Goal: Task Accomplishment & Management: Manage account settings

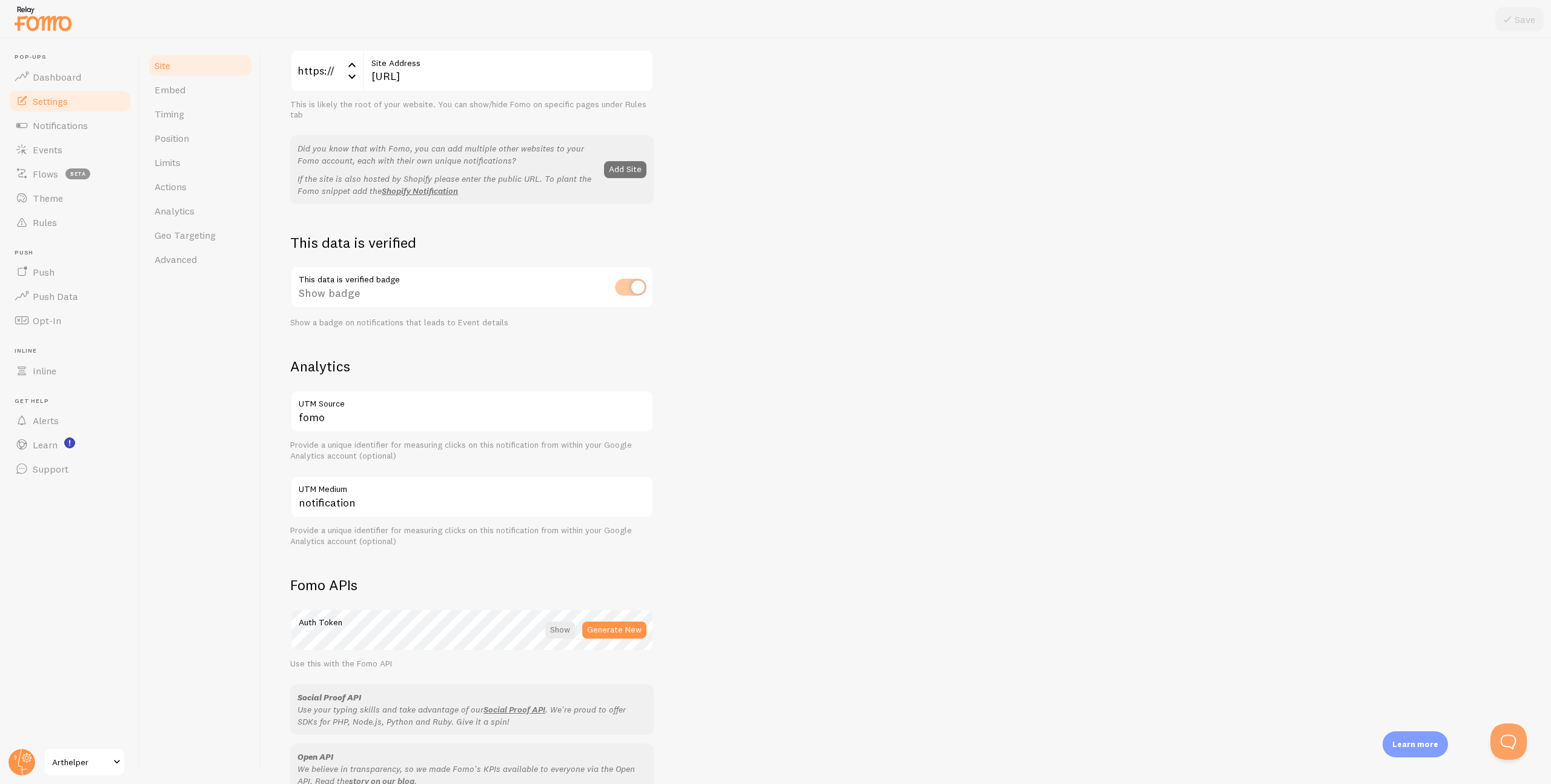
scroll to position [359, 0]
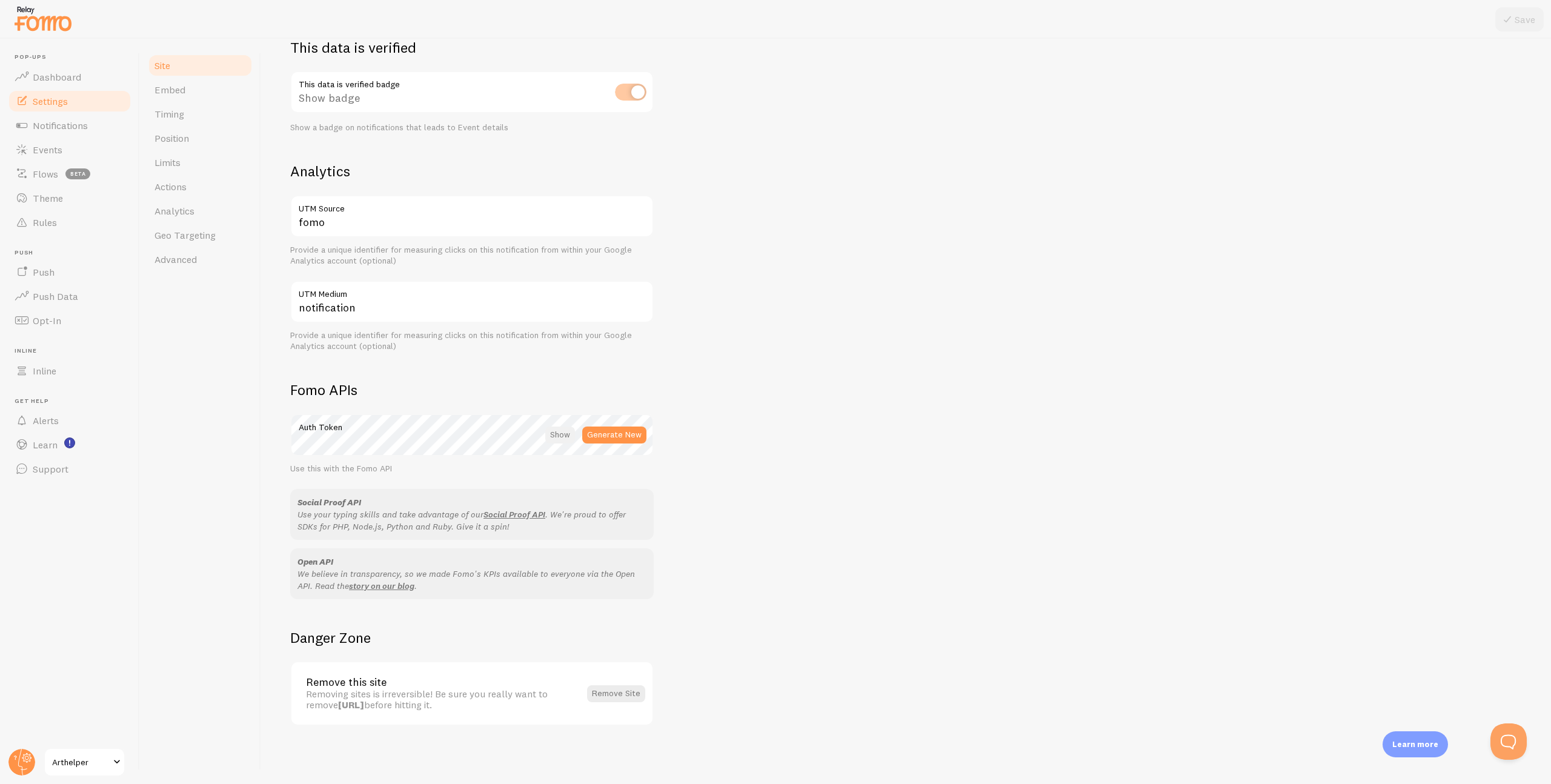
click at [554, 434] on div at bounding box center [560, 434] width 30 height 17
click at [205, 259] on link "Advanced" at bounding box center [200, 259] width 106 height 24
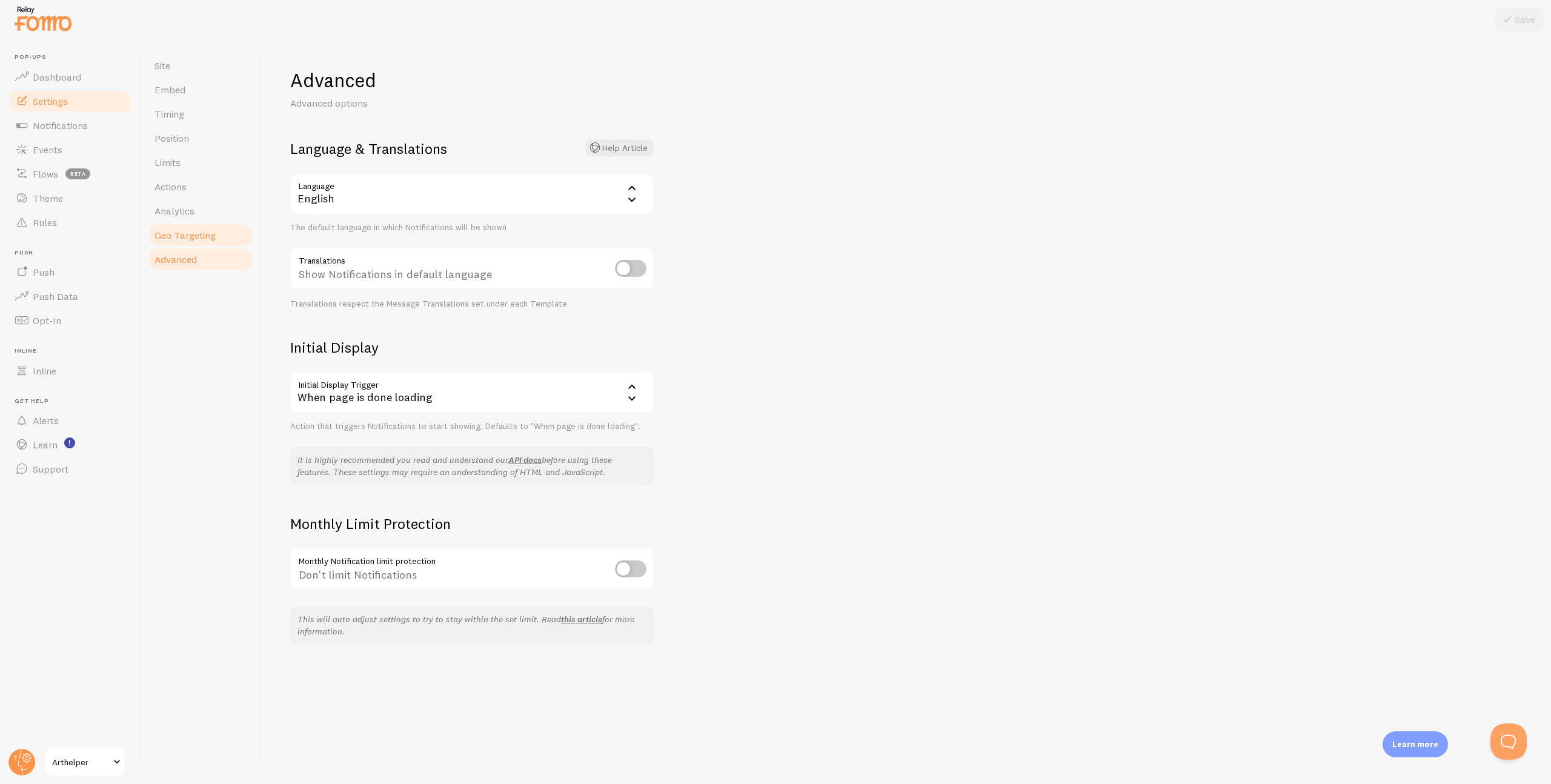
click at [189, 234] on span "Geo Targeting" at bounding box center [185, 235] width 61 height 12
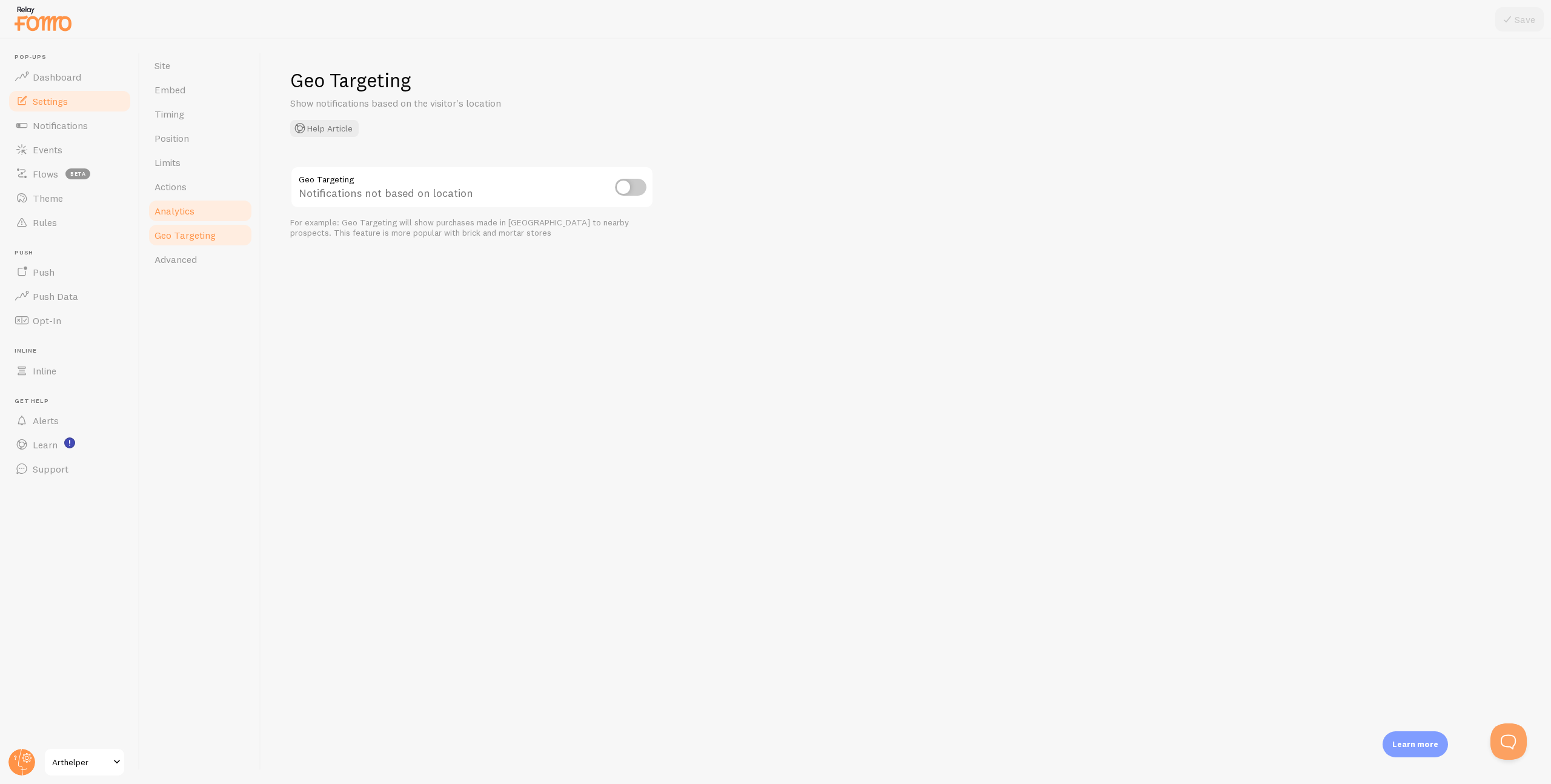
click at [183, 214] on span "Analytics" at bounding box center [174, 211] width 40 height 12
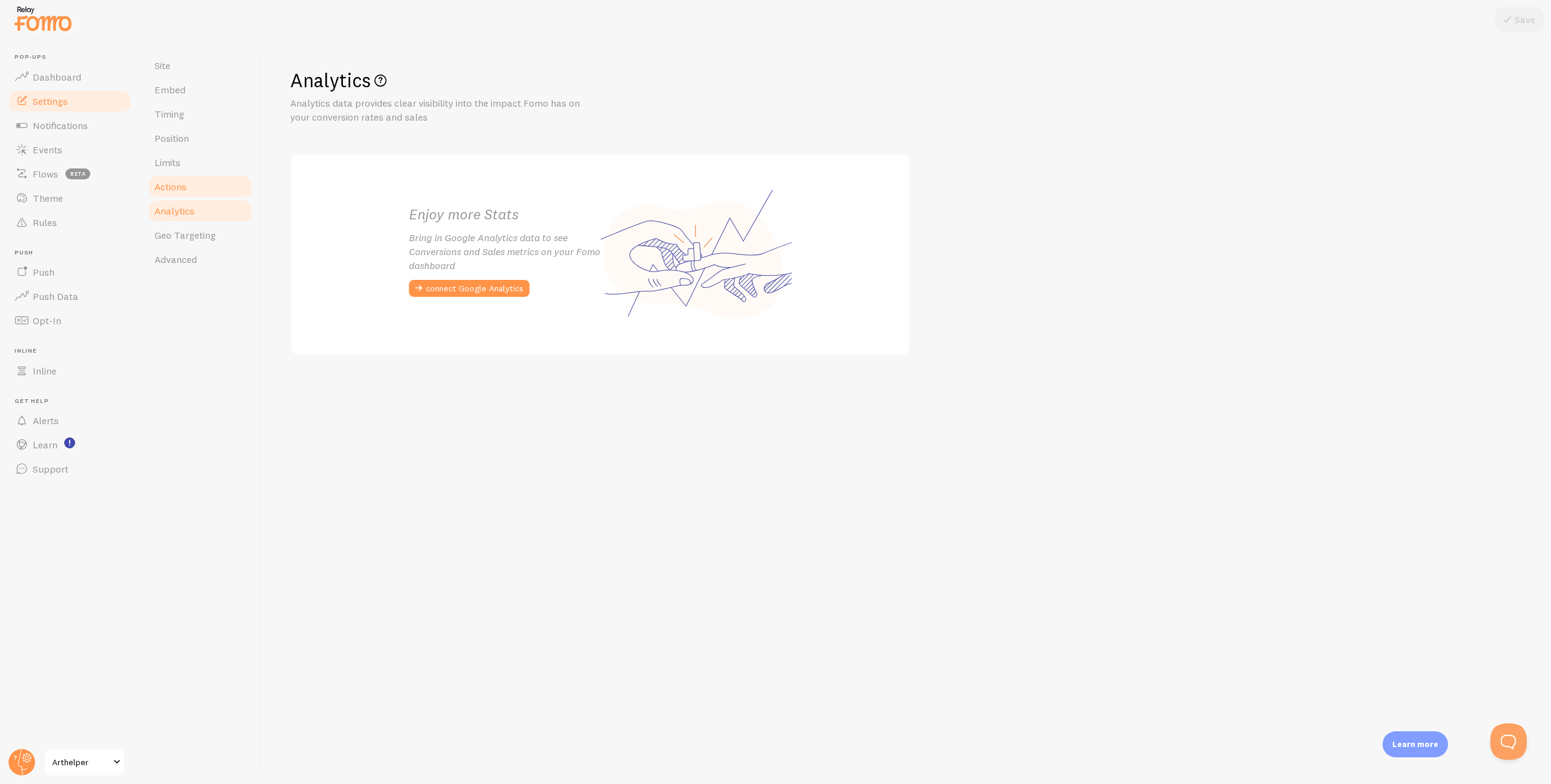
click at [183, 179] on link "Actions" at bounding box center [200, 187] width 106 height 24
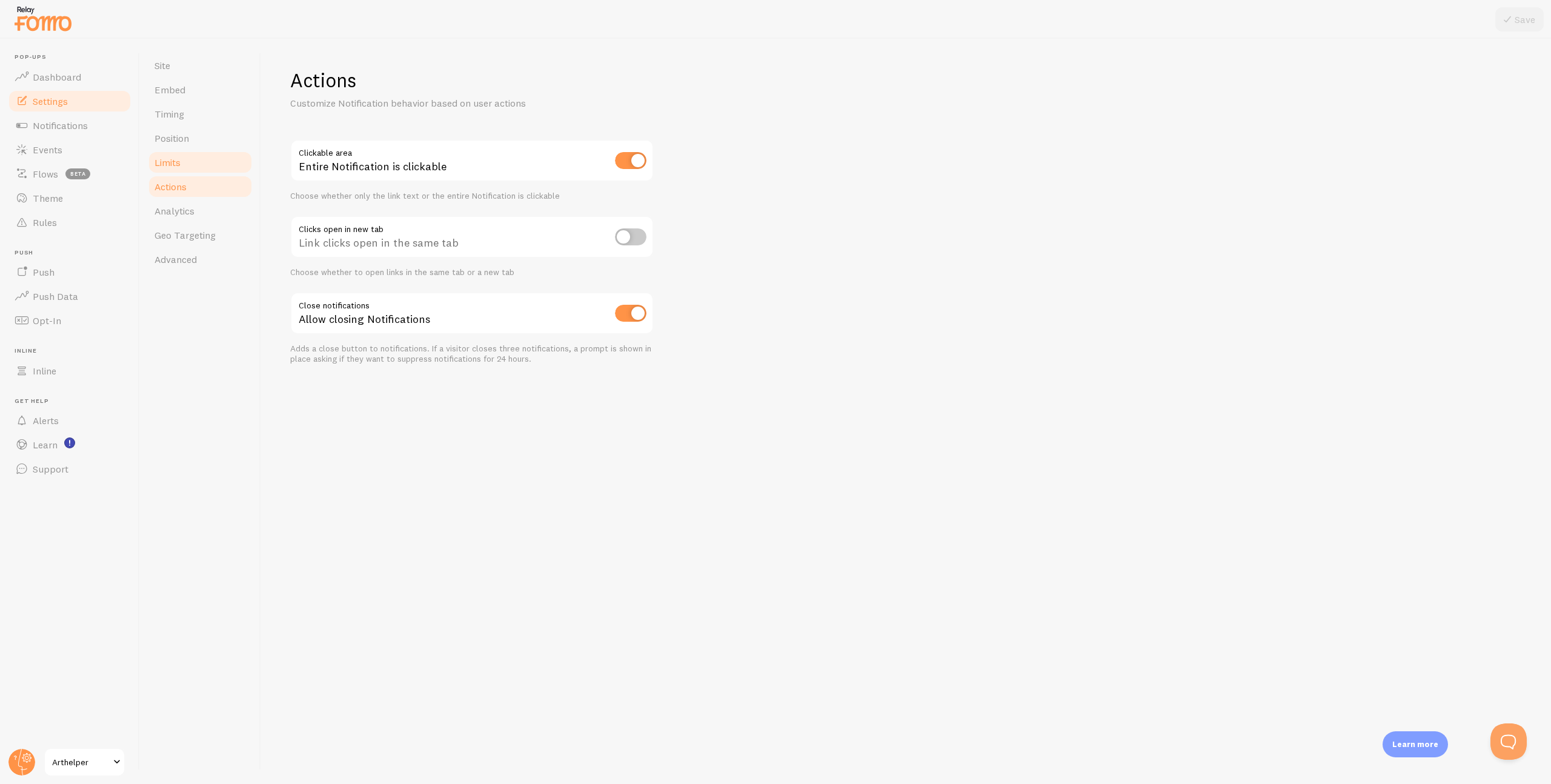
click at [181, 161] on span "Limits" at bounding box center [168, 162] width 26 height 12
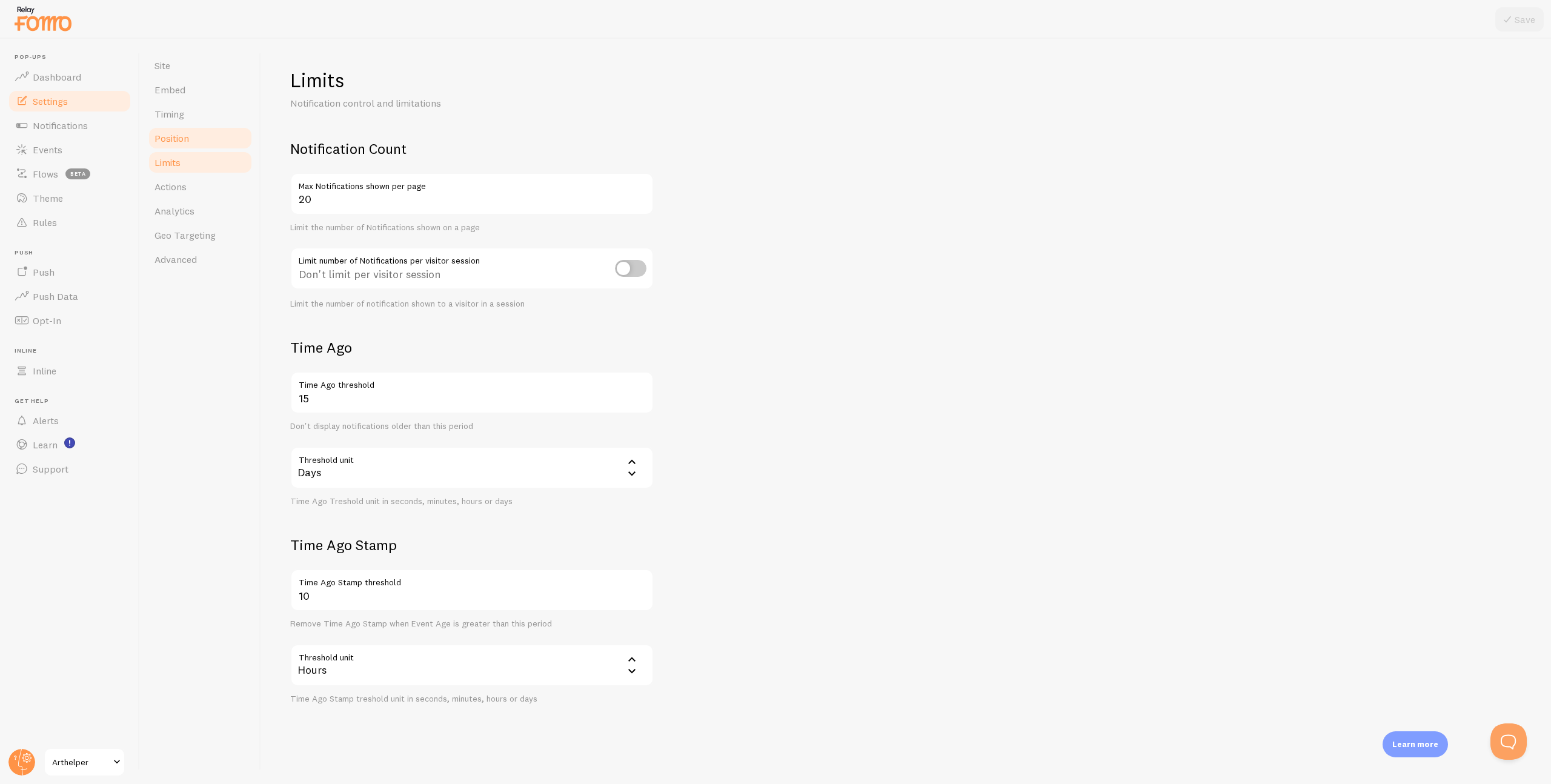
click at [181, 135] on span "Position" at bounding box center [171, 138] width 34 height 12
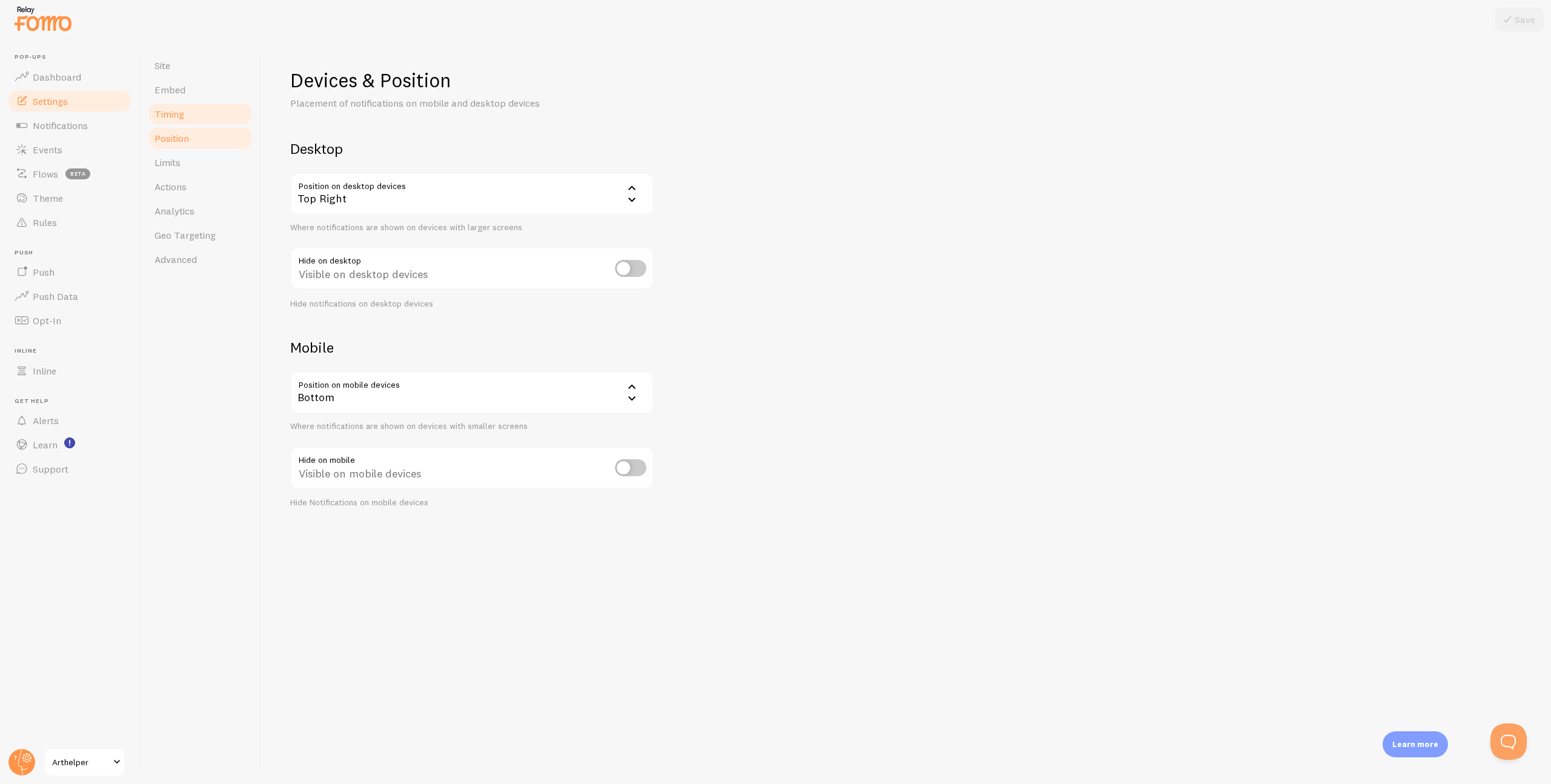
click at [181, 118] on span "Timing" at bounding box center [169, 114] width 30 height 12
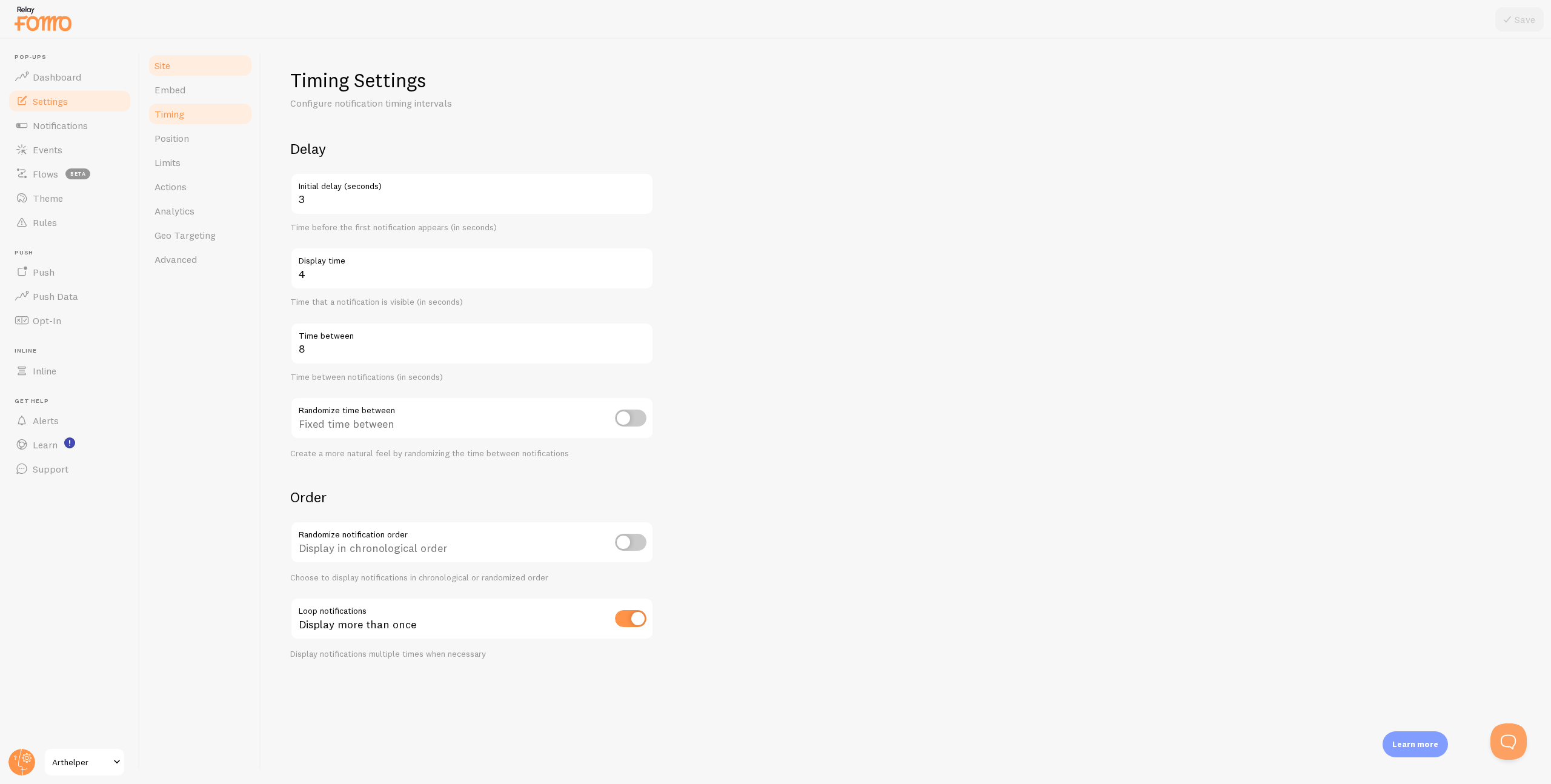
click at [175, 67] on link "Site" at bounding box center [200, 66] width 106 height 24
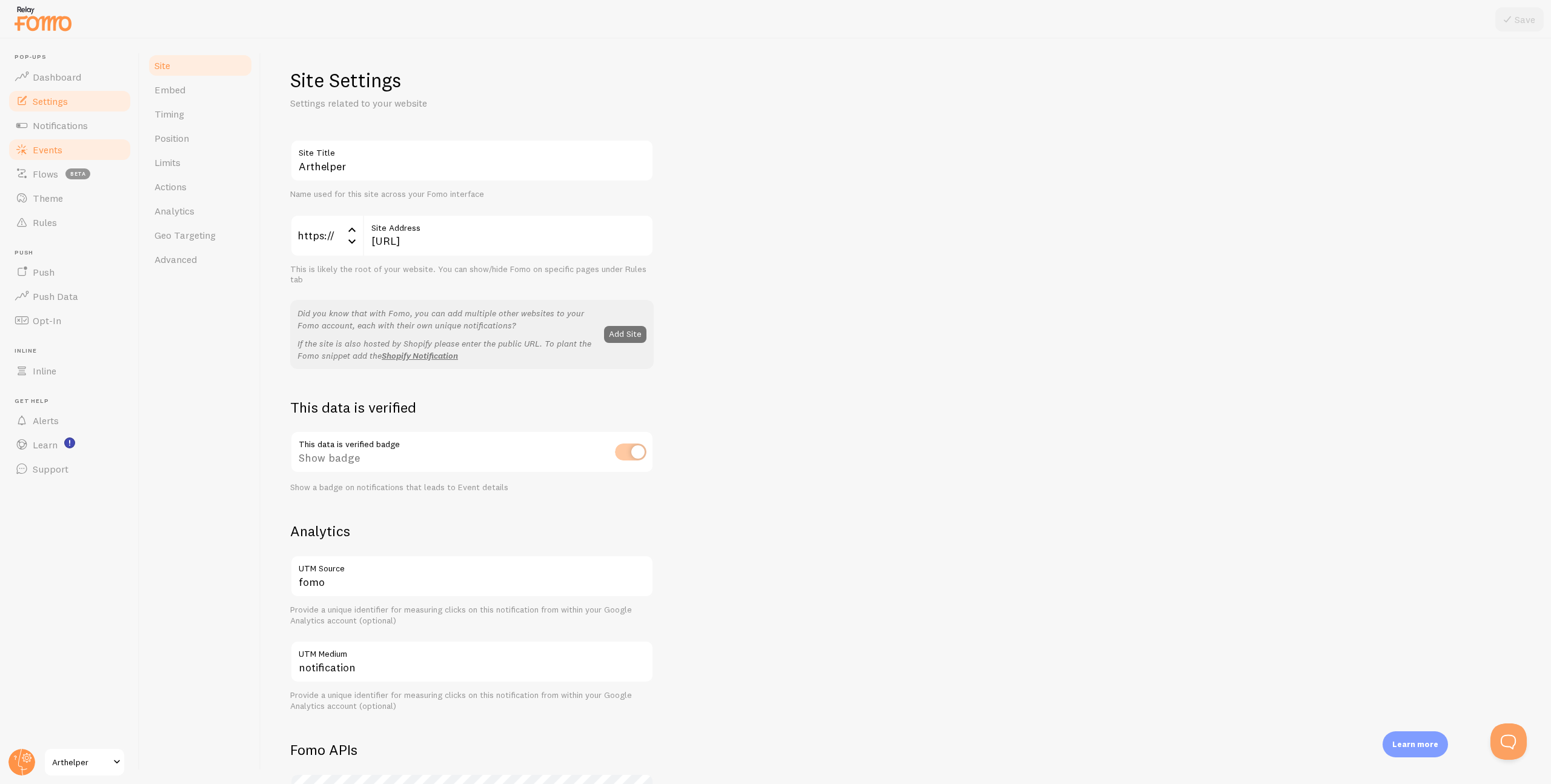
click at [48, 150] on span "Events" at bounding box center [47, 150] width 30 height 12
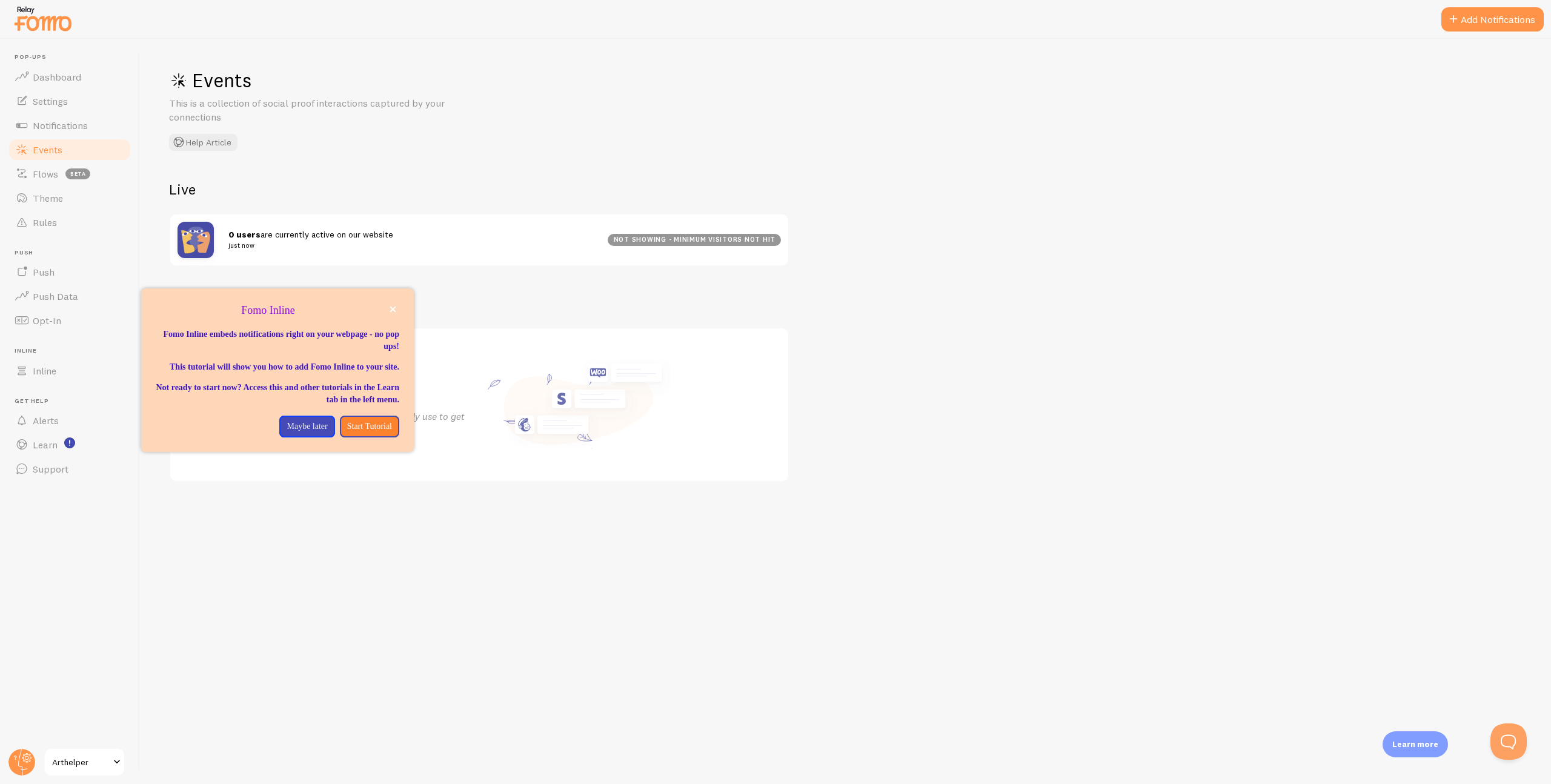
click at [173, 656] on div "Events This is a collection of social proof interactions captured by your conne…" at bounding box center [846, 412] width 1411 height 745
click at [94, 764] on span "Arthelper" at bounding box center [80, 762] width 57 height 15
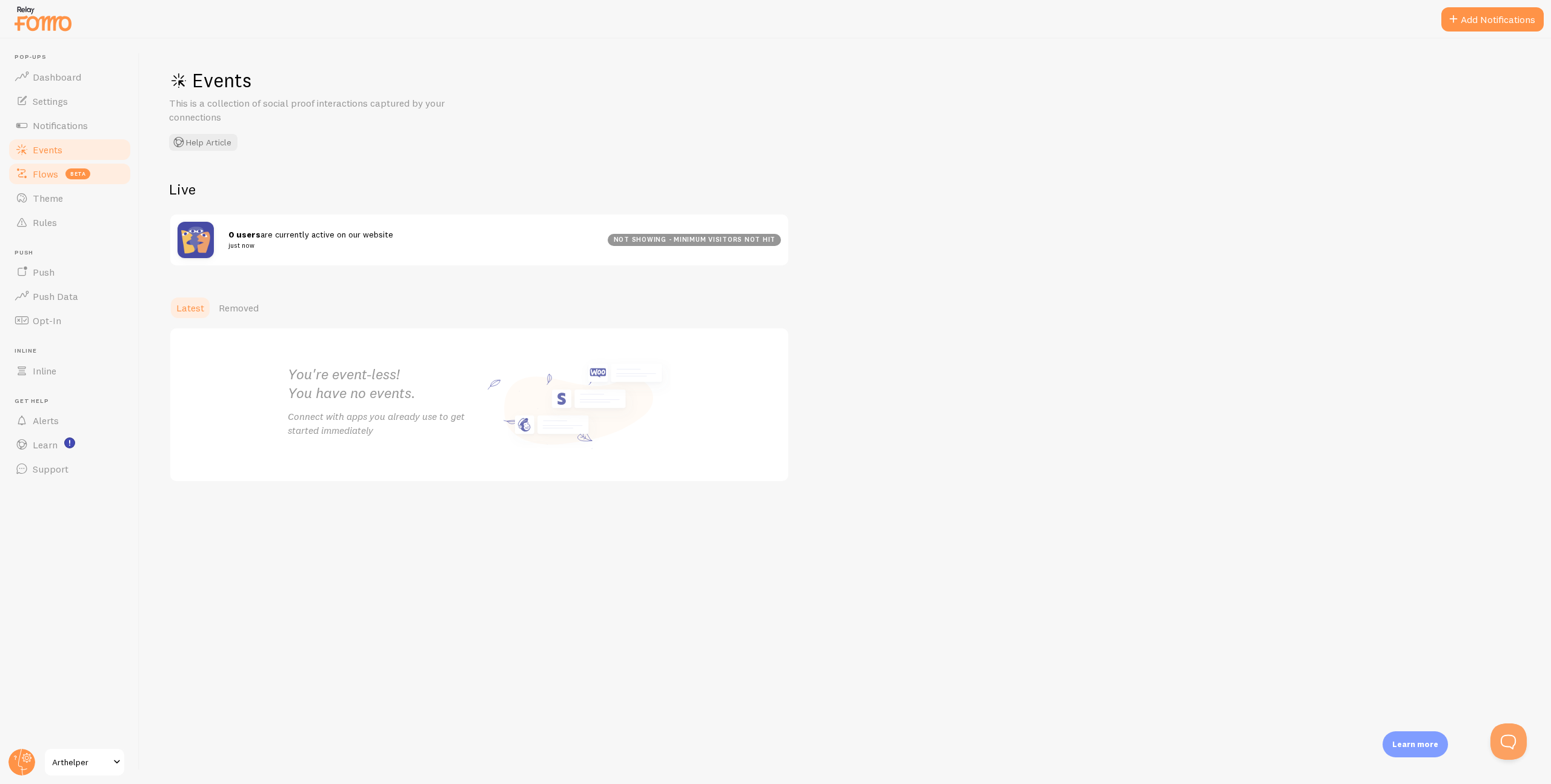
click at [56, 171] on span "Flows" at bounding box center [45, 174] width 25 height 12
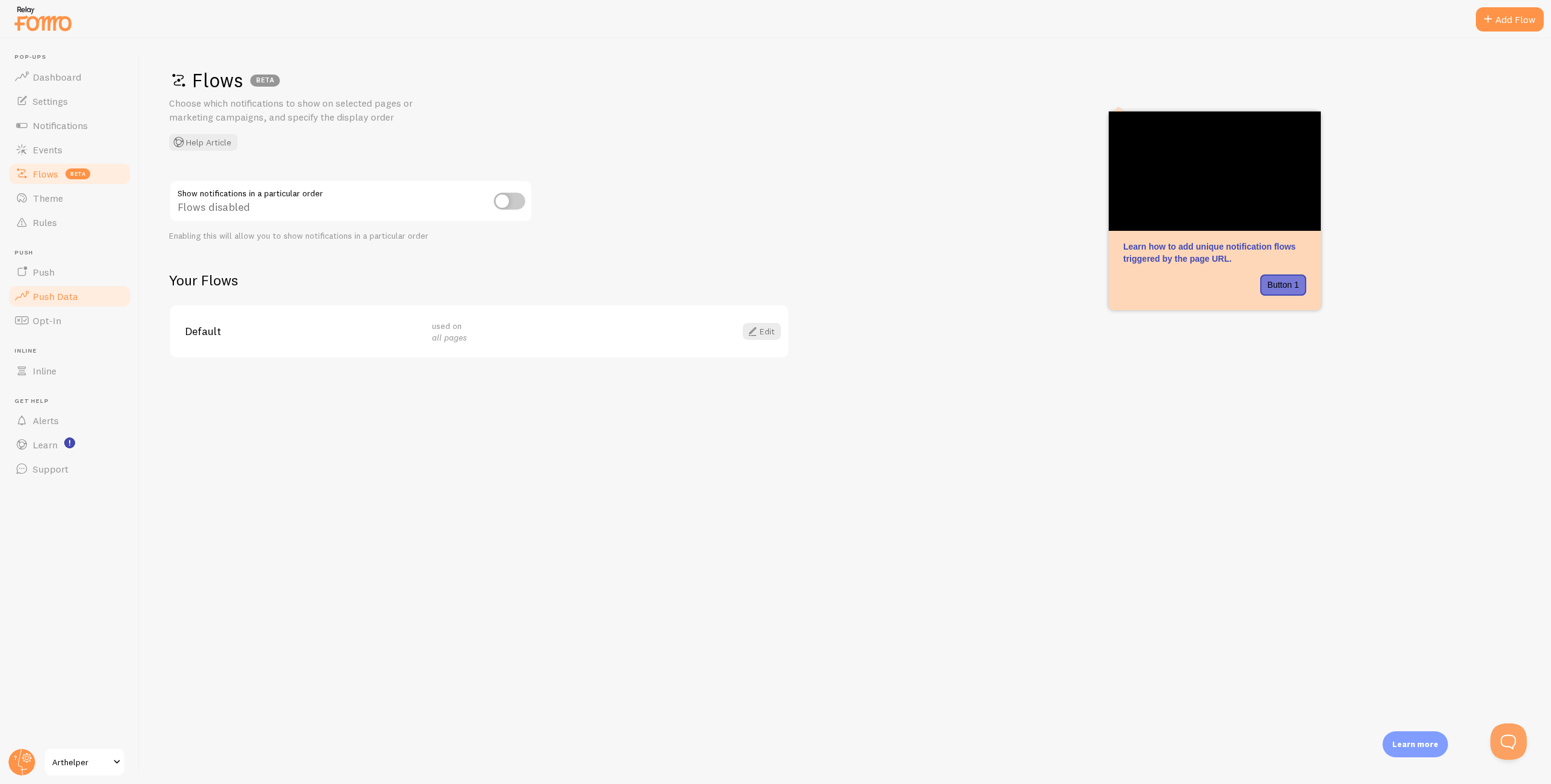
click at [72, 298] on span "Push Data" at bounding box center [55, 296] width 45 height 12
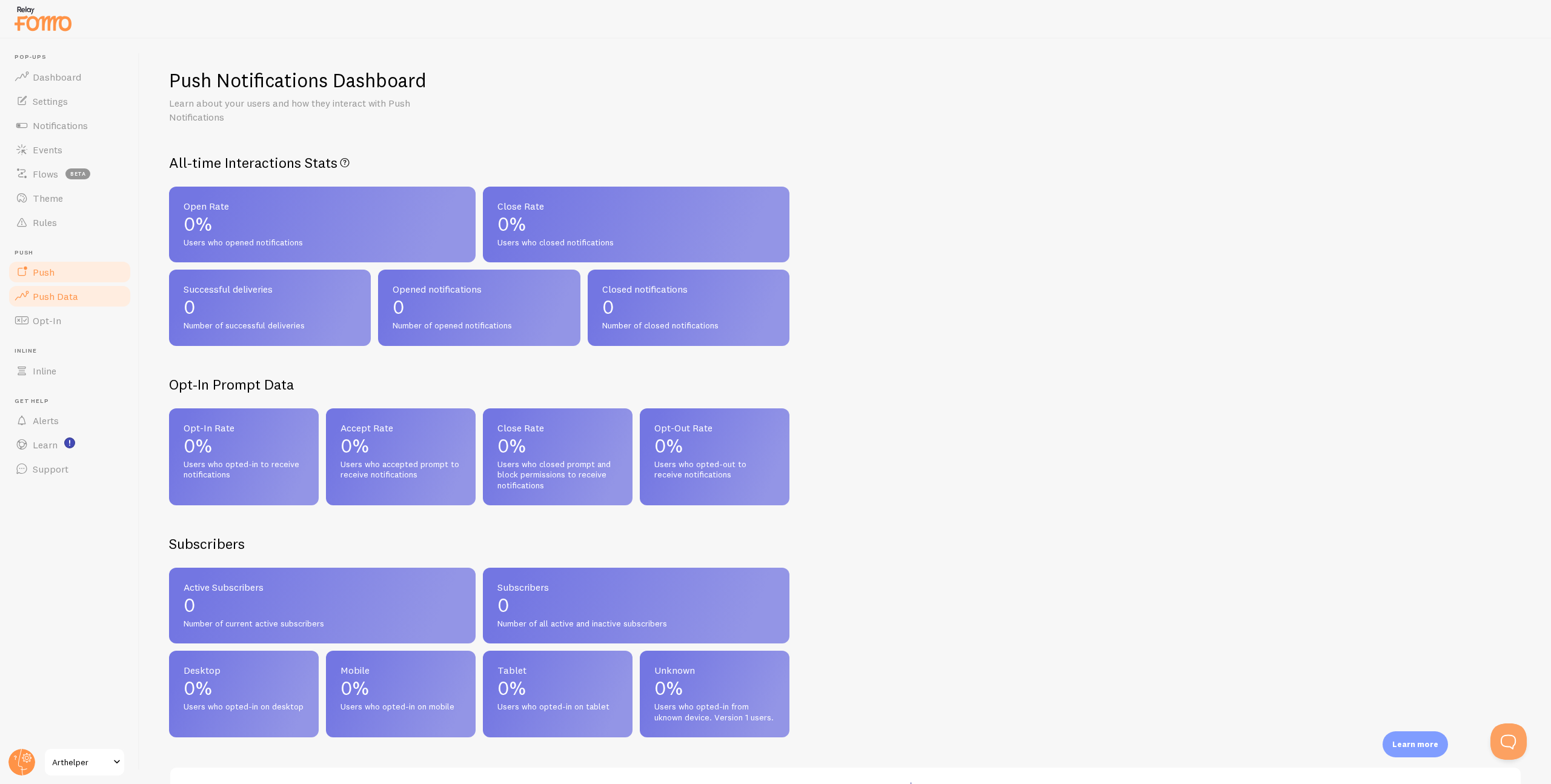
click at [64, 272] on link "Push" at bounding box center [70, 272] width 125 height 24
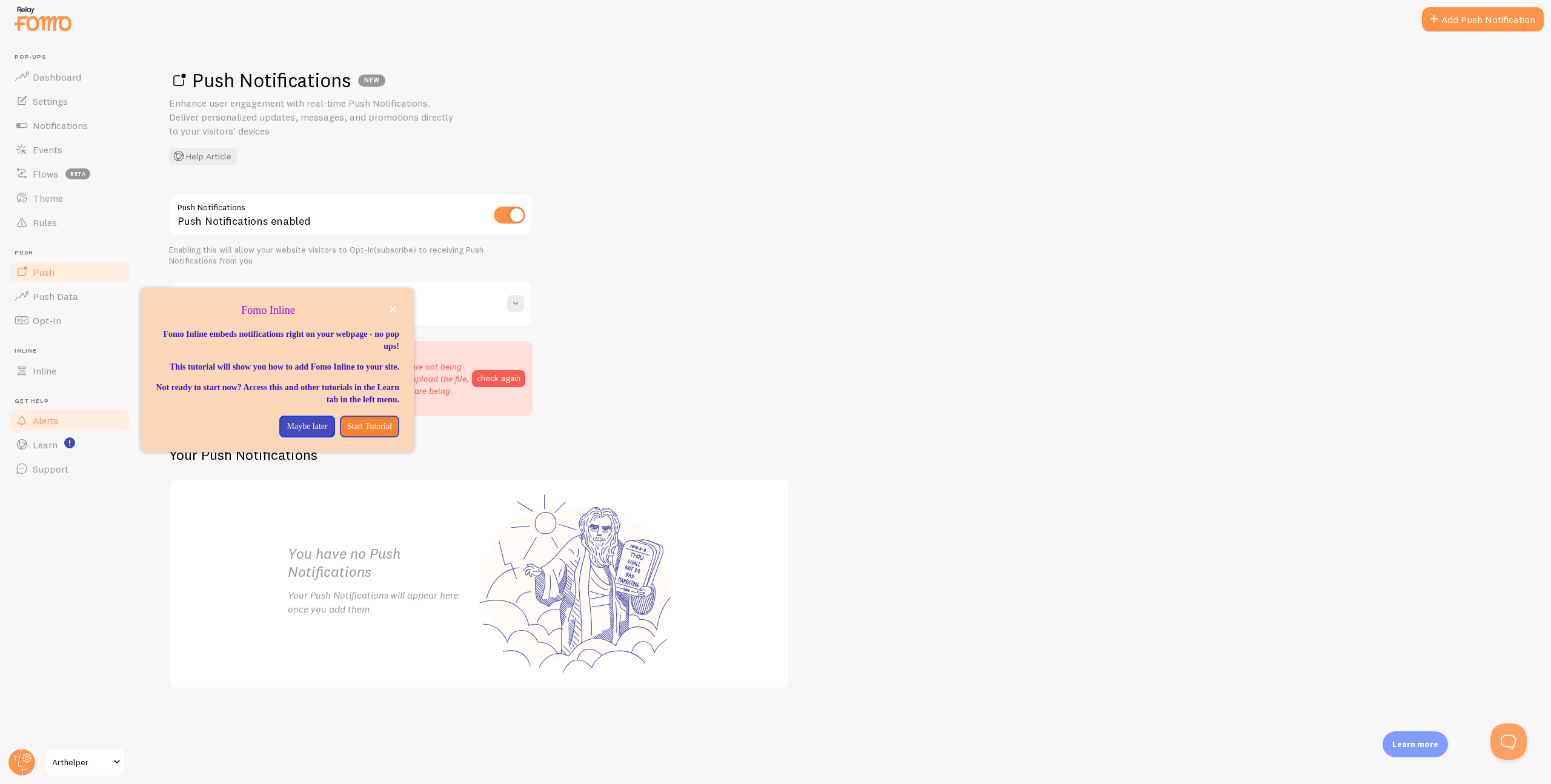
click at [52, 426] on span "Alerts" at bounding box center [46, 421] width 26 height 12
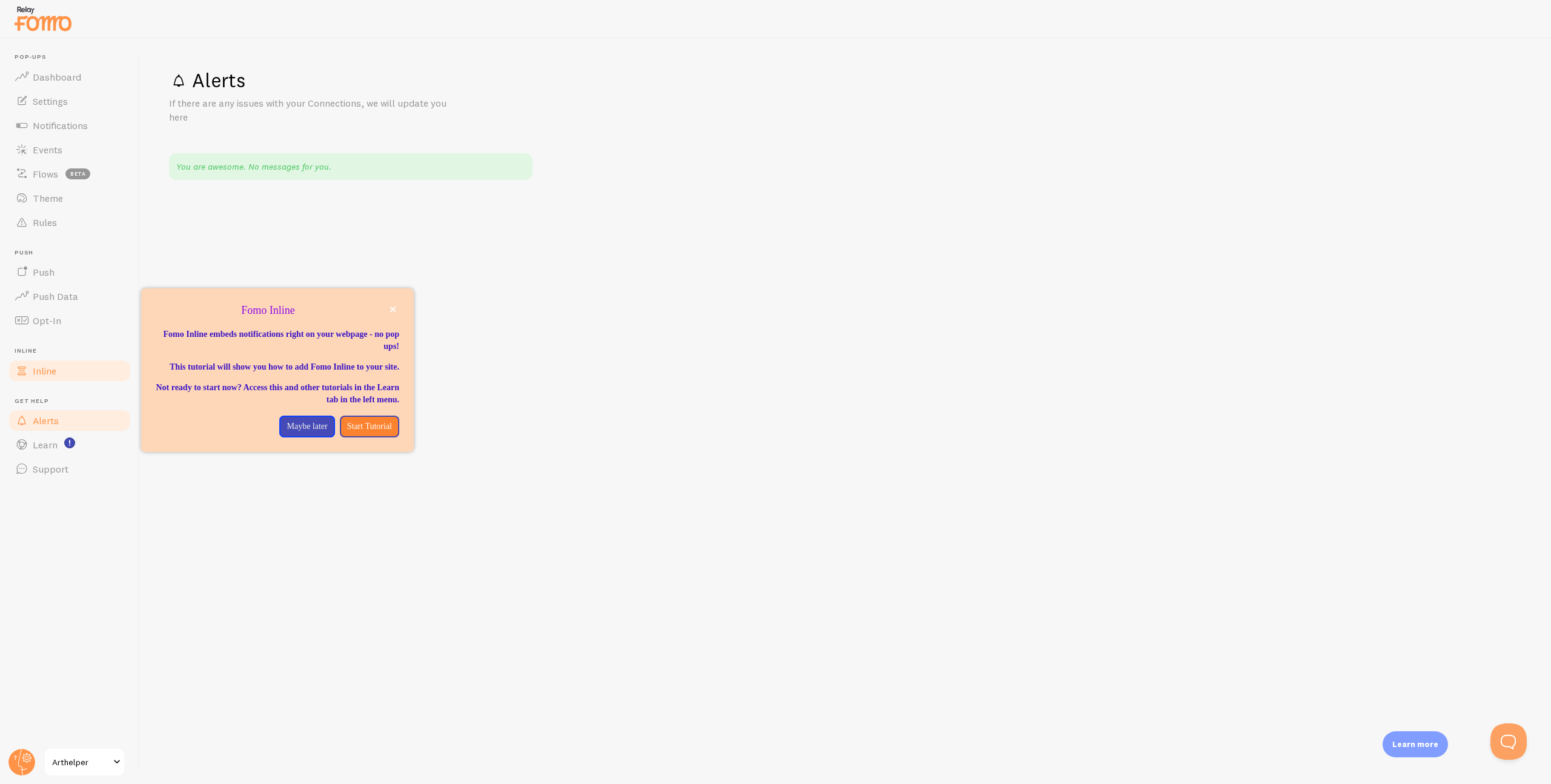
click at [42, 366] on span "Inline" at bounding box center [44, 371] width 24 height 12
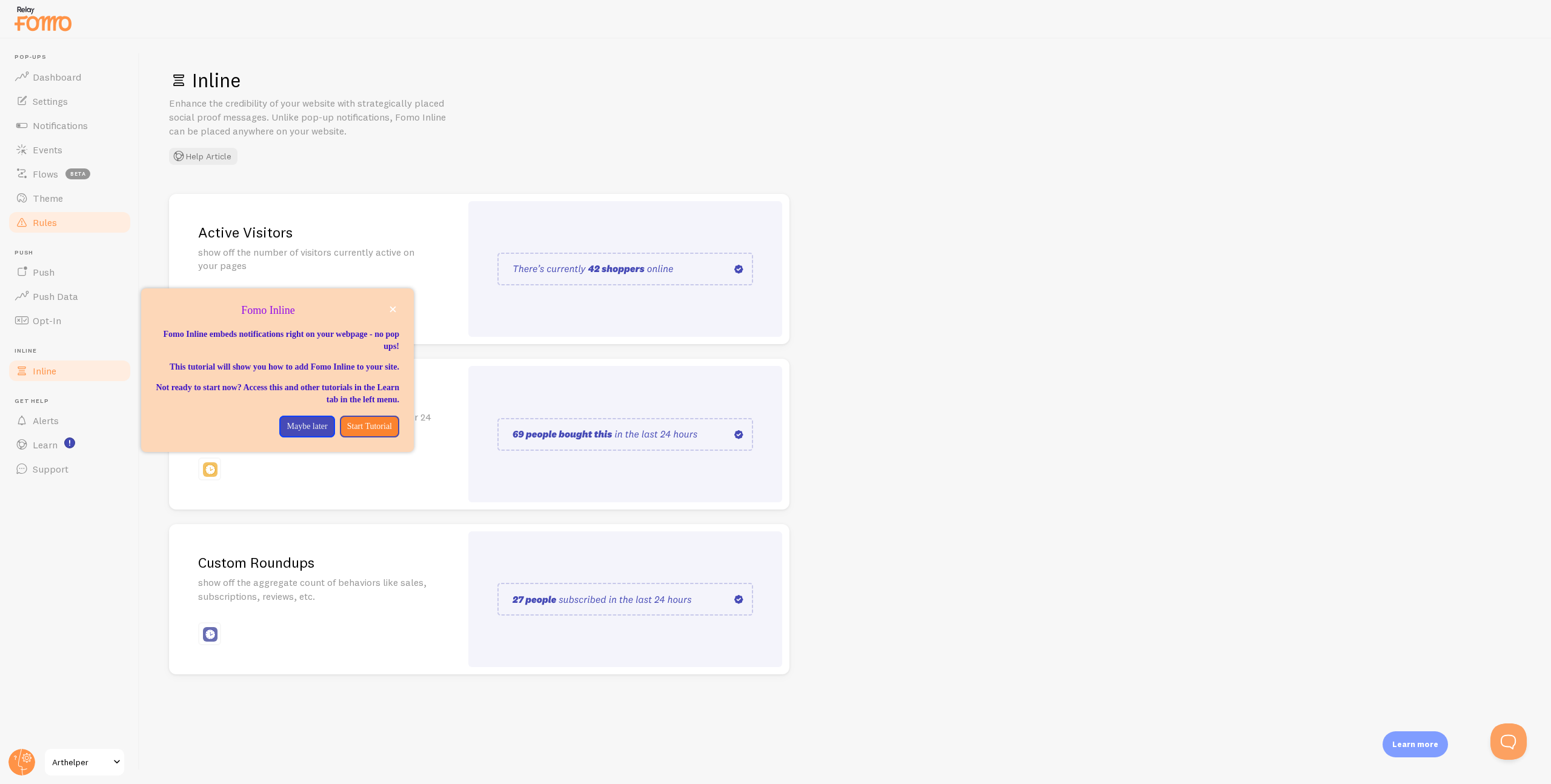
click at [57, 208] on link "Theme" at bounding box center [70, 198] width 125 height 24
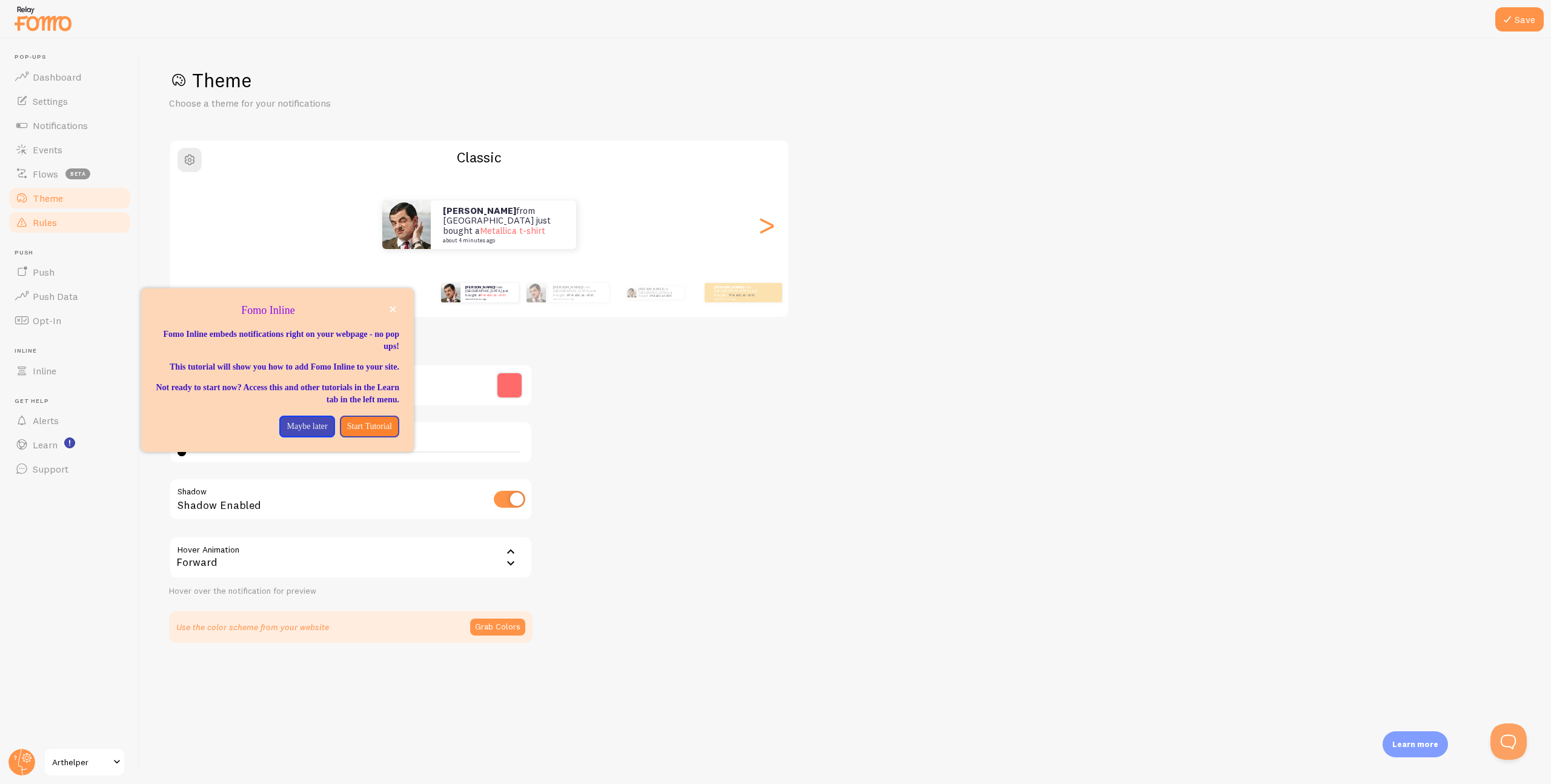
click at [56, 223] on span "Rules" at bounding box center [45, 223] width 24 height 12
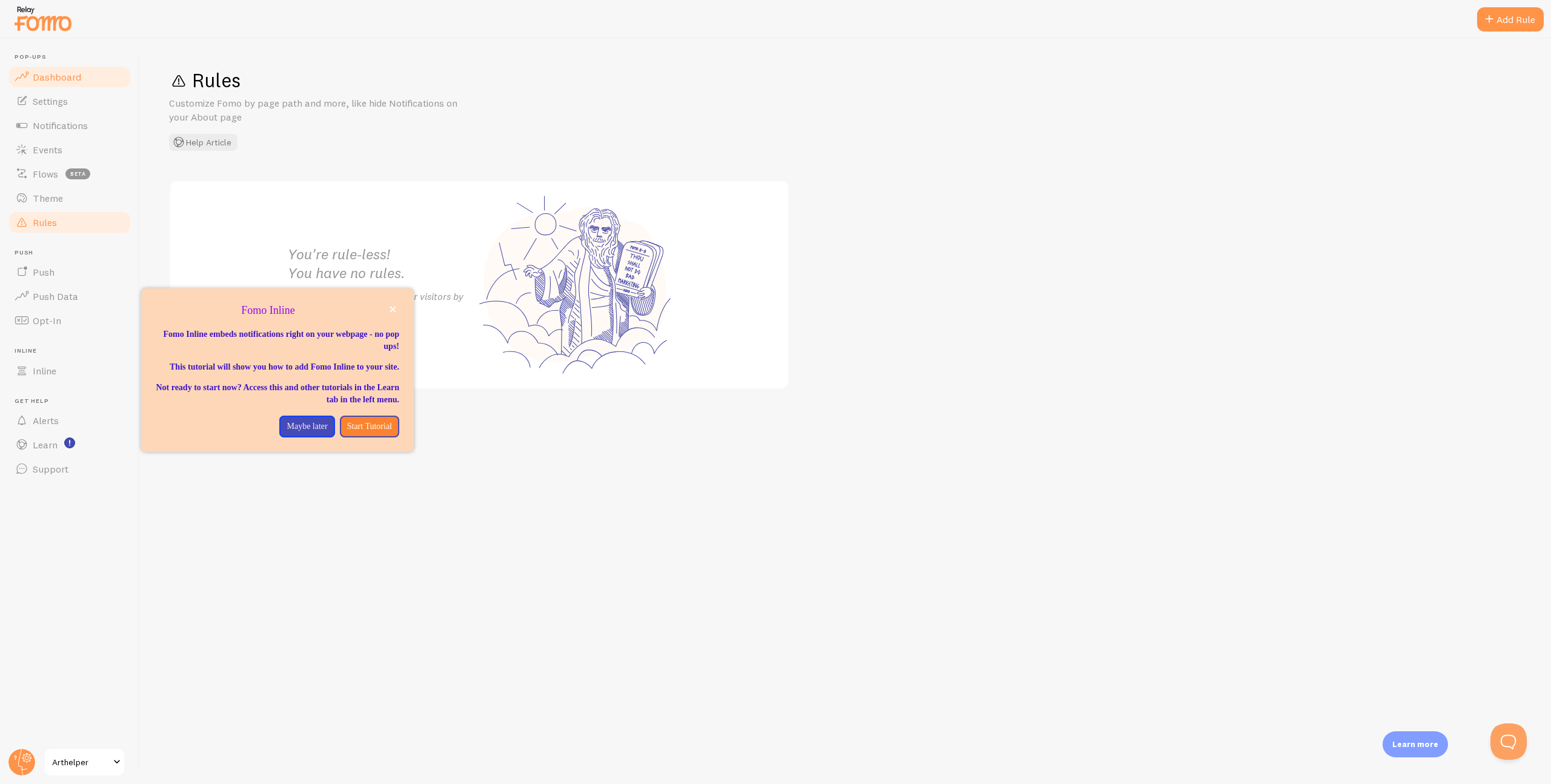
click at [54, 69] on link "Dashboard" at bounding box center [70, 77] width 125 height 24
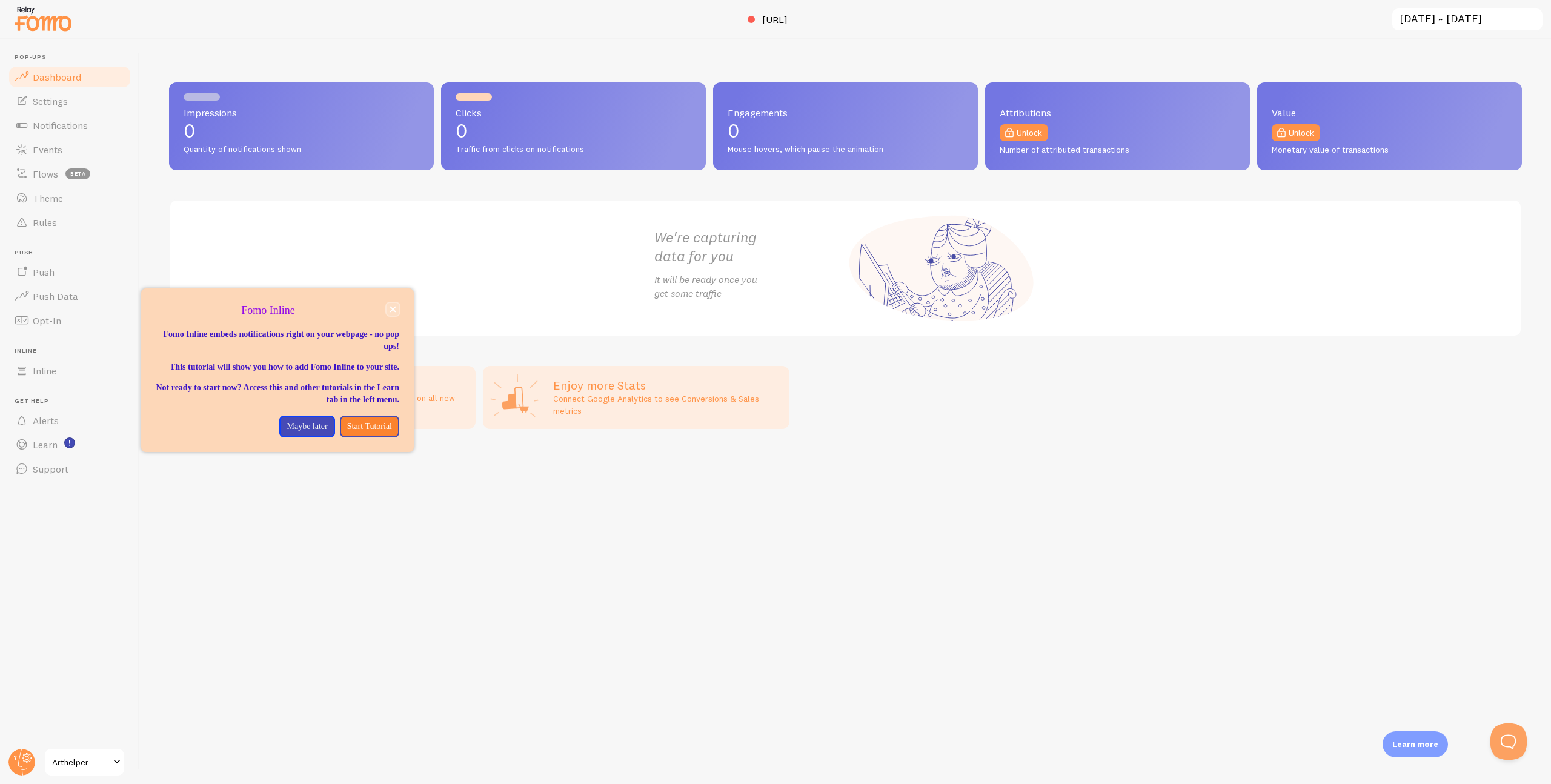
click at [392, 307] on icon "close," at bounding box center [393, 310] width 6 height 6
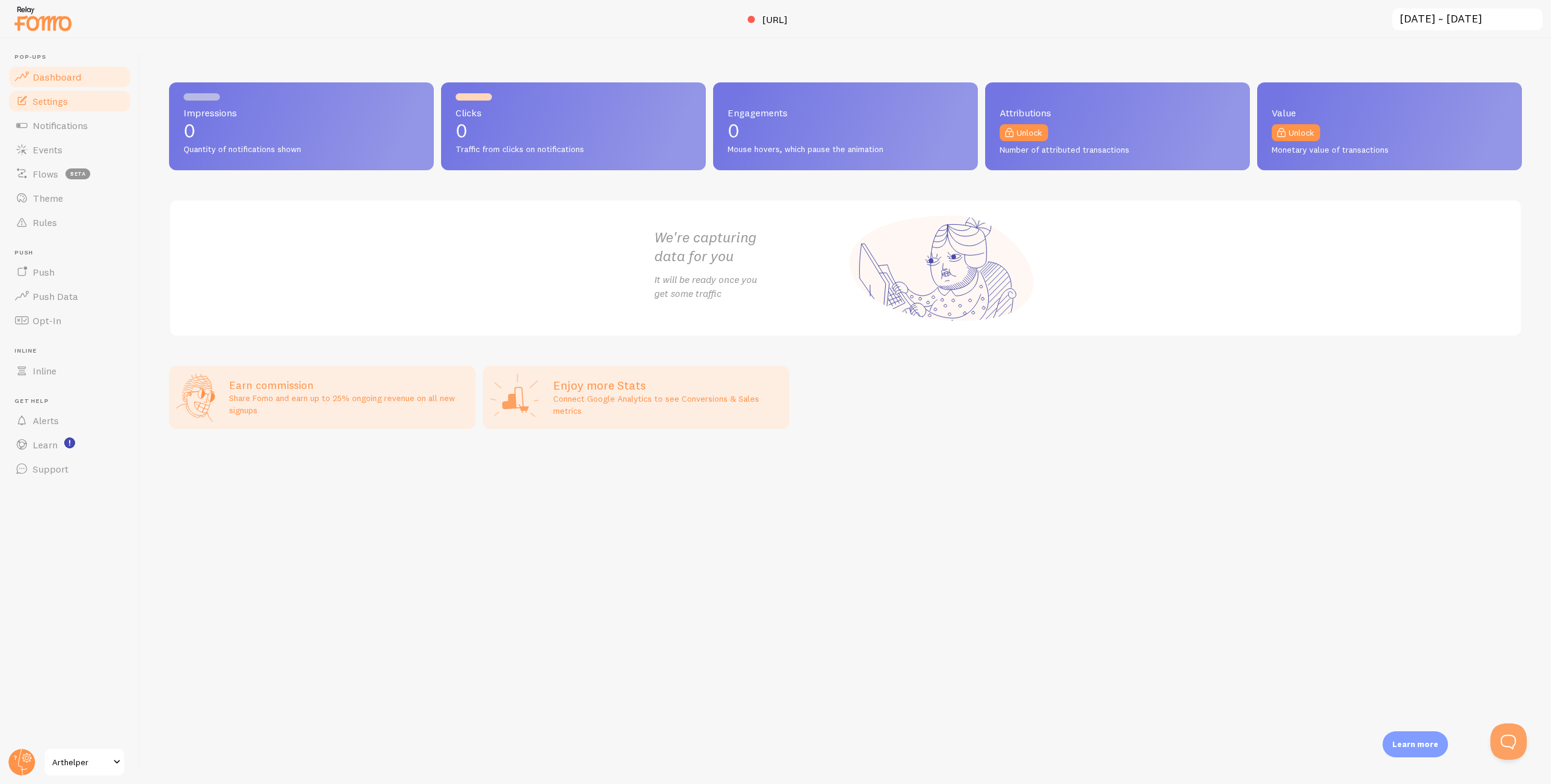
click at [56, 104] on span "Settings" at bounding box center [51, 101] width 35 height 12
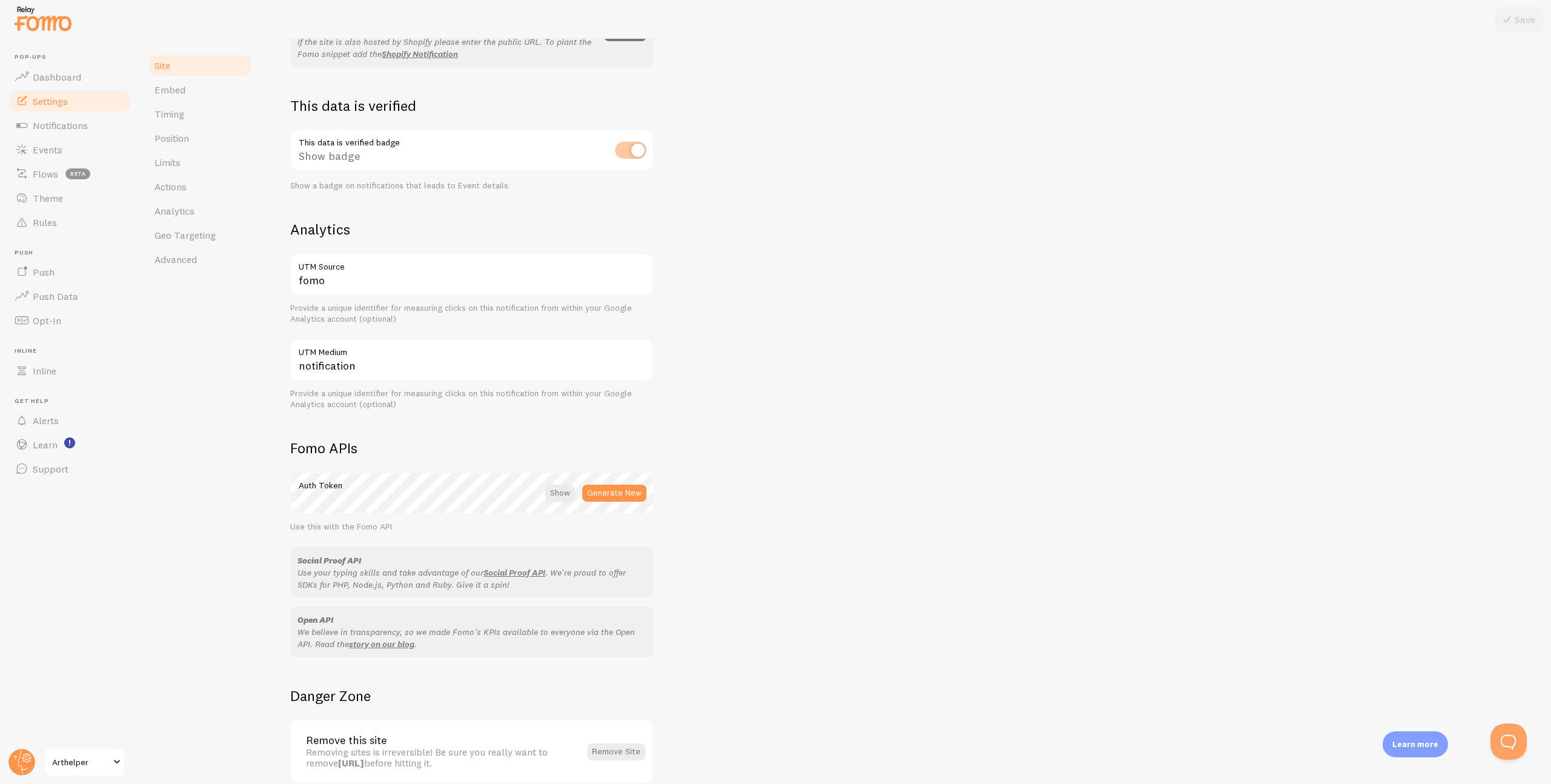
scroll to position [359, 0]
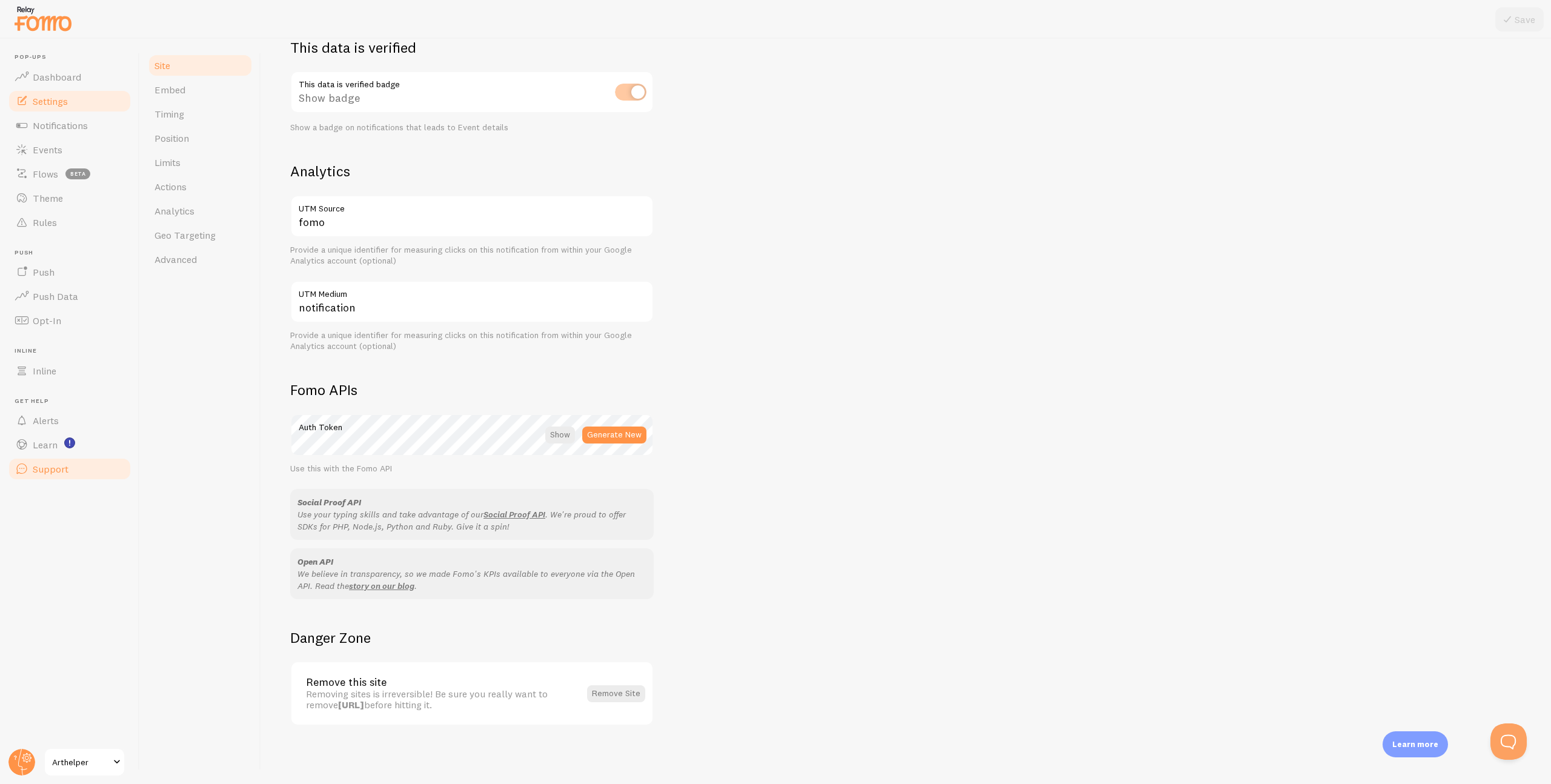
click at [48, 470] on span "Support" at bounding box center [51, 469] width 36 height 12
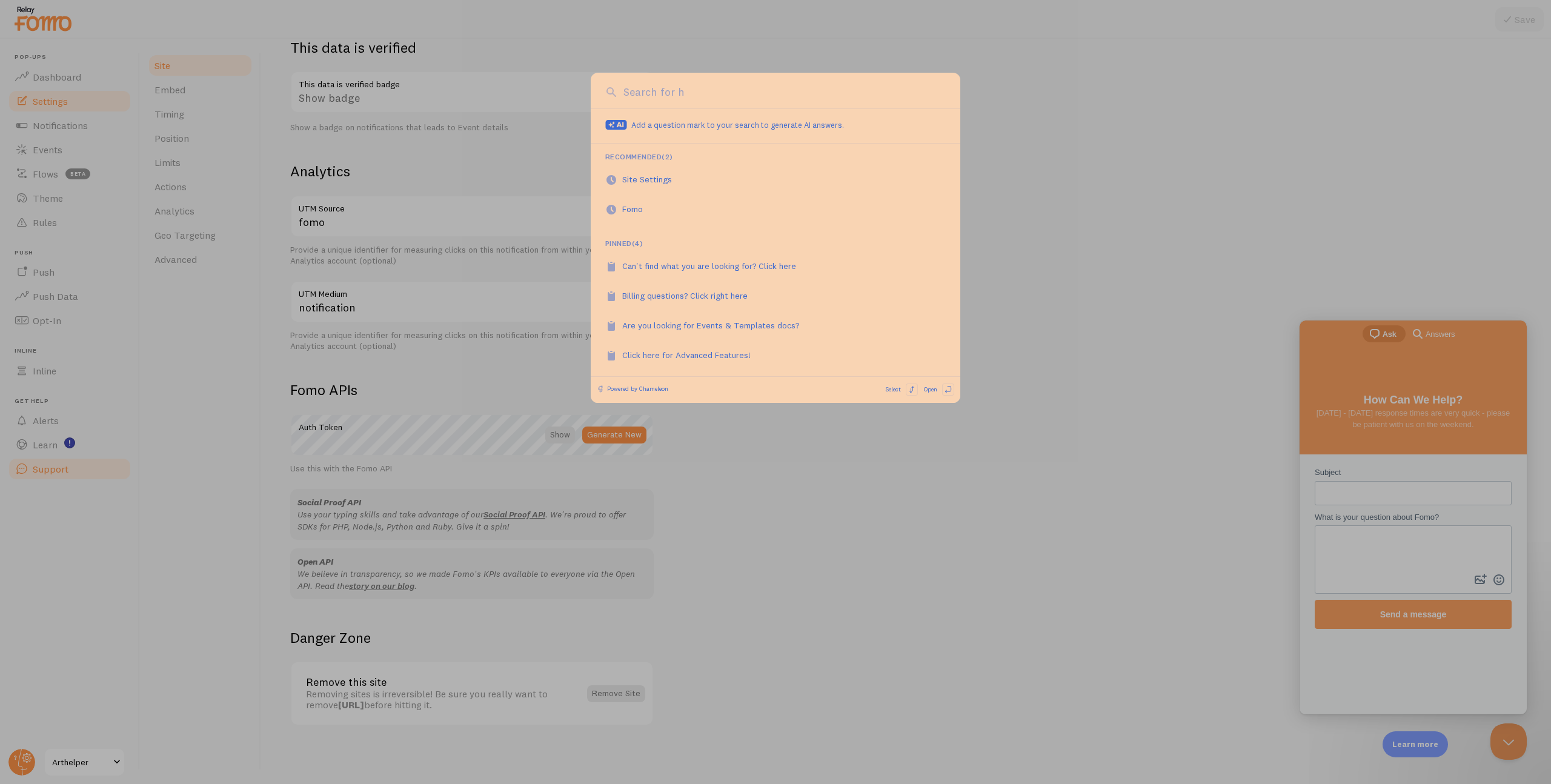
scroll to position [0, 0]
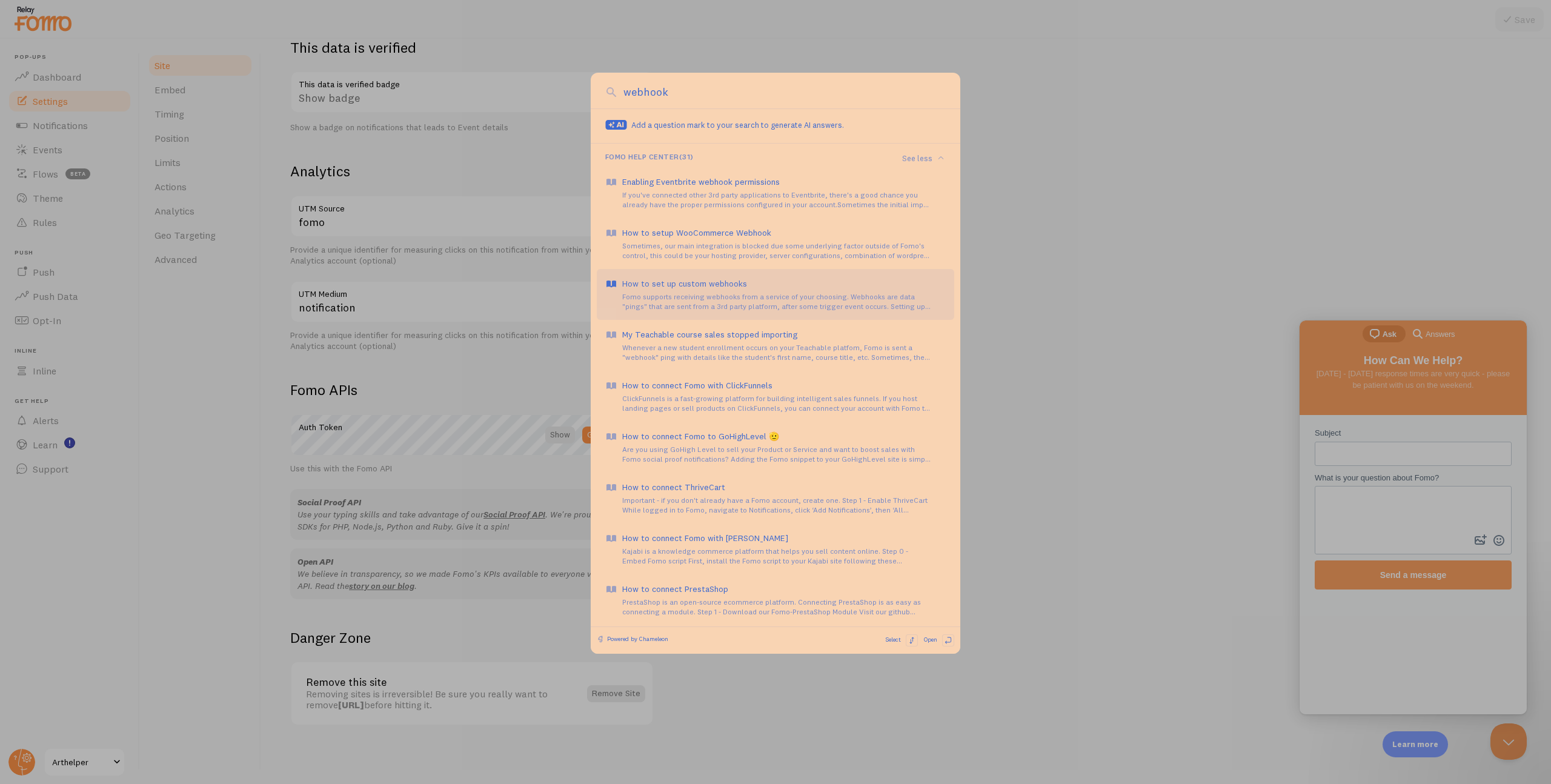
type input "webhook"
click at [717, 303] on div "Fomo supports receiving webhooks from a service of your choosing. Webhooks are …" at bounding box center [784, 301] width 324 height 19
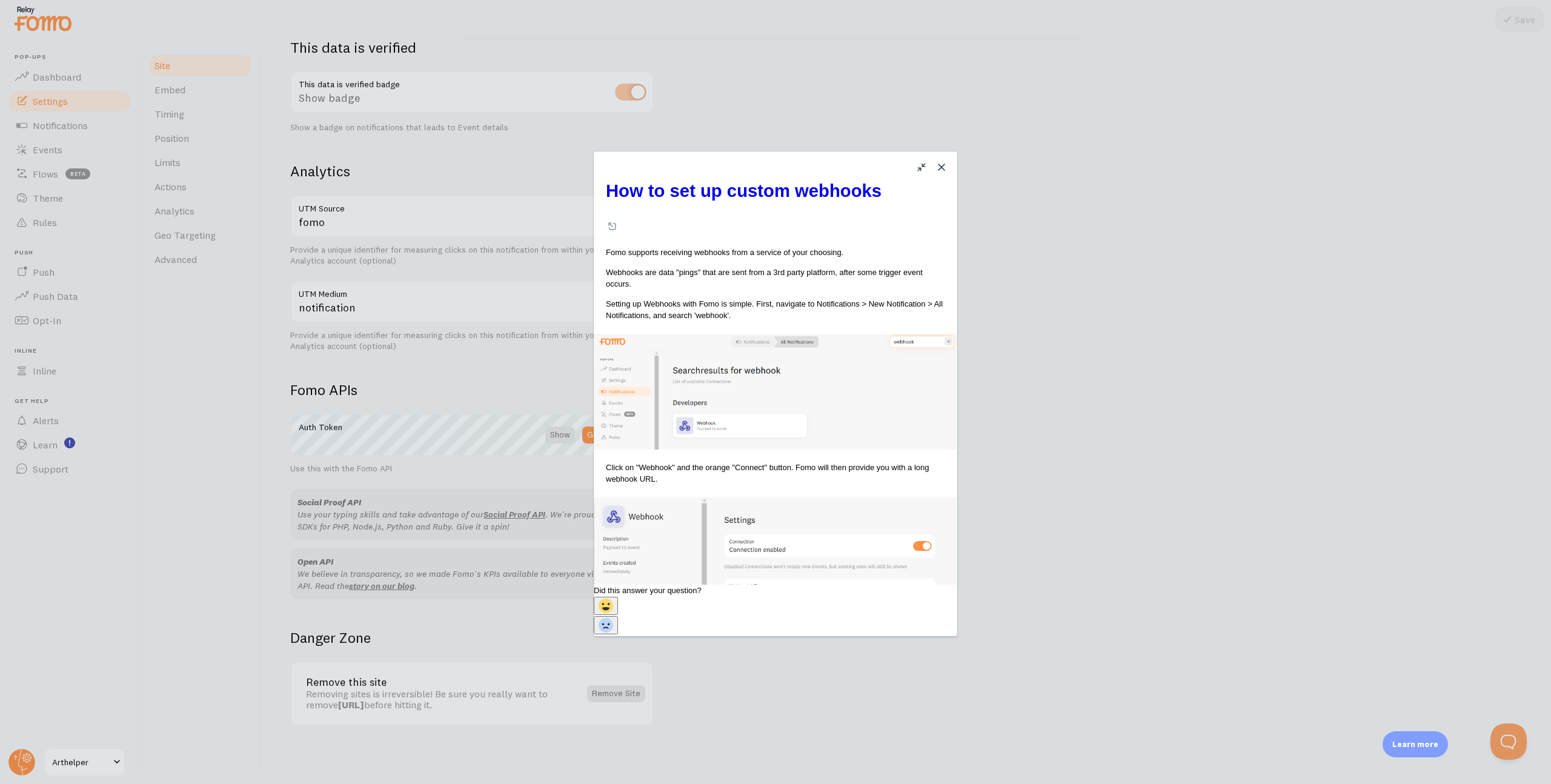
click at [943, 166] on button "Close" at bounding box center [941, 167] width 19 height 19
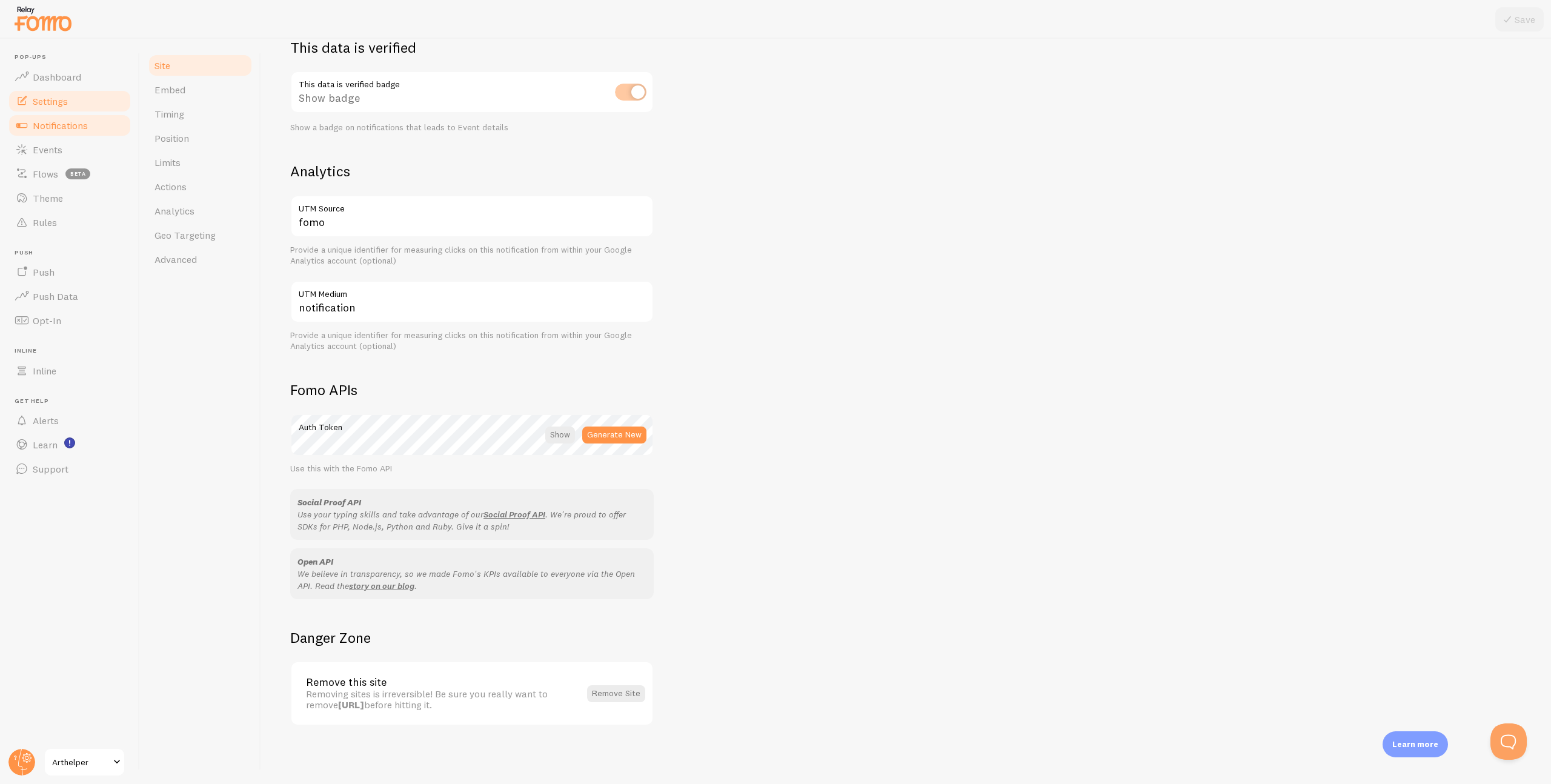
click at [69, 129] on span "Notifications" at bounding box center [60, 125] width 55 height 12
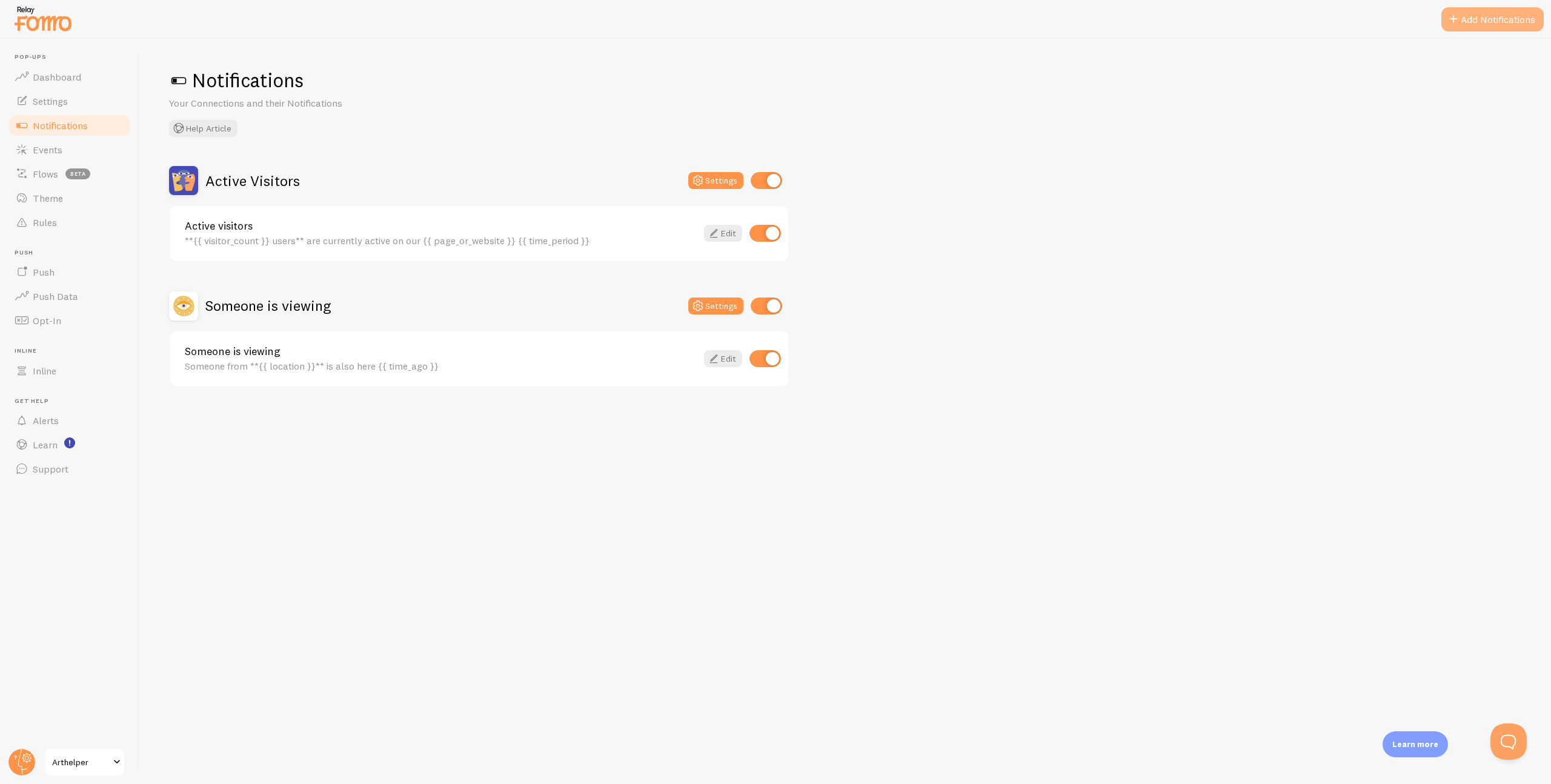
click at [1492, 24] on button "Add Notifications" at bounding box center [1493, 20] width 103 height 24
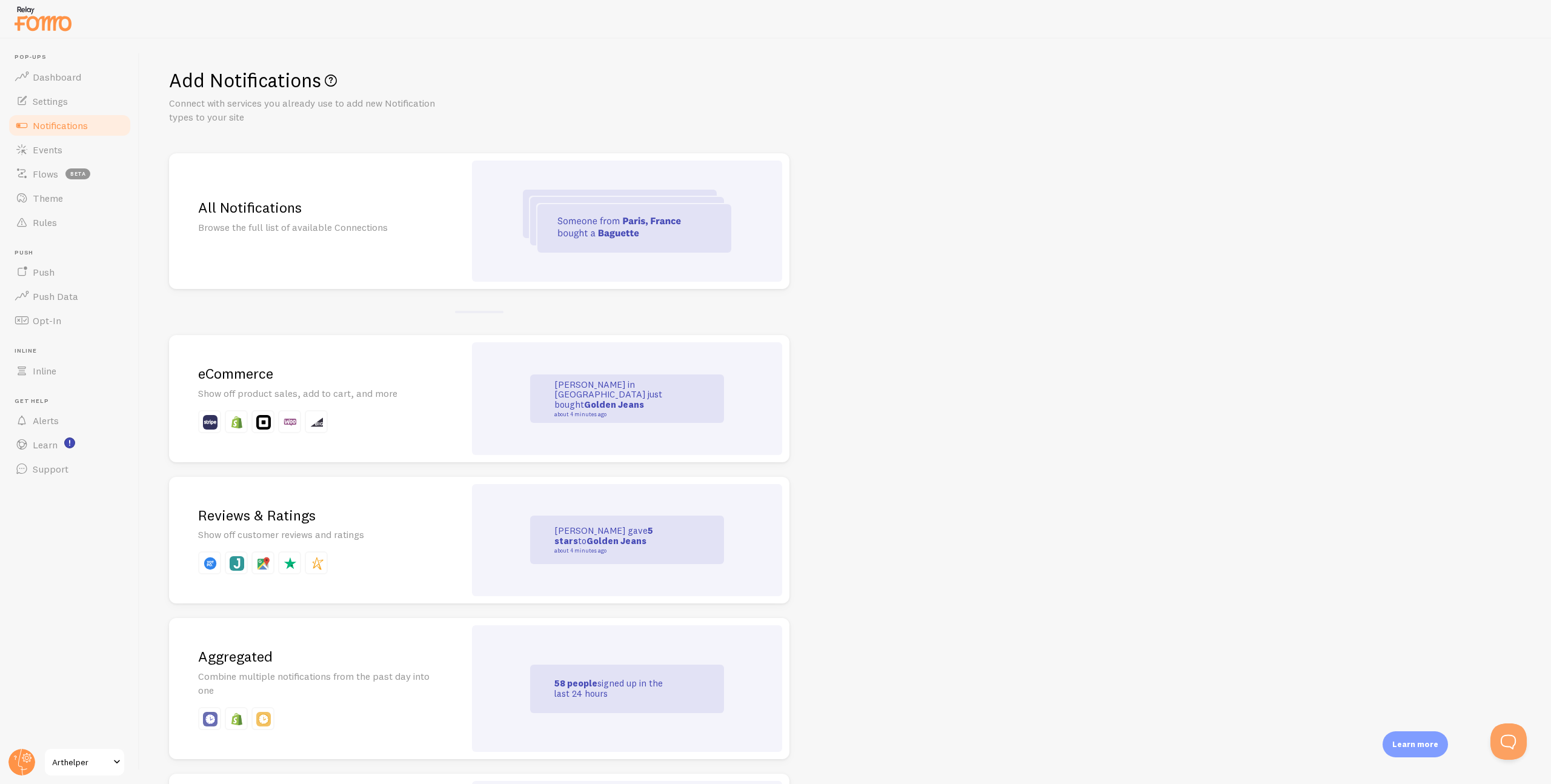
click at [529, 225] on img at bounding box center [627, 221] width 208 height 63
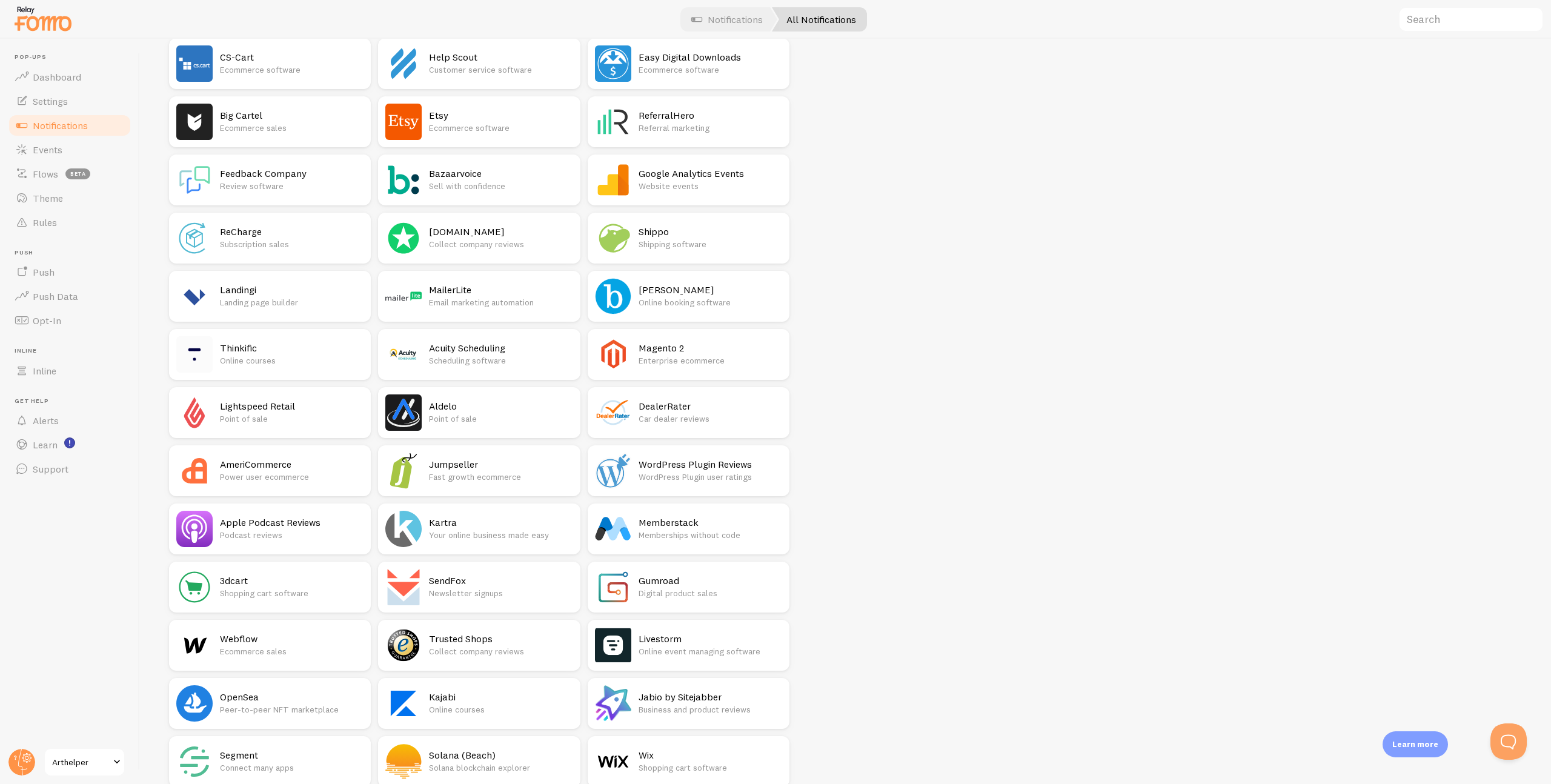
scroll to position [1687, 0]
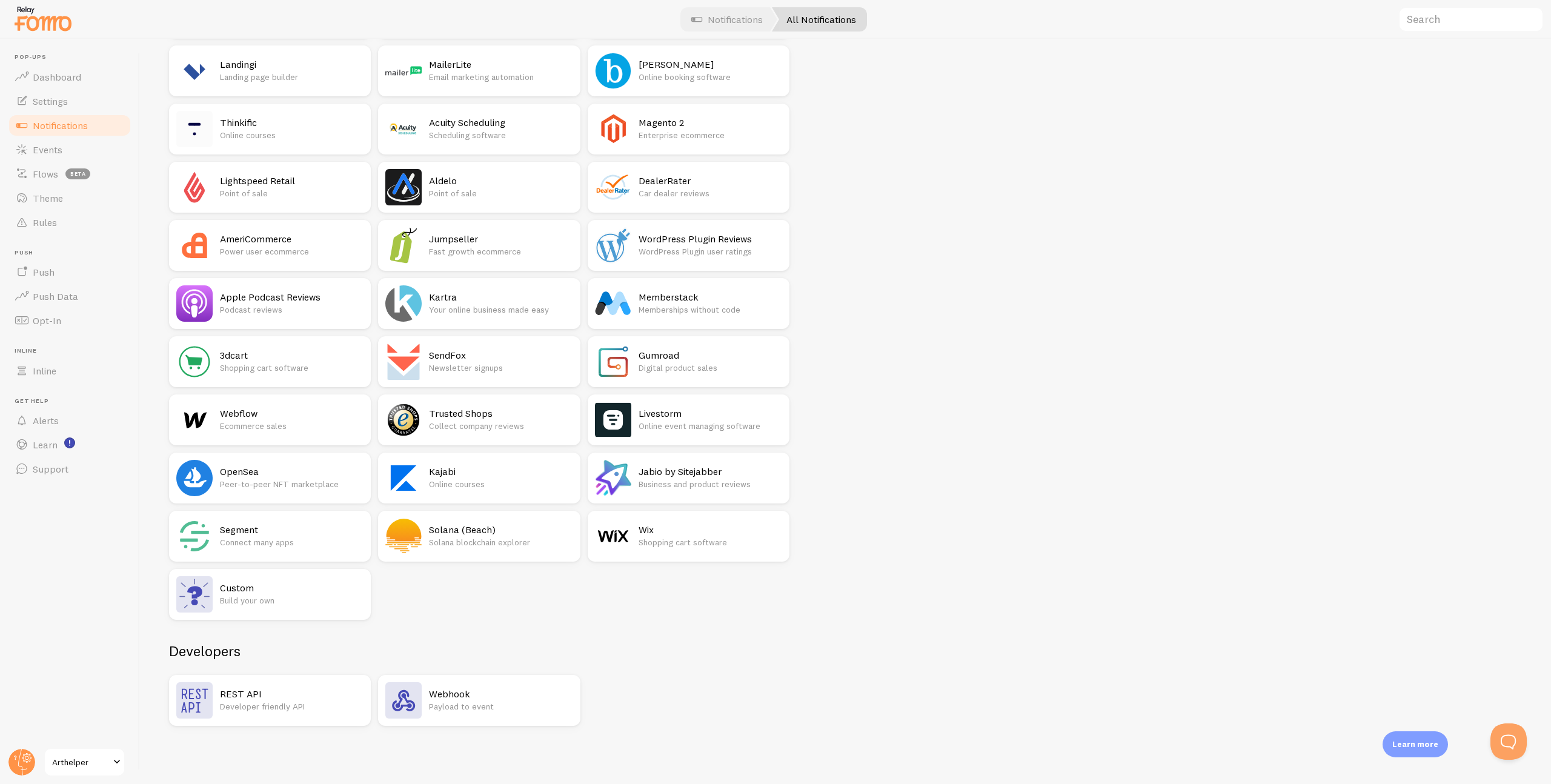
click at [452, 709] on p "Payload to event" at bounding box center [501, 706] width 144 height 12
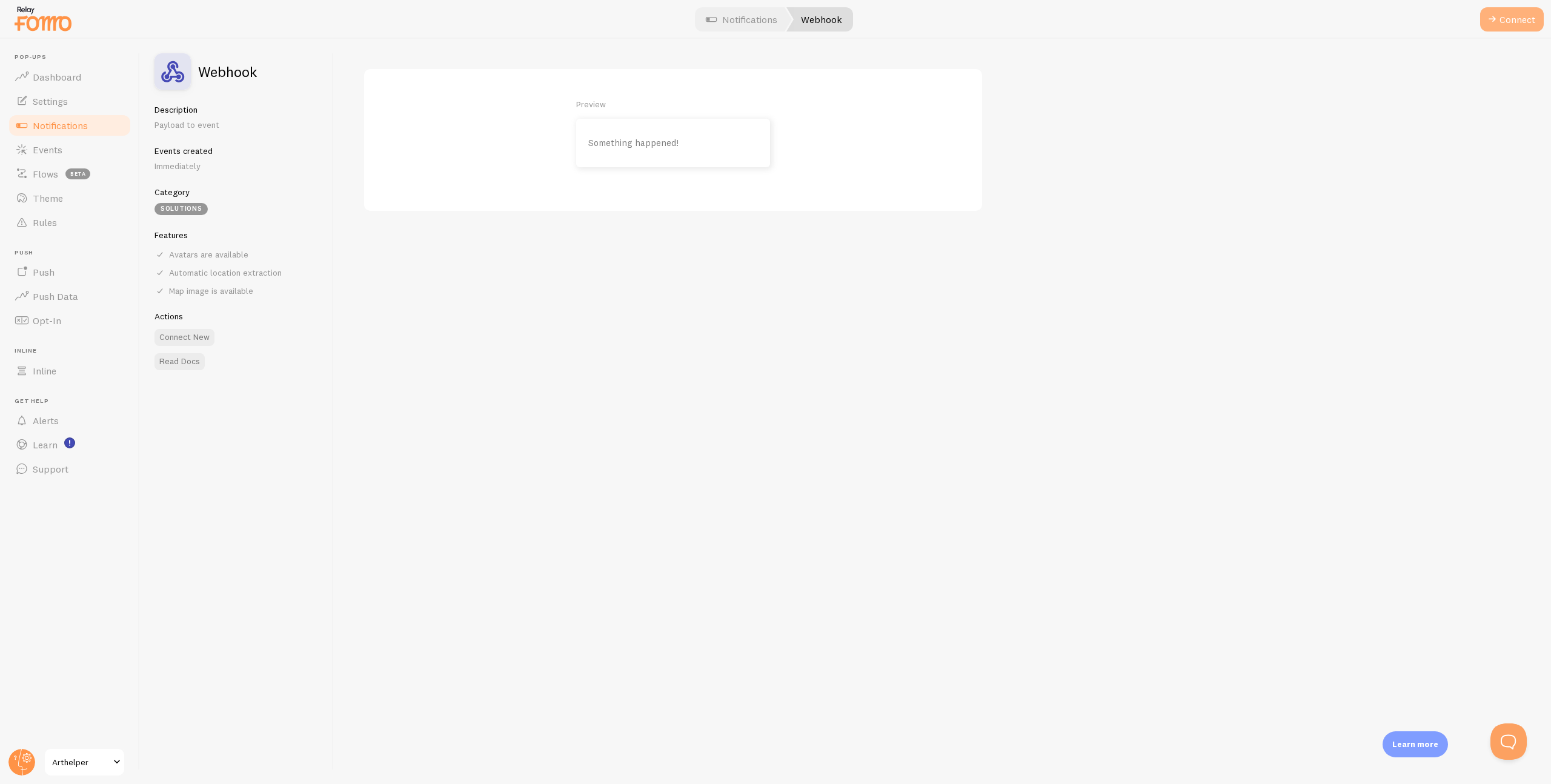
click at [1495, 20] on span at bounding box center [1492, 19] width 15 height 15
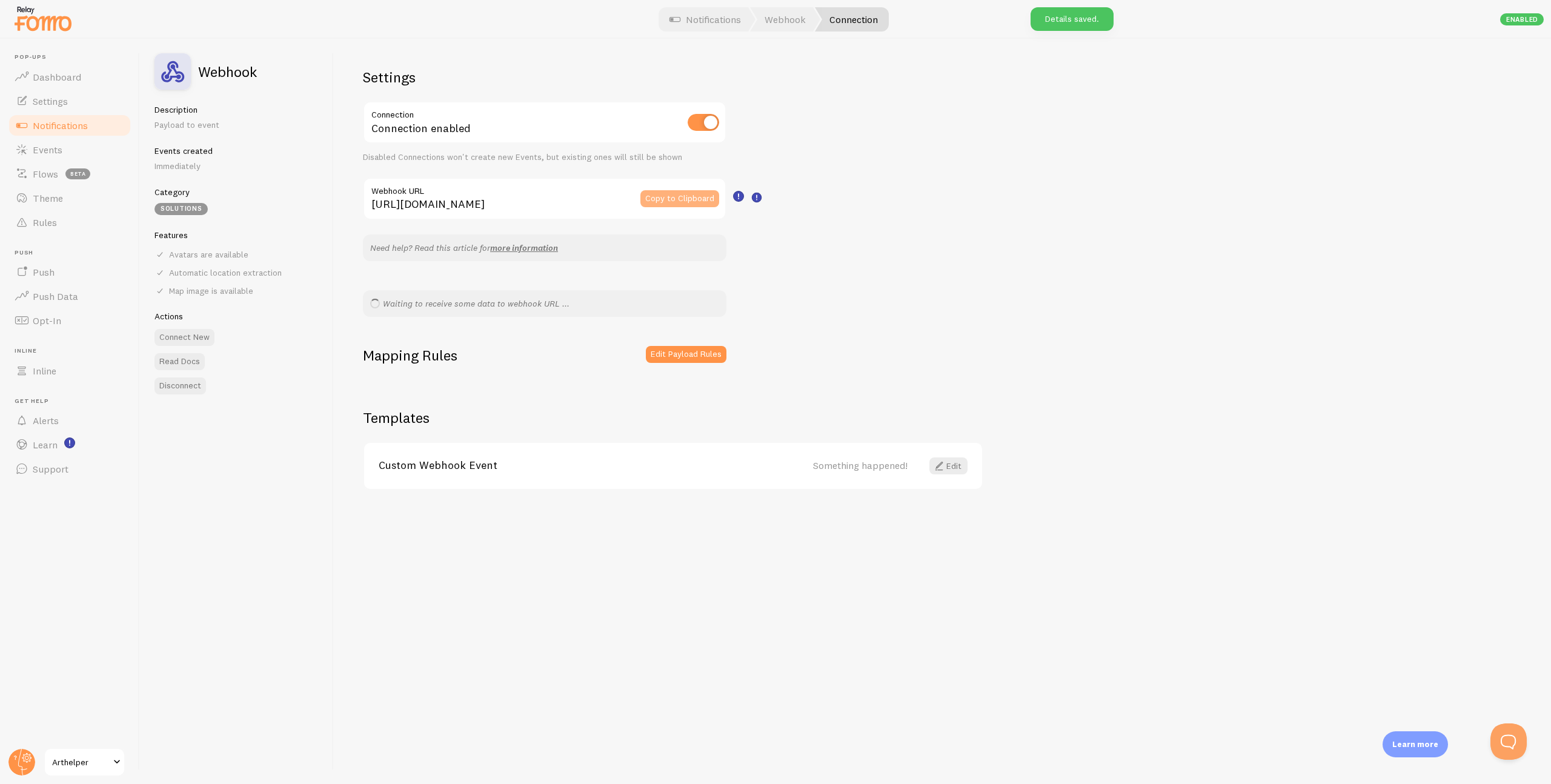
click at [682, 200] on button "Copy to Clipboard" at bounding box center [679, 199] width 79 height 17
click at [677, 198] on button "Copy to Clipboard" at bounding box center [679, 199] width 79 height 17
click at [959, 467] on link "Edit" at bounding box center [949, 466] width 38 height 17
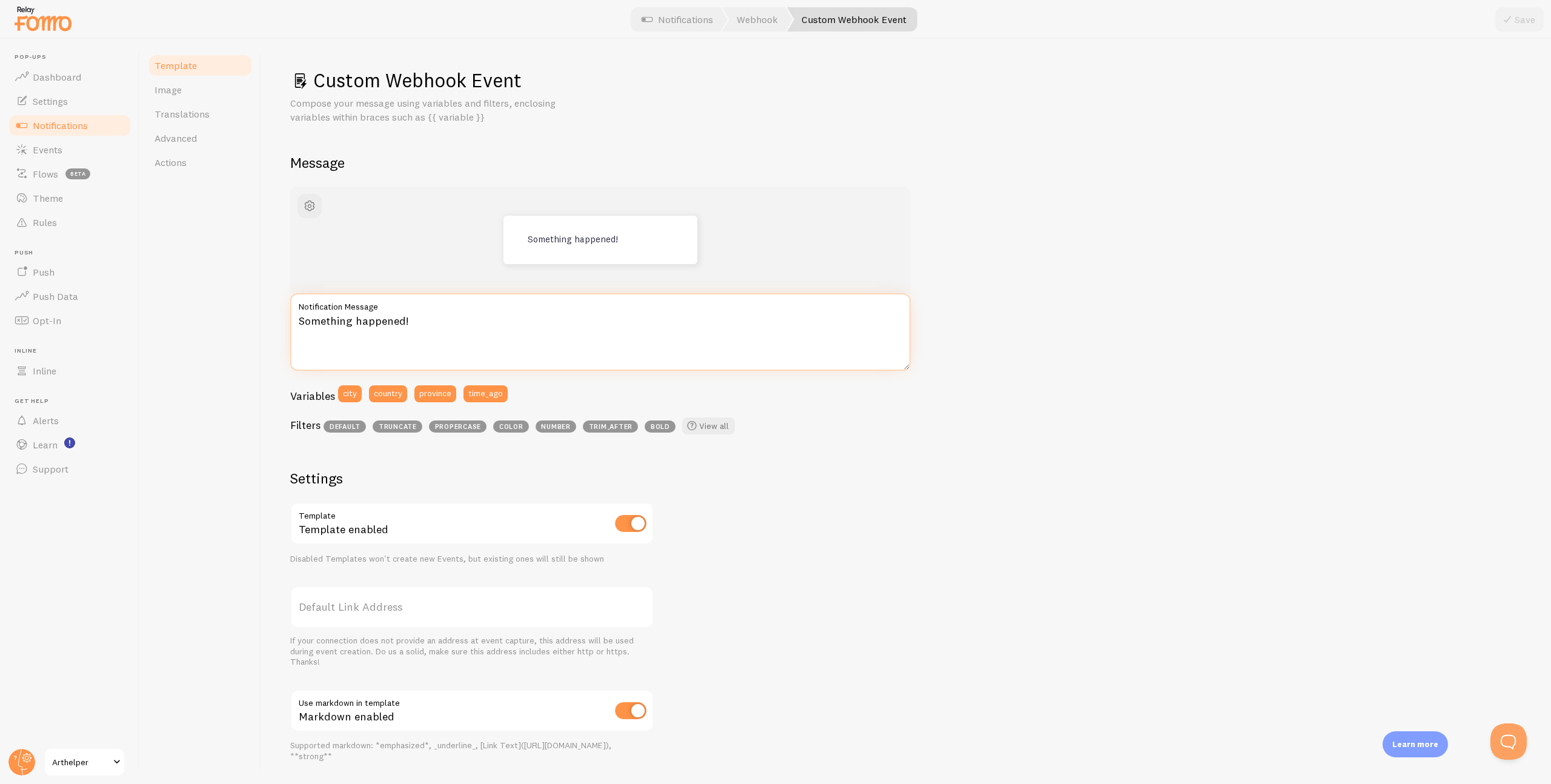
click at [348, 323] on textarea "Something happened!" at bounding box center [600, 331] width 621 height 77
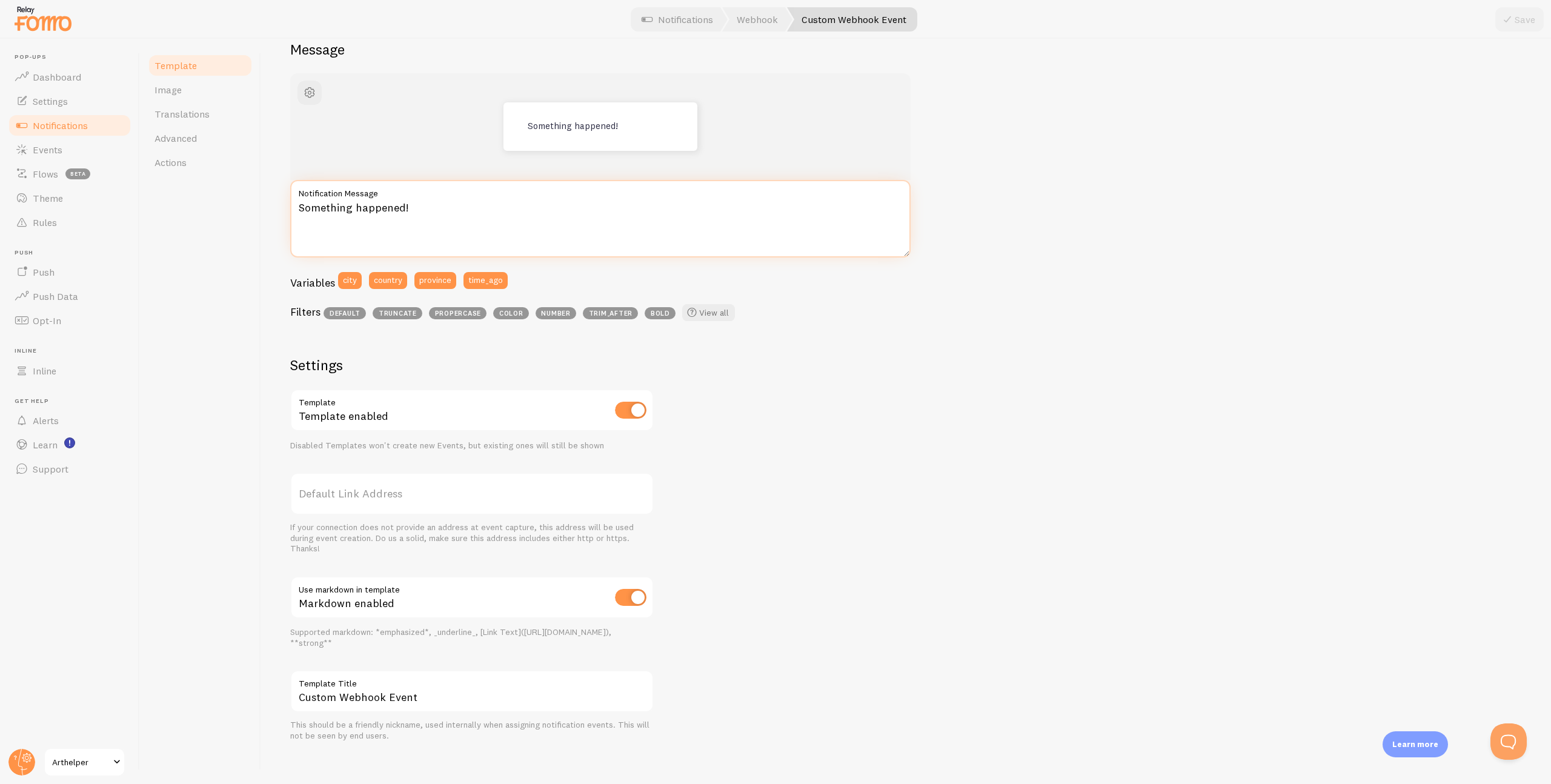
scroll to position [121, 0]
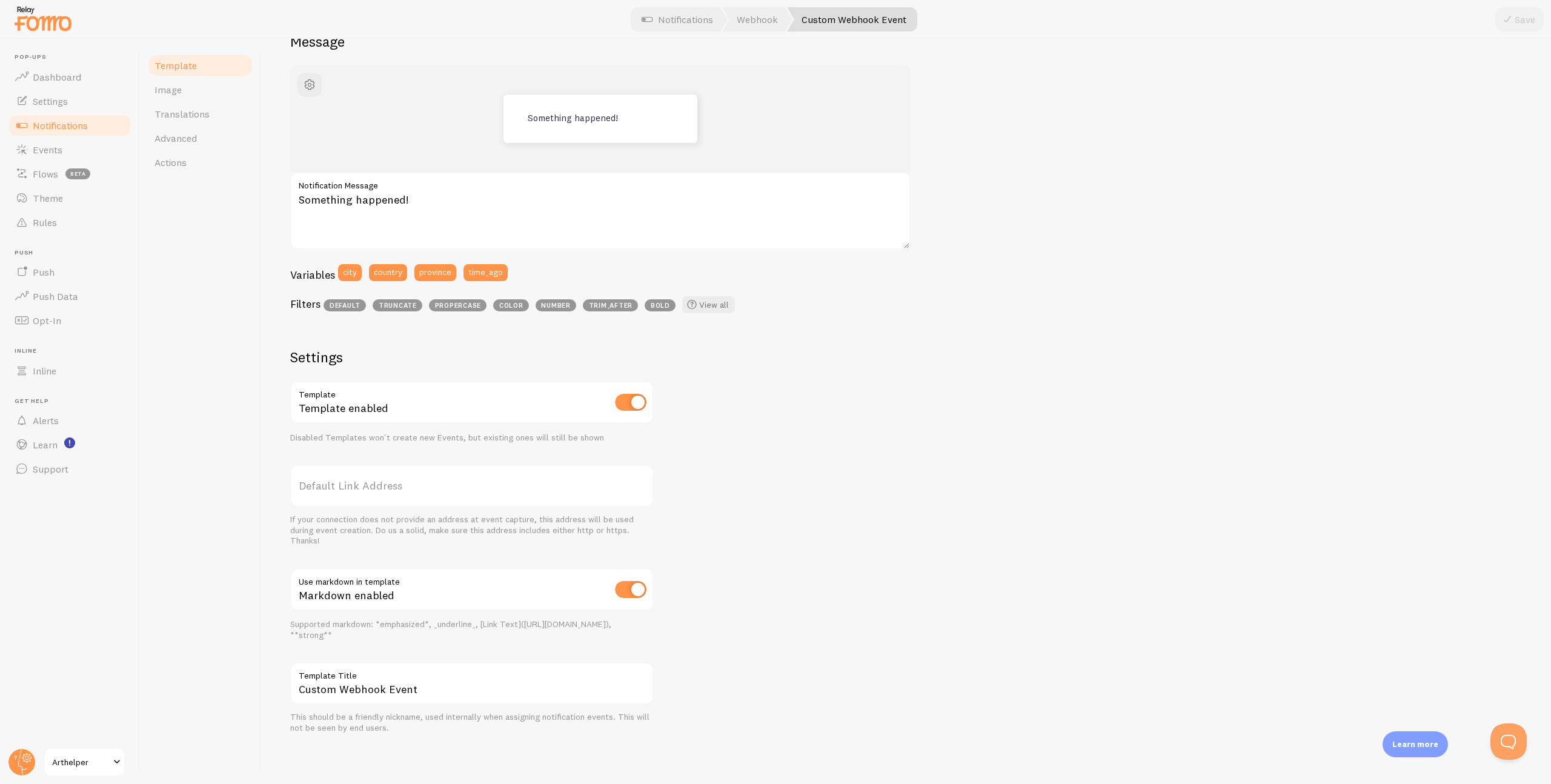
click at [392, 487] on label "Default Link Address" at bounding box center [471, 485] width 363 height 42
click at [392, 487] on input "Default Link Address" at bounding box center [471, 485] width 363 height 42
click at [200, 88] on link "Image" at bounding box center [200, 89] width 106 height 24
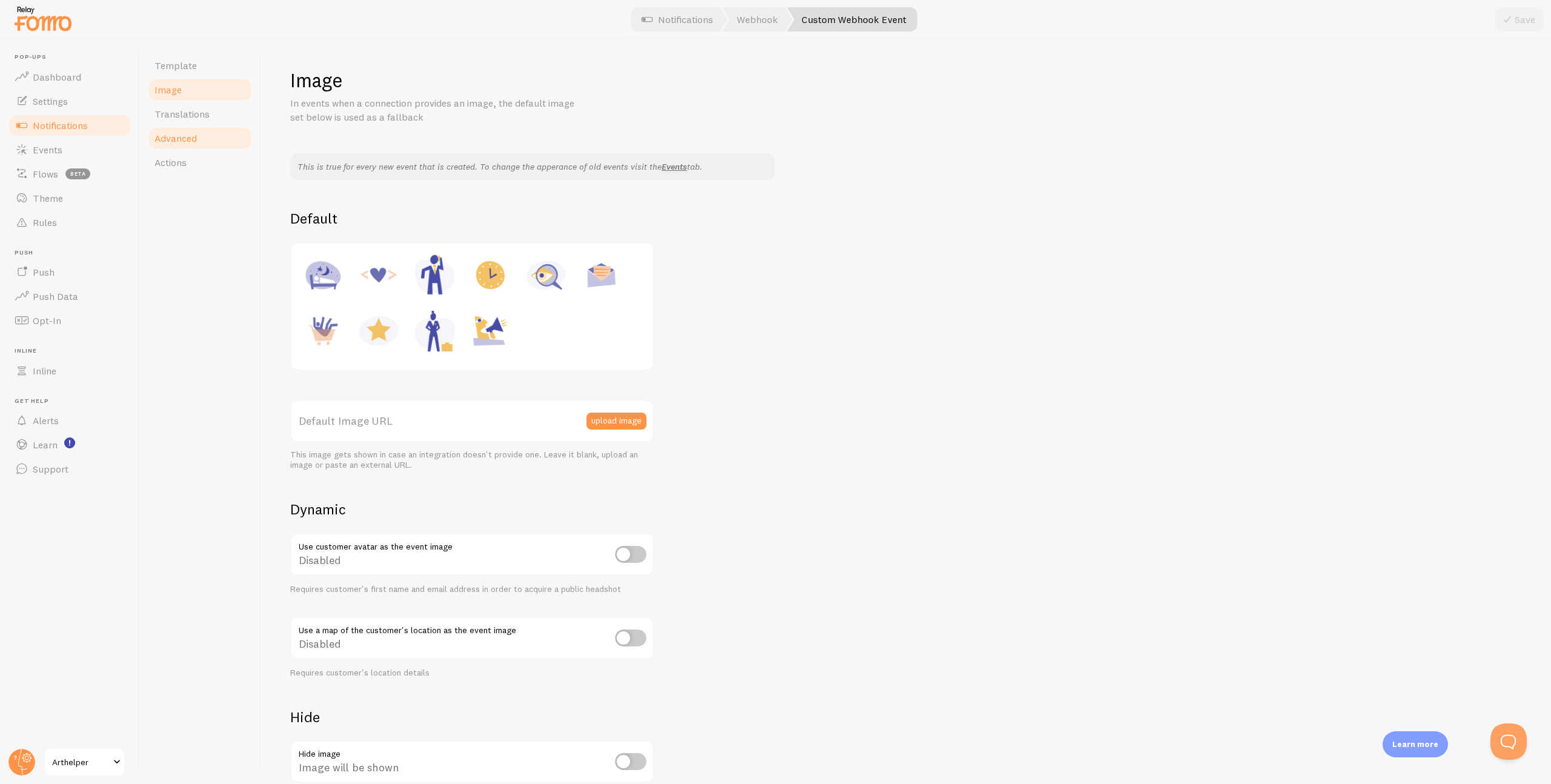
click at [182, 132] on span "Advanced" at bounding box center [175, 138] width 42 height 12
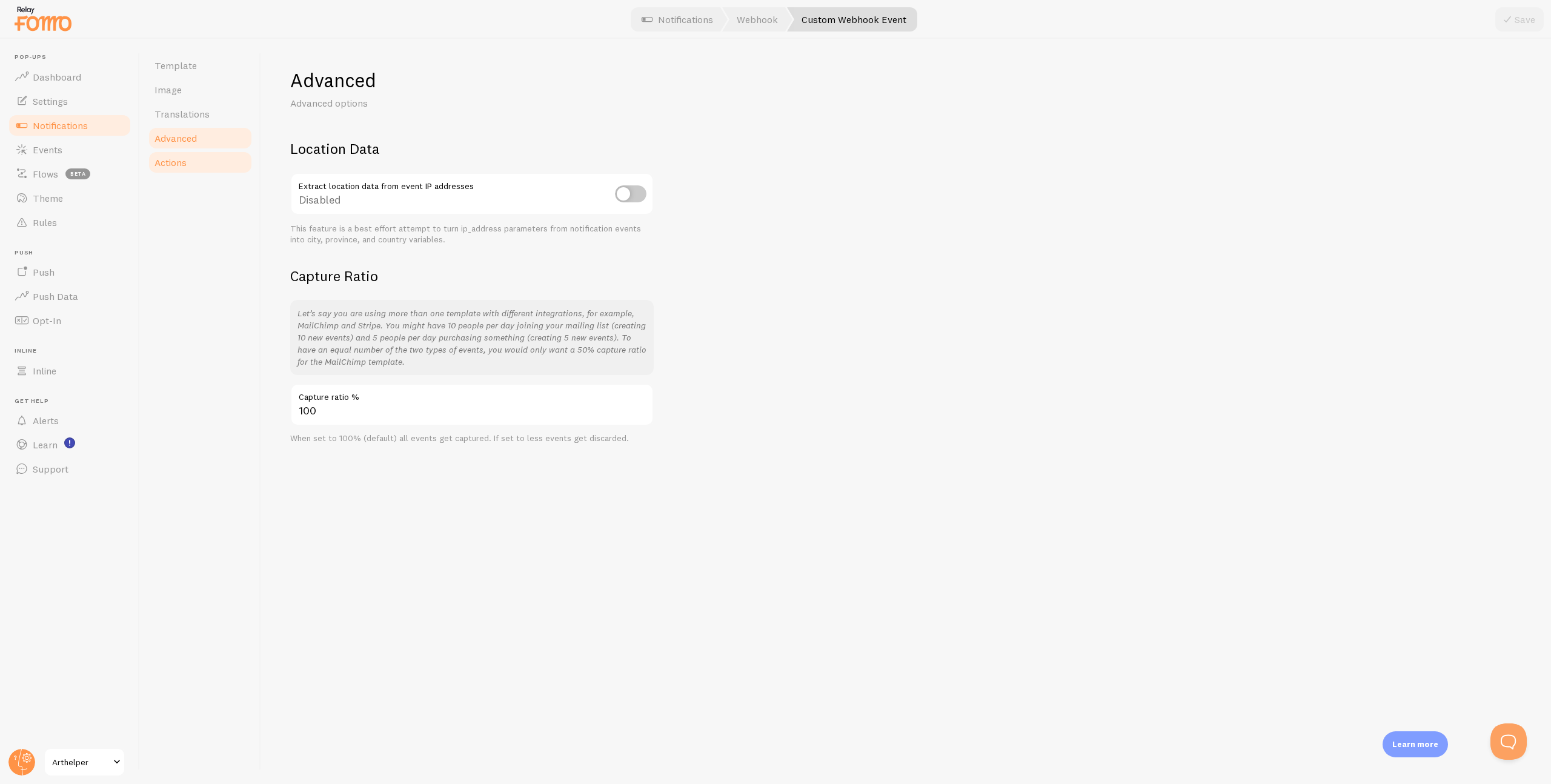
click at [182, 169] on link "Actions" at bounding box center [200, 162] width 106 height 24
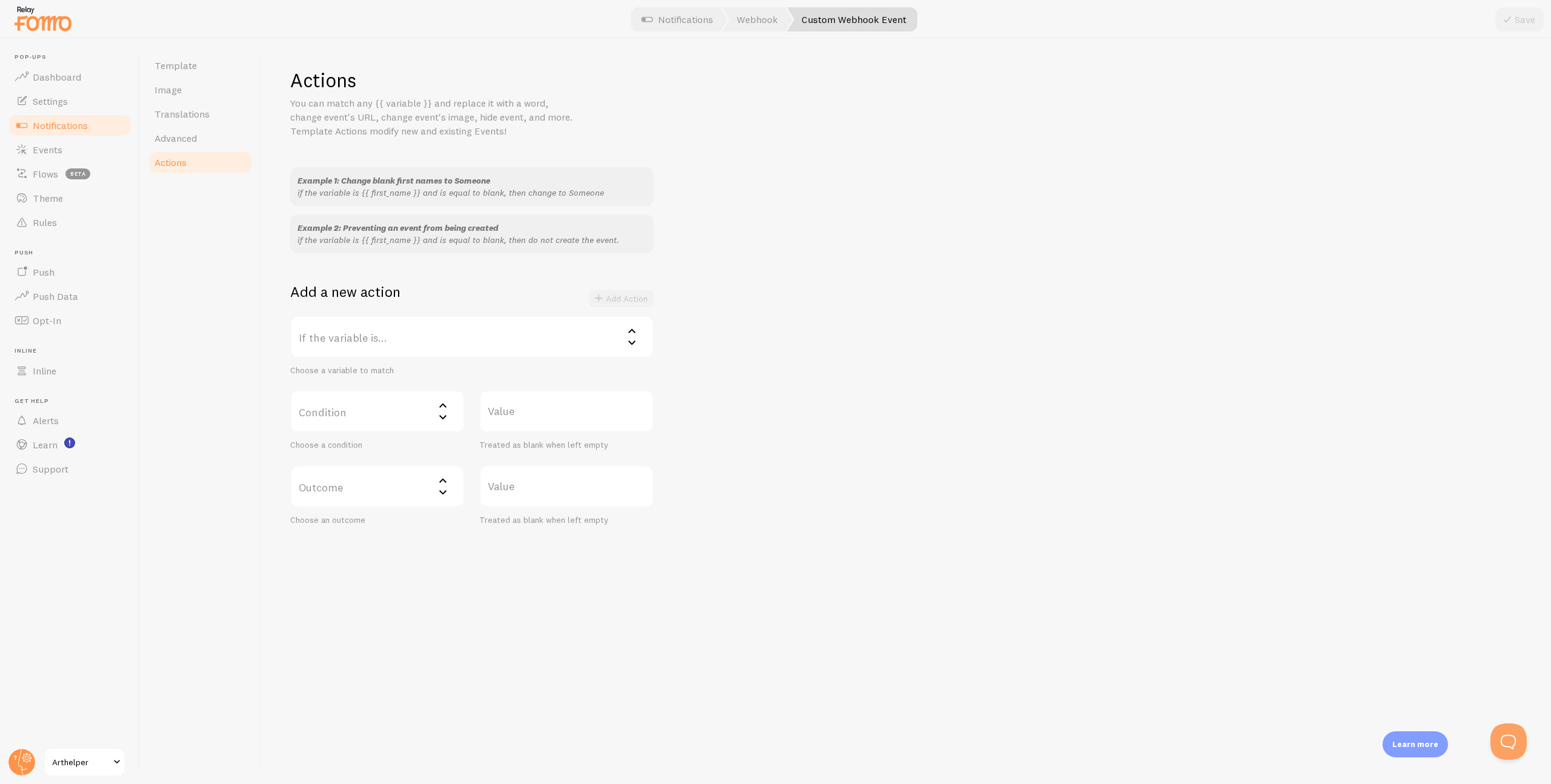
click at [604, 339] on label "If the variable is..." at bounding box center [471, 337] width 363 height 42
click at [506, 418] on li "image_url" at bounding box center [472, 420] width 361 height 21
click at [440, 413] on icon at bounding box center [442, 417] width 15 height 15
click at [439, 410] on icon at bounding box center [442, 417] width 15 height 15
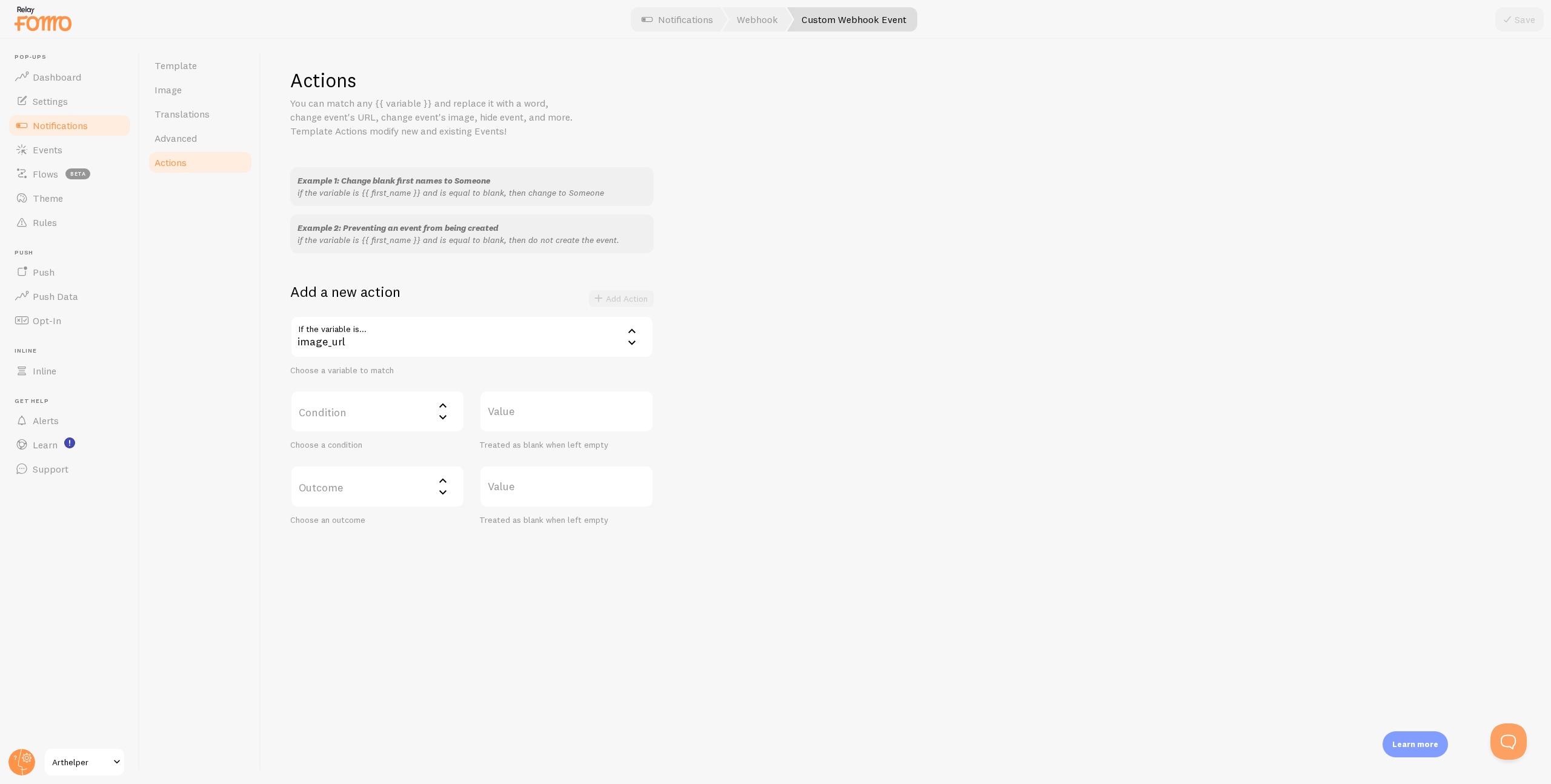
click at [619, 331] on div "image_url" at bounding box center [471, 337] width 363 height 42
click at [823, 329] on div "Example 1: Change blank first names to Someone if the variable is {{ first_name…" at bounding box center [906, 346] width 1232 height 358
click at [171, 65] on span "Template" at bounding box center [175, 66] width 42 height 12
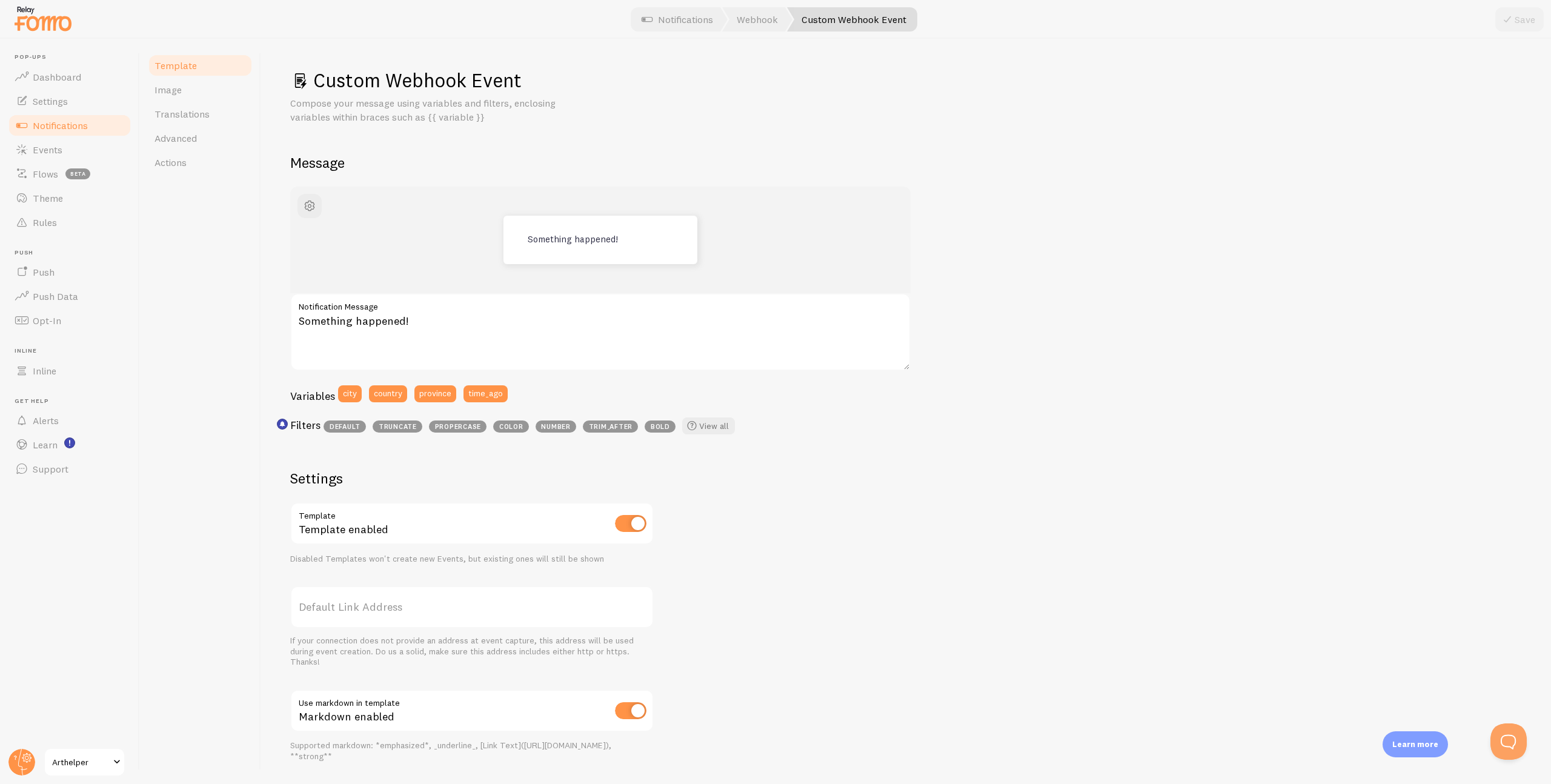
click at [80, 126] on span "Notifications" at bounding box center [60, 125] width 55 height 12
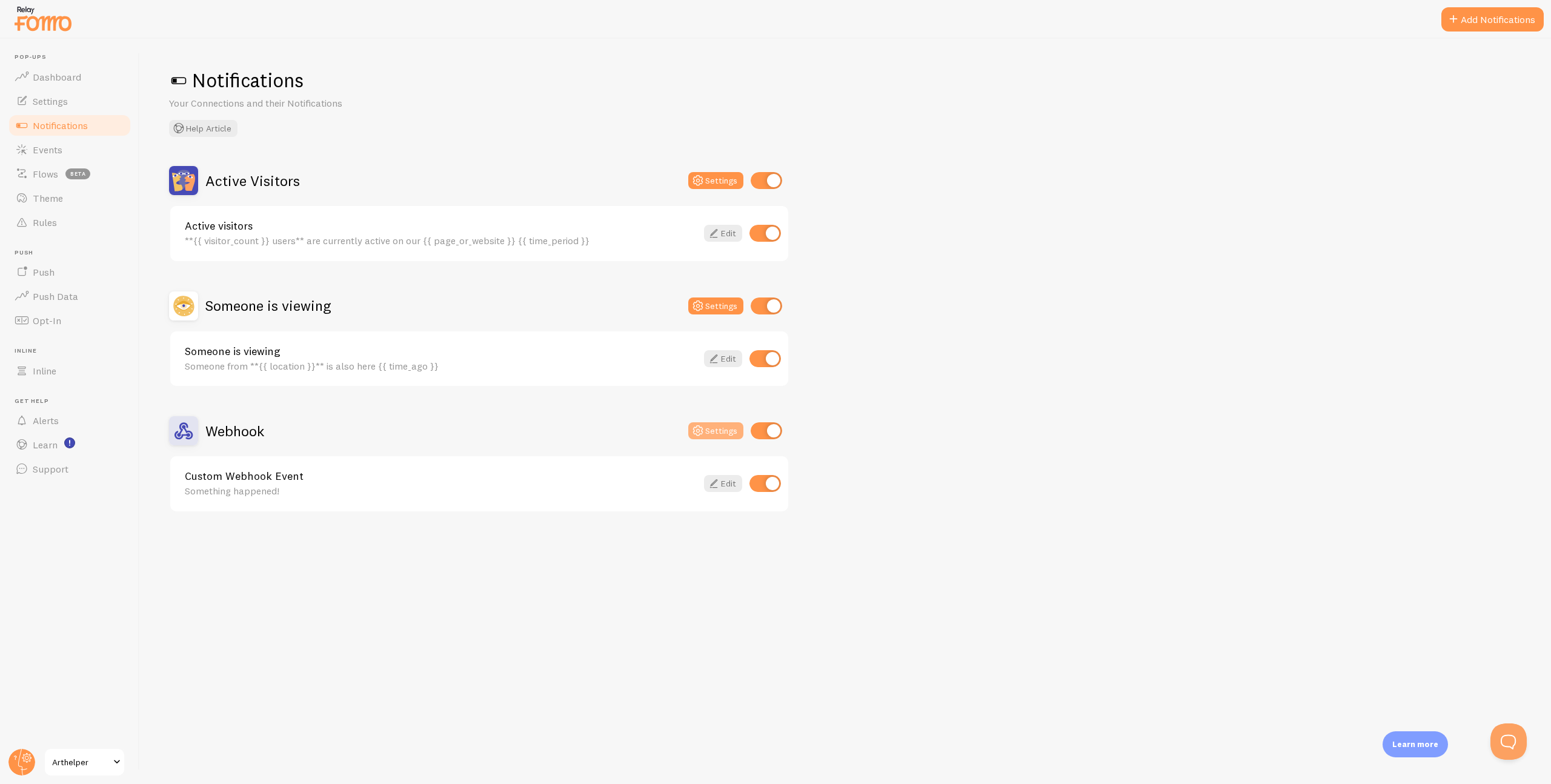
click at [724, 432] on button "Settings" at bounding box center [716, 431] width 55 height 17
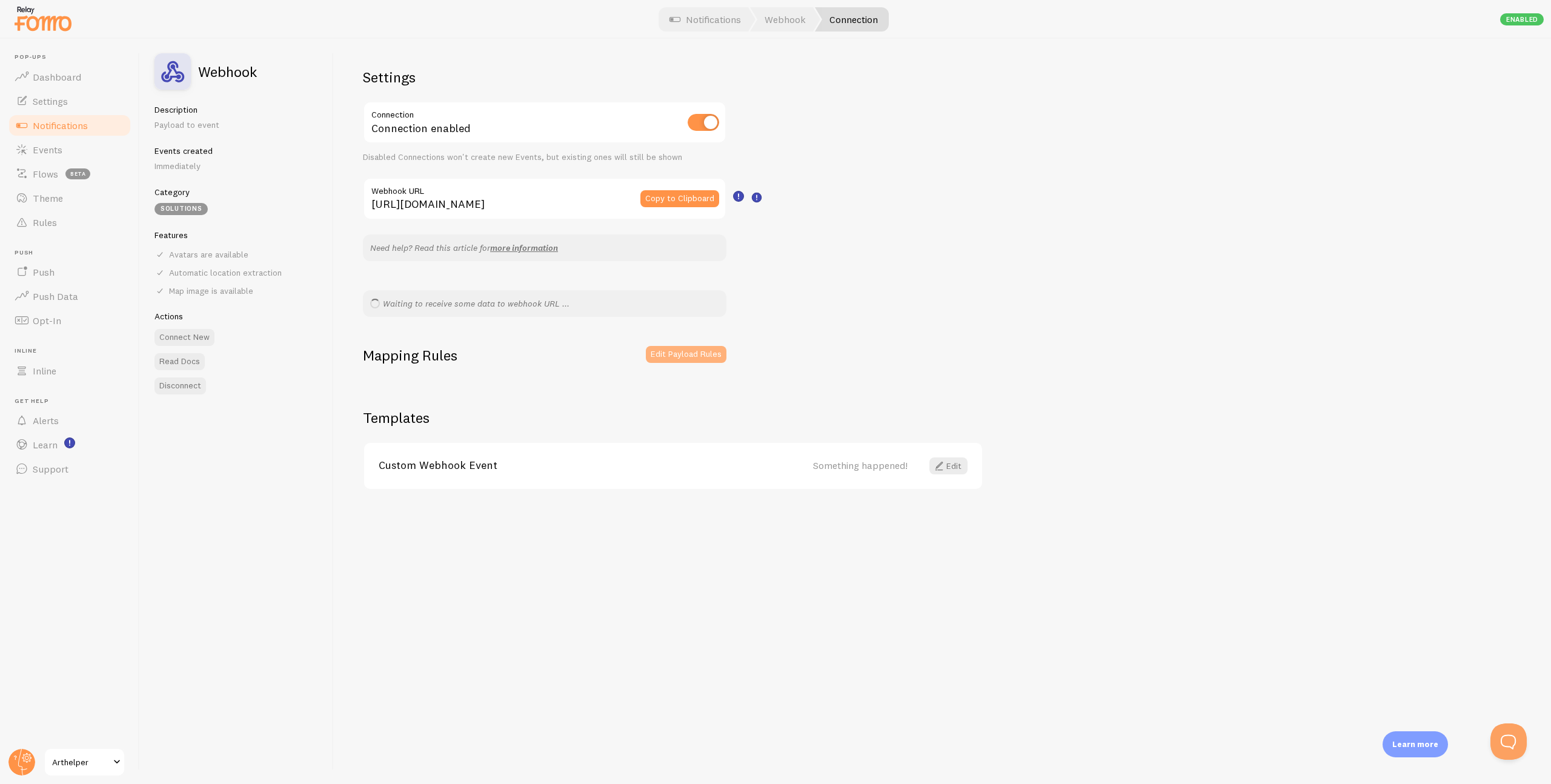
click at [673, 353] on button "Edit Payload Rules" at bounding box center [686, 354] width 80 height 17
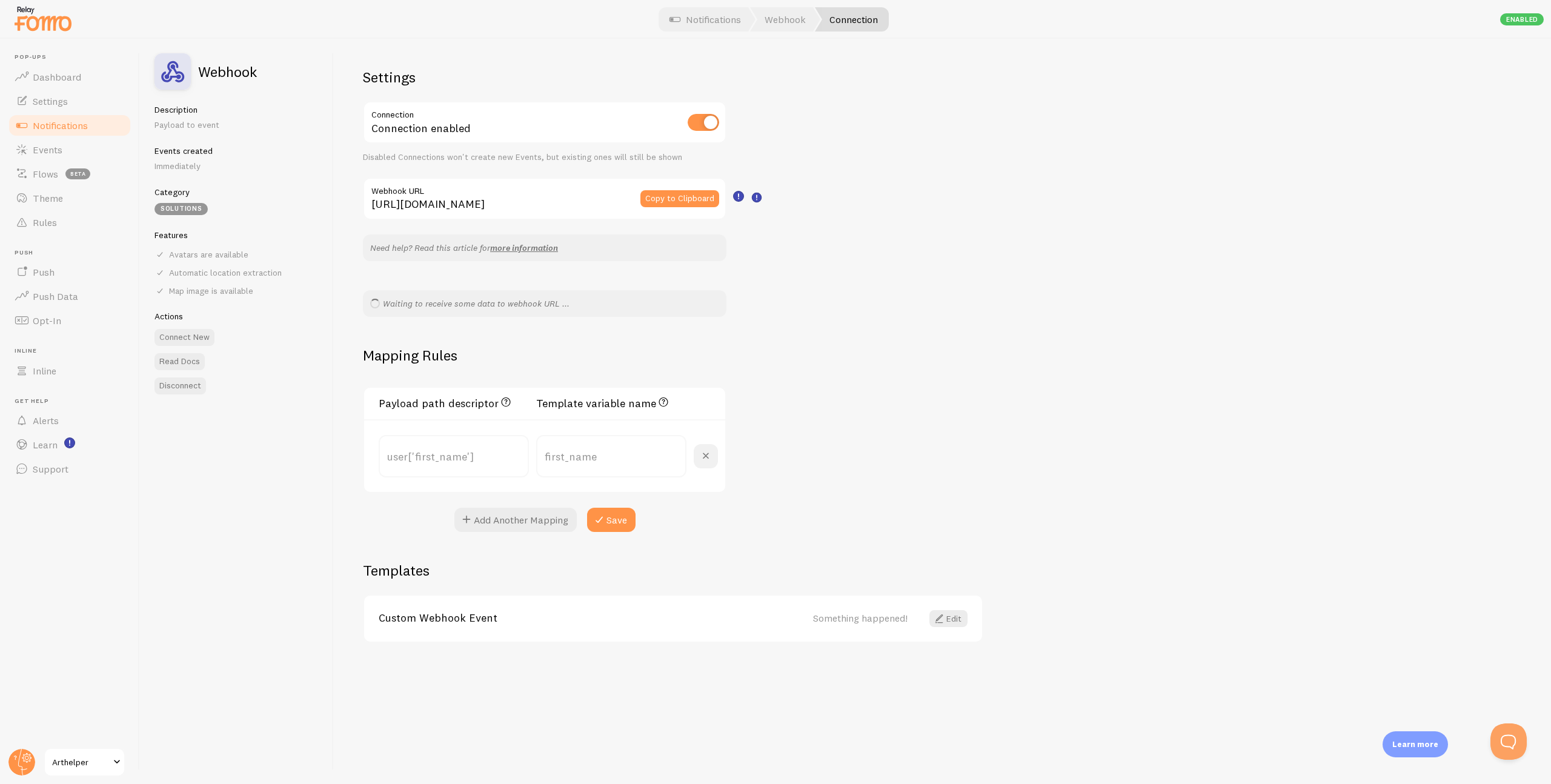
click at [703, 454] on span at bounding box center [705, 456] width 15 height 15
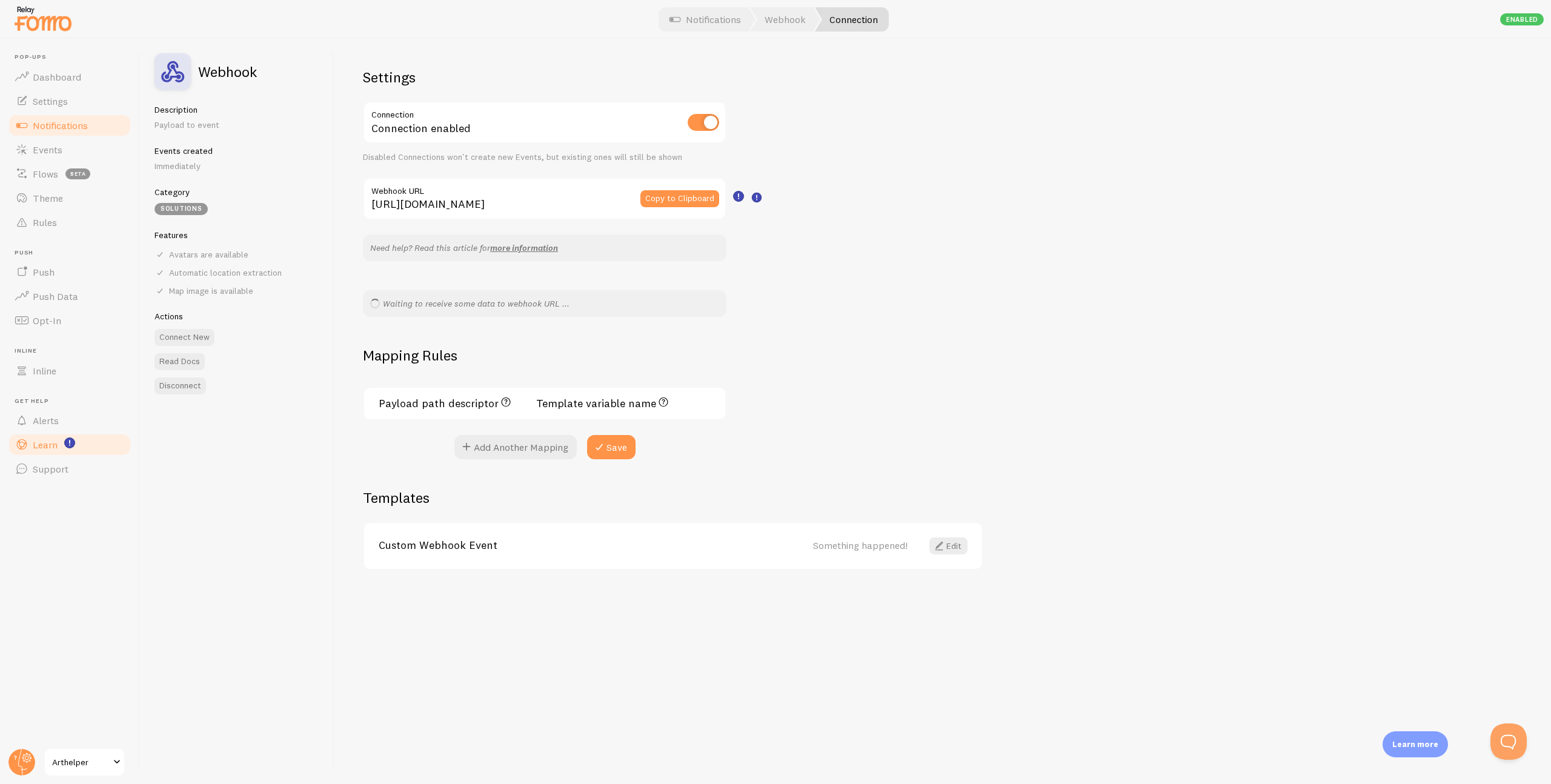
click at [47, 442] on span "Learn" at bounding box center [45, 444] width 24 height 12
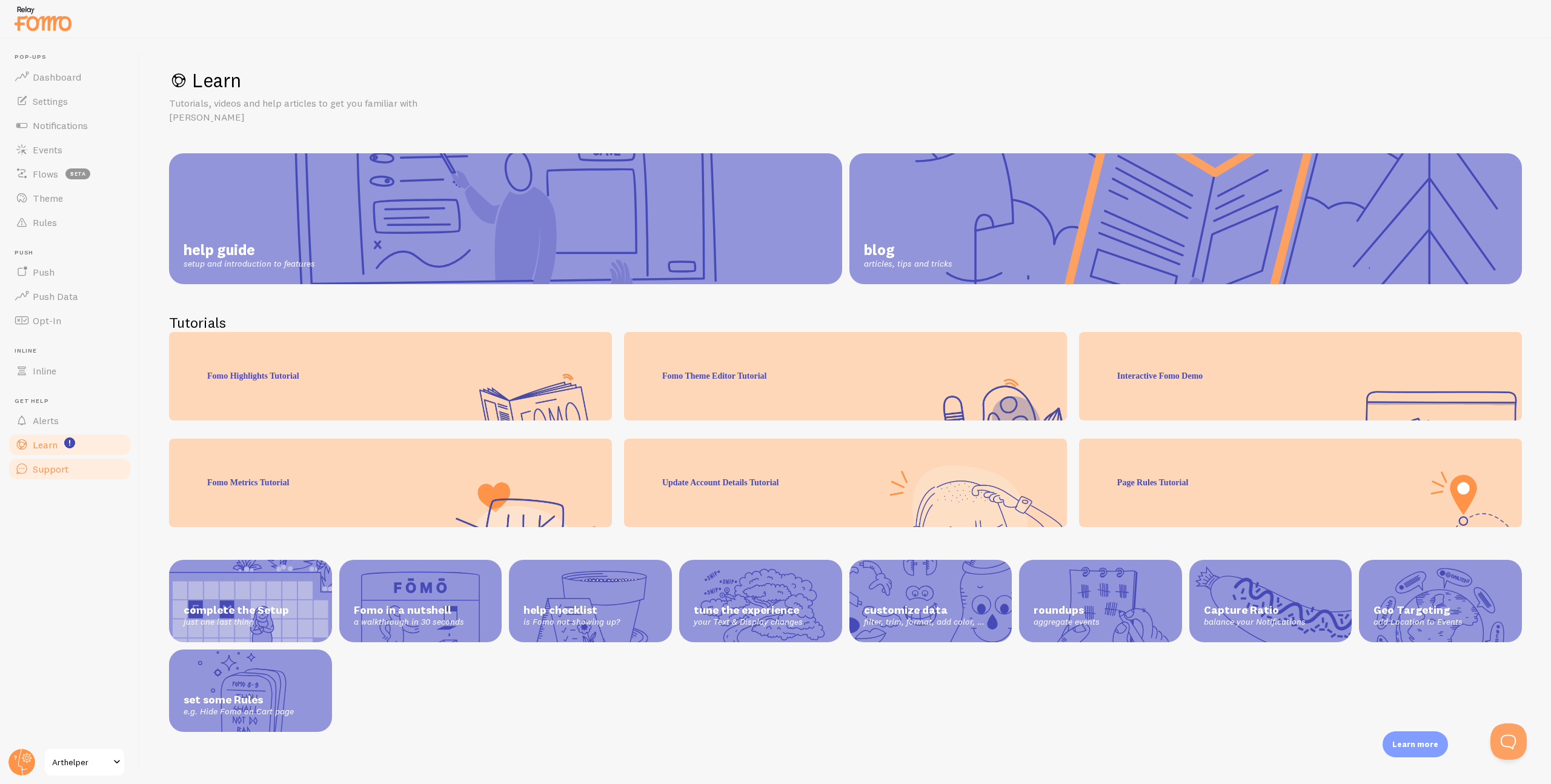
click at [49, 465] on span "Support" at bounding box center [51, 469] width 36 height 12
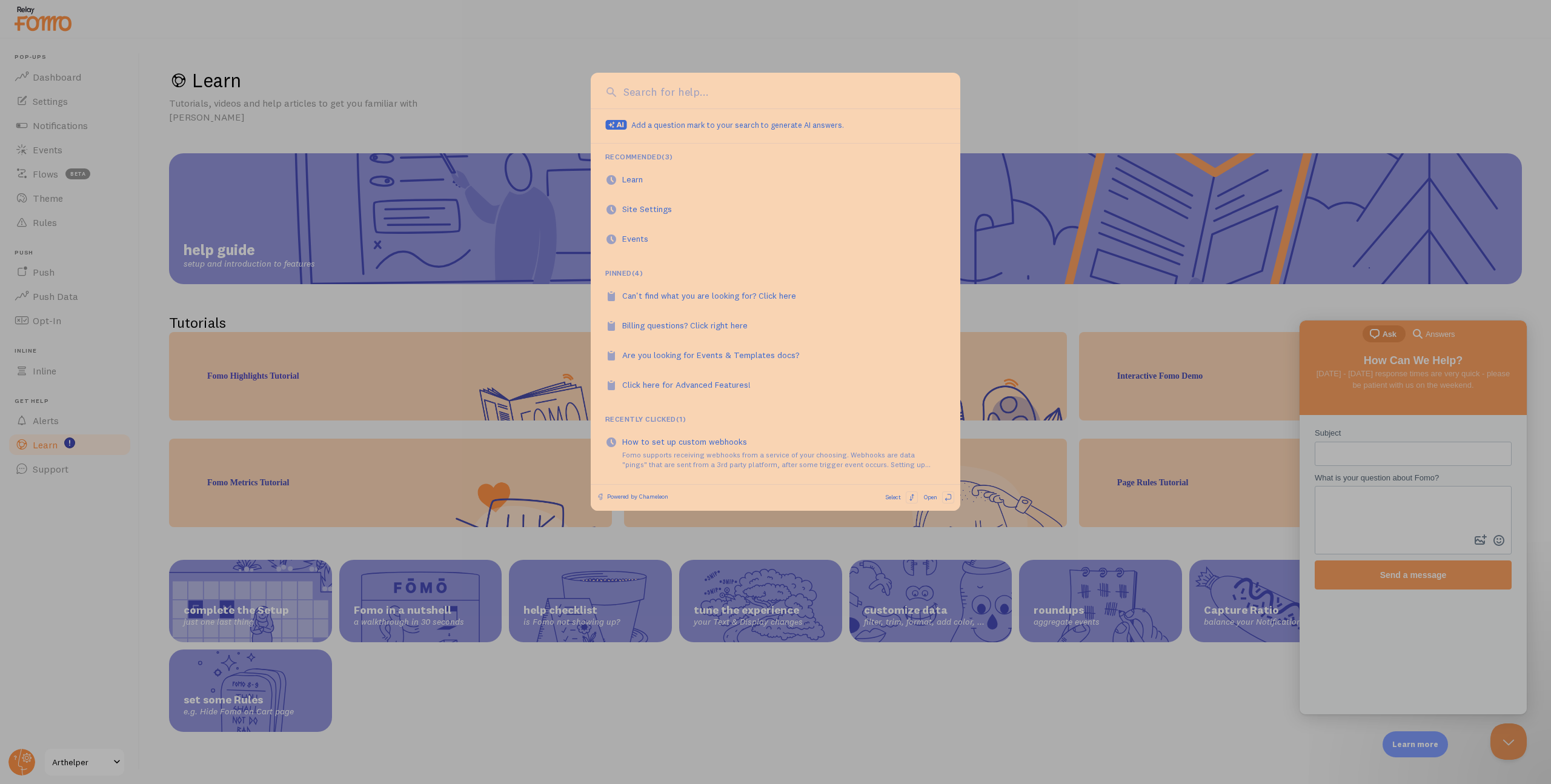
click at [657, 89] on input at bounding box center [783, 92] width 325 height 16
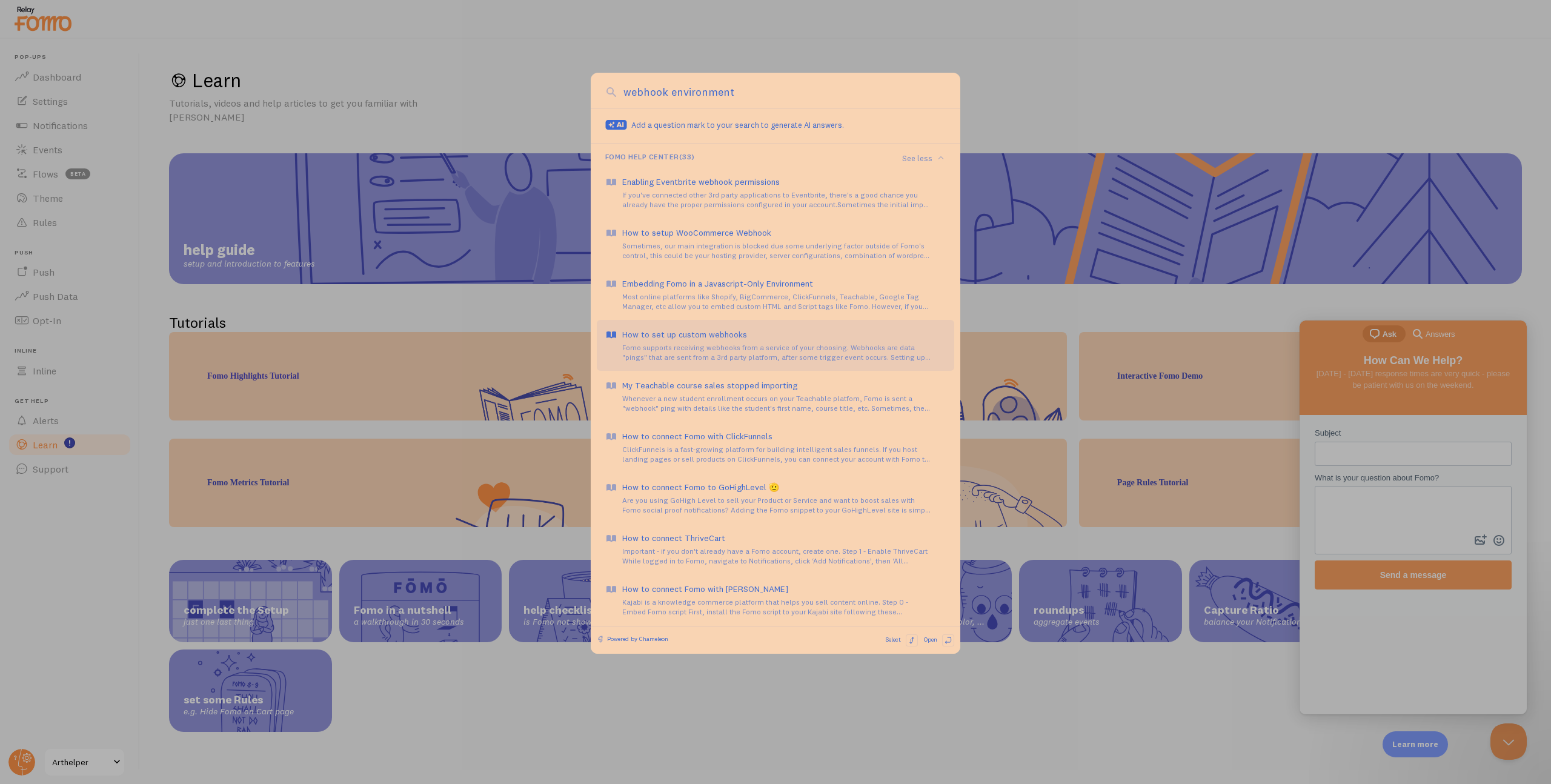
type input "webhook environment"
click at [688, 330] on div "How to set up custom webhooks" at bounding box center [784, 334] width 324 height 12
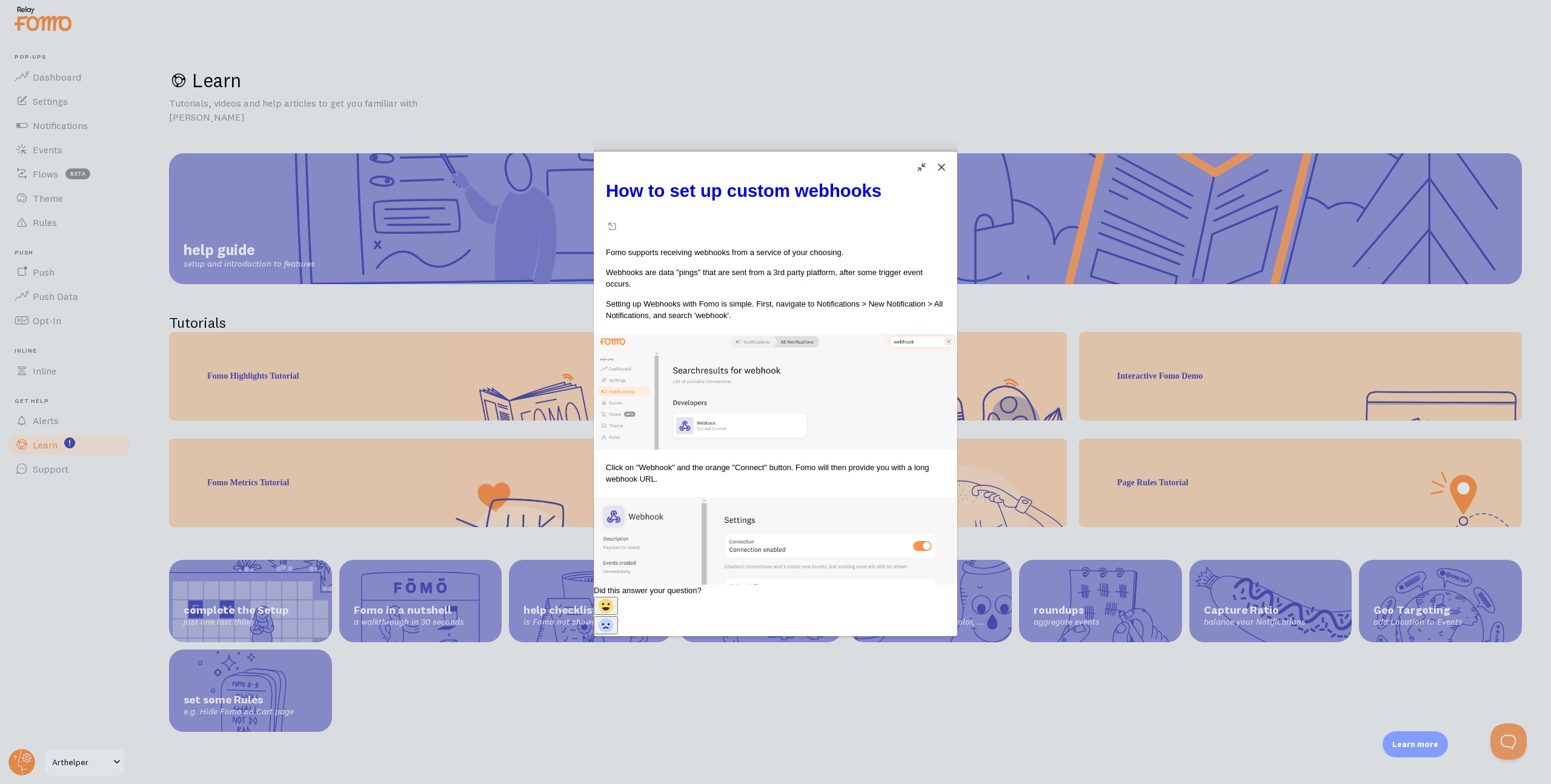
click at [939, 170] on button "Close" at bounding box center [941, 167] width 19 height 19
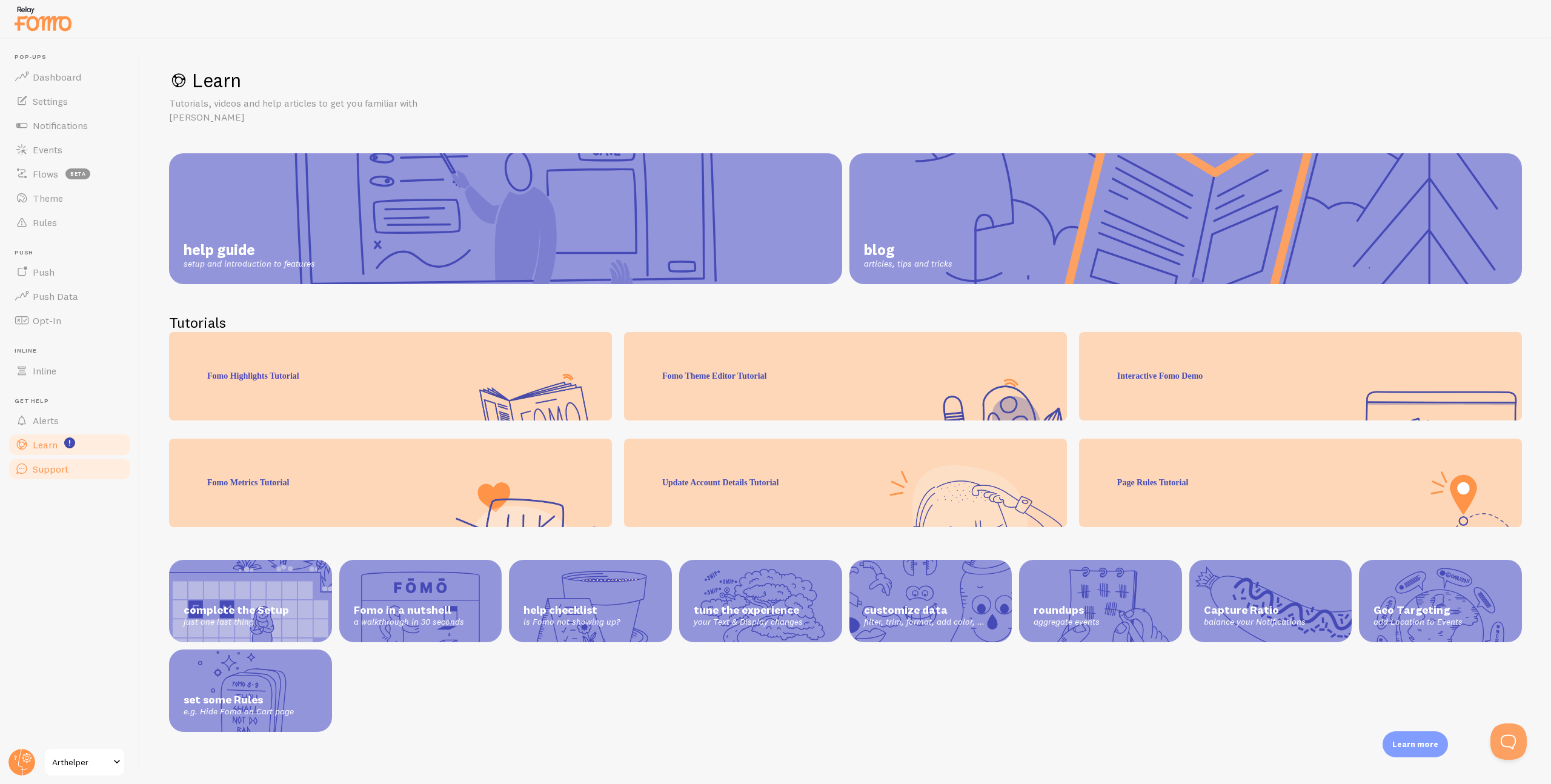
click at [42, 470] on span "Support" at bounding box center [51, 469] width 36 height 12
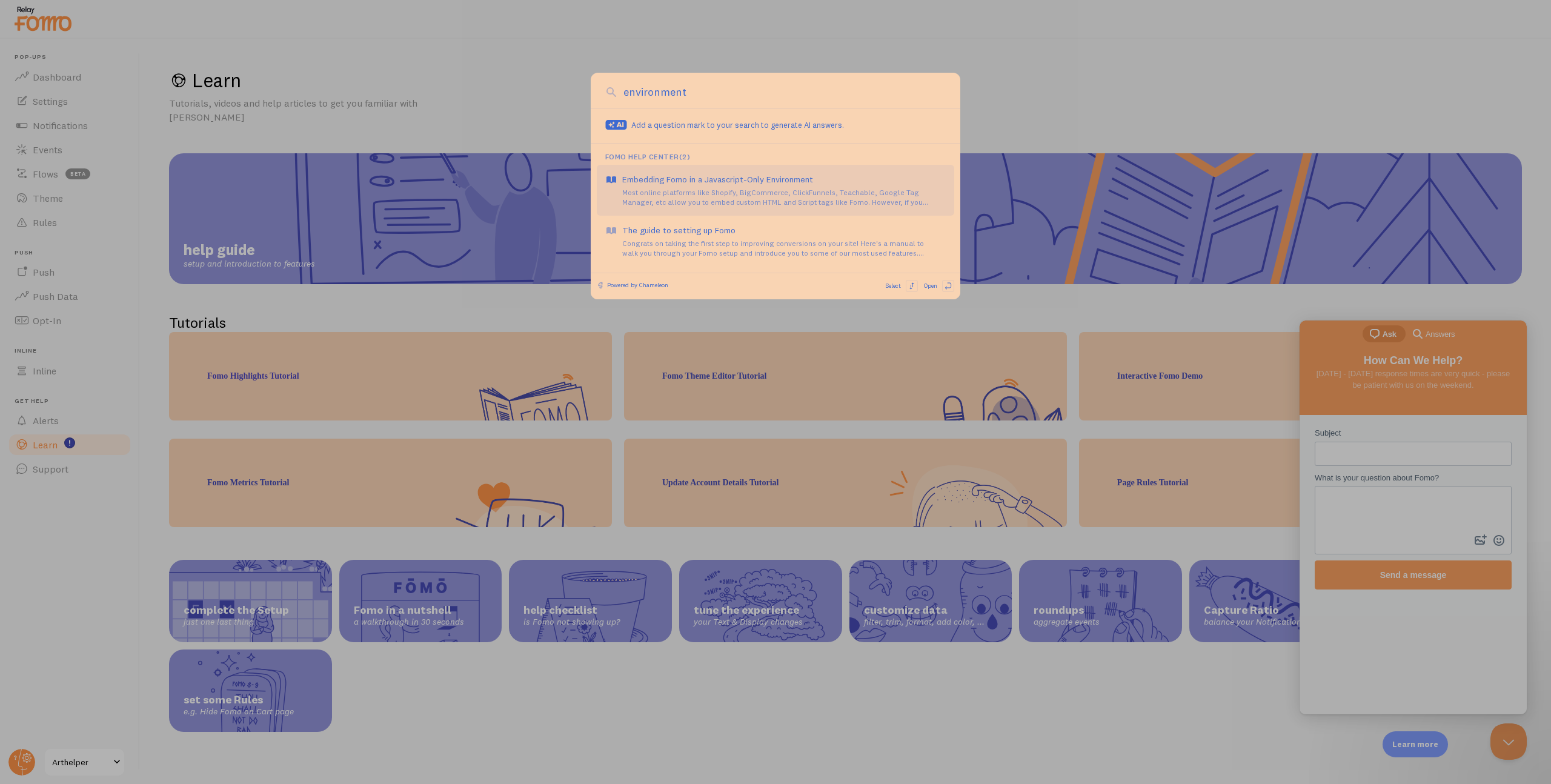
type input "environment"
click at [671, 180] on div "Embedding Fomo in a Javascript-Only Environment" at bounding box center [784, 179] width 324 height 12
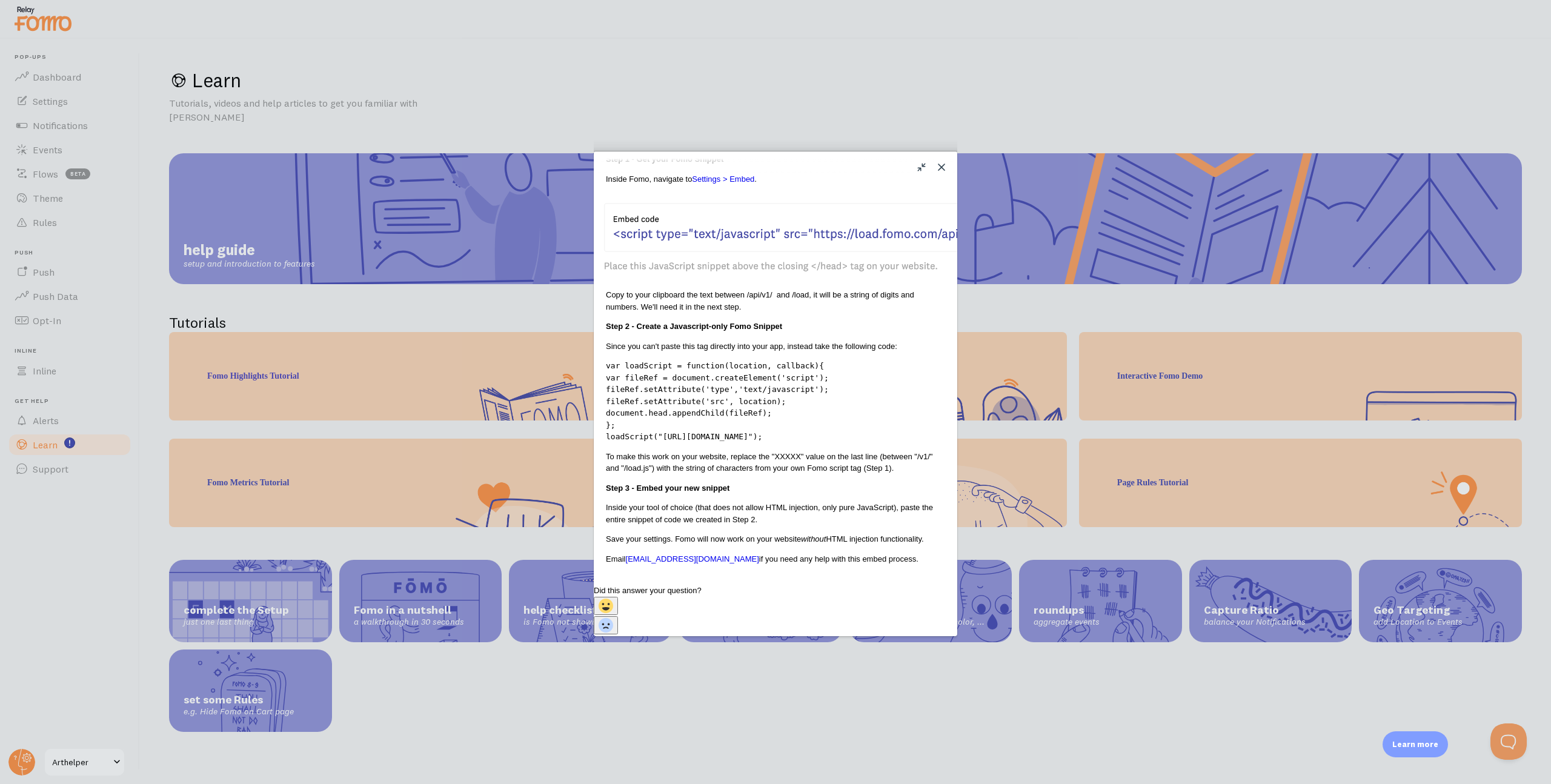
scroll to position [390, 0]
drag, startPoint x: 714, startPoint y: 328, endPoint x: 665, endPoint y: 327, distance: 49.0
click at [613, 325] on div "Embedding Fomo in a Javascript-Only Environment Embedding Fomo in a Javascript-…" at bounding box center [775, 245] width 339 height 641
click at [666, 361] on code "var loadScript = function(location, callback){ var fileRef = document.createEle…" at bounding box center [717, 401] width 223 height 80
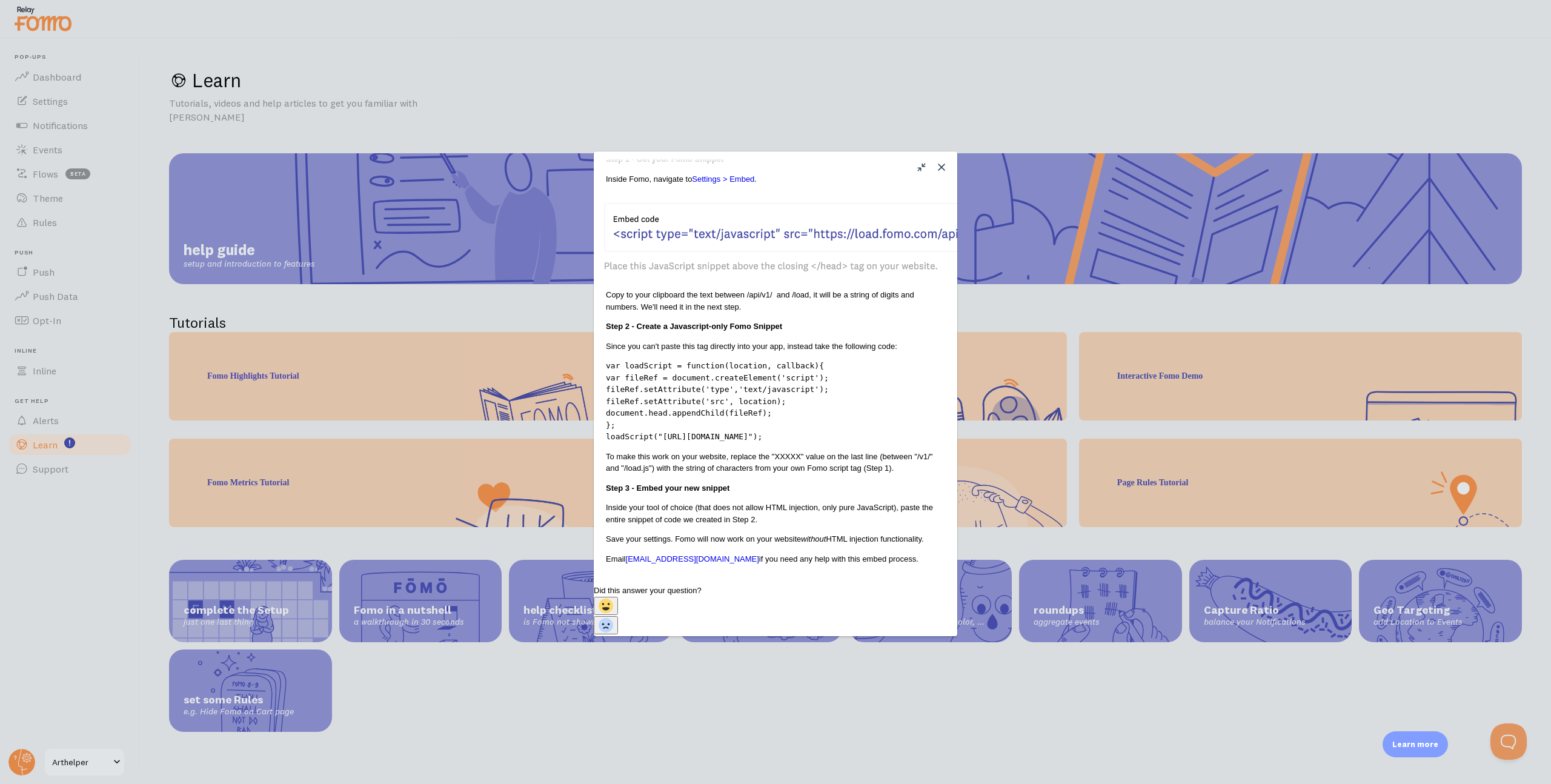
drag, startPoint x: 660, startPoint y: 327, endPoint x: 922, endPoint y: 326, distance: 262.0
click at [829, 361] on code "var loadScript = function(location, callback){ var fileRef = document.createEle…" at bounding box center [717, 401] width 223 height 80
click at [944, 169] on button "Close" at bounding box center [941, 167] width 19 height 19
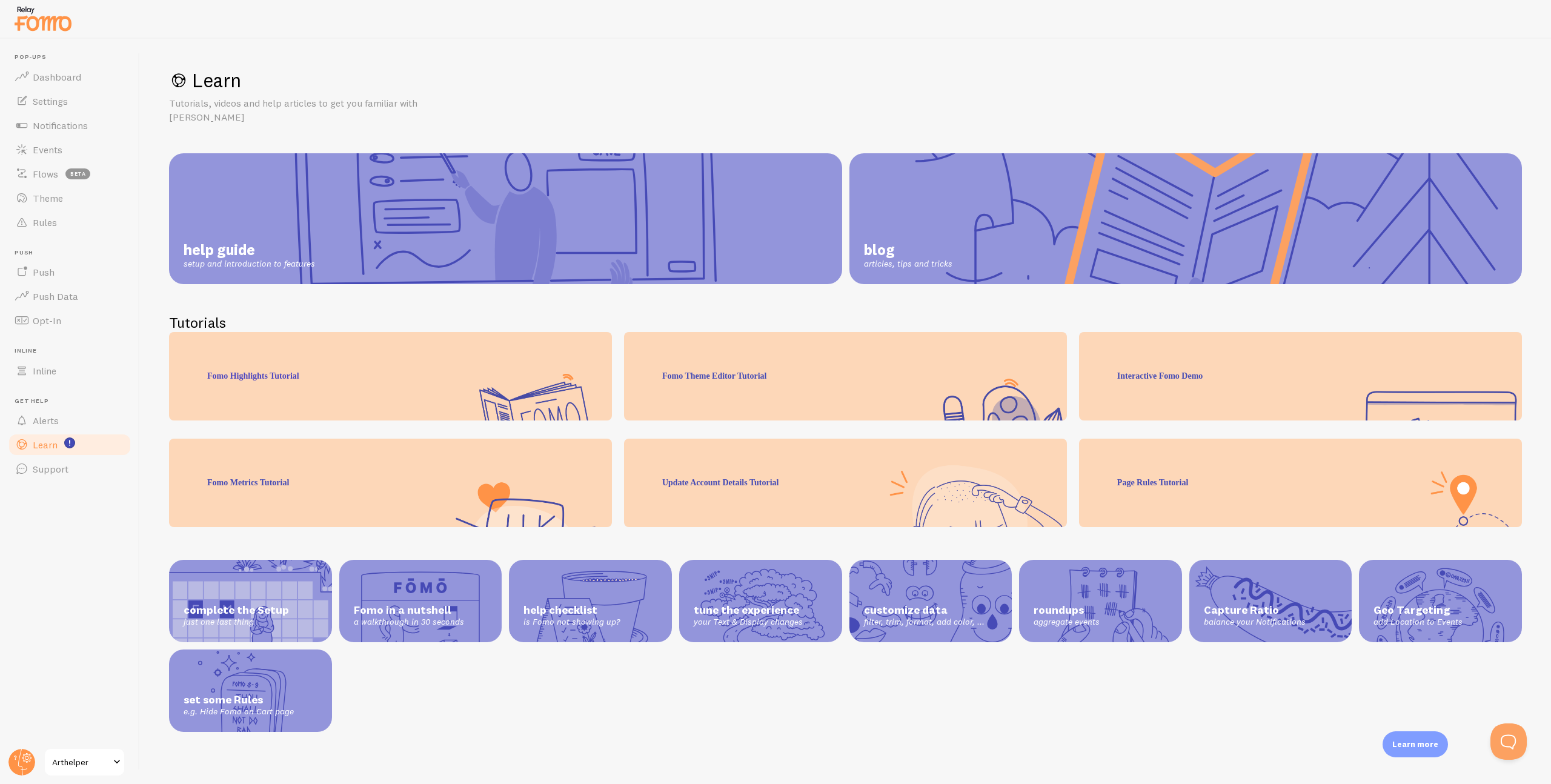
scroll to position [291, 0]
click at [60, 125] on span "Notifications" at bounding box center [60, 125] width 55 height 12
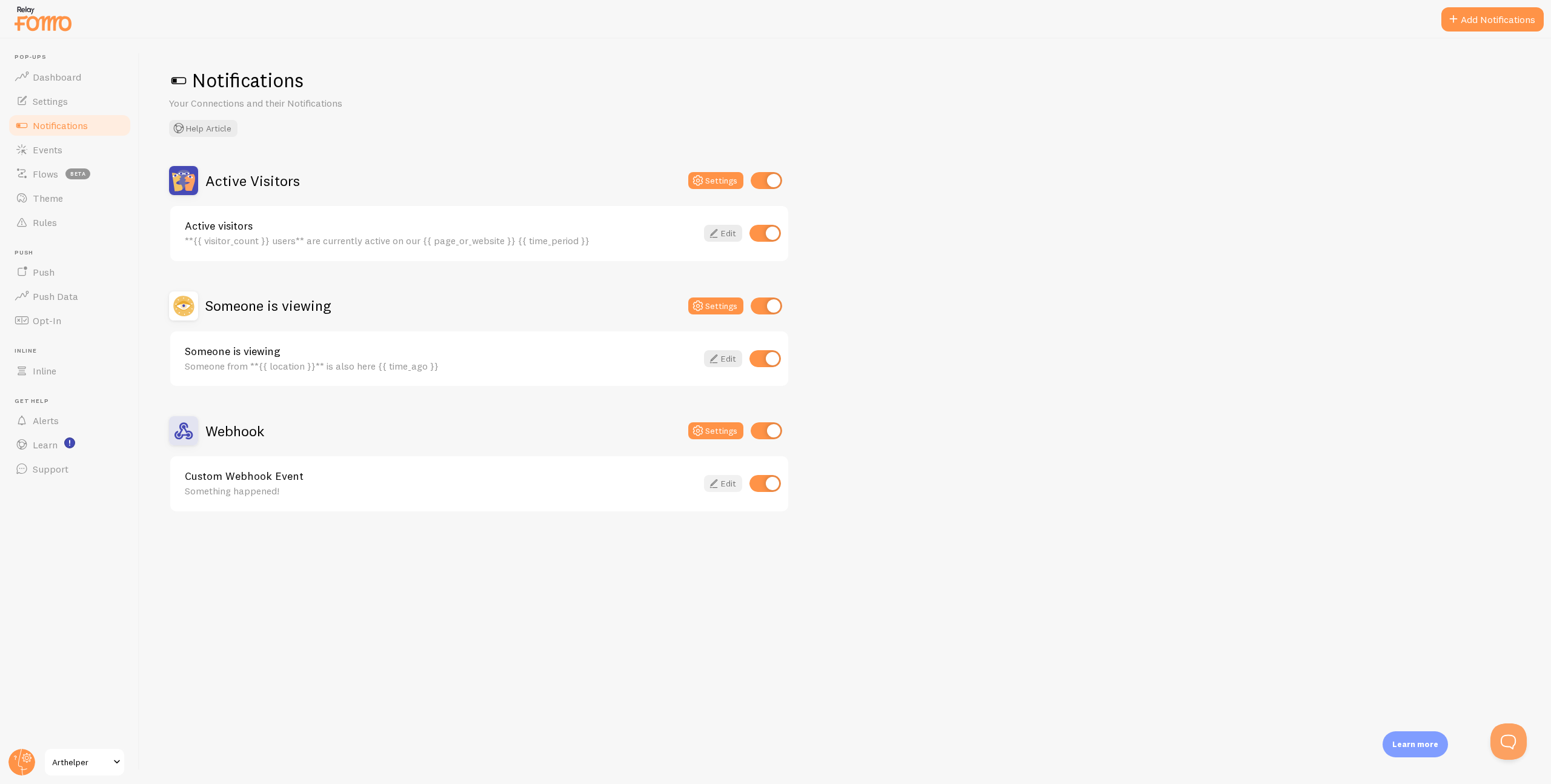
click at [723, 483] on link "Edit" at bounding box center [723, 483] width 38 height 17
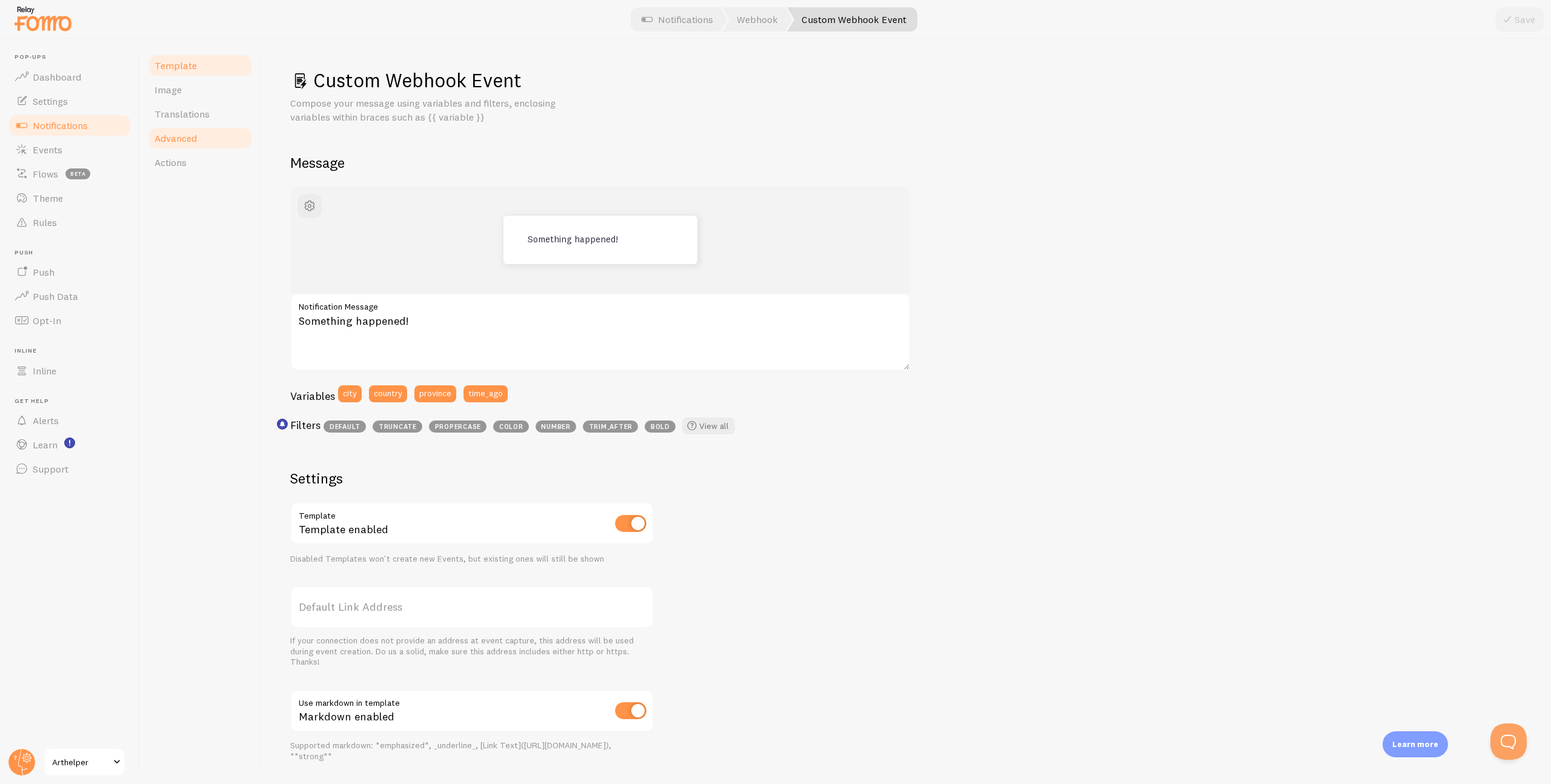
click at [197, 130] on link "Advanced" at bounding box center [200, 138] width 106 height 24
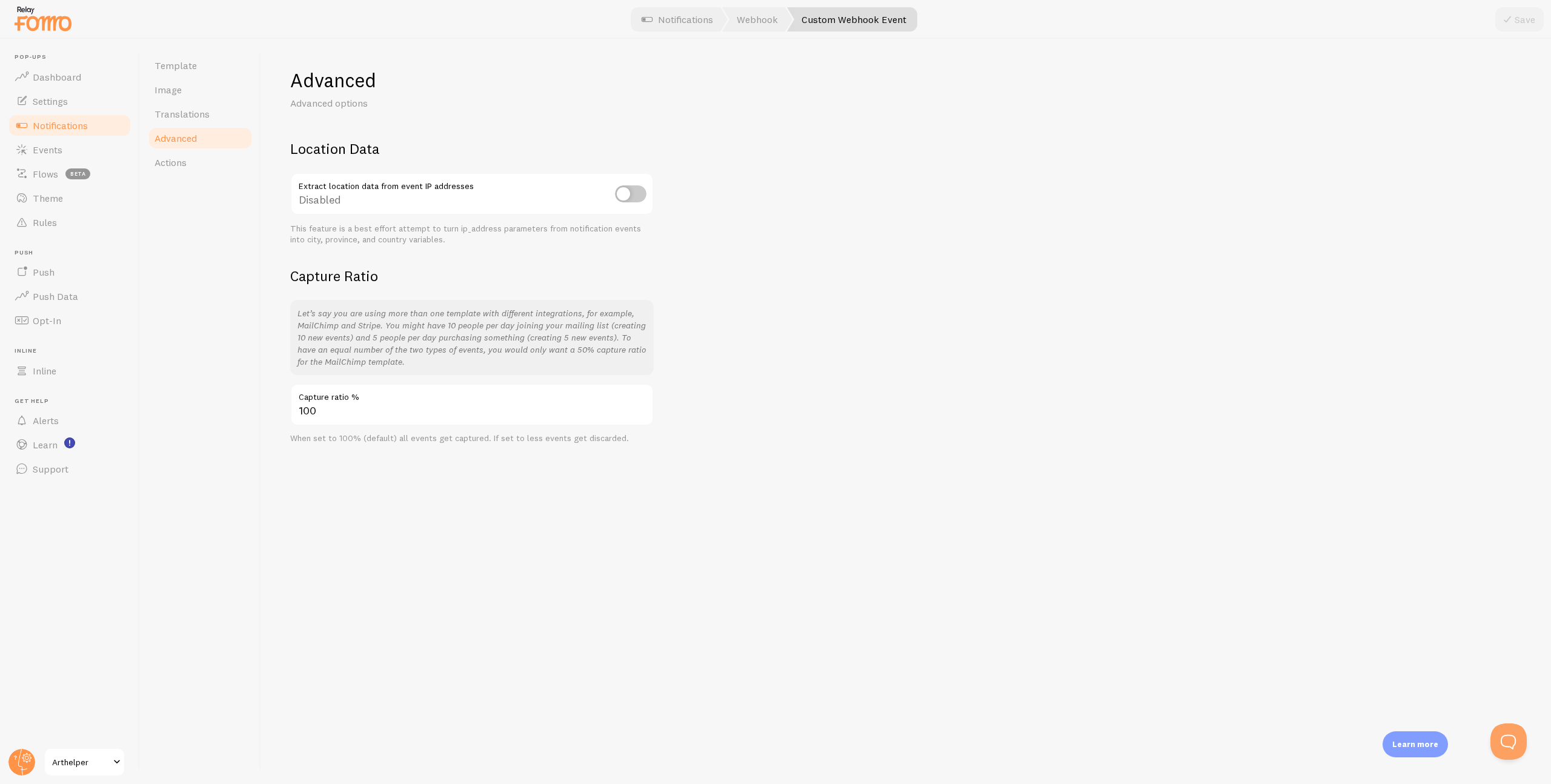
click at [58, 125] on span "Notifications" at bounding box center [60, 125] width 55 height 12
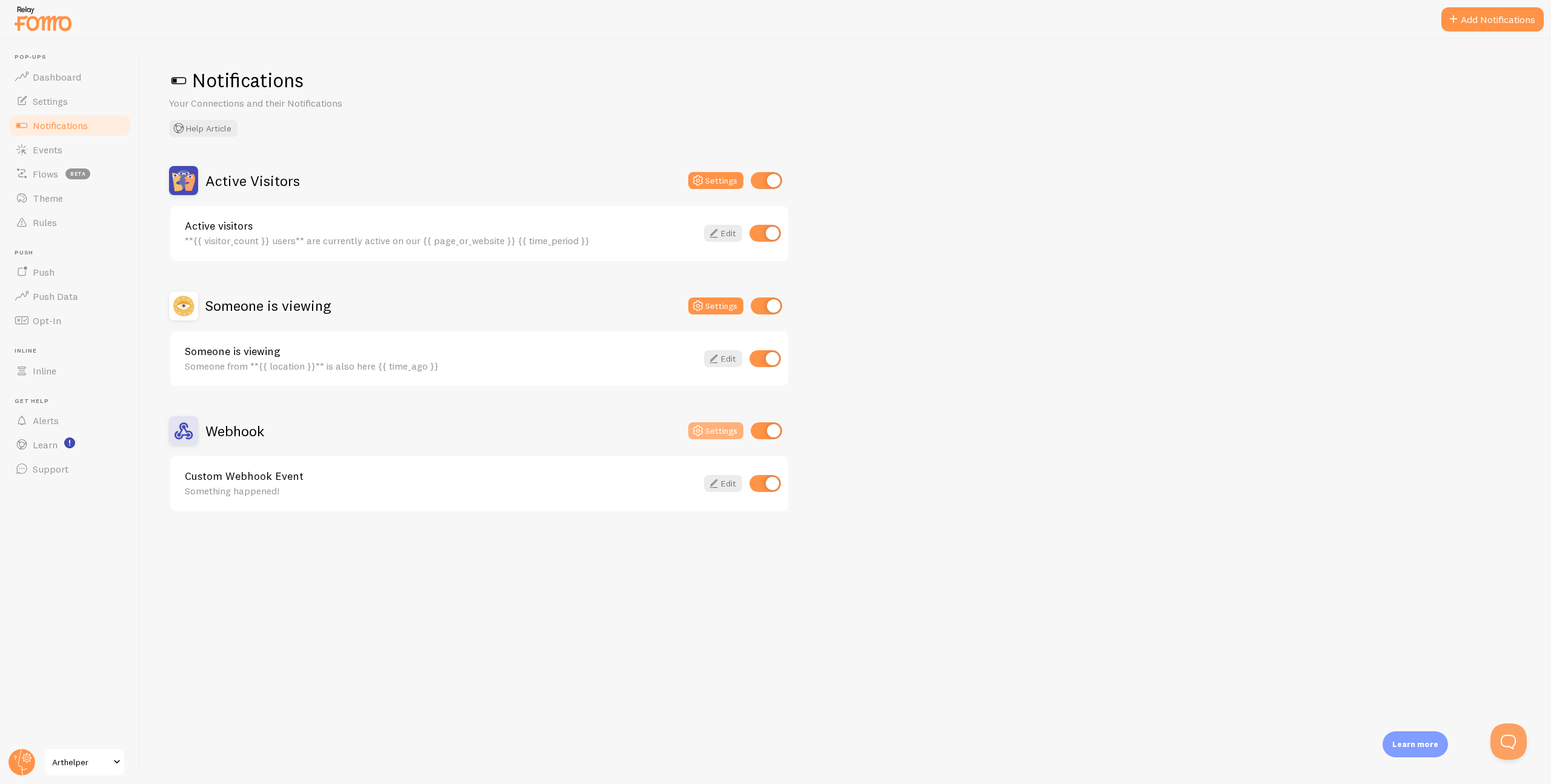
click at [717, 431] on button "Settings" at bounding box center [716, 431] width 55 height 17
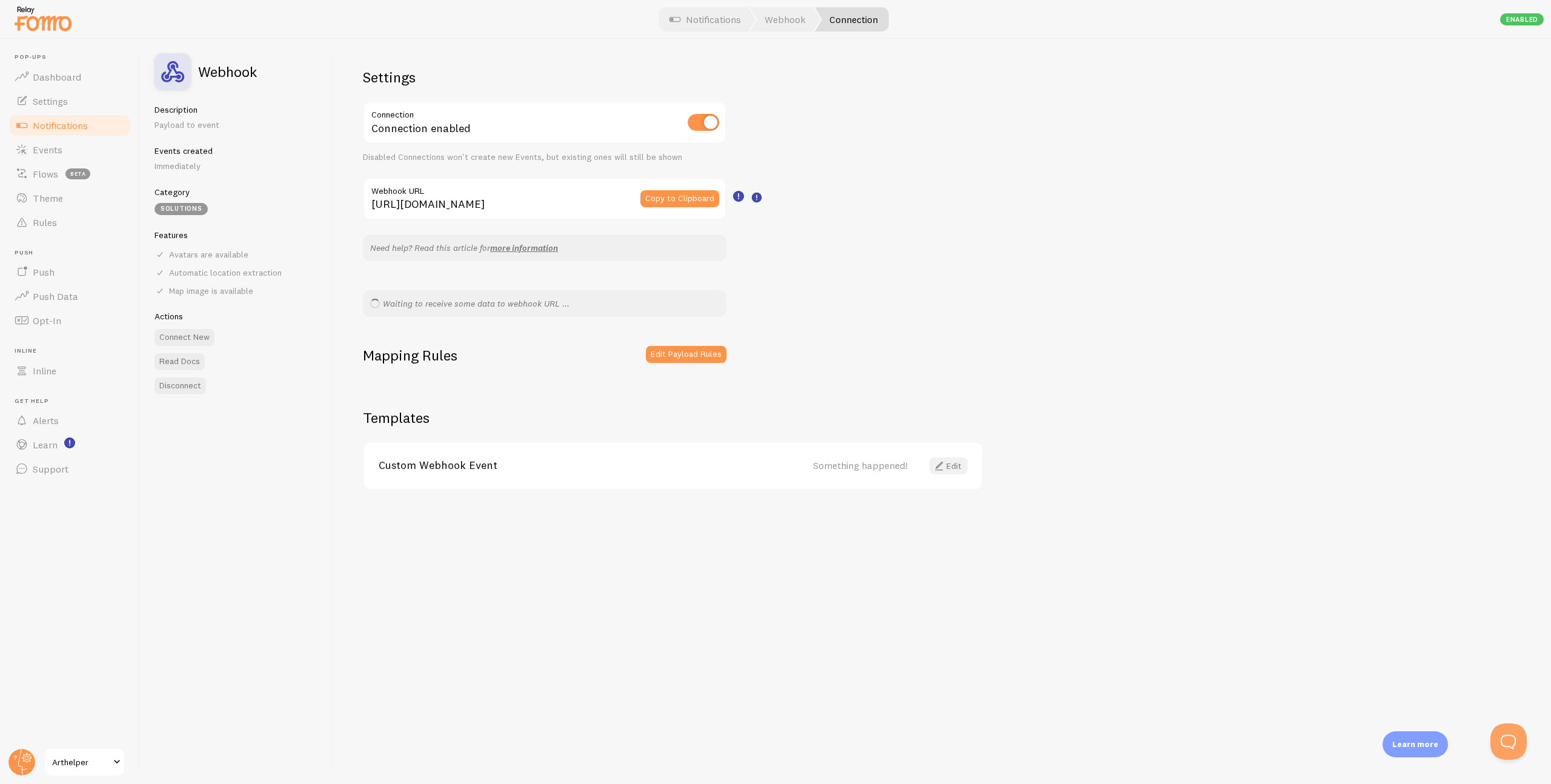
click at [945, 467] on span at bounding box center [939, 465] width 15 height 15
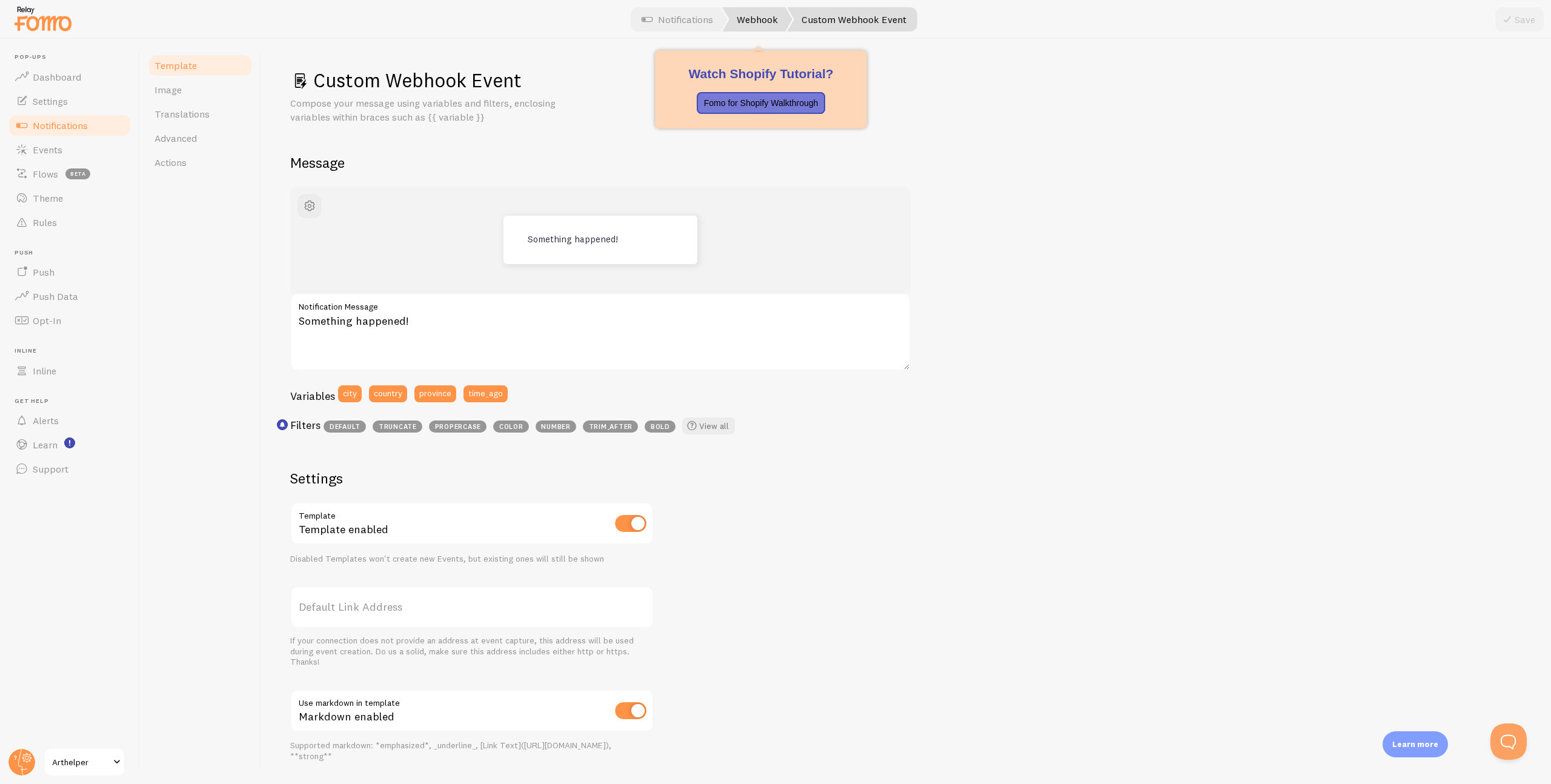
click at [761, 23] on link "Webhook" at bounding box center [758, 20] width 70 height 24
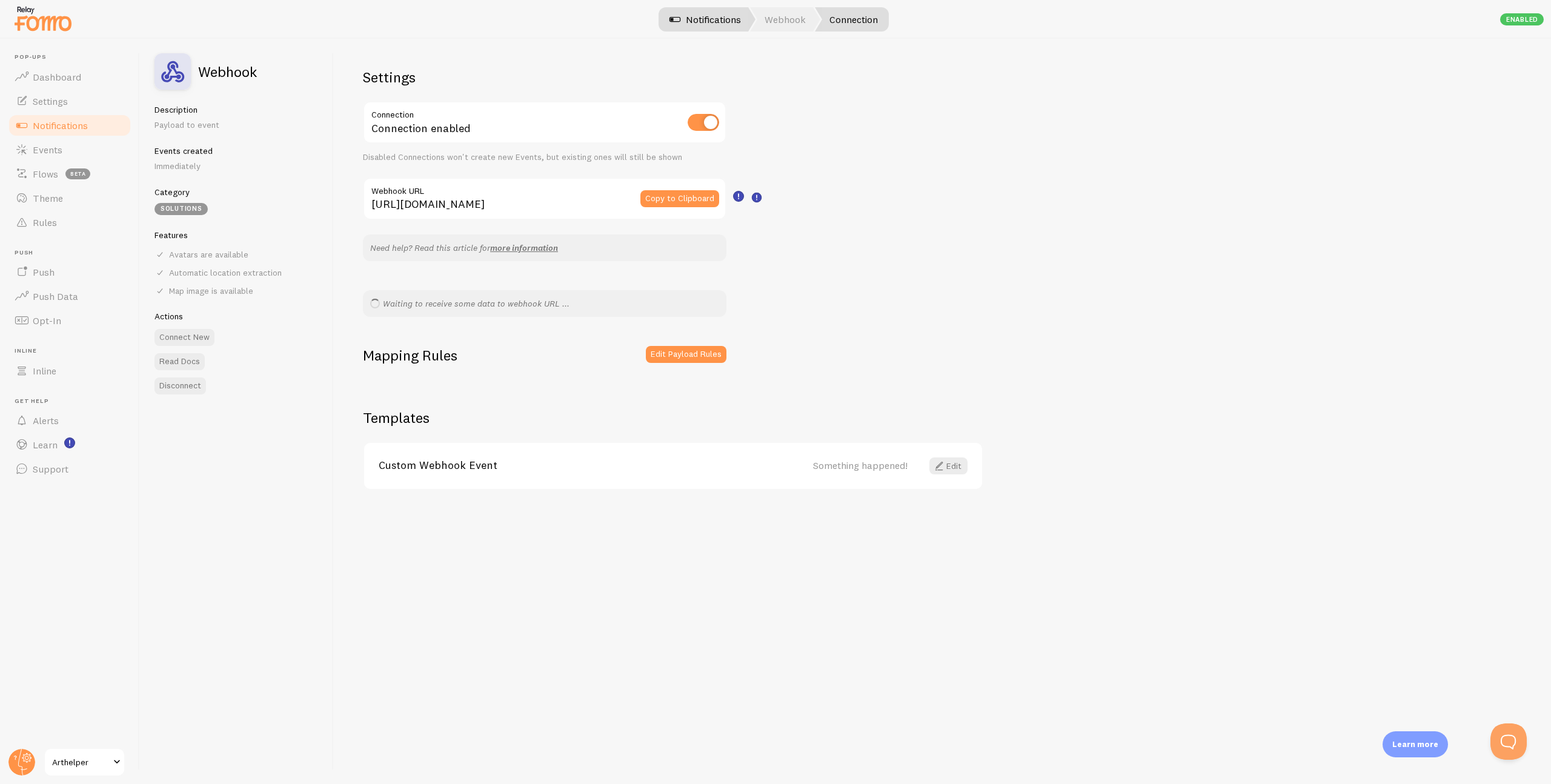
click at [718, 20] on link "Notifications" at bounding box center [705, 20] width 100 height 24
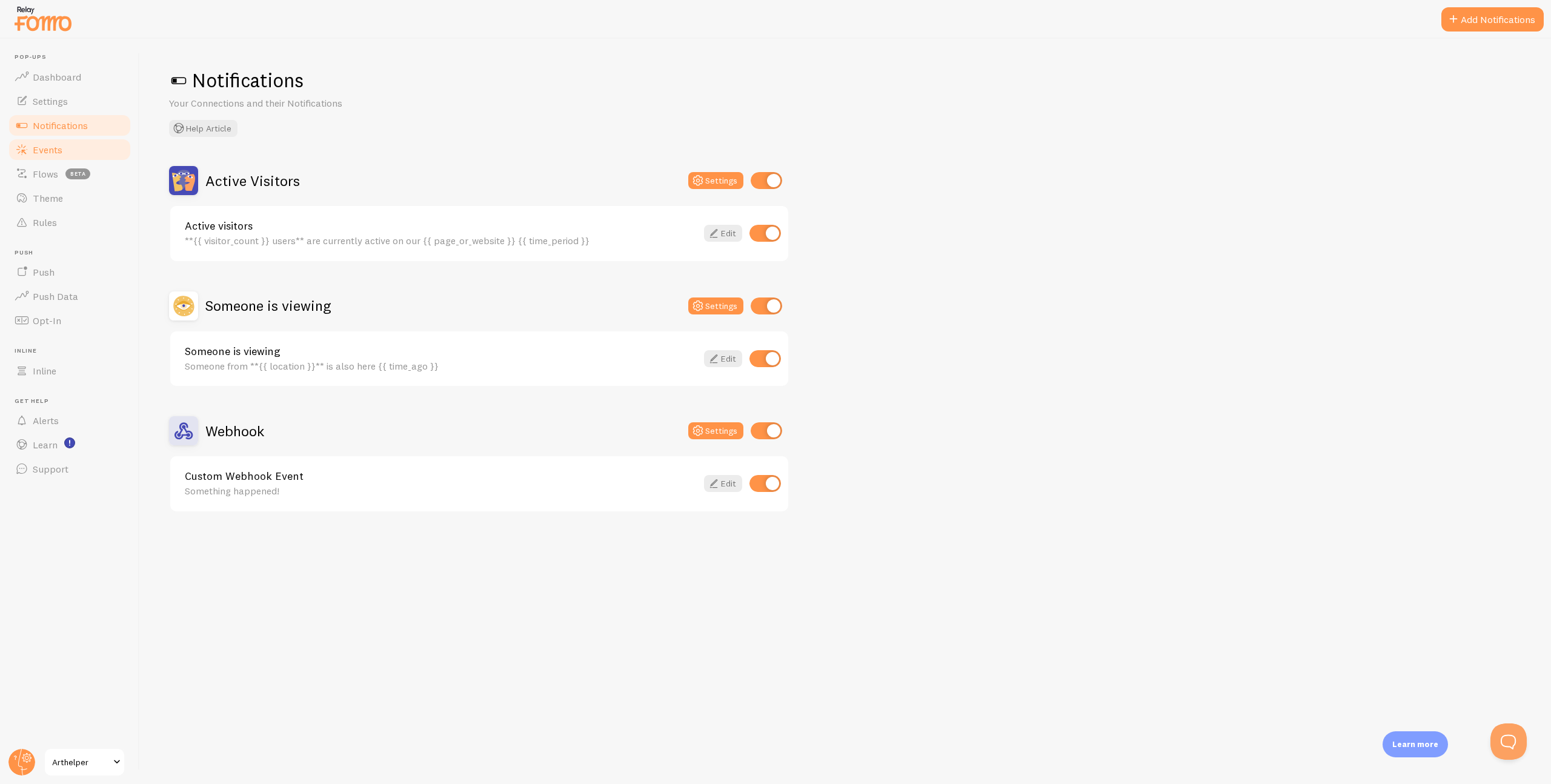
click at [57, 150] on span "Events" at bounding box center [47, 150] width 30 height 12
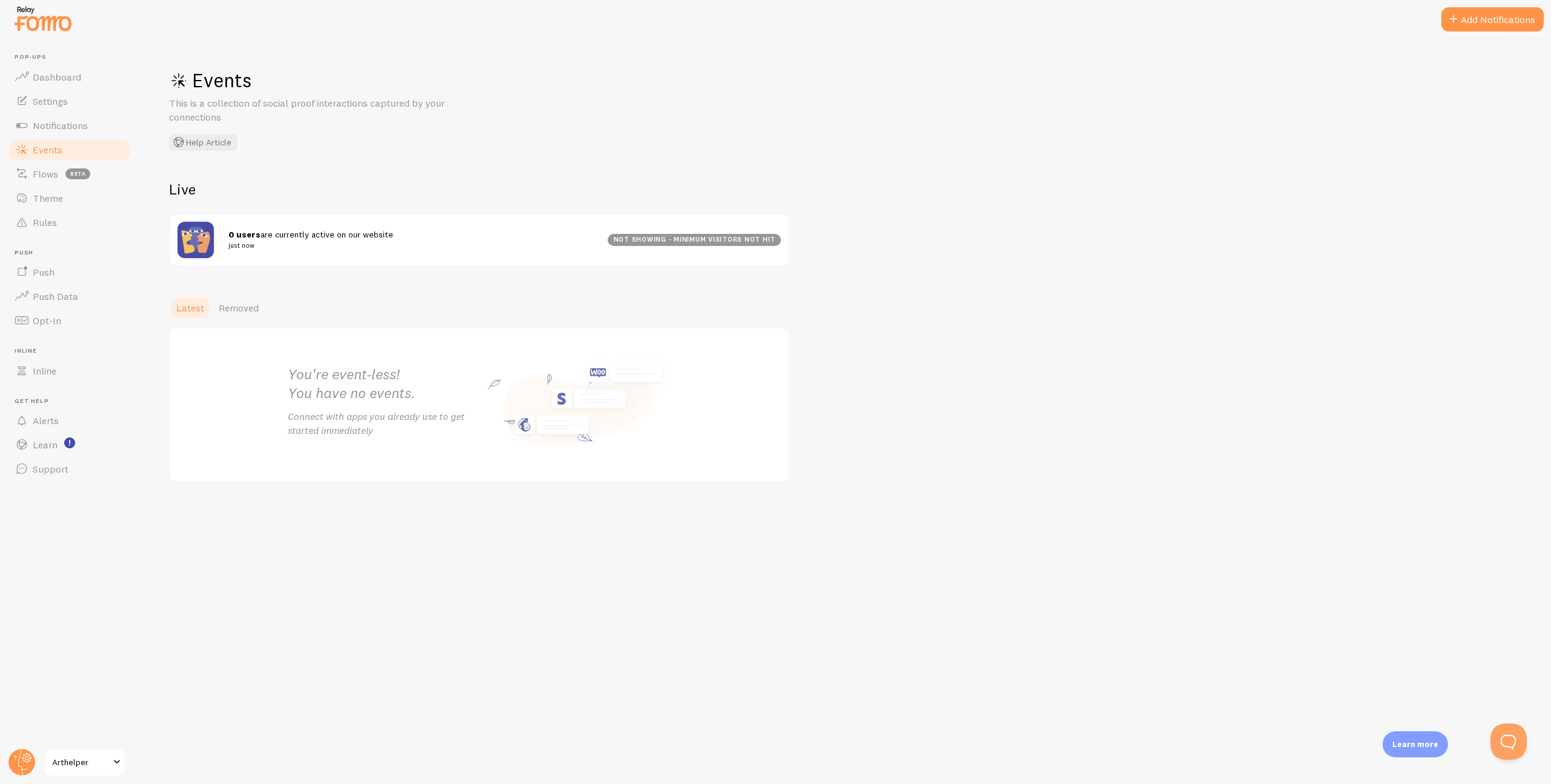
click at [312, 234] on span "0 users are currently active on our website just now" at bounding box center [411, 239] width 365 height 22
click at [59, 127] on span "Notifications" at bounding box center [60, 125] width 55 height 12
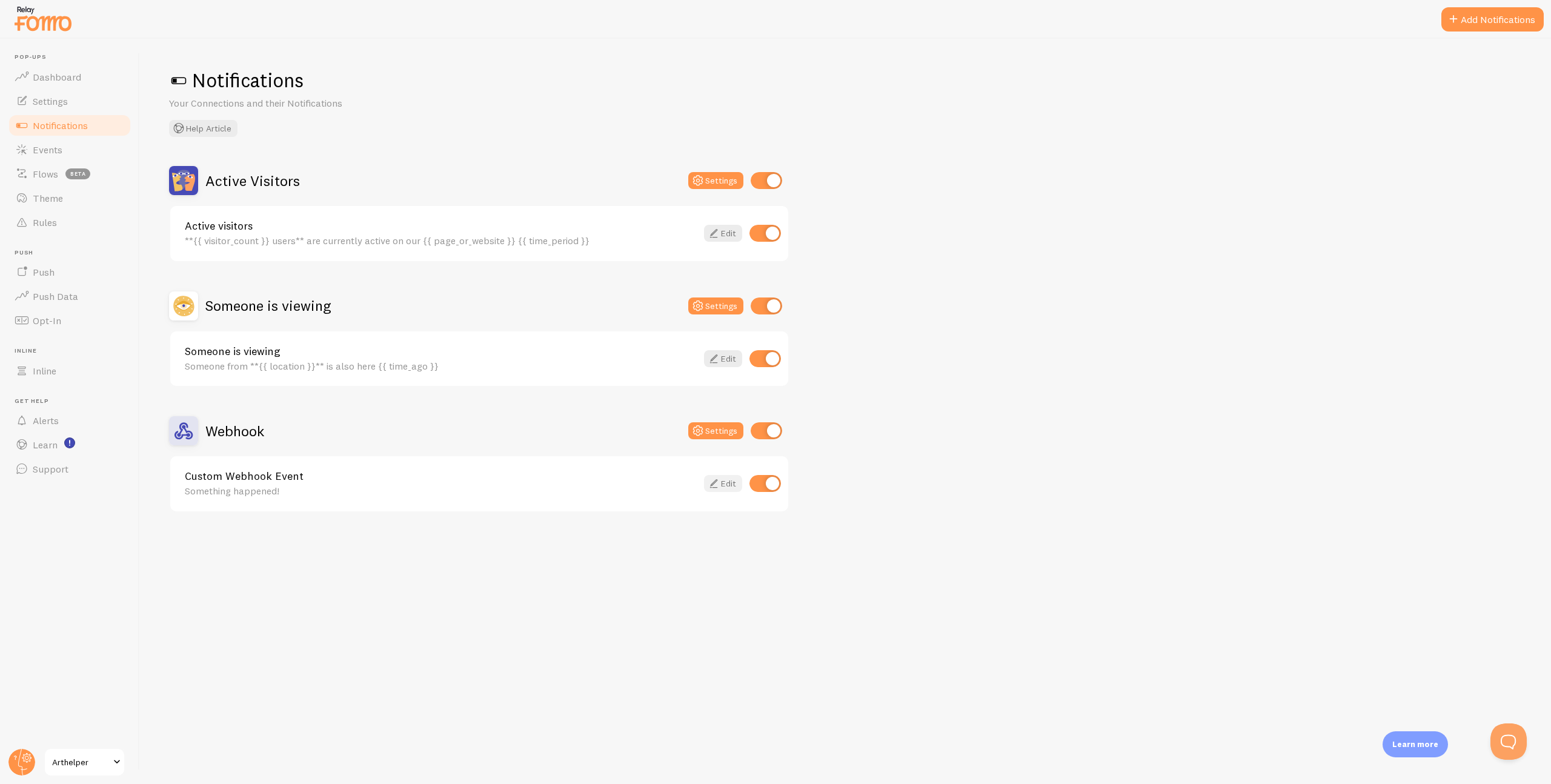
click at [726, 484] on link "Edit" at bounding box center [723, 483] width 38 height 17
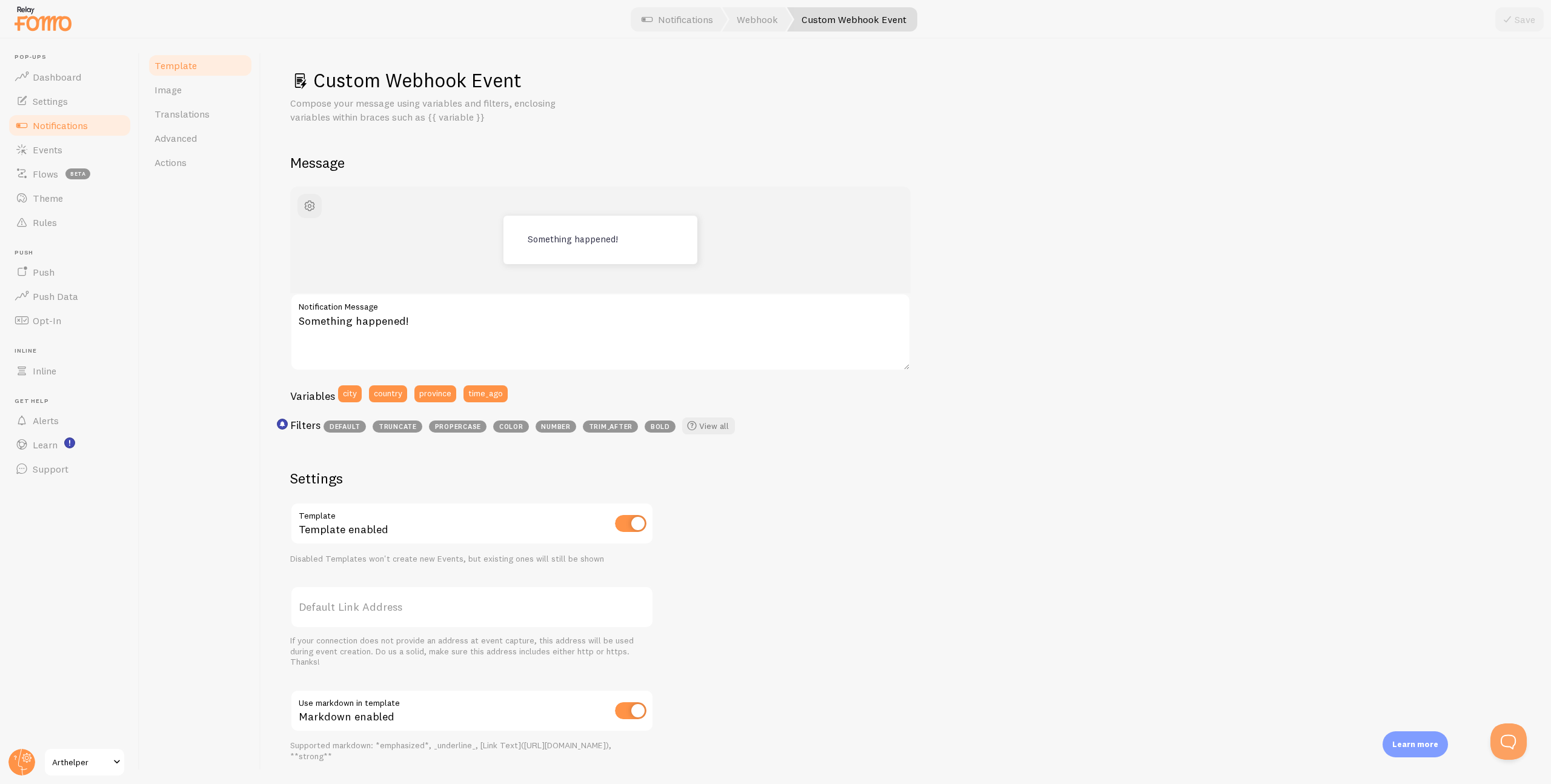
click at [348, 79] on h1 "Custom Webhook Event" at bounding box center [906, 80] width 1232 height 24
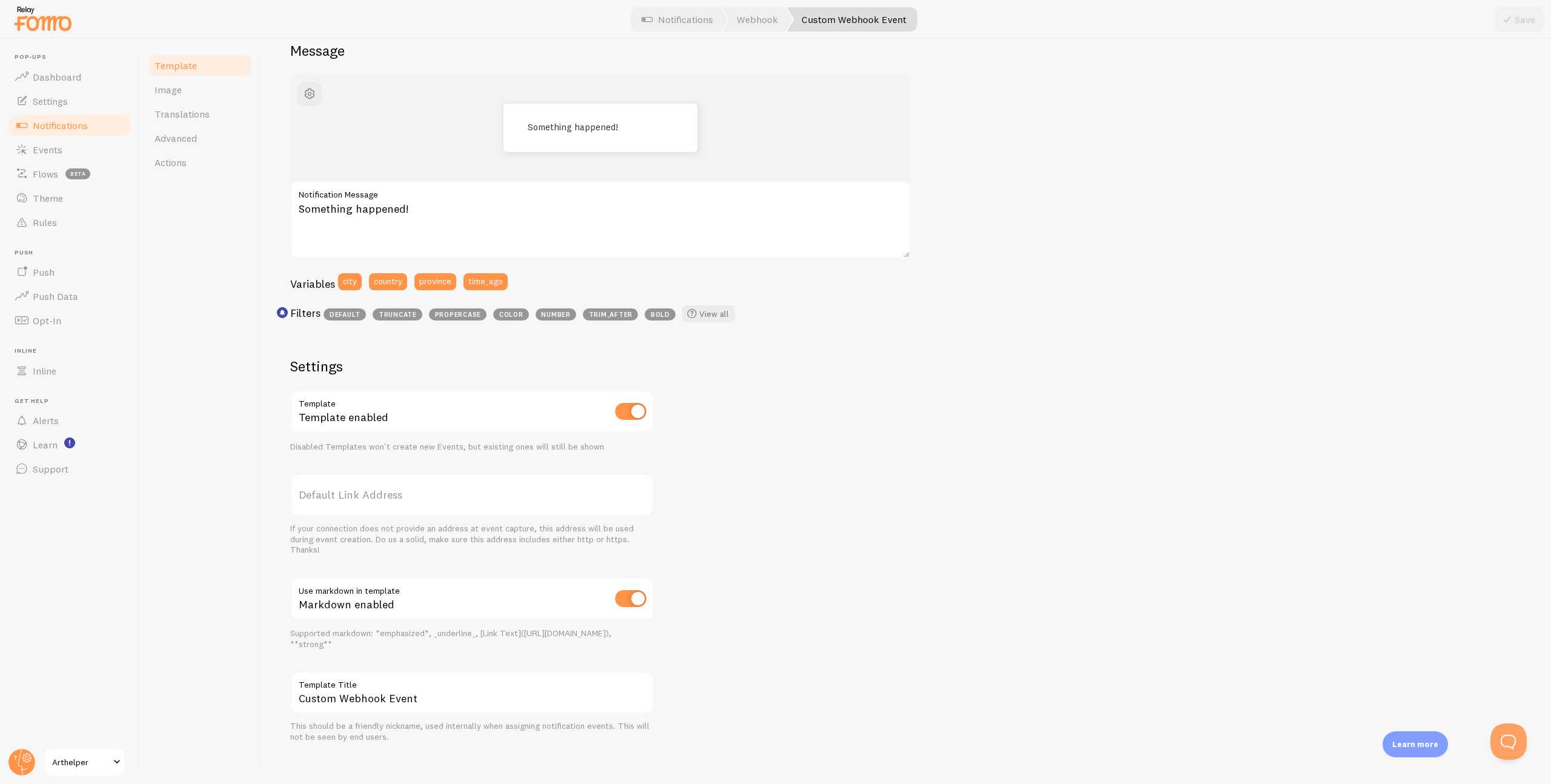
scroll to position [121, 0]
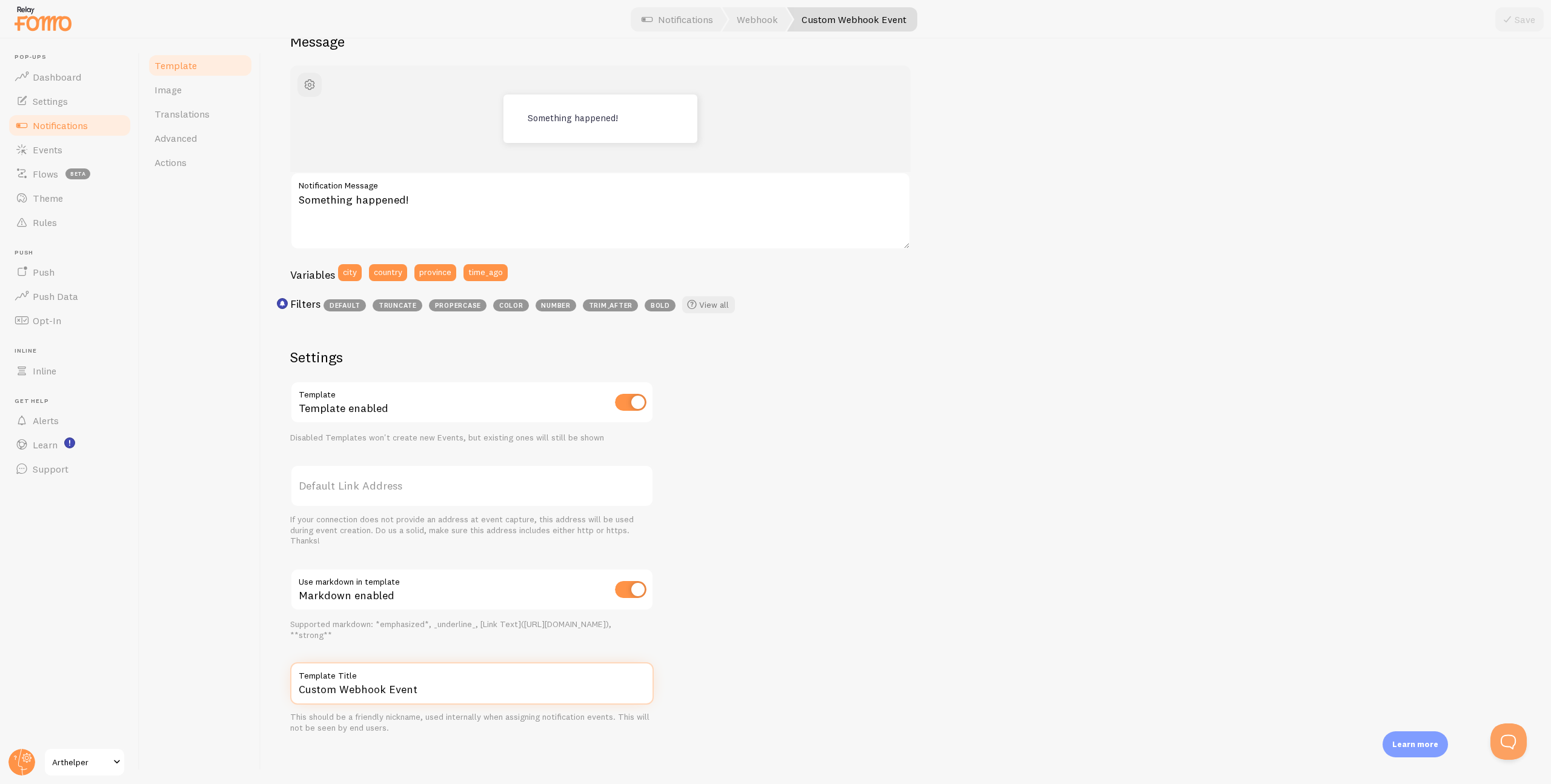
click at [427, 691] on input "Custom Webhook Event" at bounding box center [471, 682] width 363 height 42
type input "New Chat Started"
click at [766, 675] on div "Something happened! Something happened! Notification Message Variables city cou…" at bounding box center [906, 399] width 1232 height 668
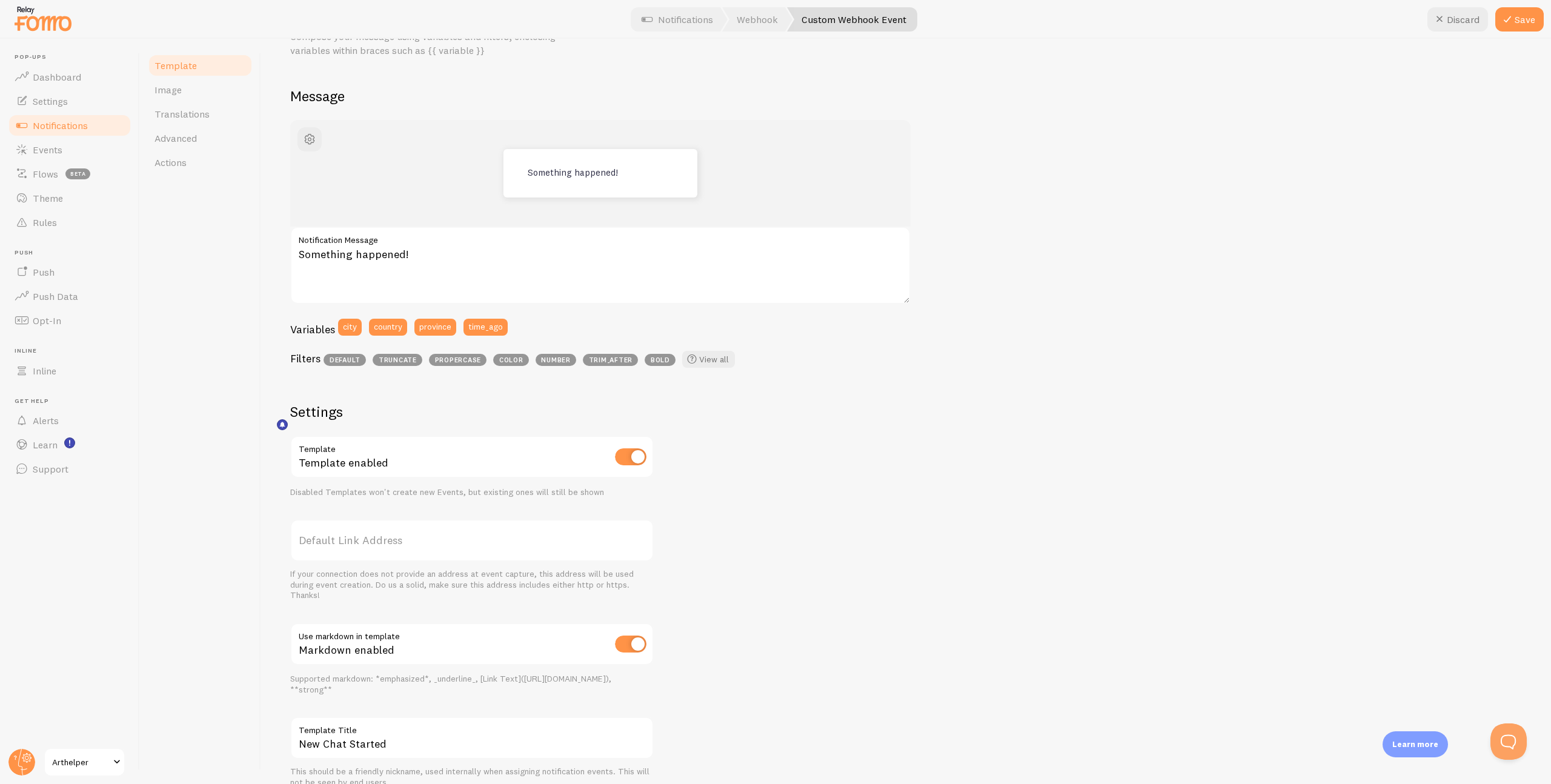
scroll to position [0, 0]
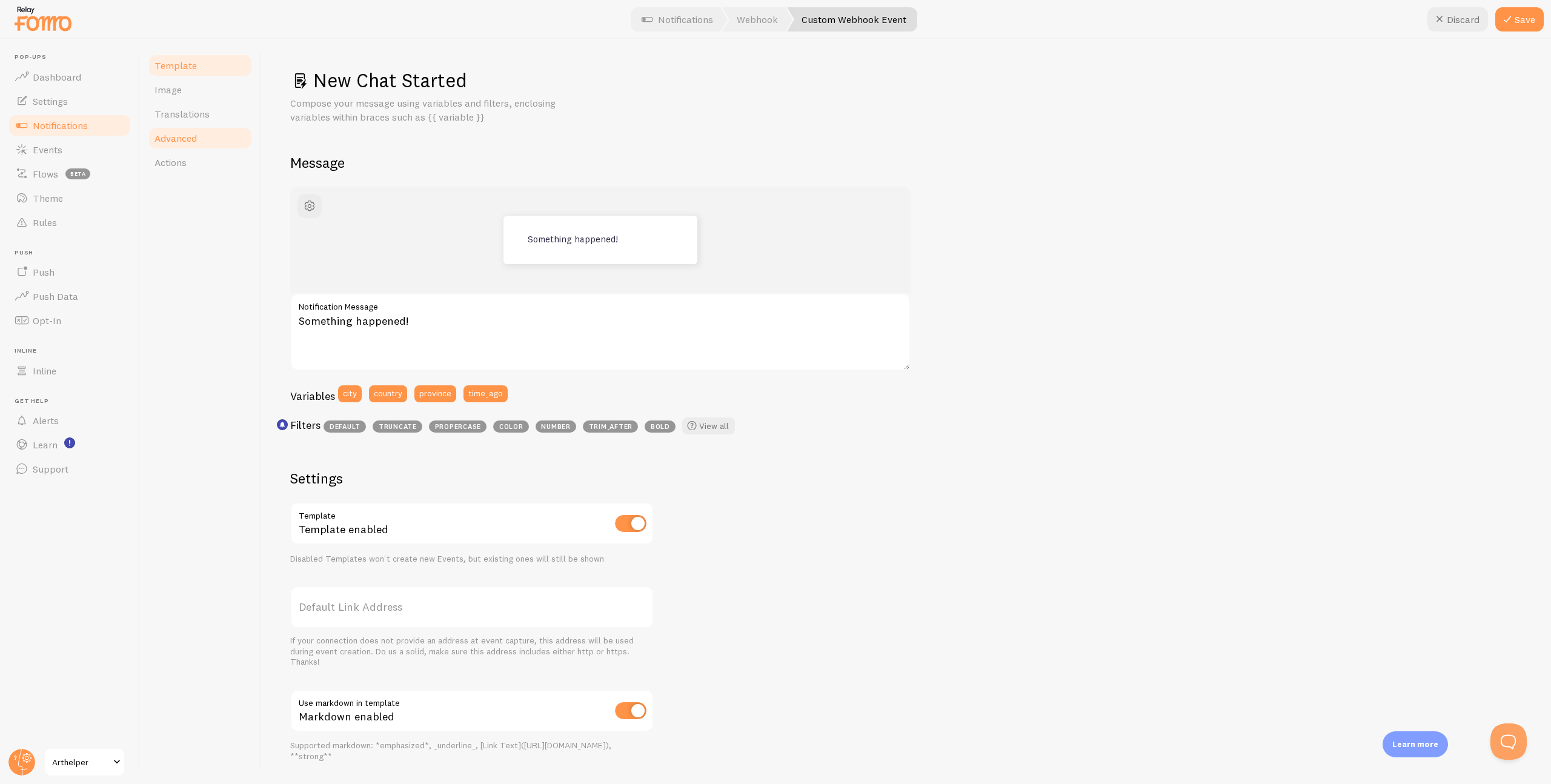
click at [173, 139] on span "Advanced" at bounding box center [175, 138] width 42 height 12
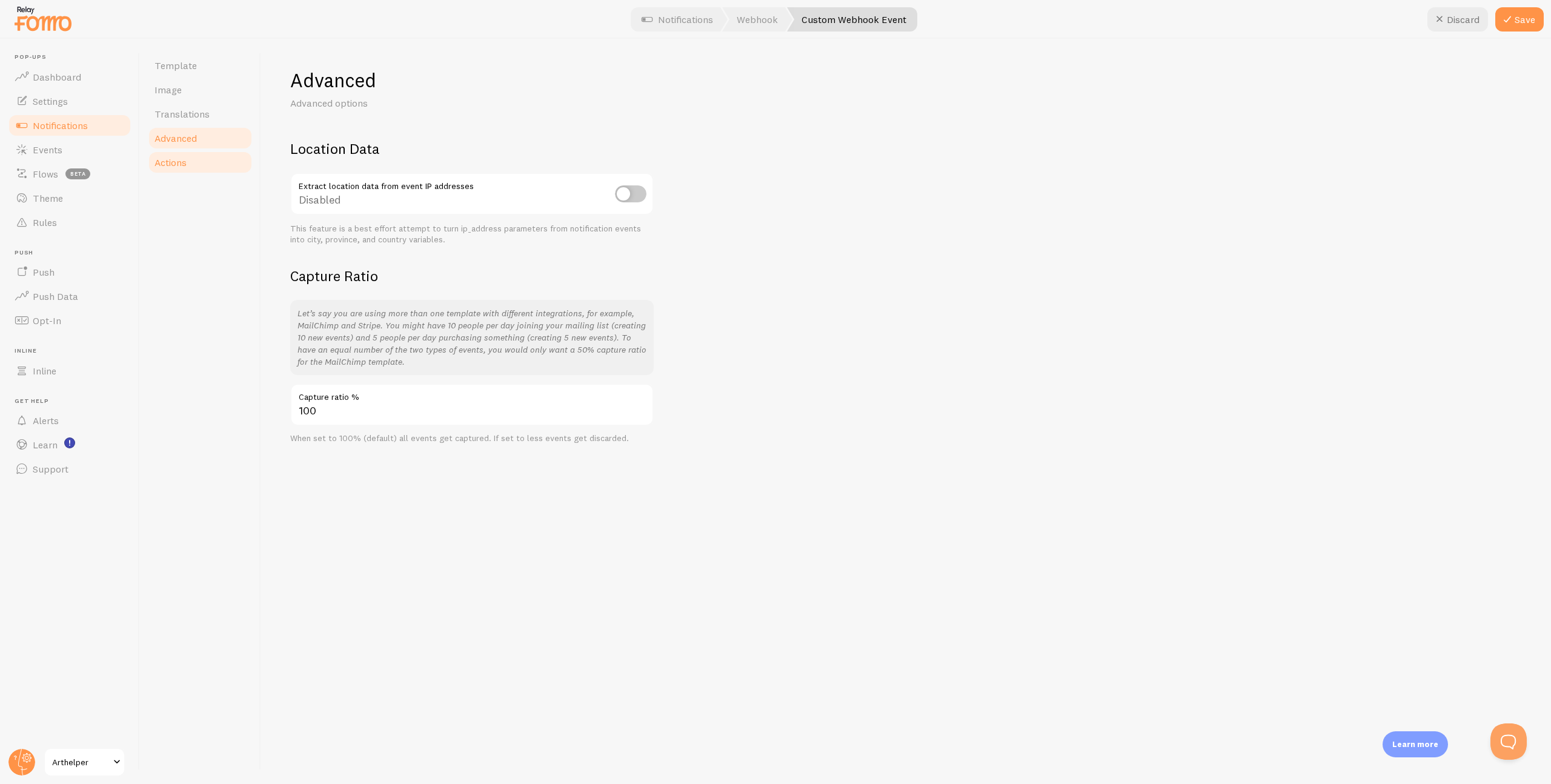
click at [173, 160] on span "Actions" at bounding box center [171, 162] width 32 height 12
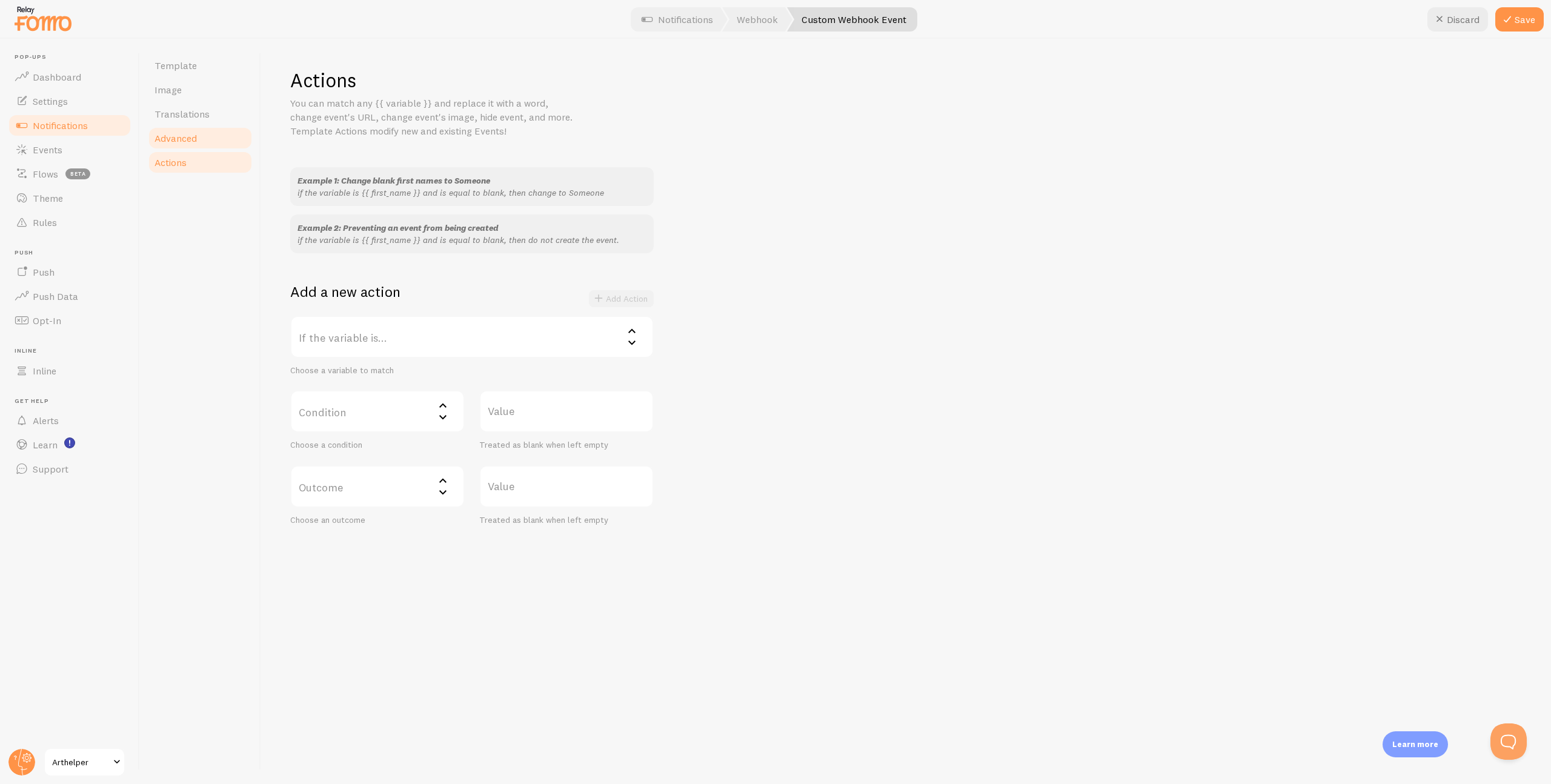
click at [176, 133] on span "Advanced" at bounding box center [175, 138] width 42 height 12
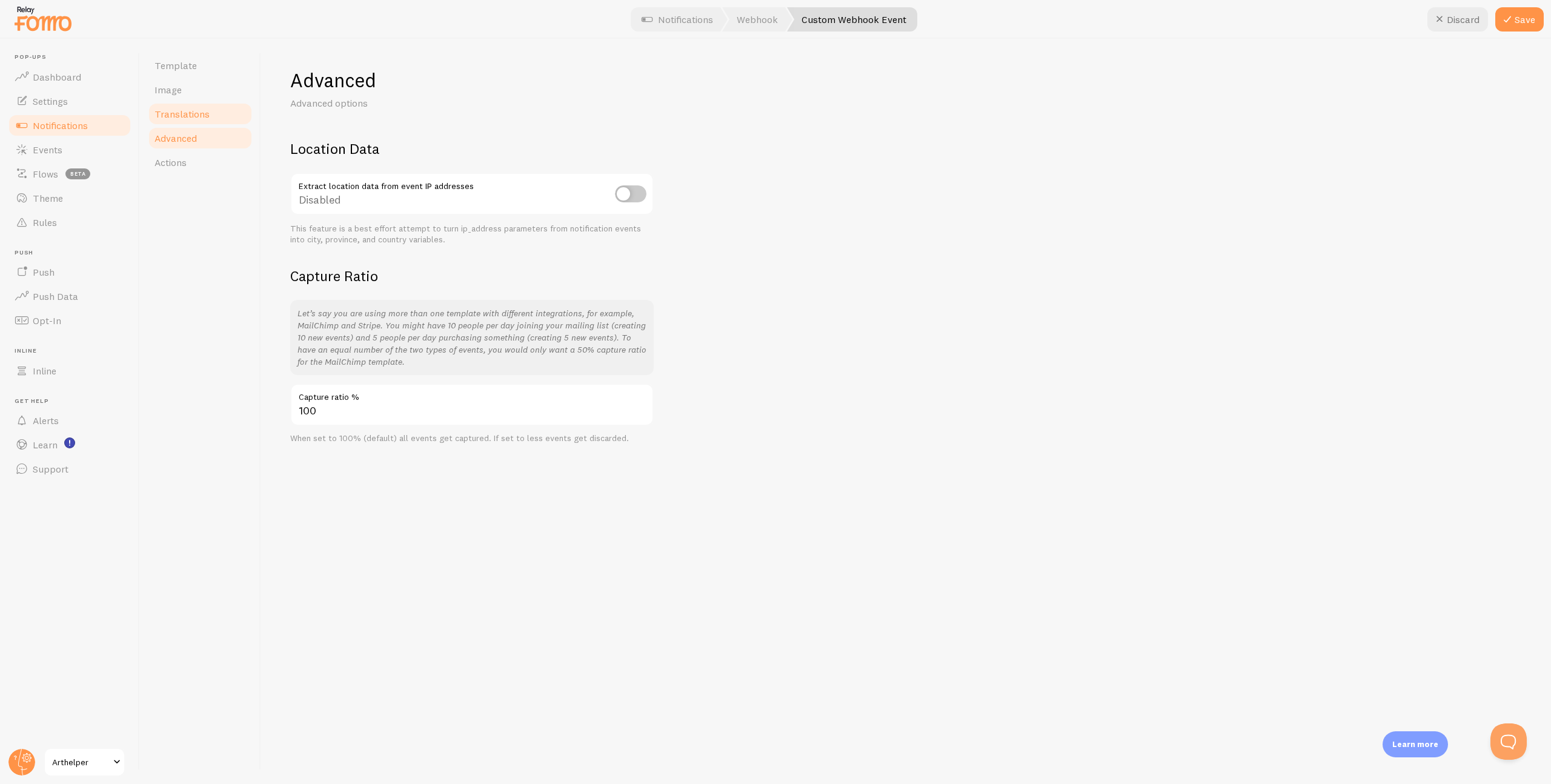
click at [182, 112] on span "Translations" at bounding box center [182, 114] width 55 height 12
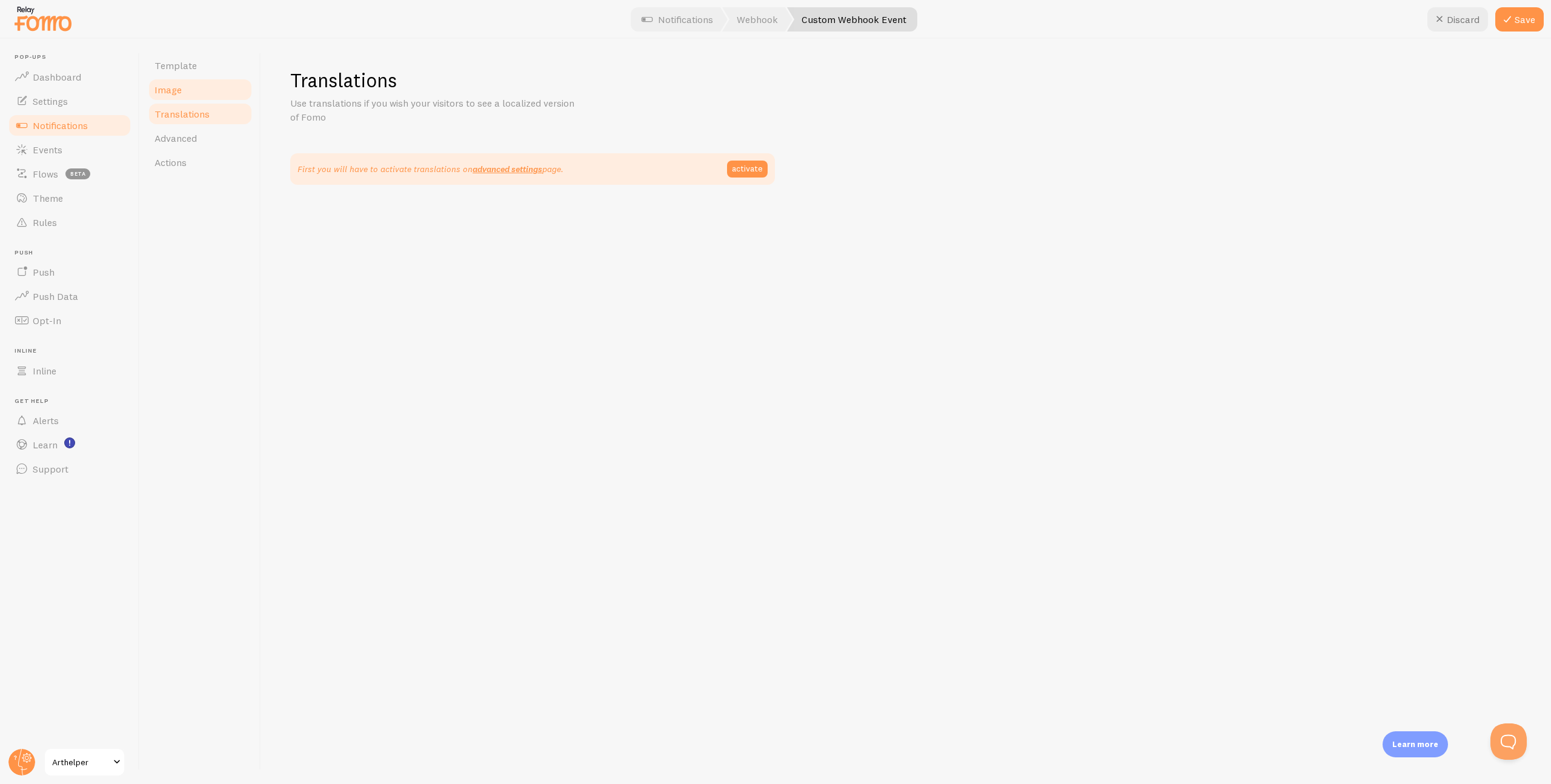
click at [178, 95] on span "Image" at bounding box center [168, 89] width 28 height 12
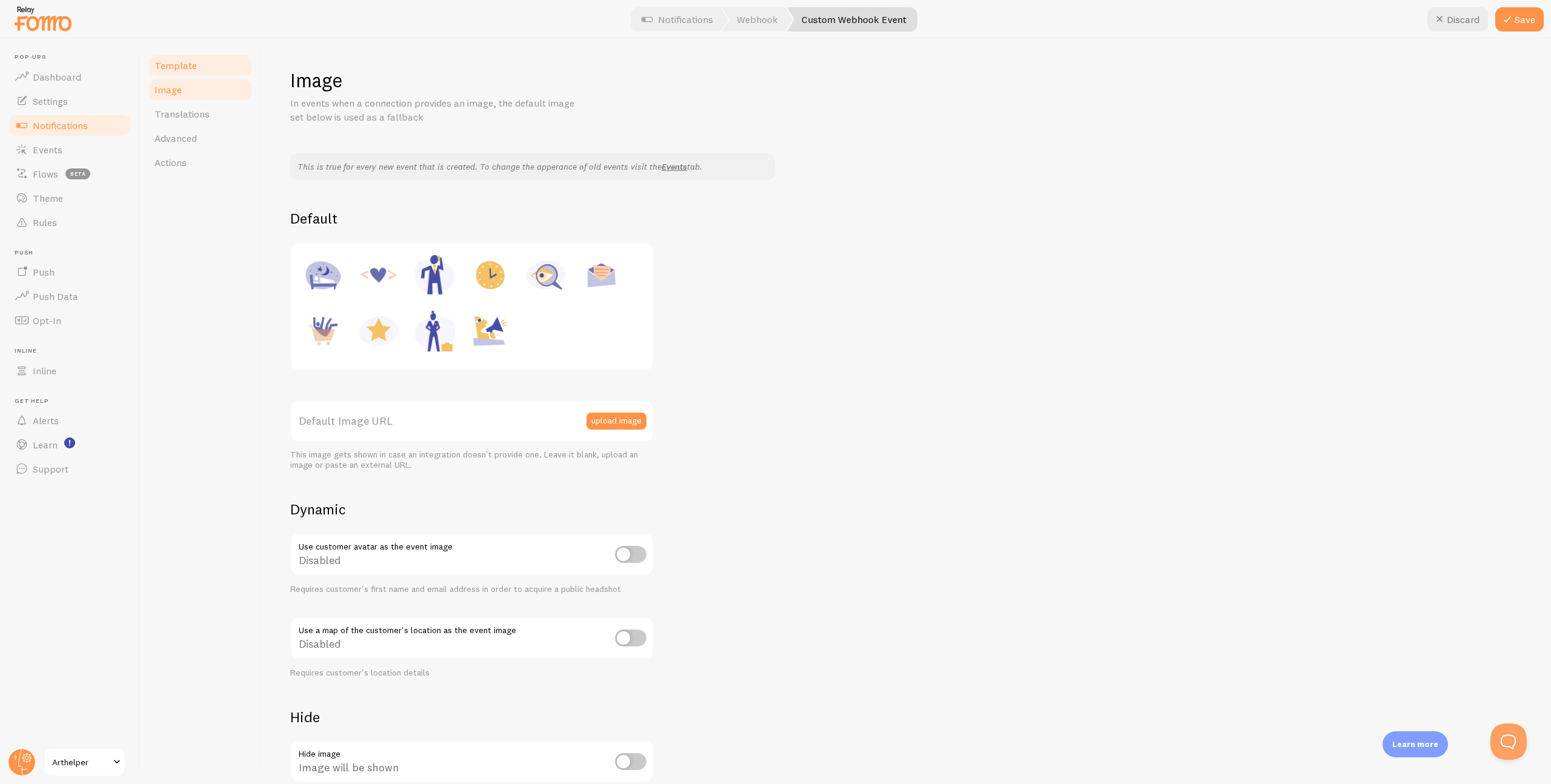
click at [187, 64] on span "Template" at bounding box center [175, 66] width 42 height 12
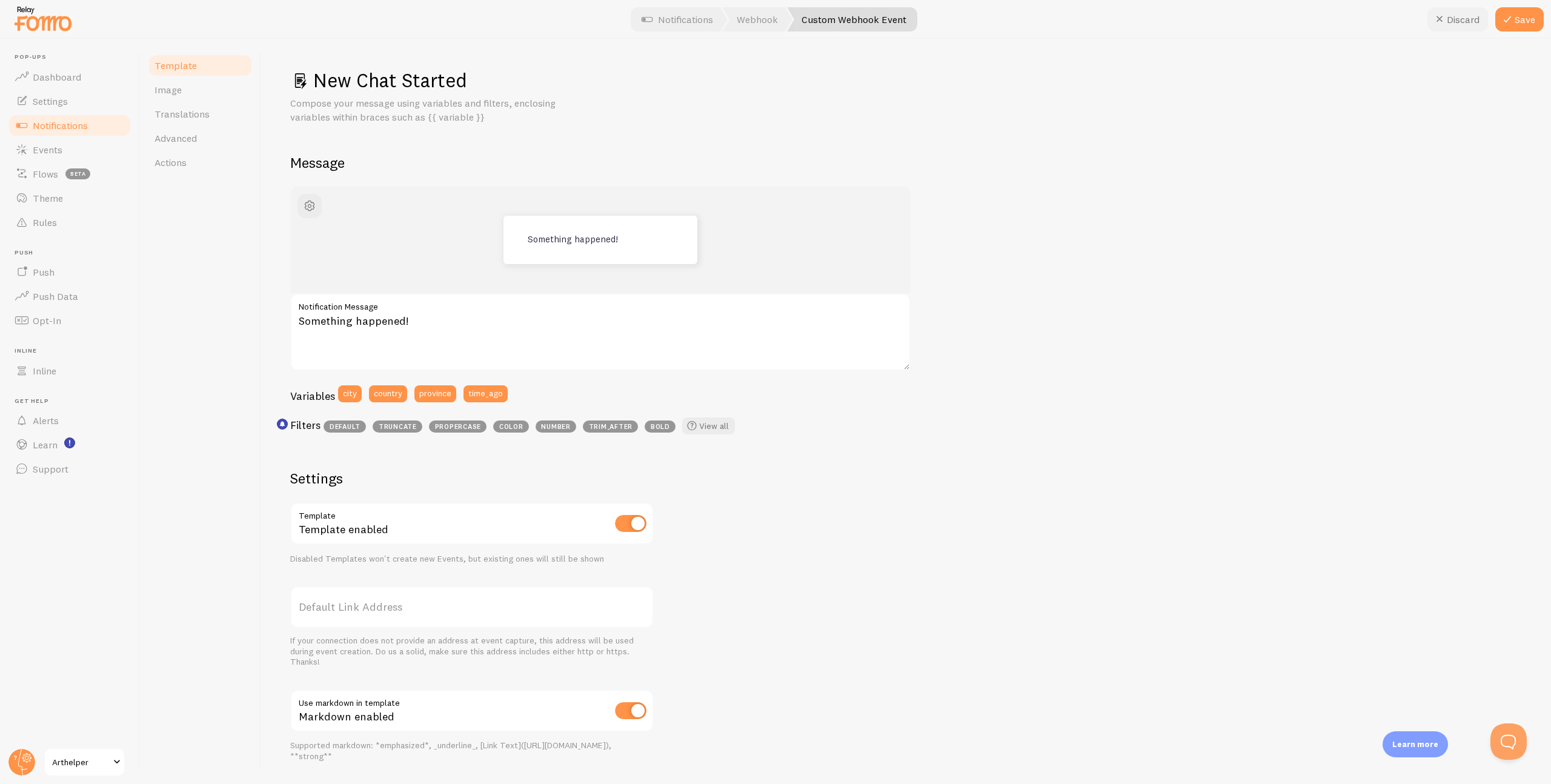
click at [1445, 23] on icon at bounding box center [1439, 19] width 15 height 15
type input "Custom Webhook Event"
click at [81, 126] on span "Notifications" at bounding box center [60, 125] width 55 height 12
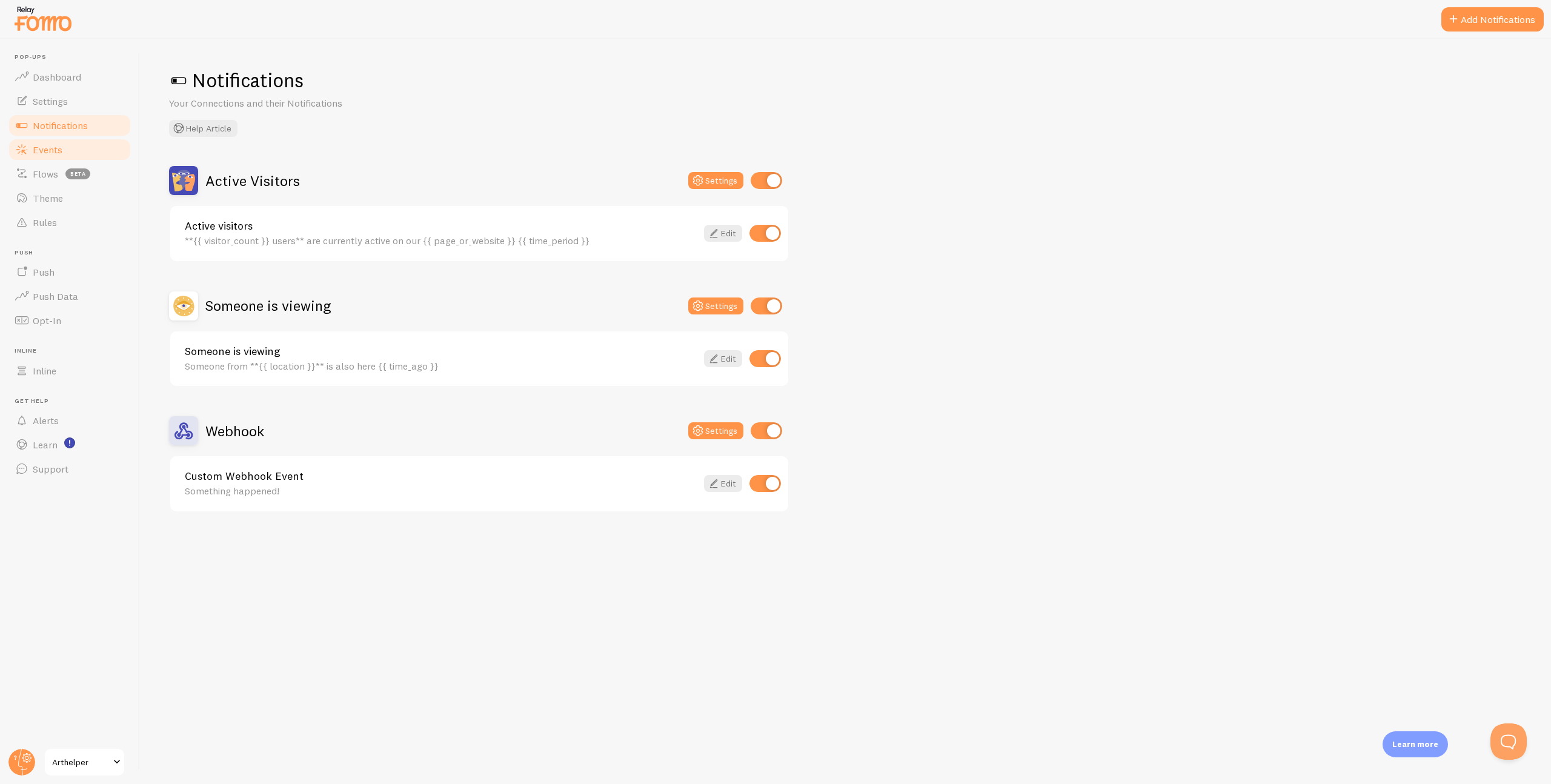
click at [69, 142] on link "Events" at bounding box center [70, 150] width 125 height 24
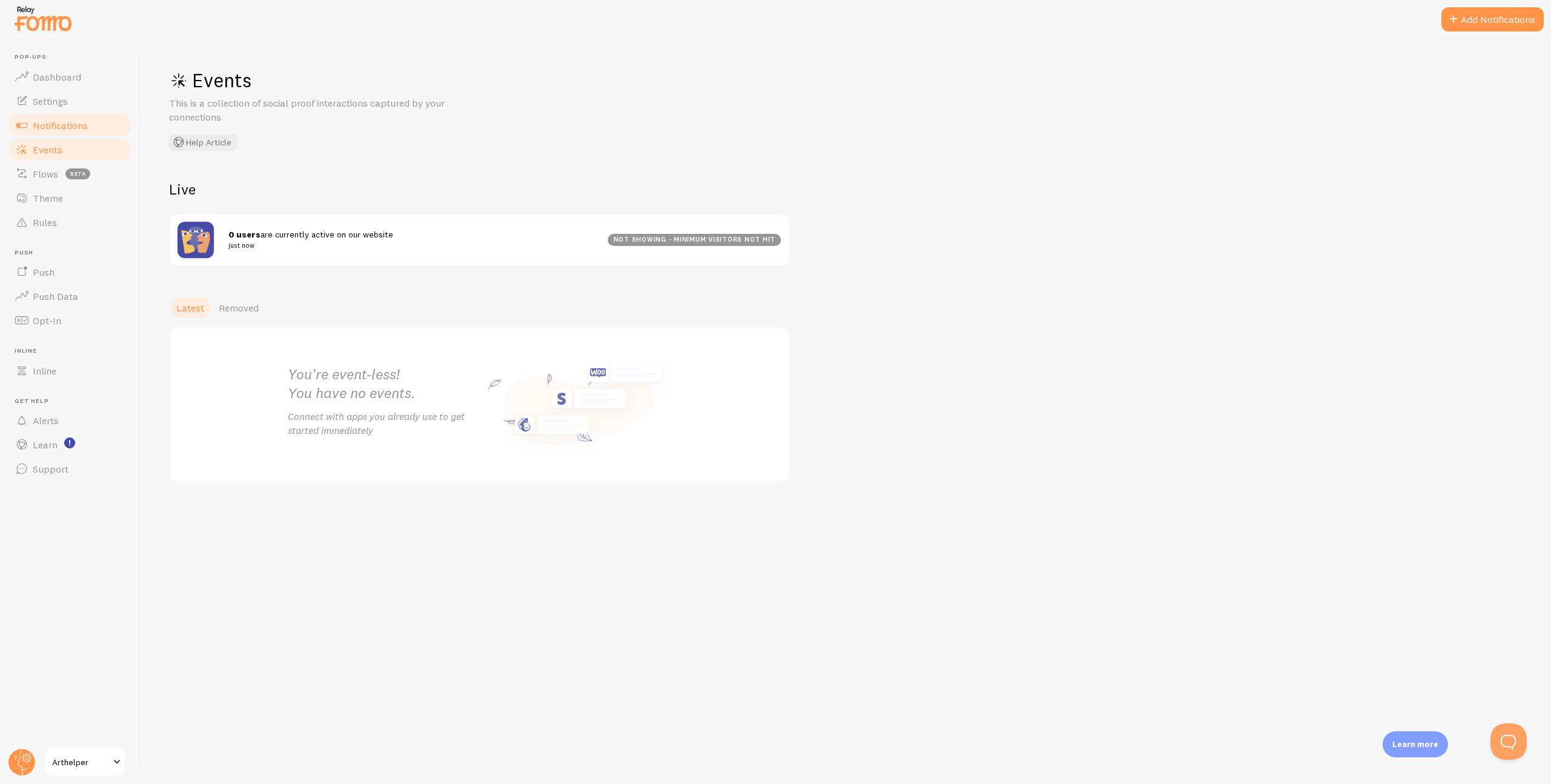
click at [52, 125] on span "Notifications" at bounding box center [60, 125] width 55 height 12
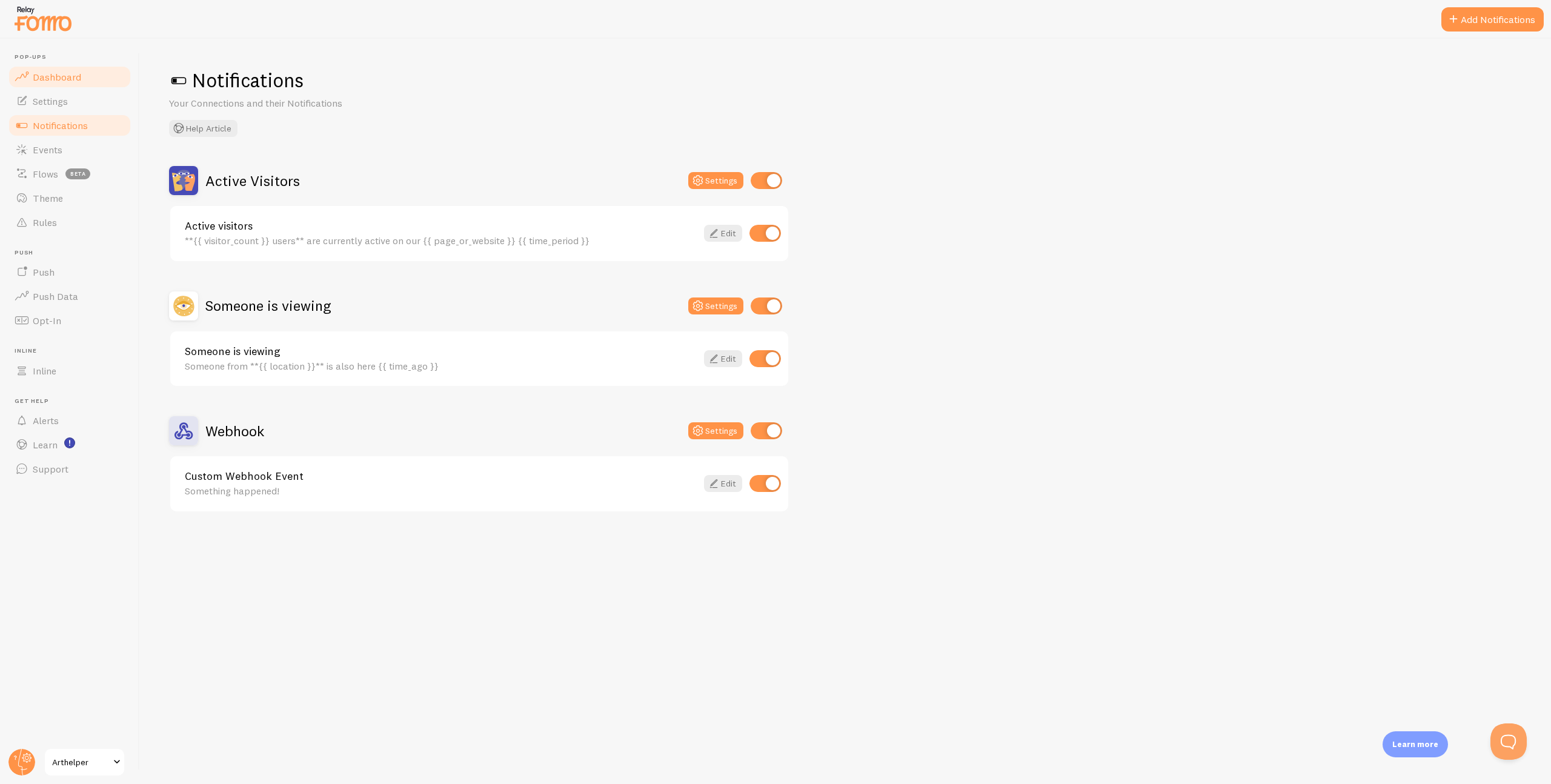
click at [65, 79] on span "Dashboard" at bounding box center [57, 77] width 48 height 12
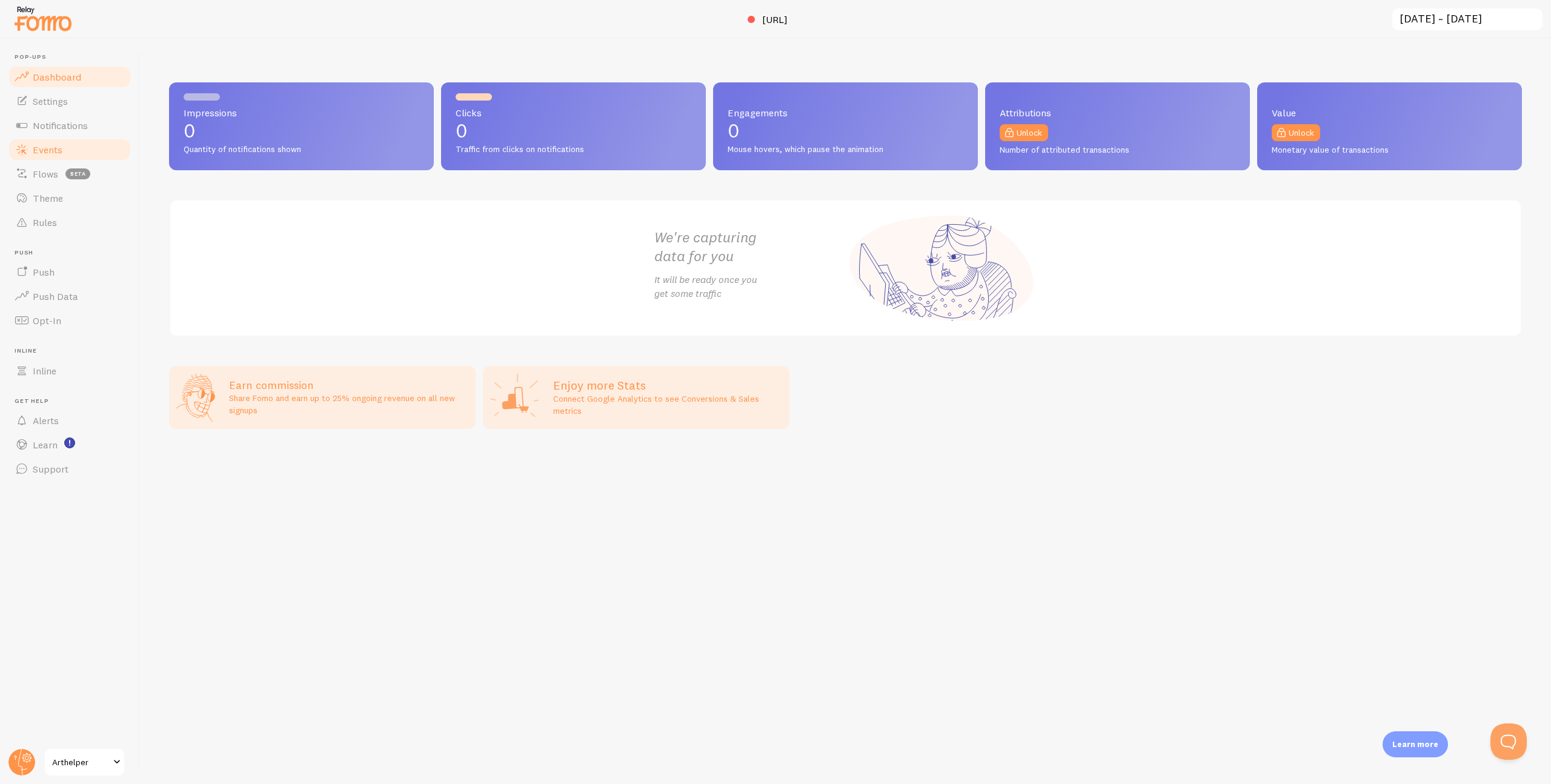
click at [53, 145] on span "Events" at bounding box center [47, 150] width 30 height 12
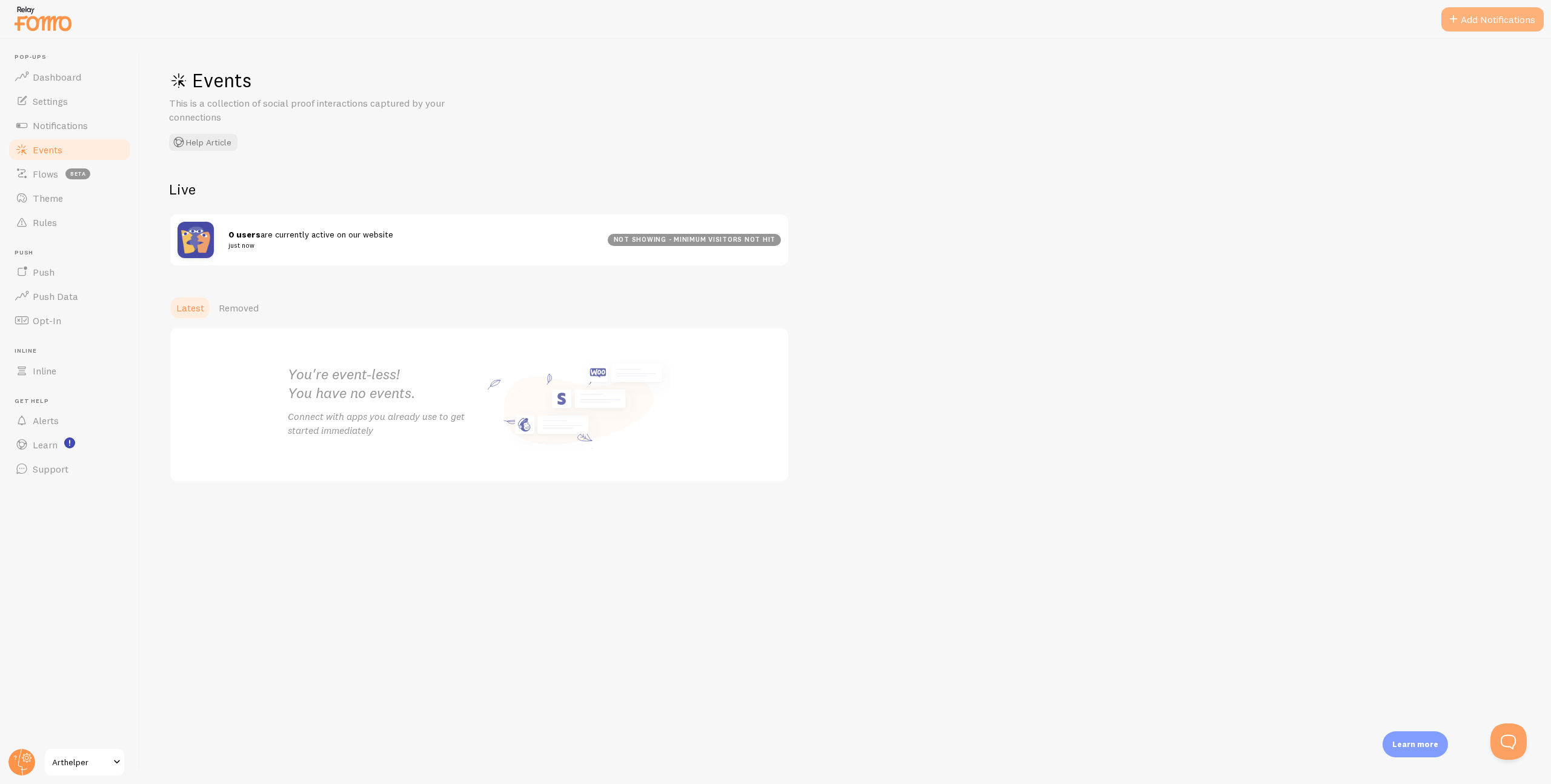
click at [1487, 16] on button "Add Notifications" at bounding box center [1493, 20] width 103 height 24
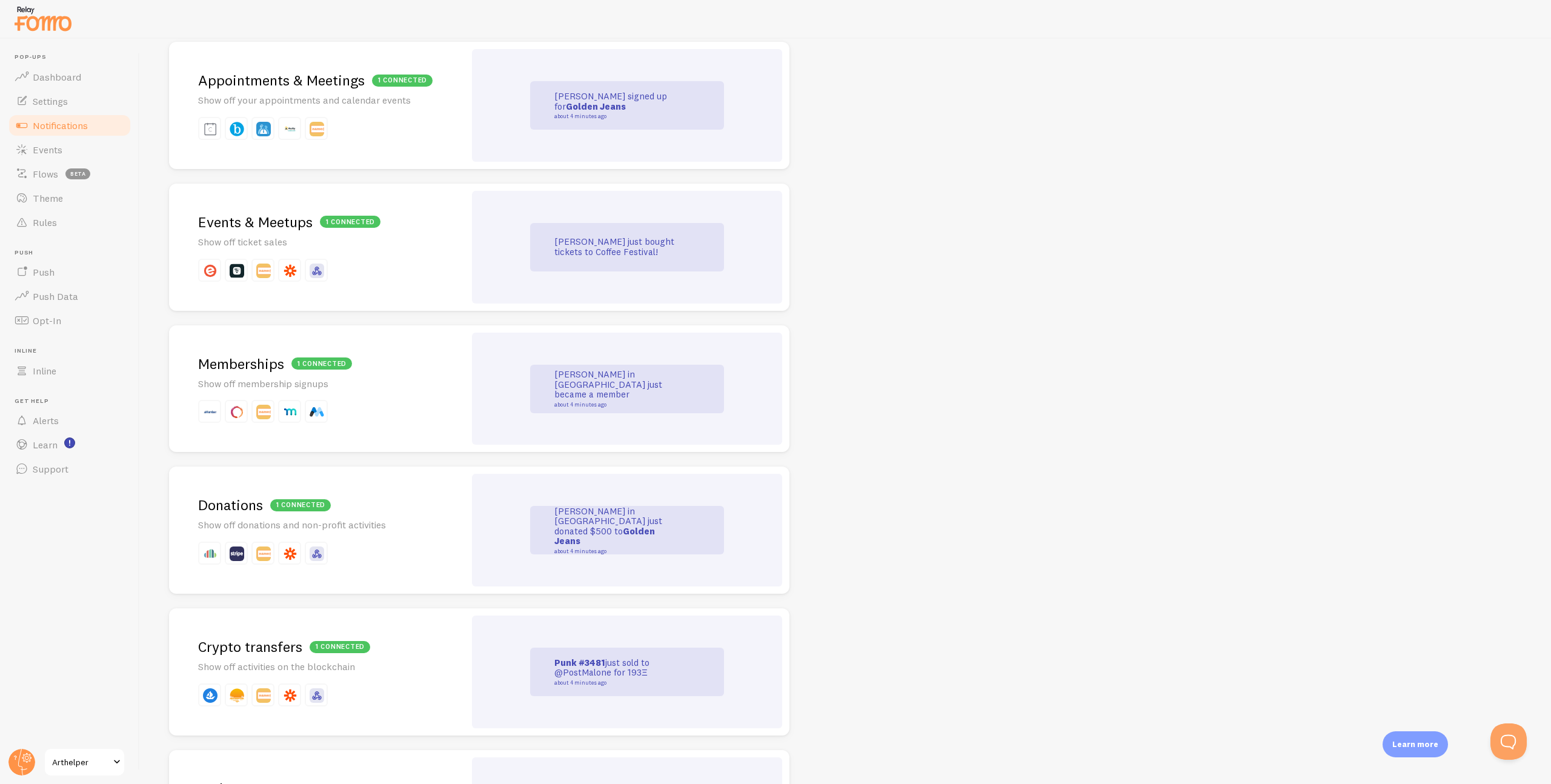
scroll to position [2326, 0]
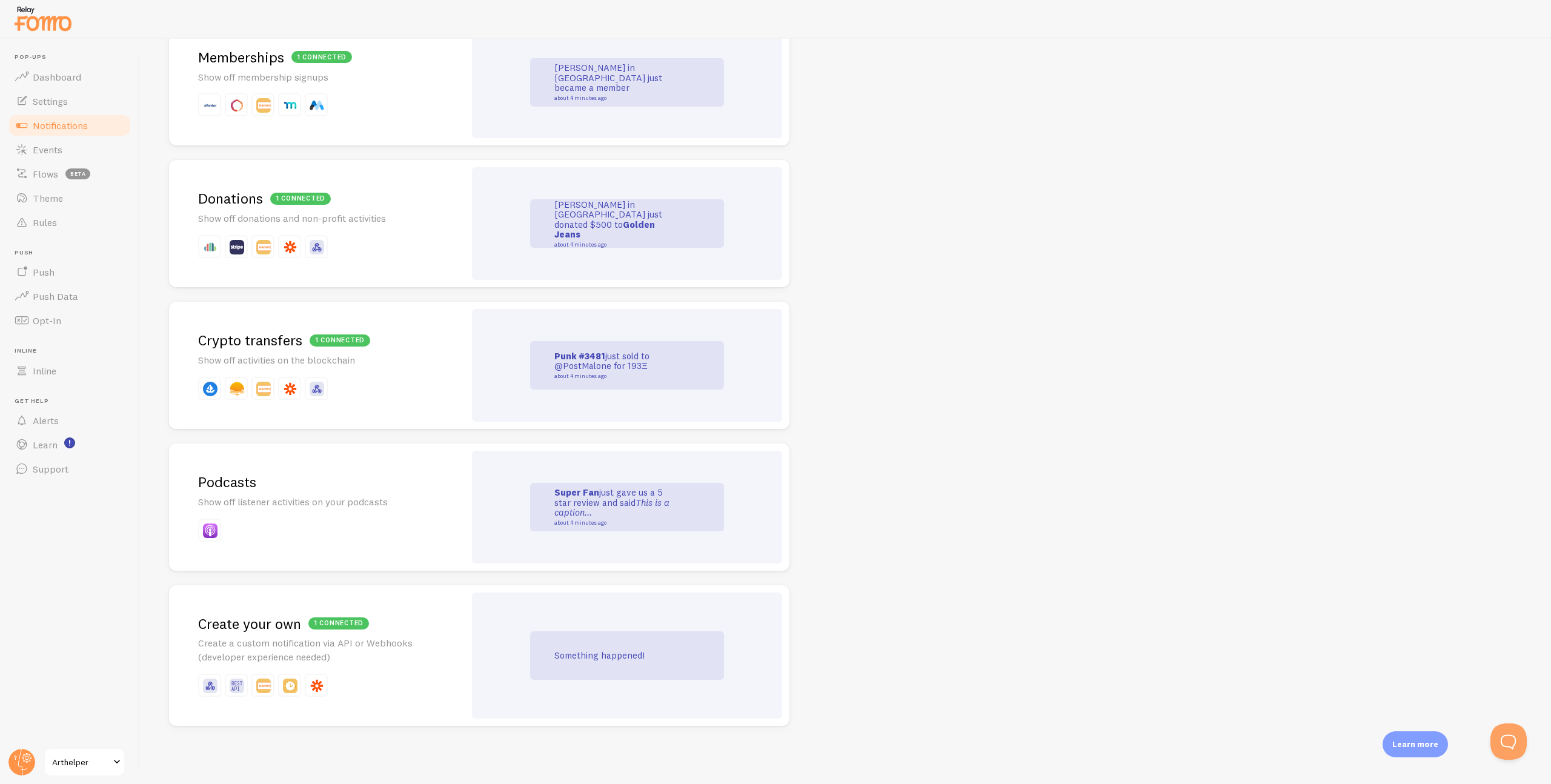
click at [363, 636] on p "Create a custom notification via API or Webhooks (developer experience needed)" at bounding box center [317, 649] width 237 height 28
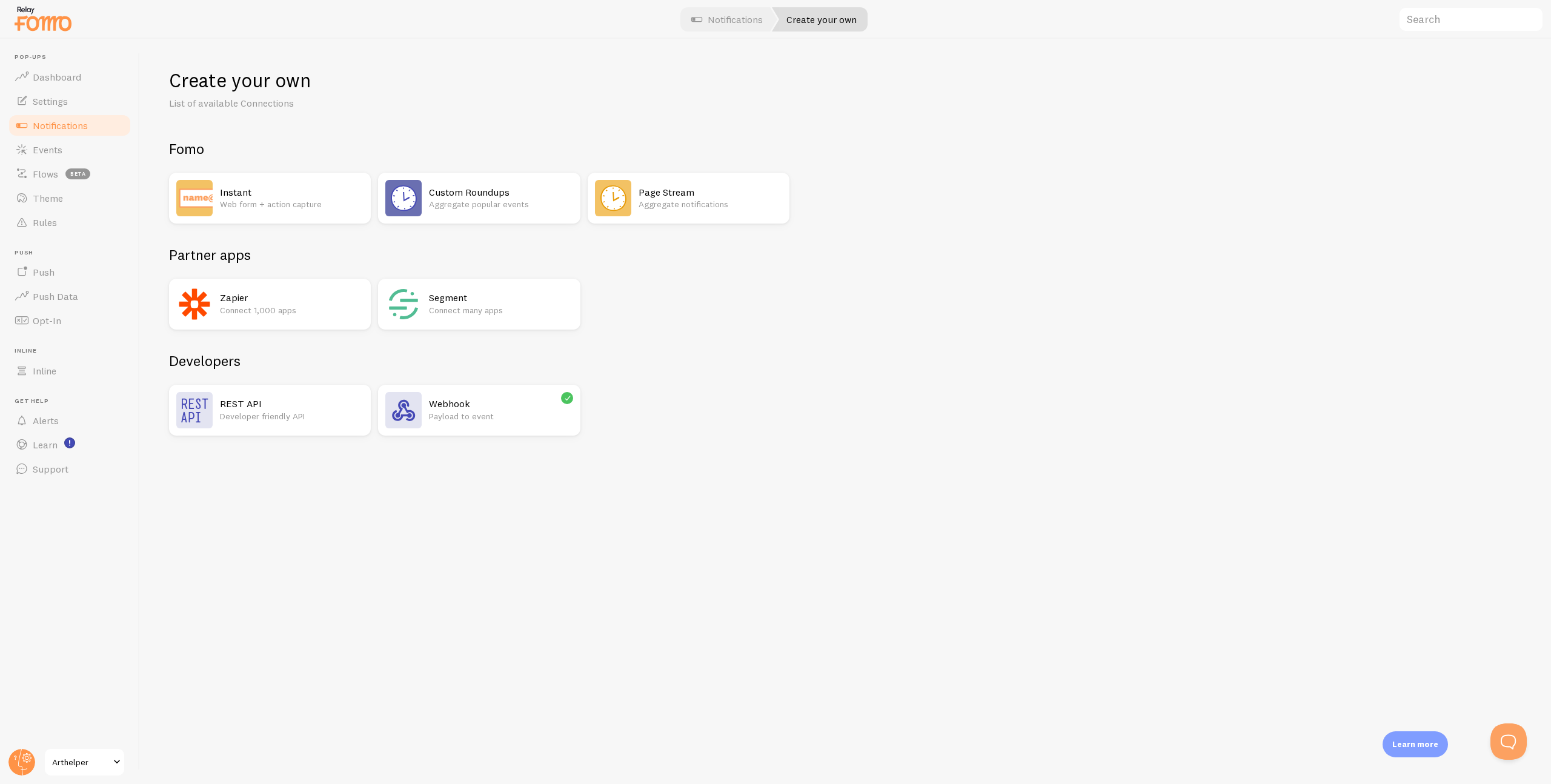
click at [470, 410] on p "Payload to event" at bounding box center [501, 416] width 144 height 12
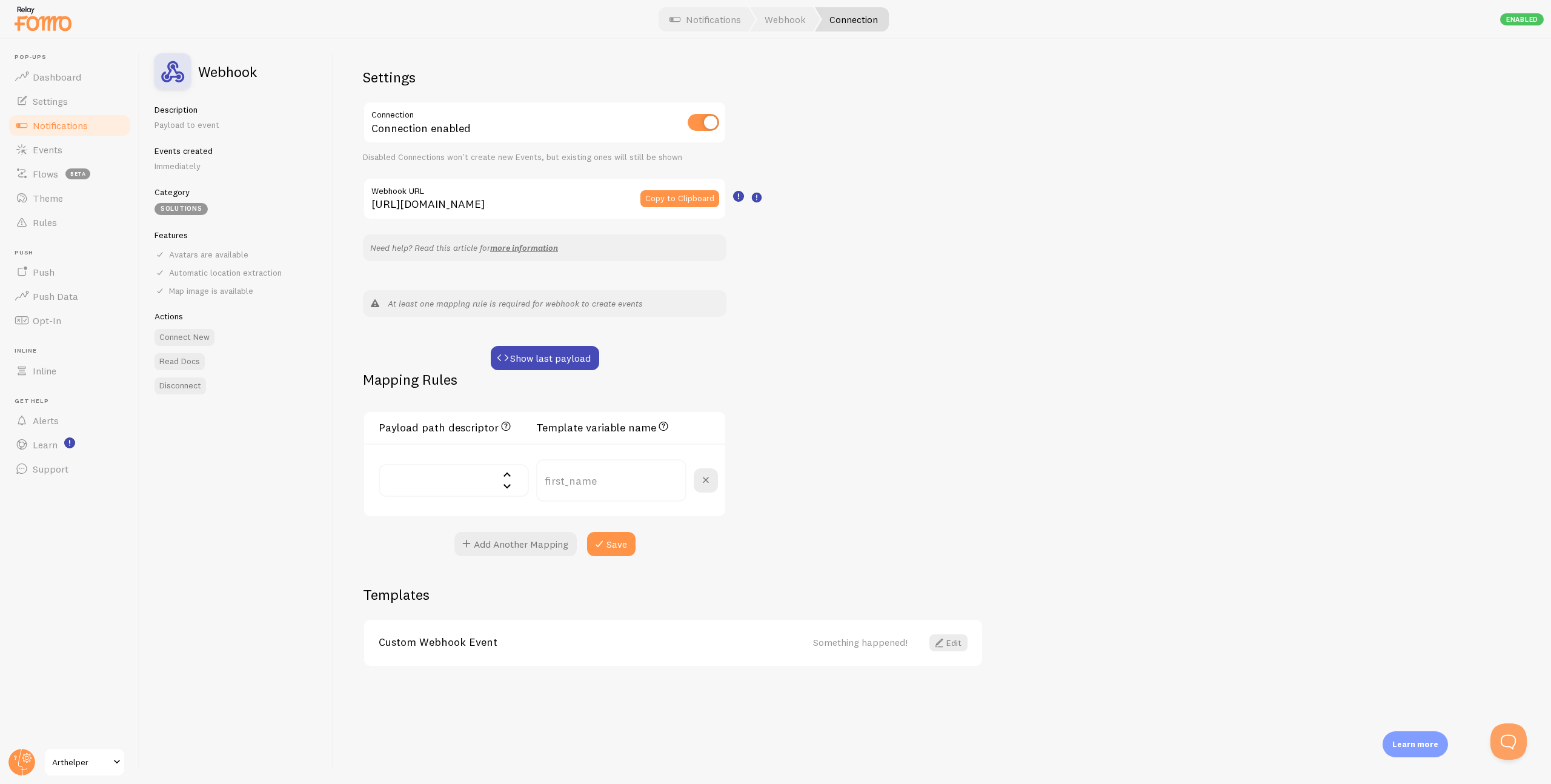
click at [468, 477] on input "text" at bounding box center [454, 480] width 150 height 33
click at [447, 525] on li "url - https://arthelper.ai/chat/019916ac-336f-715a-a69f-eb0f0b1214fa" at bounding box center [453, 523] width 148 height 20
type input "url"
click at [438, 481] on input "text" at bounding box center [454, 480] width 150 height 33
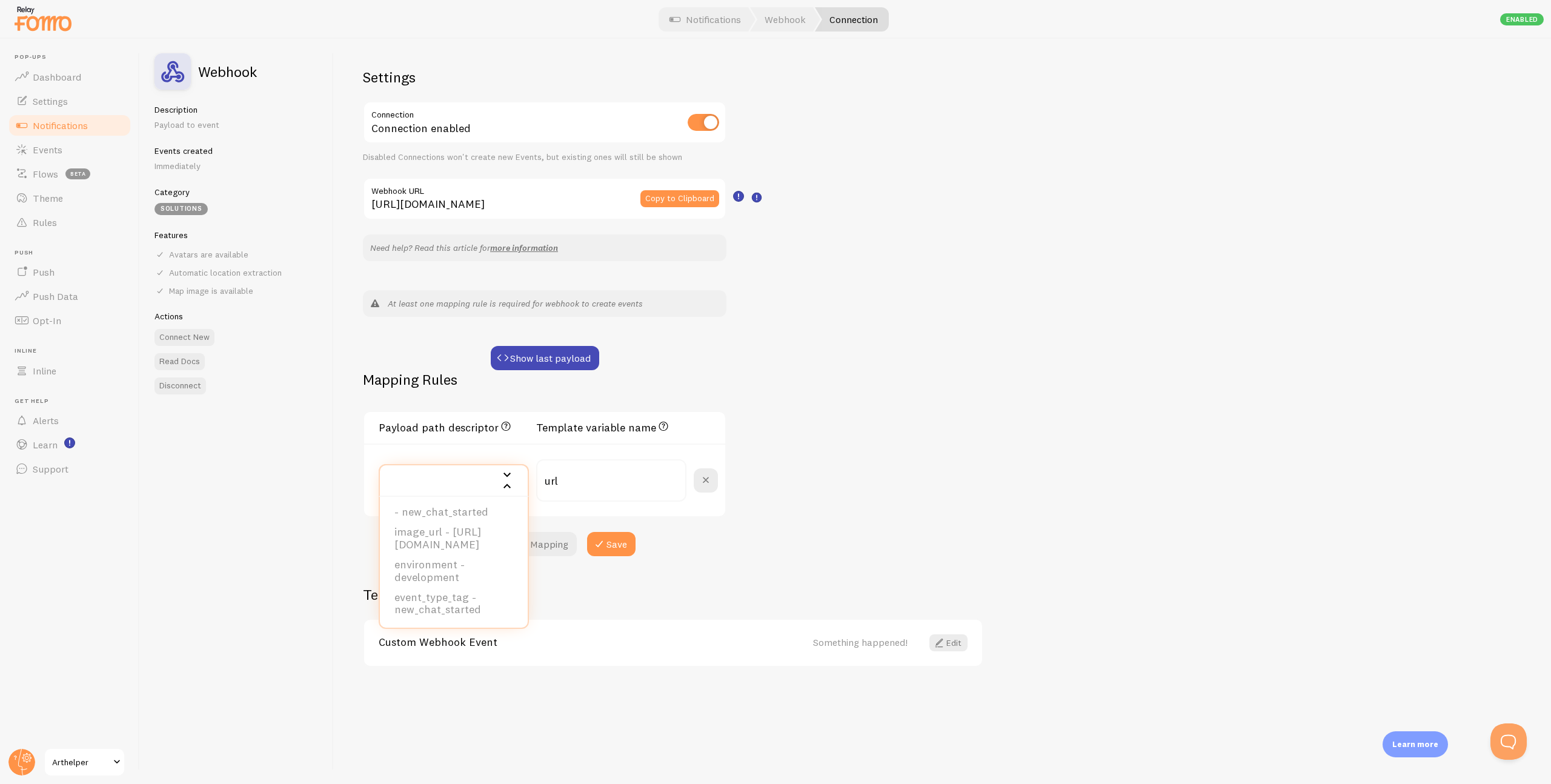
click at [803, 402] on div "Settings Connection Connection enabled Disabled Connections won't create new Ev…" at bounding box center [942, 412] width 1217 height 745
click at [440, 480] on input "text" at bounding box center [454, 480] width 150 height 33
click at [796, 456] on div "Settings Connection Connection enabled Disabled Connections won't create new Ev…" at bounding box center [942, 412] width 1217 height 745
click at [429, 485] on input "url" at bounding box center [454, 480] width 150 height 33
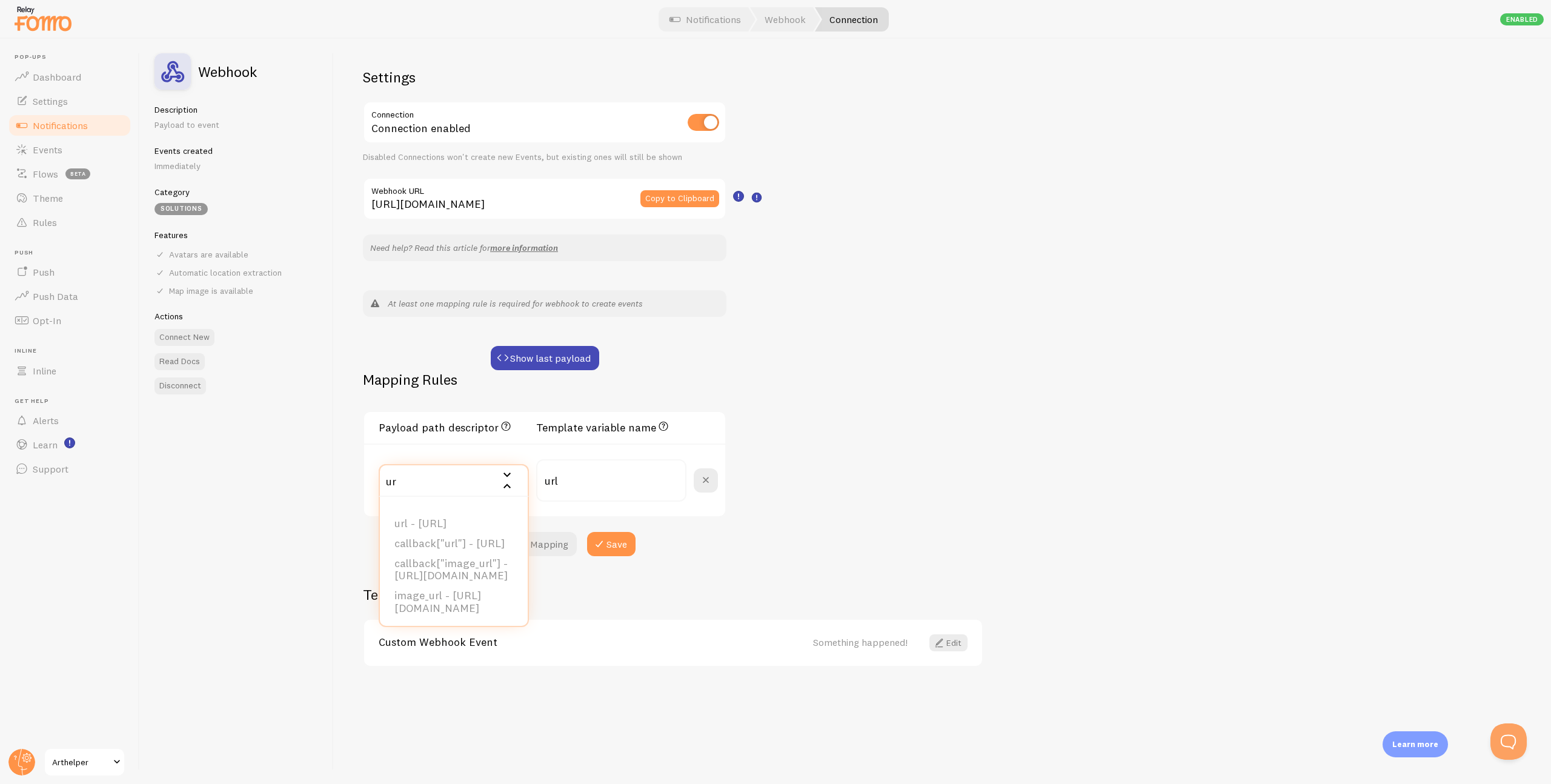
type input "u"
type input "url"
click at [756, 453] on div "Settings Connection Connection enabled Disabled Connections won't create new Ev…" at bounding box center [942, 412] width 1217 height 745
click at [512, 542] on button "Add Another Mapping" at bounding box center [516, 544] width 122 height 24
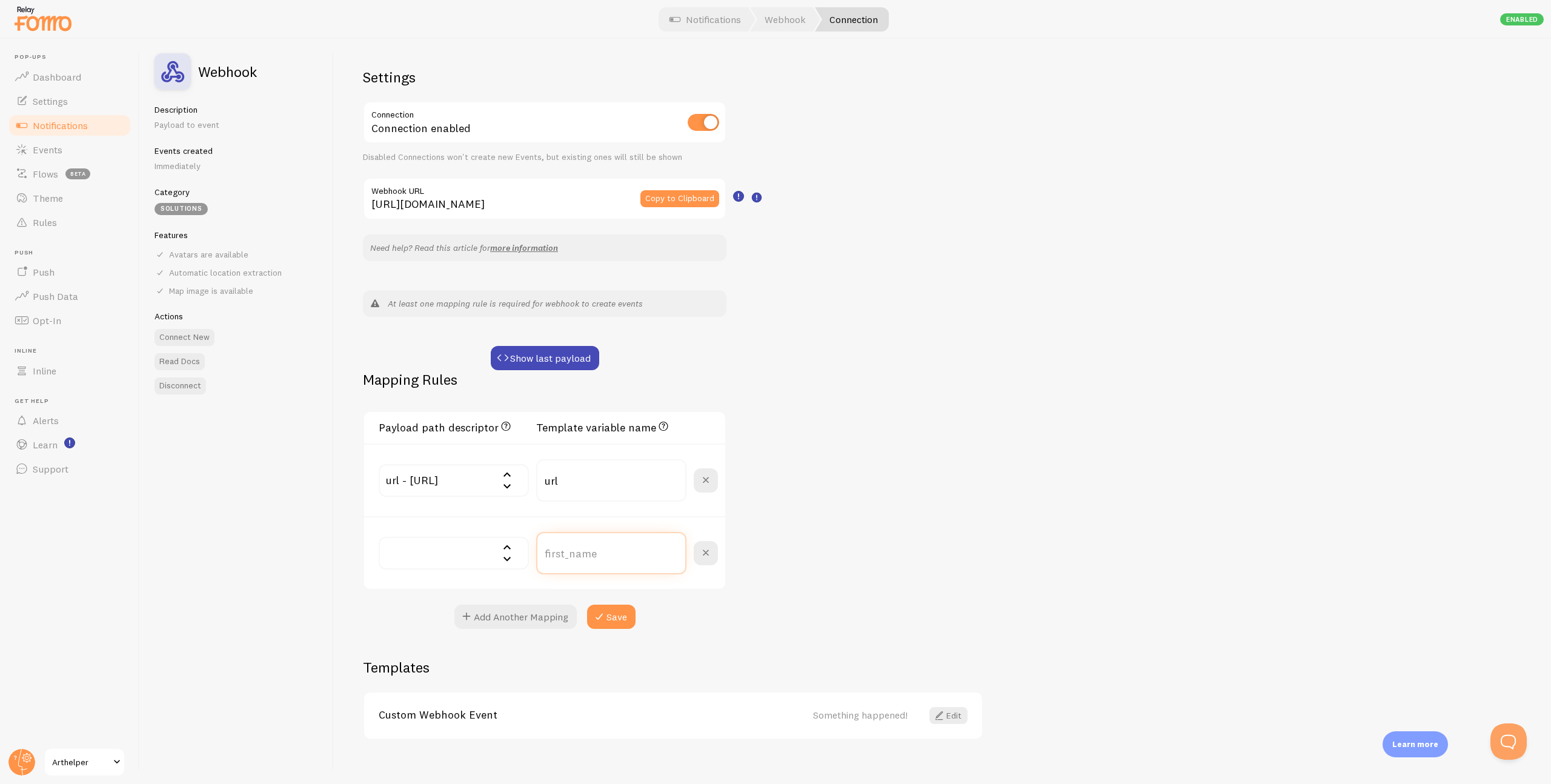
click at [589, 556] on input "text" at bounding box center [611, 552] width 150 height 42
type input "title"
click at [463, 552] on input "text" at bounding box center [454, 553] width 150 height 33
type input "title"
click at [887, 537] on div "Settings Connection Connection enabled Disabled Connections won't create new Ev…" at bounding box center [942, 412] width 1217 height 745
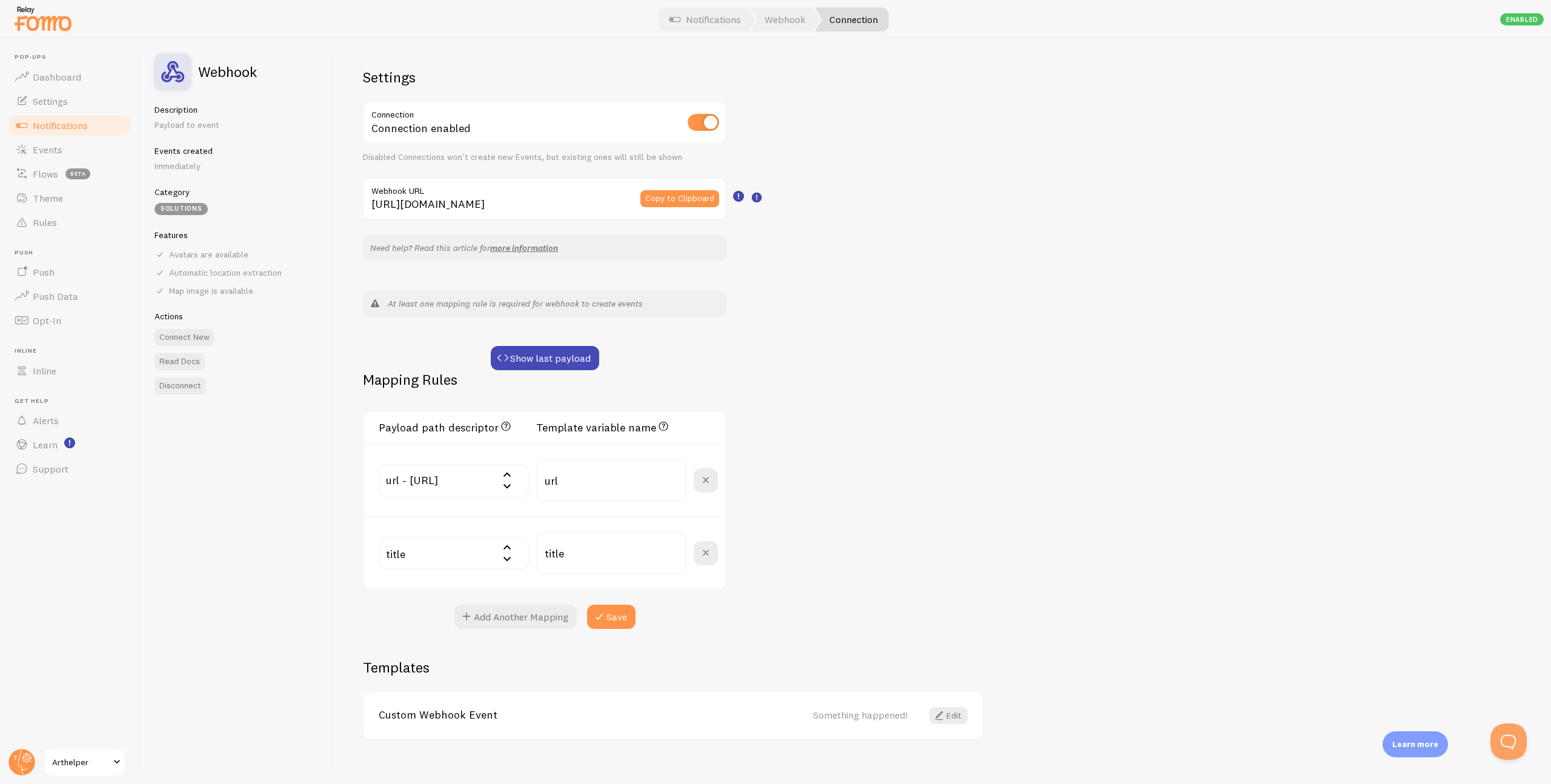
click at [448, 548] on input "title" at bounding box center [454, 553] width 150 height 33
click at [442, 592] on li "title - New chat started: How sellable is my art? What market potential does..." at bounding box center [453, 616] width 148 height 58
click at [500, 613] on button "Add Another Mapping" at bounding box center [516, 616] width 122 height 24
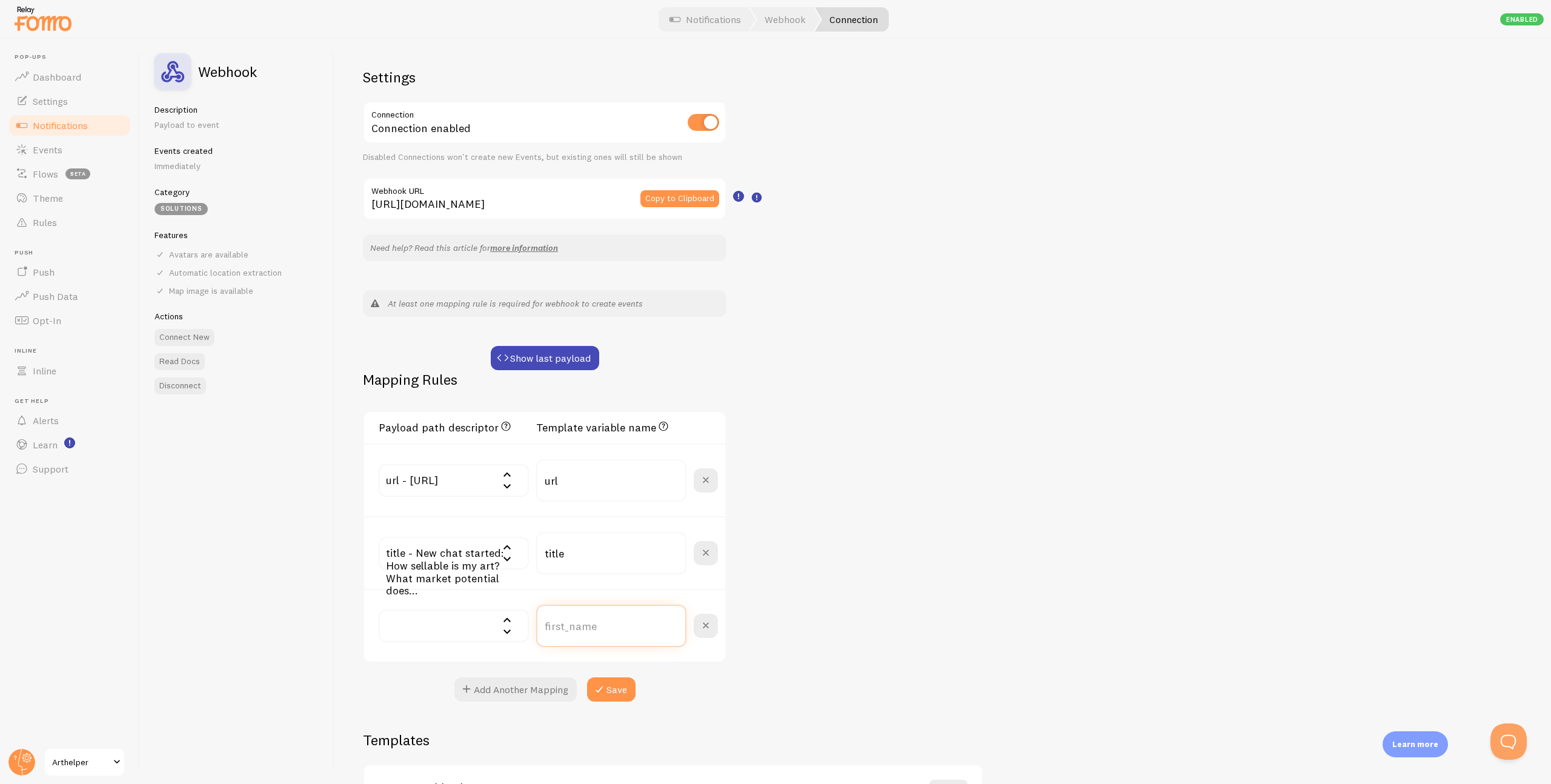
click at [579, 623] on input "text" at bounding box center [611, 625] width 150 height 42
type input "image_url"
click at [511, 626] on input "text" at bounding box center [454, 626] width 150 height 33
click at [451, 700] on li "image_url - https://arthelper-mattmills-public-bvewdsmk.s3.amazonaws.com/214766…" at bounding box center [453, 684] width 148 height 33
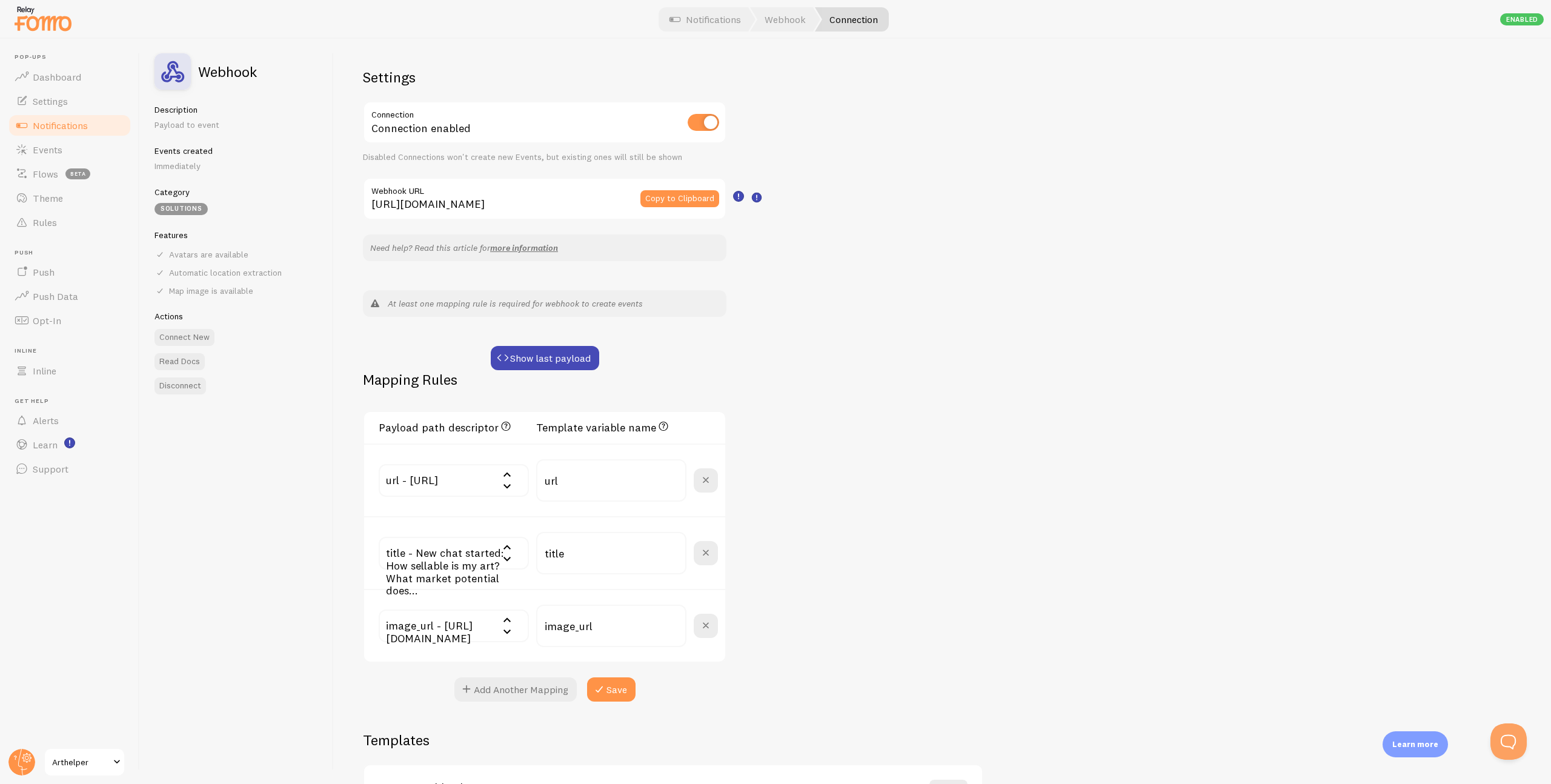
click at [844, 601] on div "Settings Connection Connection enabled Disabled Connections won't create new Ev…" at bounding box center [942, 412] width 1217 height 745
click at [619, 685] on button "Save" at bounding box center [611, 689] width 48 height 24
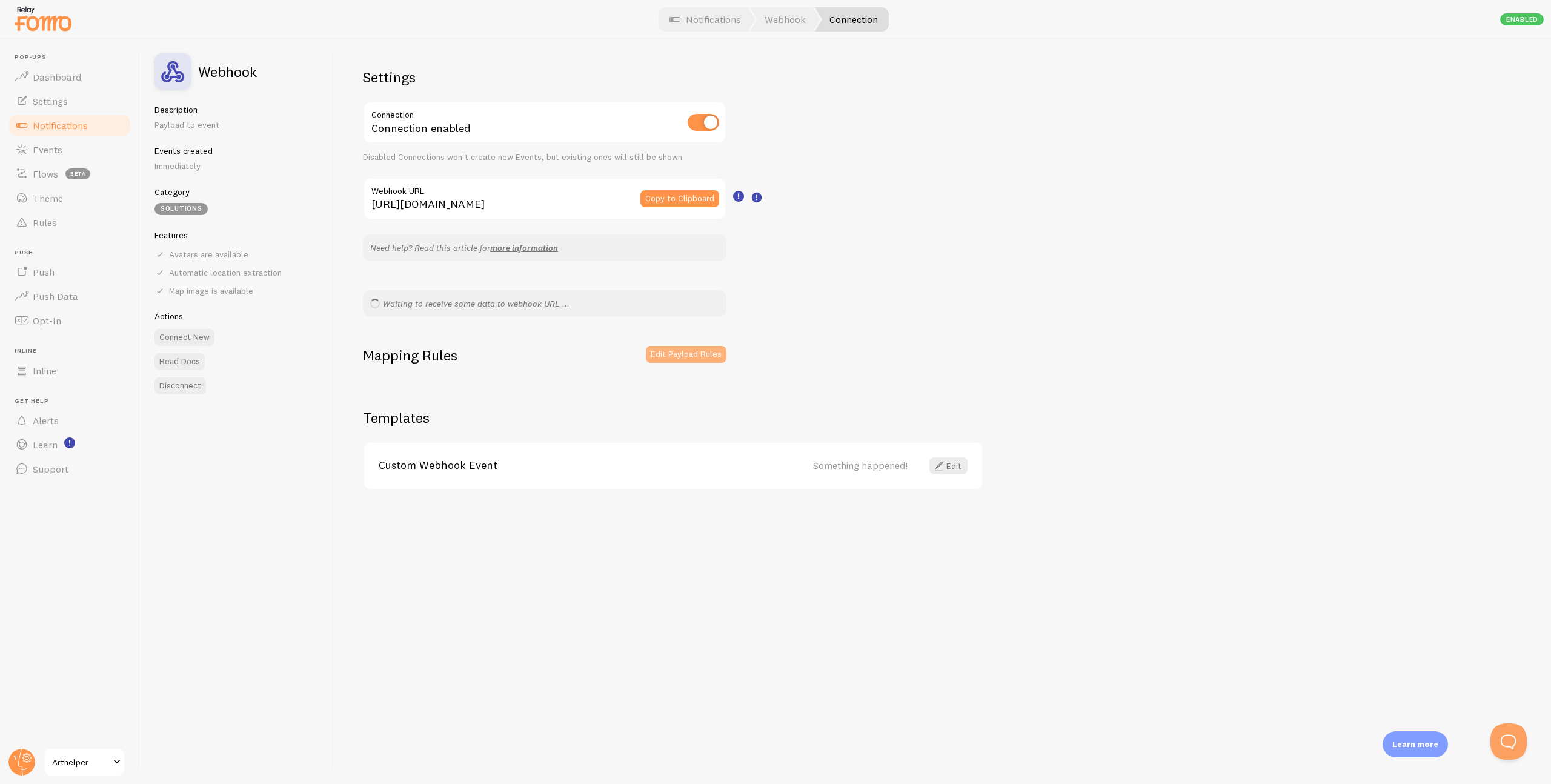
click at [678, 352] on button "Edit Payload Rules" at bounding box center [686, 354] width 80 height 17
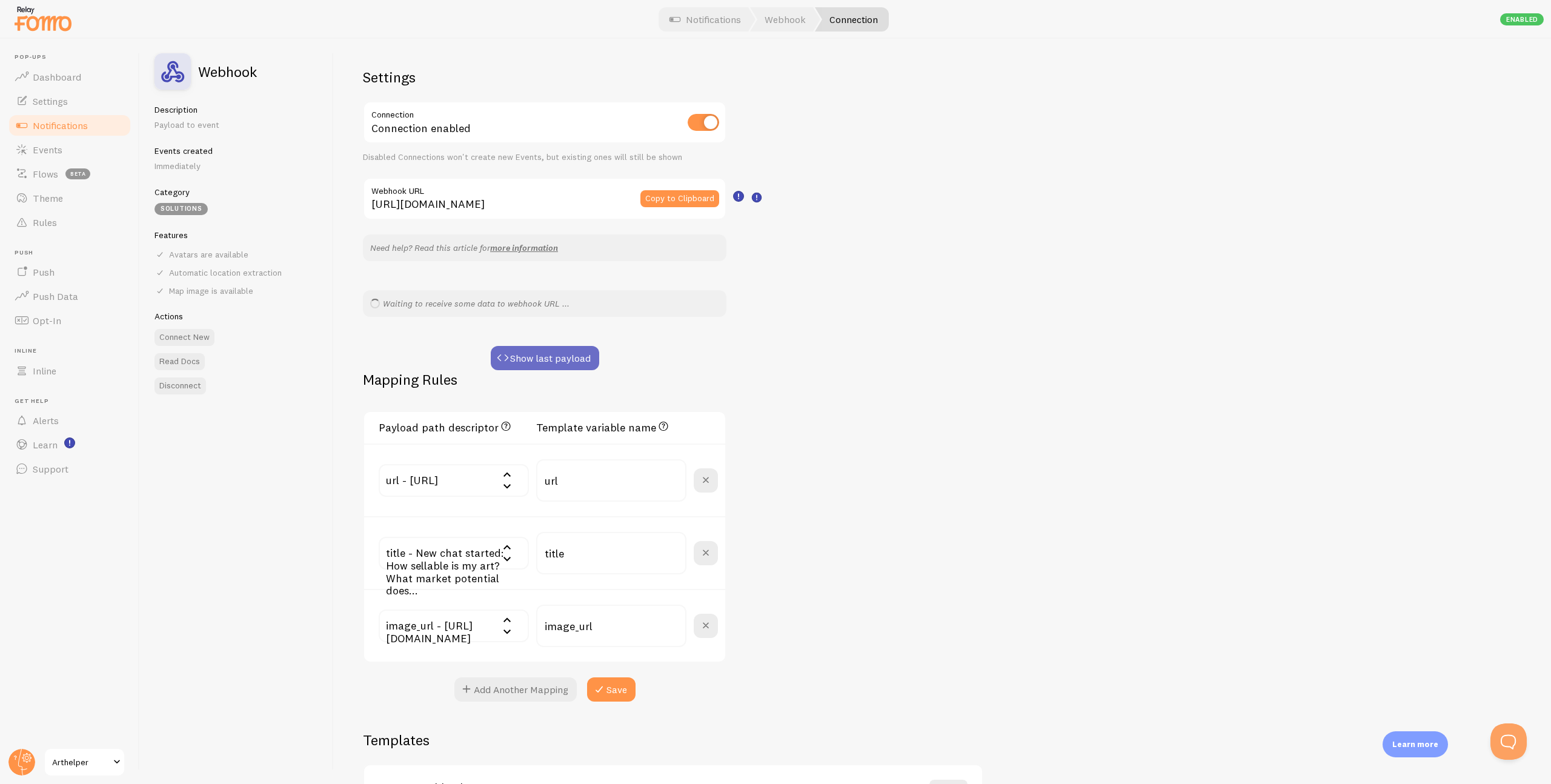
click at [549, 361] on button "Show last payload" at bounding box center [545, 358] width 109 height 24
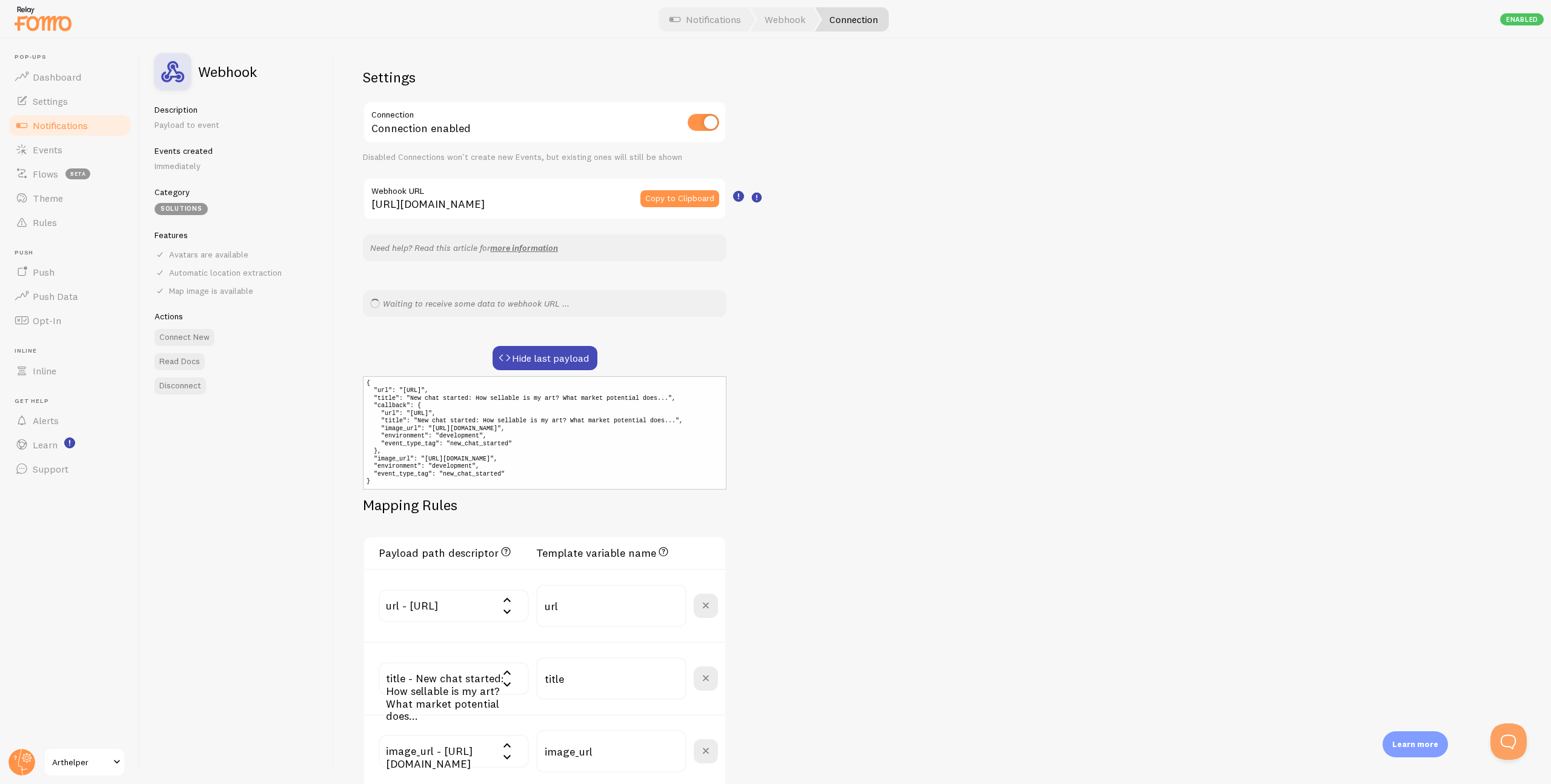
click at [885, 434] on div "Settings Connection Connection enabled Disabled Connections won't create new Ev…" at bounding box center [942, 412] width 1217 height 745
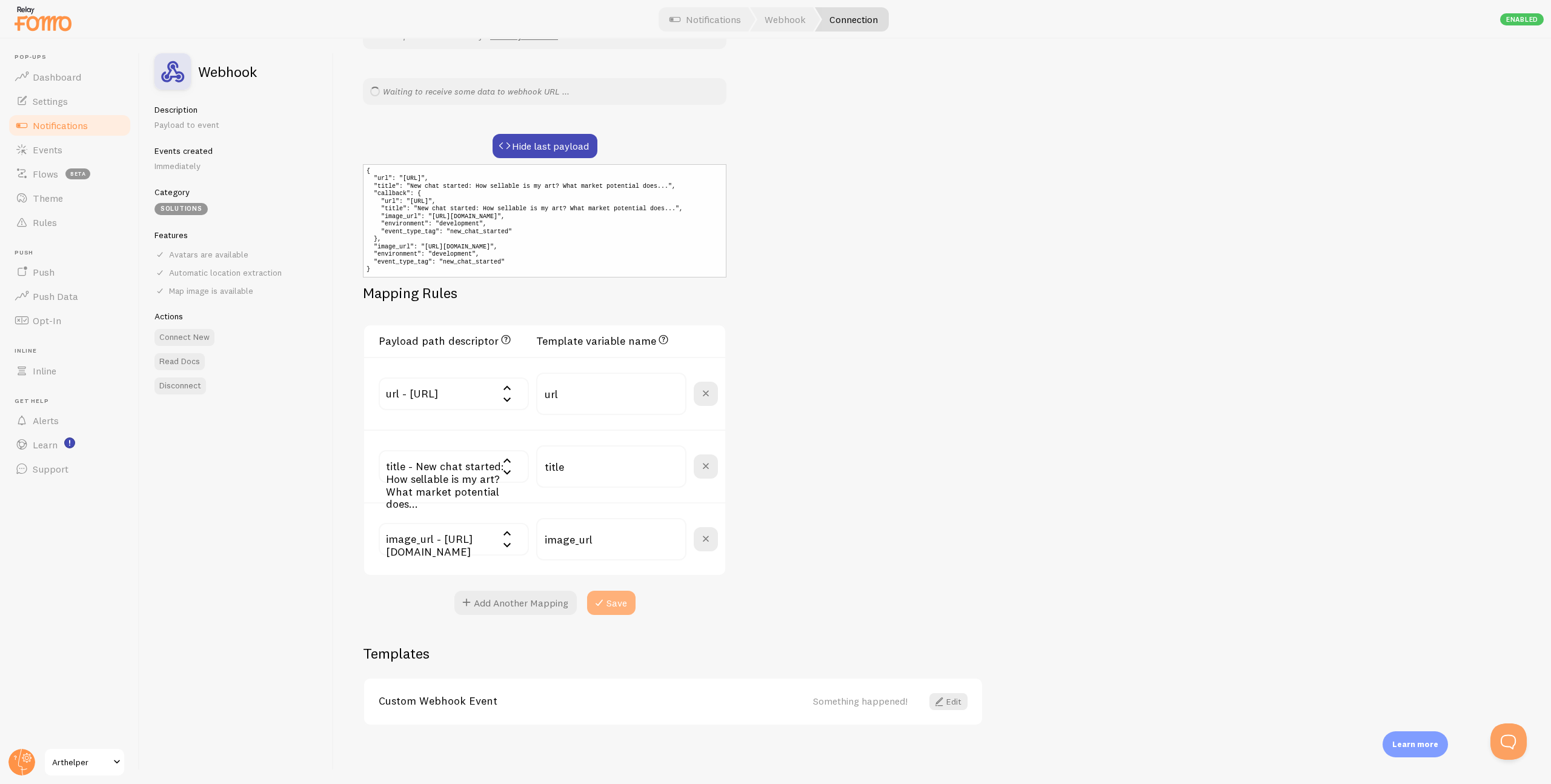
click at [622, 601] on button "Save" at bounding box center [611, 603] width 48 height 24
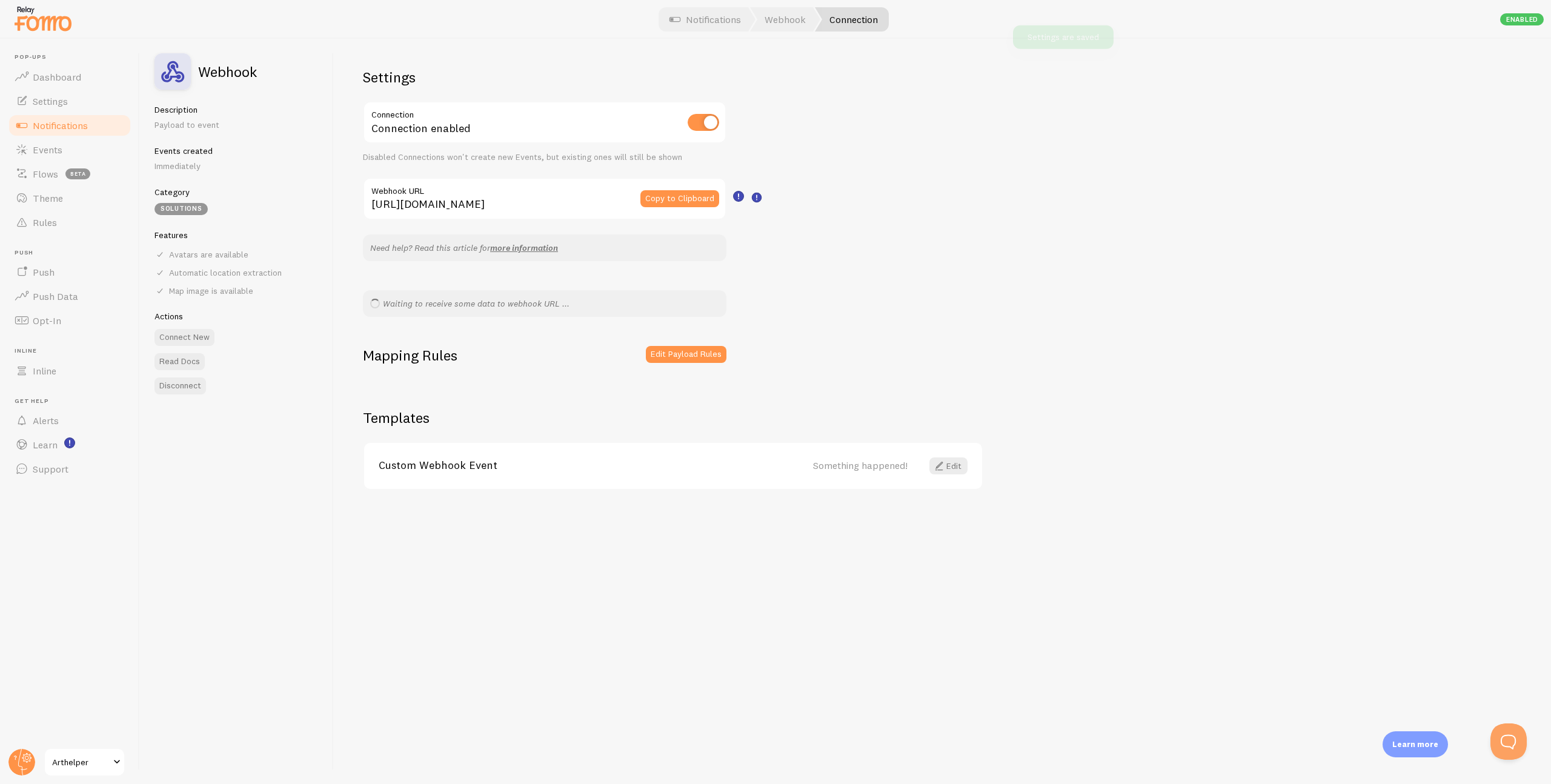
scroll to position [0, 0]
click at [950, 467] on link "Edit" at bounding box center [949, 466] width 38 height 17
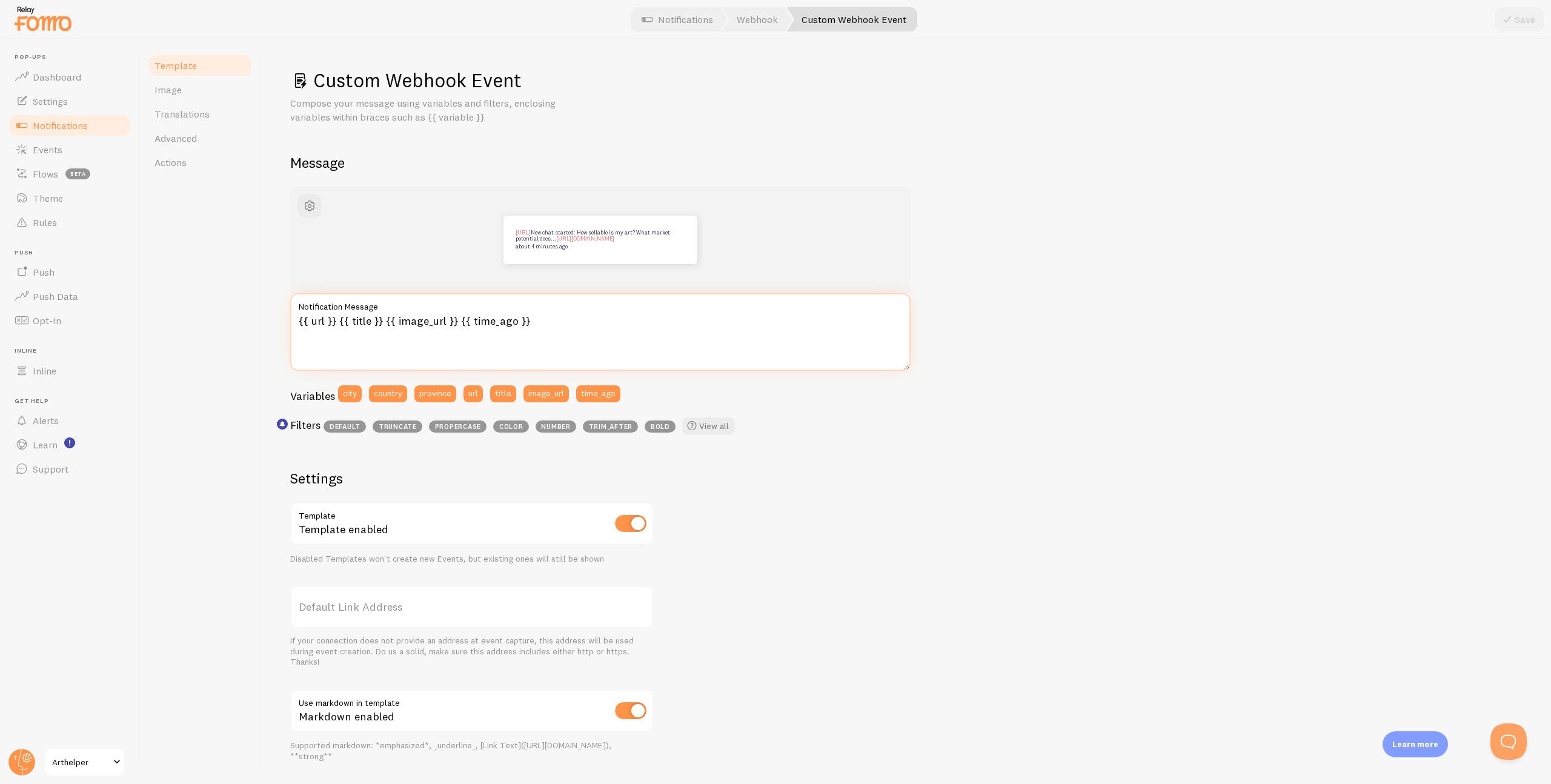
drag, startPoint x: 384, startPoint y: 320, endPoint x: 453, endPoint y: 322, distance: 69.0
click at [455, 322] on textarea "{{ url }} {{ title }} {{ image_url }} {{ time_ago }}" at bounding box center [600, 331] width 621 height 77
type textarea "{{ url }} {{ title }} {{ time_ago }}"
click at [181, 93] on link "Image" at bounding box center [200, 89] width 106 height 24
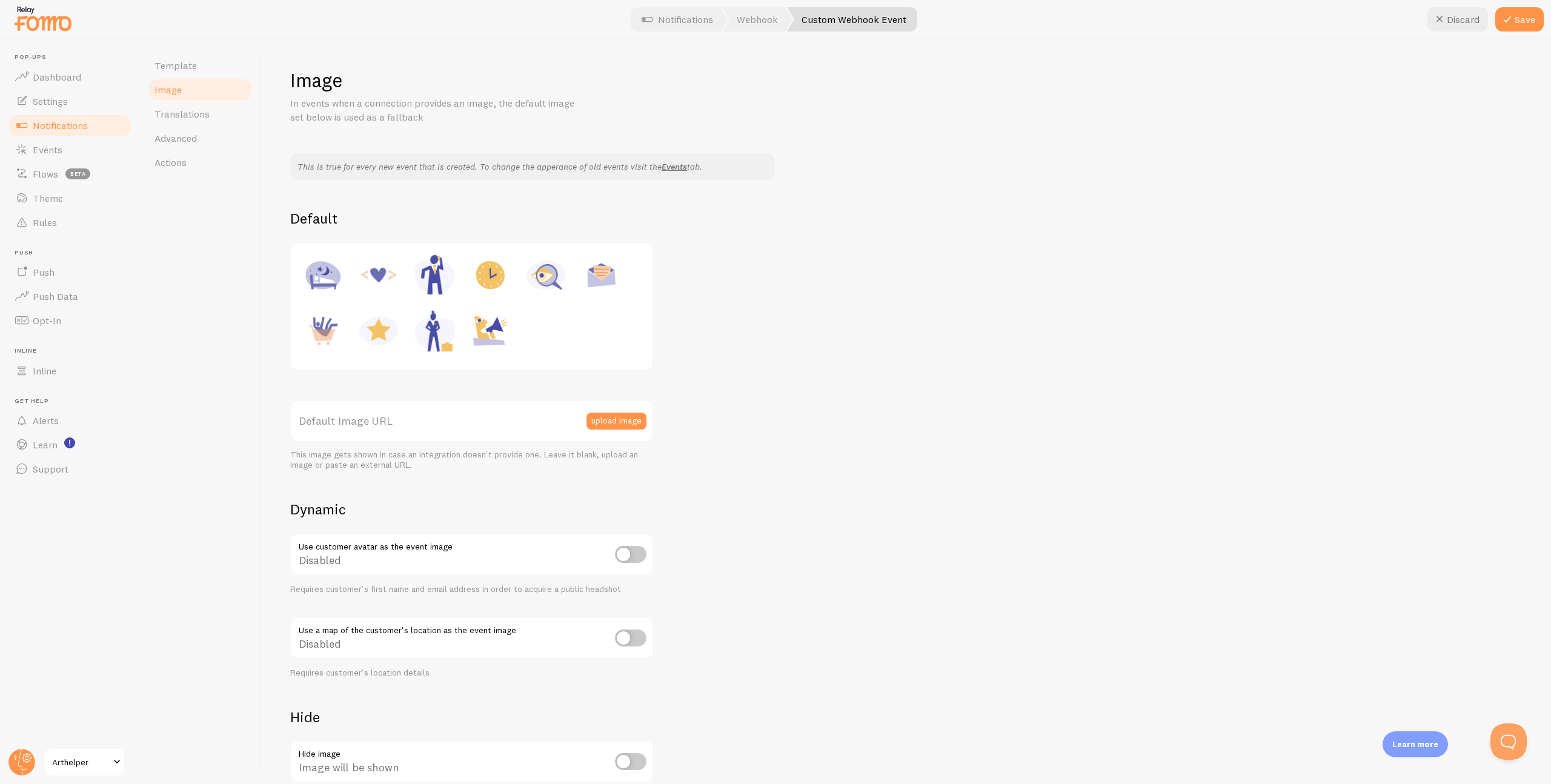
click at [439, 560] on div "Disabled" at bounding box center [471, 555] width 363 height 44
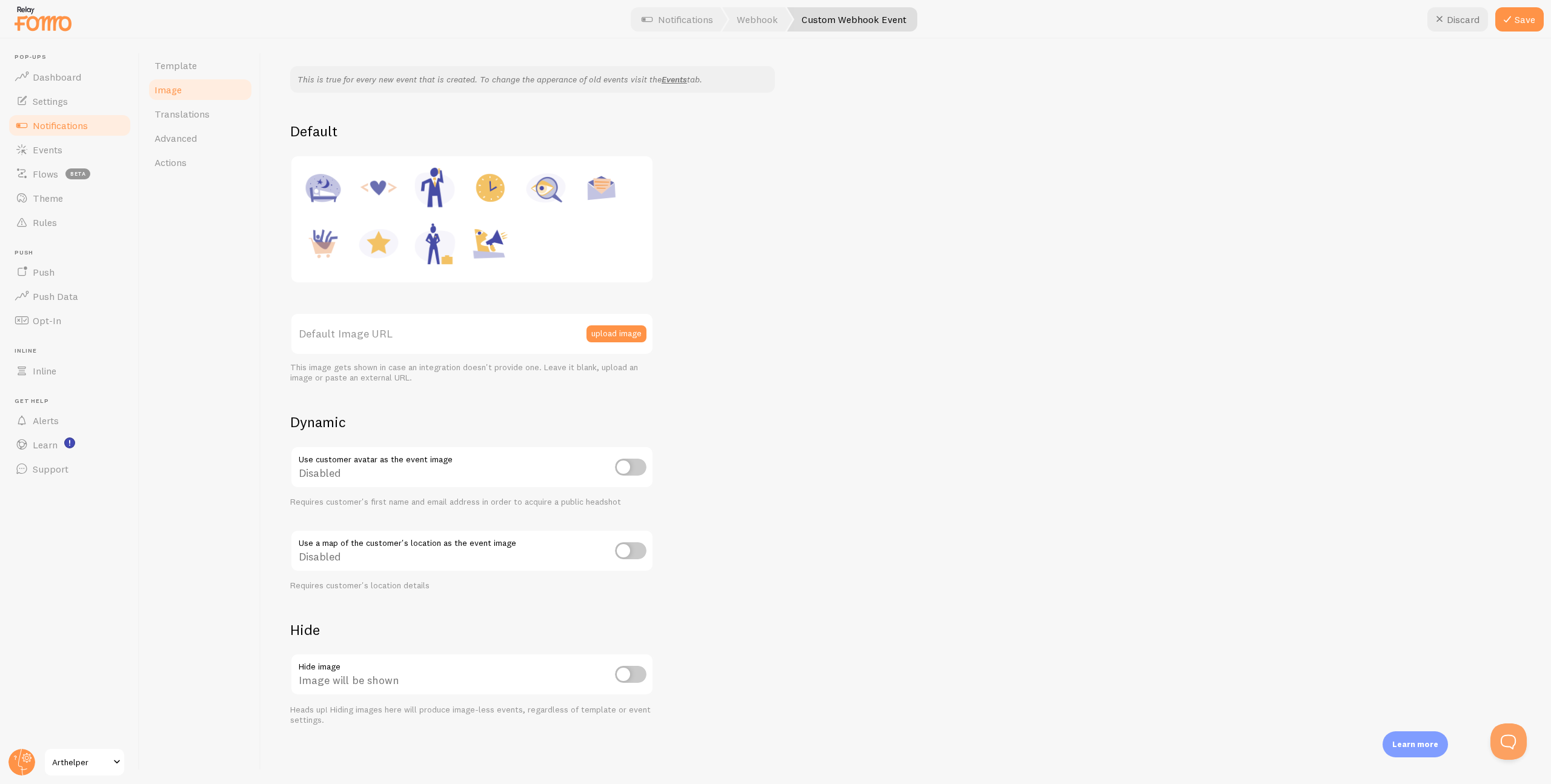
click at [376, 334] on label "Default Image URL" at bounding box center [471, 333] width 363 height 42
click at [376, 334] on input "Default Image URL" at bounding box center [471, 333] width 363 height 42
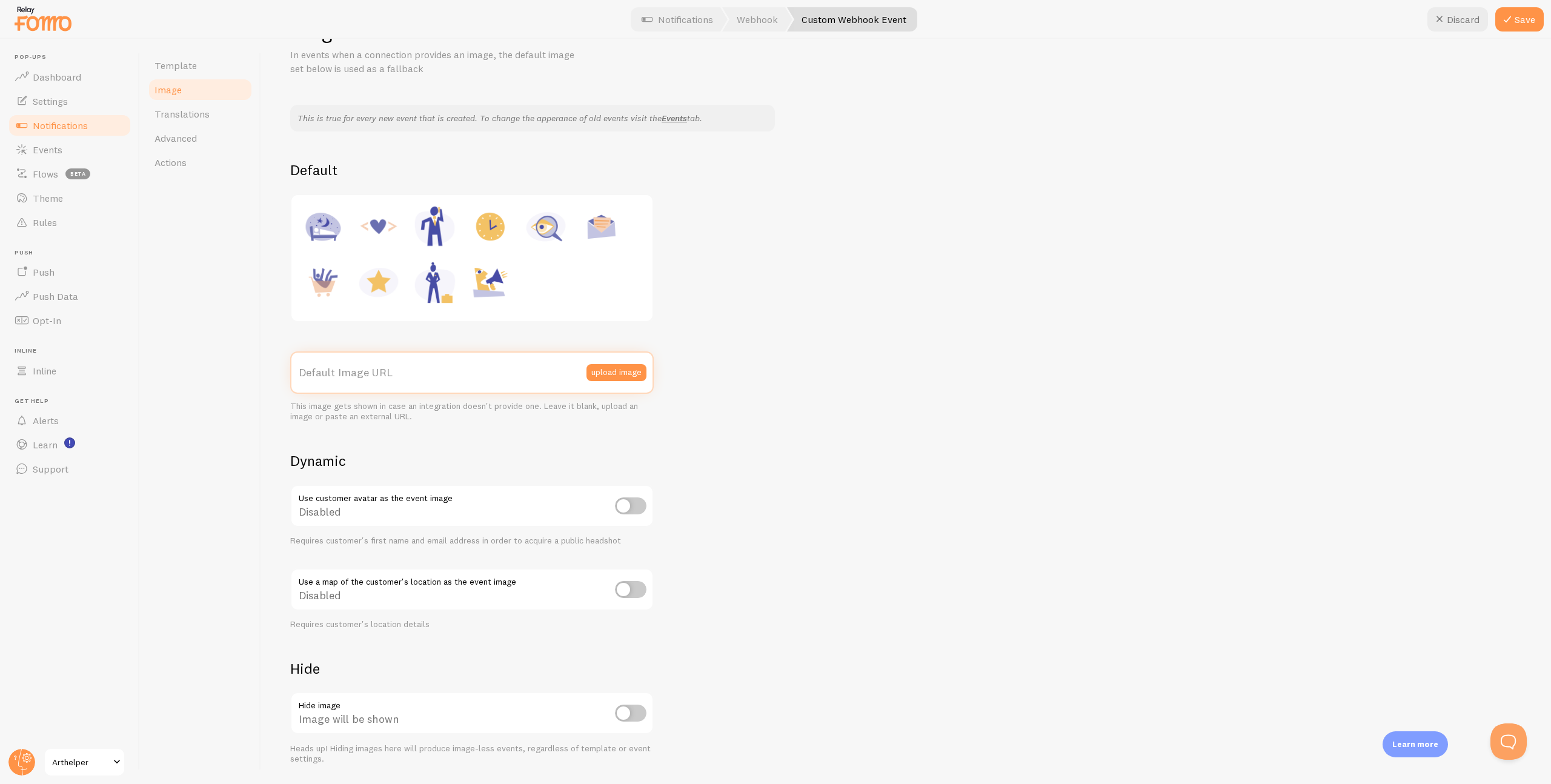
scroll to position [0, 0]
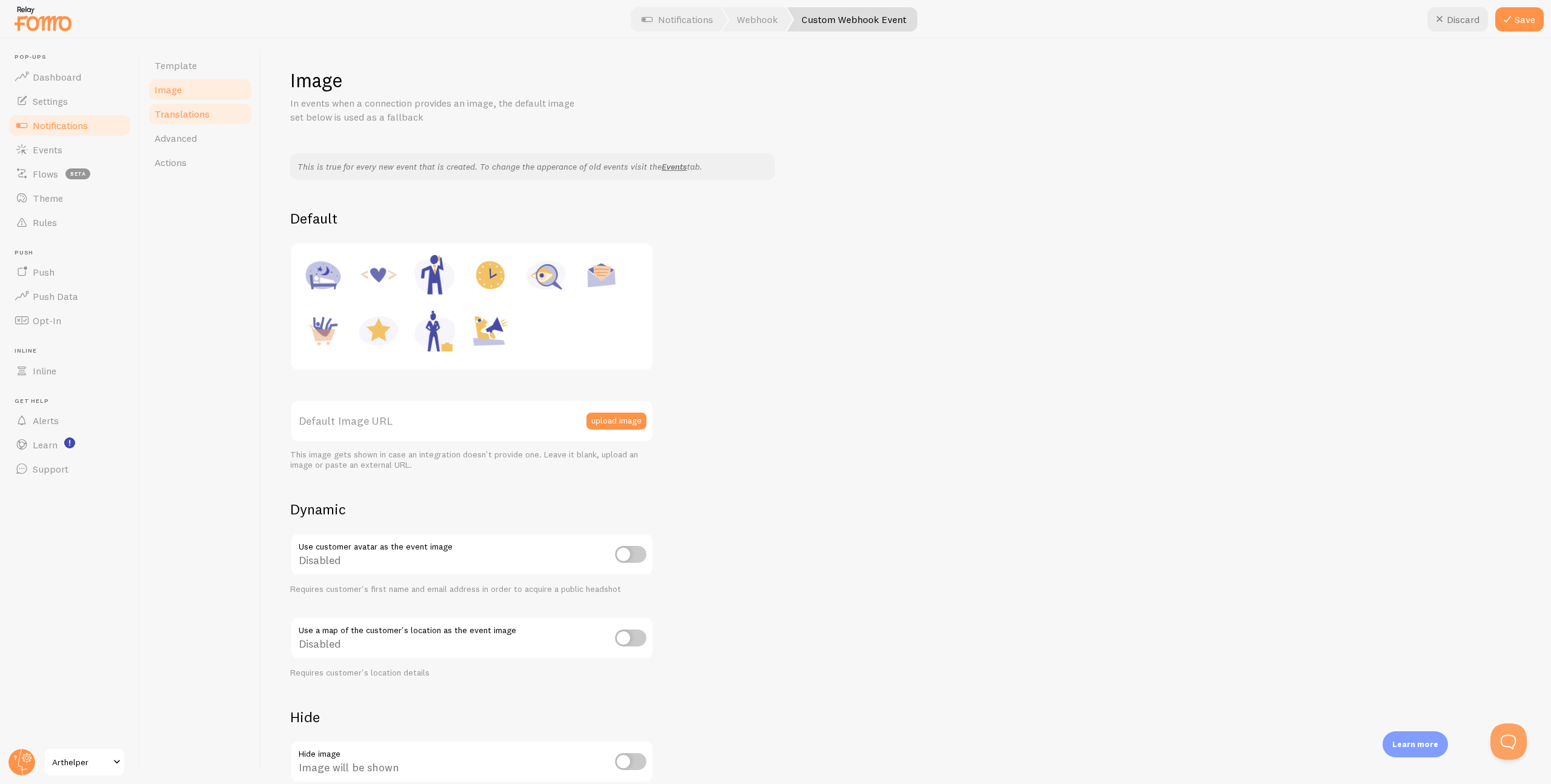
click at [196, 117] on span "Translations" at bounding box center [182, 114] width 55 height 12
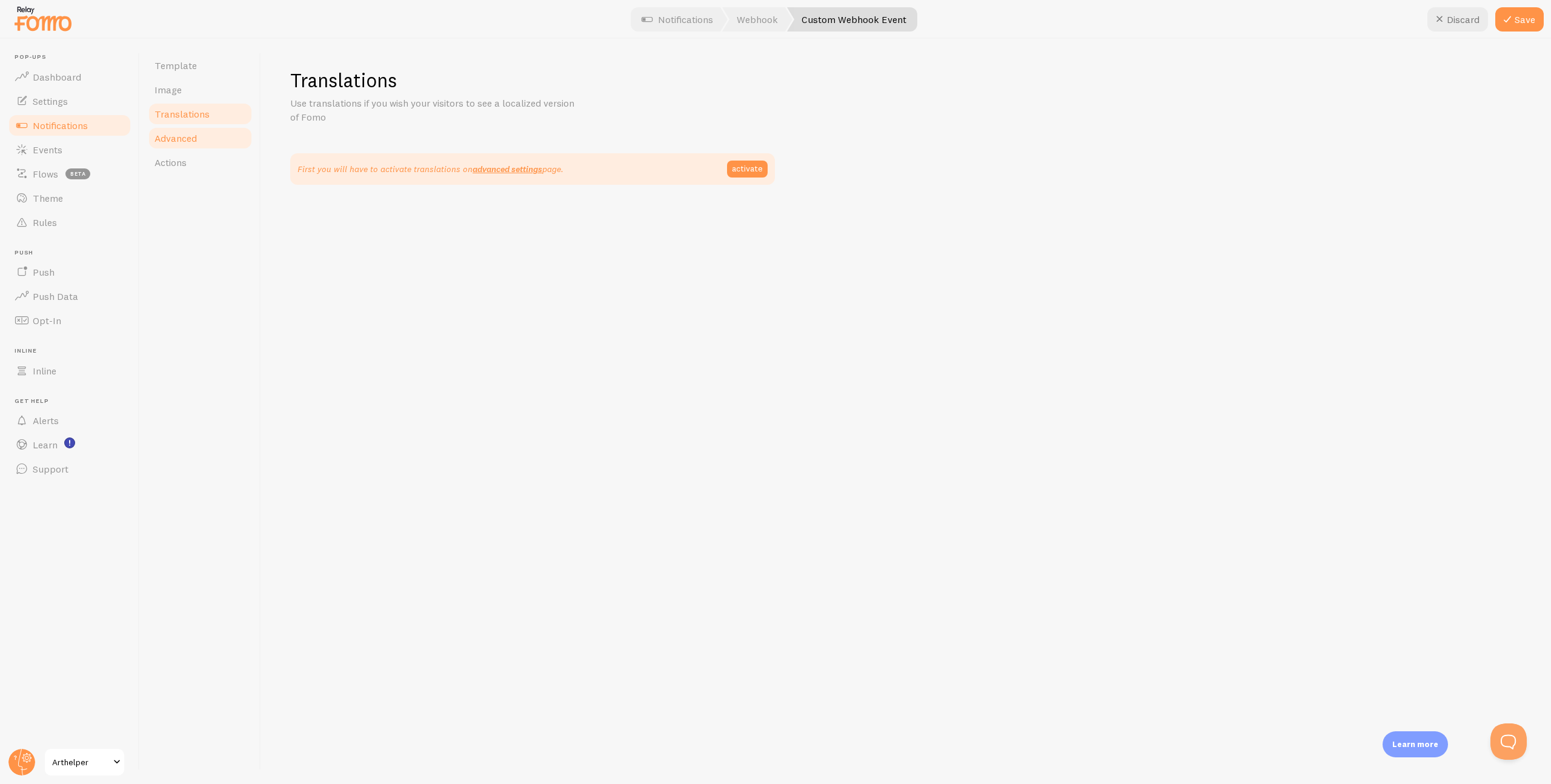
click at [191, 138] on span "Advanced" at bounding box center [175, 138] width 42 height 12
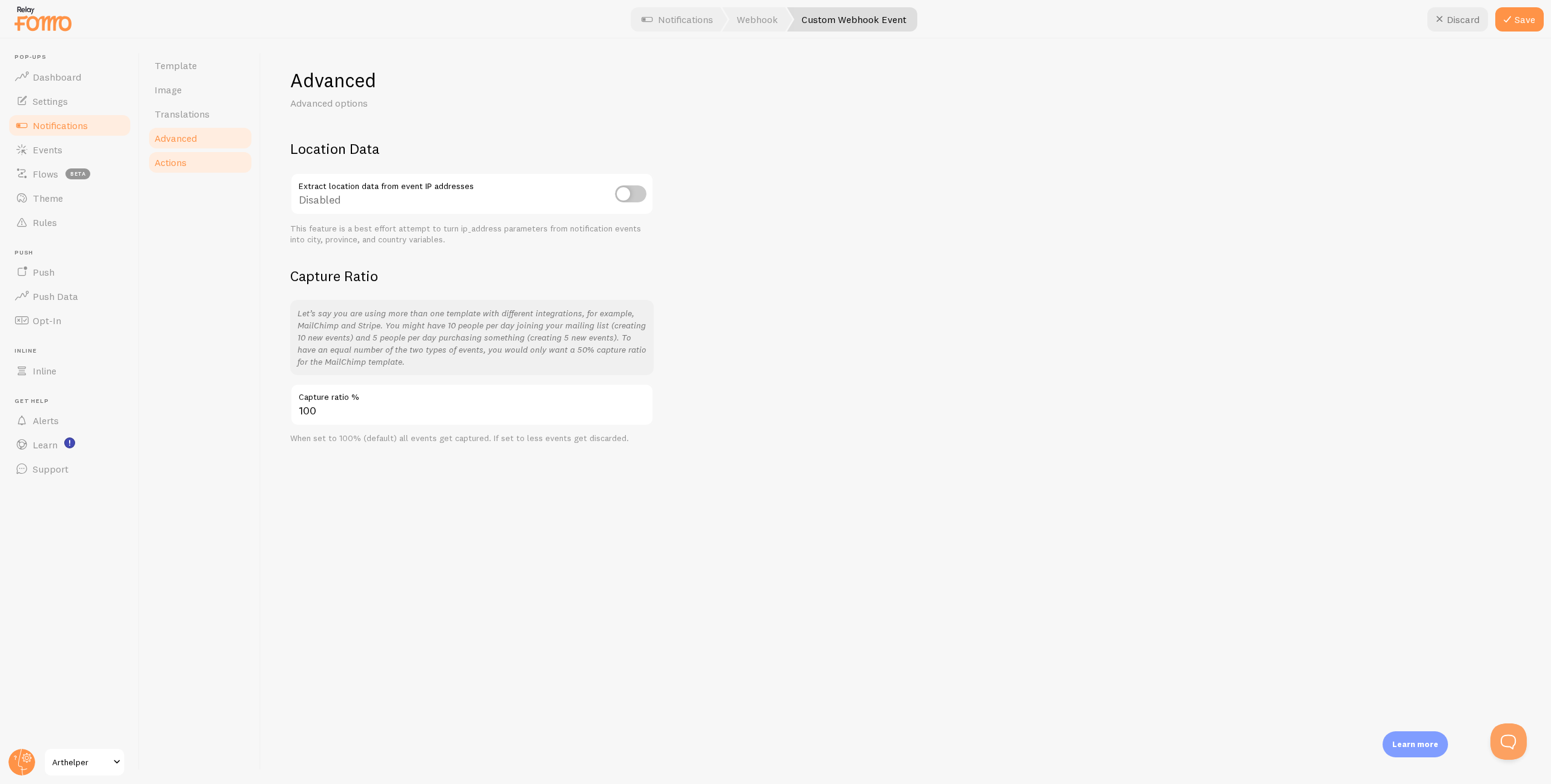
click at [181, 160] on span "Actions" at bounding box center [171, 162] width 32 height 12
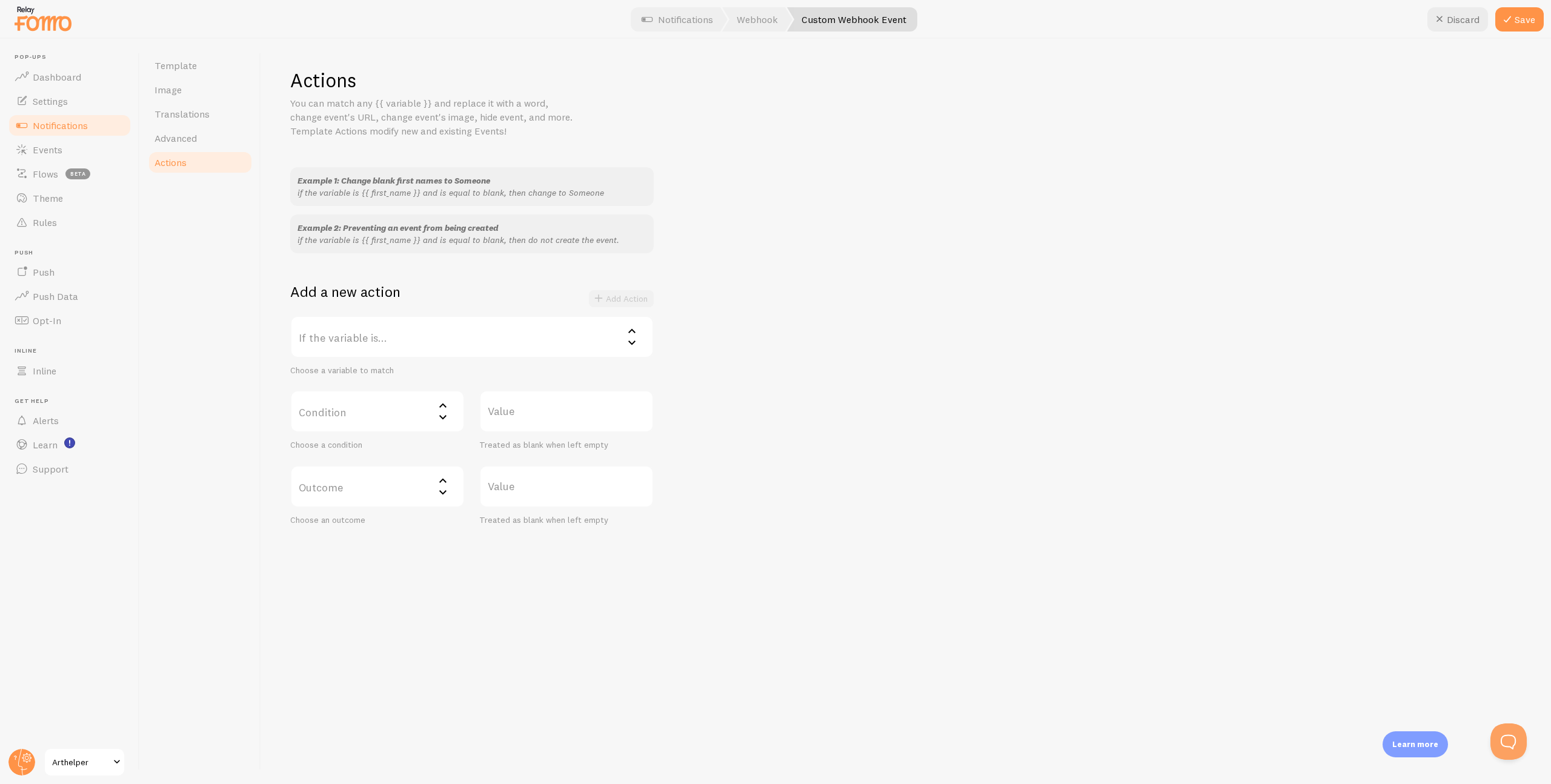
click at [633, 337] on icon at bounding box center [631, 330] width 15 height 15
click at [390, 404] on li "title" at bounding box center [472, 402] width 361 height 21
click at [444, 415] on icon at bounding box center [442, 417] width 15 height 15
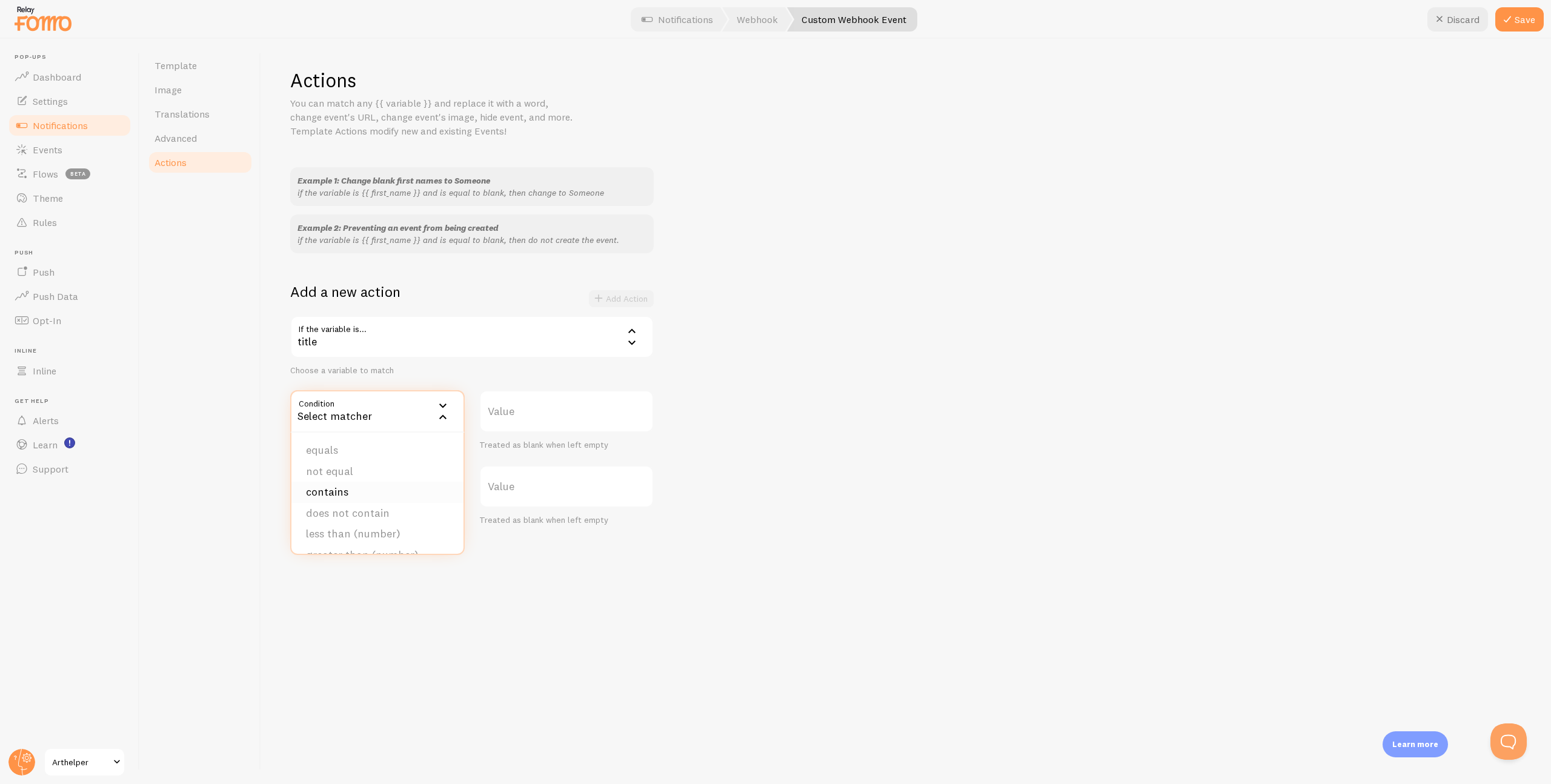
click at [357, 487] on li "contains" at bounding box center [377, 493] width 172 height 21
click at [440, 412] on icon at bounding box center [442, 405] width 15 height 15
click at [363, 513] on li "greater than (number)" at bounding box center [377, 516] width 172 height 21
click at [513, 407] on label "Value" at bounding box center [566, 411] width 174 height 42
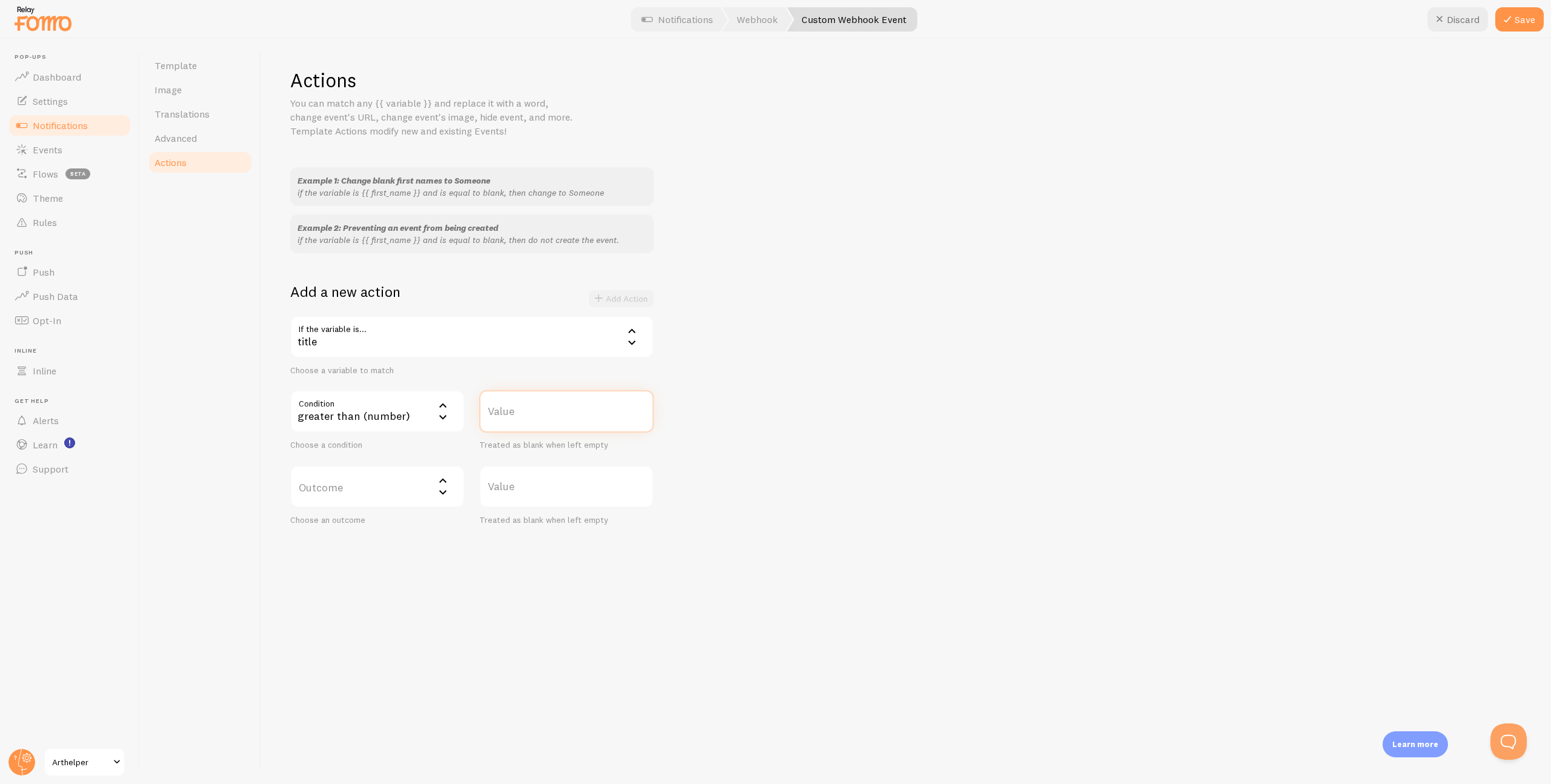
click at [513, 407] on input "Value" at bounding box center [566, 411] width 174 height 42
type input "1"
click at [445, 490] on icon at bounding box center [442, 491] width 15 height 15
click at [400, 587] on li "change title to" at bounding box center [377, 594] width 172 height 21
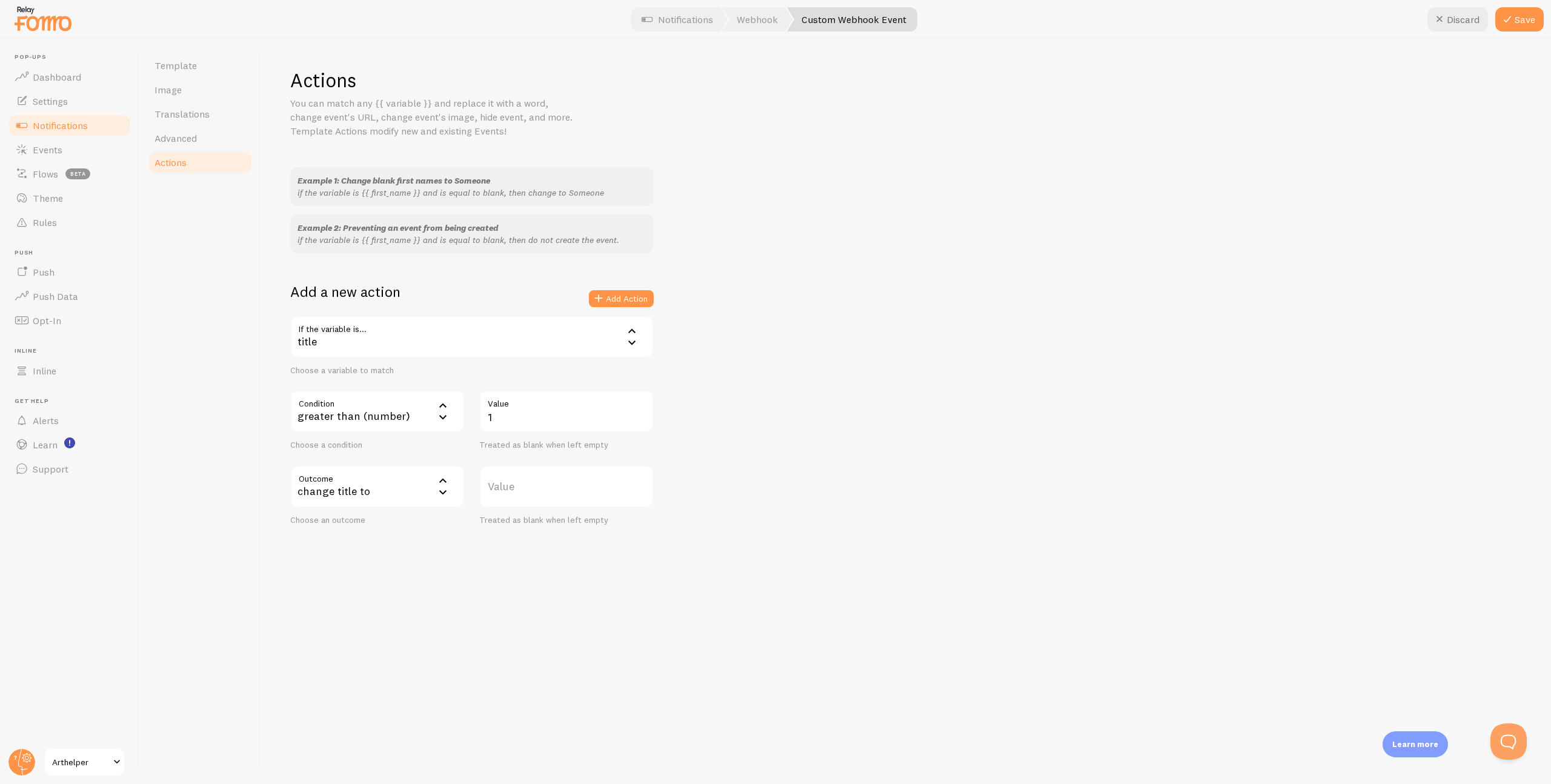
click at [513, 485] on label "Value" at bounding box center [566, 486] width 174 height 42
click at [513, 485] on input "Value" at bounding box center [566, 486] width 174 height 42
click at [437, 491] on icon at bounding box center [442, 491] width 15 height 15
click at [708, 528] on div "Actions You can match any {{ variable }} and replace it with a word, change eve…" at bounding box center [906, 412] width 1290 height 745
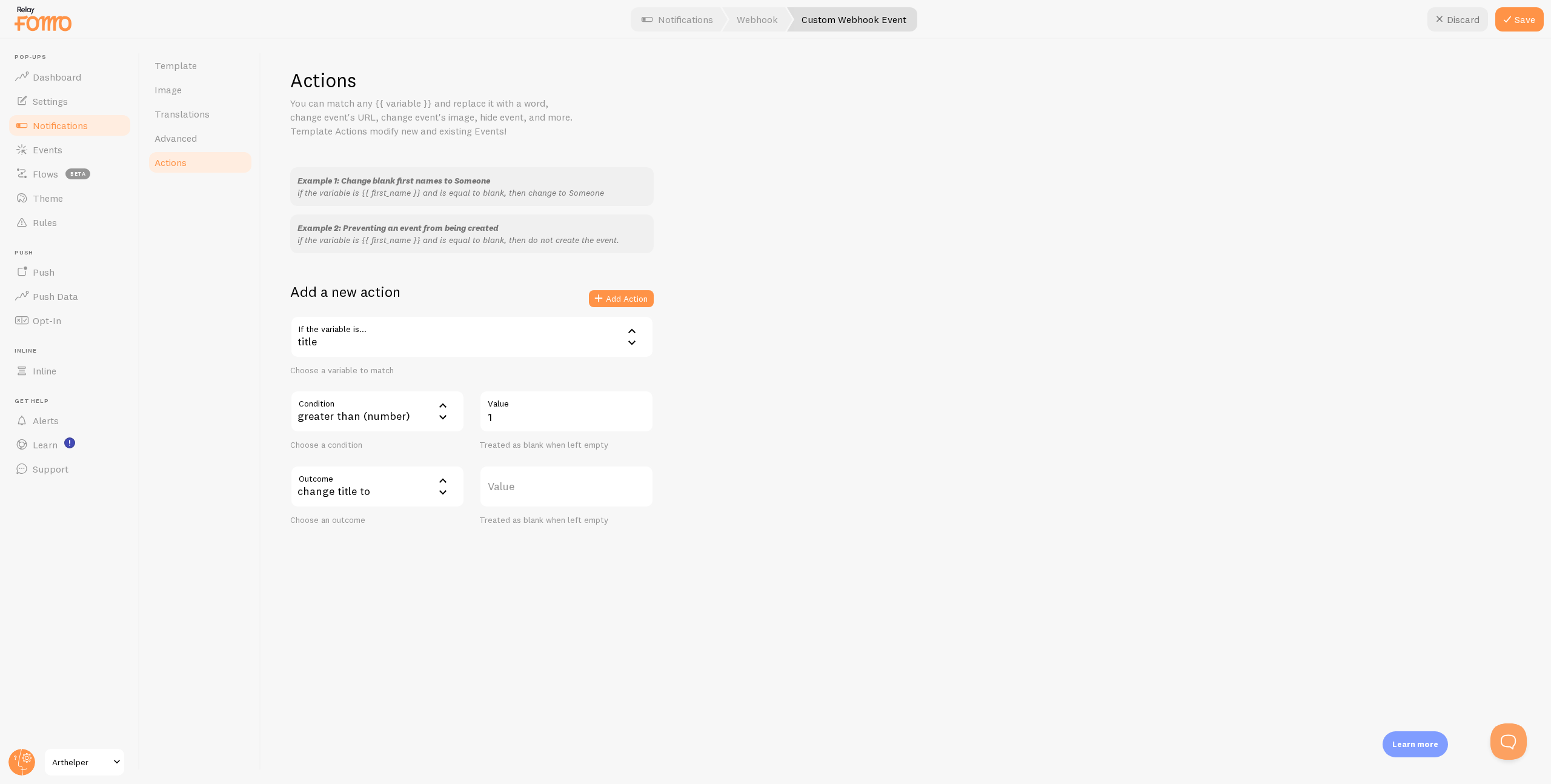
click at [1464, 19] on button "Discard" at bounding box center [1458, 20] width 60 height 24
click at [188, 69] on span "Template" at bounding box center [175, 66] width 42 height 12
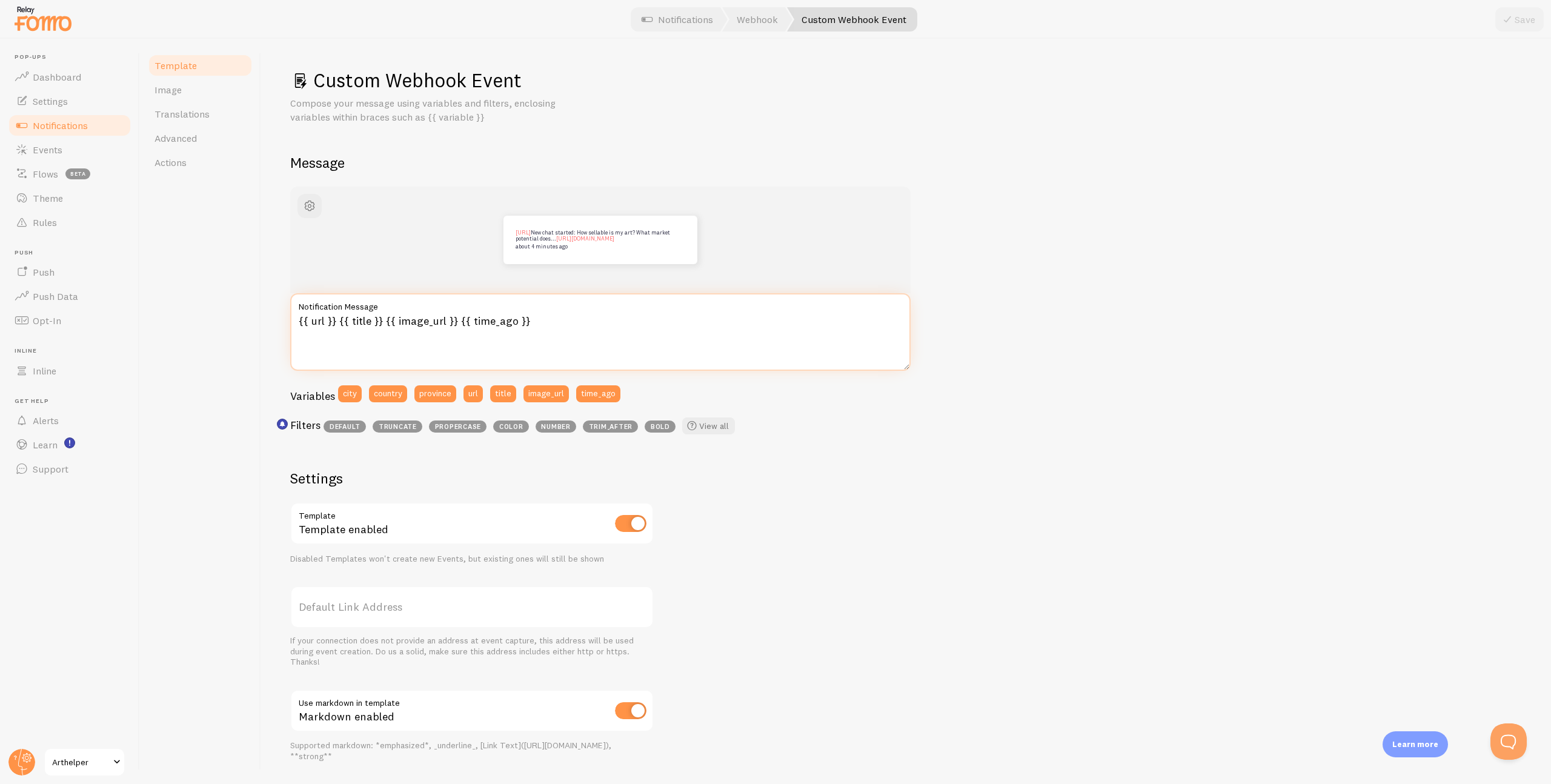
drag, startPoint x: 386, startPoint y: 321, endPoint x: 455, endPoint y: 315, distance: 69.3
click at [455, 315] on textarea "{{ url }} {{ title }} {{ image_url }} {{ time_ago }}" at bounding box center [600, 331] width 621 height 77
click at [487, 322] on textarea "{{ url }} {{ title }} {{ time_ago }}" at bounding box center [600, 331] width 621 height 77
click at [310, 208] on span "button" at bounding box center [309, 206] width 15 height 15
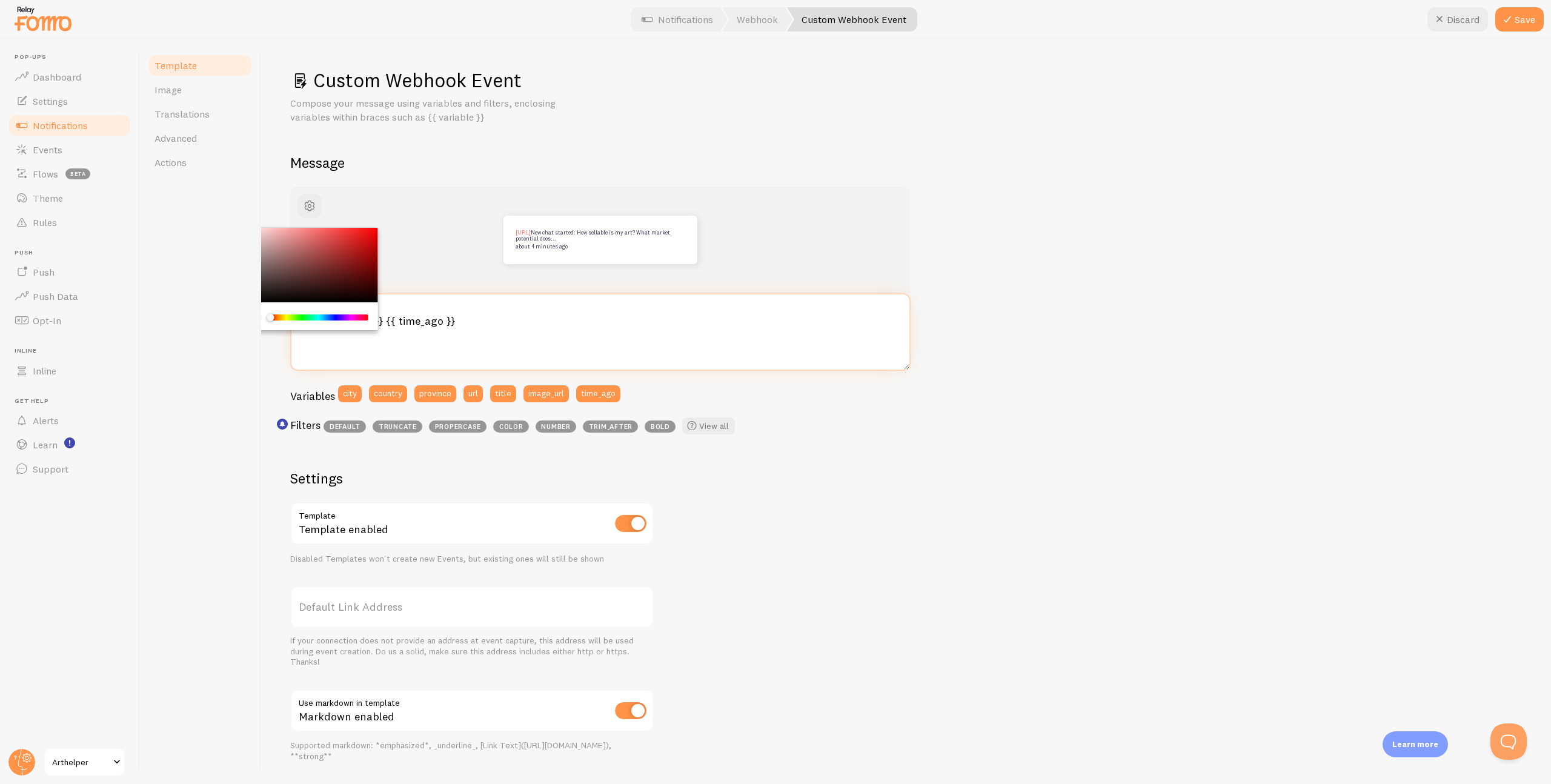
click at [469, 317] on textarea "{{ url }} {{ title }} {{ time_ago }}" at bounding box center [600, 331] width 621 height 77
drag, startPoint x: 339, startPoint y: 321, endPoint x: 292, endPoint y: 320, distance: 47.0
click at [292, 320] on textarea "{{ url }} {{ title }} {{ time_ago }}" at bounding box center [600, 331] width 621 height 77
paste textarea "[]"
click at [614, 319] on textarea "[{{url}}]({{ title }}) {{ time_ago }}" at bounding box center [600, 331] width 621 height 77
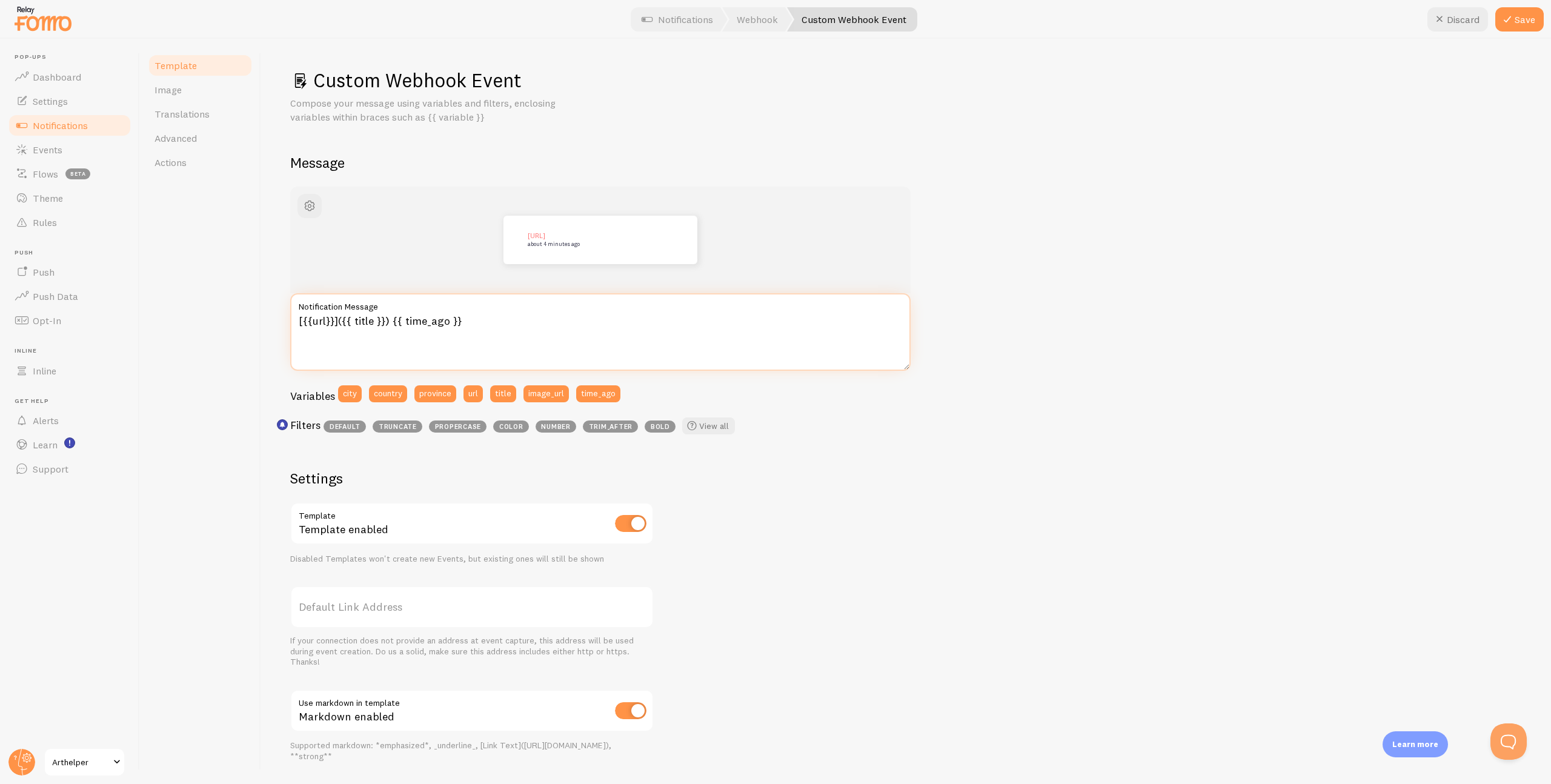
click at [354, 322] on textarea "[{{url}}]({{ title }}) {{ time_ago }}" at bounding box center [600, 331] width 621 height 77
click at [313, 322] on textarea "[{{url}}]({{ title }}) {{ time_ago }}" at bounding box center [600, 331] width 621 height 77
click at [328, 323] on textarea "[{{ url}}]({{ title }}) {{ time_ago }}" at bounding box center [600, 331] width 621 height 77
click at [386, 333] on textarea "[{{ url }}]({{ title }}) {{ time_ago }}" at bounding box center [600, 331] width 621 height 77
click at [490, 324] on textarea "[{{ url }}]({{ title }}) {{ time_ago }}" at bounding box center [600, 331] width 621 height 77
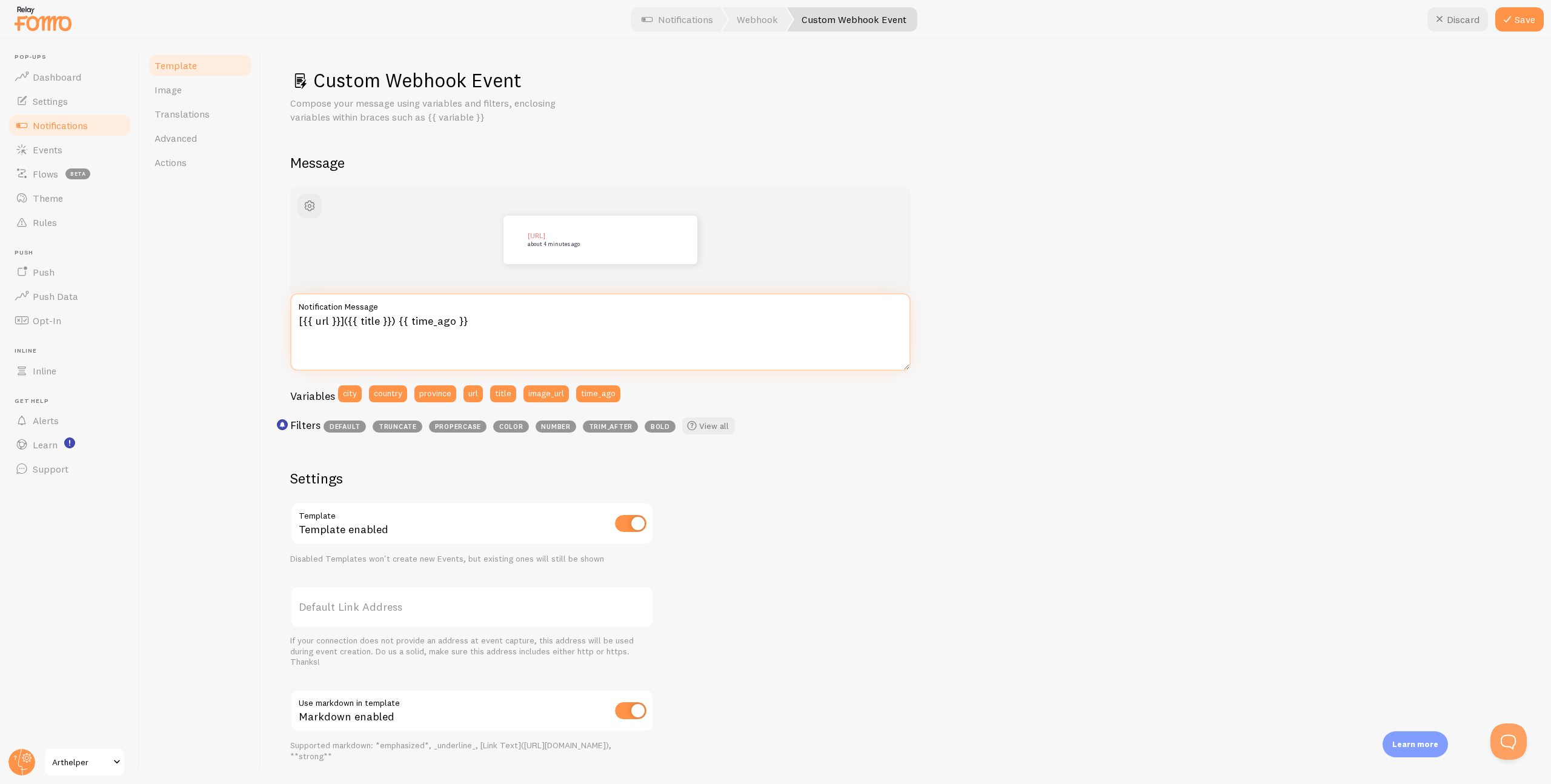
drag, startPoint x: 348, startPoint y: 322, endPoint x: 392, endPoint y: 322, distance: 44.0
click at [392, 322] on textarea "[{{ url }}]({{ title }}) {{ time_ago }}" at bounding box center [600, 331] width 621 height 77
click at [302, 323] on textarea "[{{ url }}]() {{ time_ago }}" at bounding box center [600, 331] width 621 height 77
paste textarea "title }}{{"
paste textarea "{{ url }}"
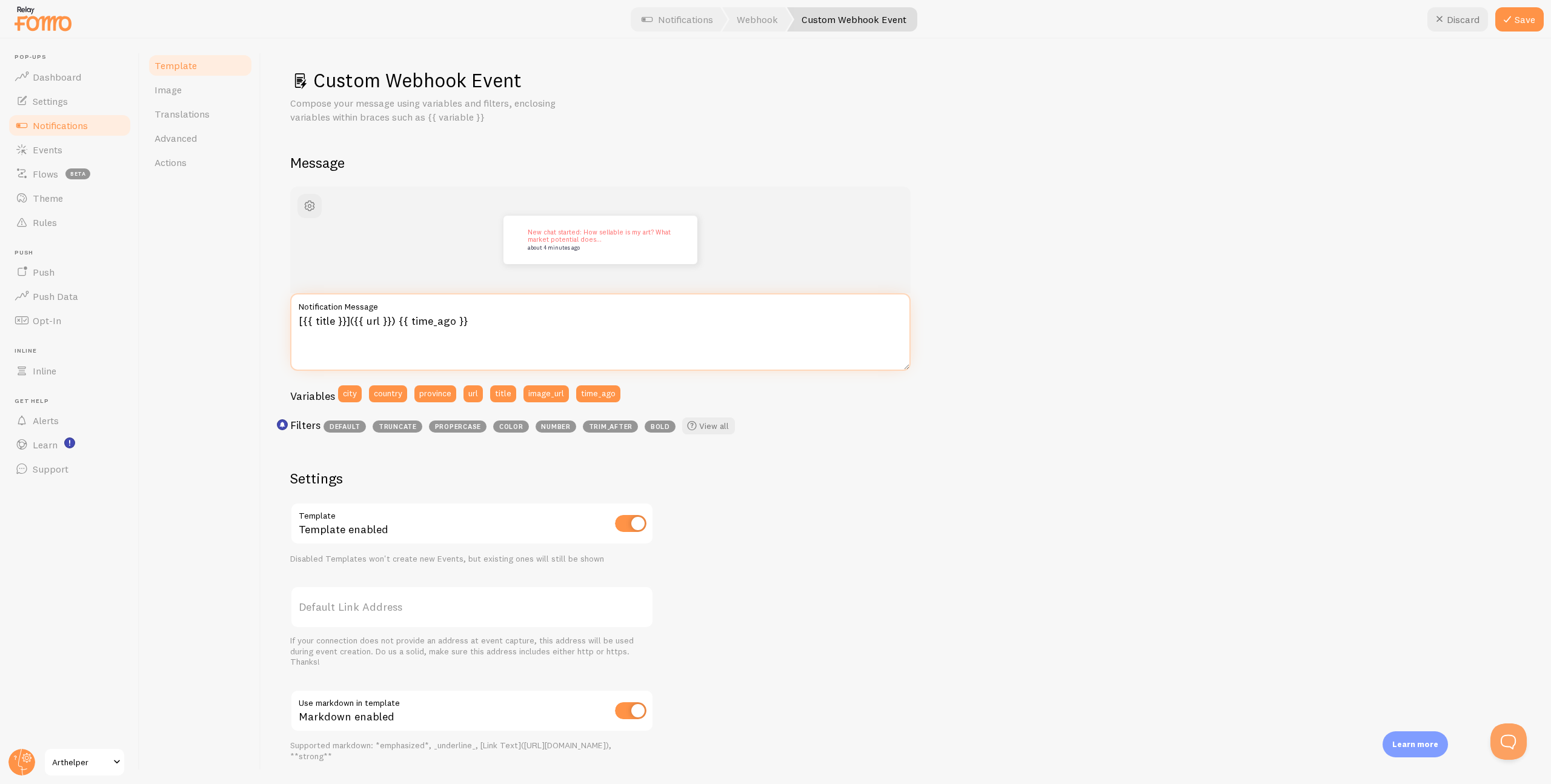
click at [480, 342] on textarea "[{{ title }}]({{ url }}) {{ time_ago }}" at bounding box center [600, 331] width 621 height 77
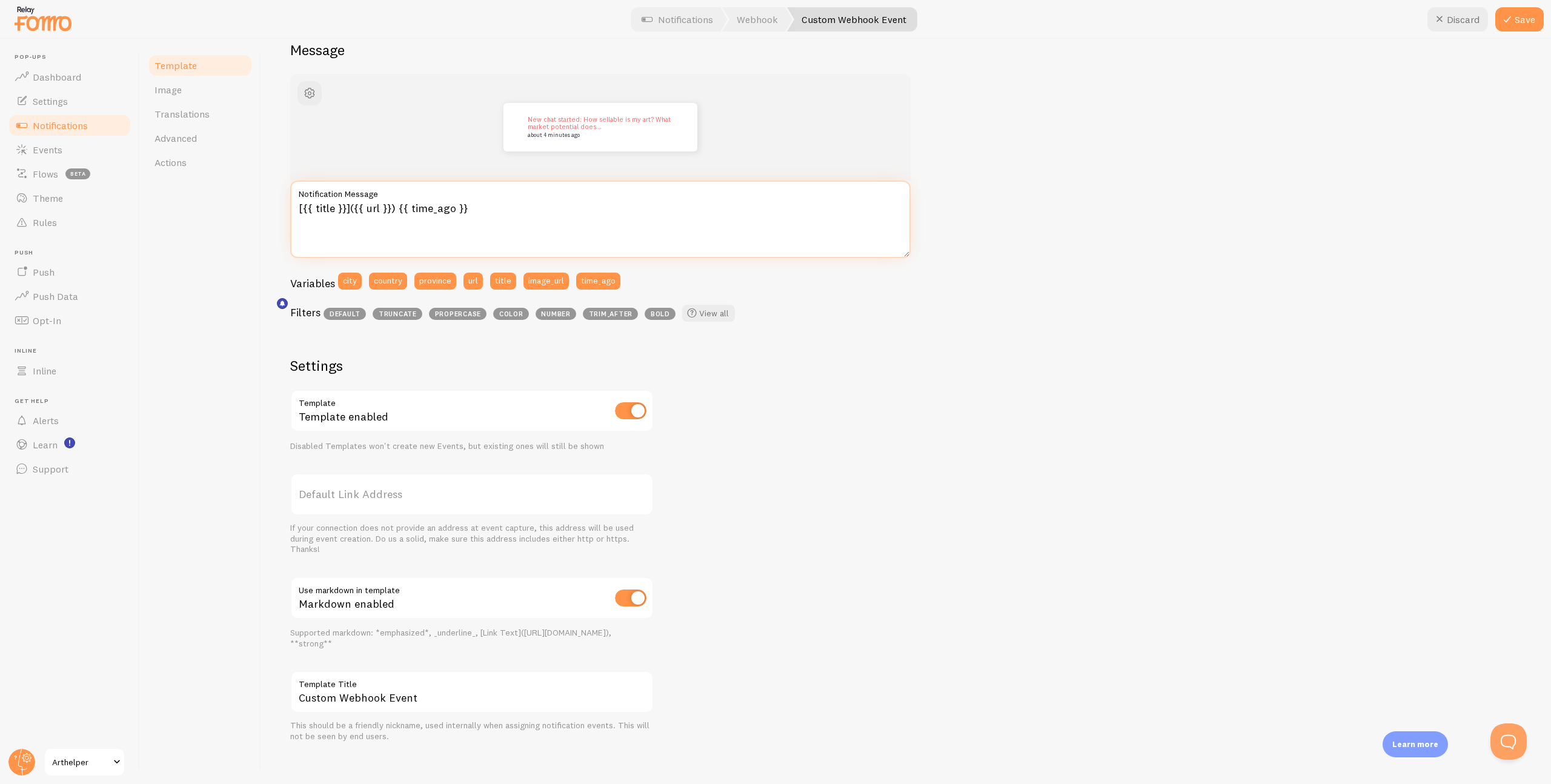
scroll to position [121, 0]
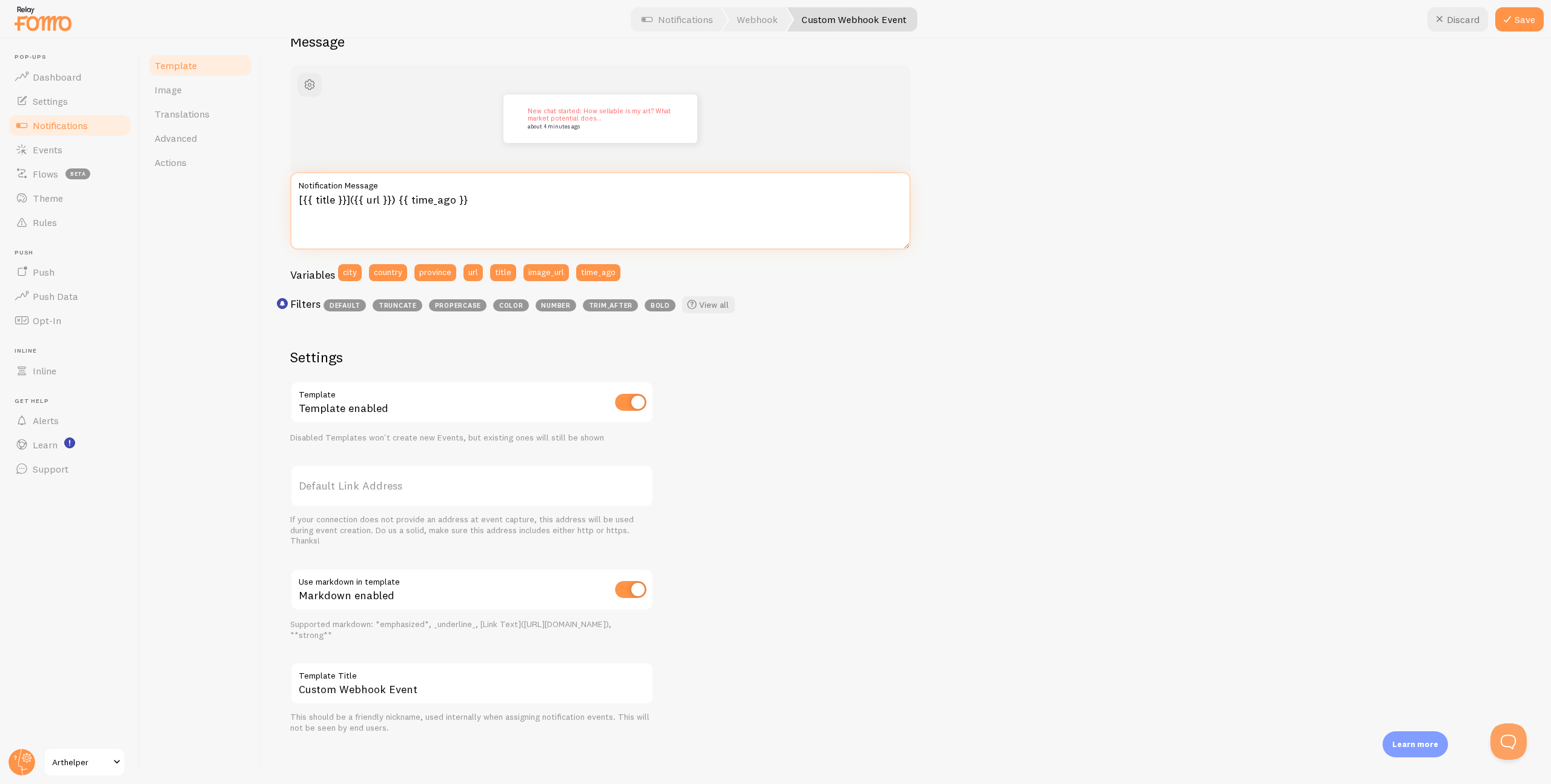
type textarea "[{{ title }}]({{ url }}) {{ time_ago }}"
click at [456, 695] on input "Custom Webhook Event" at bounding box center [471, 682] width 363 height 42
type input "C"
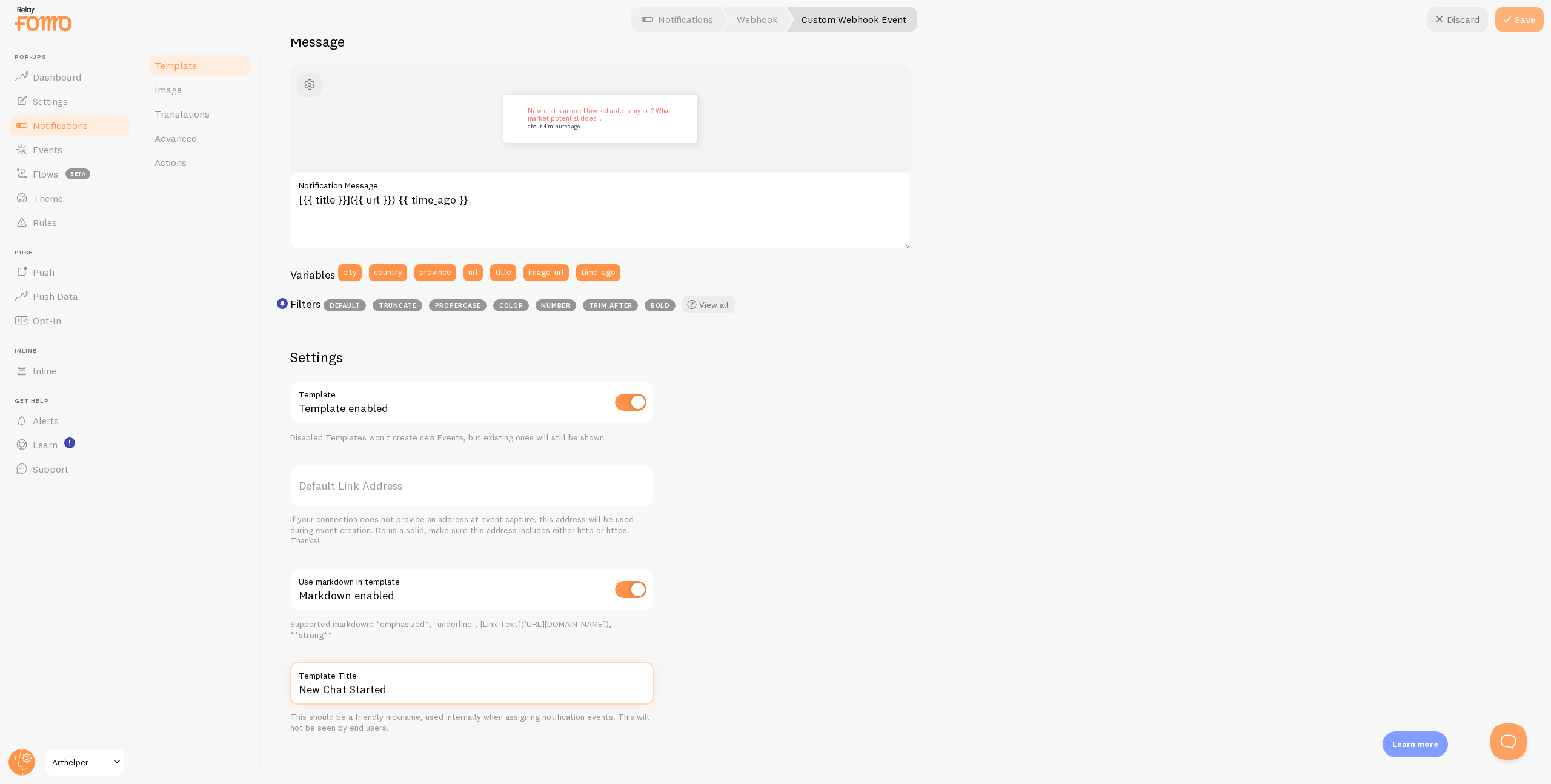
type input "New Chat Started"
click at [1523, 21] on button "Save" at bounding box center [1519, 20] width 48 height 24
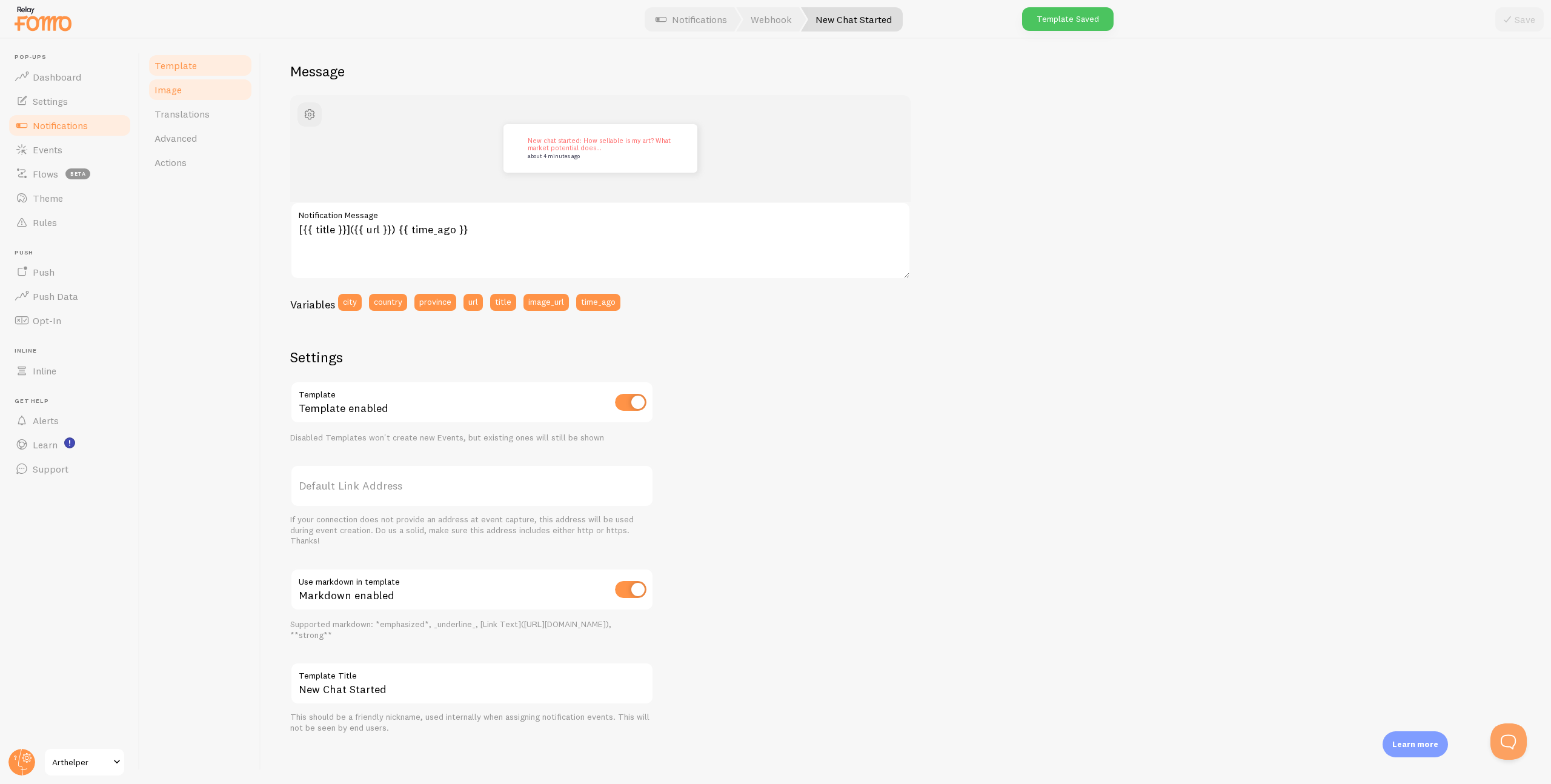
click at [177, 91] on span "Image" at bounding box center [168, 89] width 28 height 12
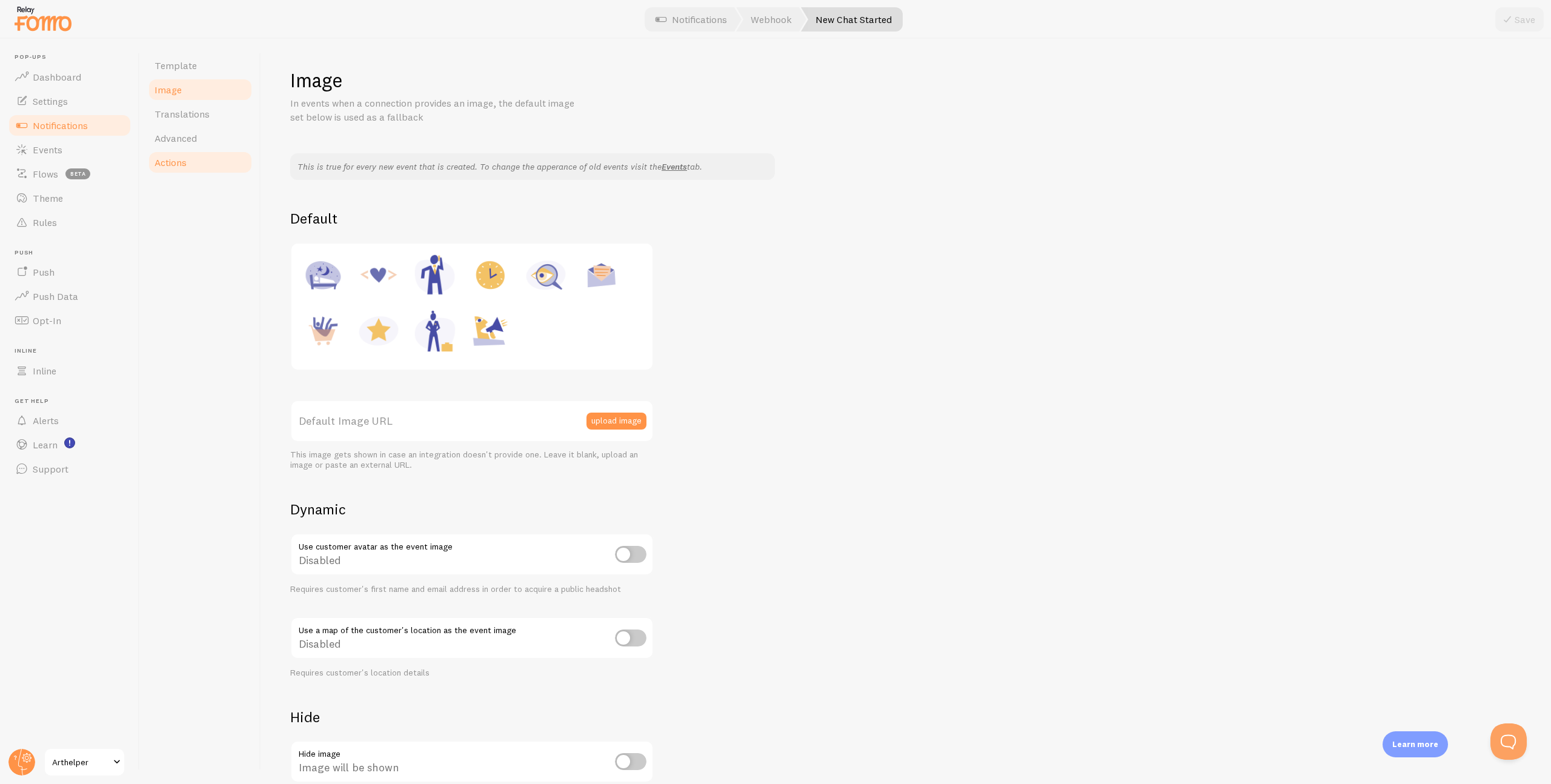
click at [181, 165] on span "Actions" at bounding box center [171, 162] width 32 height 12
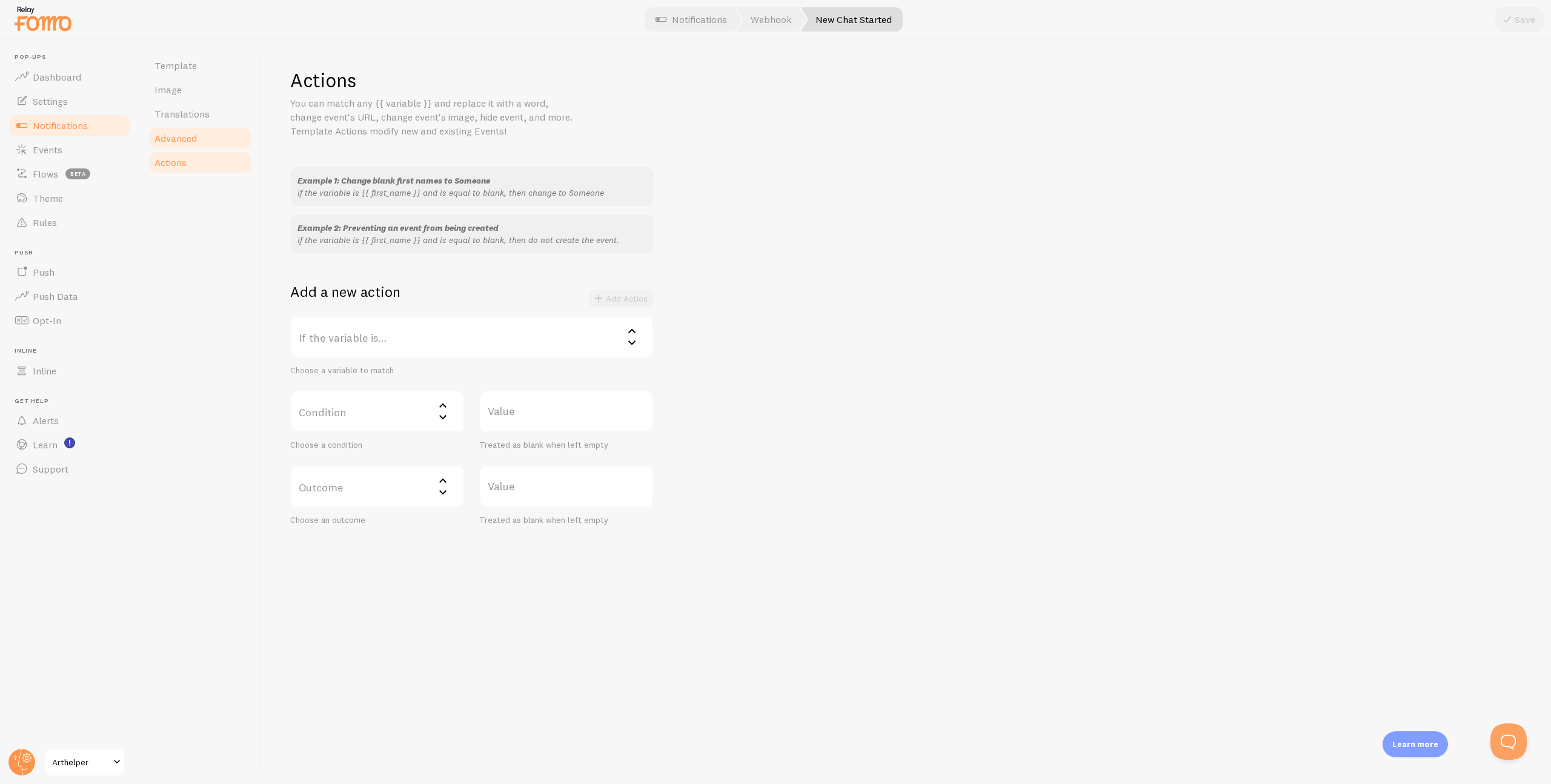
click at [191, 143] on span "Advanced" at bounding box center [175, 138] width 42 height 12
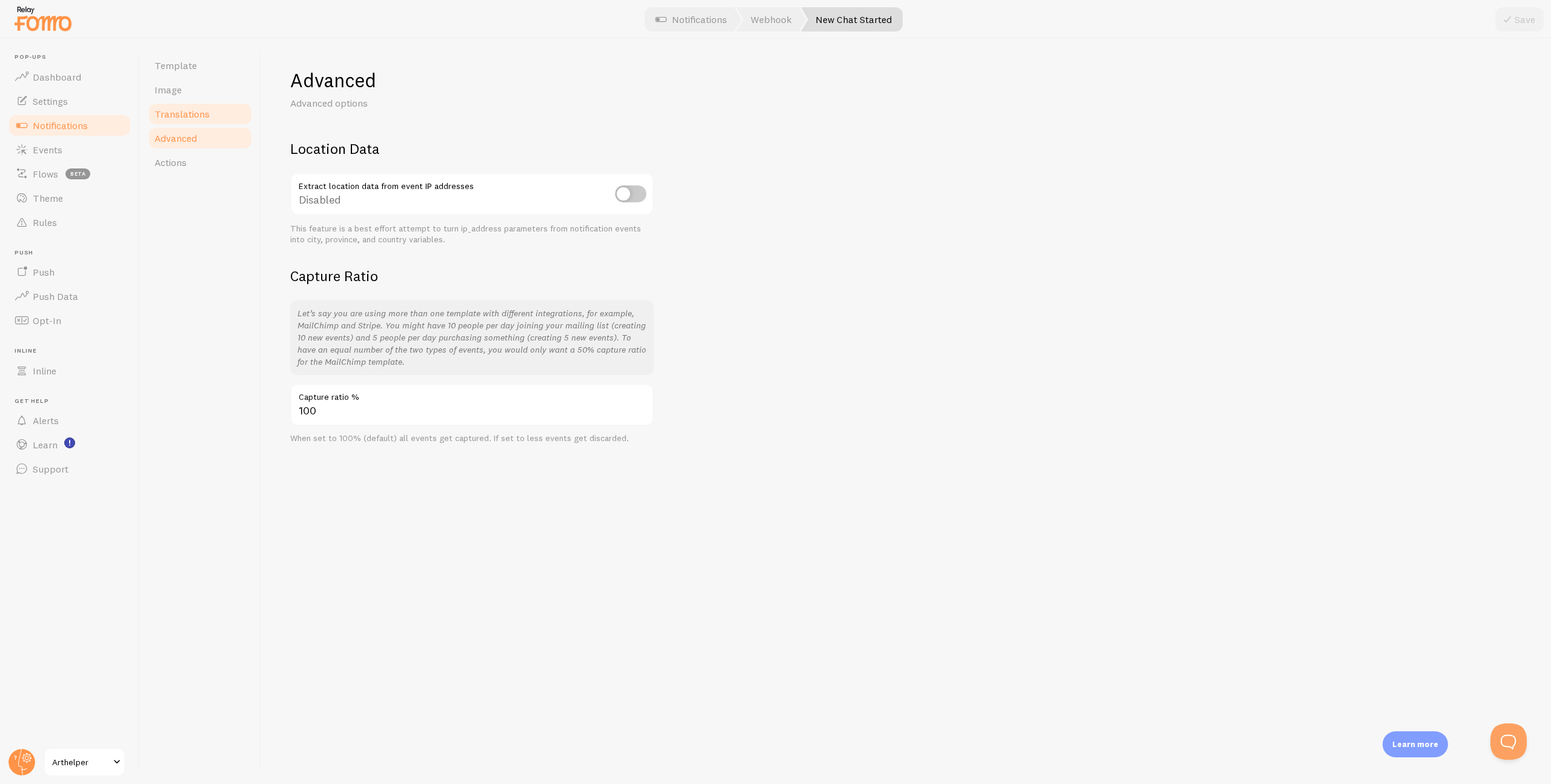
click at [193, 124] on link "Translations" at bounding box center [200, 114] width 106 height 24
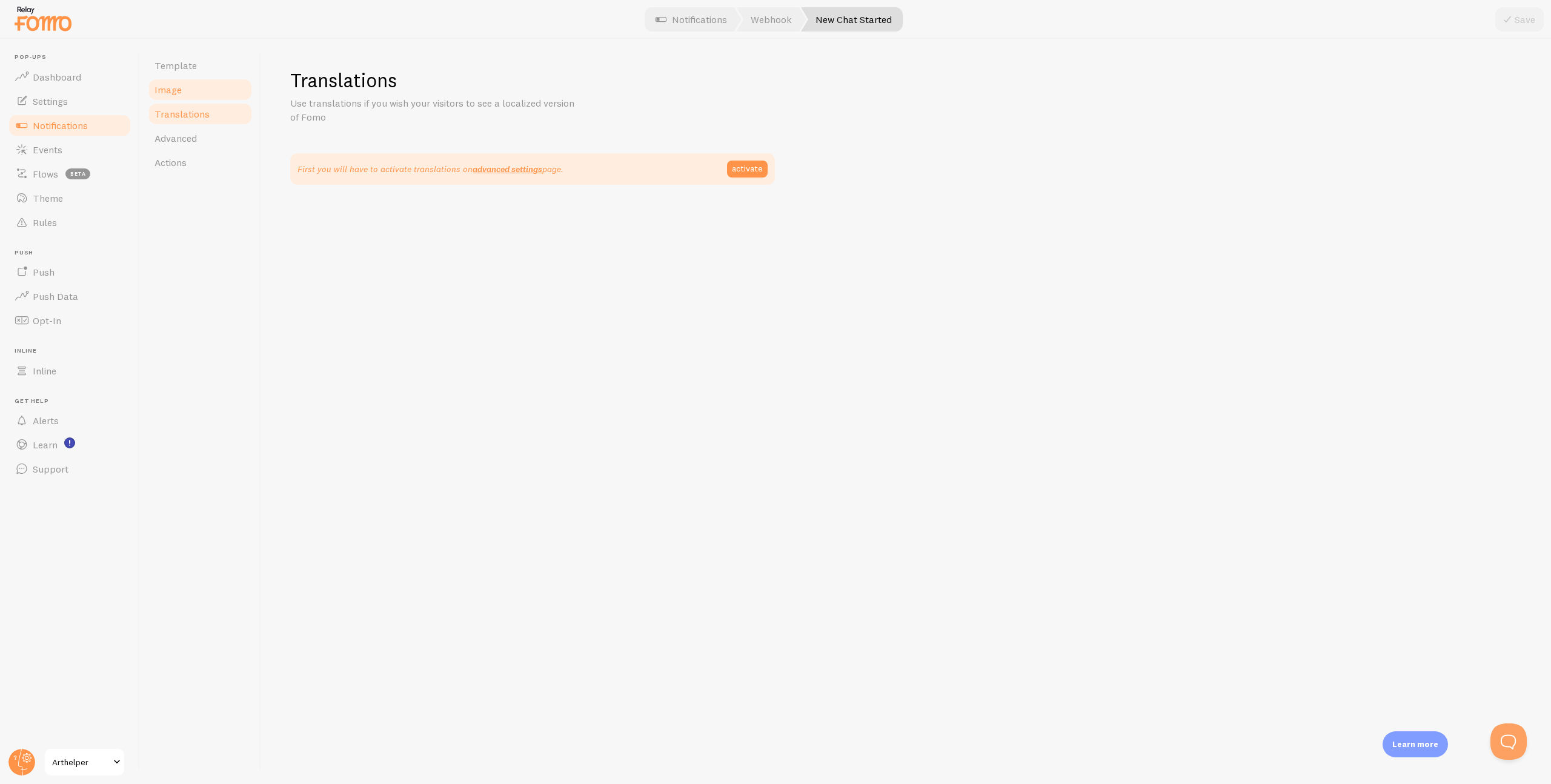
click at [192, 95] on link "Image" at bounding box center [200, 89] width 106 height 24
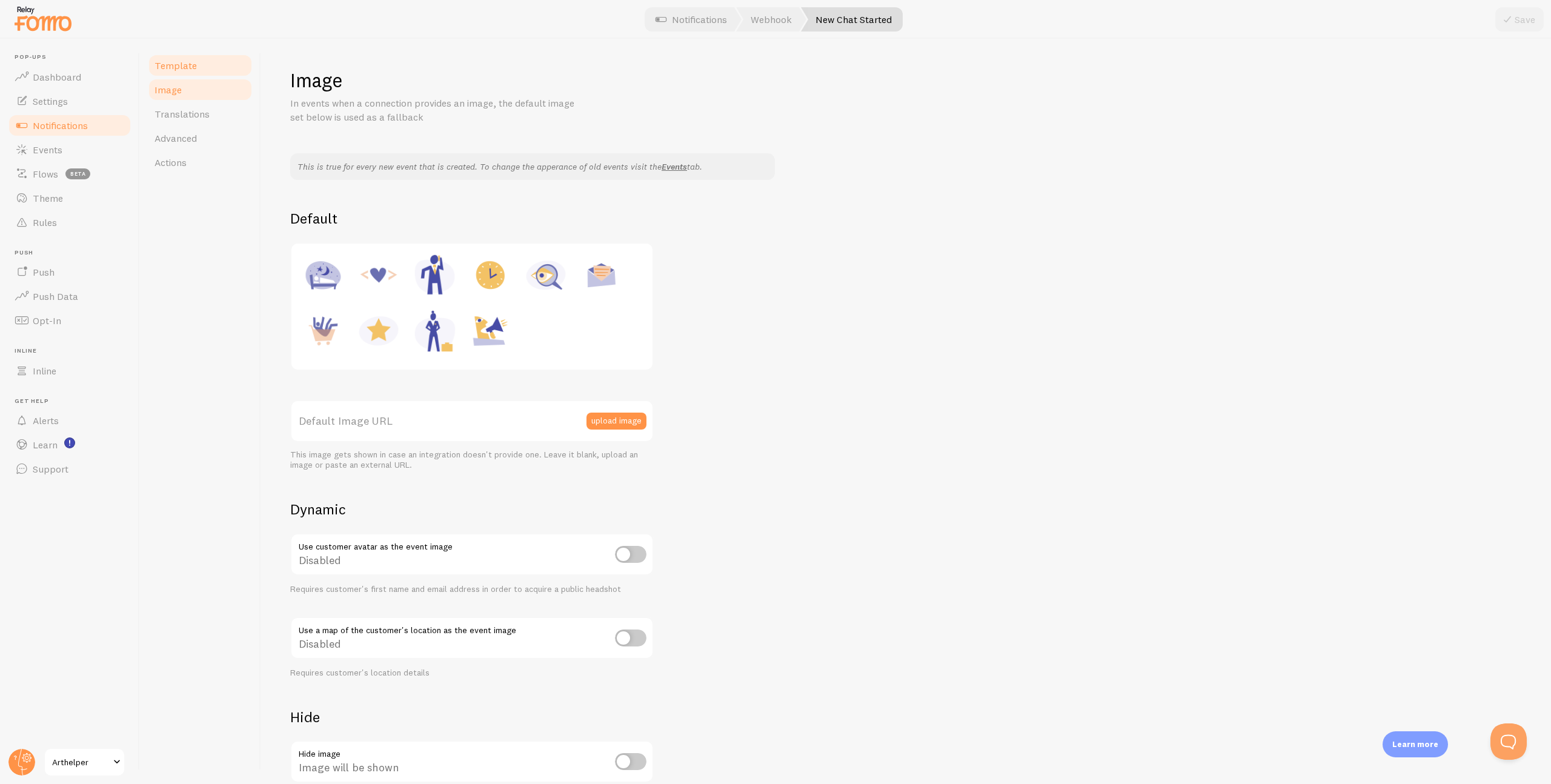
click at [191, 67] on span "Template" at bounding box center [175, 66] width 42 height 12
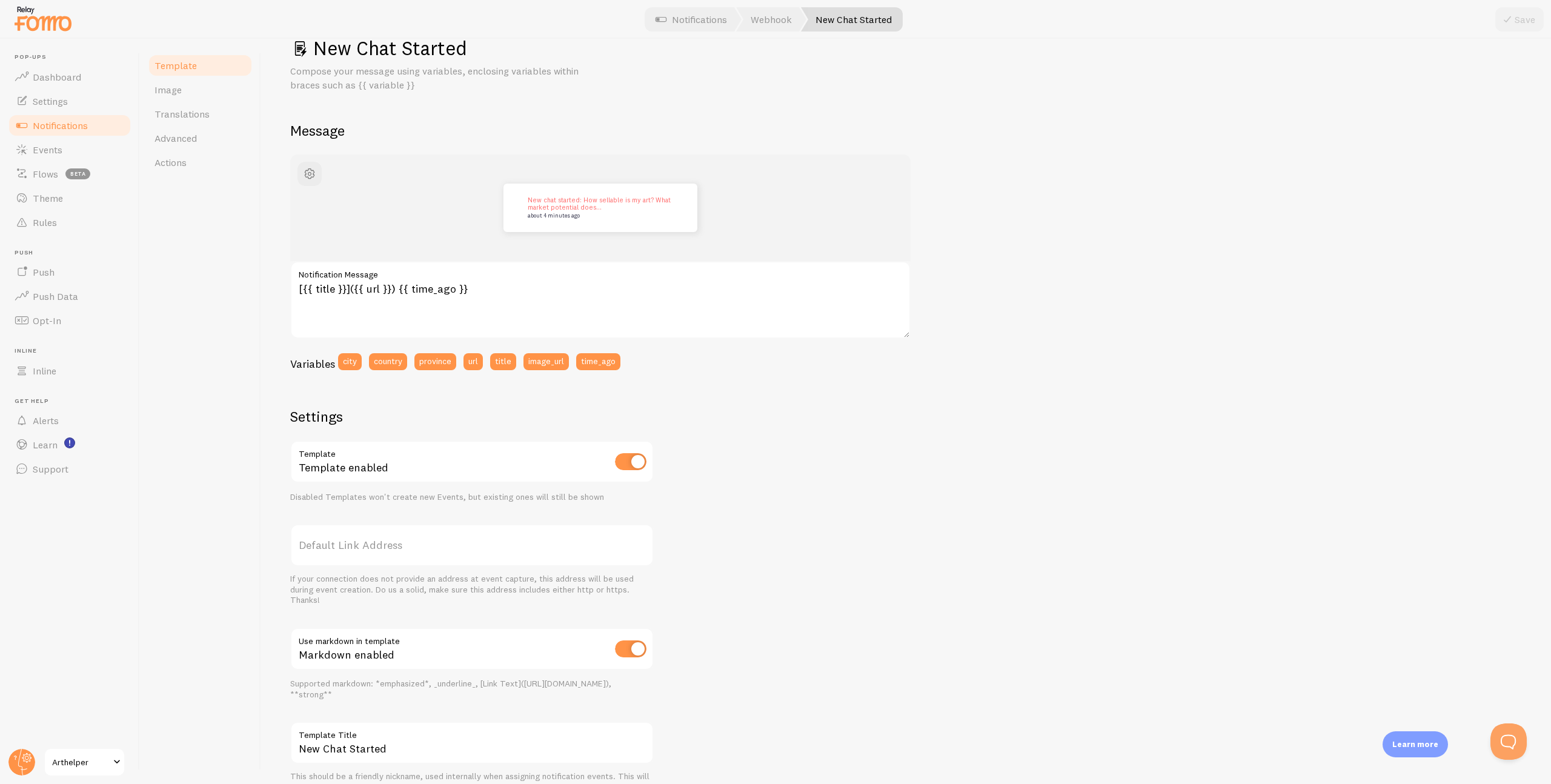
scroll to position [92, 0]
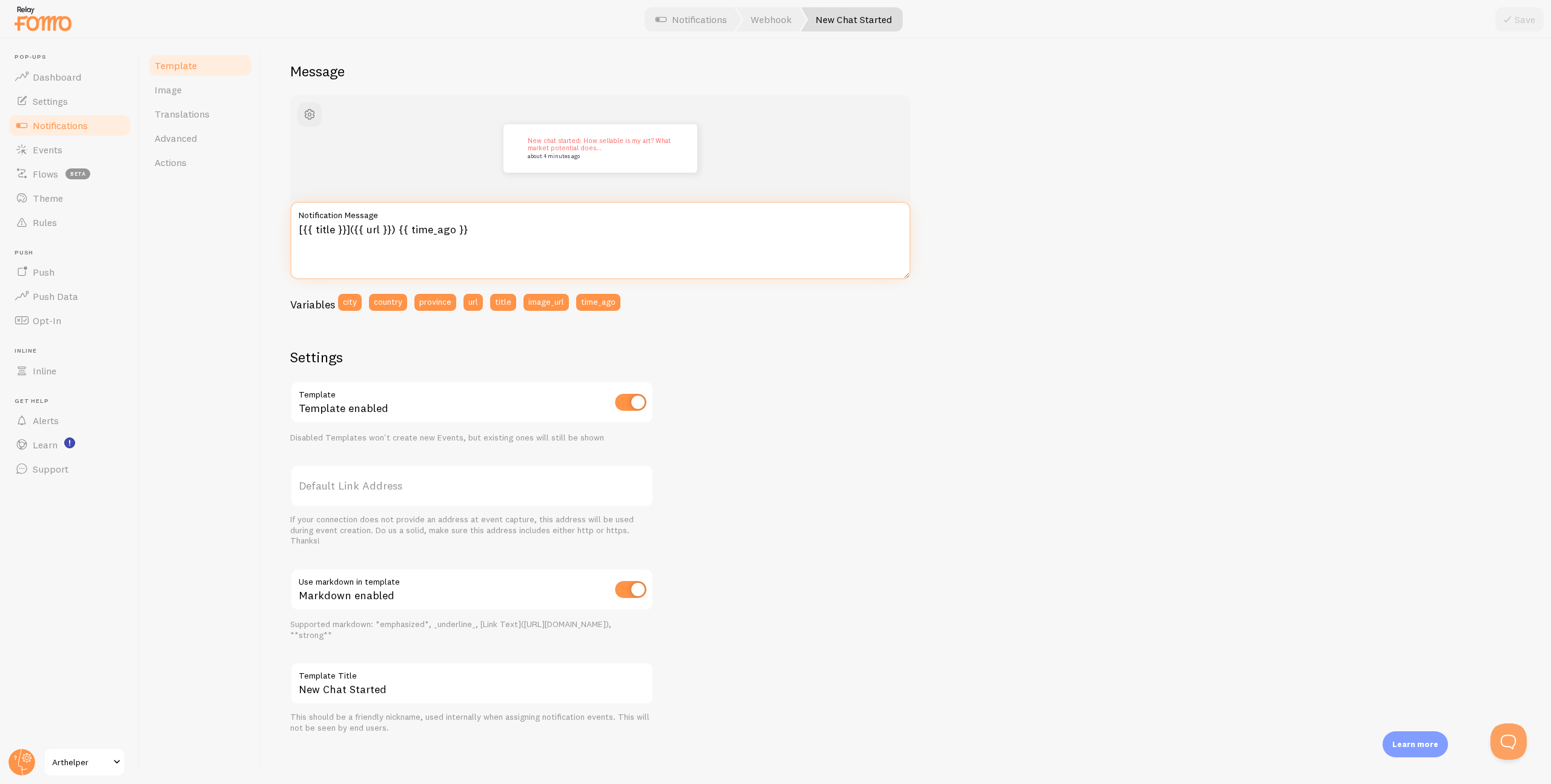
click at [296, 229] on textarea "[{{ title }}]({{ url }}) {{ time_ago }}" at bounding box center [600, 240] width 621 height 77
paste textarea "![Alt text](path/to/image.jpg "Optional title text")"
drag, startPoint x: 350, startPoint y: 231, endPoint x: 438, endPoint y: 234, distance: 88.1
click at [438, 234] on textarea "![Alt text](path/to/image.jpg "Optional title text") [{{ title }}]({{ url }}) {…" at bounding box center [600, 240] width 621 height 77
drag, startPoint x: 524, startPoint y: 229, endPoint x: 269, endPoint y: 228, distance: 255.0
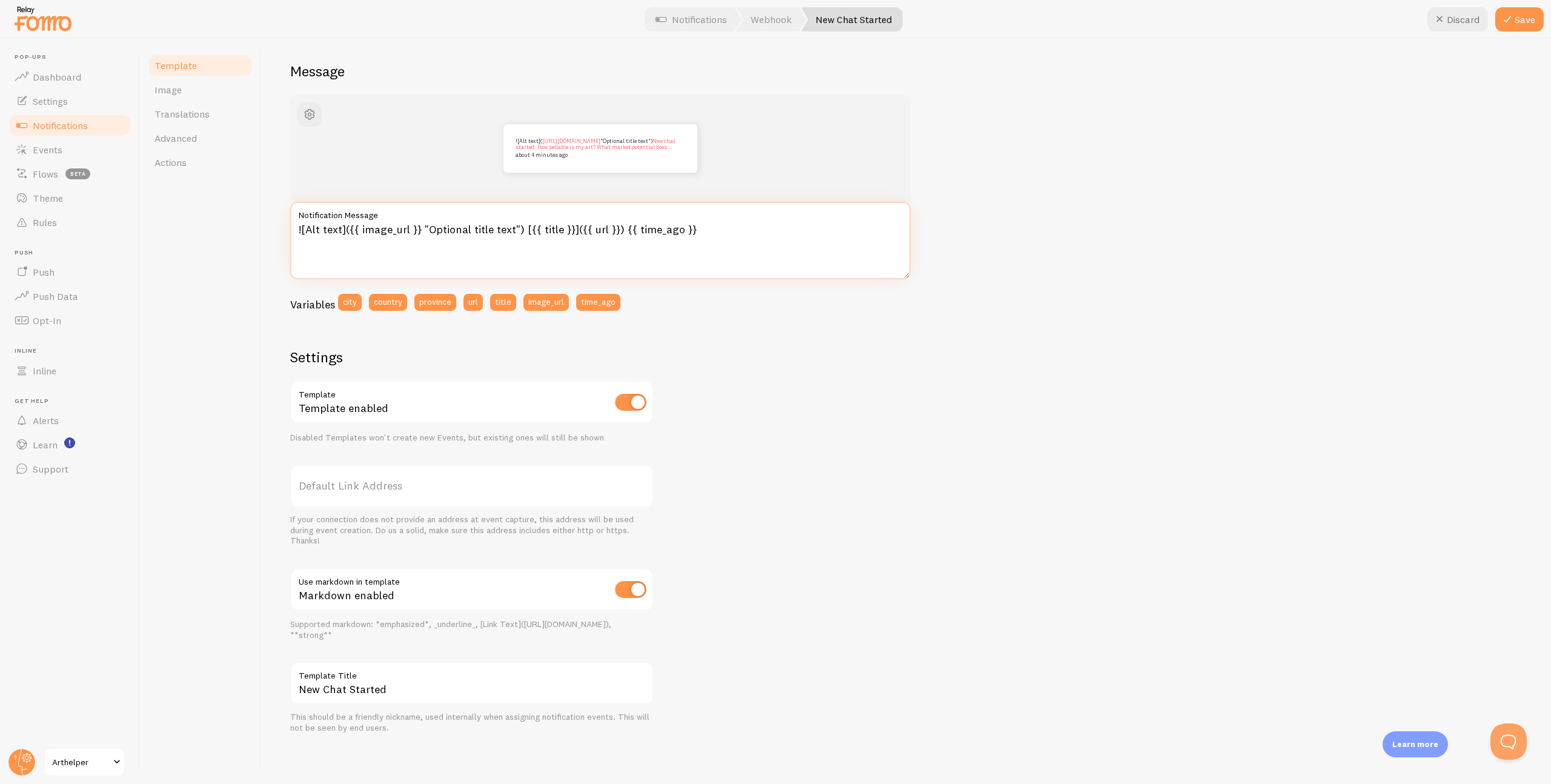
click at [269, 228] on div "New Chat Started Compose your message using variables, enclosing variables with…" at bounding box center [906, 412] width 1290 height 745
type textarea "[{{ title }}]({{ url }}) {{ time_ago }}"
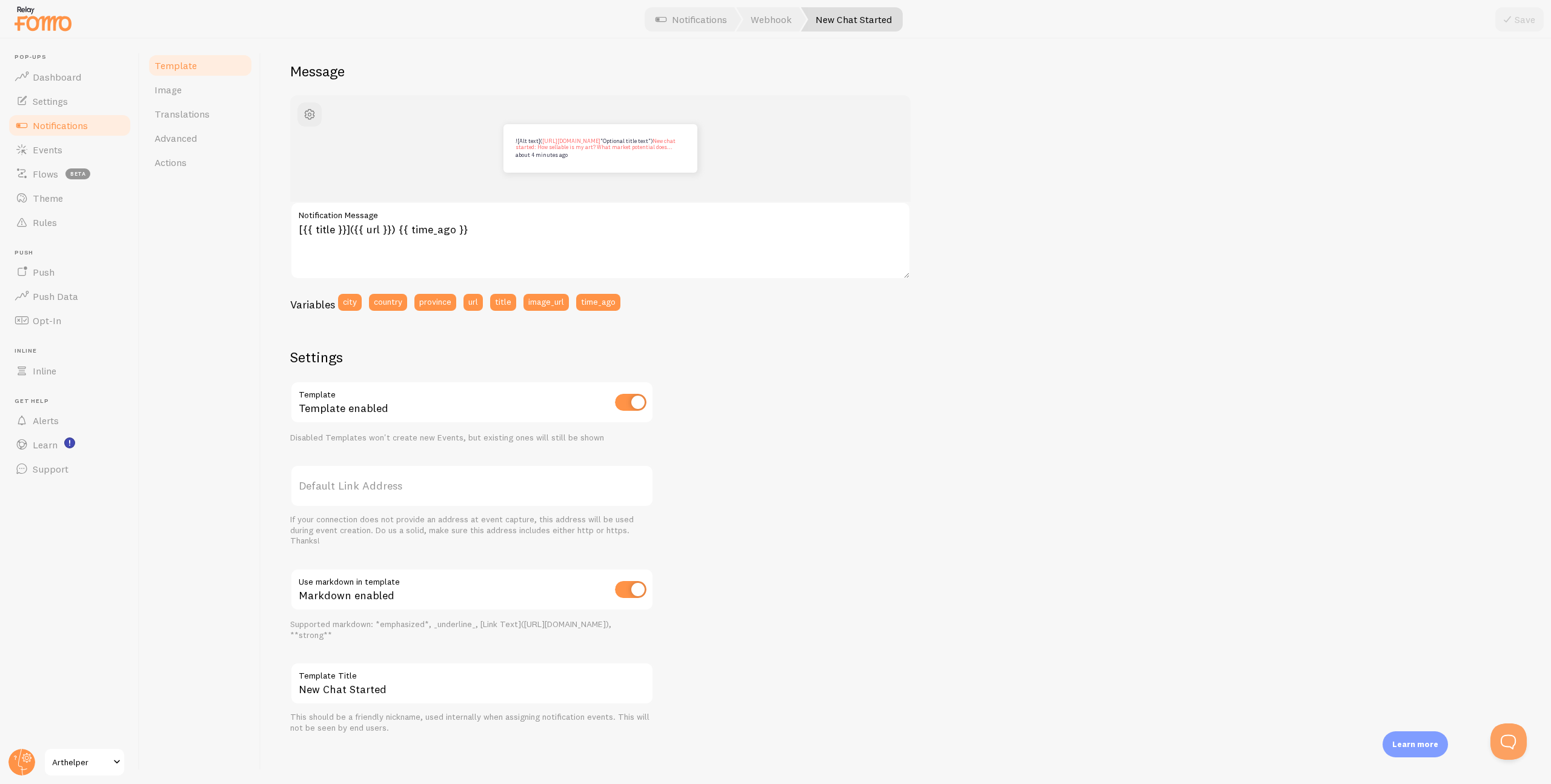
click at [846, 414] on div "![Alt text]( https://arthelper-mattmills-public-bvewdsmk.s3.amazonaws.com/21476…" at bounding box center [906, 414] width 1232 height 639
click at [60, 145] on span "Events" at bounding box center [47, 150] width 30 height 12
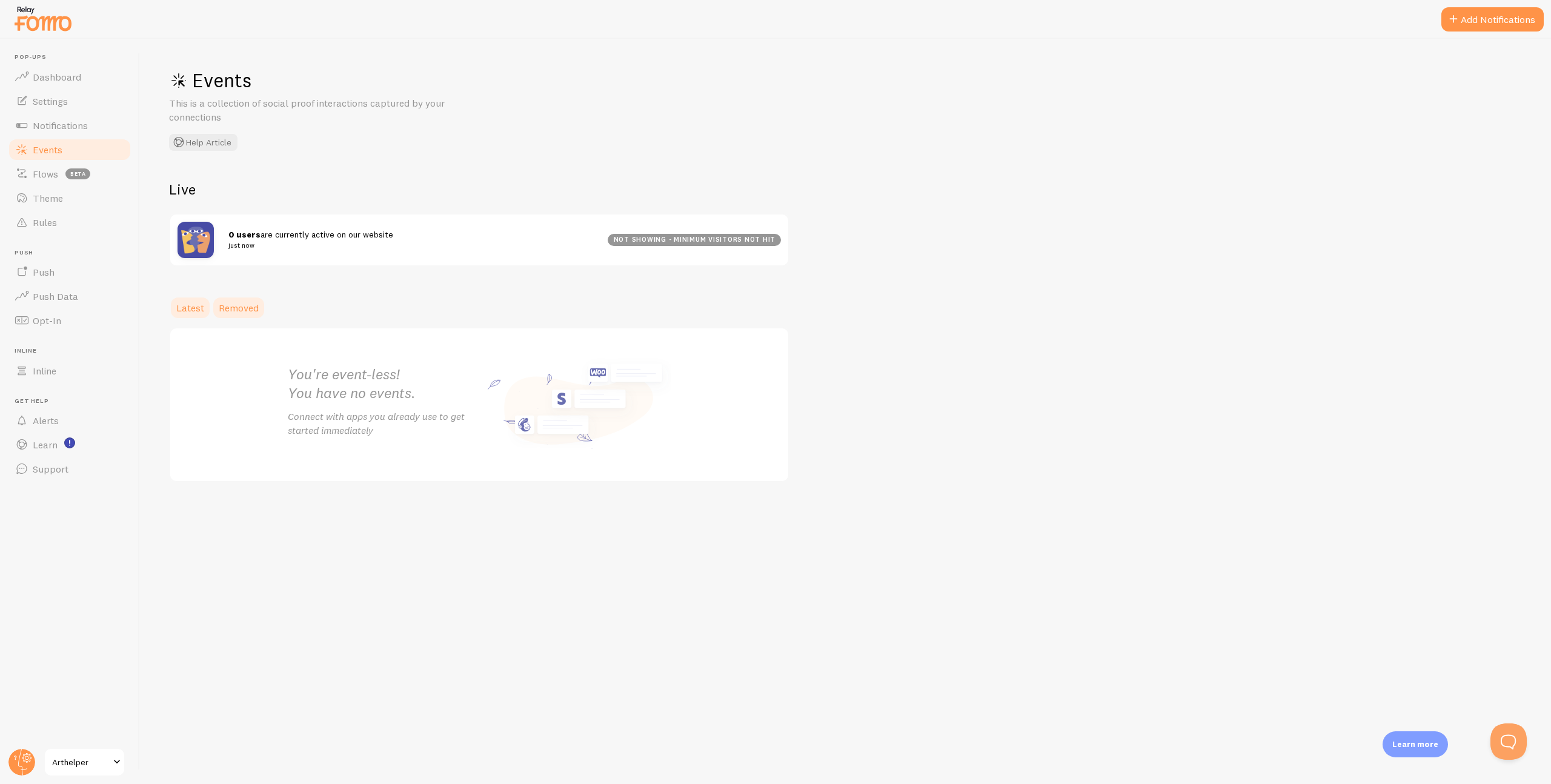
click at [246, 311] on span "Removed" at bounding box center [239, 307] width 40 height 12
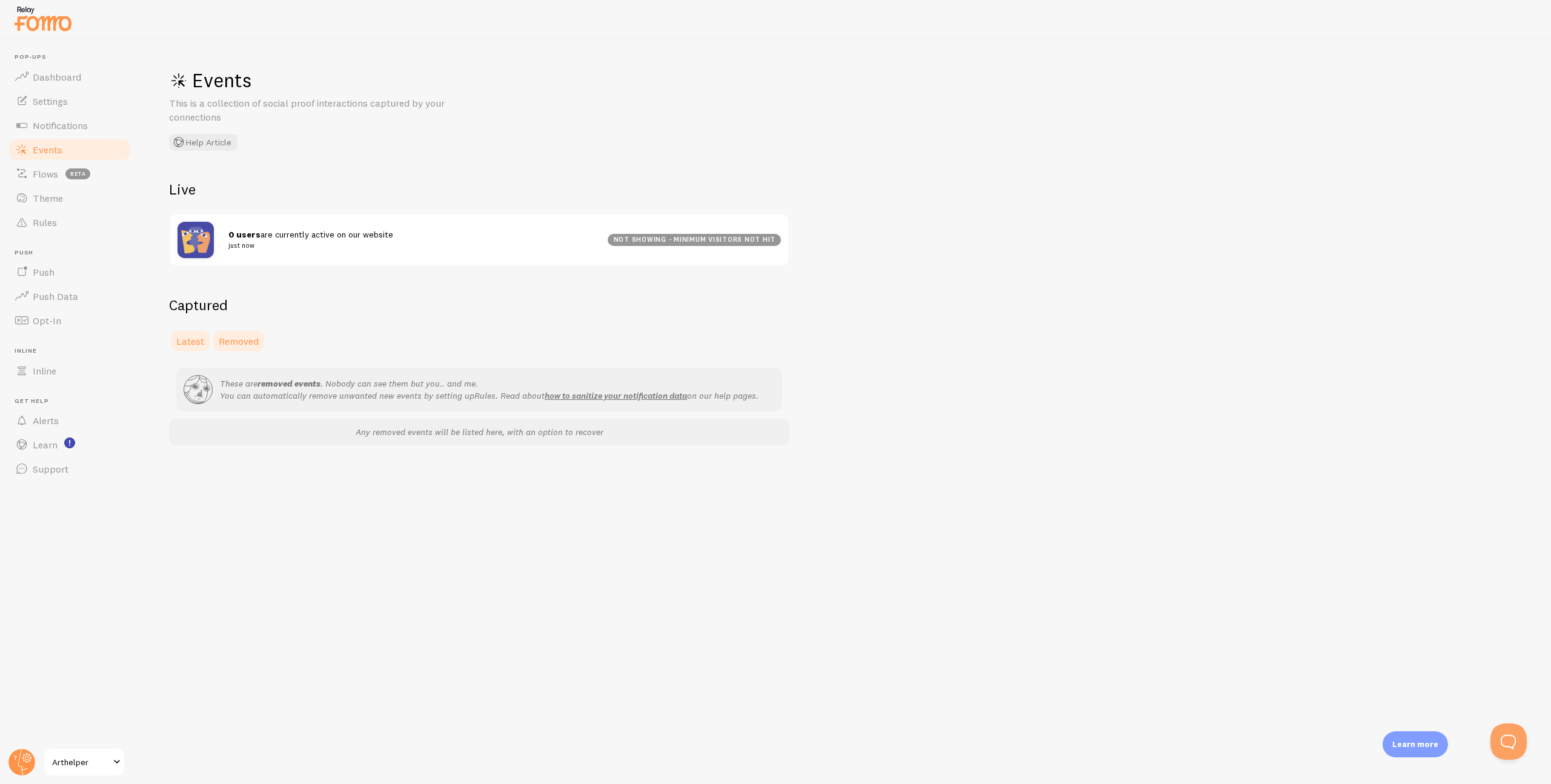
click at [197, 341] on span "Latest" at bounding box center [190, 341] width 28 height 12
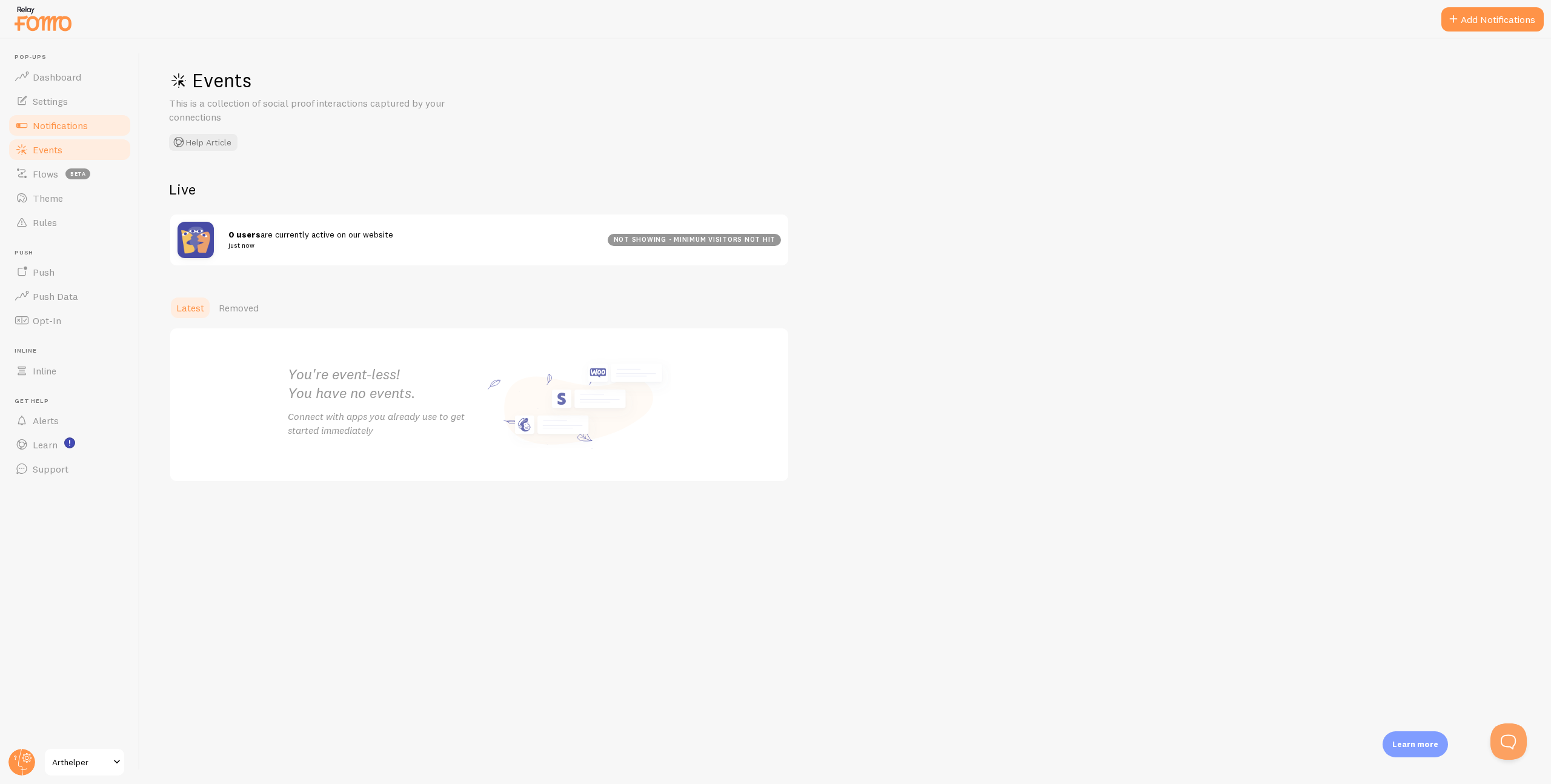
click at [62, 126] on span "Notifications" at bounding box center [60, 125] width 55 height 12
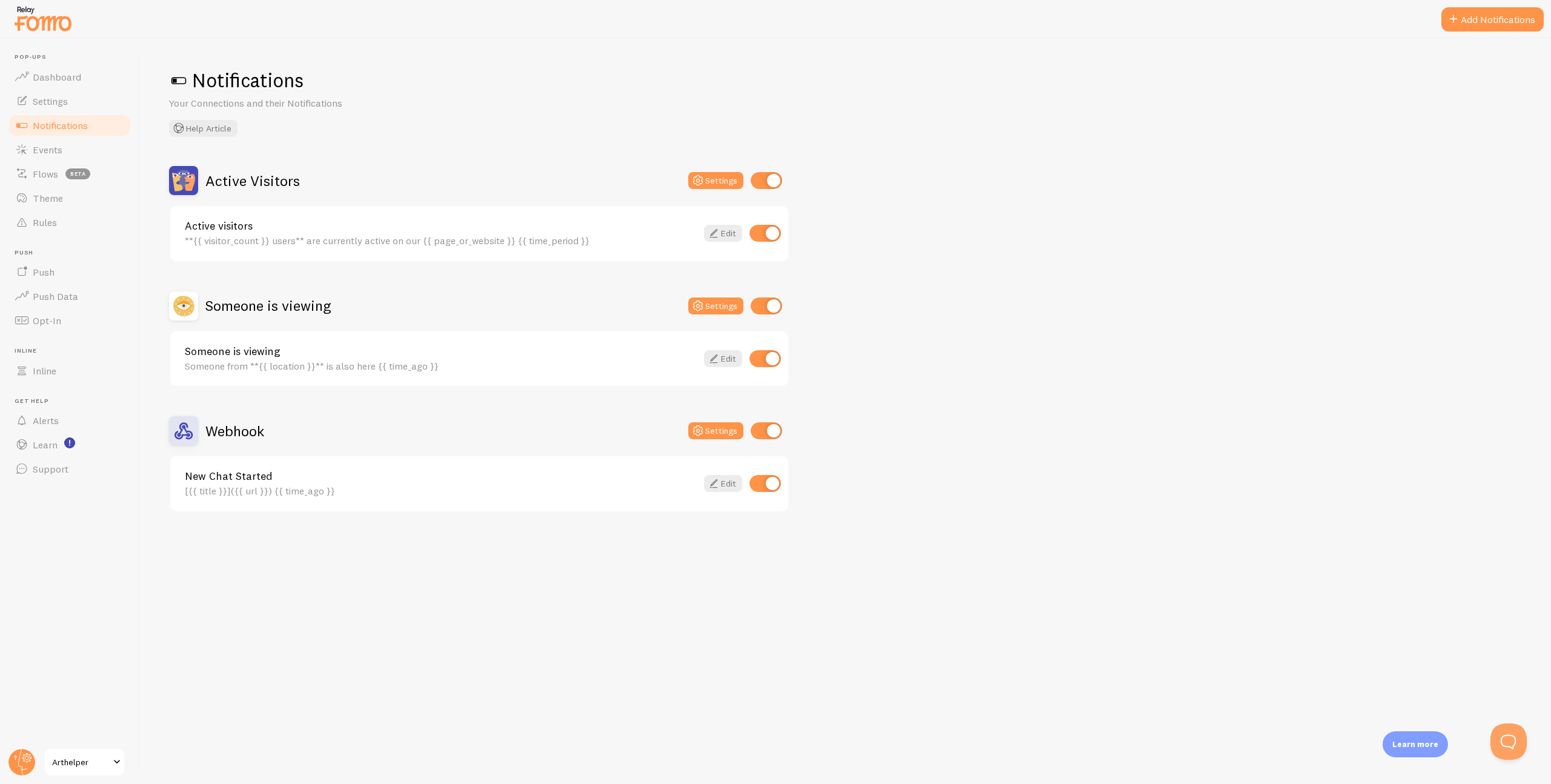
click at [769, 308] on input "checkbox" at bounding box center [766, 306] width 31 height 17
checkbox input "false"
click at [770, 178] on input "checkbox" at bounding box center [766, 181] width 31 height 17
checkbox input "false"
click at [720, 482] on icon at bounding box center [713, 483] width 15 height 15
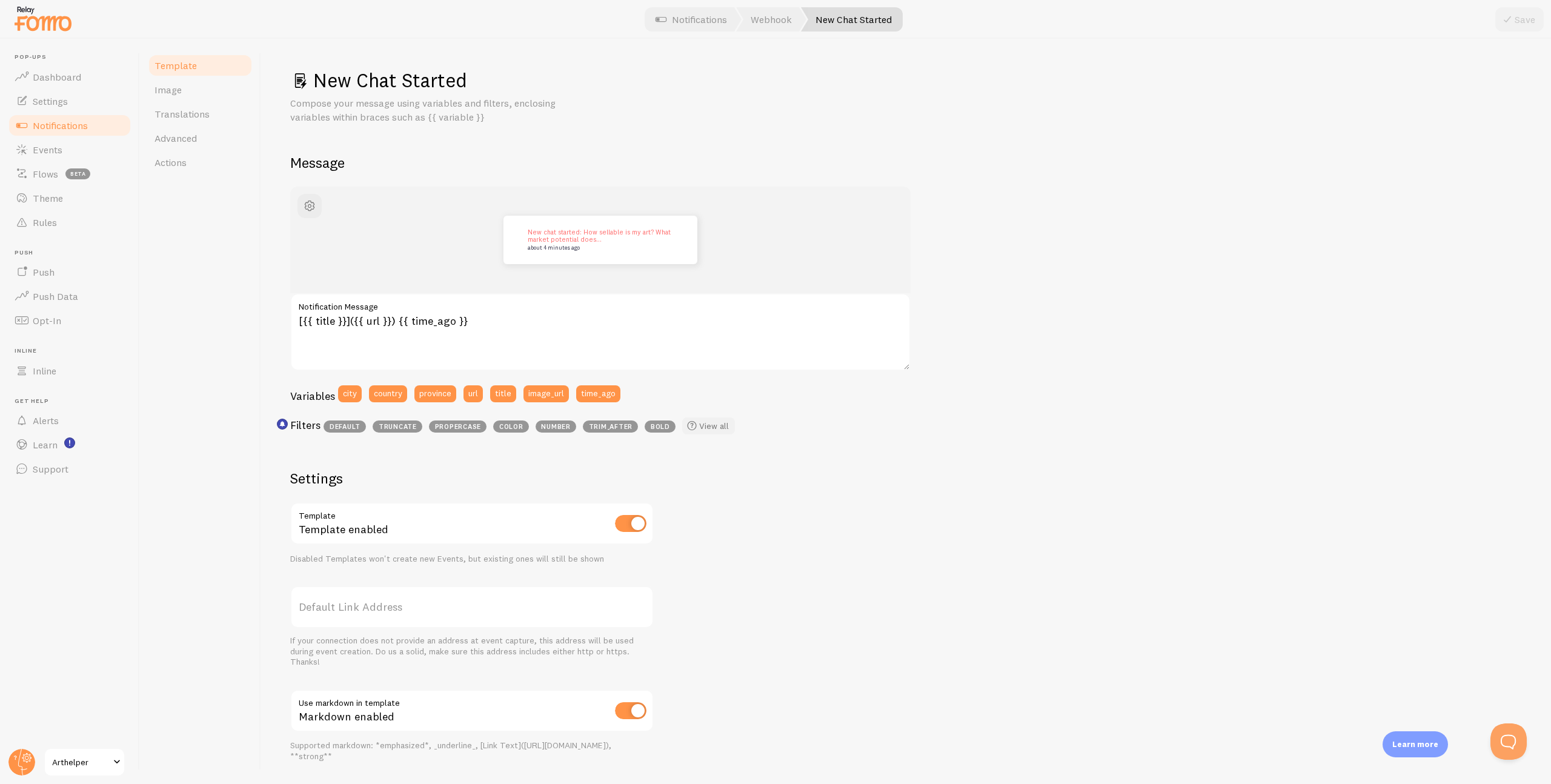
click at [707, 422] on link "View all" at bounding box center [709, 426] width 53 height 17
click at [310, 205] on span "button" at bounding box center [309, 206] width 15 height 15
click at [190, 132] on span "Advanced" at bounding box center [175, 138] width 42 height 12
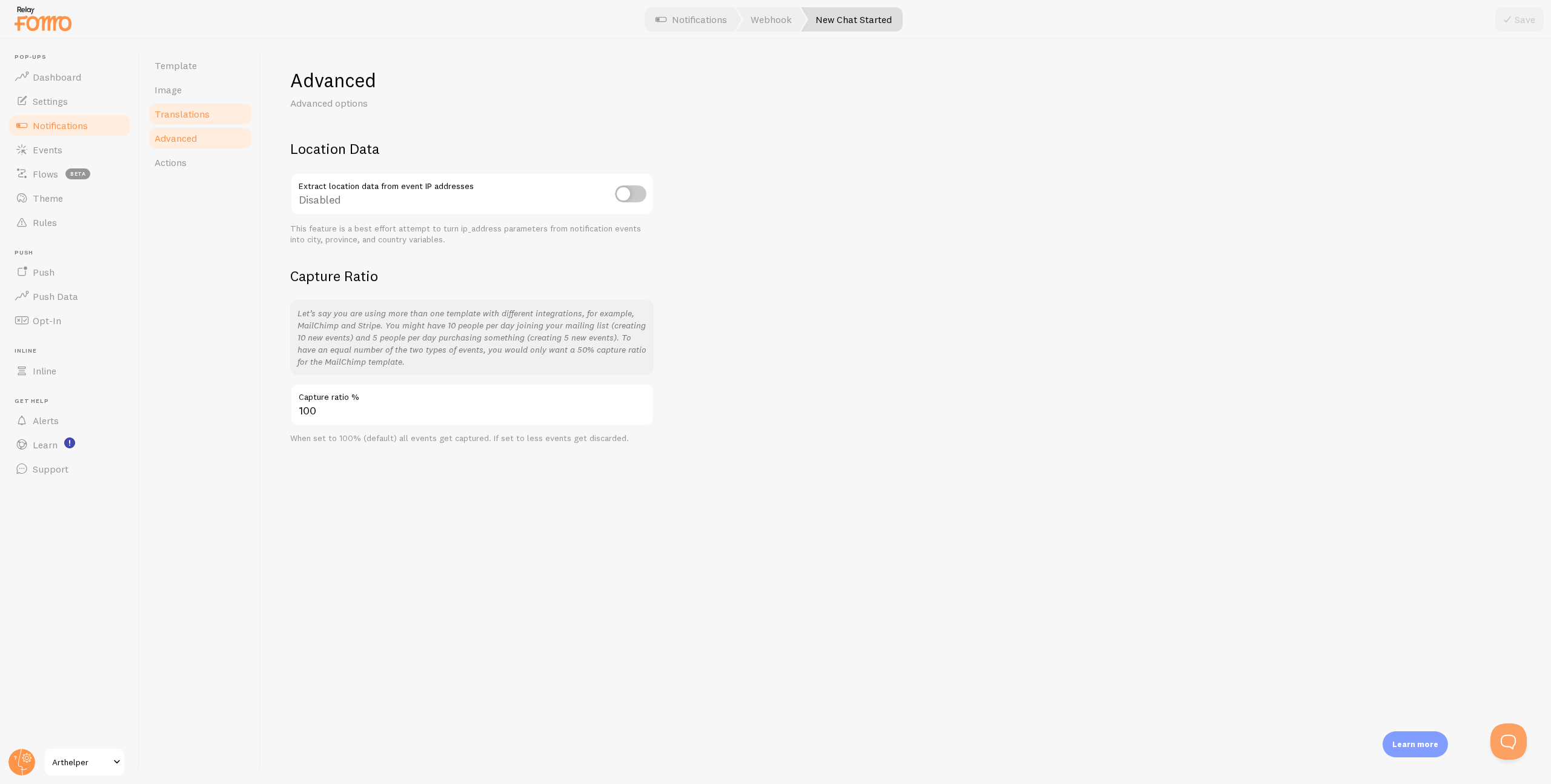
click at [193, 118] on span "Translations" at bounding box center [182, 114] width 55 height 12
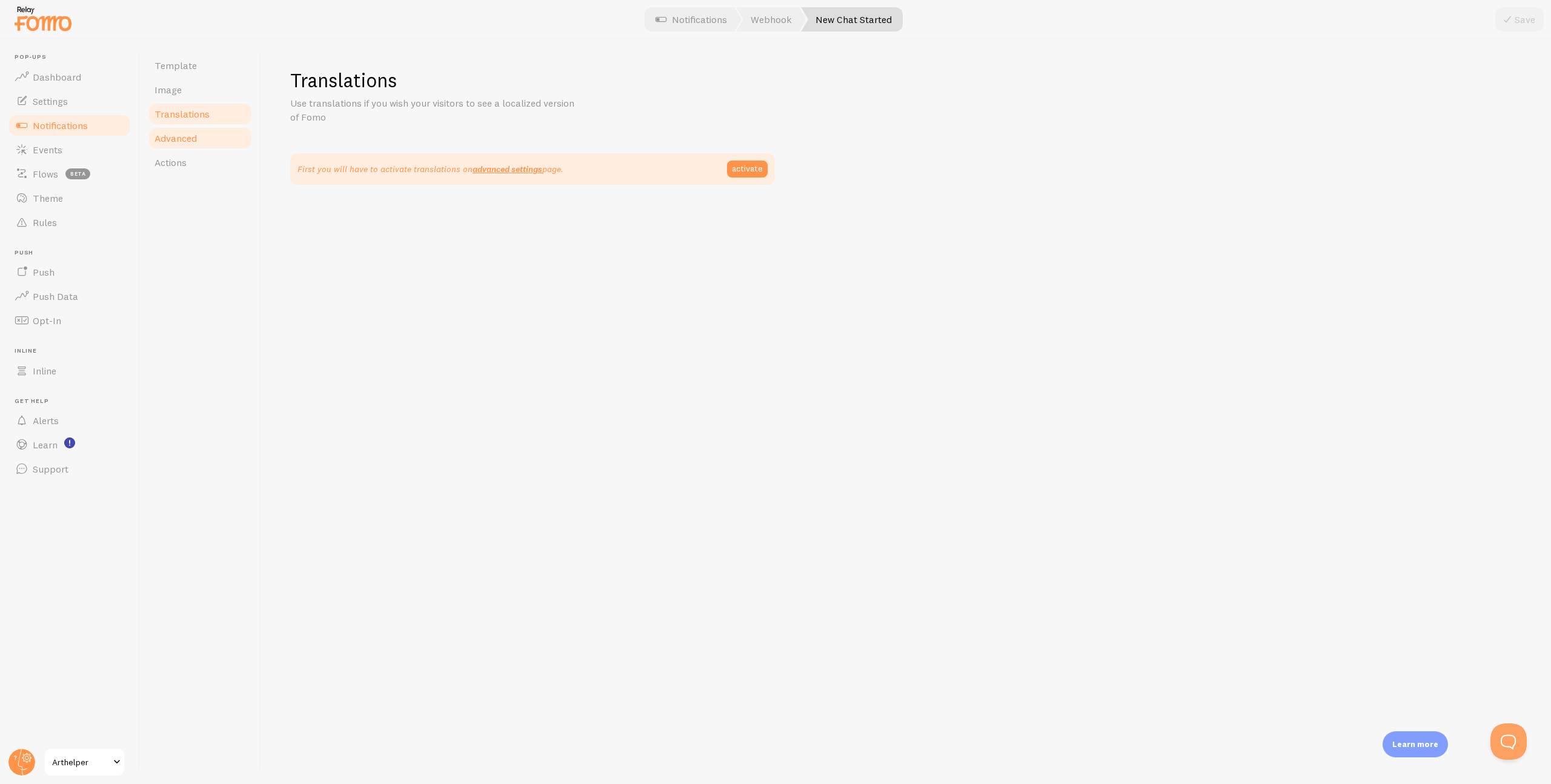
click at [191, 138] on span "Advanced" at bounding box center [175, 138] width 42 height 12
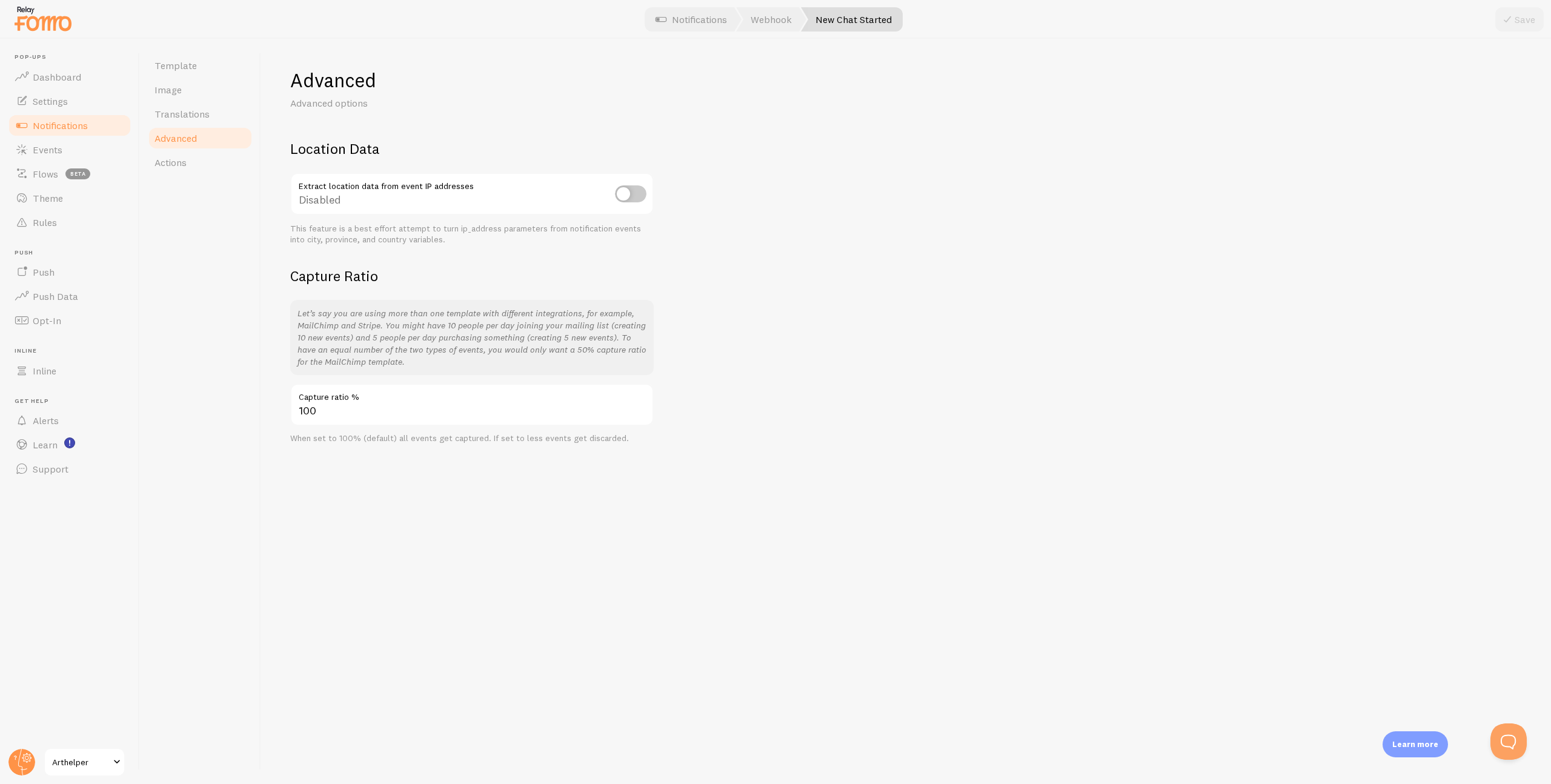
click at [62, 123] on span "Notifications" at bounding box center [60, 125] width 55 height 12
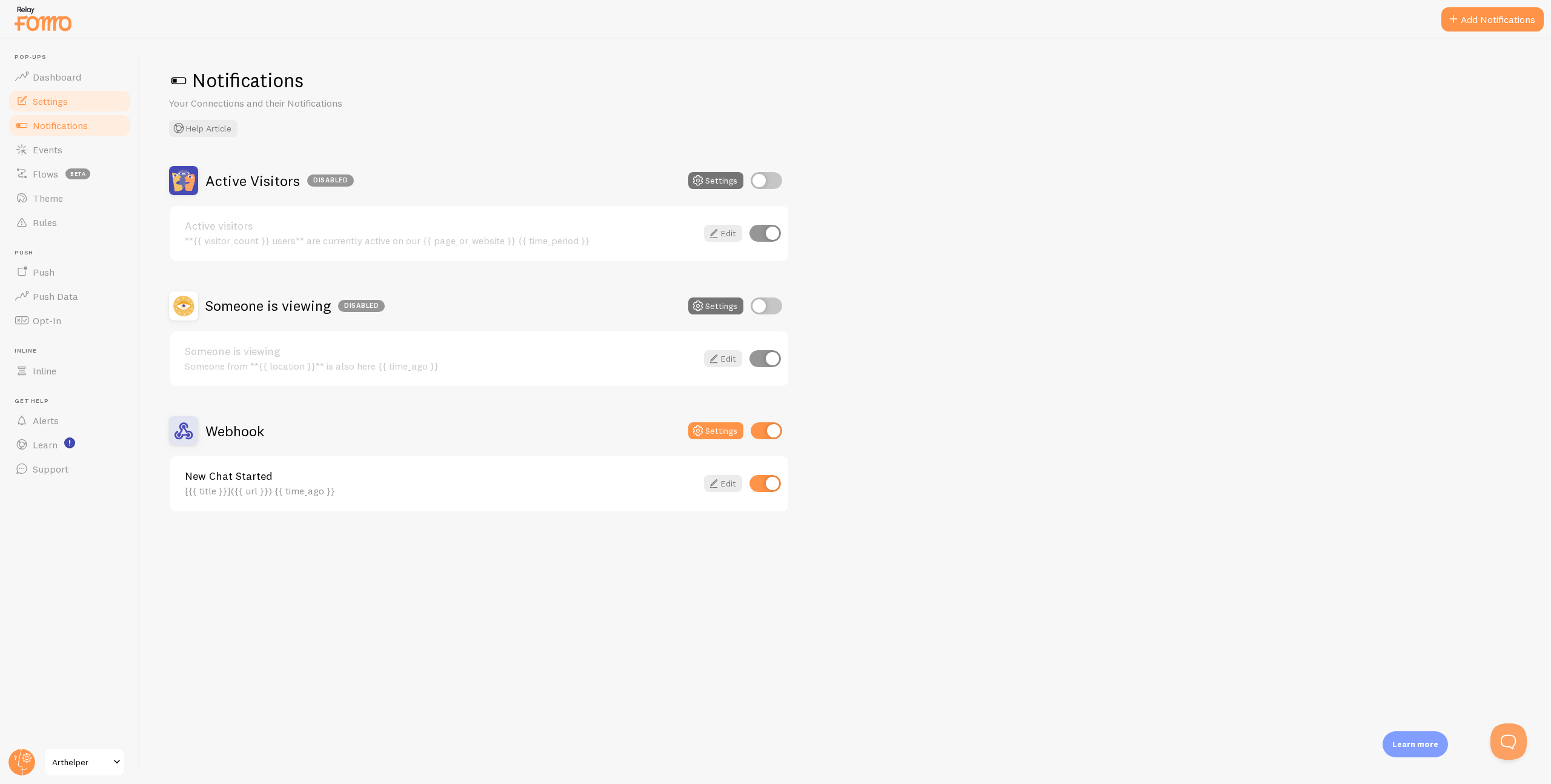
click at [63, 102] on span "Settings" at bounding box center [51, 101] width 35 height 12
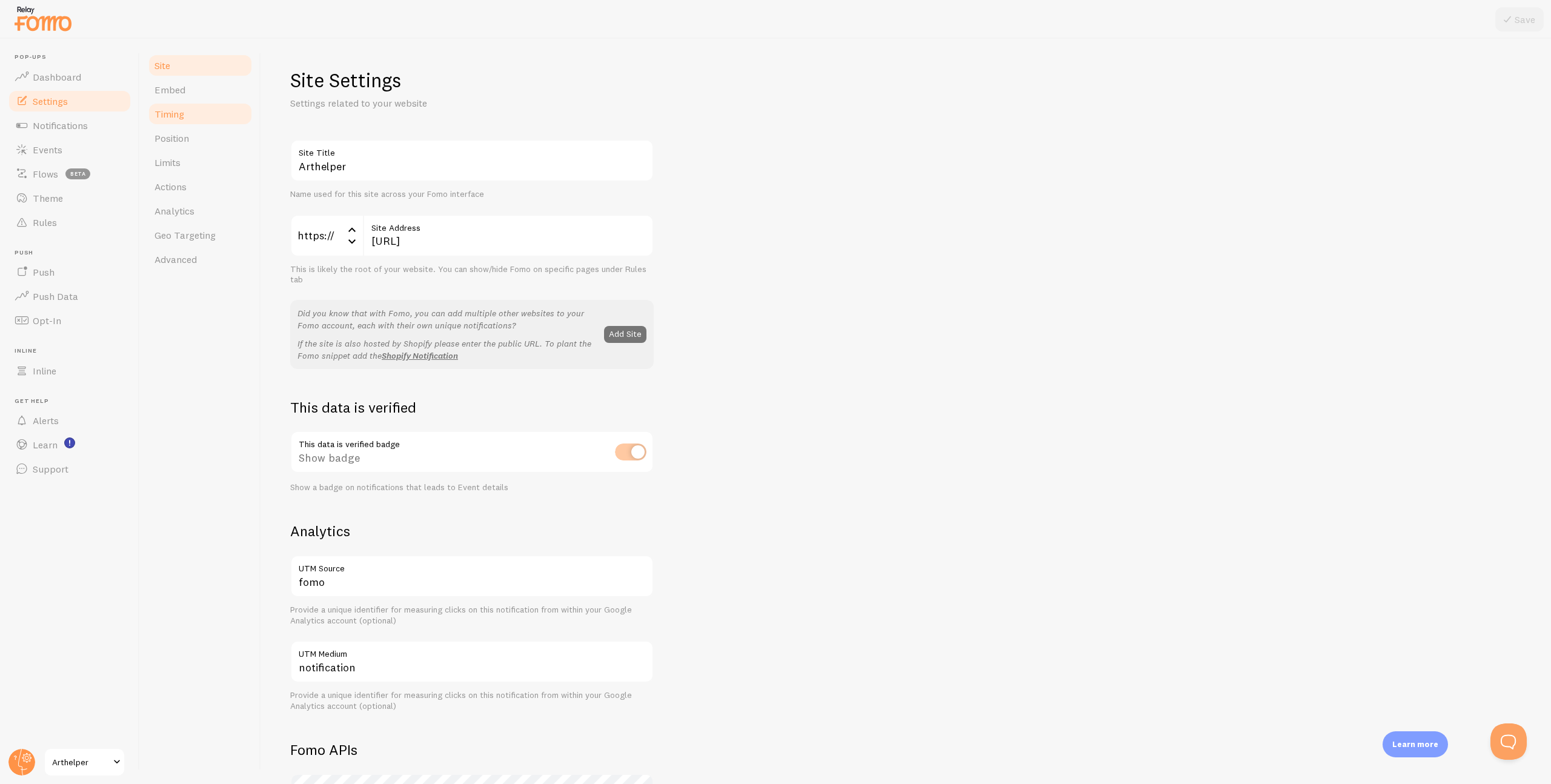
click at [164, 109] on span "Timing" at bounding box center [169, 114] width 30 height 12
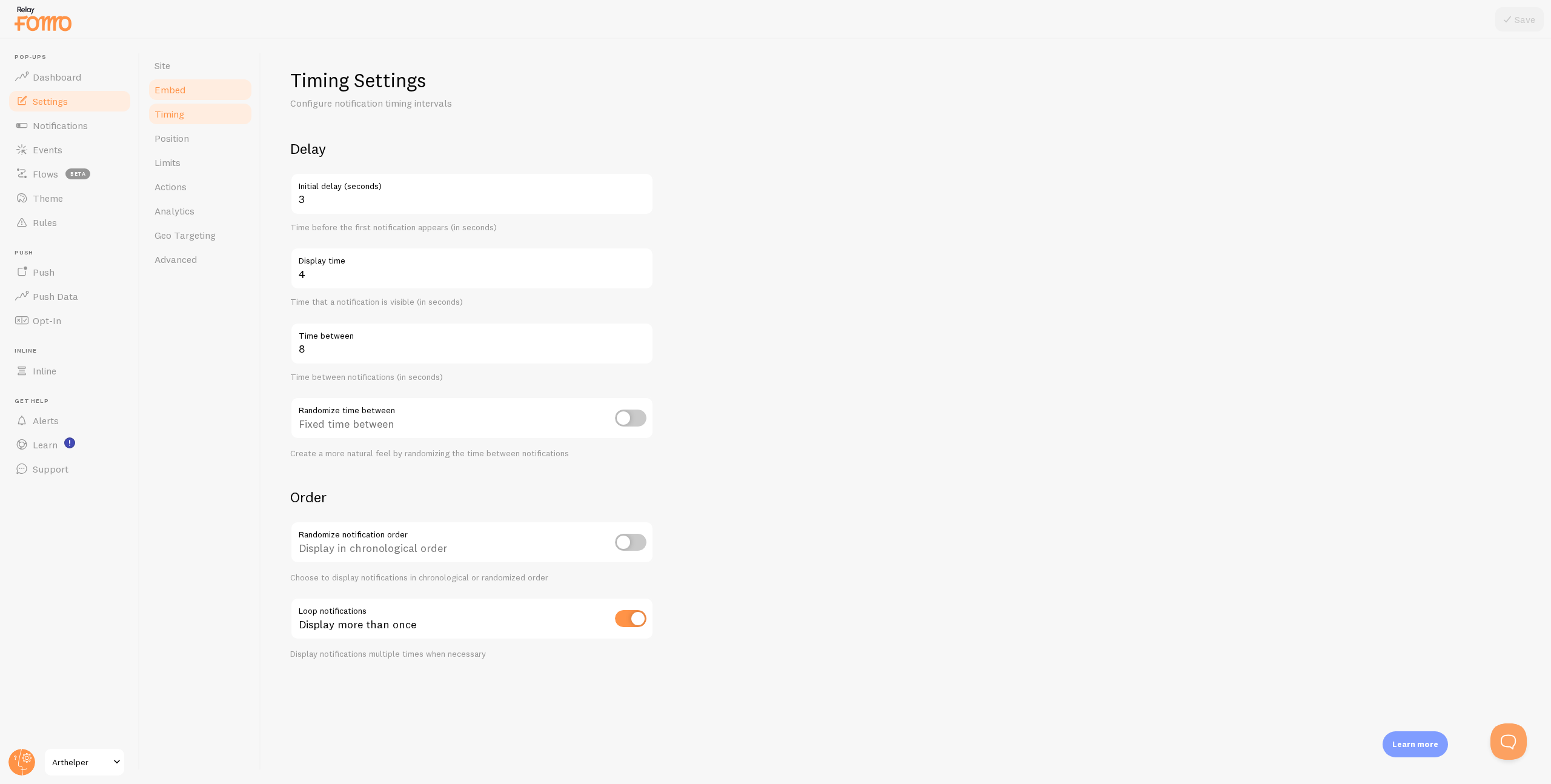
click at [171, 88] on span "Embed" at bounding box center [170, 89] width 31 height 12
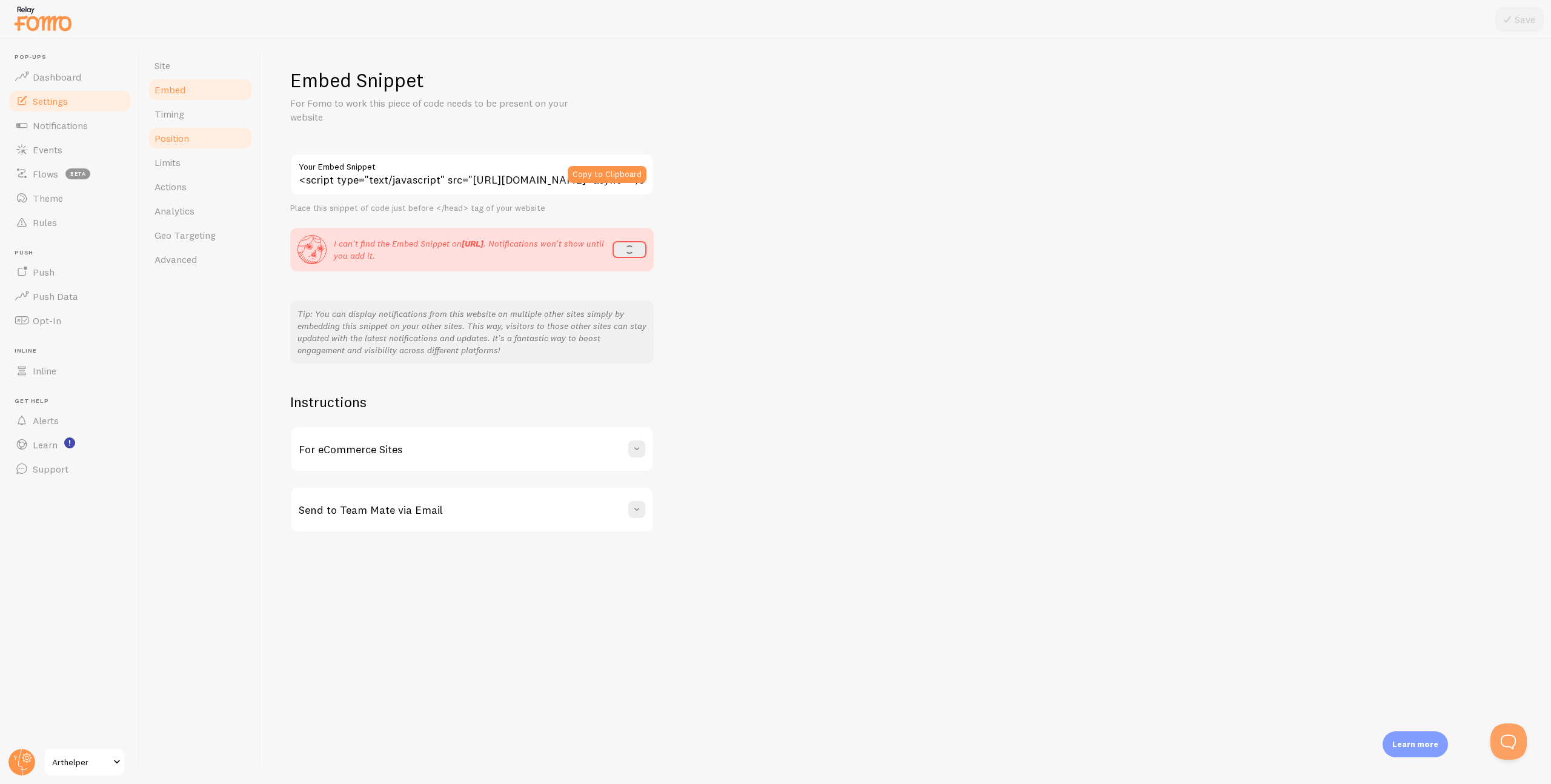
click at [169, 137] on span "Position" at bounding box center [171, 138] width 34 height 12
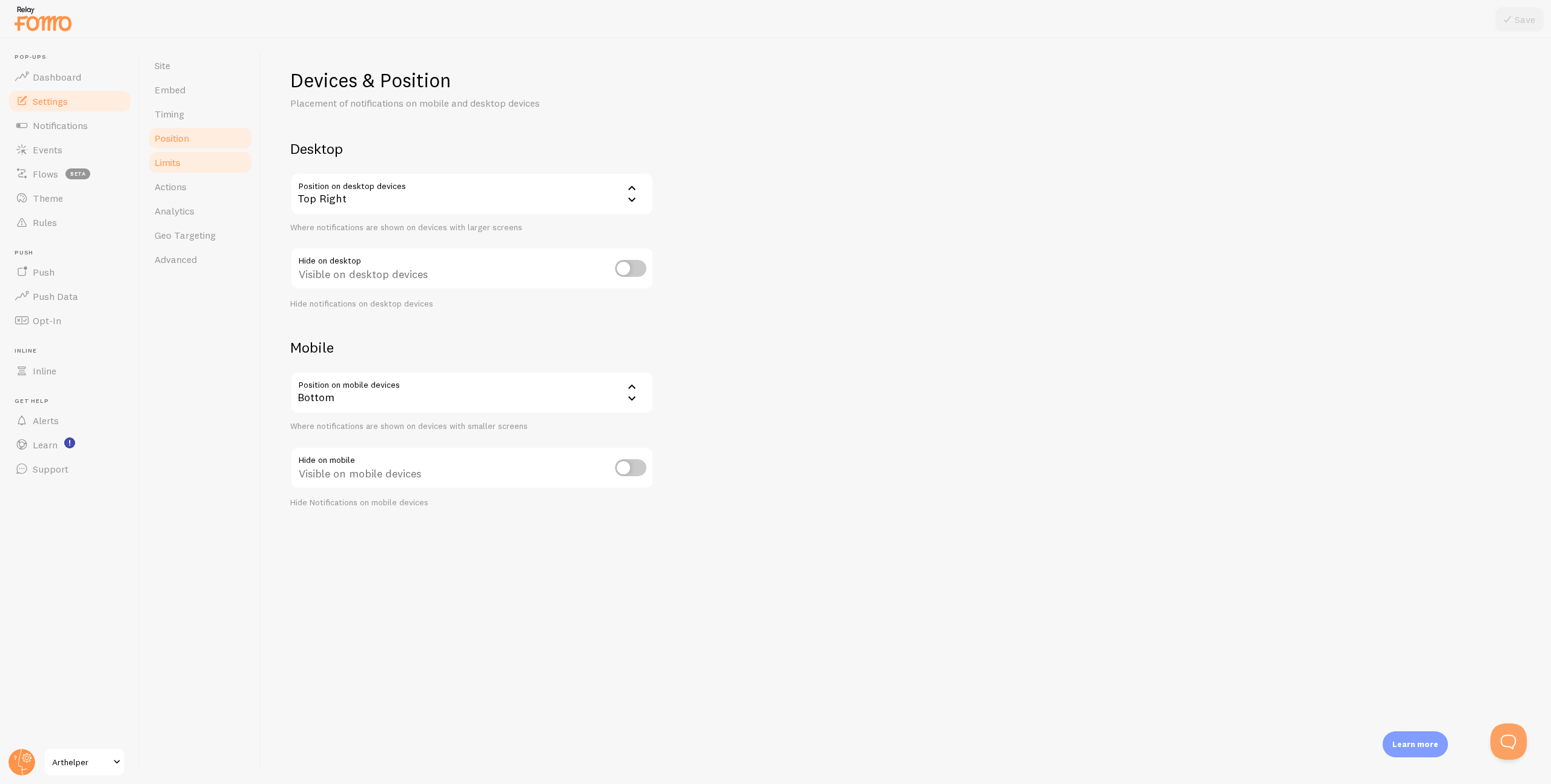
click at [172, 155] on link "Limits" at bounding box center [200, 162] width 106 height 24
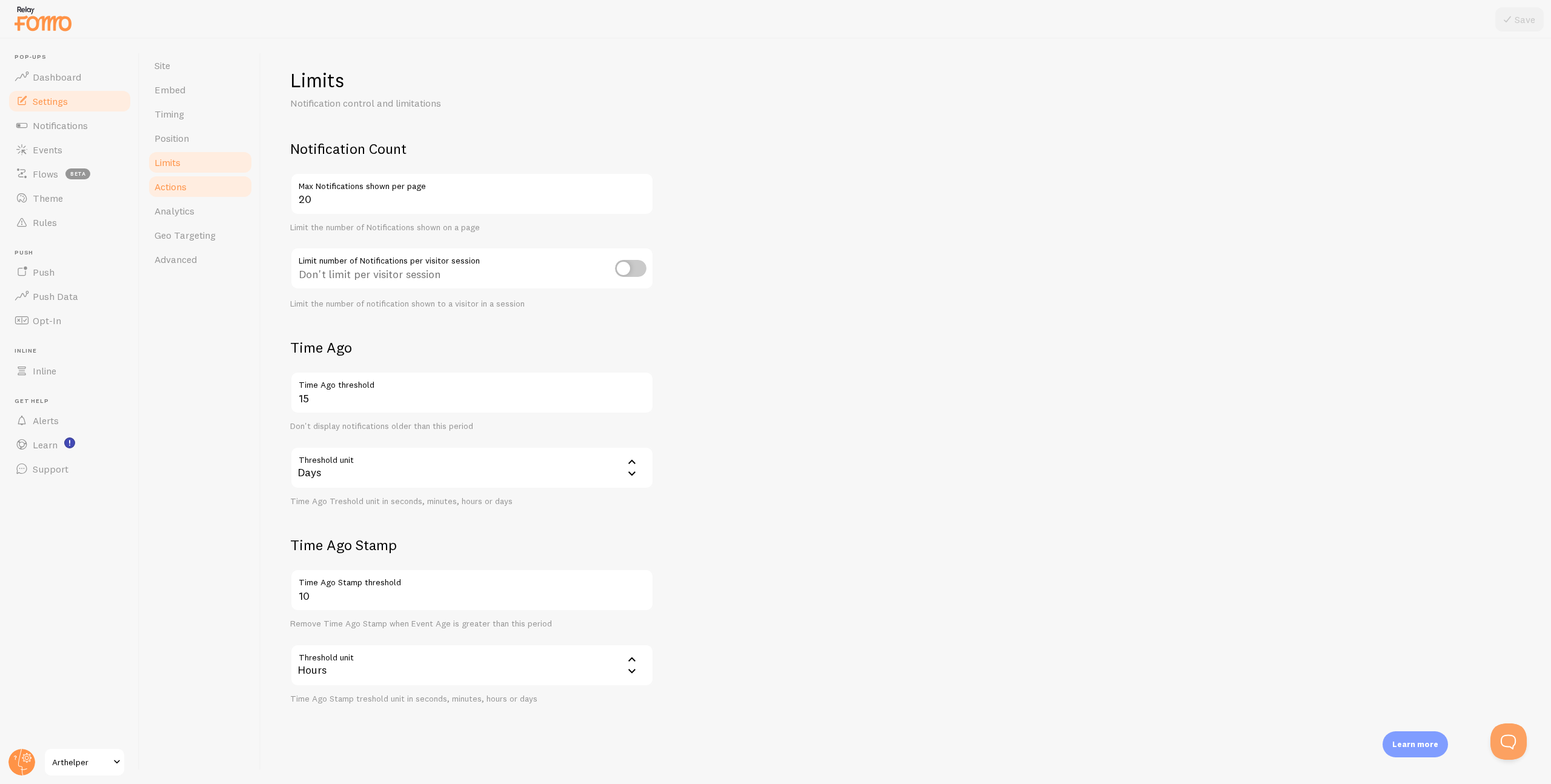
click at [173, 182] on span "Actions" at bounding box center [171, 187] width 32 height 12
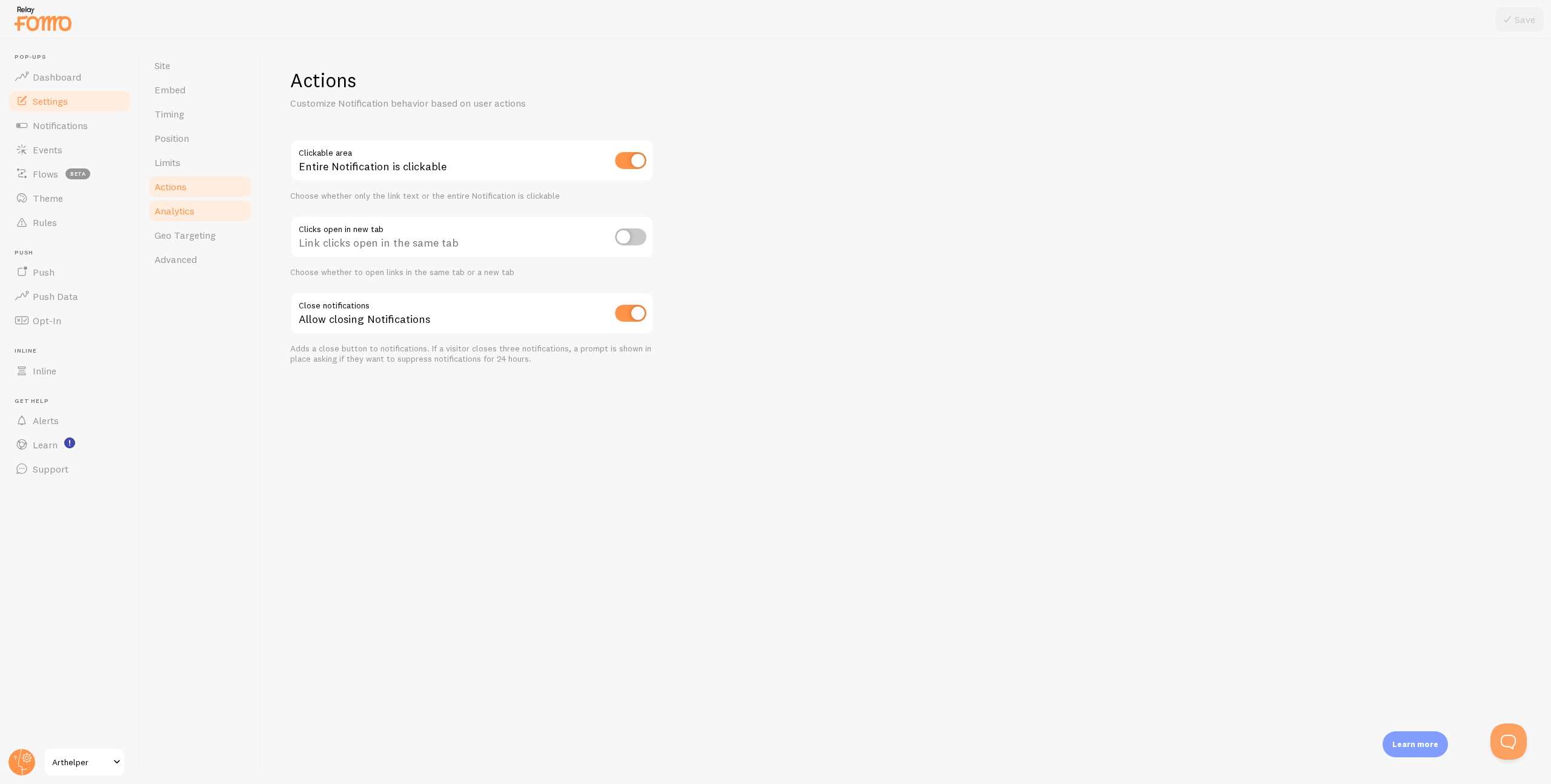
click at [175, 208] on span "Analytics" at bounding box center [174, 211] width 40 height 12
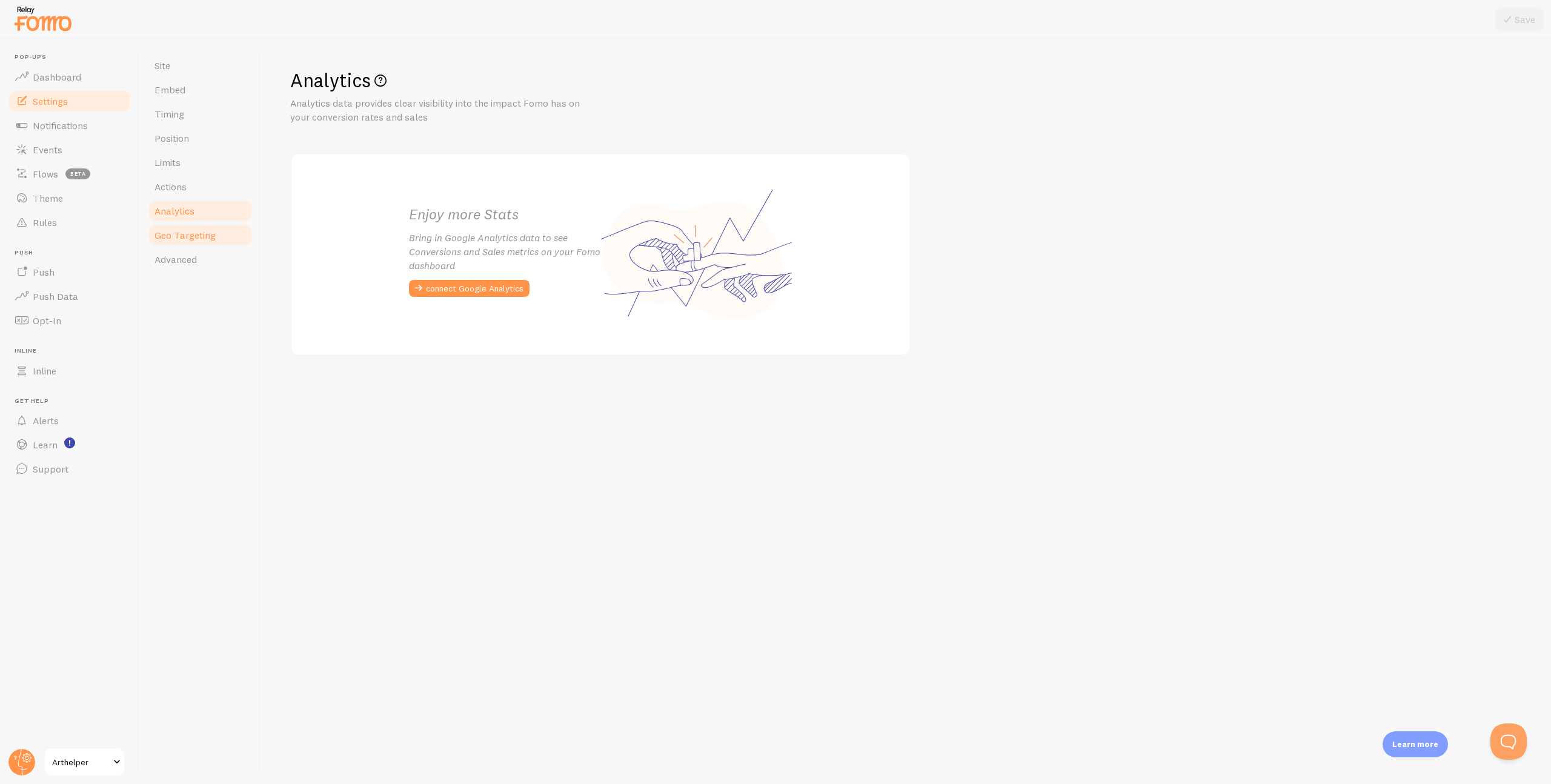
click at [177, 229] on span "Geo Targeting" at bounding box center [185, 235] width 61 height 12
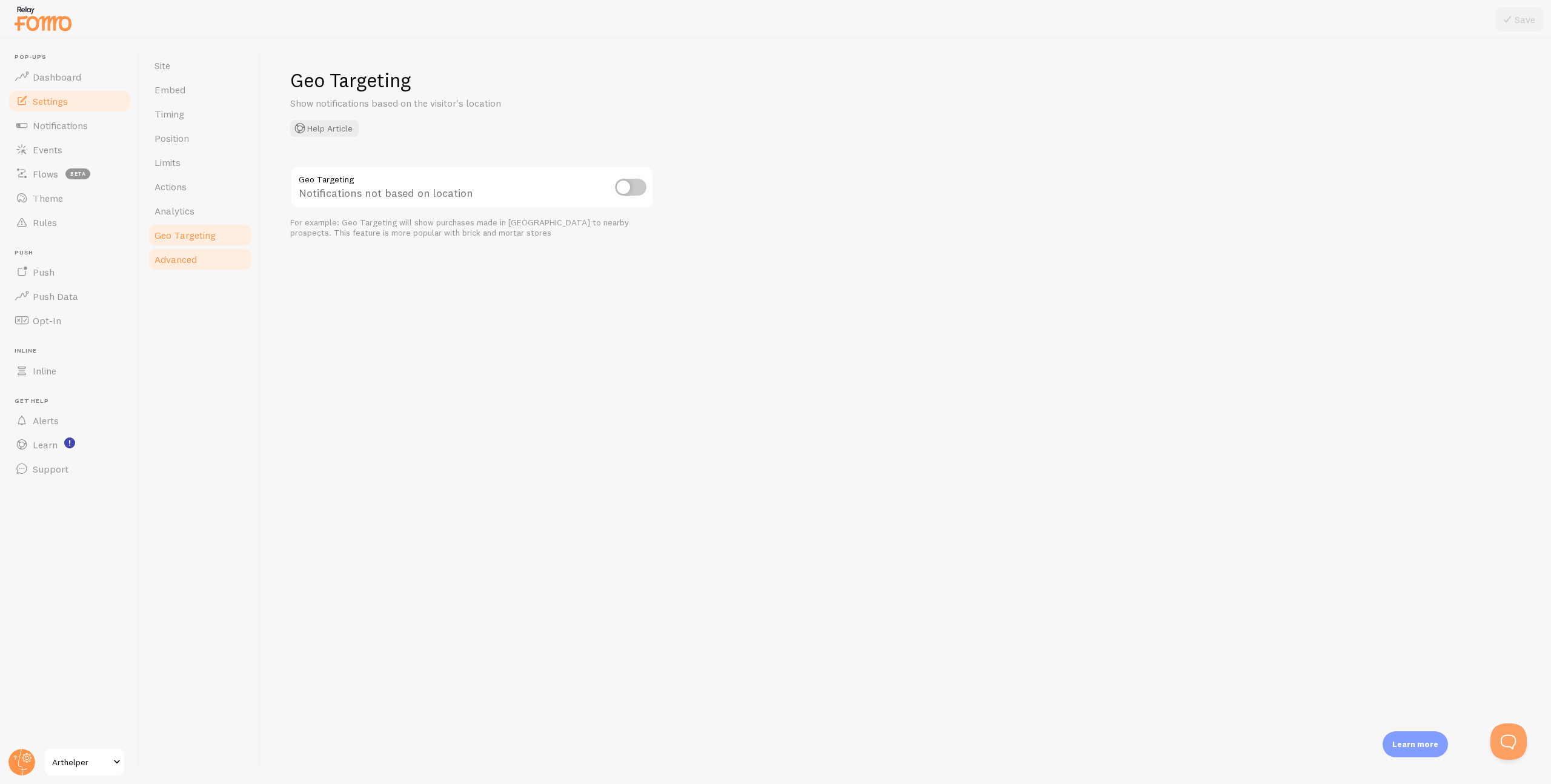
click at [179, 257] on span "Advanced" at bounding box center [175, 259] width 42 height 12
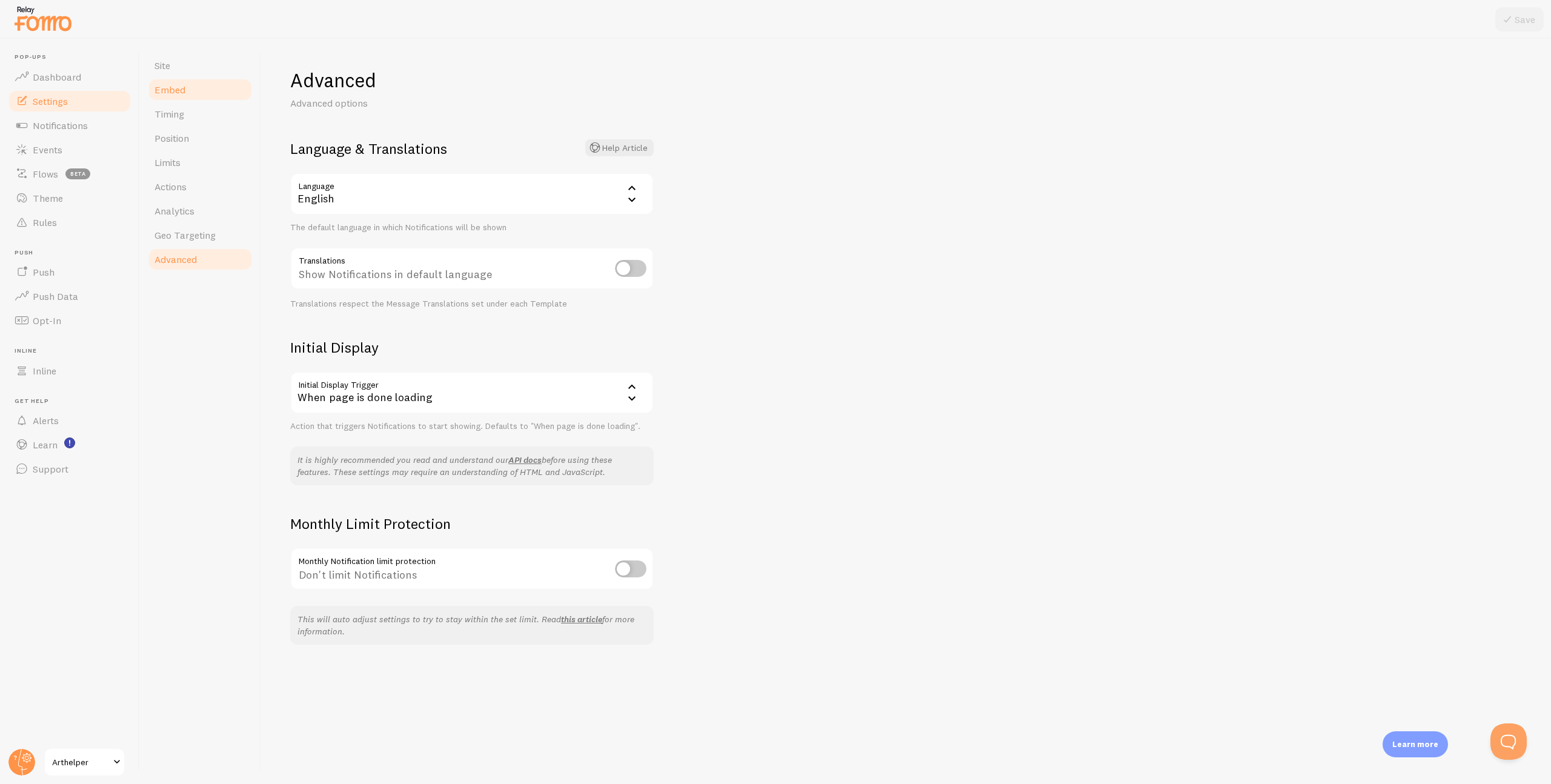
click at [180, 92] on span "Embed" at bounding box center [170, 89] width 31 height 12
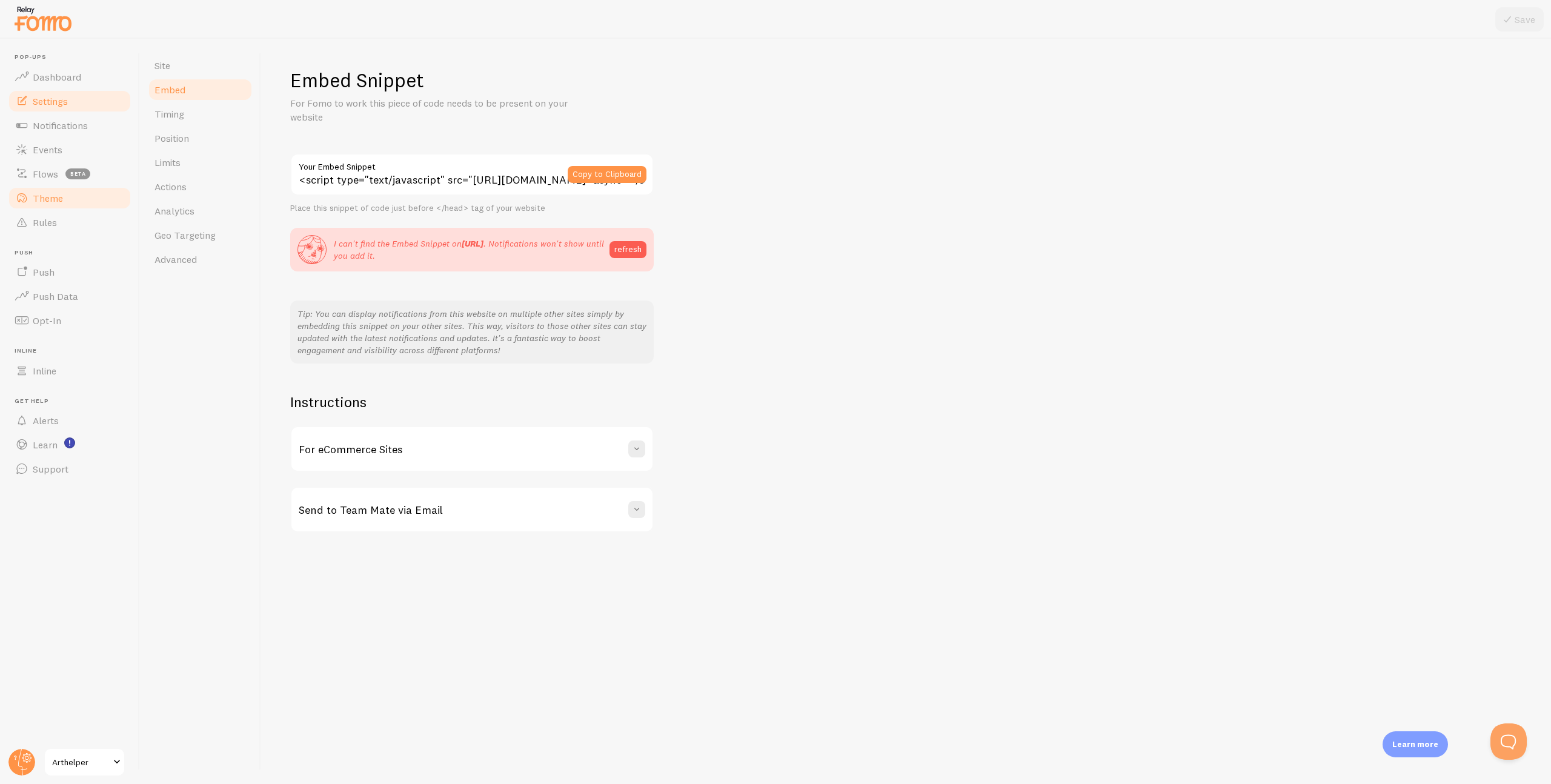
click at [57, 192] on span "Theme" at bounding box center [48, 198] width 31 height 12
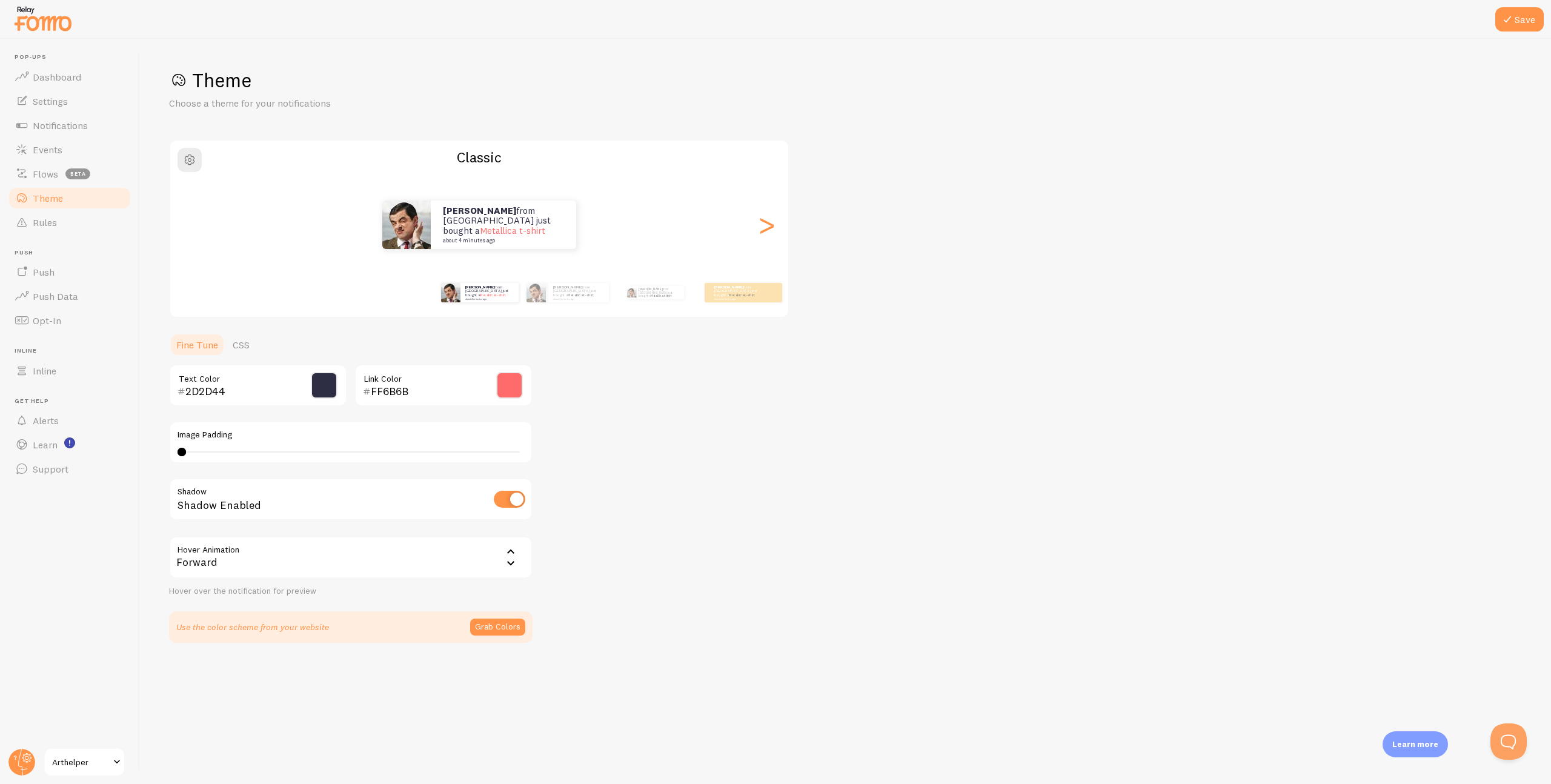
click at [324, 385] on span at bounding box center [324, 385] width 27 height 27
click at [324, 384] on span at bounding box center [324, 385] width 27 height 27
click at [397, 392] on input "FF6B6B" at bounding box center [426, 391] width 111 height 15
paste input "833997"
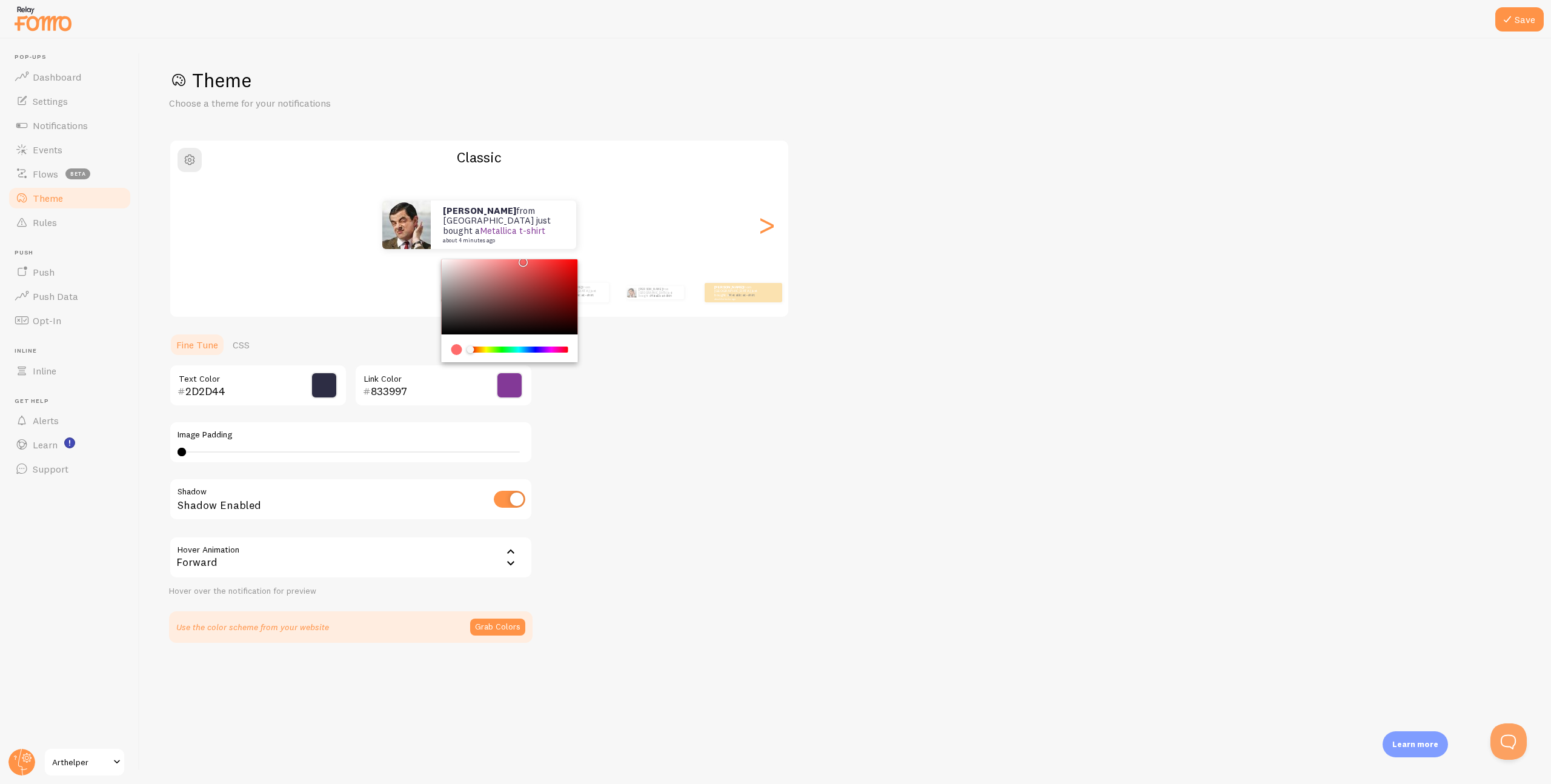
type input "833997"
click at [633, 443] on div "Theme Choose a theme for your notifications Classic Patrick from United States …" at bounding box center [846, 355] width 1353 height 574
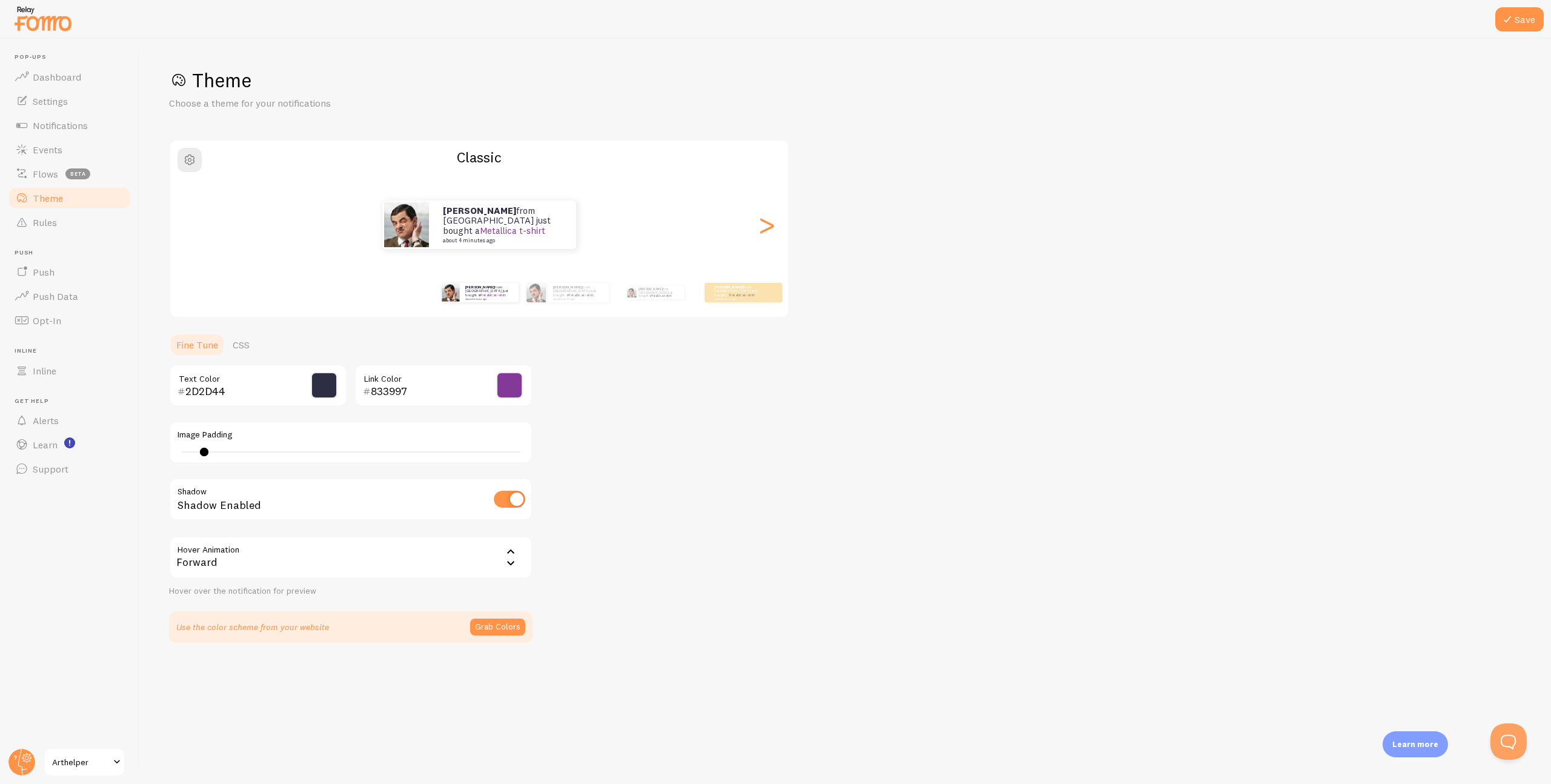
type input "0"
drag, startPoint x: 183, startPoint y: 451, endPoint x: 17, endPoint y: 450, distance: 166.0
click at [17, 450] on main "Pop-ups Dashboard Settings Notifications Events Flows beta Theme Rules Push Pus…" at bounding box center [775, 412] width 1551 height 745
click at [1518, 21] on button "Save" at bounding box center [1519, 20] width 48 height 24
click at [45, 151] on span "Events" at bounding box center [47, 150] width 30 height 12
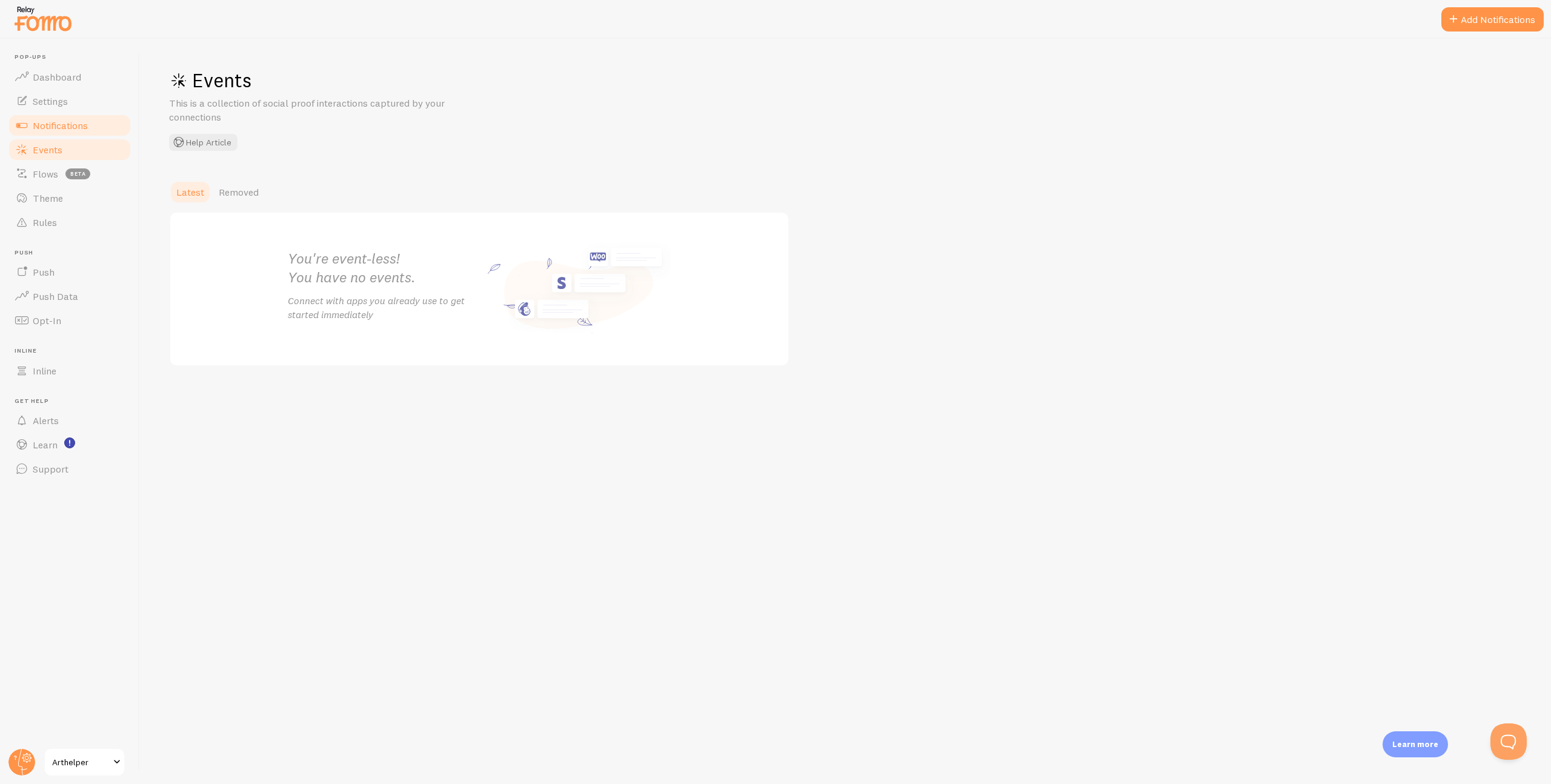
click at [51, 128] on span "Notifications" at bounding box center [60, 125] width 55 height 12
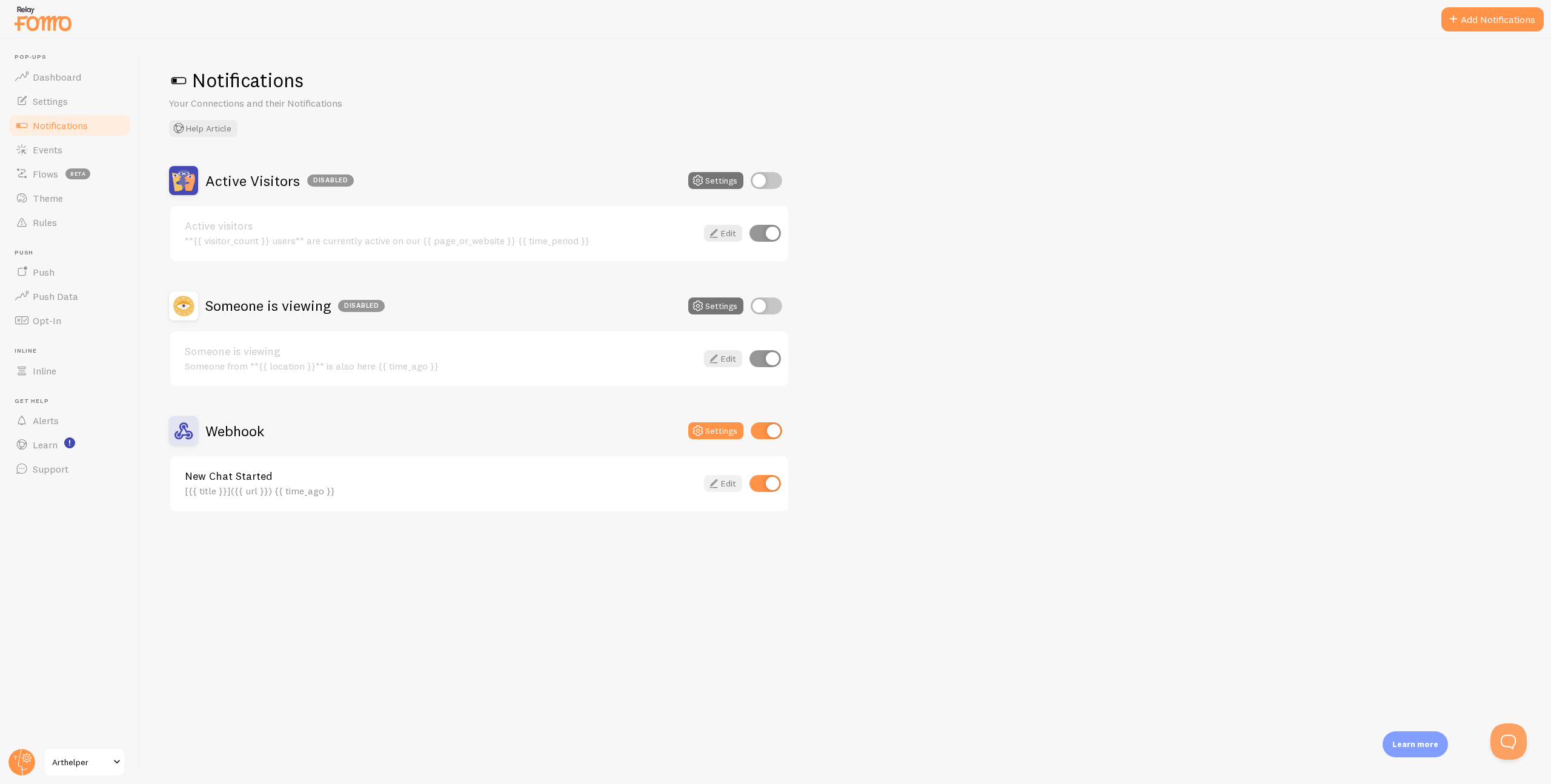
click at [720, 480] on icon at bounding box center [713, 483] width 15 height 15
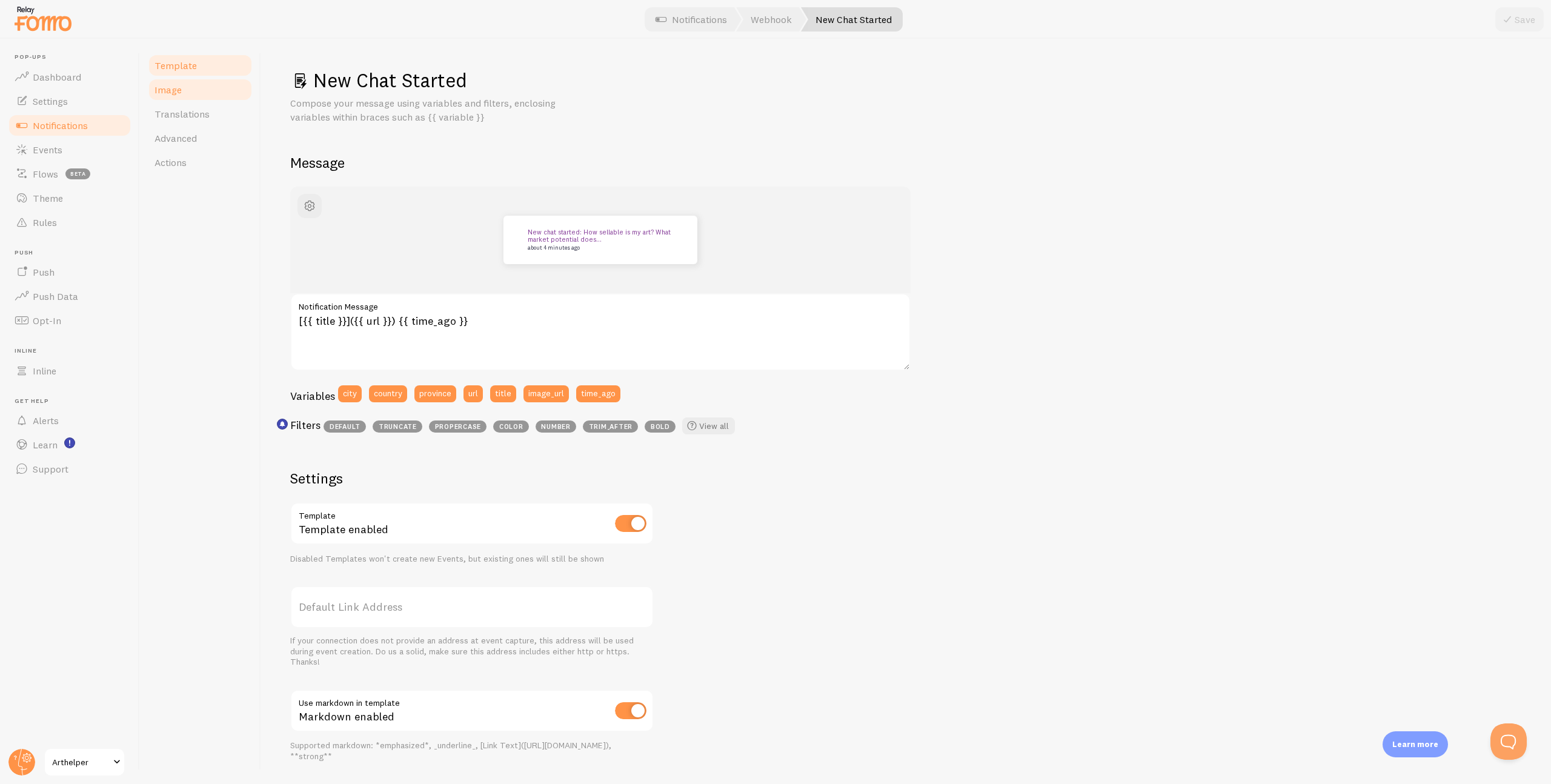
click at [165, 92] on span "Image" at bounding box center [168, 89] width 28 height 12
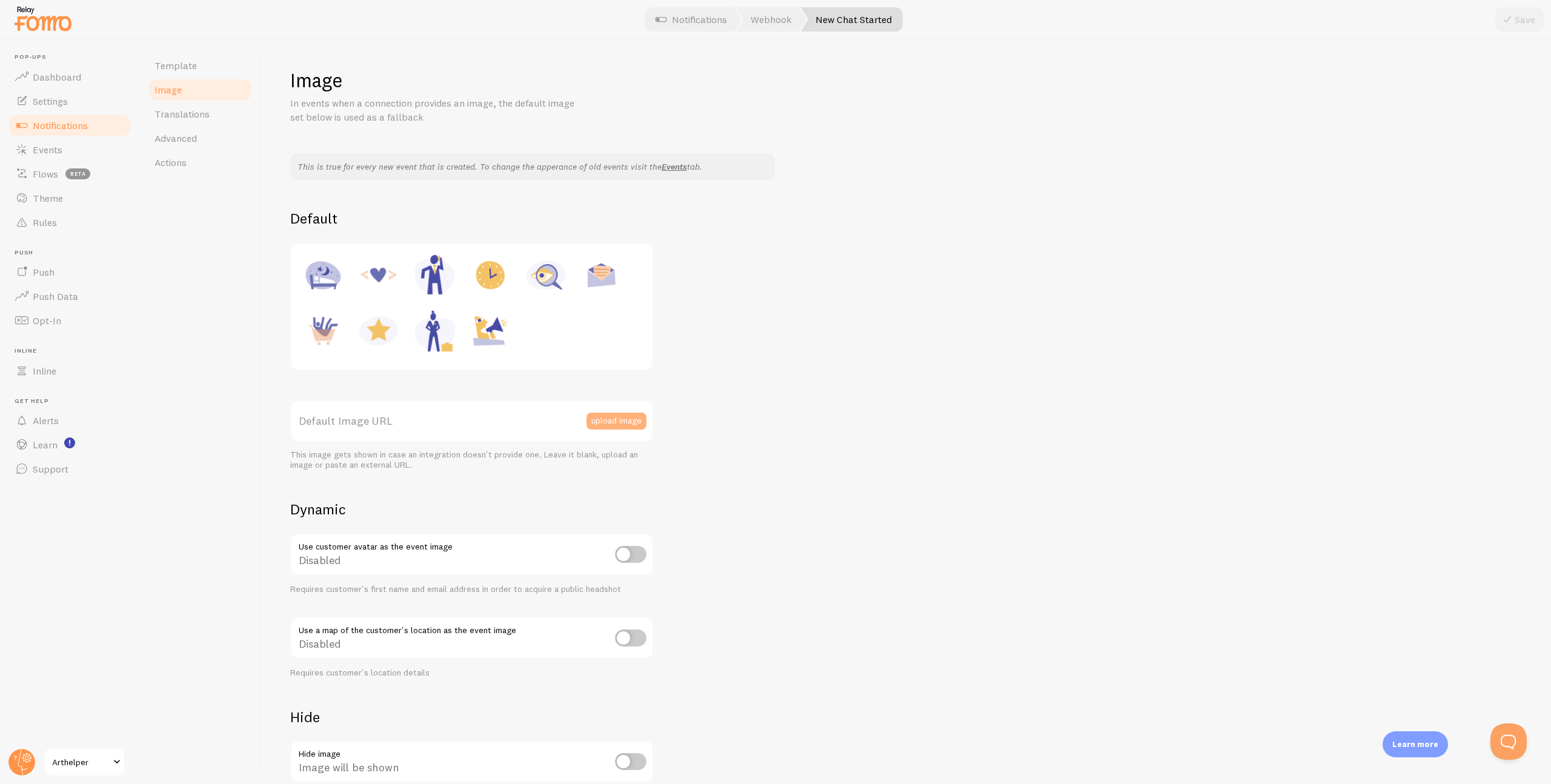
click at [621, 422] on button "upload image" at bounding box center [617, 421] width 60 height 17
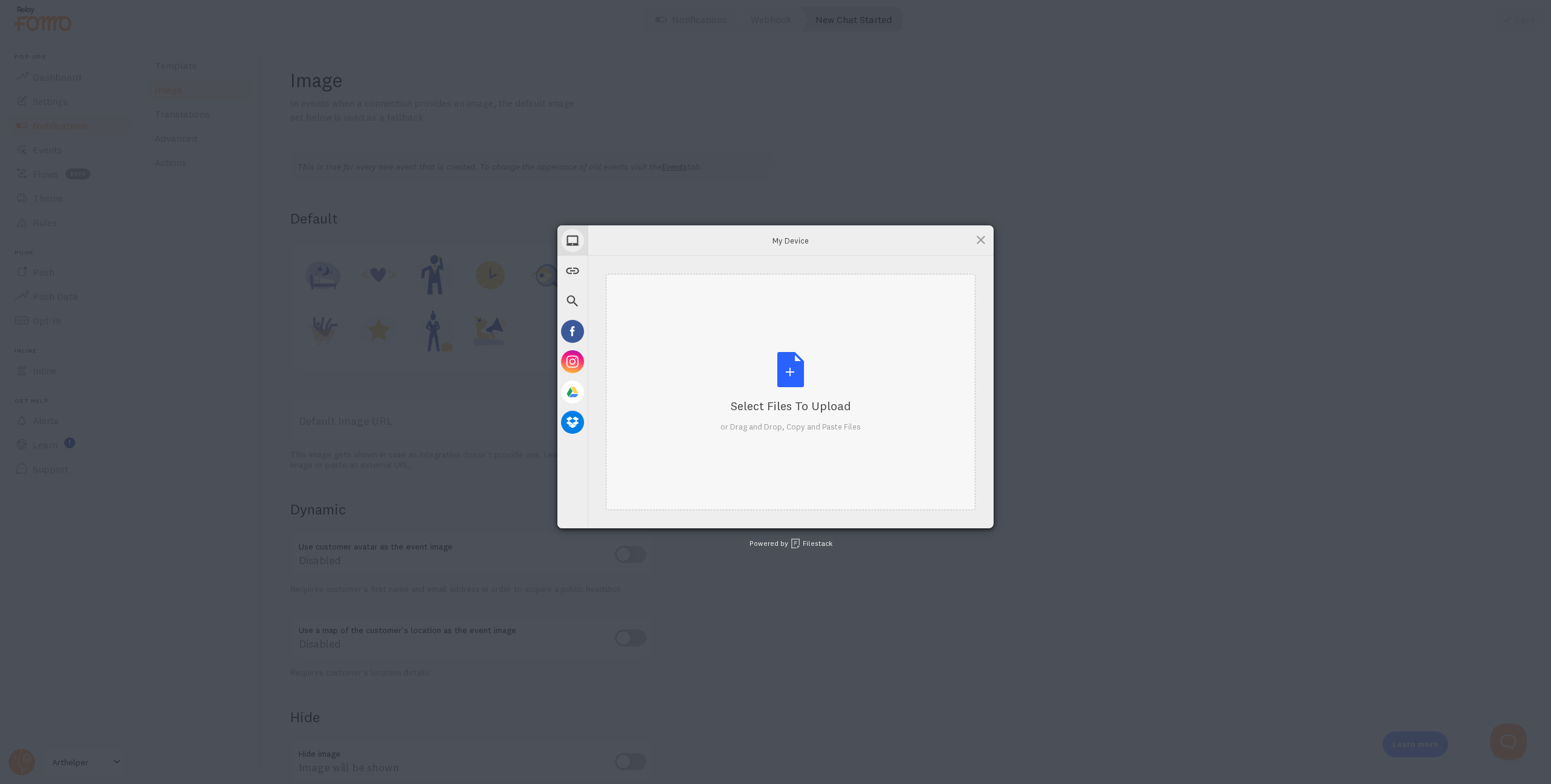
click at [779, 385] on div "Select Files to Upload or Drag and Drop, Copy and Paste Files" at bounding box center [791, 392] width 141 height 80
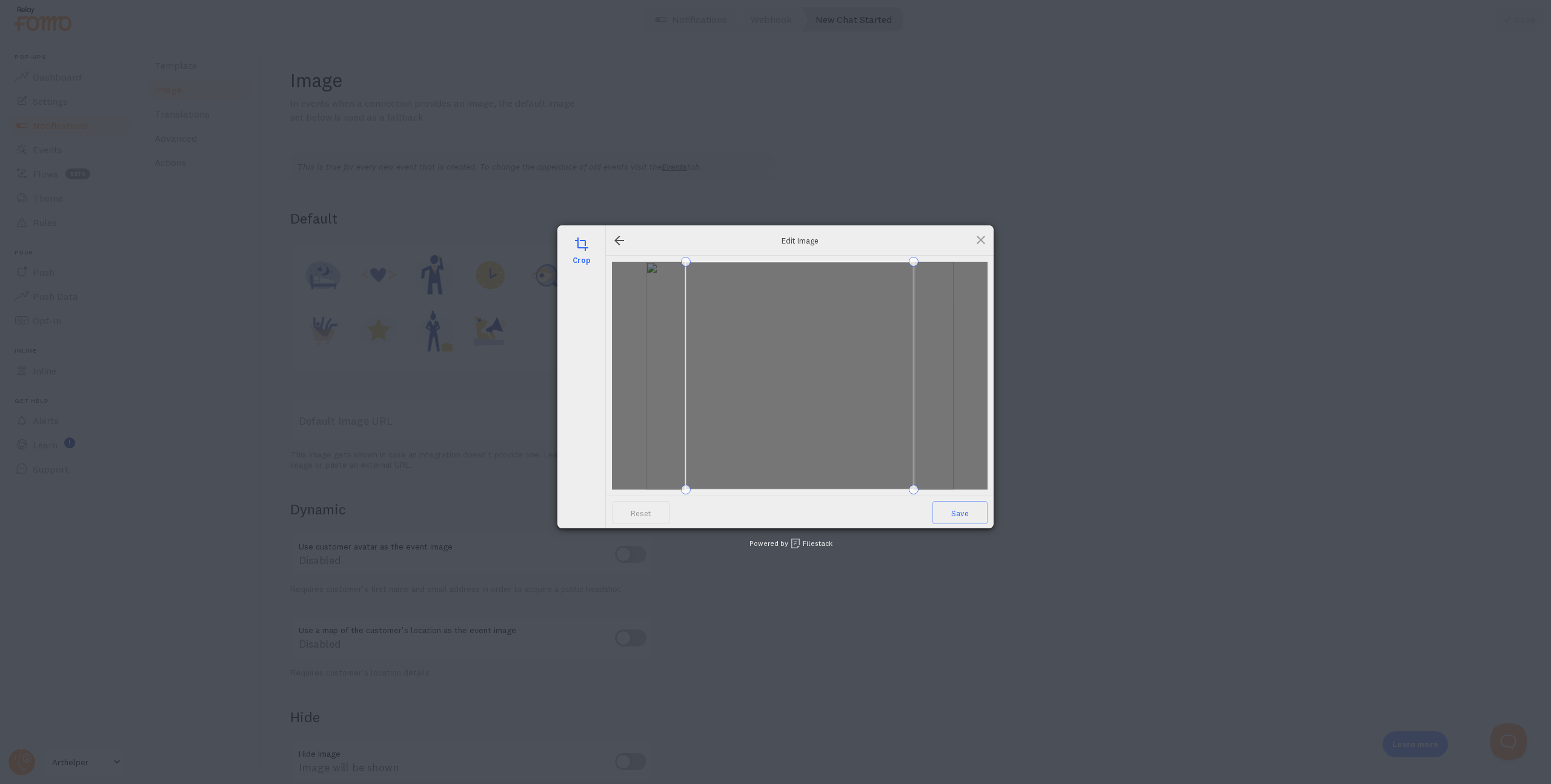
click at [647, 385] on div at bounding box center [800, 376] width 376 height 228
click at [802, 368] on span at bounding box center [809, 376] width 228 height 228
click at [979, 237] on span at bounding box center [980, 239] width 13 height 13
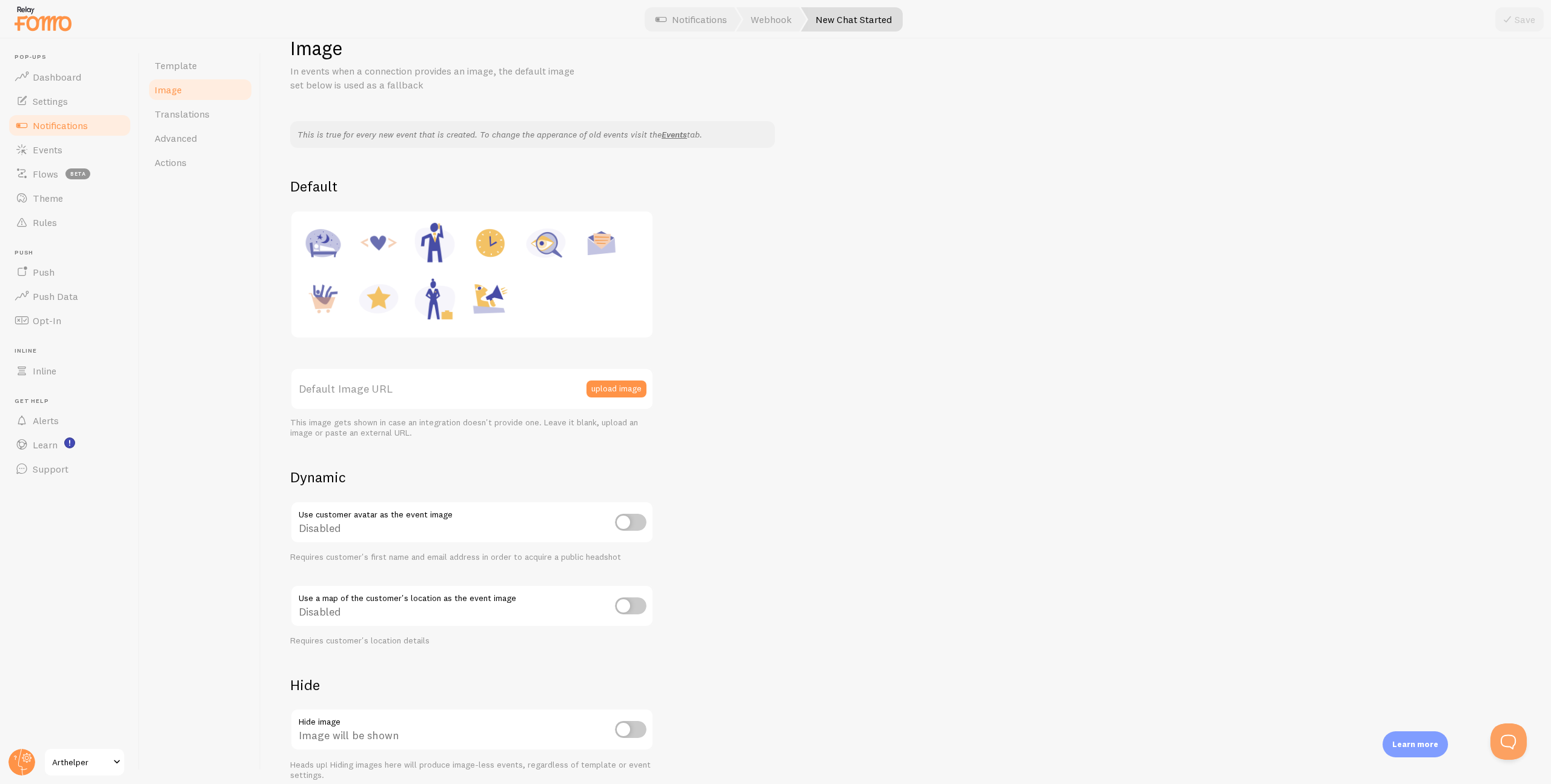
scroll to position [87, 0]
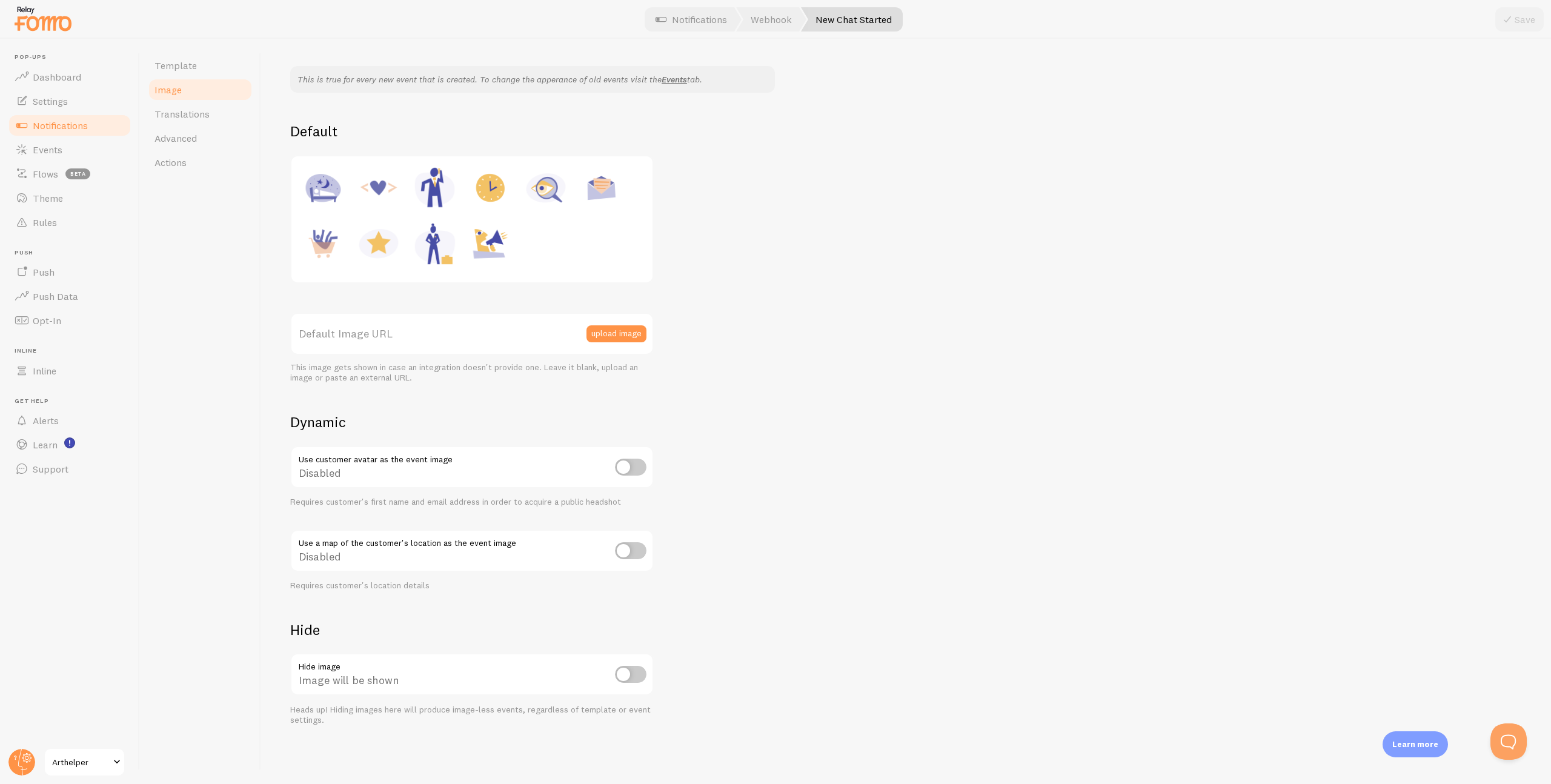
click at [629, 672] on input "checkbox" at bounding box center [631, 674] width 31 height 17
click at [634, 675] on input "checkbox" at bounding box center [631, 674] width 31 height 17
checkbox input "false"
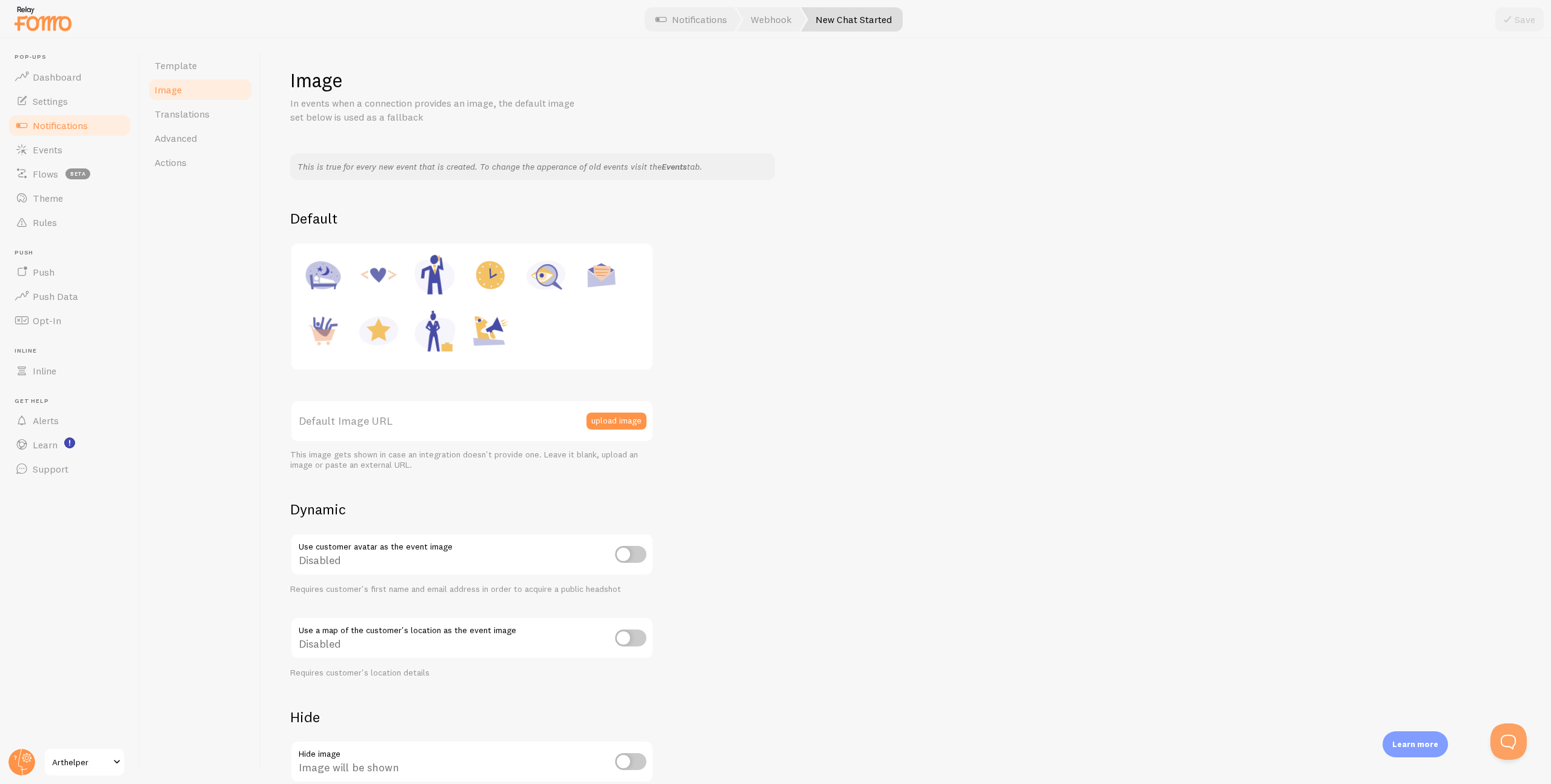
click at [672, 167] on link "Events" at bounding box center [674, 167] width 25 height 11
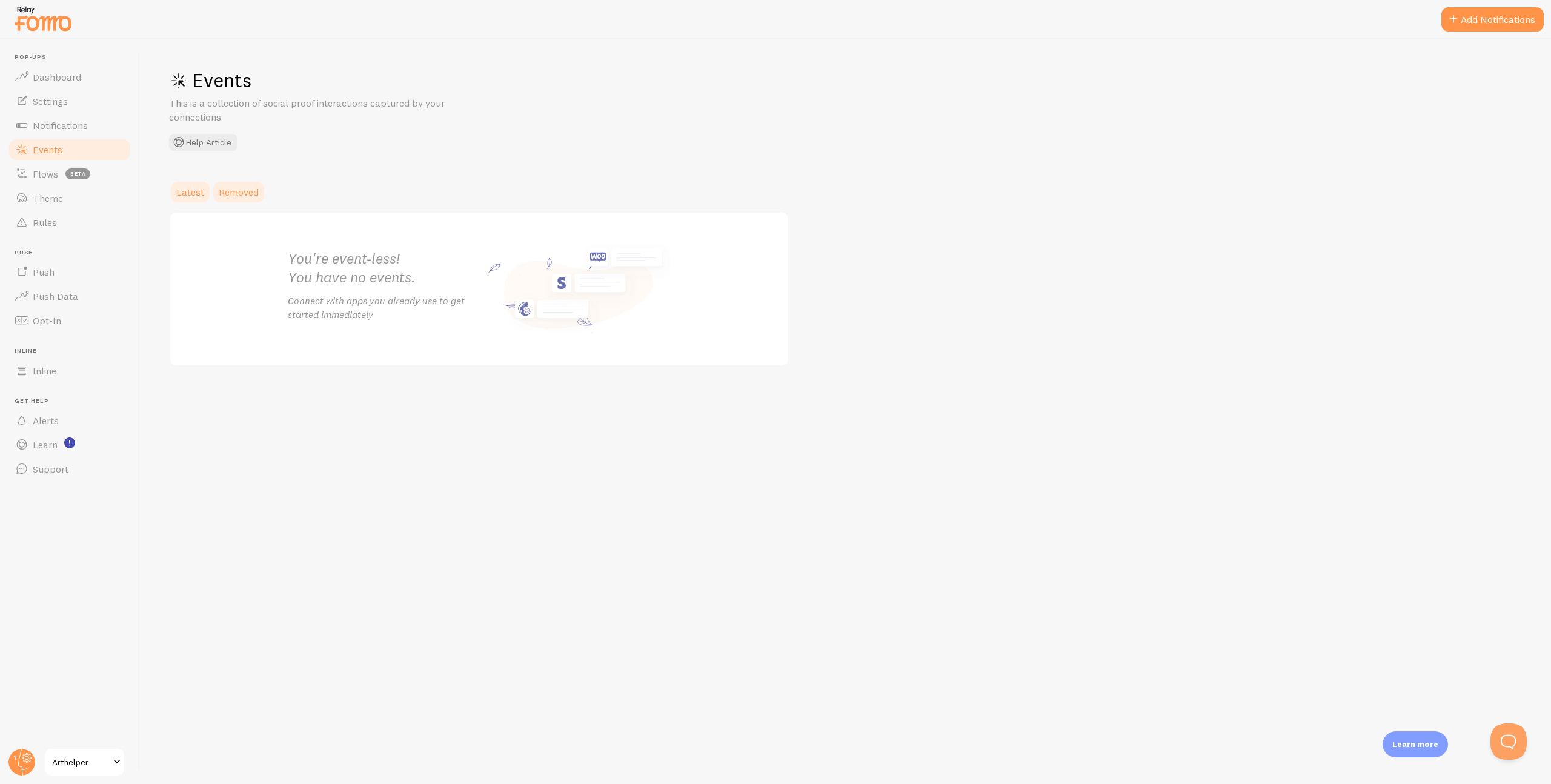
click at [244, 186] on span "Removed" at bounding box center [239, 192] width 40 height 12
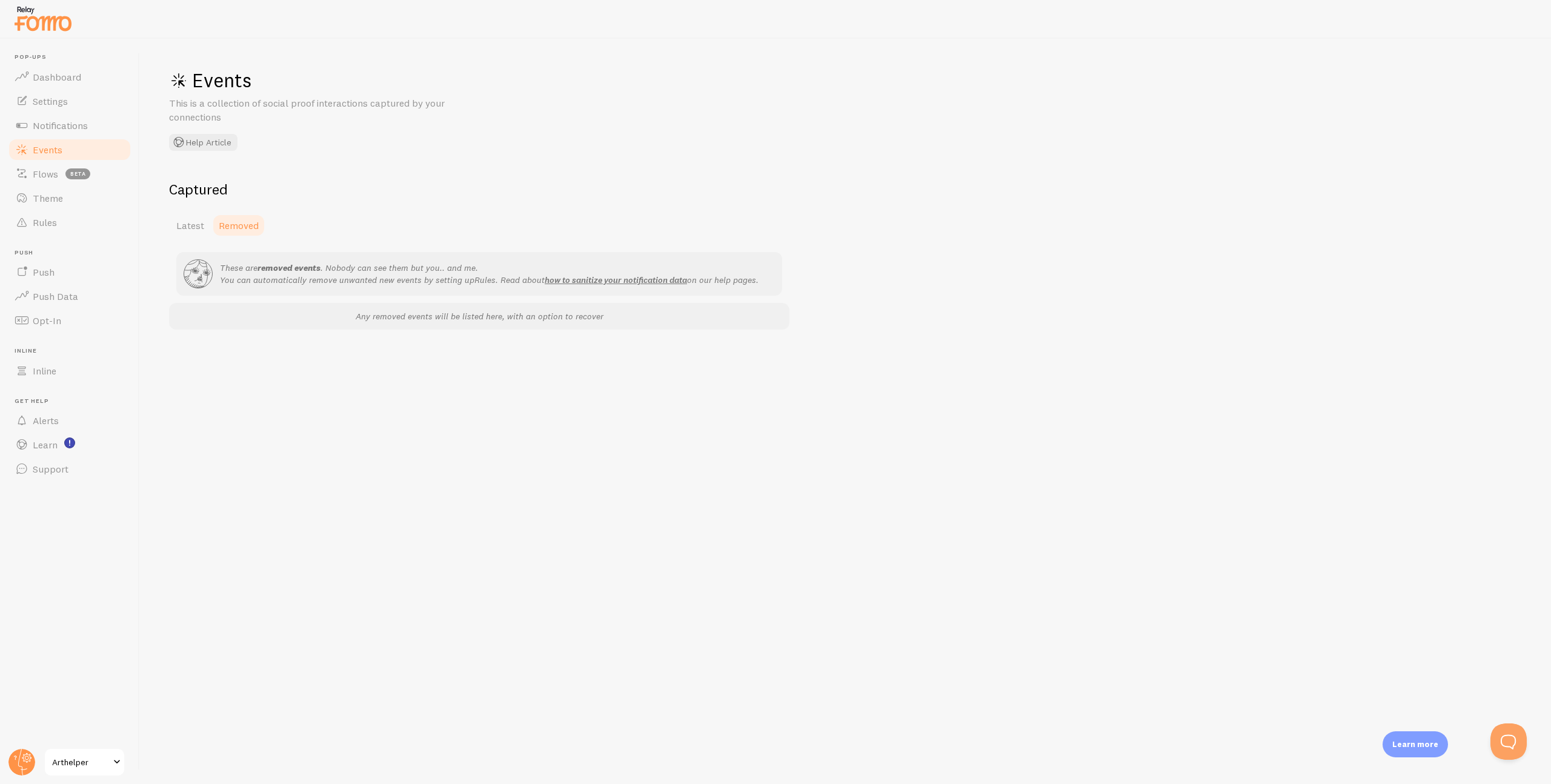
click at [186, 196] on h2 "Captured" at bounding box center [479, 189] width 621 height 19
click at [32, 111] on link "Settings" at bounding box center [70, 101] width 125 height 24
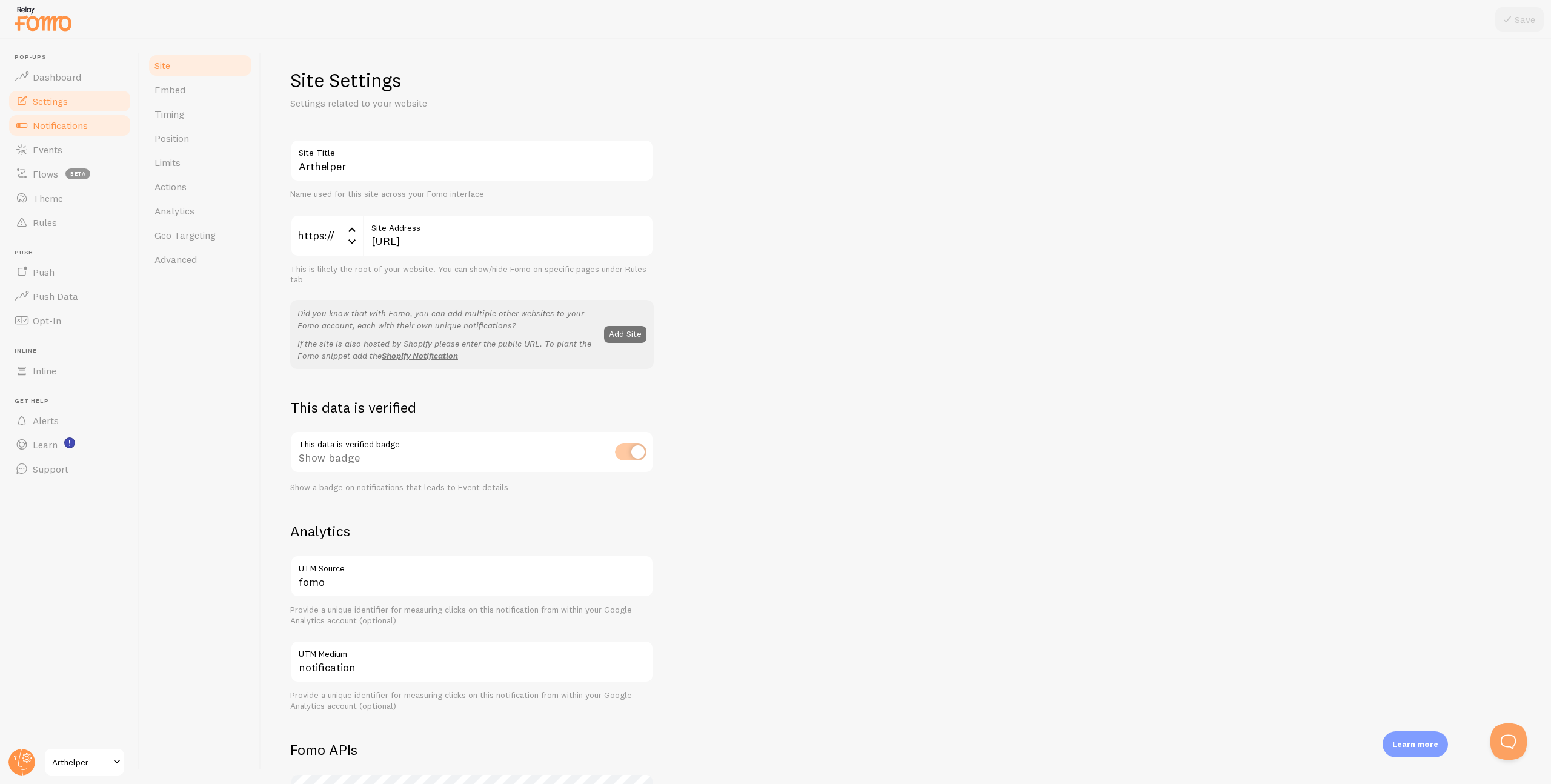
click at [42, 125] on span "Notifications" at bounding box center [60, 125] width 55 height 12
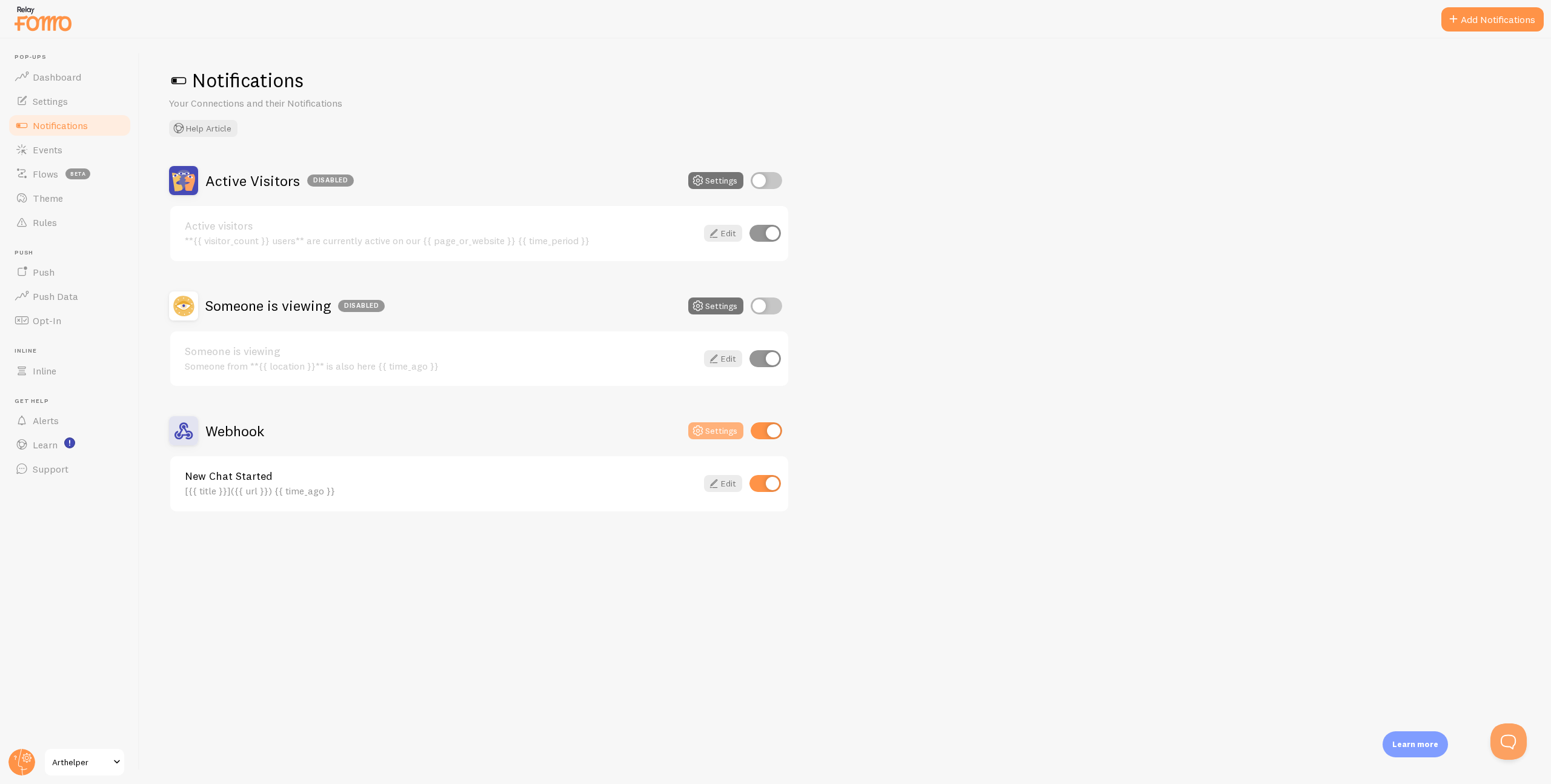
click at [718, 433] on button "Settings" at bounding box center [716, 431] width 55 height 17
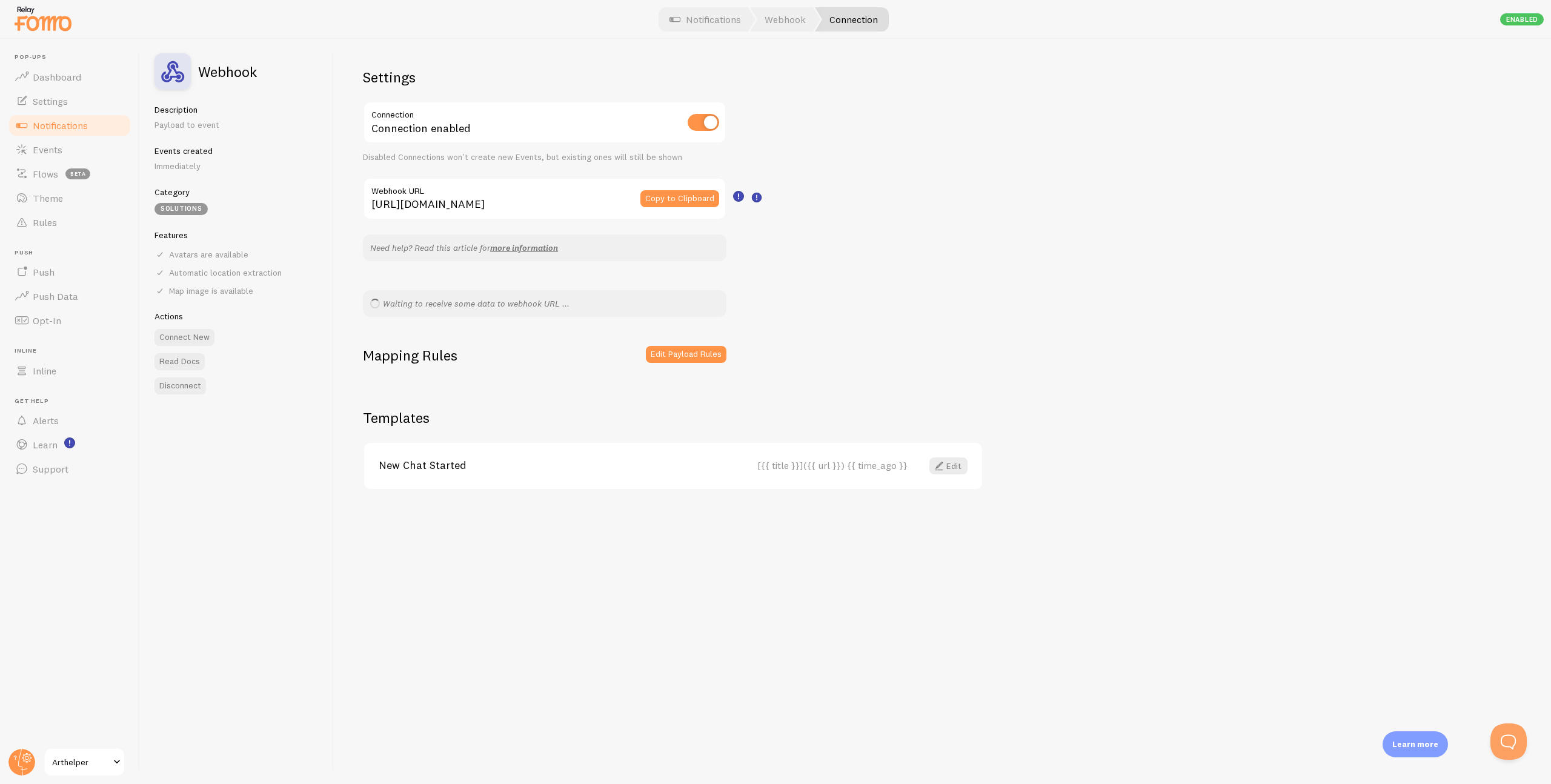
click at [813, 255] on div "Settings Connection Connection enabled Disabled Connections won't create new Ev…" at bounding box center [942, 412] width 1217 height 745
click at [468, 307] on div "Waiting to receive some data to webhook URL ..." at bounding box center [544, 303] width 363 height 27
click at [186, 362] on link "Read Docs" at bounding box center [180, 362] width 51 height 17
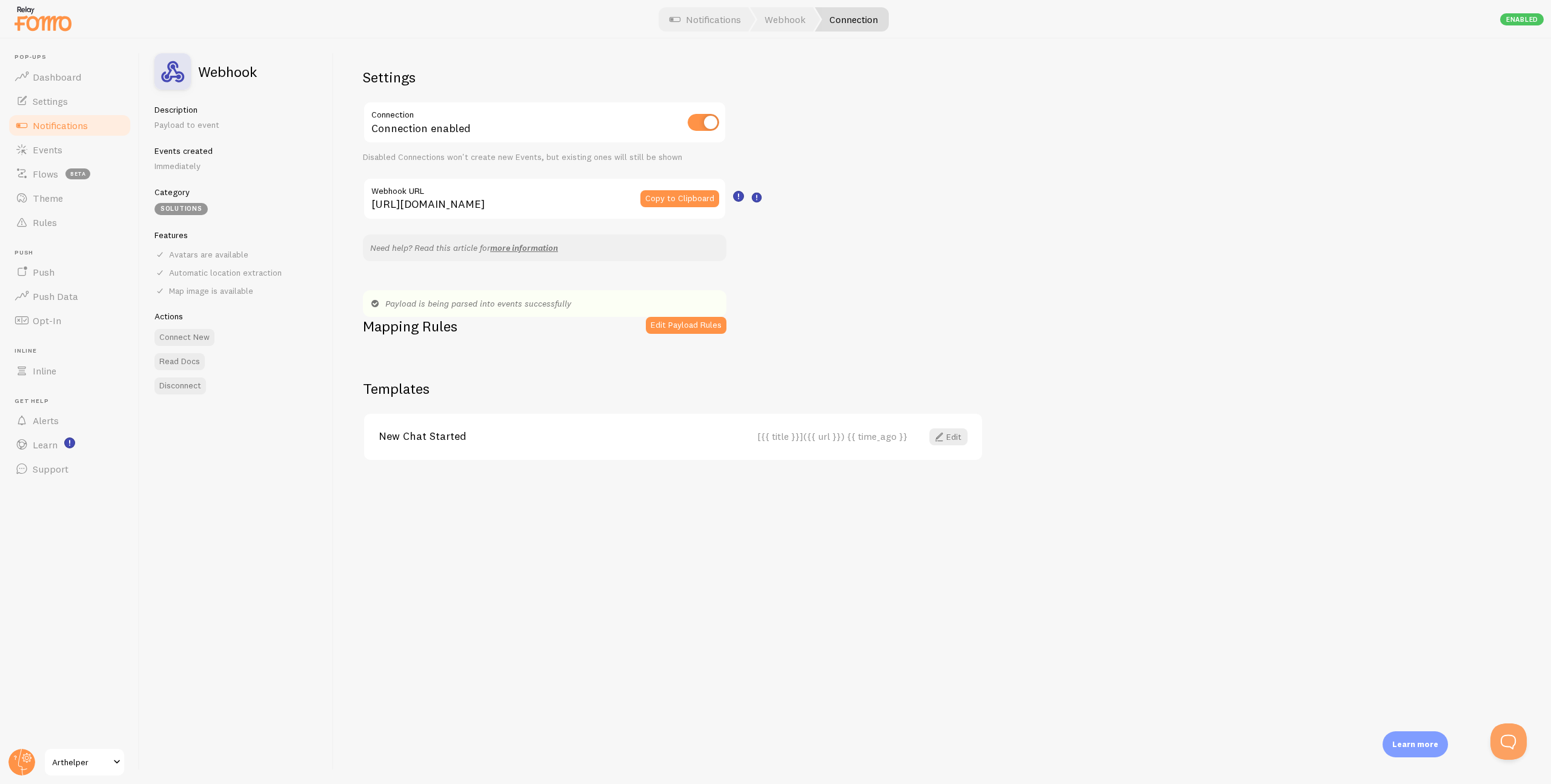
click at [189, 125] on p "Payload to event" at bounding box center [236, 125] width 165 height 12
click at [189, 336] on button "Connect New" at bounding box center [184, 337] width 60 height 17
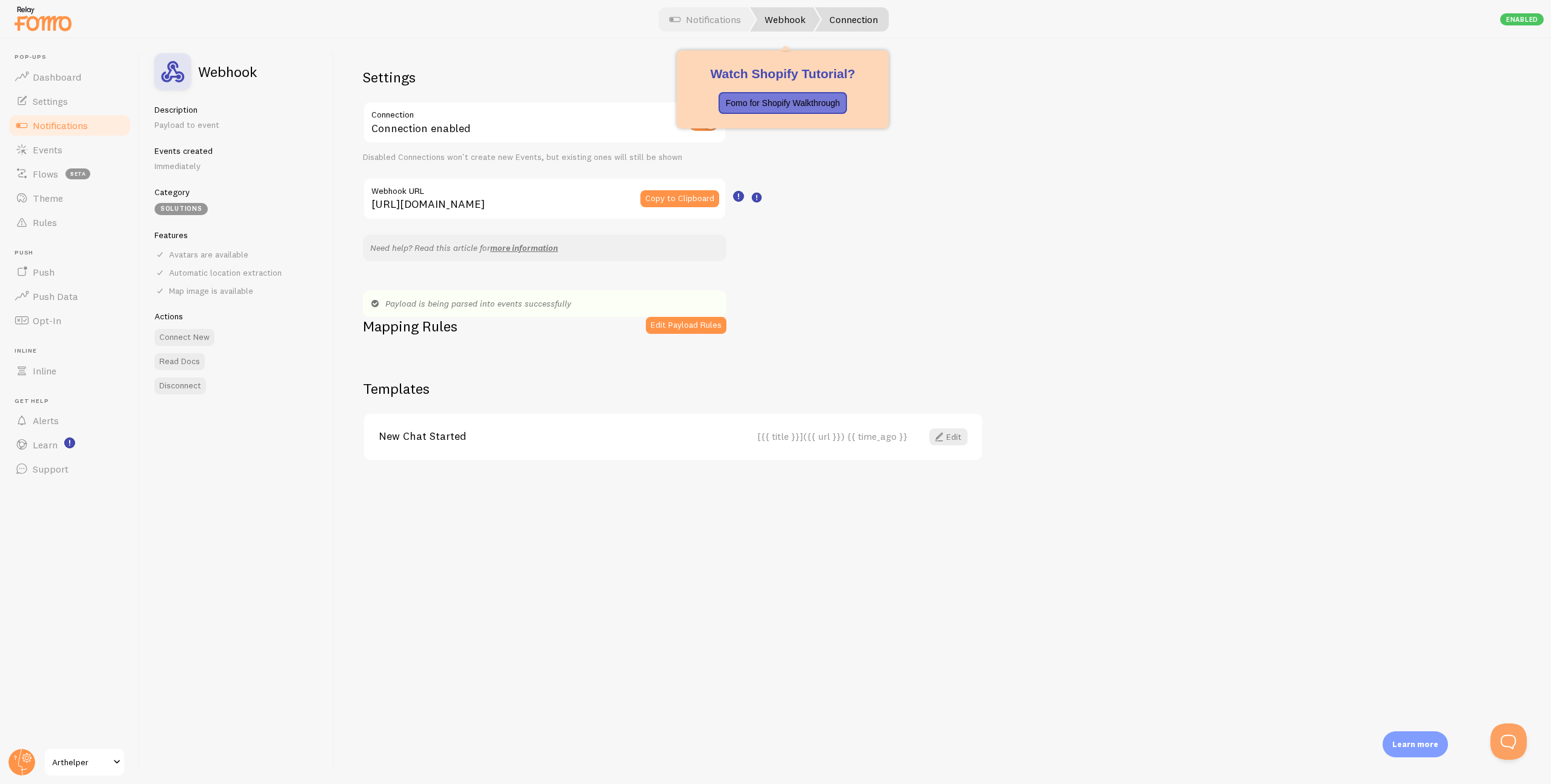
click at [784, 15] on link "Webhook" at bounding box center [785, 20] width 70 height 24
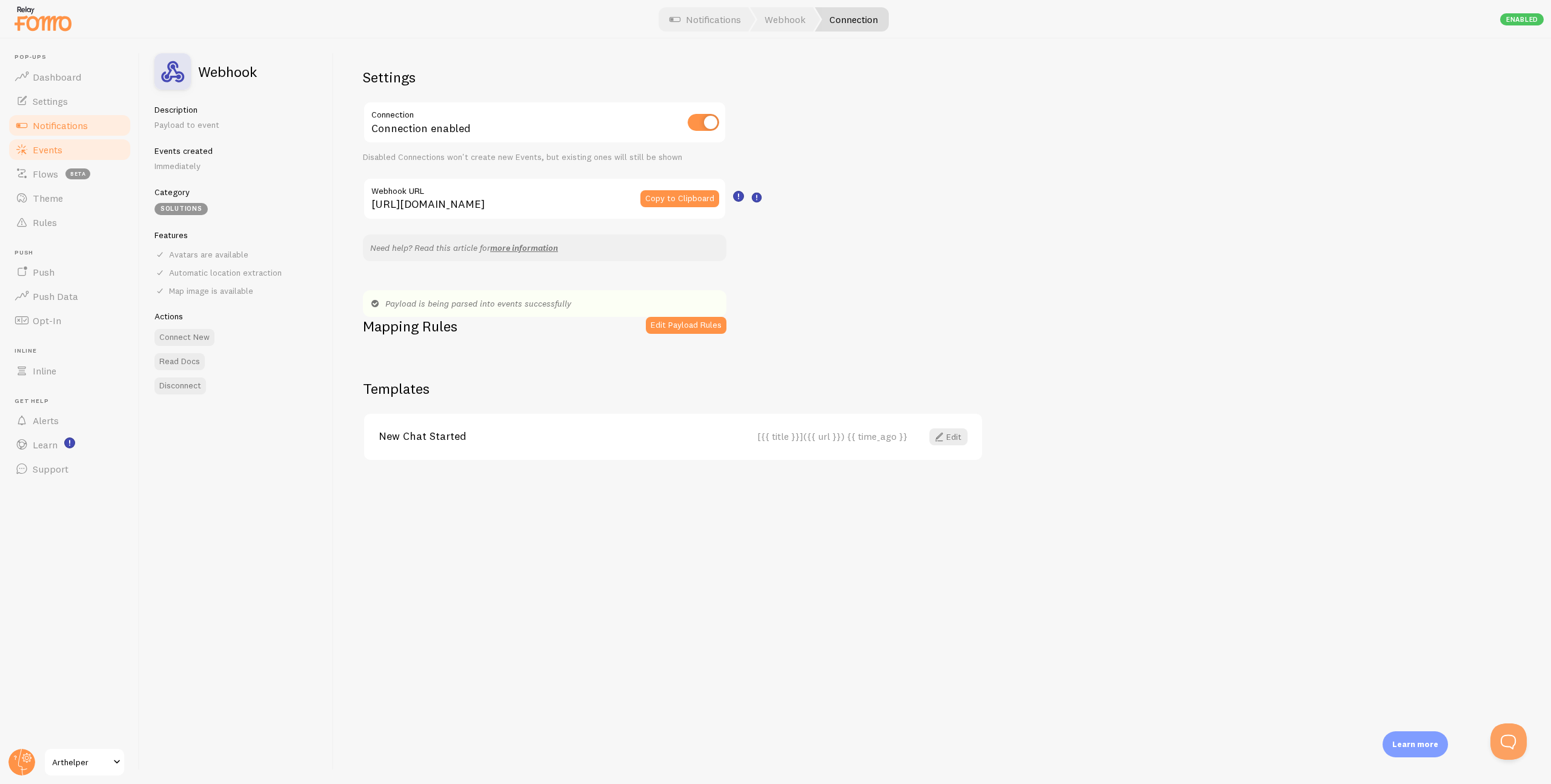
click at [50, 144] on span "Events" at bounding box center [47, 150] width 30 height 12
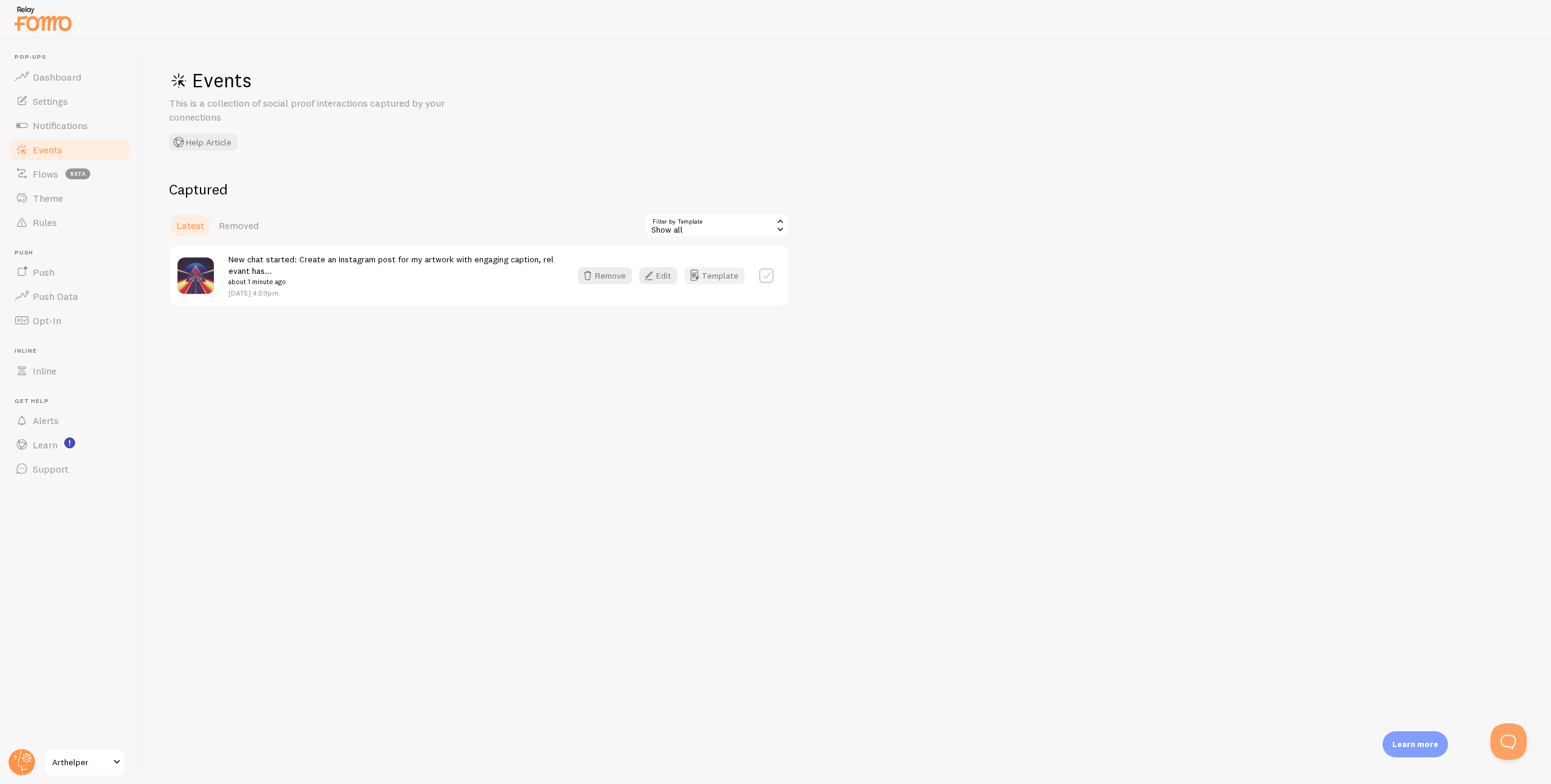
click at [715, 273] on button "Template" at bounding box center [715, 275] width 60 height 17
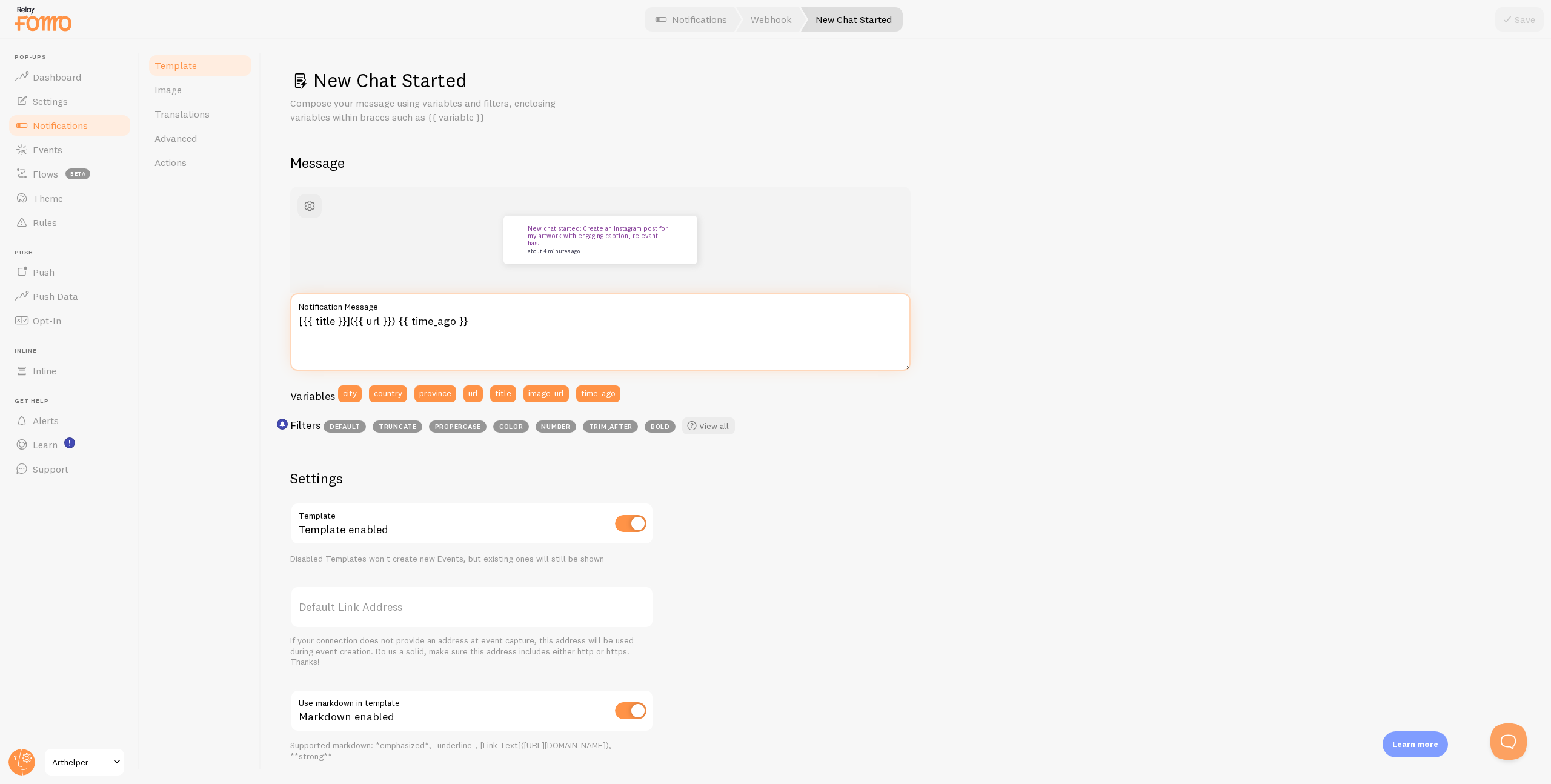
click at [298, 322] on textarea "[{{ title }}]({{ url }}) {{ time_ago }}" at bounding box center [600, 331] width 621 height 77
type textarea "**New chat started:** [{{ title }}]({{ url }}) {{ time_ago }}"
click at [1508, 16] on icon at bounding box center [1507, 19] width 15 height 15
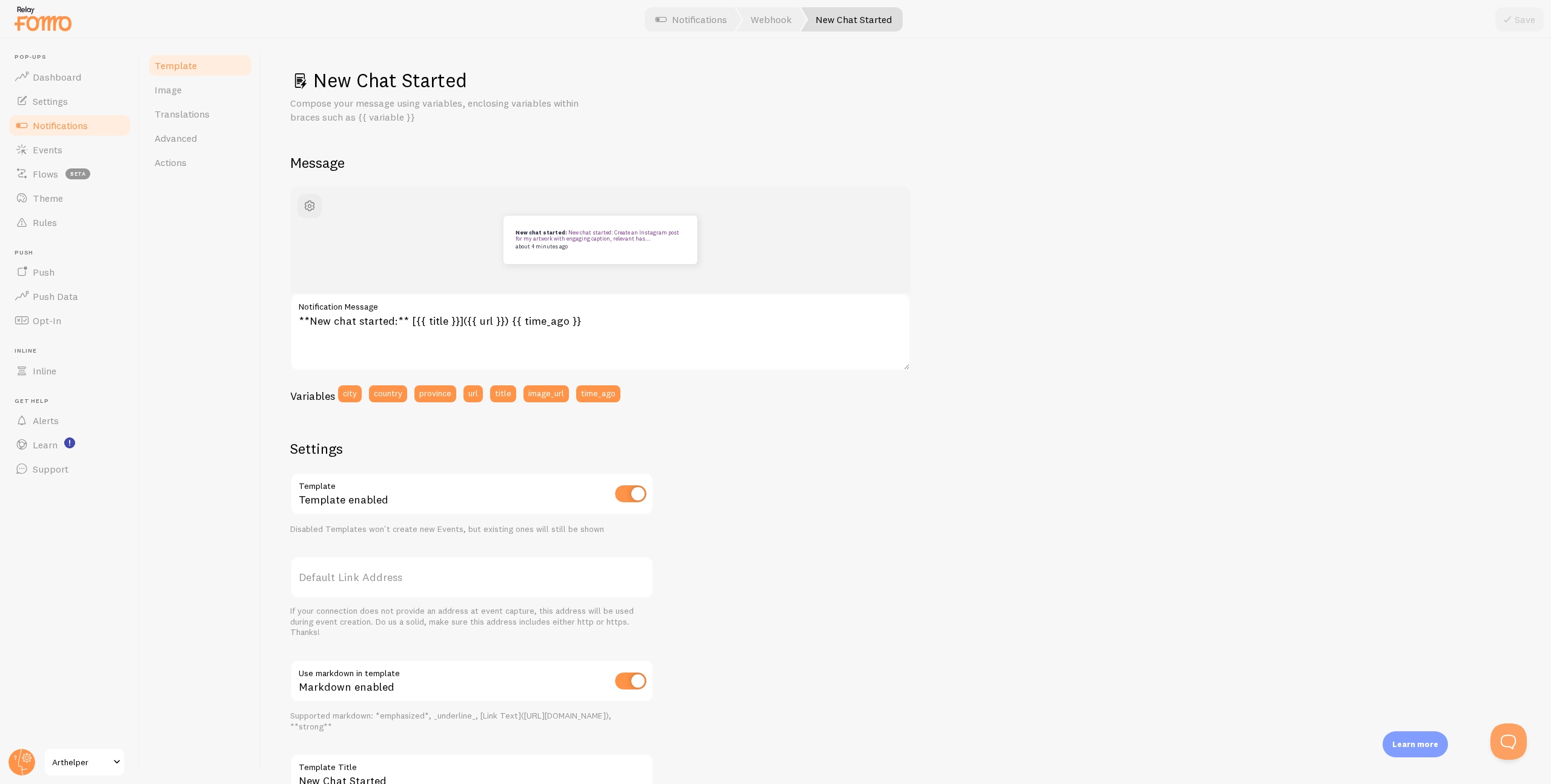
click at [73, 122] on span "Notifications" at bounding box center [60, 125] width 55 height 12
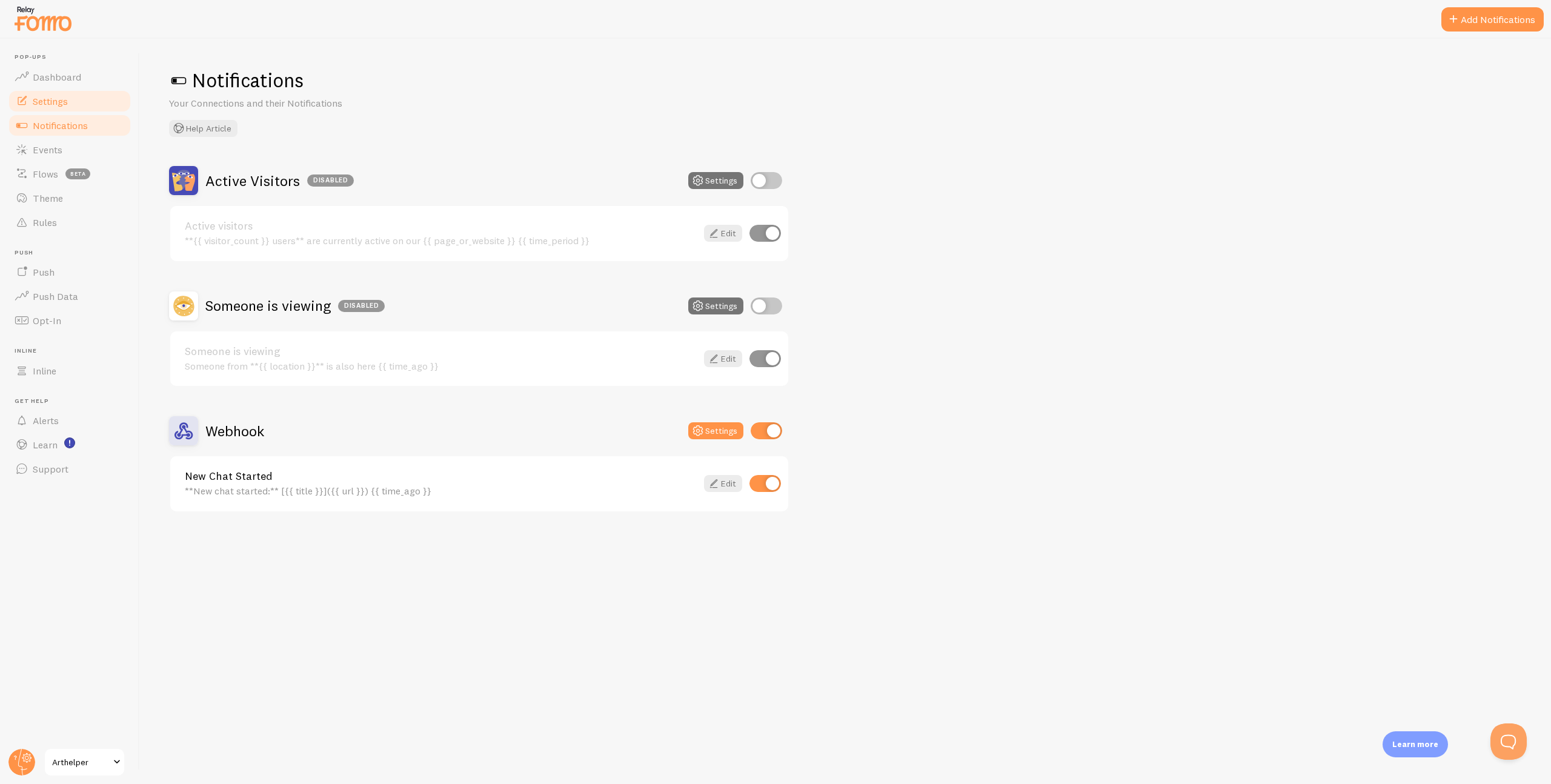
click at [58, 103] on span "Settings" at bounding box center [51, 101] width 35 height 12
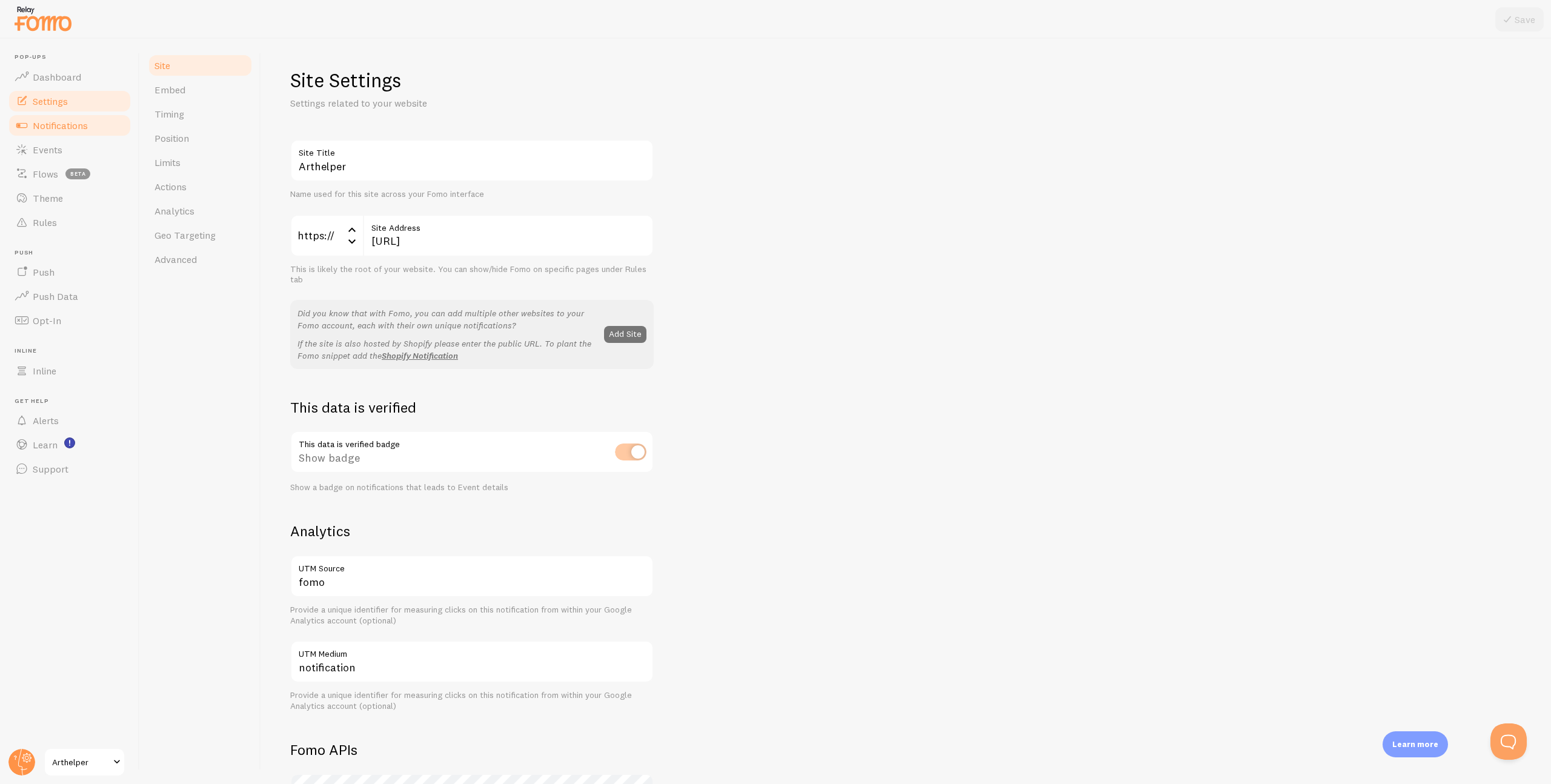
click at [57, 121] on span "Notifications" at bounding box center [60, 125] width 55 height 12
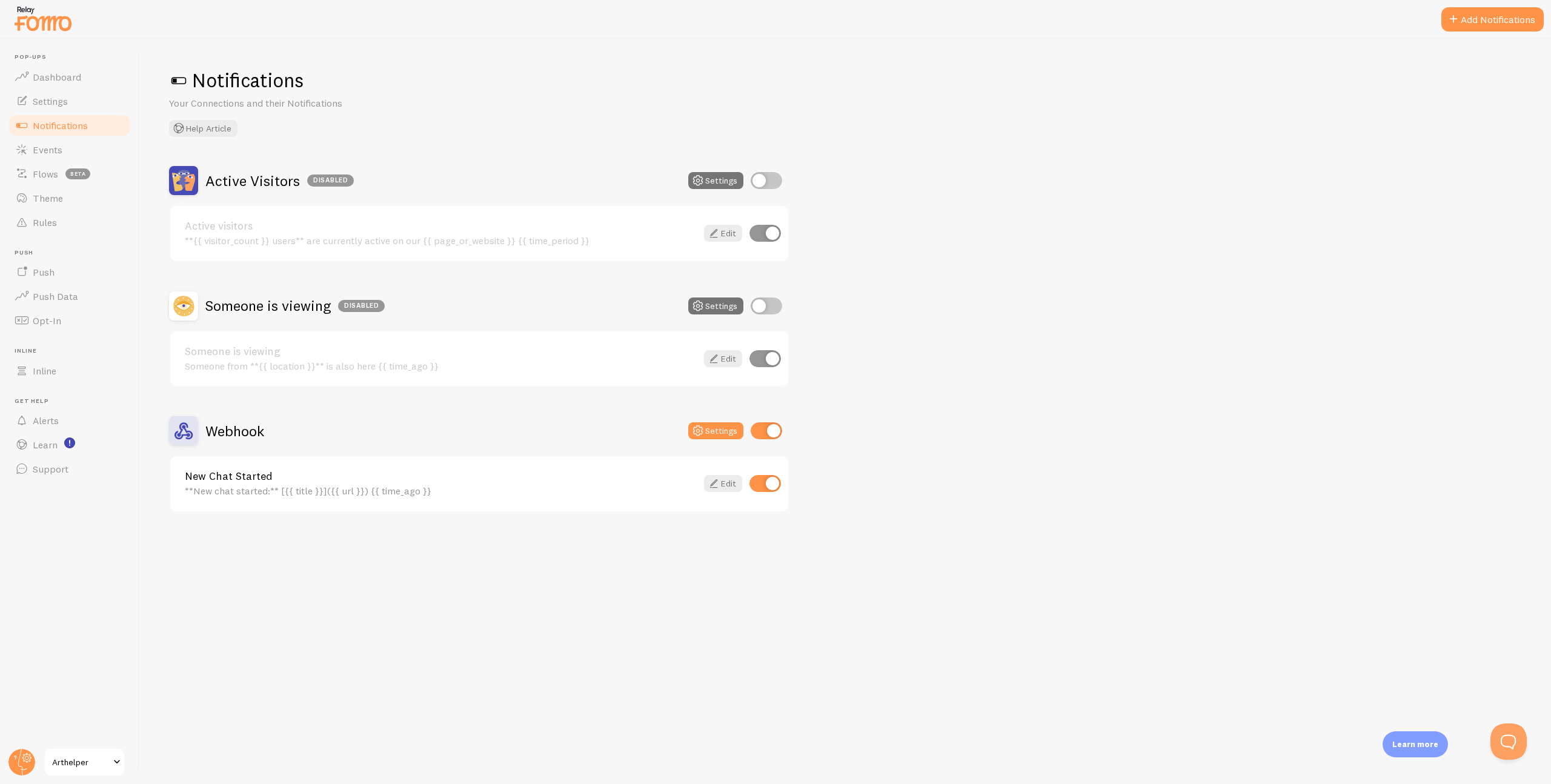
click at [243, 434] on h2 "Webhook" at bounding box center [234, 431] width 59 height 19
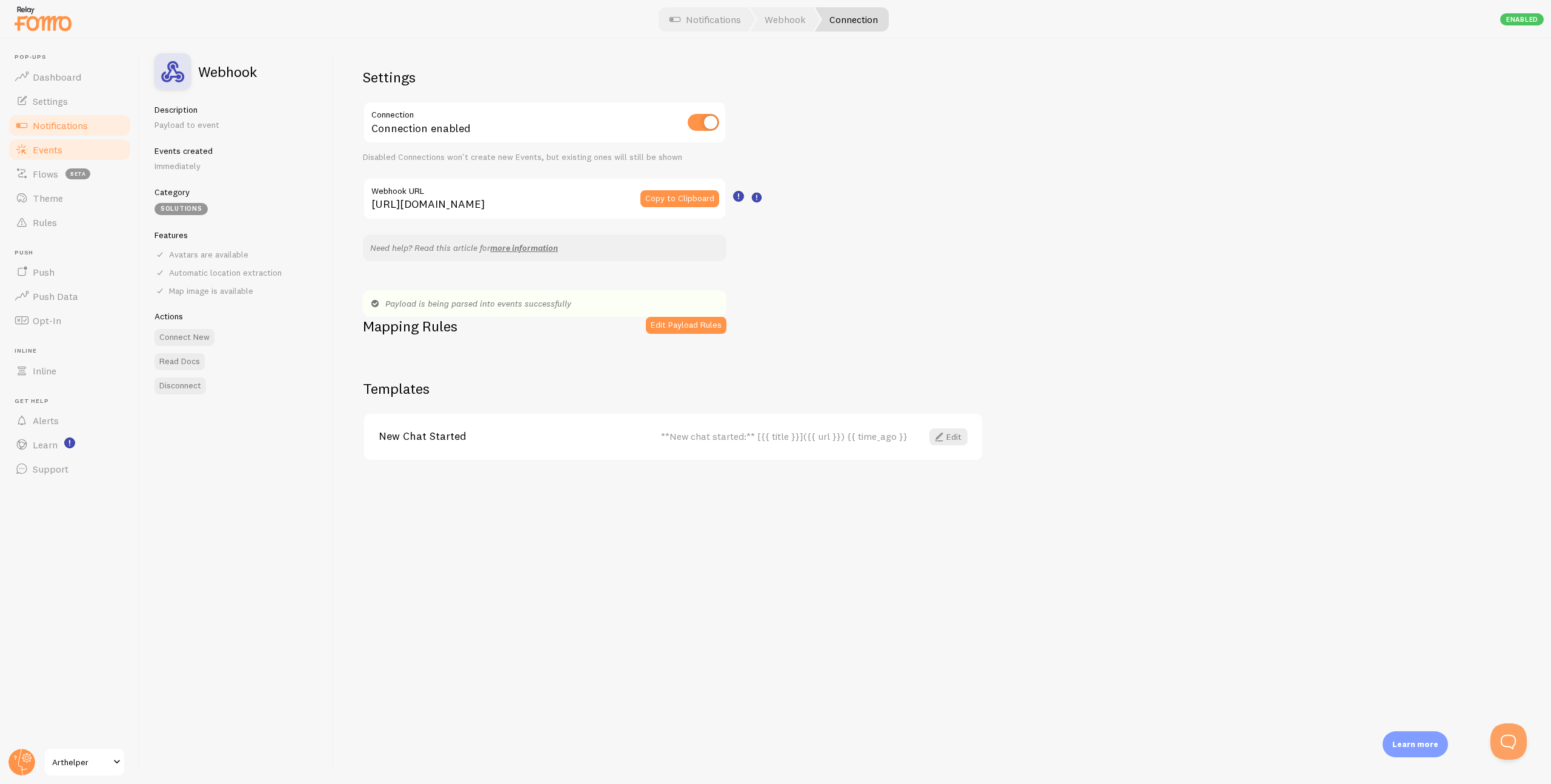
click at [42, 151] on span "Events" at bounding box center [47, 150] width 30 height 12
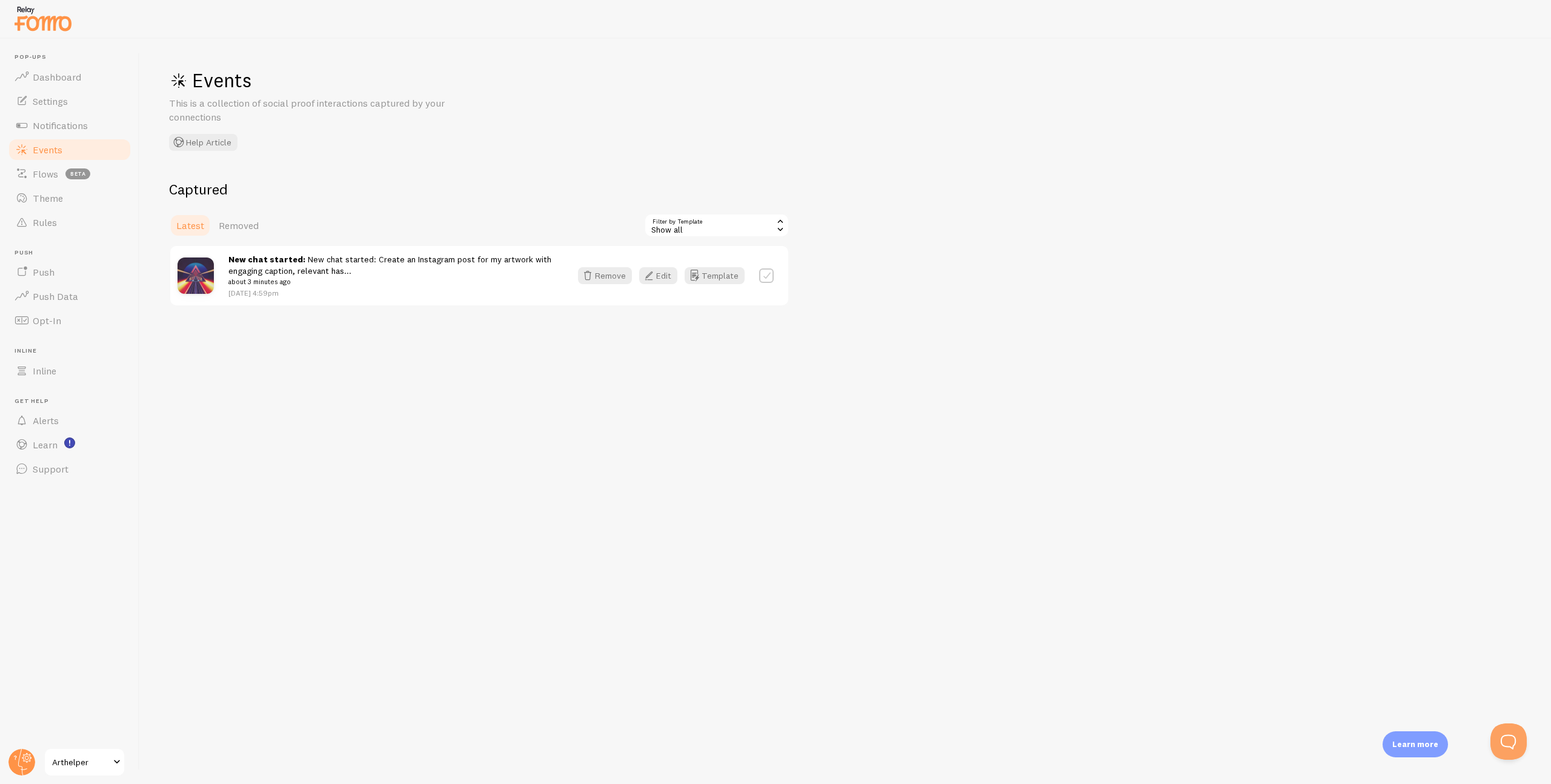
click at [764, 226] on div "Show all" at bounding box center [717, 226] width 145 height 24
click at [865, 158] on div "Events This is a collection of social proof interactions captured by your conne…" at bounding box center [846, 412] width 1411 height 745
click at [411, 385] on div "Events This is a collection of social proof interactions captured by your conne…" at bounding box center [846, 412] width 1411 height 745
click at [51, 176] on span "Flows" at bounding box center [45, 174] width 25 height 12
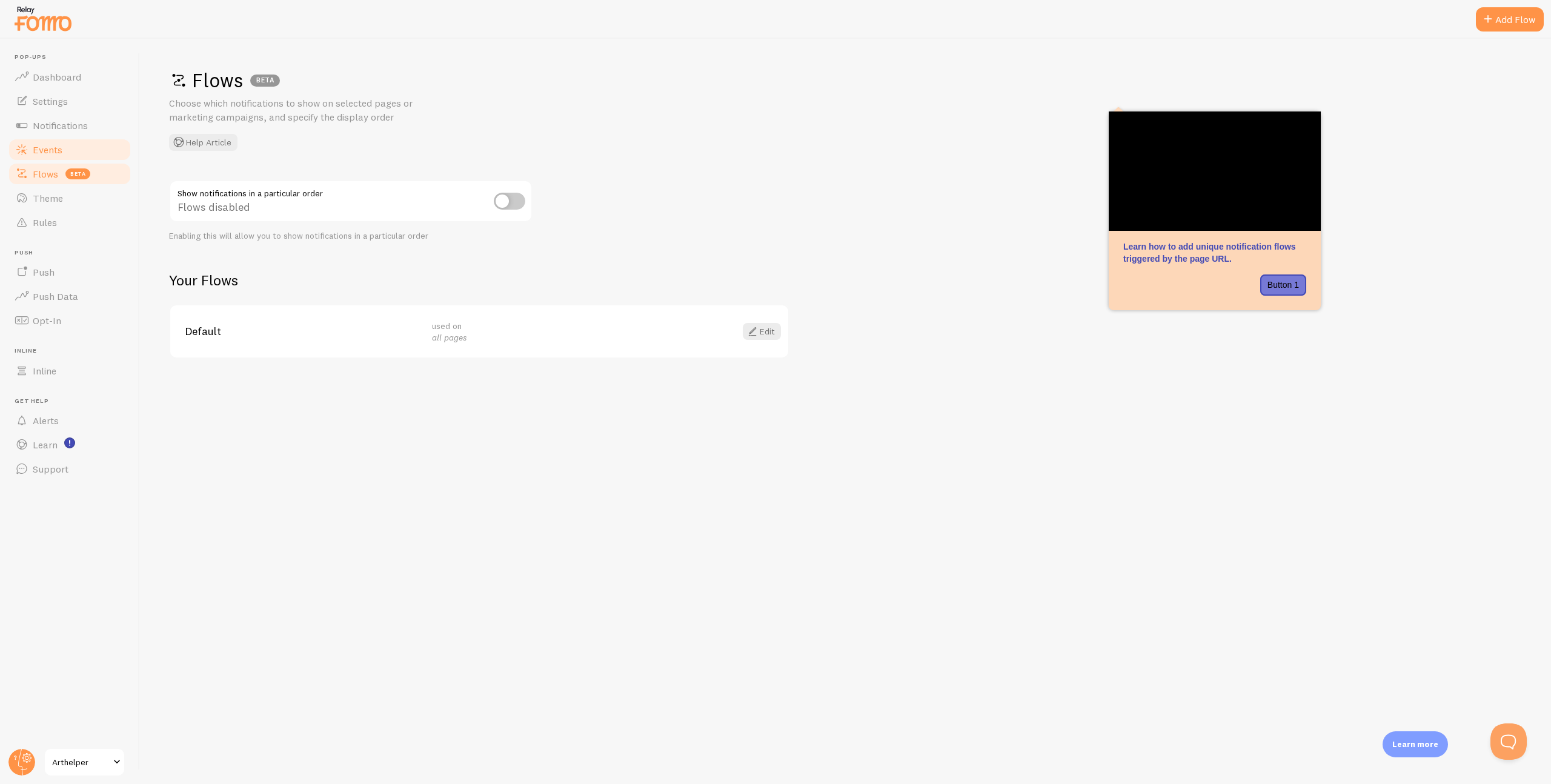
click at [51, 145] on span "Events" at bounding box center [47, 150] width 30 height 12
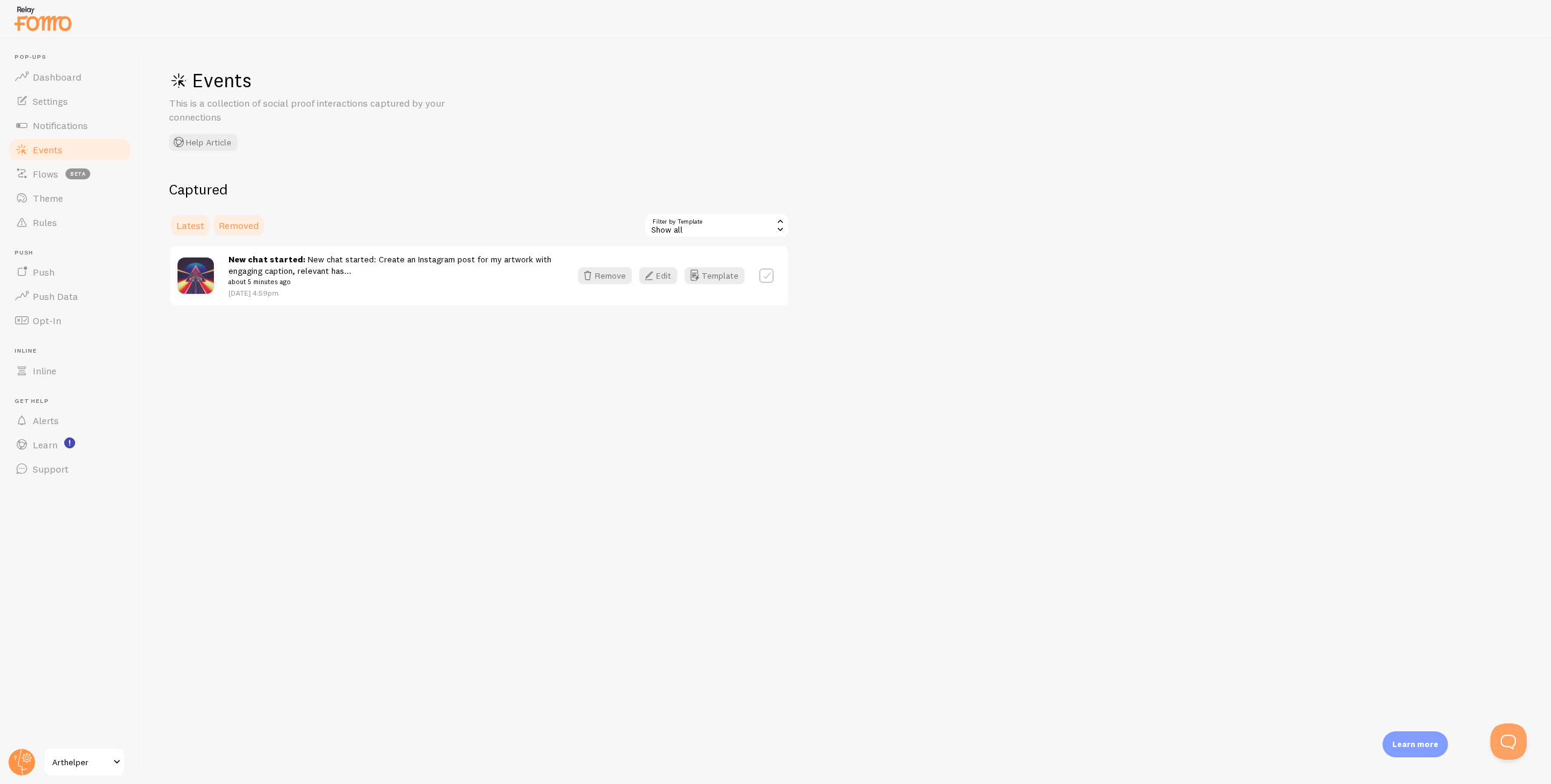
click at [243, 223] on span "Removed" at bounding box center [239, 226] width 40 height 12
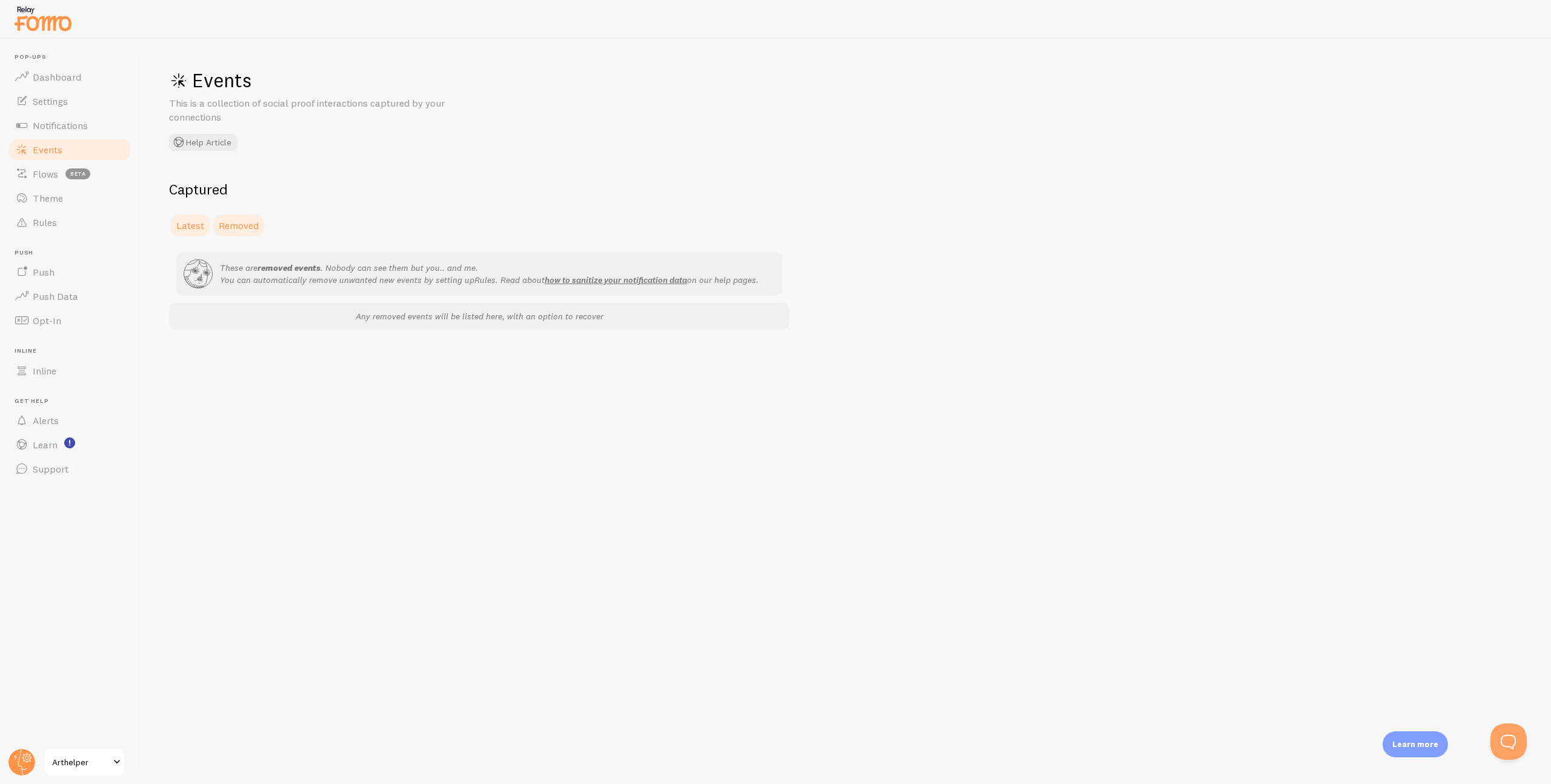
click at [205, 223] on link "Latest" at bounding box center [190, 226] width 42 height 24
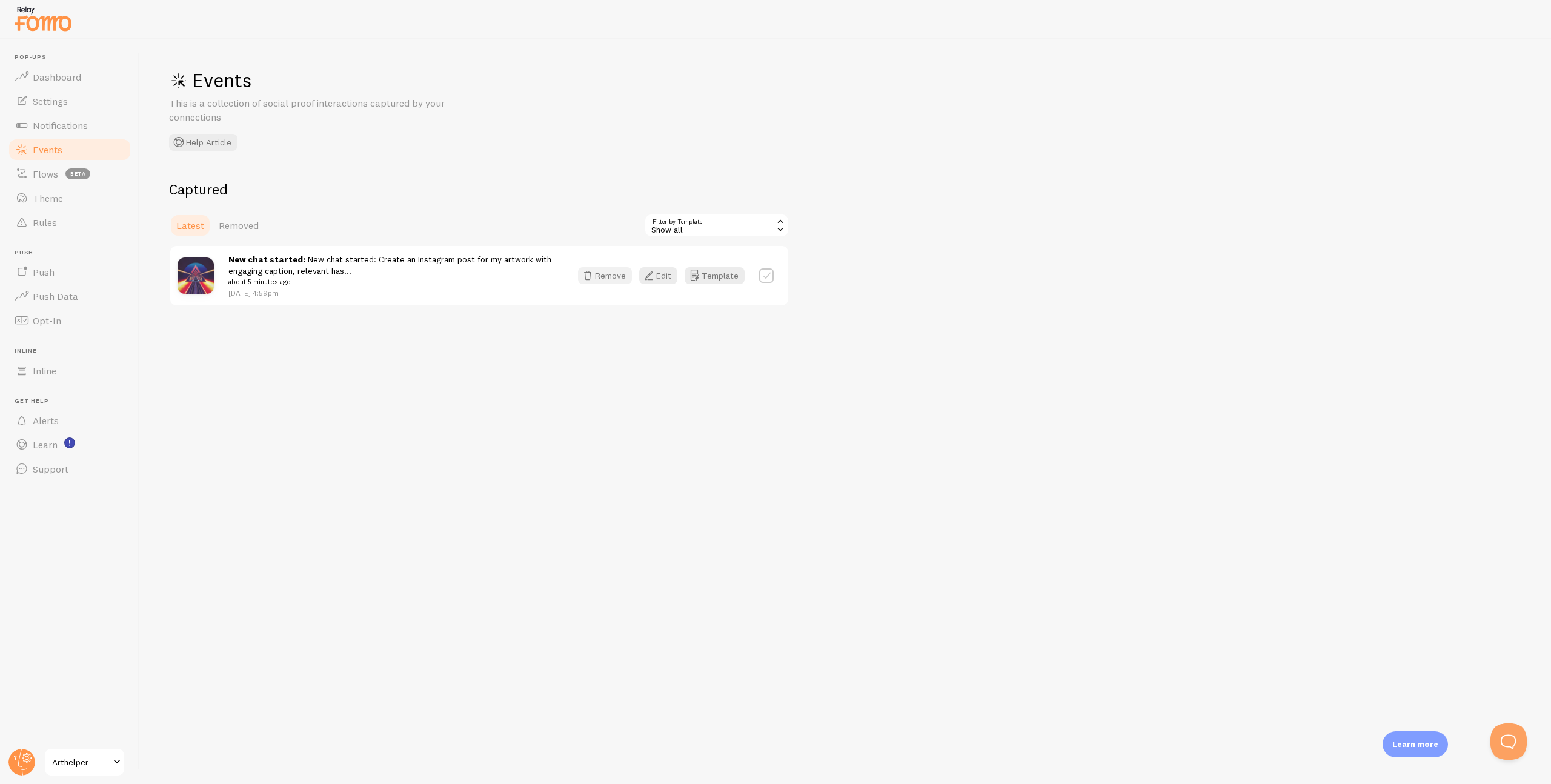
click at [613, 275] on button "Remove" at bounding box center [604, 275] width 54 height 17
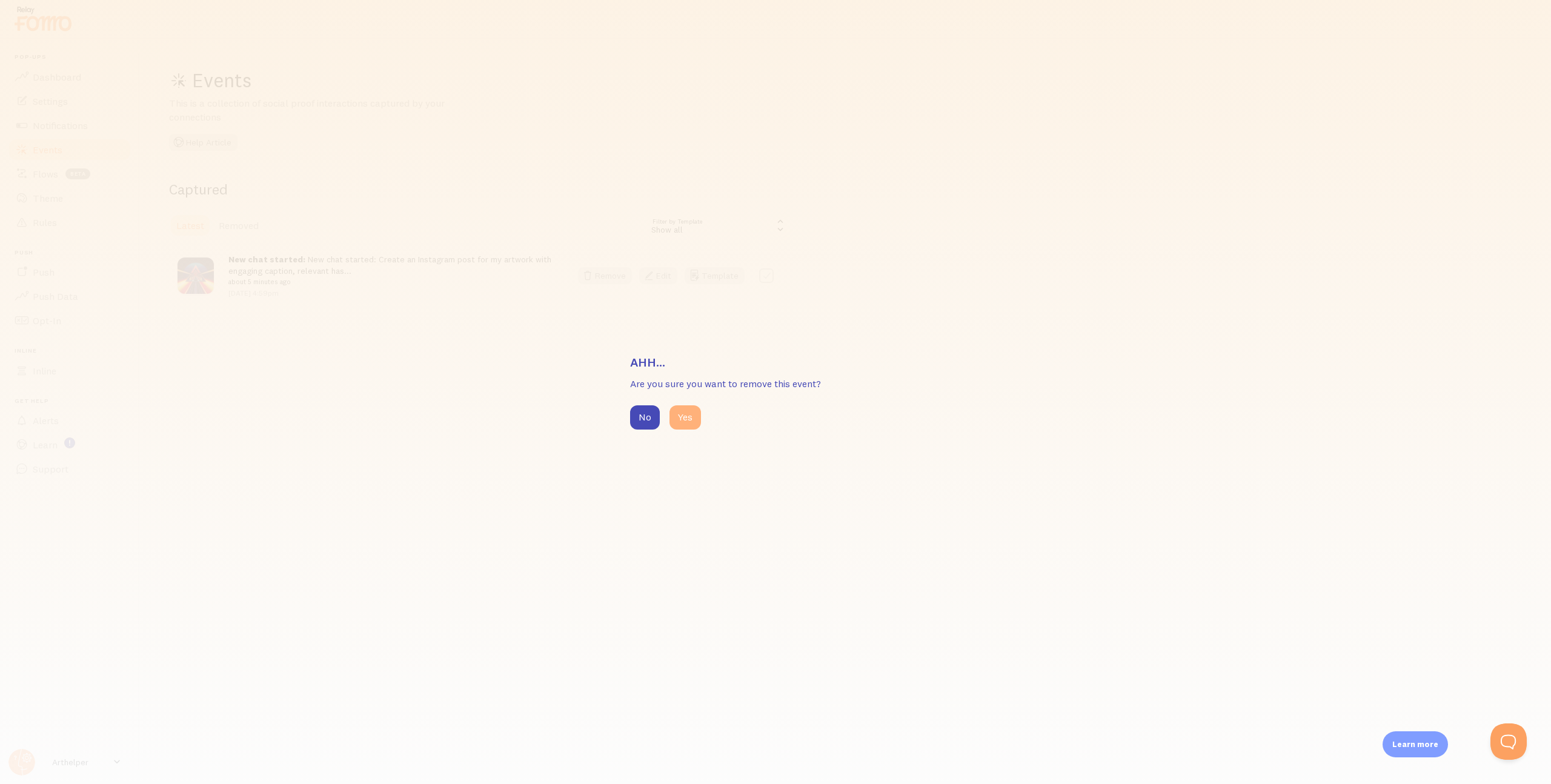
click at [691, 416] on button "Yes" at bounding box center [685, 418] width 31 height 24
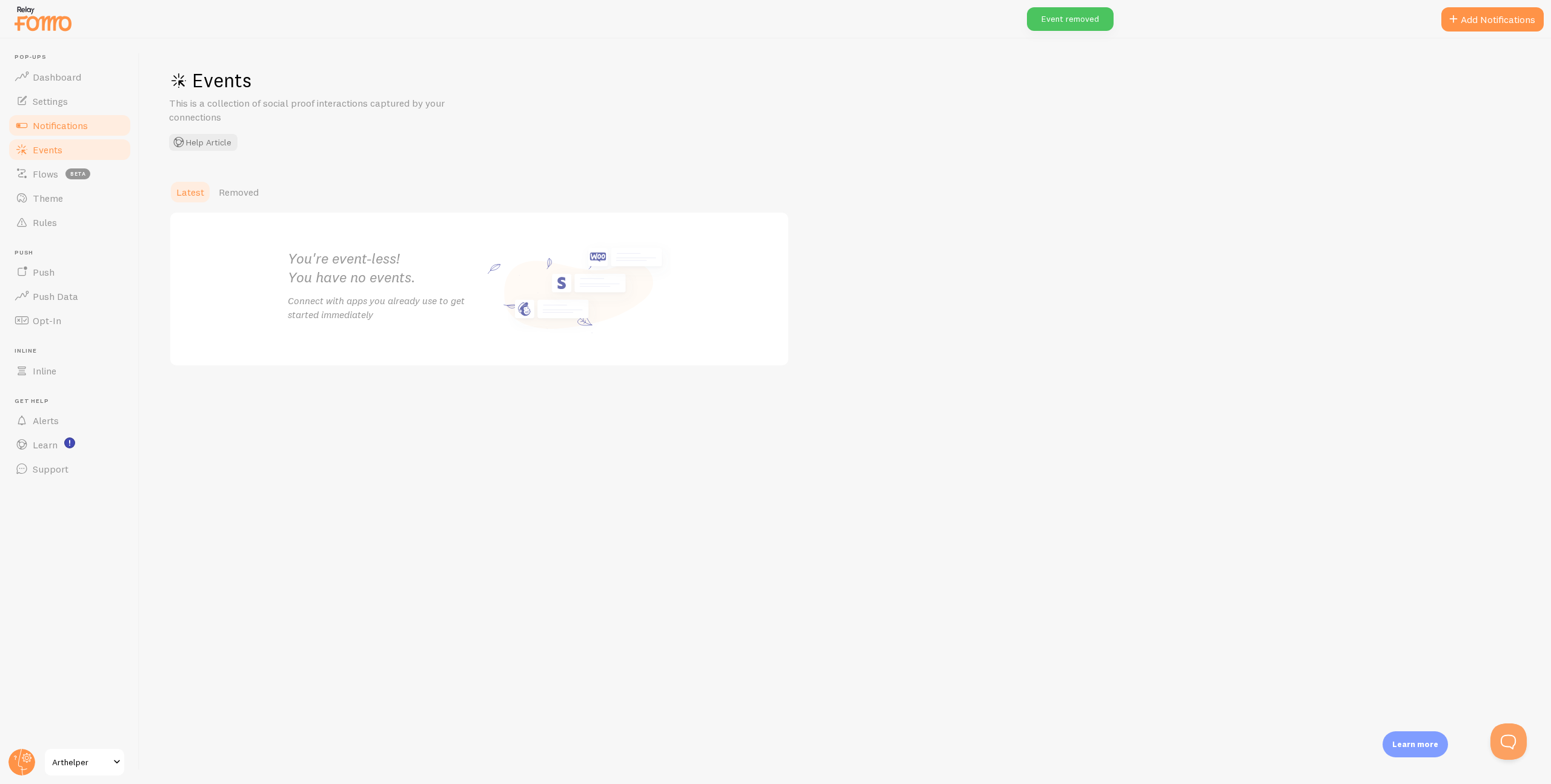
click at [54, 125] on span "Notifications" at bounding box center [60, 125] width 55 height 12
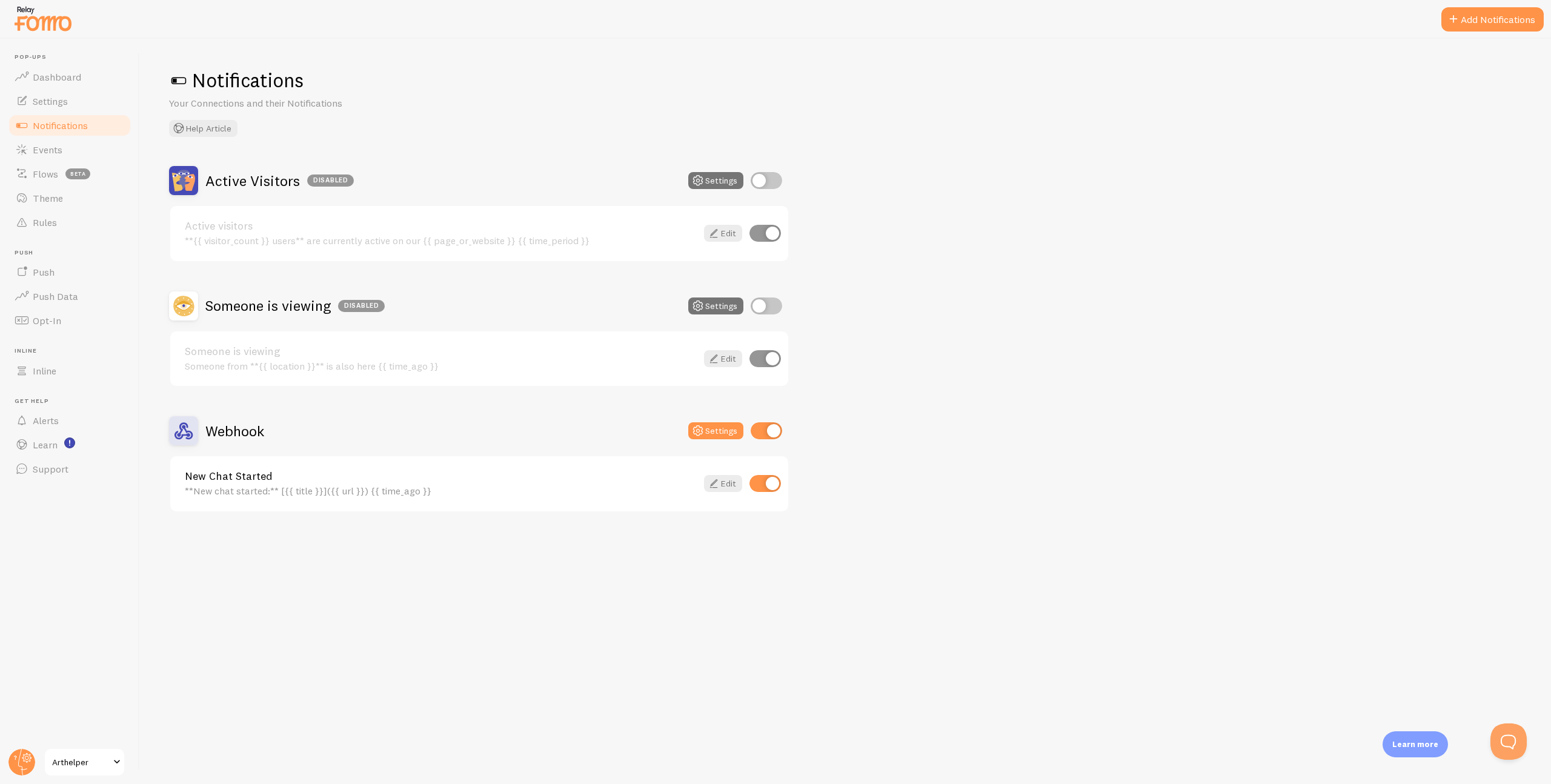
click at [233, 430] on h2 "Webhook" at bounding box center [234, 431] width 59 height 19
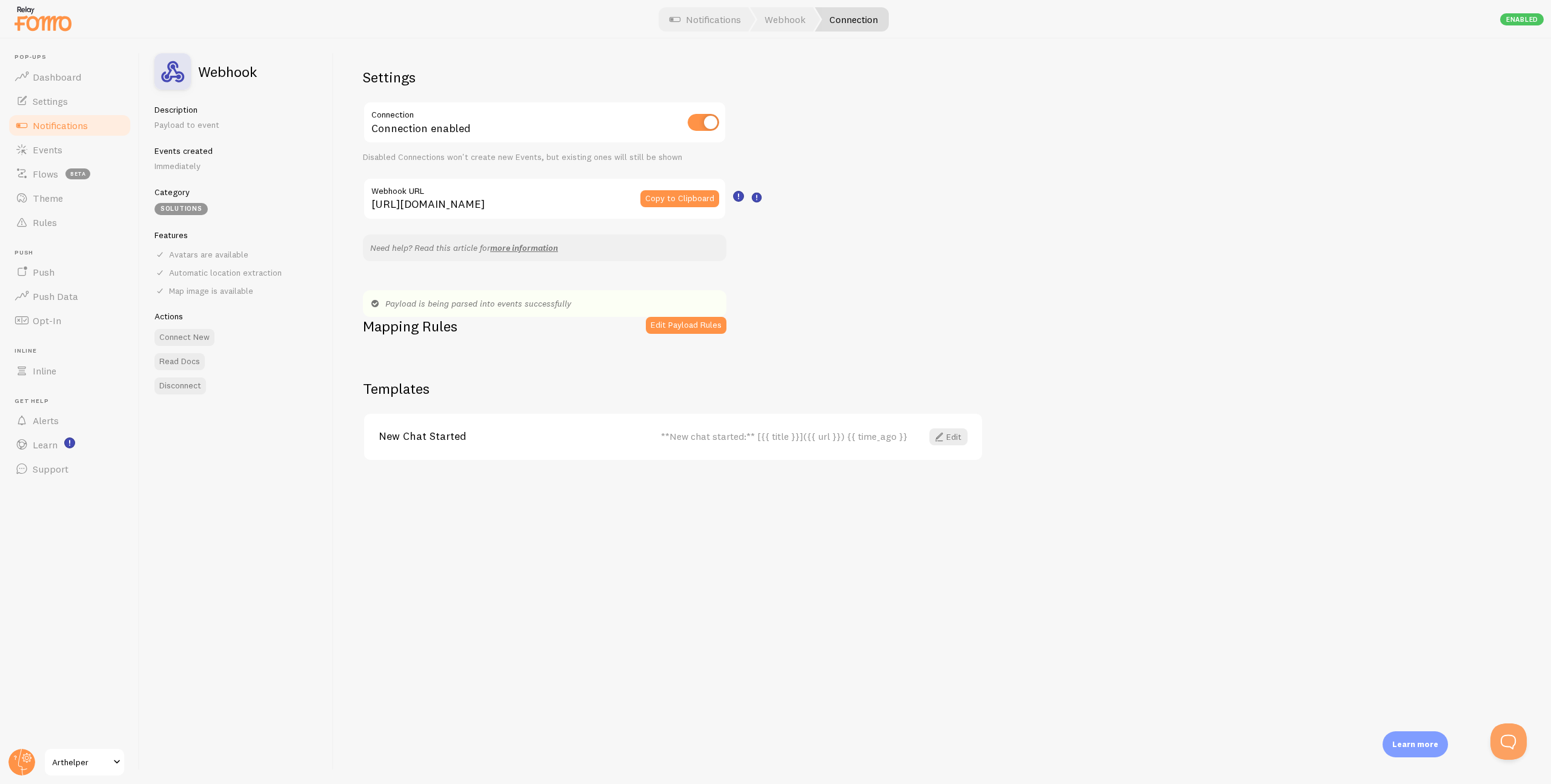
click at [466, 304] on div "Payload is being parsed into events successfully" at bounding box center [544, 303] width 363 height 27
click at [51, 155] on span "Events" at bounding box center [47, 150] width 30 height 12
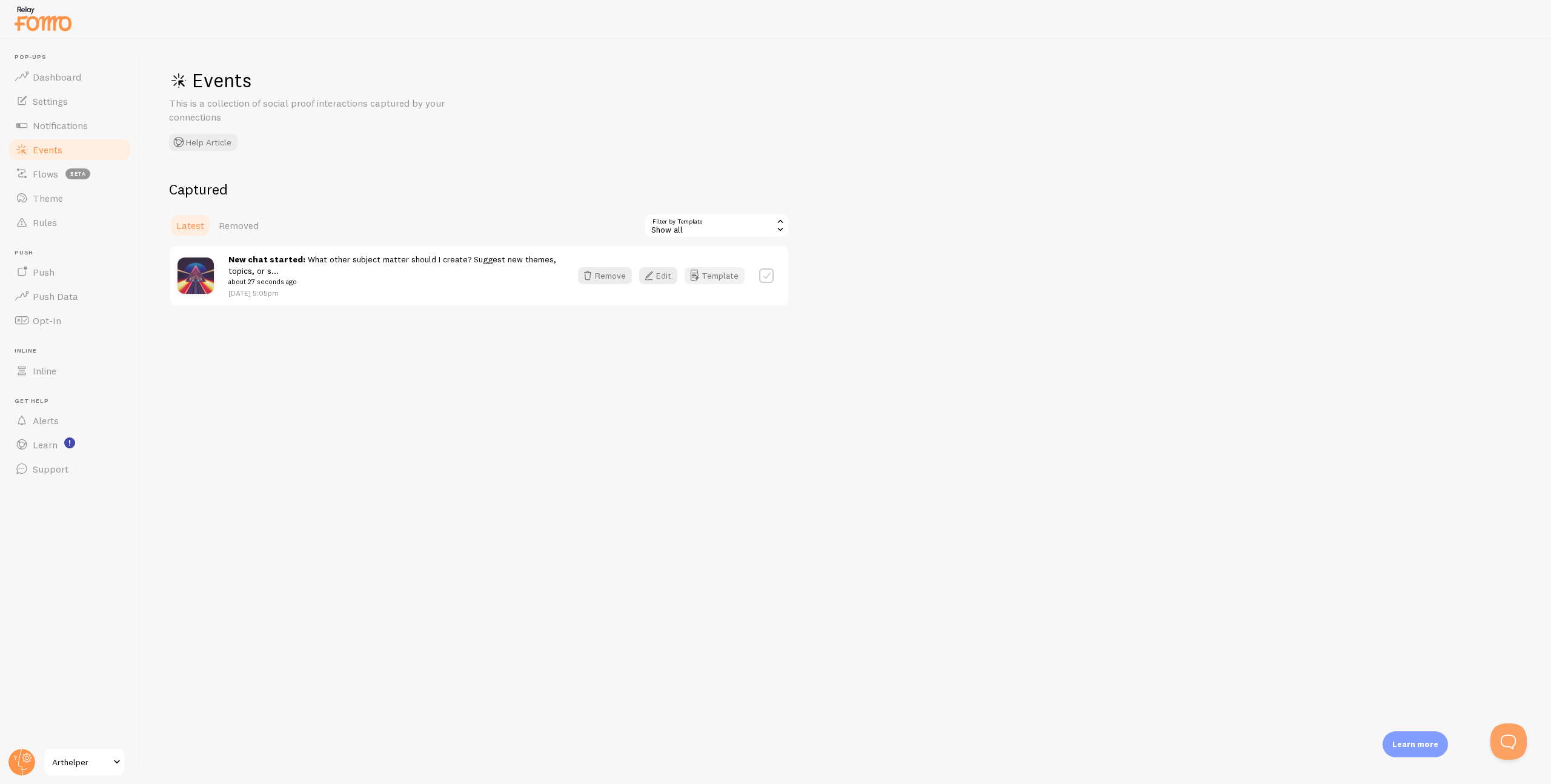
click at [717, 275] on button "Template" at bounding box center [715, 275] width 60 height 17
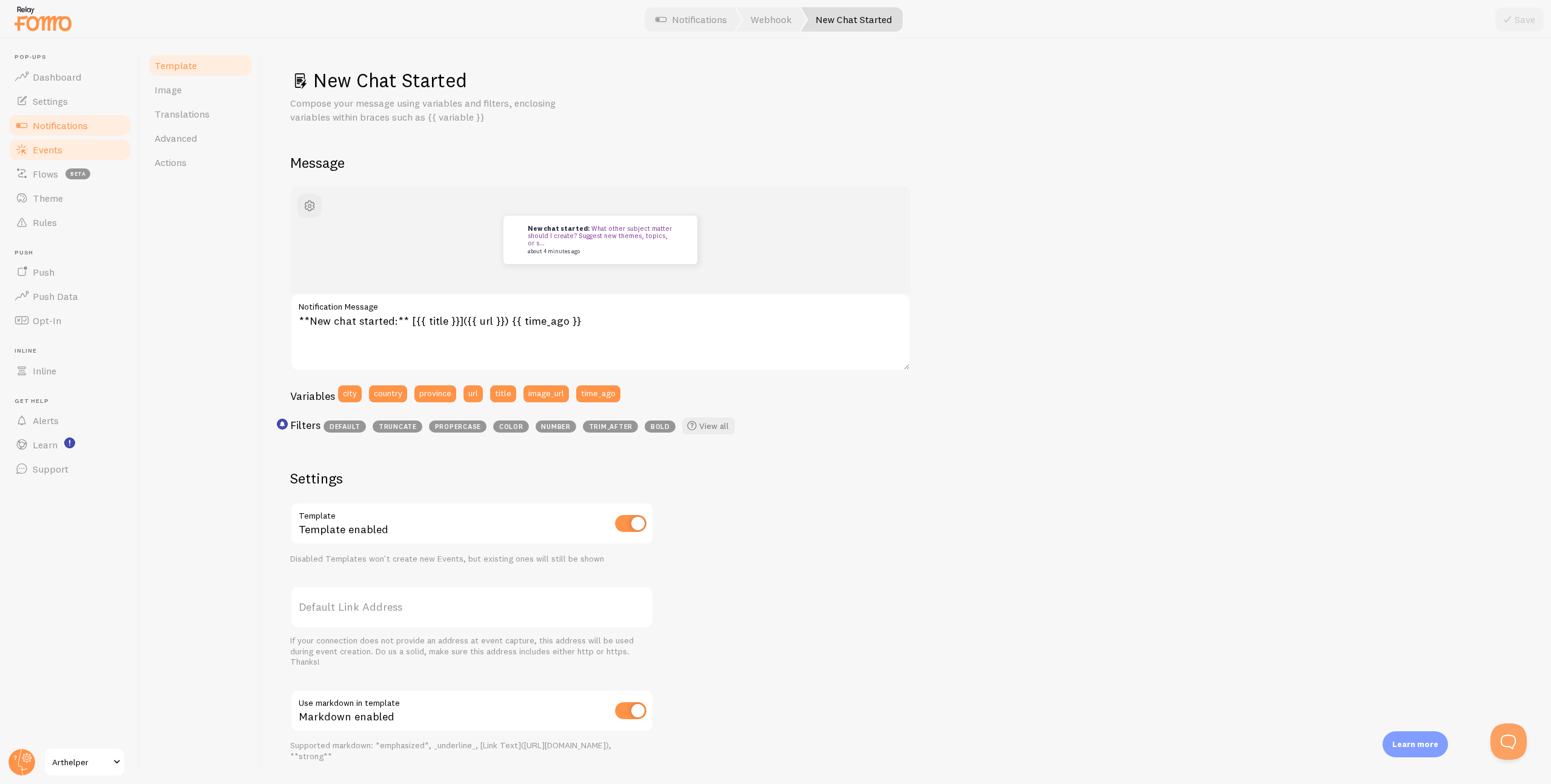
click at [45, 148] on span "Events" at bounding box center [47, 150] width 30 height 12
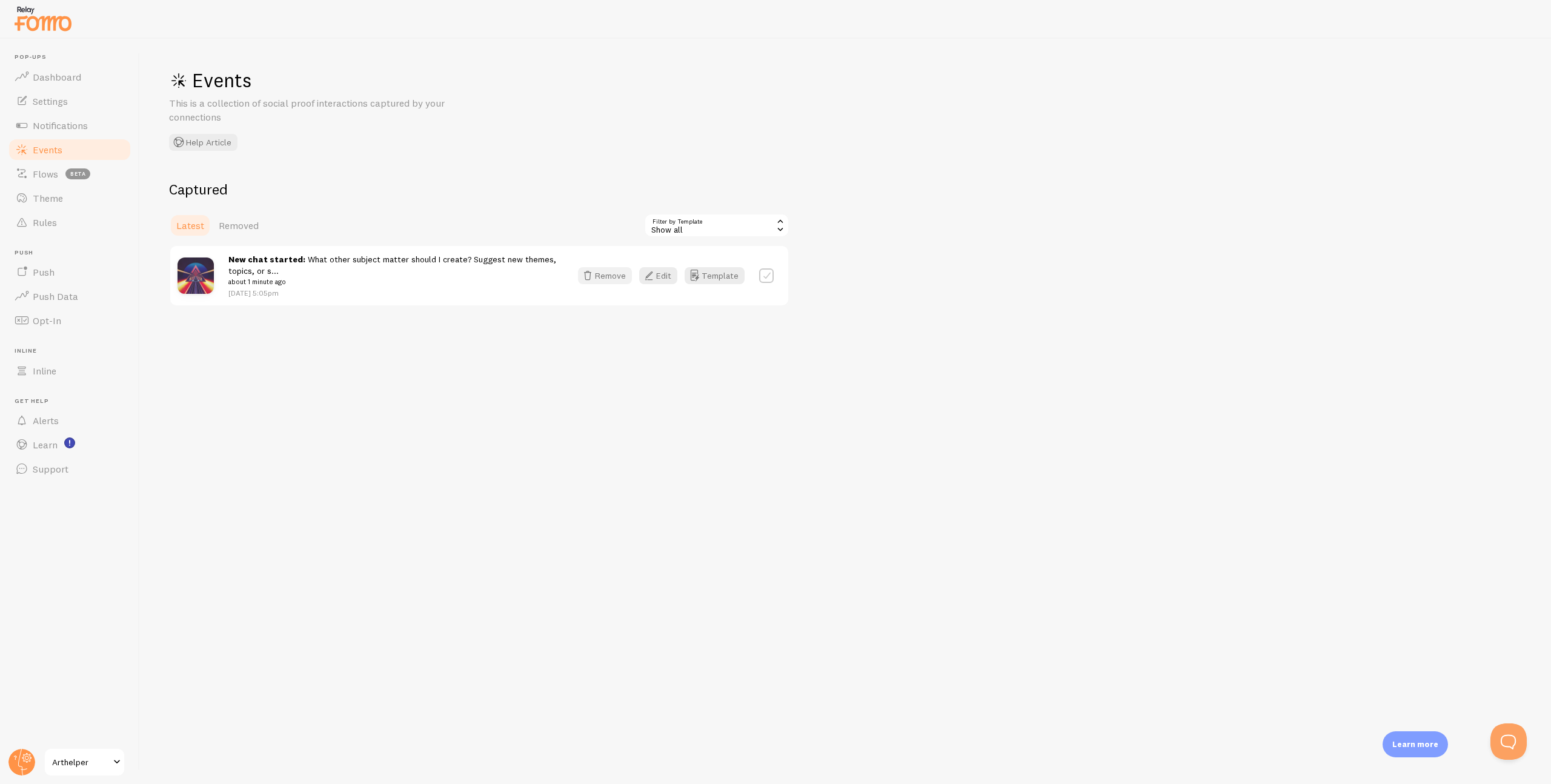
click at [615, 278] on button "Remove" at bounding box center [604, 275] width 54 height 17
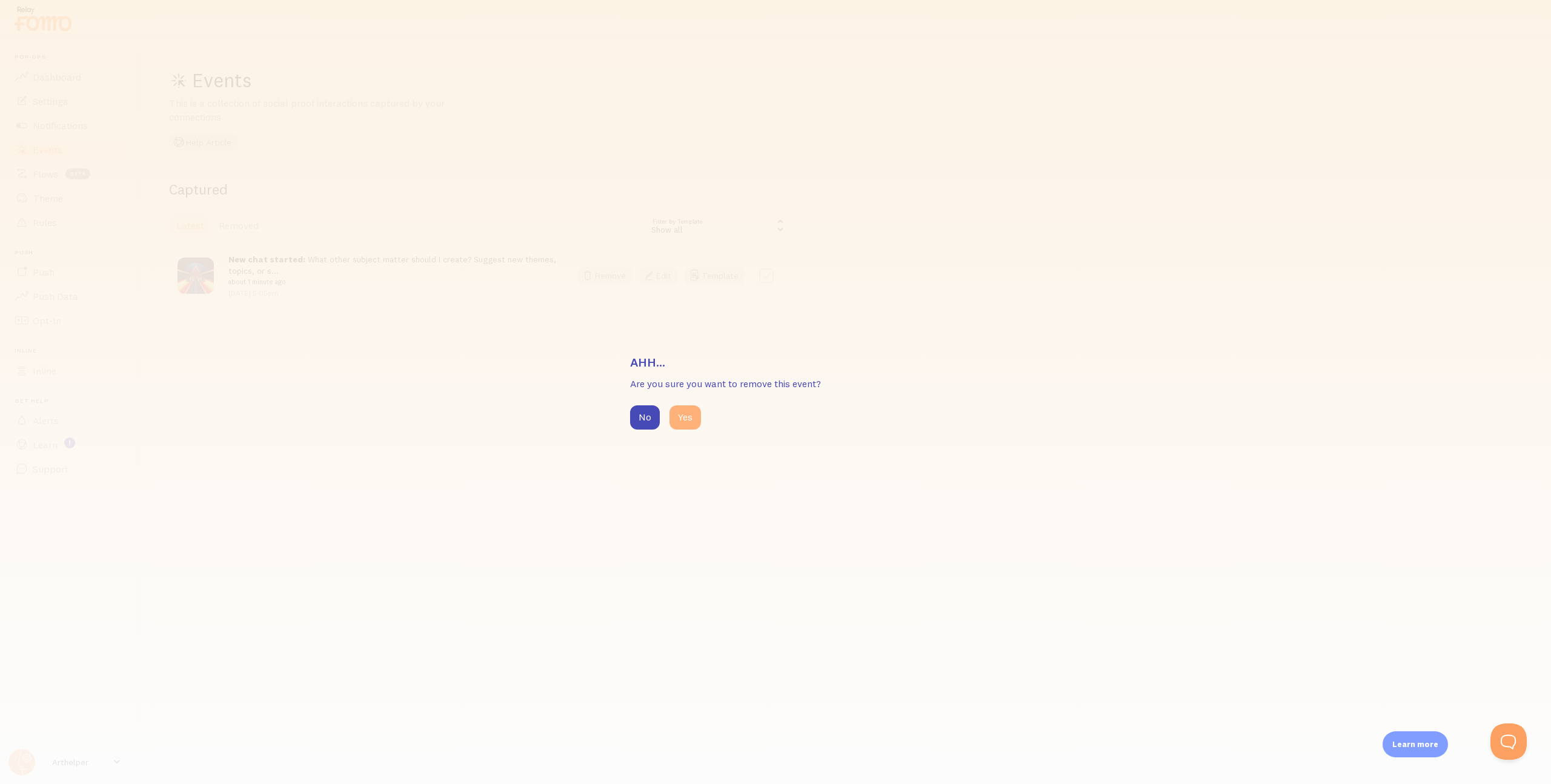
click at [689, 419] on button "Yes" at bounding box center [685, 418] width 31 height 24
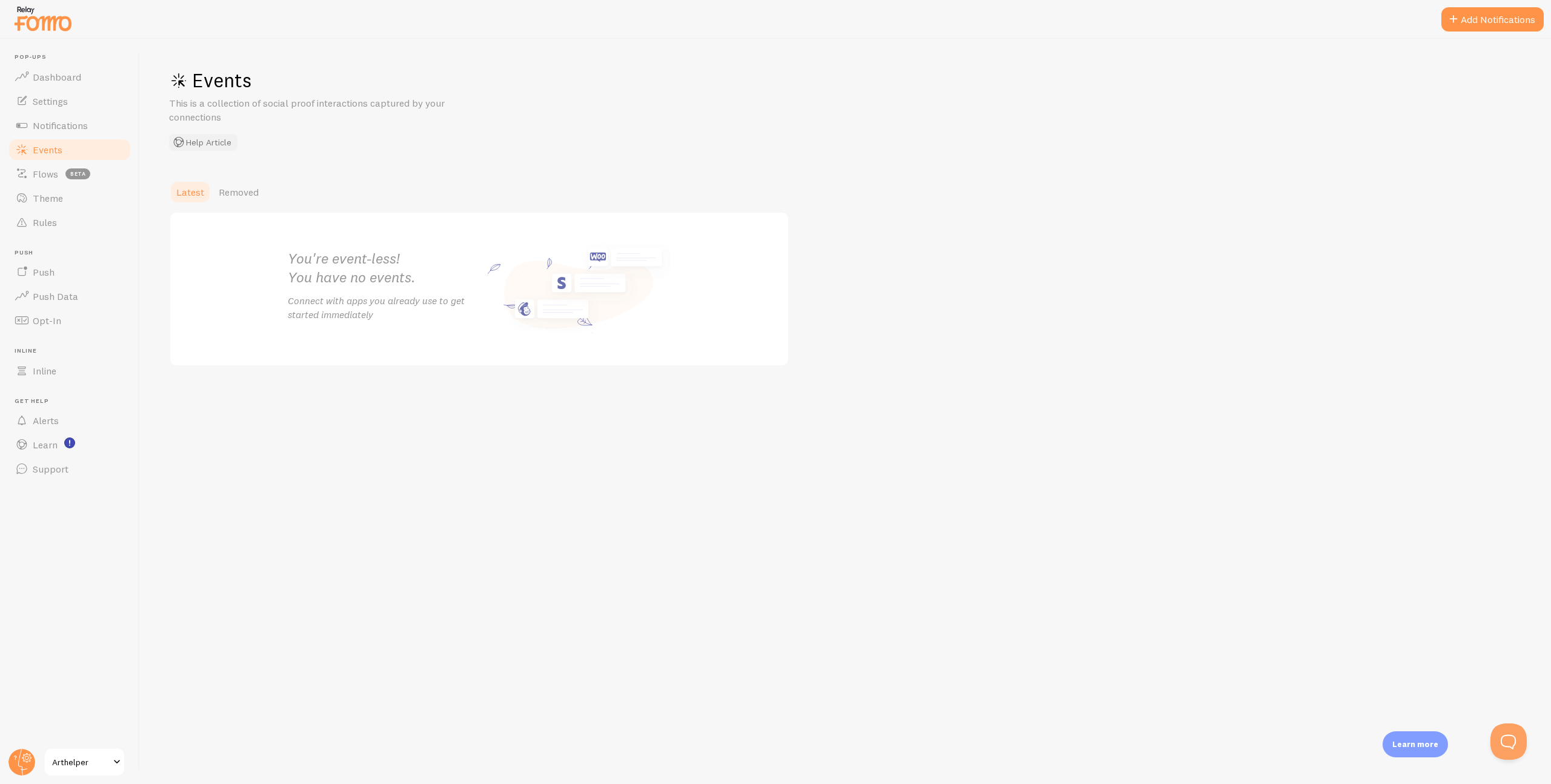
click at [213, 142] on button "Help Article" at bounding box center [203, 142] width 68 height 17
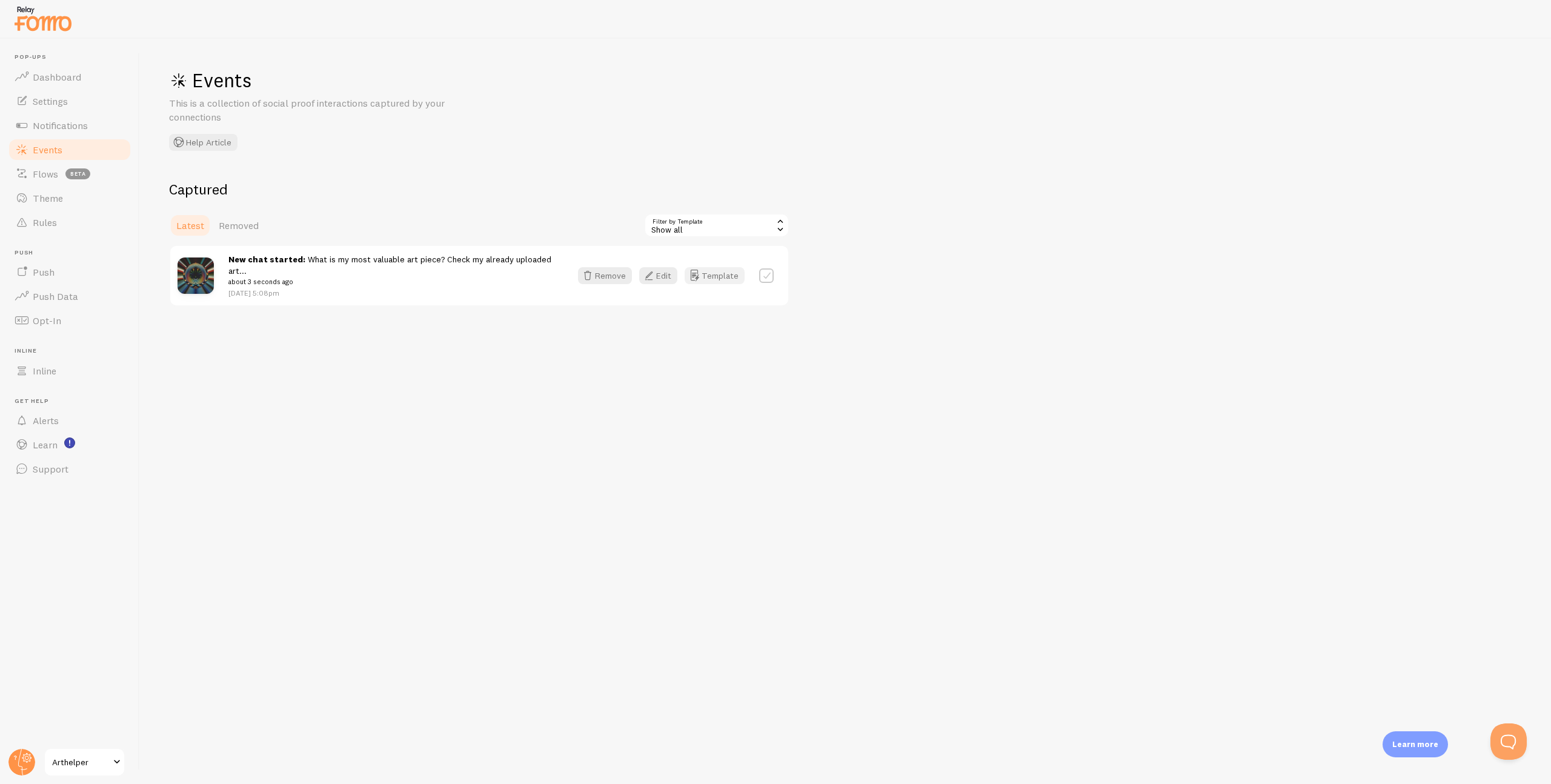
click at [715, 275] on button "Template" at bounding box center [715, 275] width 60 height 17
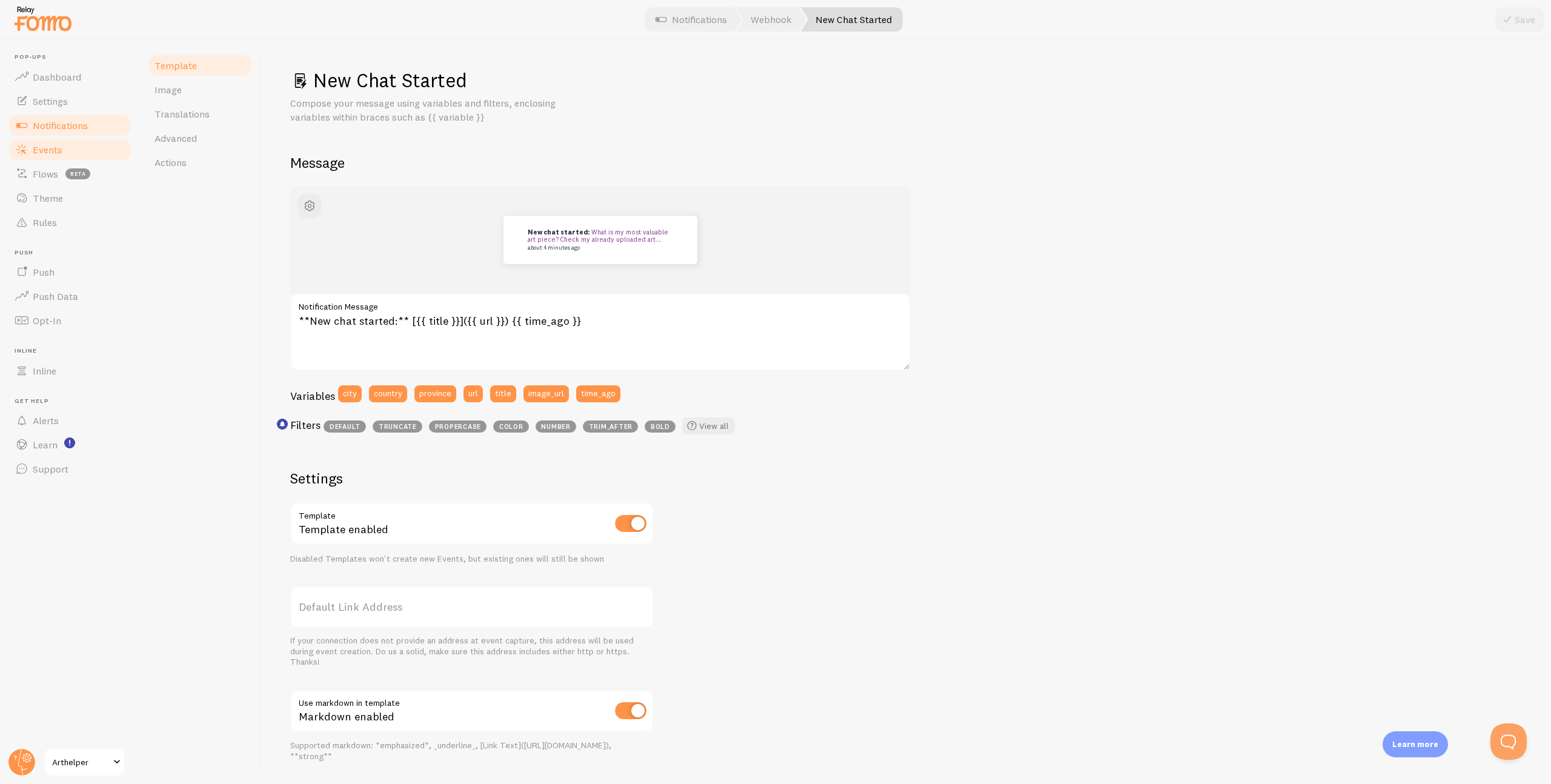
click at [47, 148] on span "Events" at bounding box center [47, 150] width 30 height 12
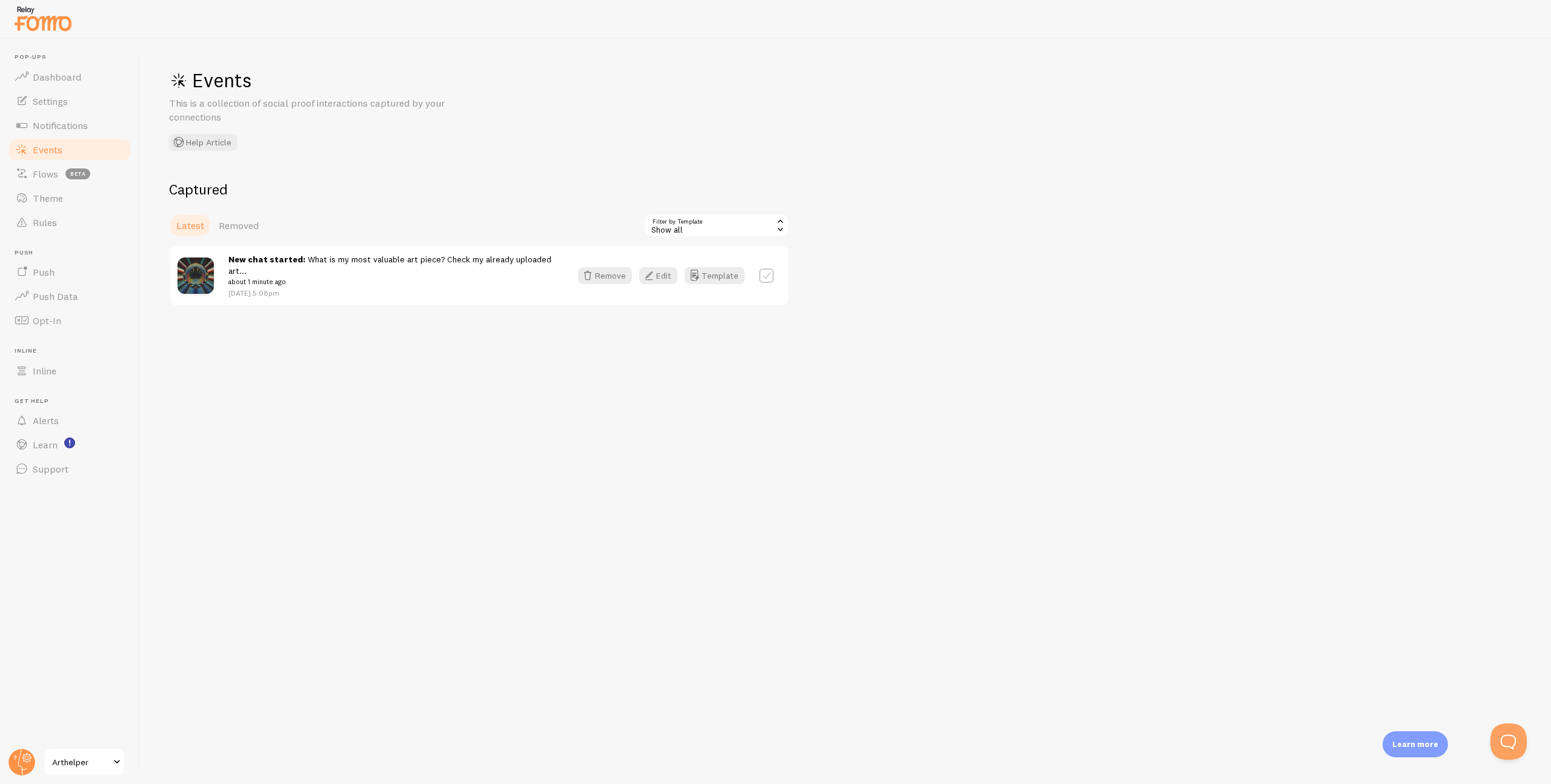
click at [47, 148] on span "Events" at bounding box center [47, 150] width 30 height 12
click at [46, 168] on span "Flows" at bounding box center [45, 174] width 25 height 12
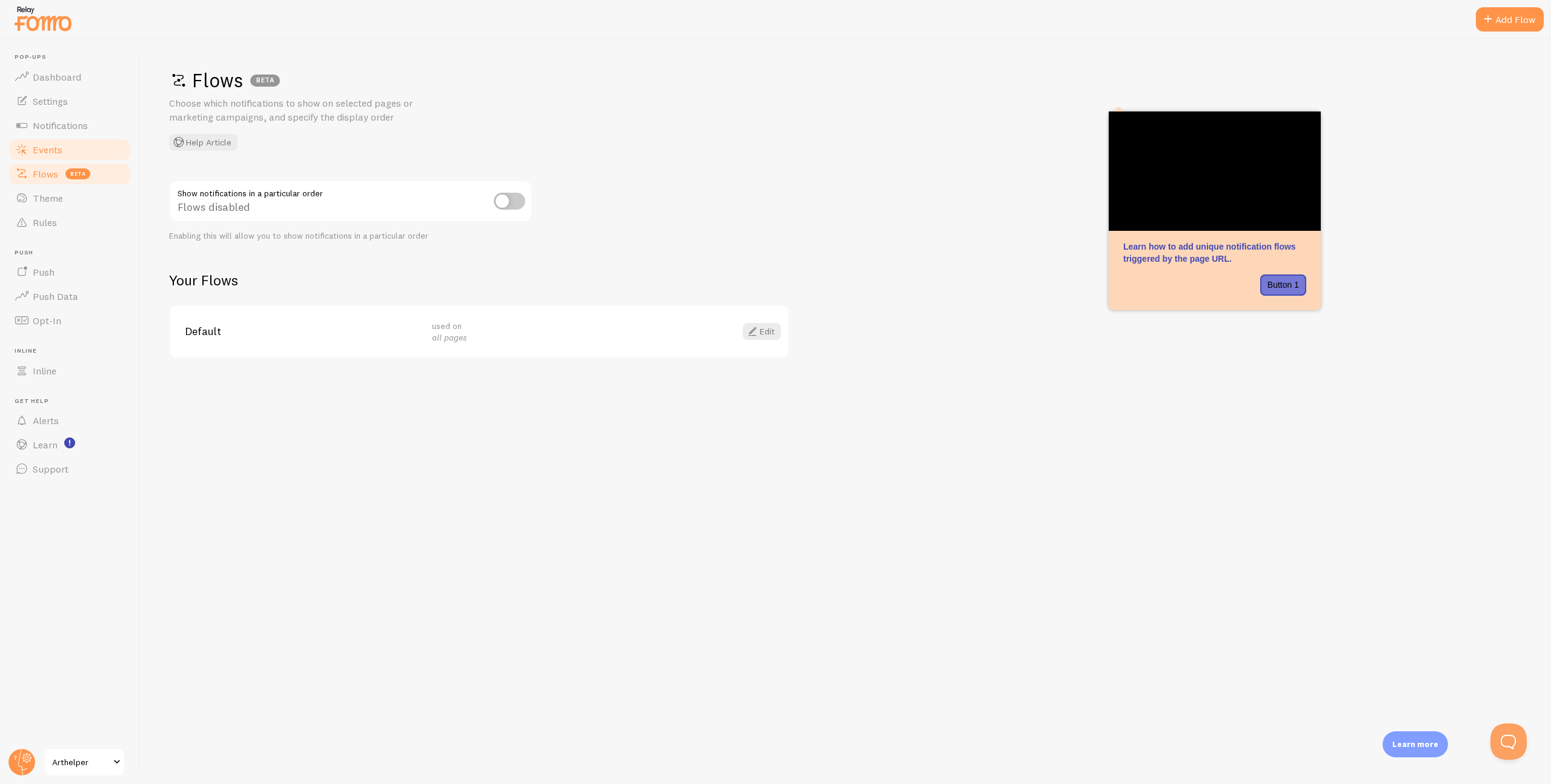
click at [48, 151] on span "Events" at bounding box center [47, 150] width 30 height 12
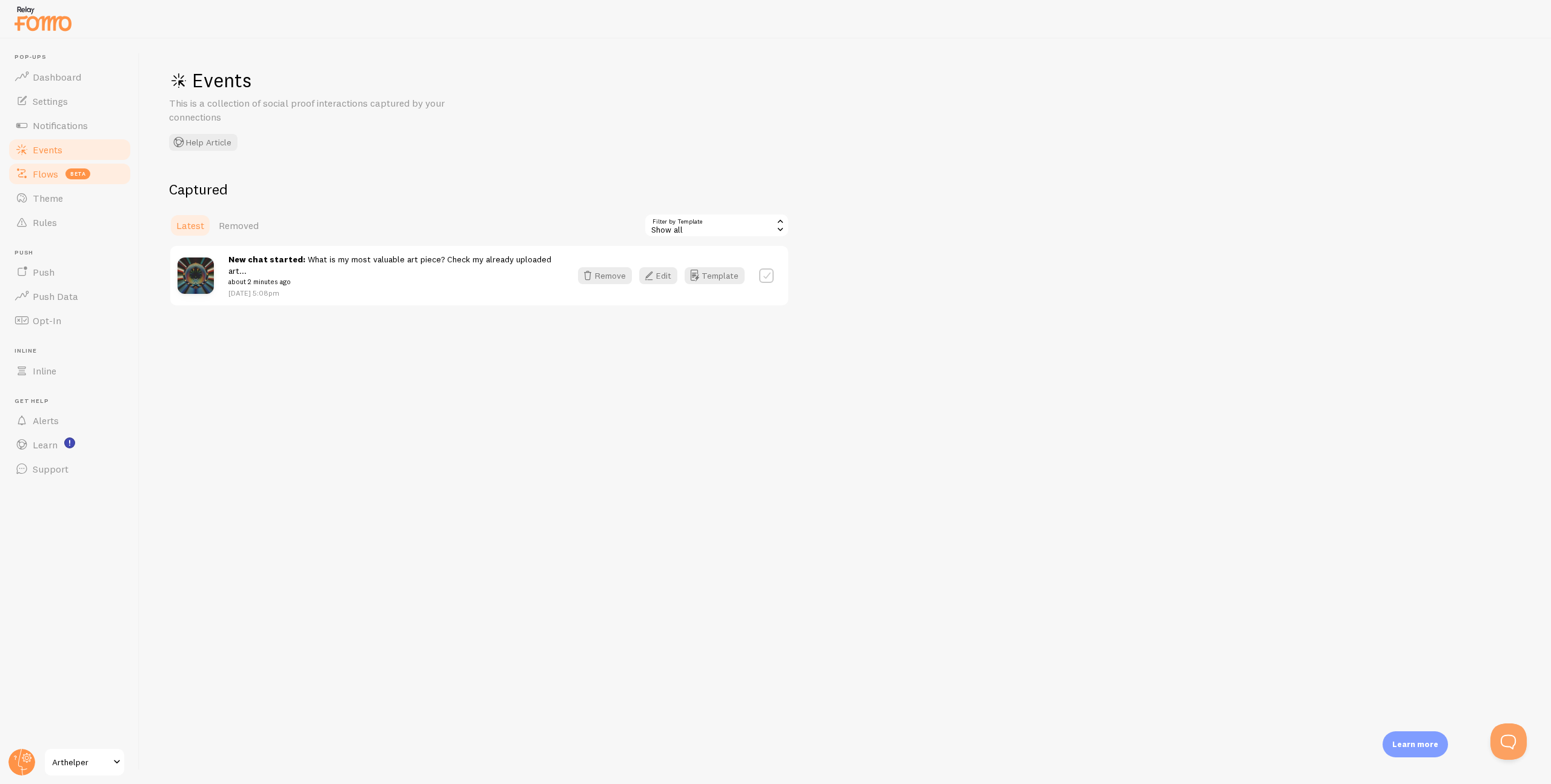
click at [45, 171] on span "Flows" at bounding box center [45, 174] width 25 height 12
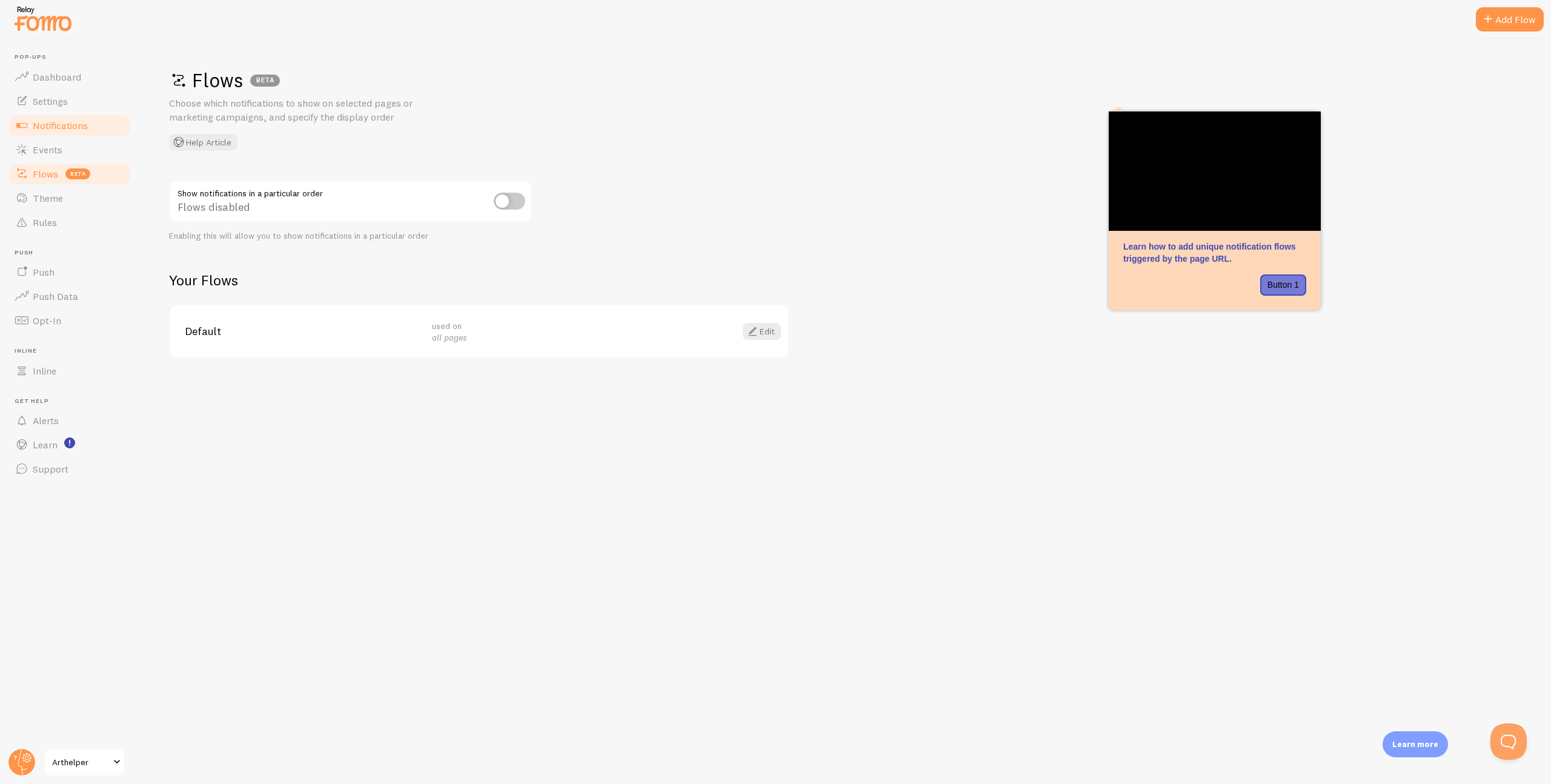
click at [51, 125] on span "Notifications" at bounding box center [60, 125] width 55 height 12
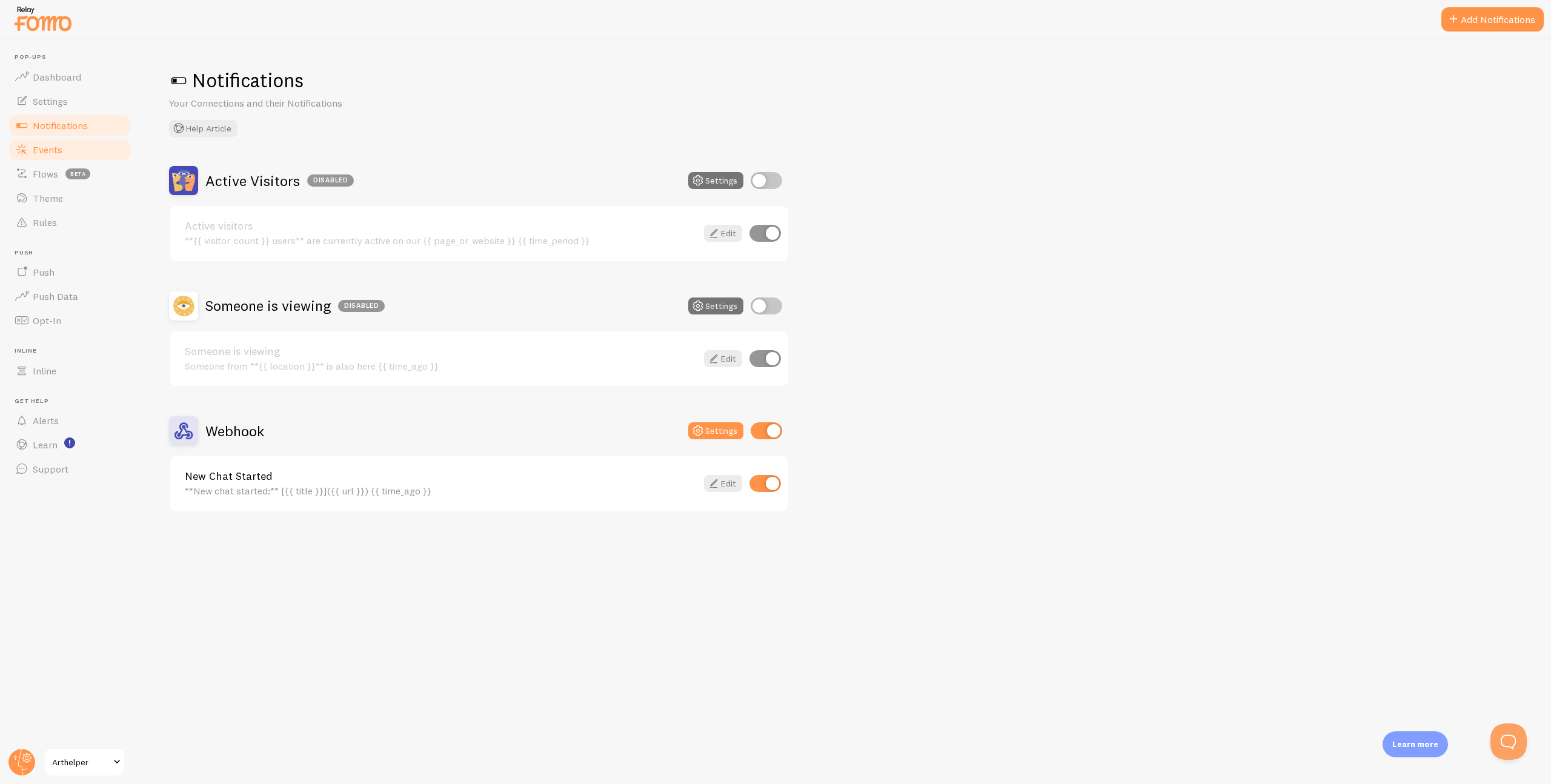
click at [48, 147] on span "Events" at bounding box center [47, 150] width 30 height 12
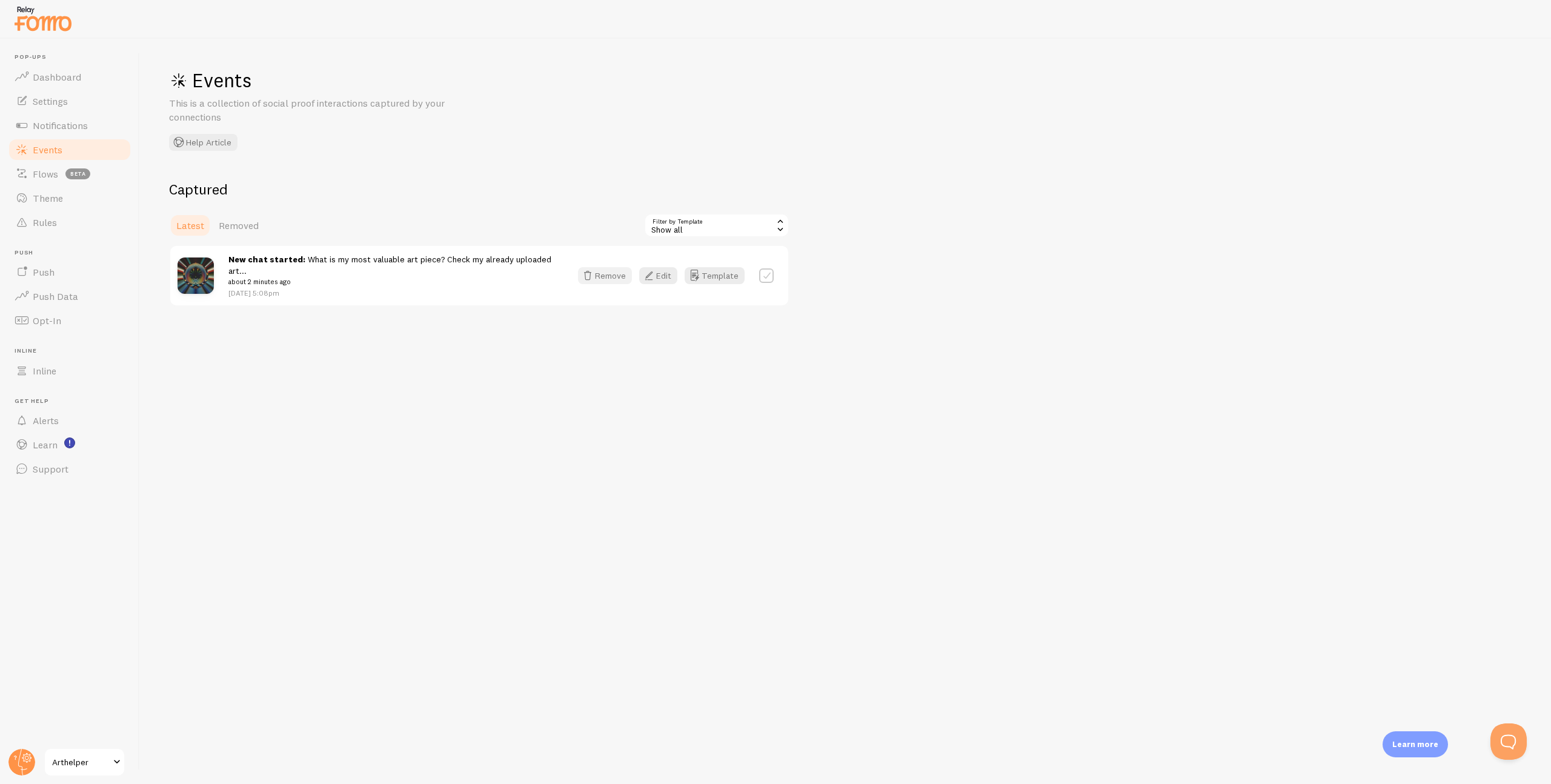
click at [601, 275] on button "Remove" at bounding box center [604, 275] width 54 height 17
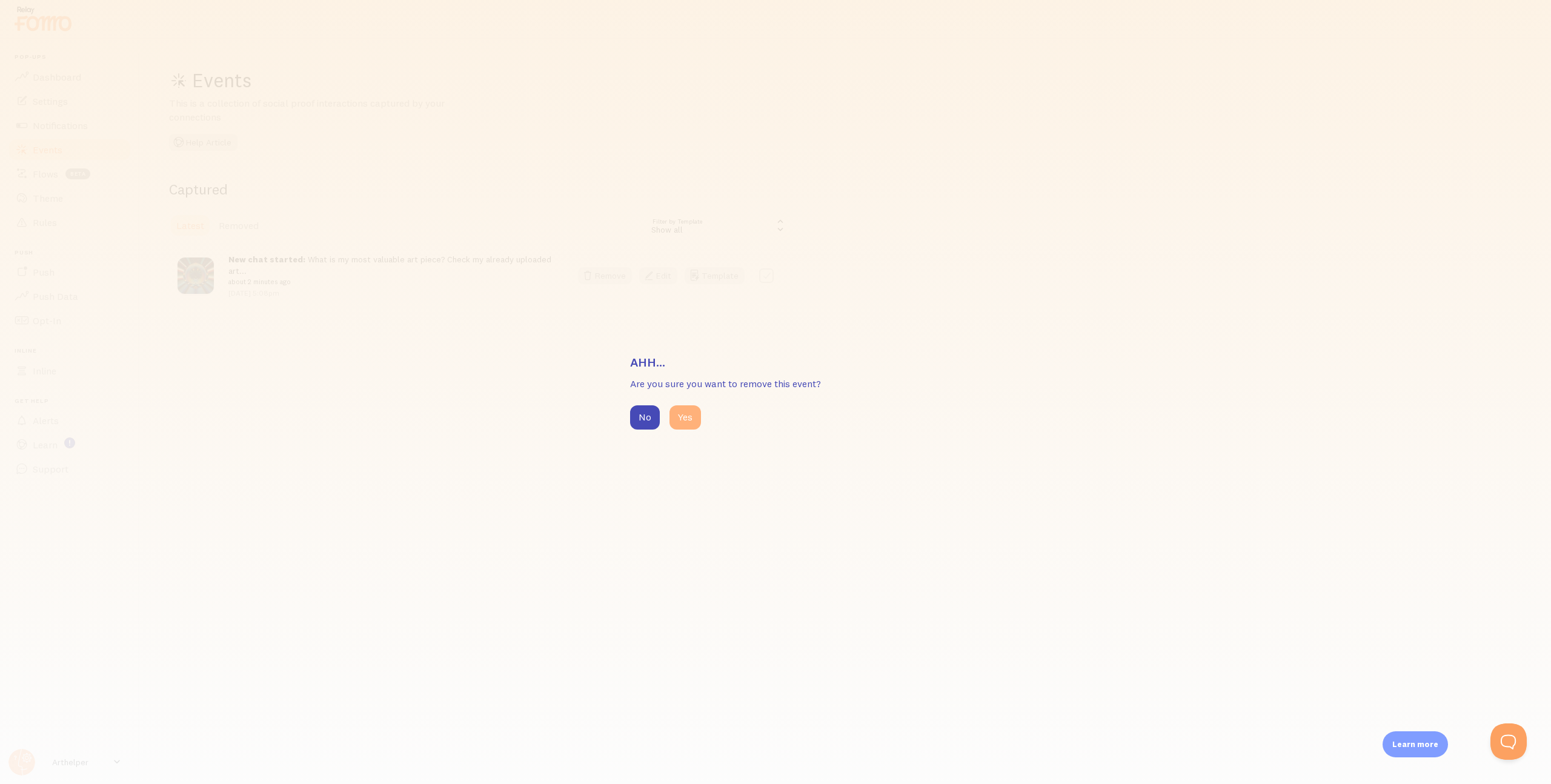
click at [689, 421] on button "Yes" at bounding box center [685, 418] width 31 height 24
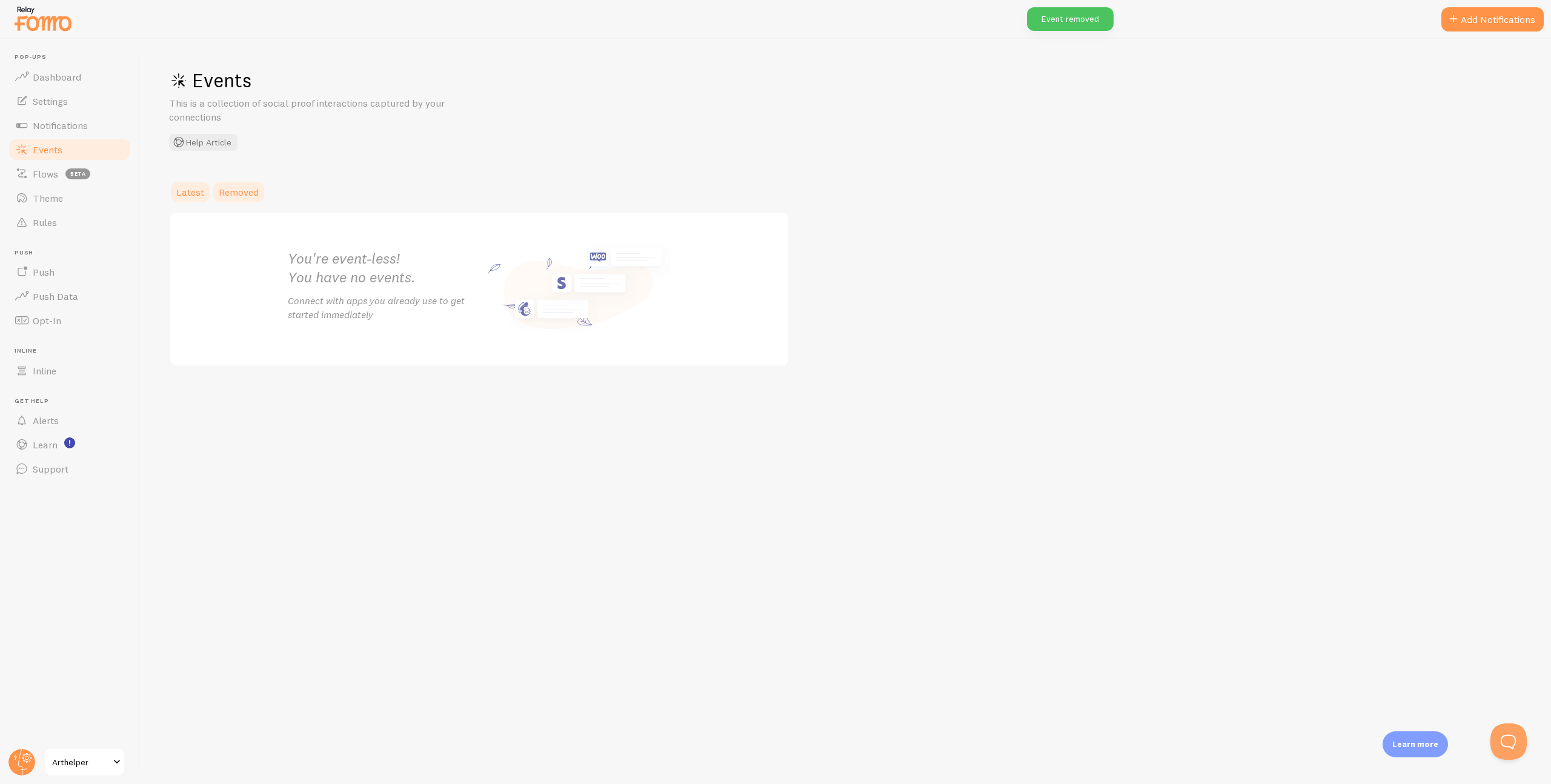
click at [239, 190] on span "Removed" at bounding box center [239, 192] width 40 height 12
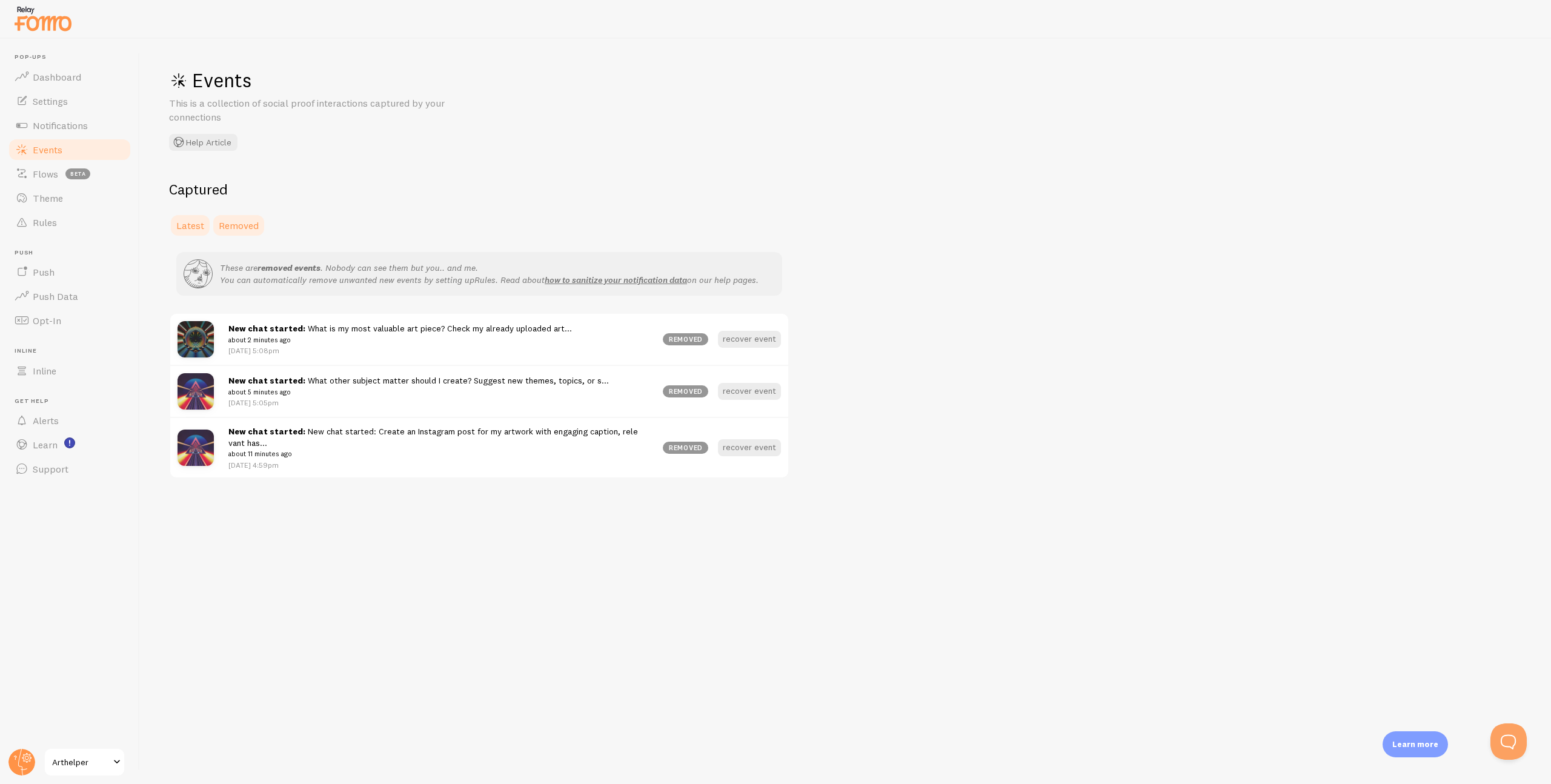
click at [192, 221] on span "Latest" at bounding box center [190, 226] width 28 height 12
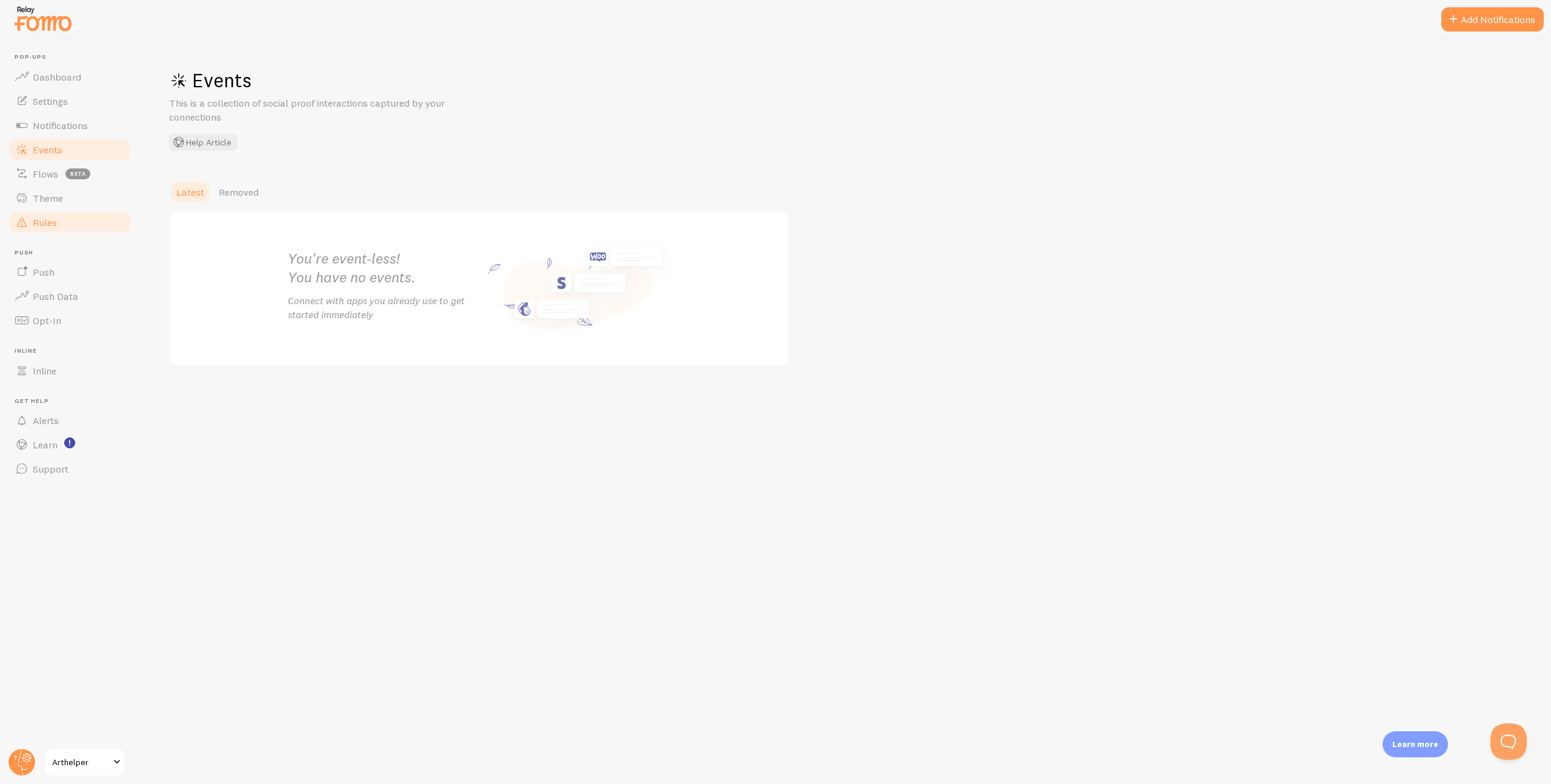
click at [57, 228] on link "Rules" at bounding box center [70, 223] width 125 height 24
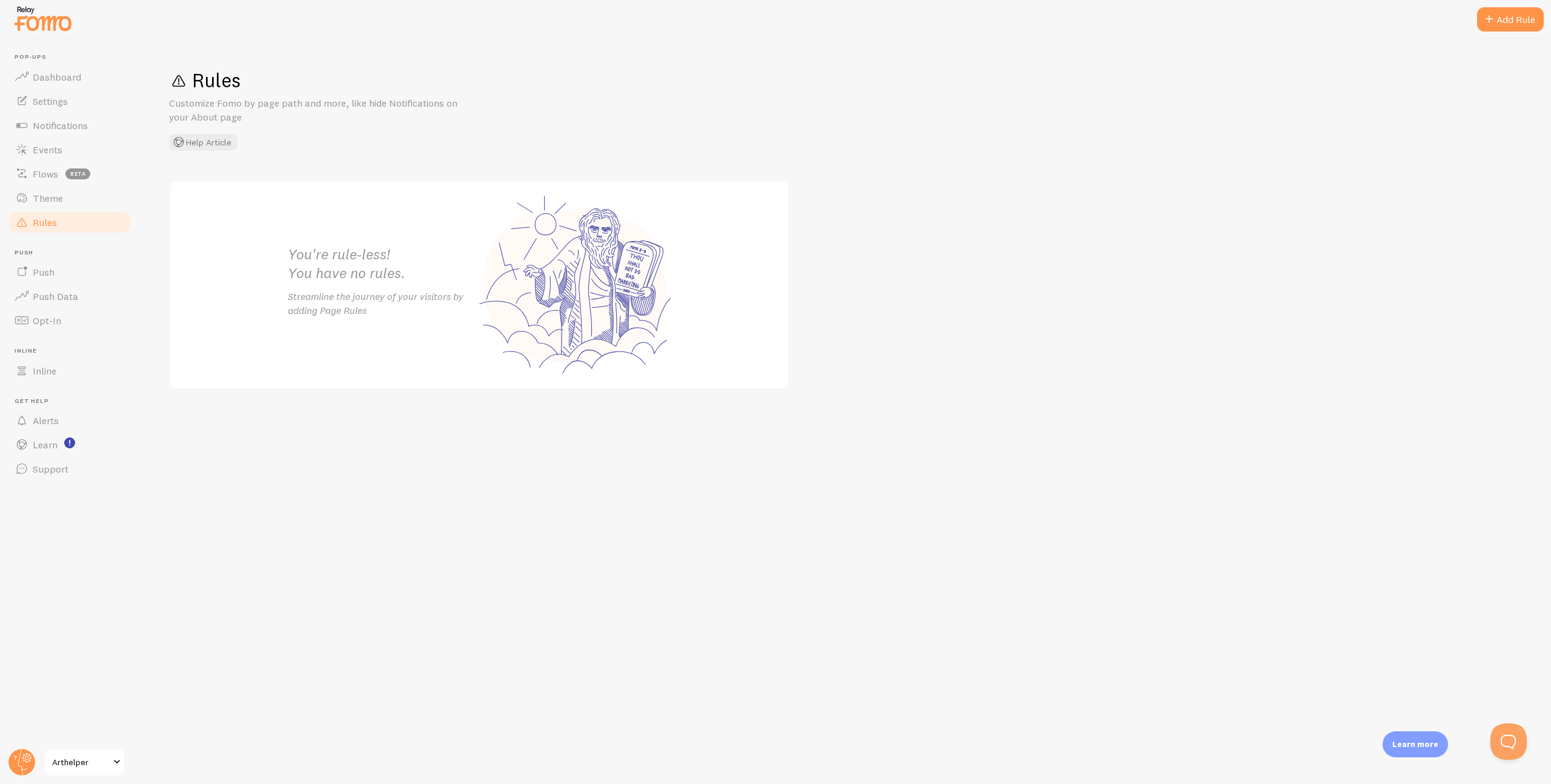
click at [342, 313] on p "Streamline the journey of your visitors by adding Page Rules" at bounding box center [383, 304] width 191 height 28
click at [1496, 24] on div "Add Rule" at bounding box center [1510, 20] width 67 height 24
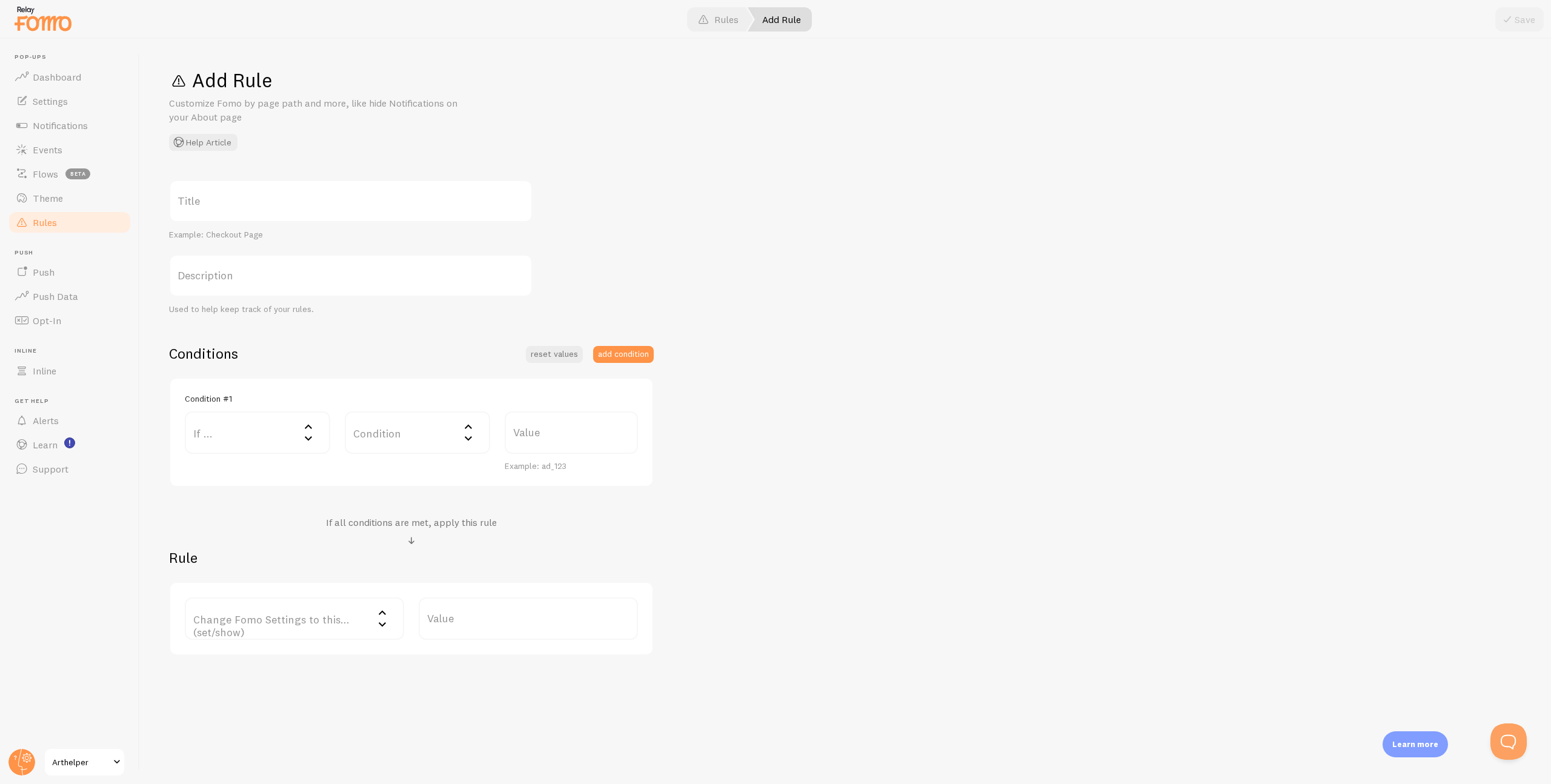
click at [298, 429] on label "If ..." at bounding box center [258, 432] width 145 height 42
click at [363, 333] on div "Title Example: Checkout Page Description Used to help keep track of your rules.…" at bounding box center [846, 418] width 1353 height 476
click at [56, 201] on span "Theme" at bounding box center [48, 198] width 31 height 12
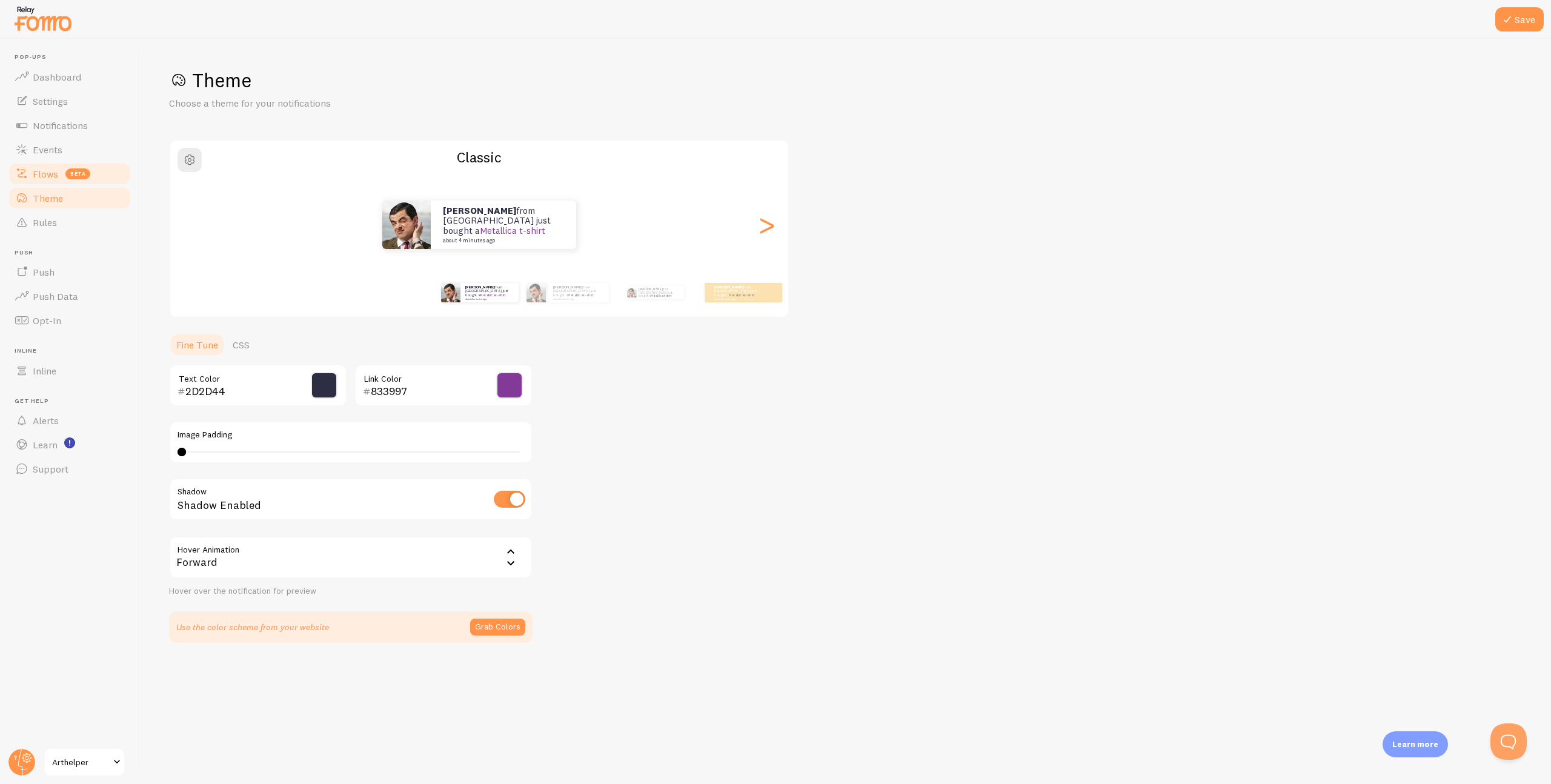
click at [48, 178] on span "Flows" at bounding box center [45, 174] width 25 height 12
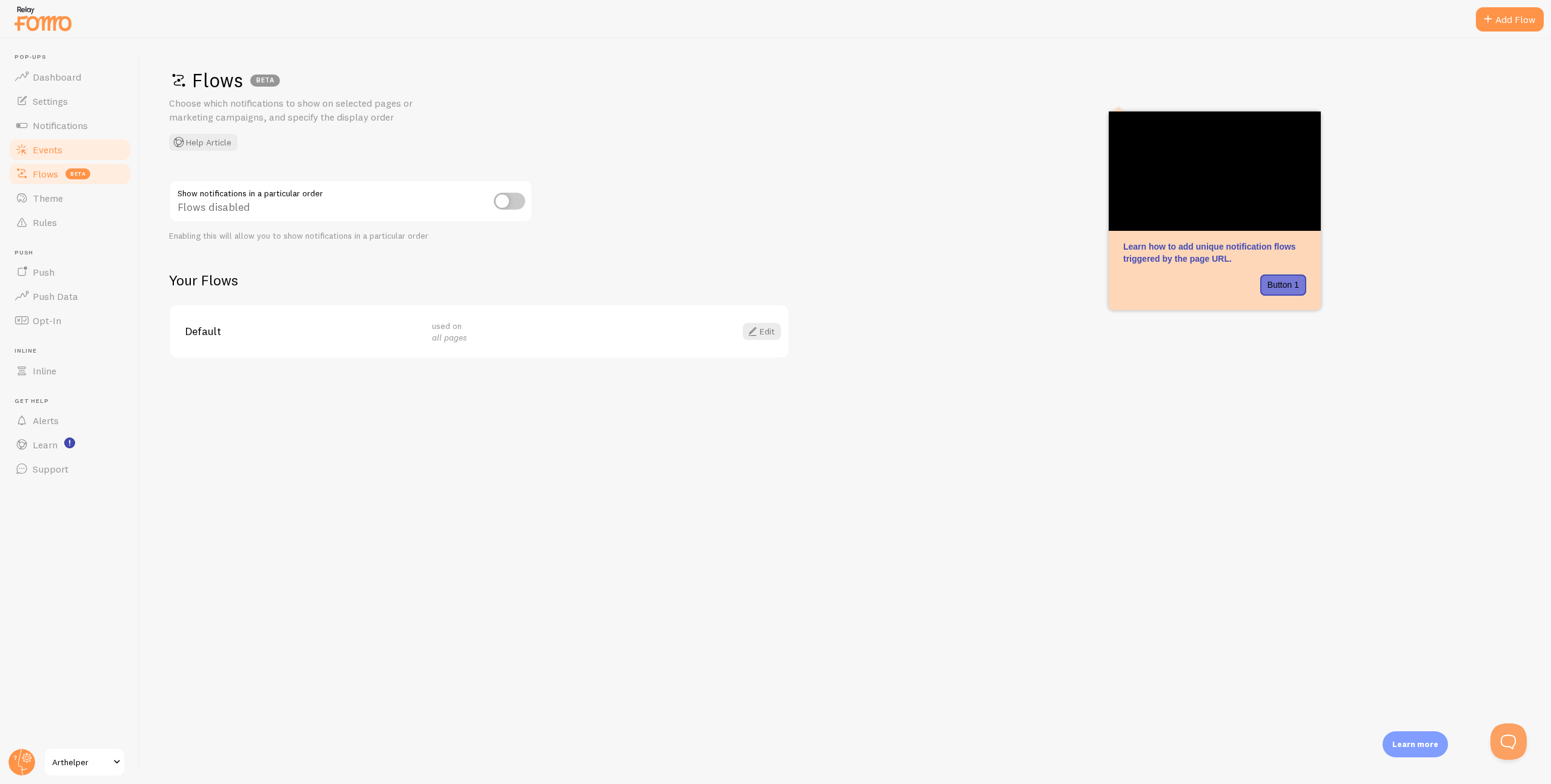
click at [49, 153] on span "Events" at bounding box center [47, 150] width 30 height 12
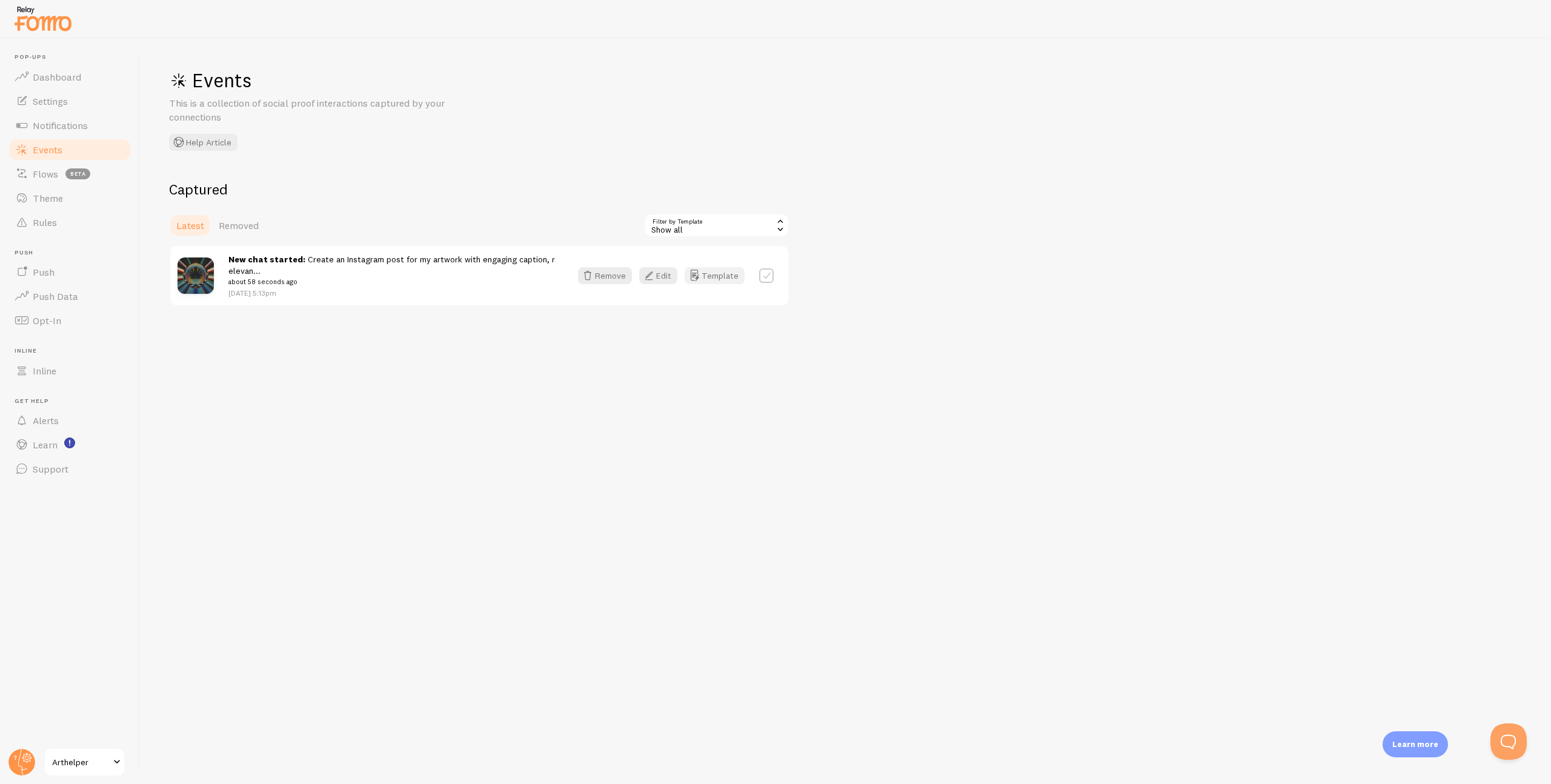
click at [726, 277] on button "Template" at bounding box center [715, 275] width 60 height 17
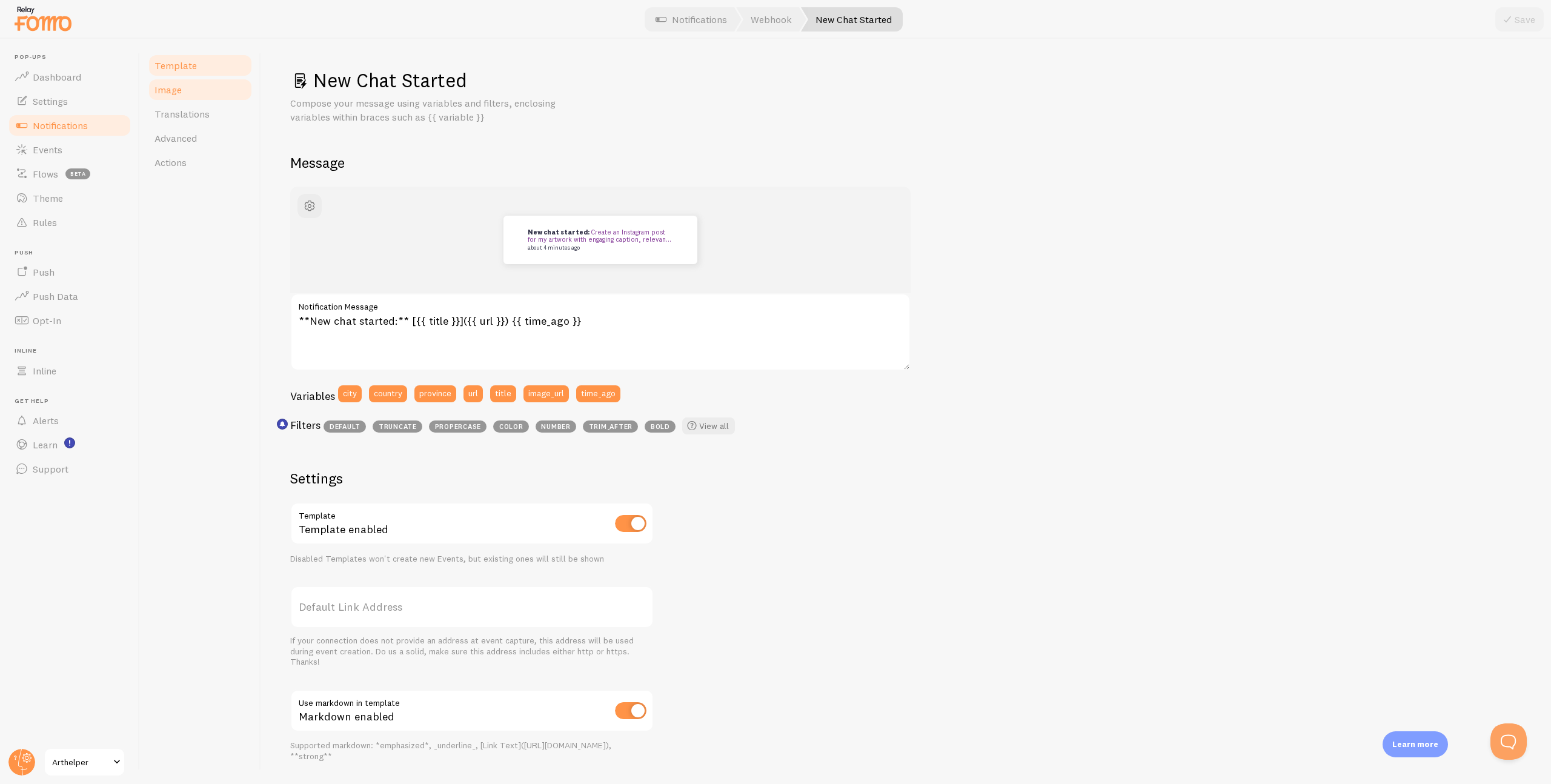
click at [176, 91] on span "Image" at bounding box center [168, 89] width 28 height 12
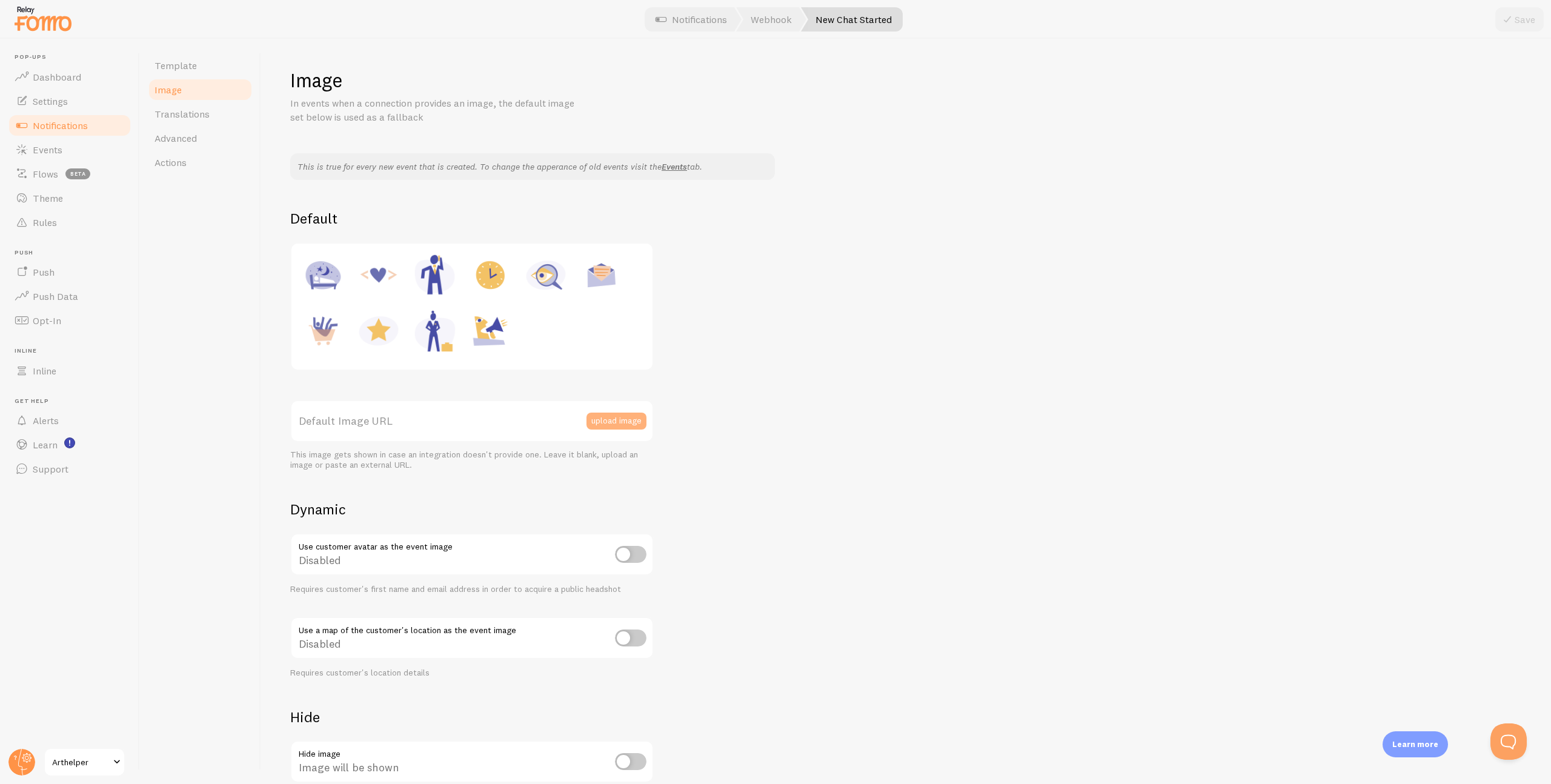
click at [614, 421] on button "upload image" at bounding box center [617, 421] width 60 height 17
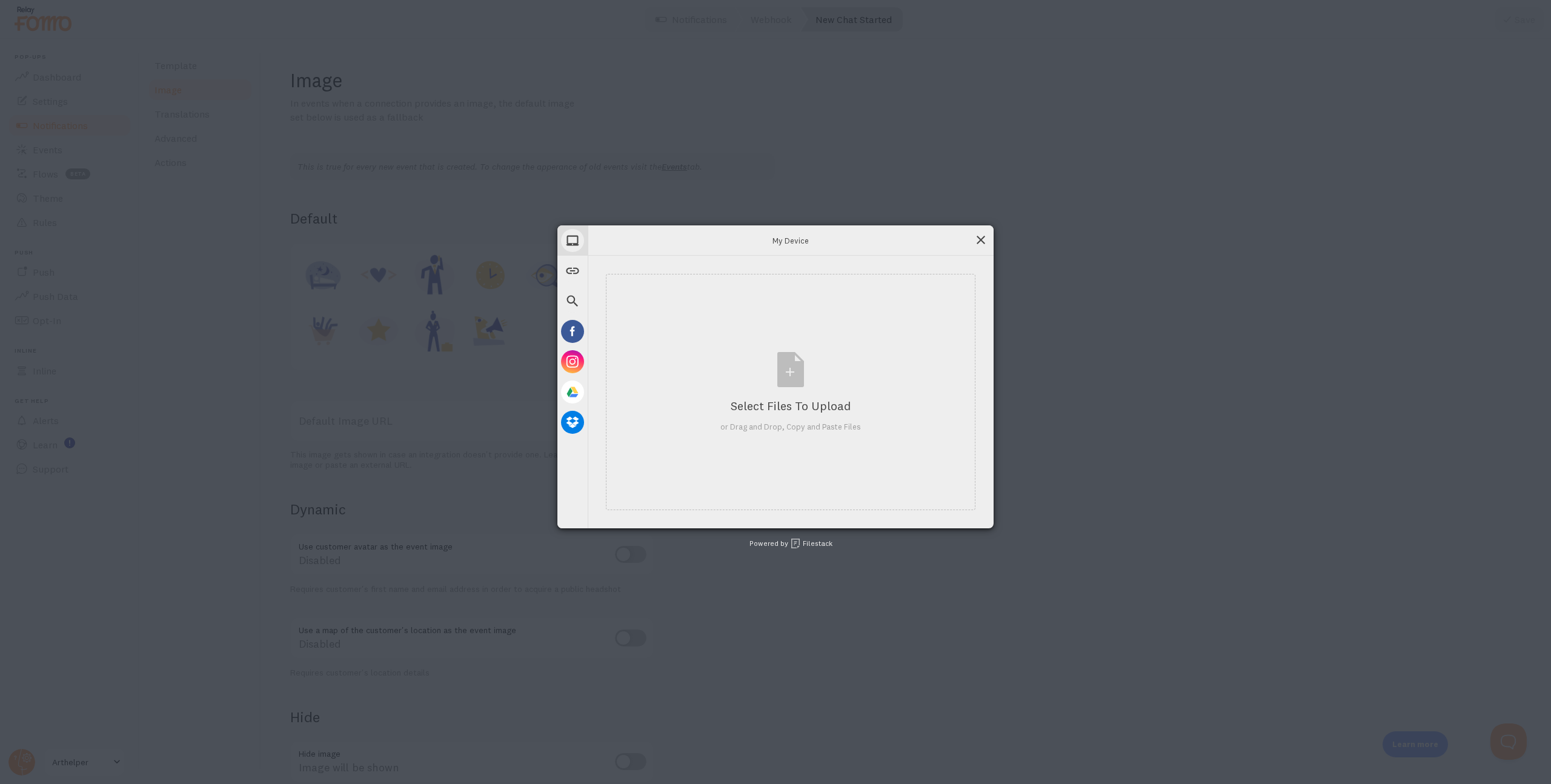
click at [979, 239] on span at bounding box center [980, 239] width 13 height 13
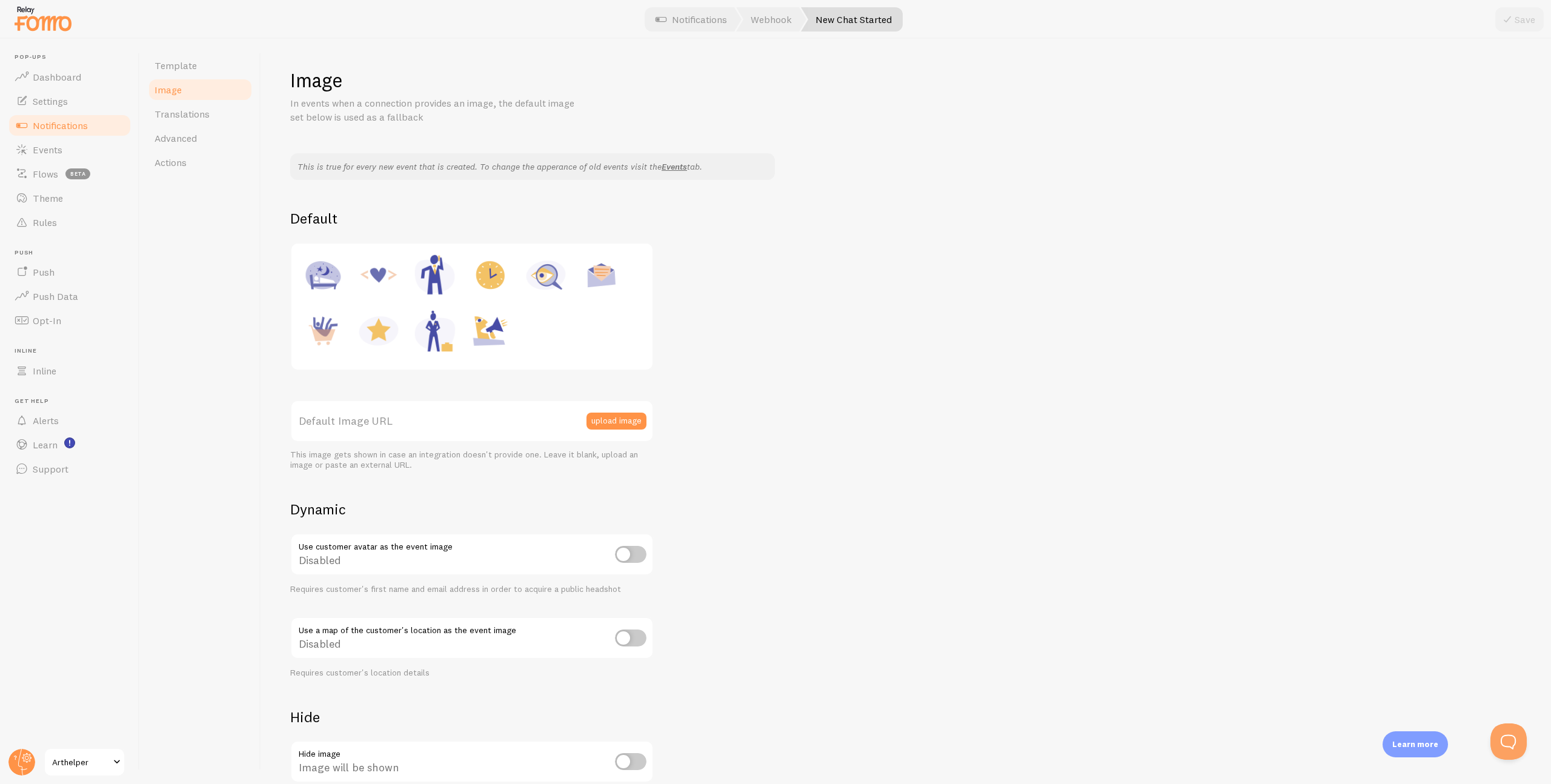
click at [494, 333] on img at bounding box center [490, 330] width 46 height 46
type input "https://fomo.com/images/widget/template_defaults/shoutout.jpg"
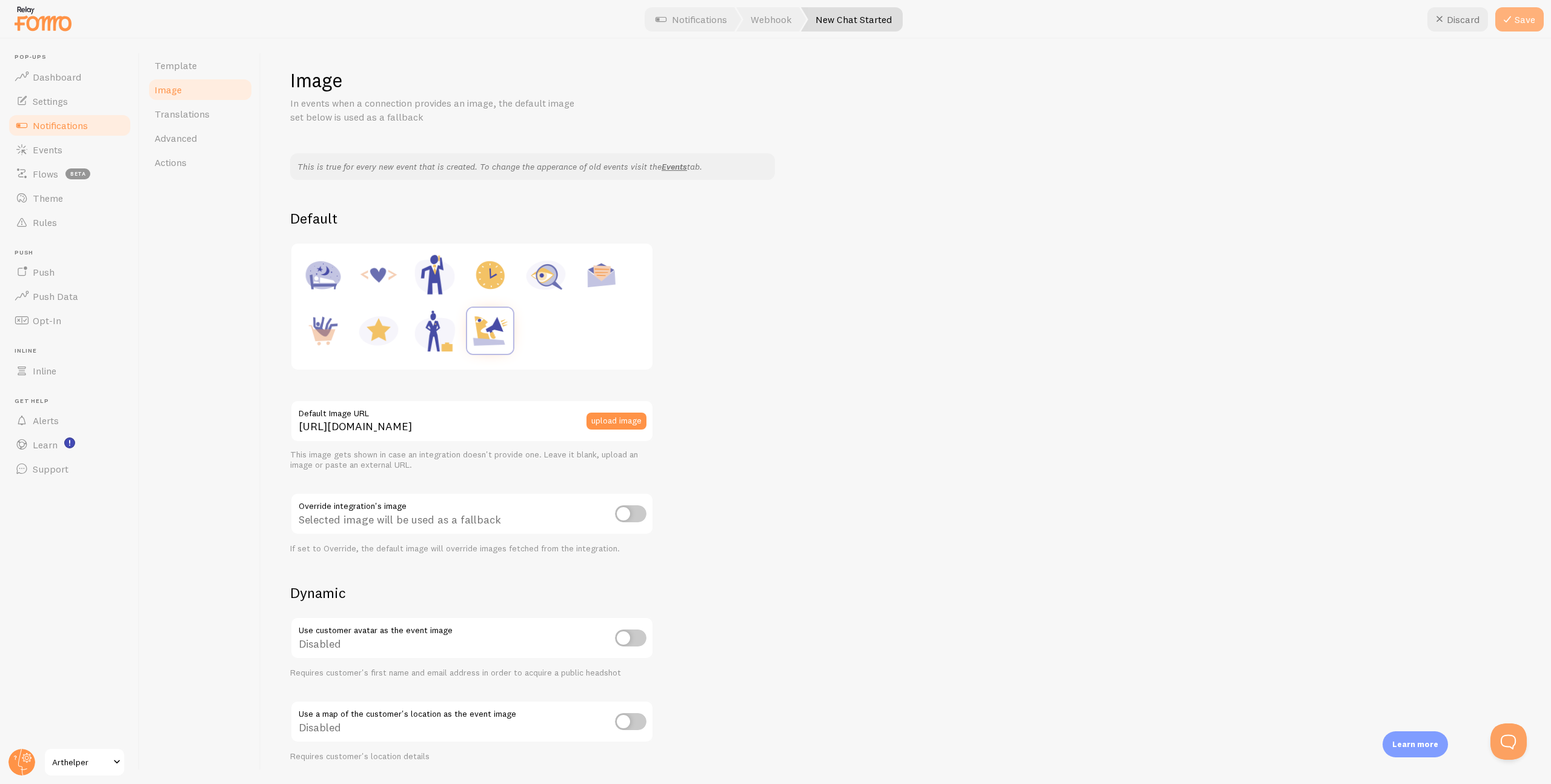
click at [1514, 24] on button "Save" at bounding box center [1519, 20] width 48 height 24
click at [174, 70] on span "Template" at bounding box center [175, 66] width 42 height 12
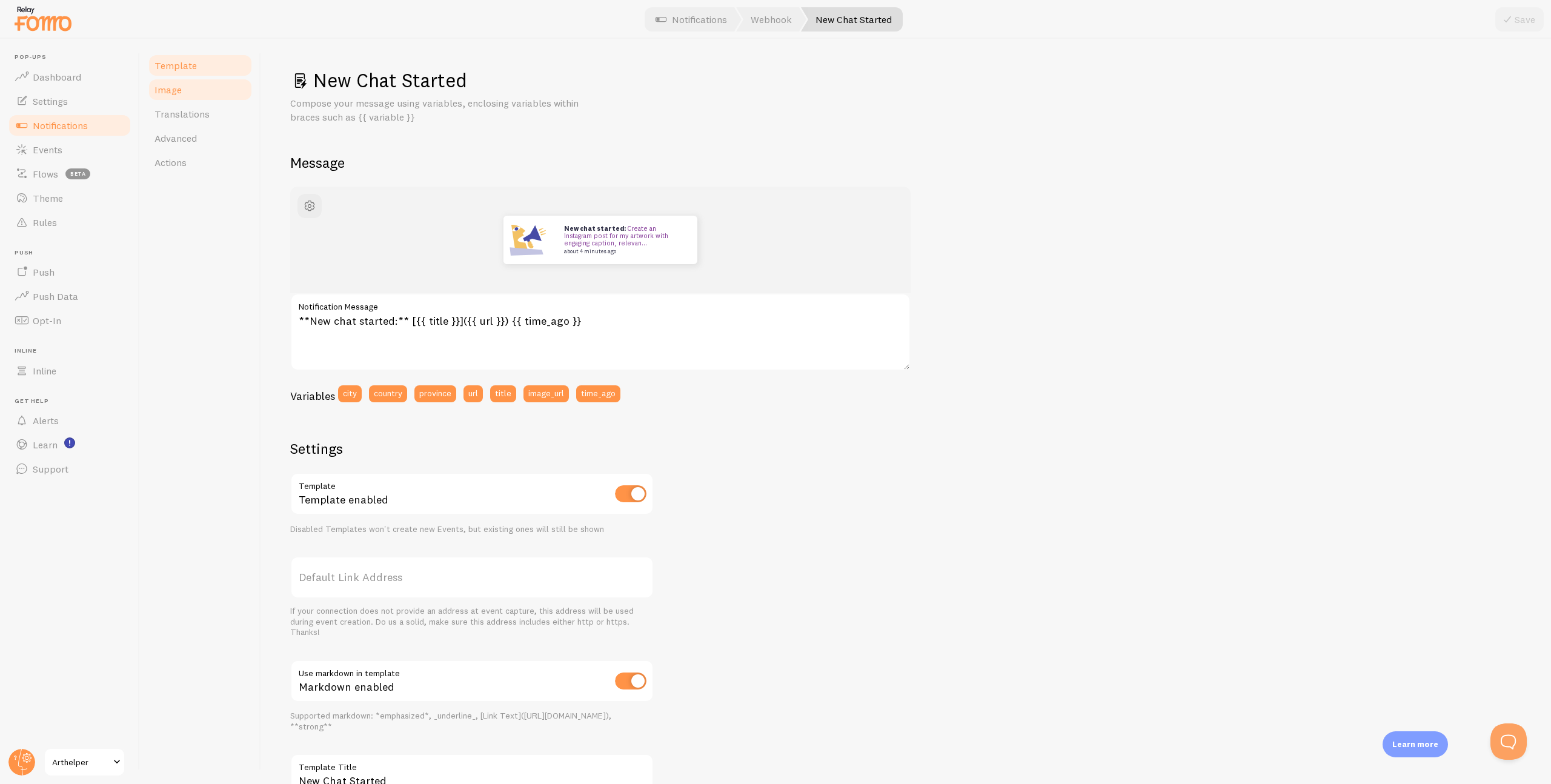
click at [168, 96] on link "Image" at bounding box center [200, 89] width 106 height 24
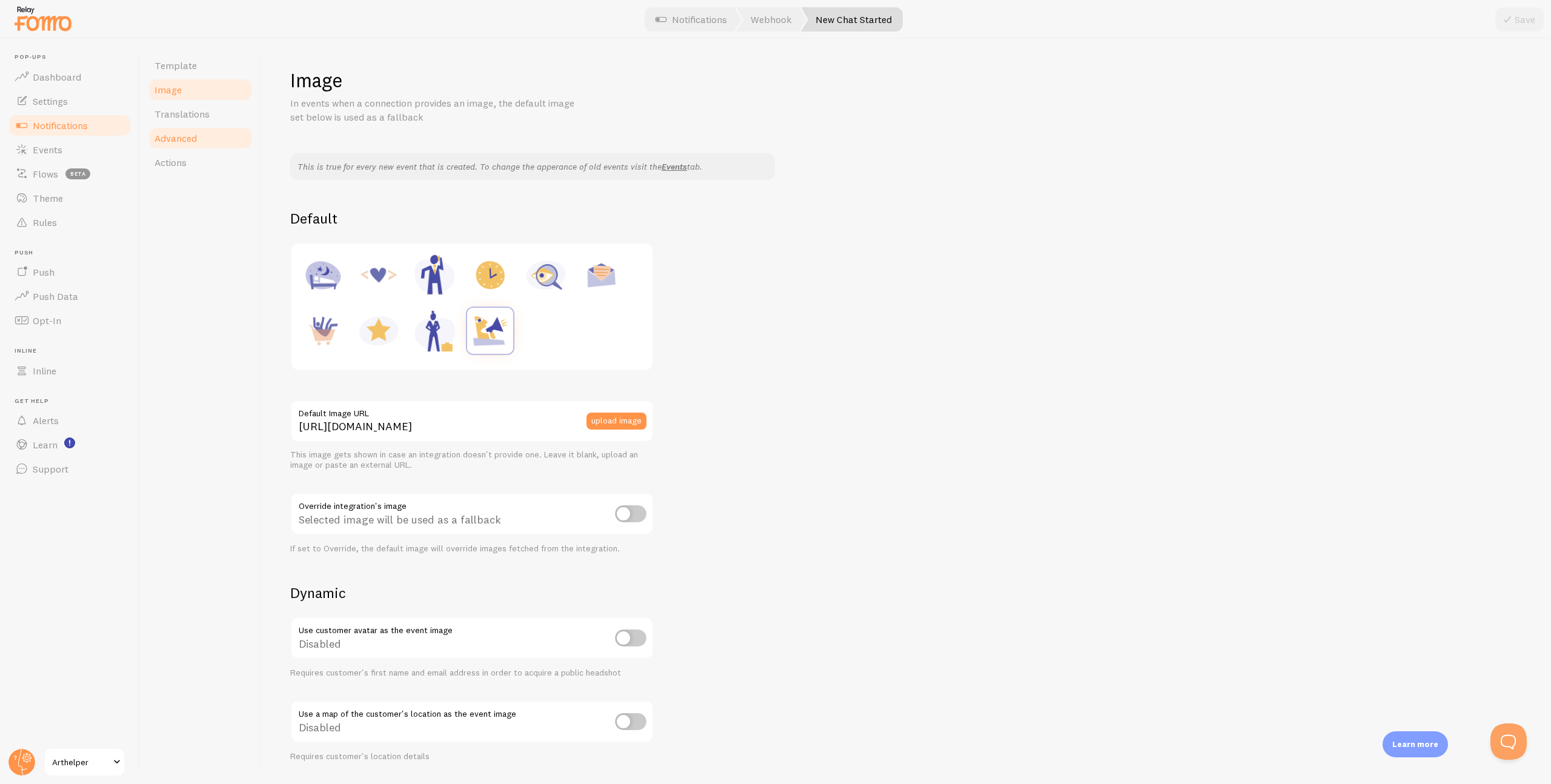
click at [188, 132] on span "Advanced" at bounding box center [175, 138] width 42 height 12
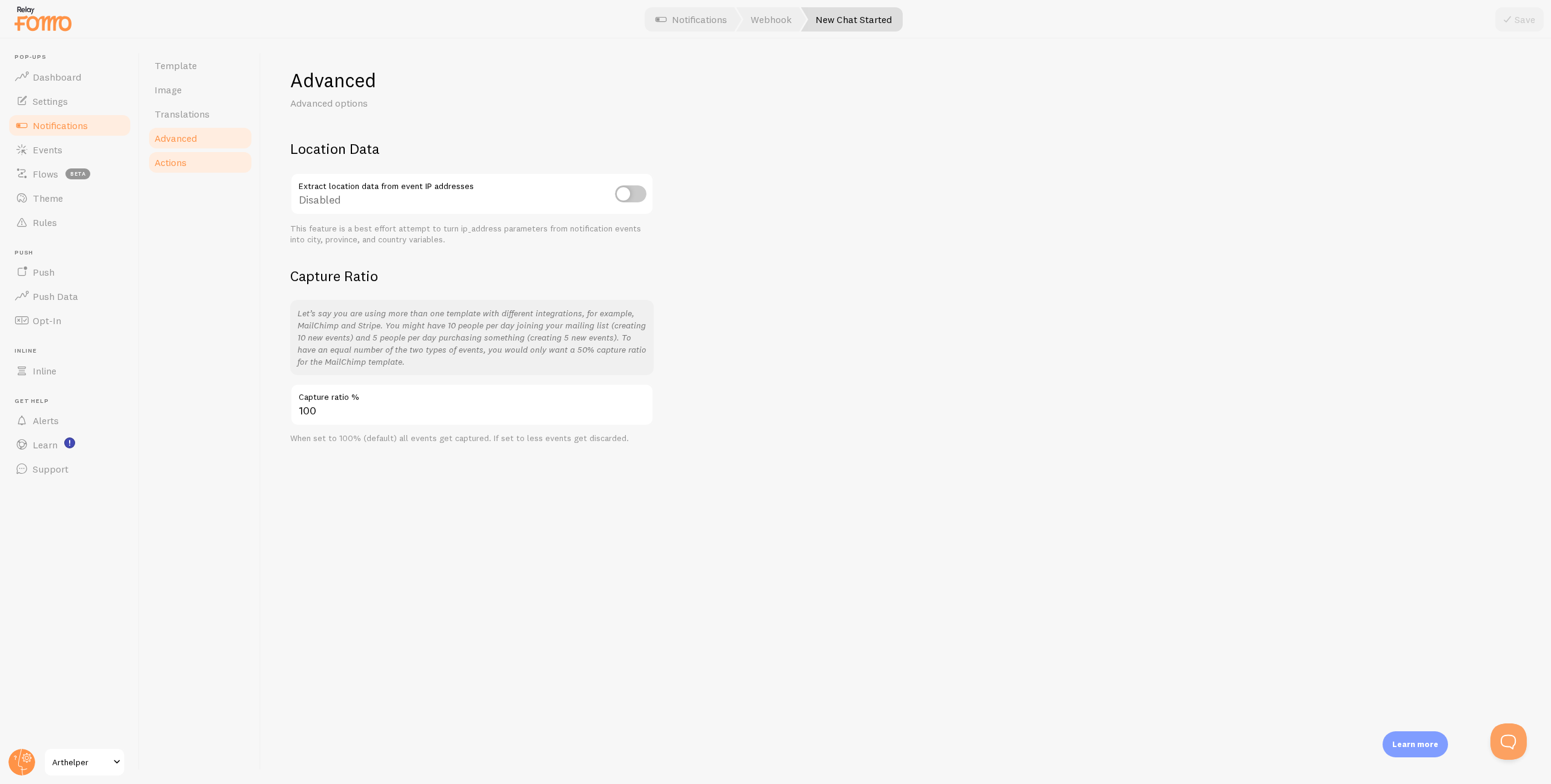
click at [187, 159] on span "Actions" at bounding box center [171, 162] width 32 height 12
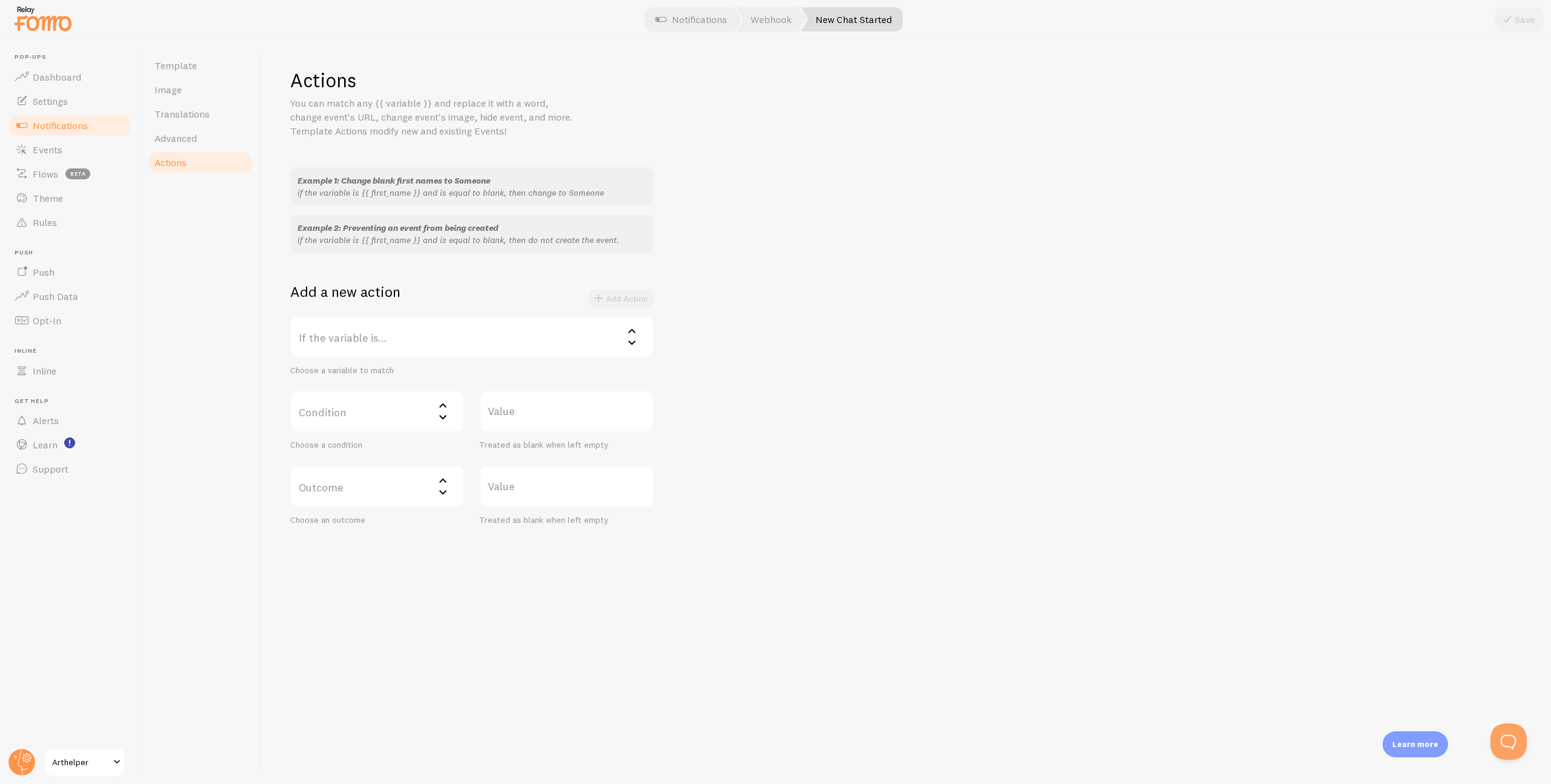
click at [449, 482] on icon at bounding box center [442, 480] width 15 height 15
click at [416, 339] on label "If the variable is..." at bounding box center [471, 337] width 363 height 42
click at [375, 418] on li "title" at bounding box center [472, 421] width 361 height 21
click at [382, 412] on label "Condition" at bounding box center [377, 411] width 174 height 42
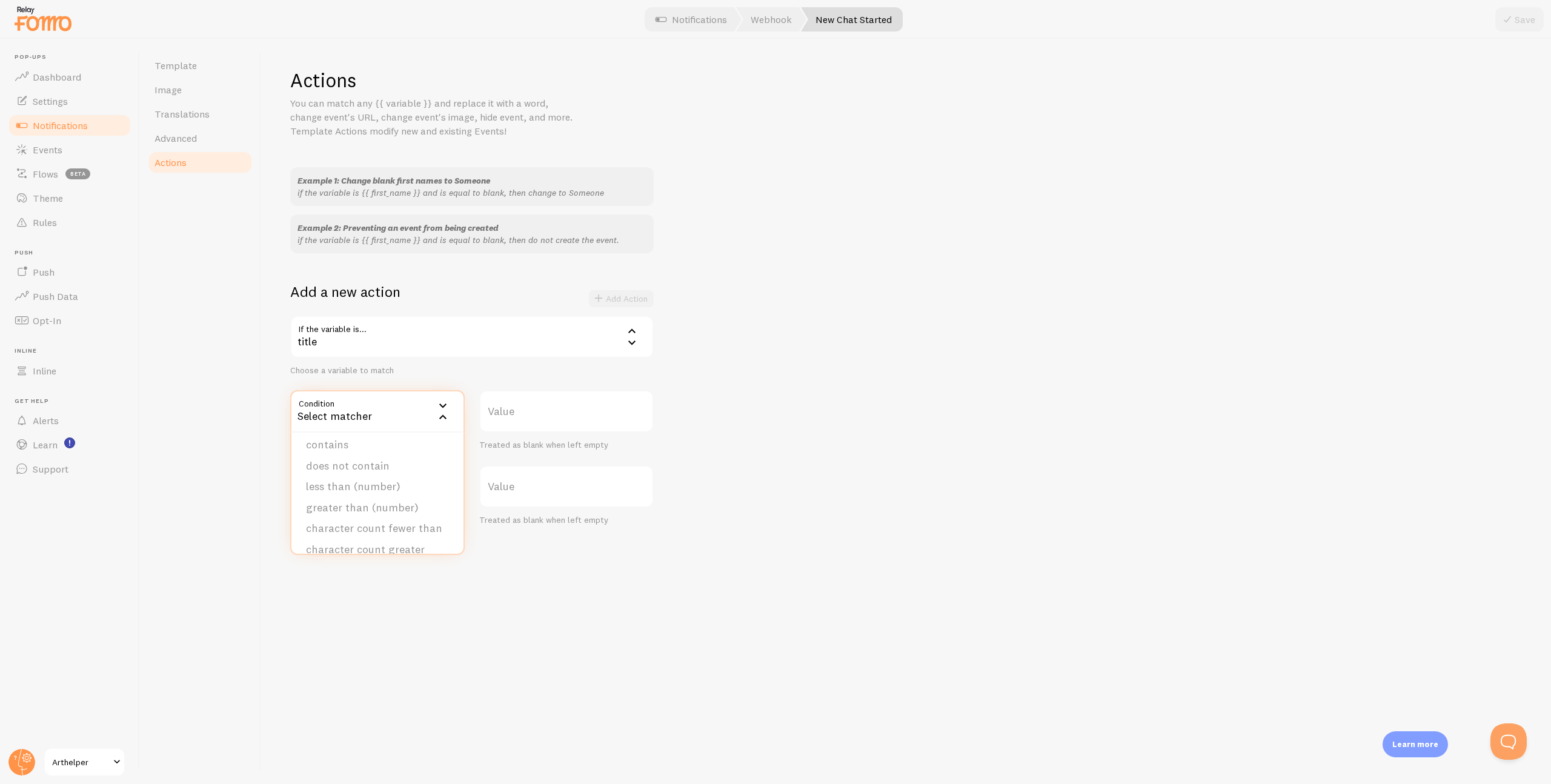
scroll to position [60, 0]
click at [382, 517] on li "character count fewer than" at bounding box center [377, 516] width 172 height 21
click at [525, 408] on label "Value" at bounding box center [566, 411] width 174 height 42
click at [525, 408] on input "Value" at bounding box center [566, 411] width 174 height 42
type input "3"
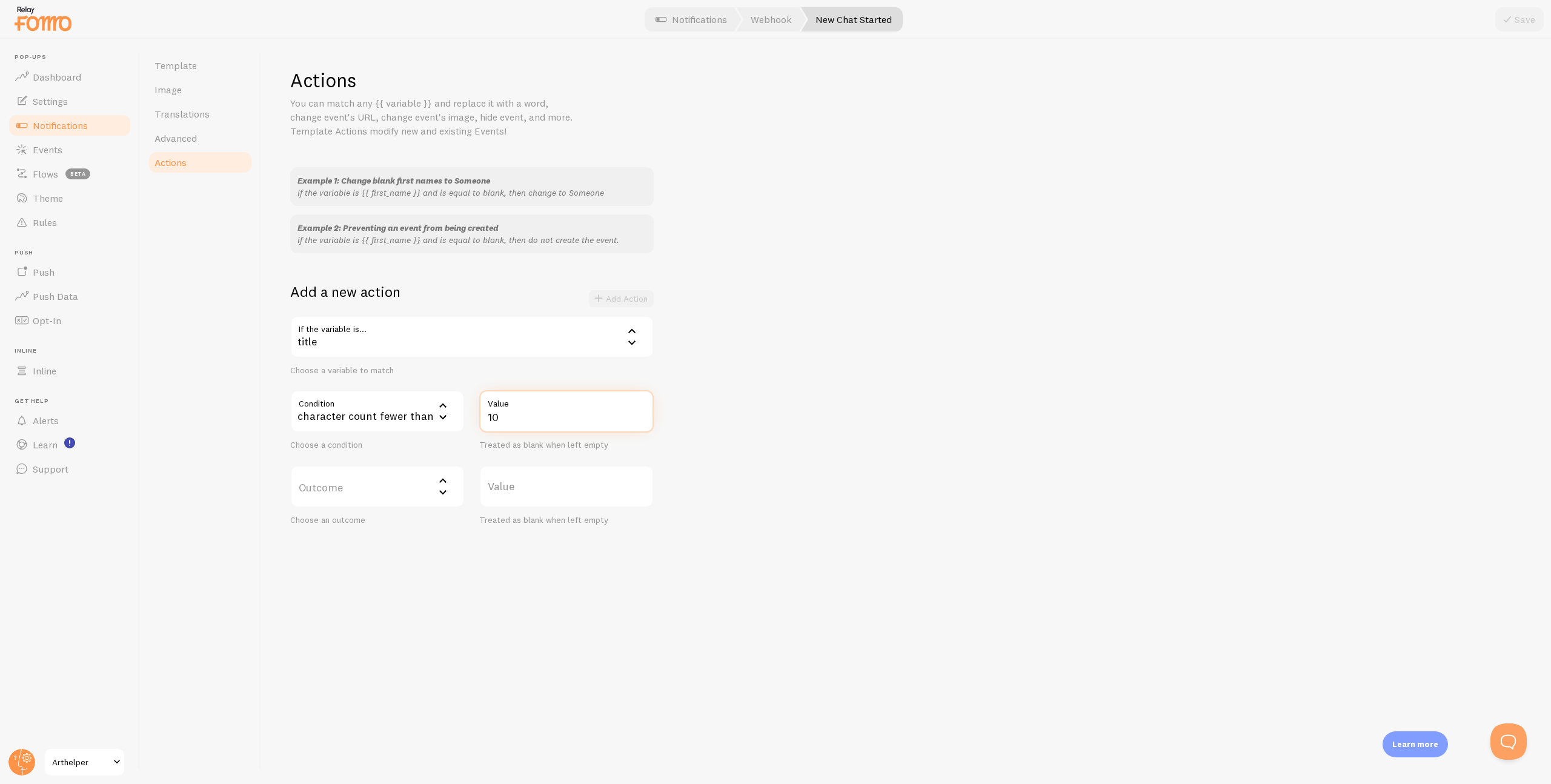
type input "10"
click at [435, 485] on icon at bounding box center [442, 480] width 15 height 15
click at [399, 524] on li "do not create event" at bounding box center [377, 525] width 172 height 21
click at [901, 306] on div "Example 1: Change blank first names to Someone if the variable is {{ first_name…" at bounding box center [906, 346] width 1232 height 358
click at [618, 295] on button "Add Action" at bounding box center [621, 298] width 65 height 17
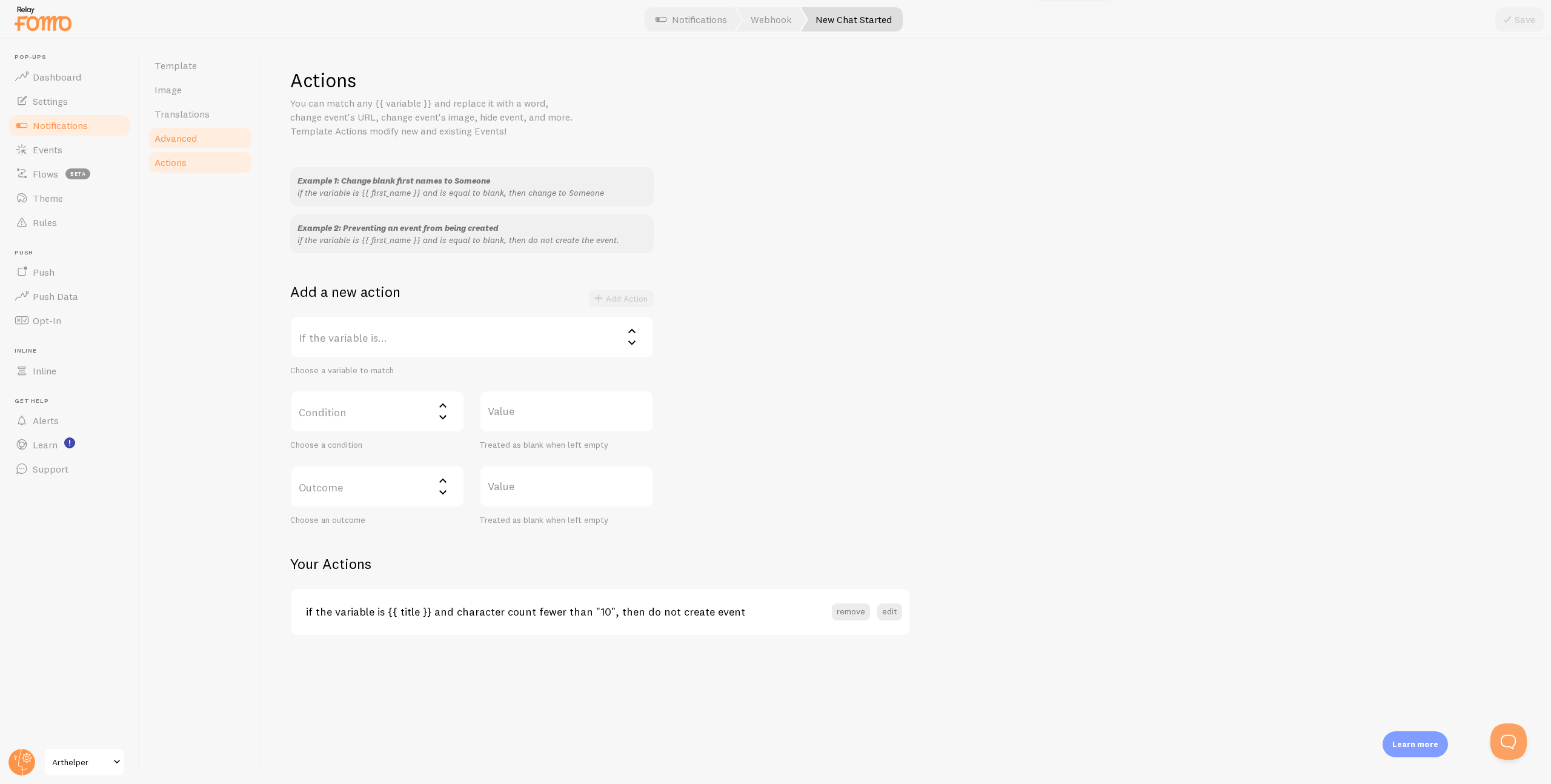
click at [197, 137] on span "Advanced" at bounding box center [175, 138] width 42 height 12
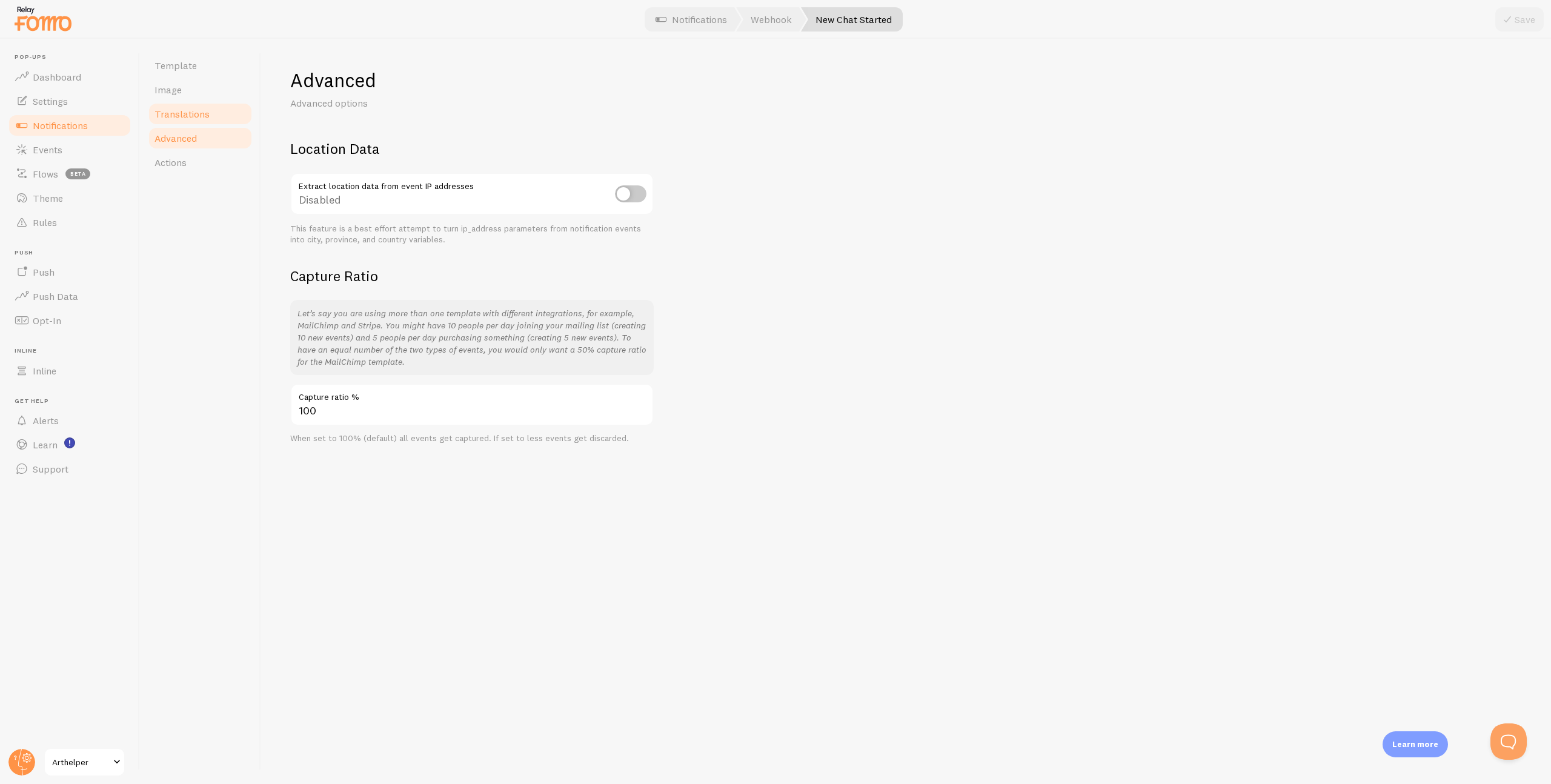
click at [194, 118] on span "Translations" at bounding box center [182, 114] width 55 height 12
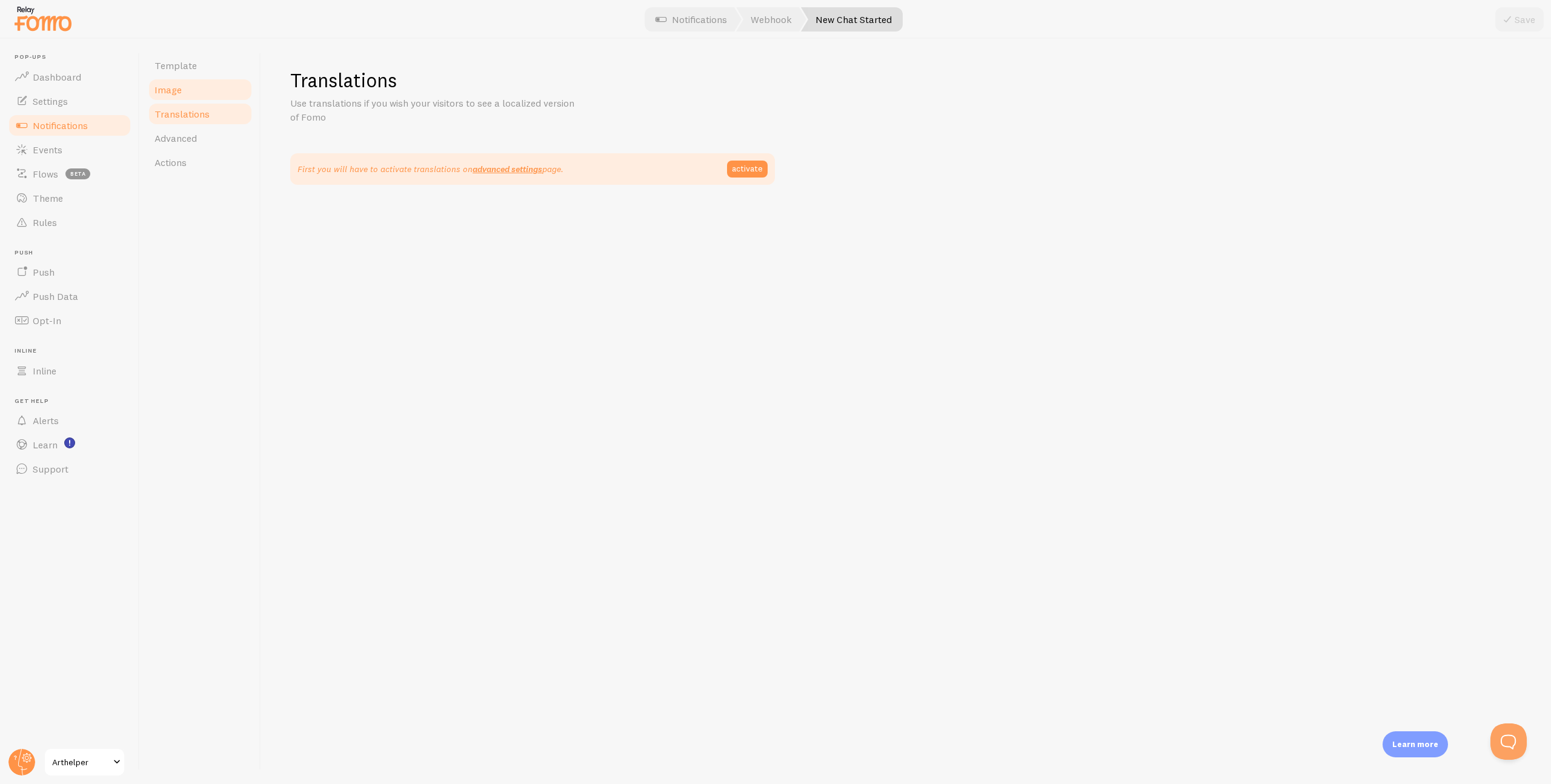
click at [186, 99] on link "Image" at bounding box center [200, 89] width 106 height 24
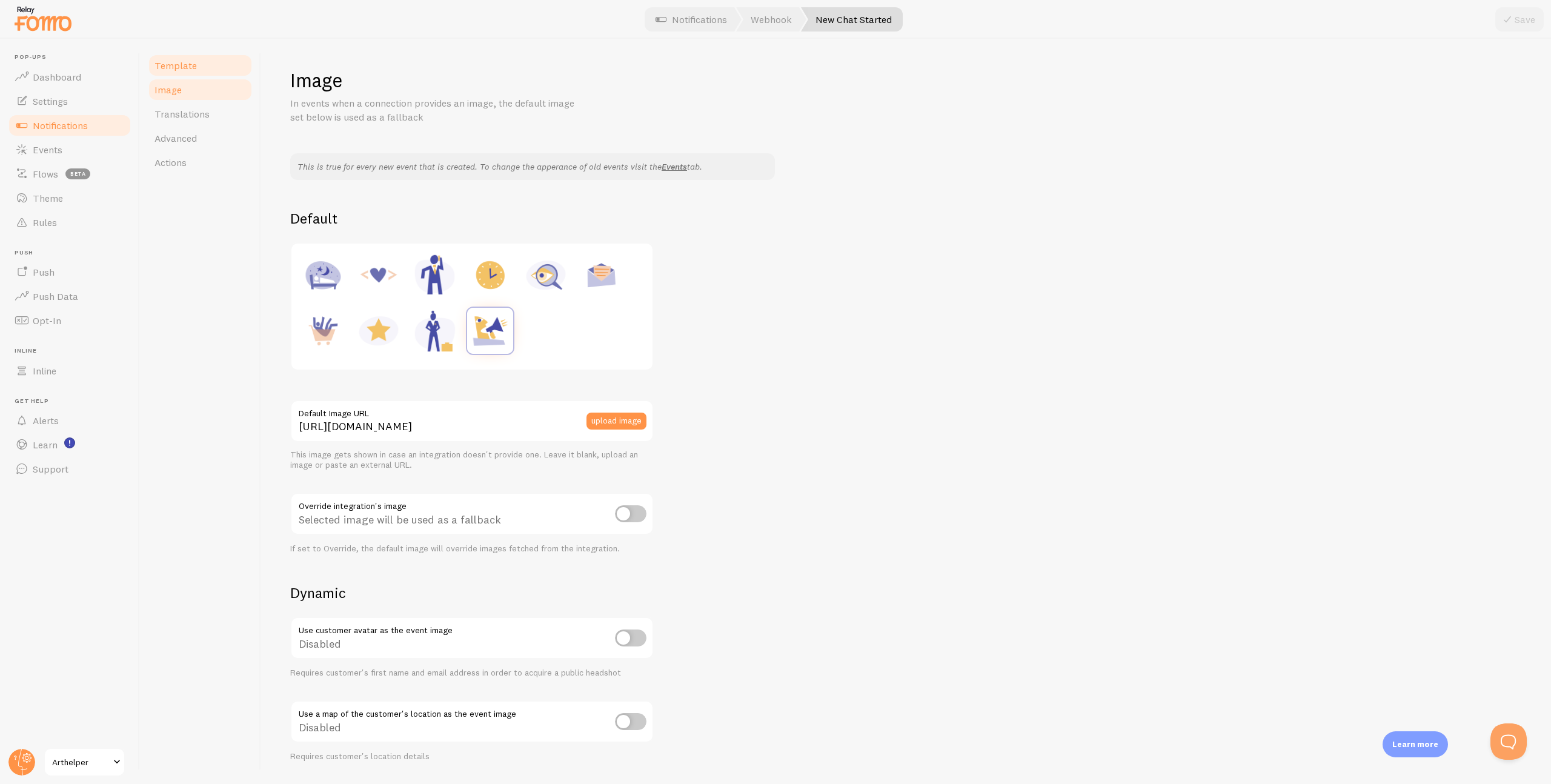
click at [187, 70] on span "Template" at bounding box center [175, 66] width 42 height 12
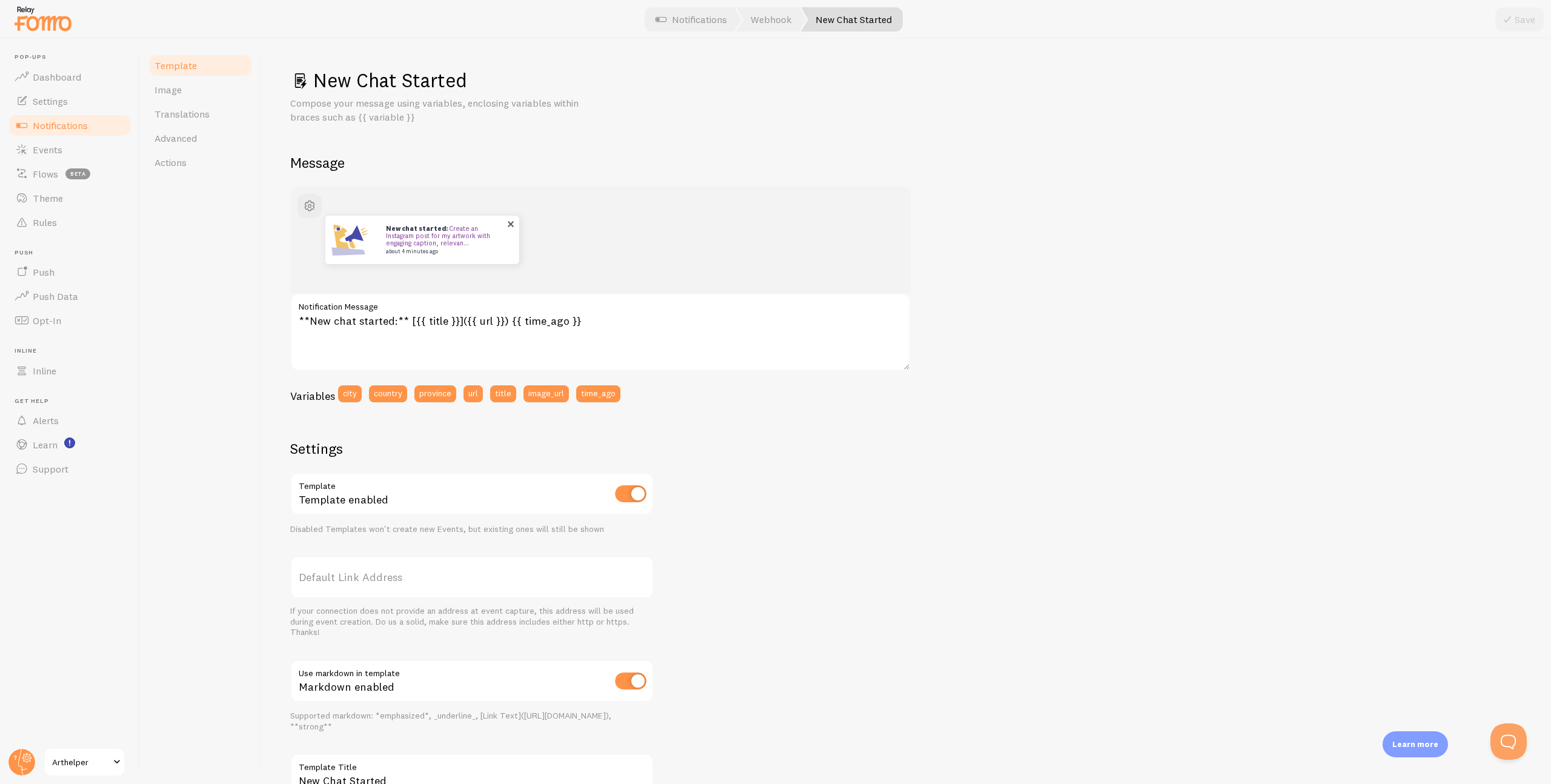
click at [490, 237] on link "Create an Instagram post for my artwork with engaging caption, relevan..." at bounding box center [438, 236] width 104 height 23
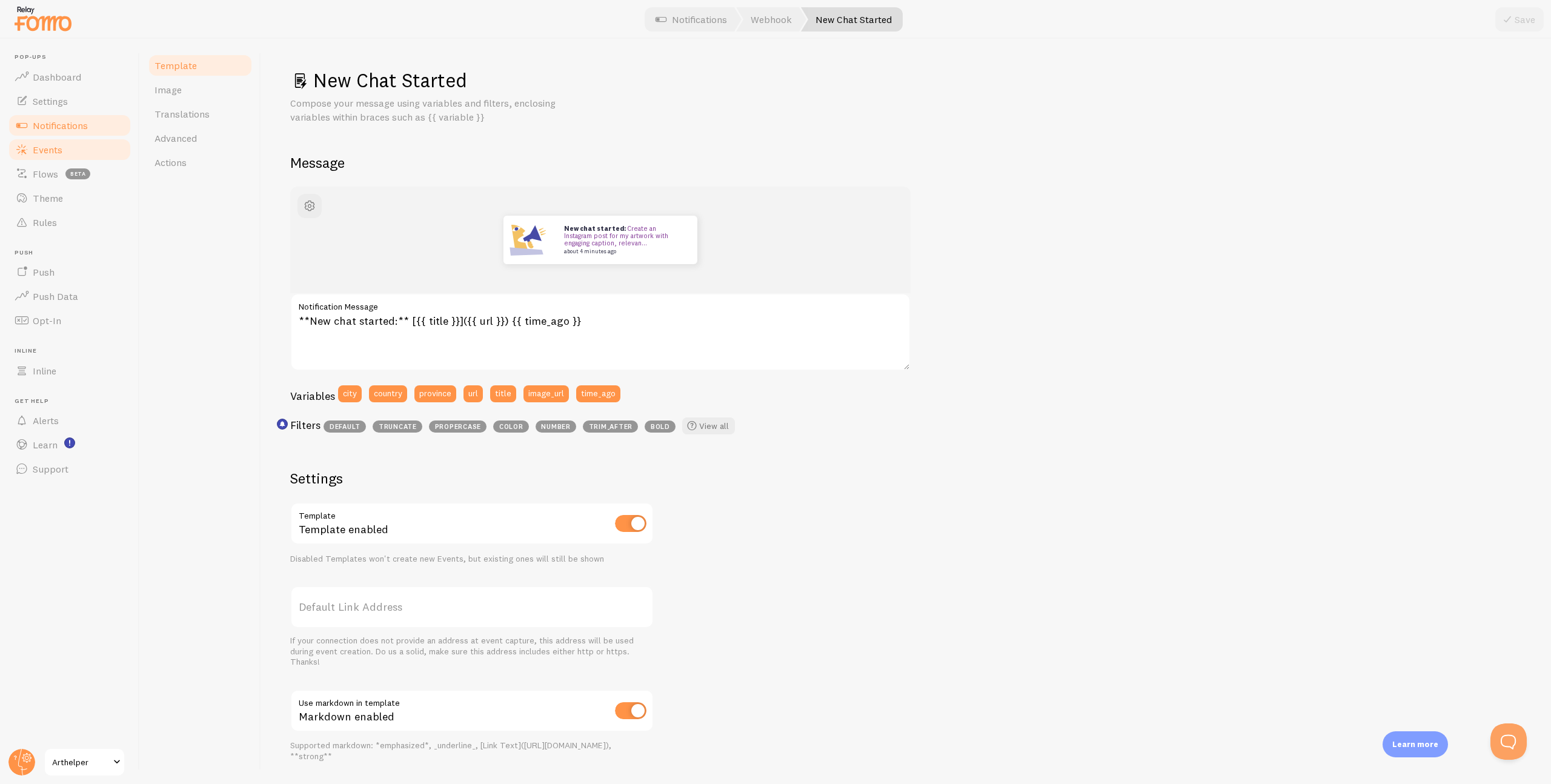
click at [54, 144] on span "Events" at bounding box center [47, 150] width 30 height 12
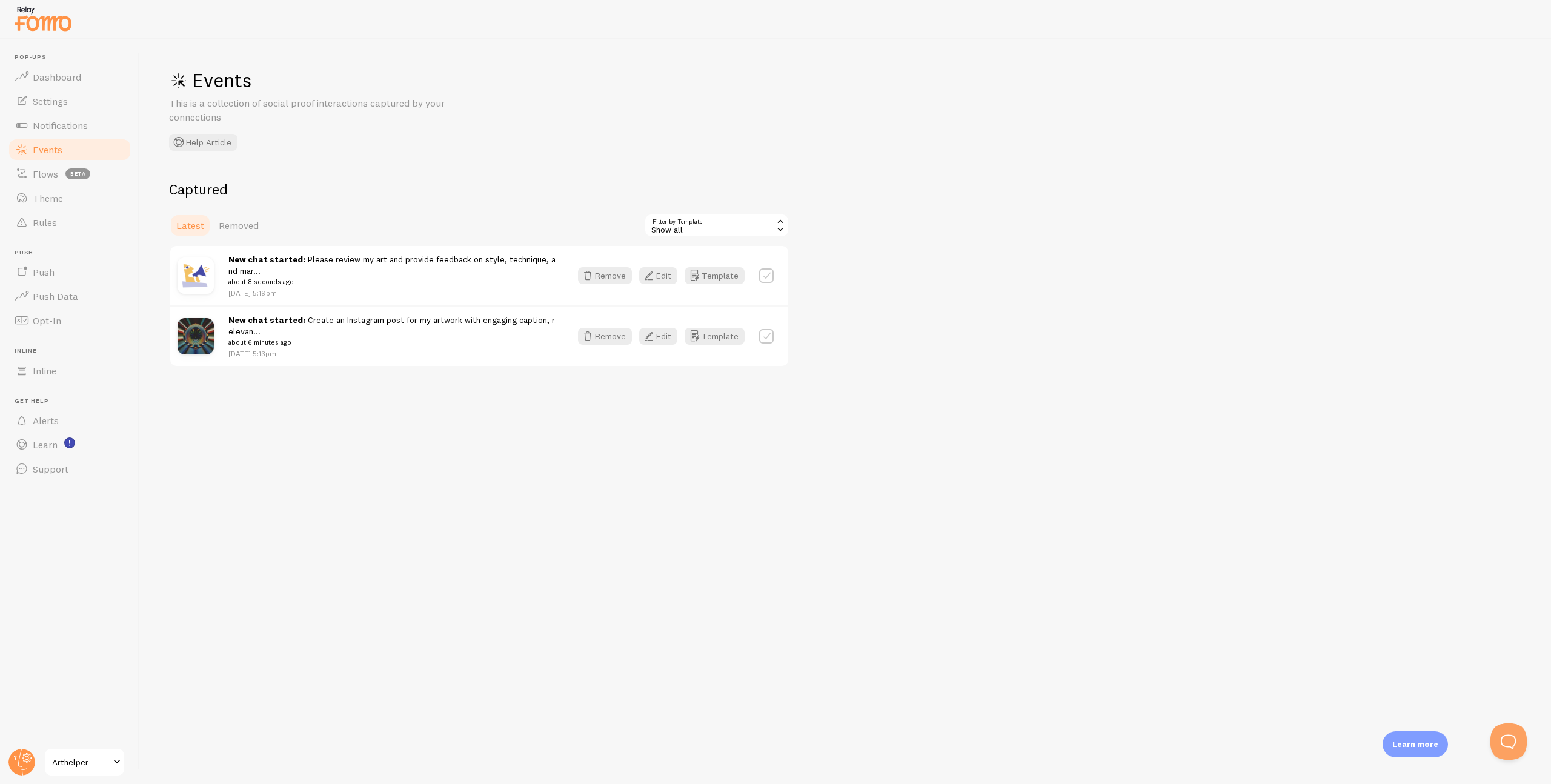
click at [339, 258] on link "Please review my art and provide feedback on style, technique, and mar..." at bounding box center [393, 265] width 327 height 22
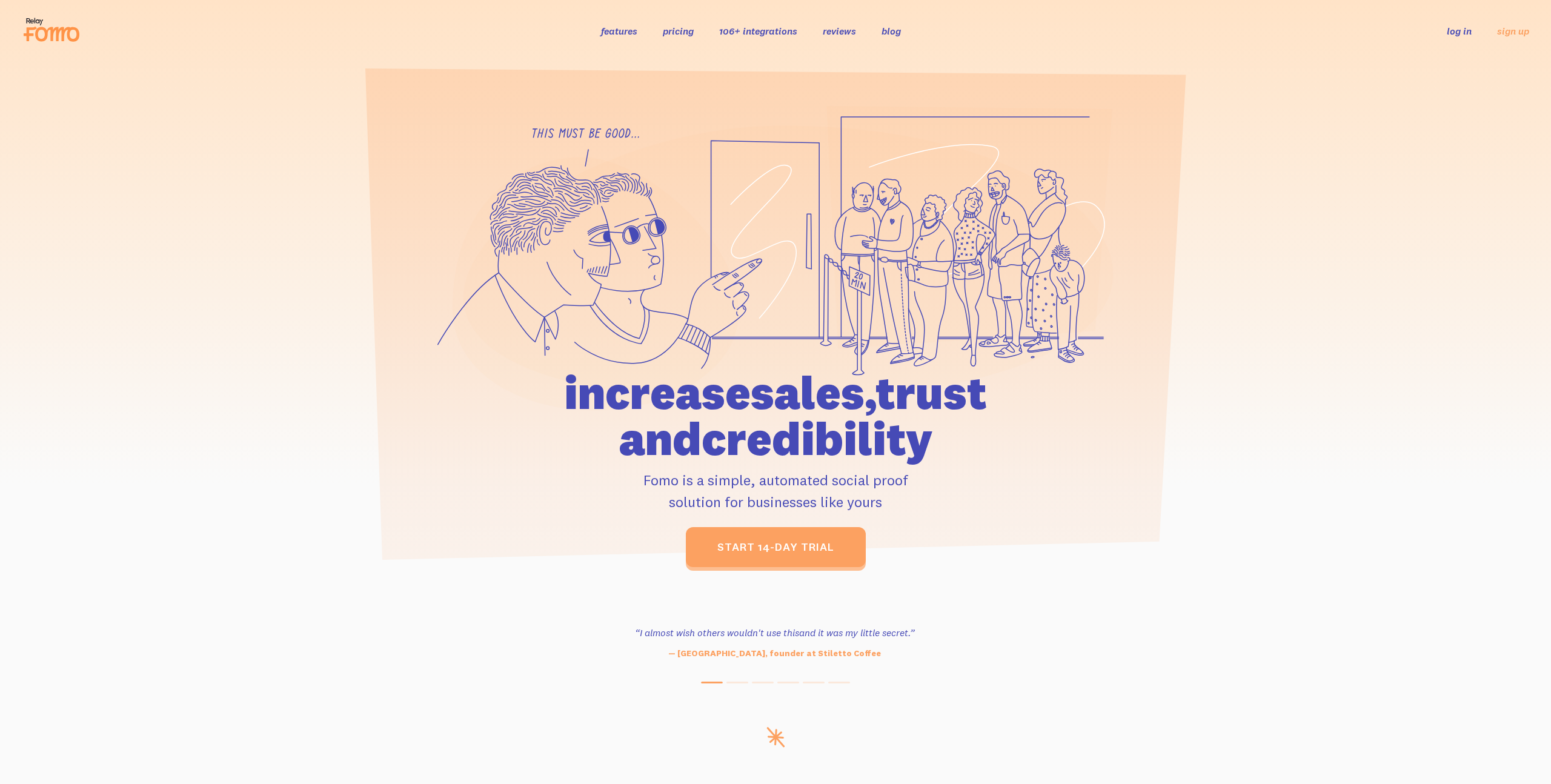
click at [1469, 31] on link "log in" at bounding box center [1459, 31] width 24 height 12
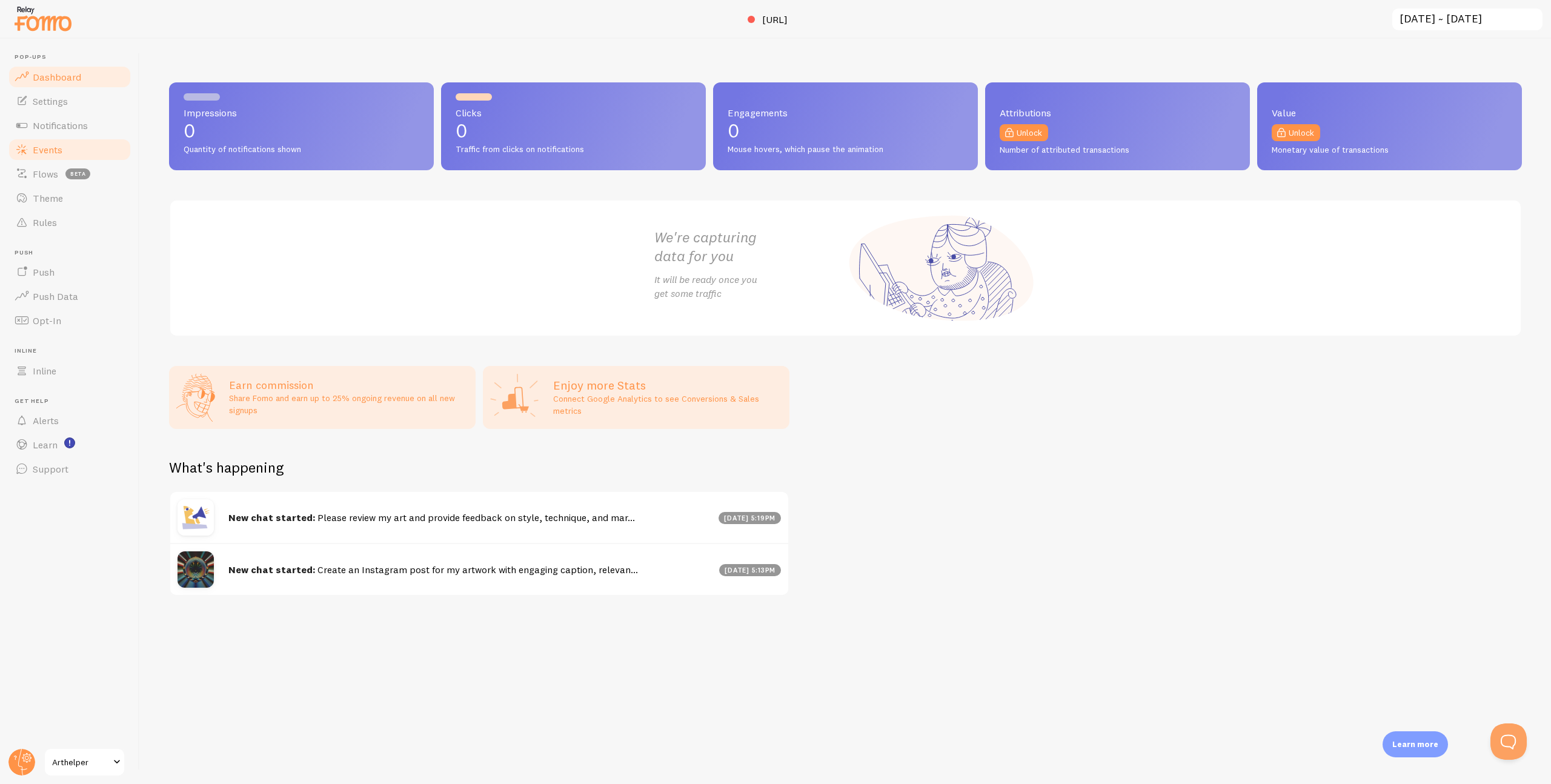
click at [53, 146] on span "Events" at bounding box center [47, 150] width 30 height 12
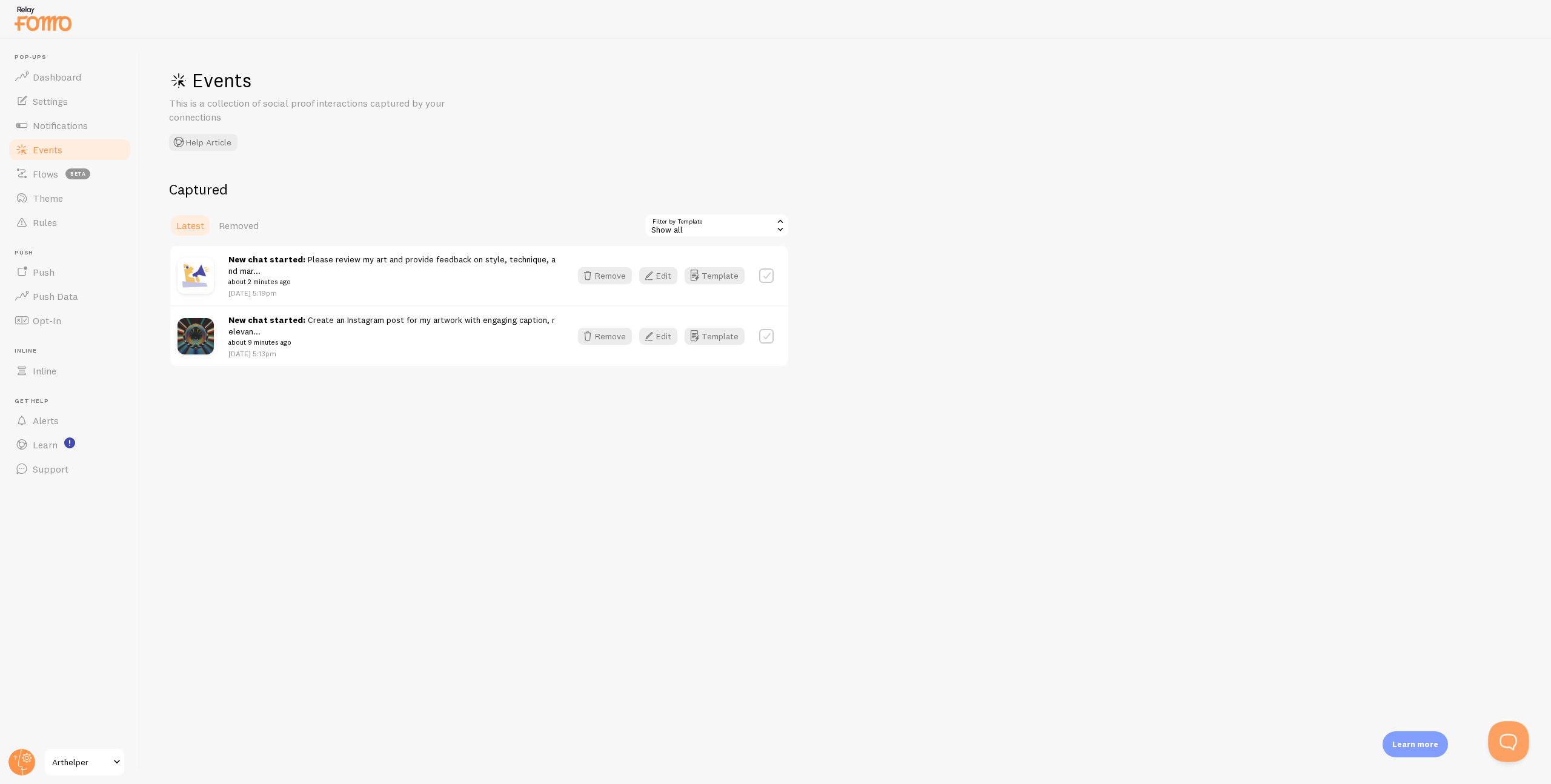
click at [1501, 737] on button "Open Beacon popover" at bounding box center [1507, 739] width 37 height 37
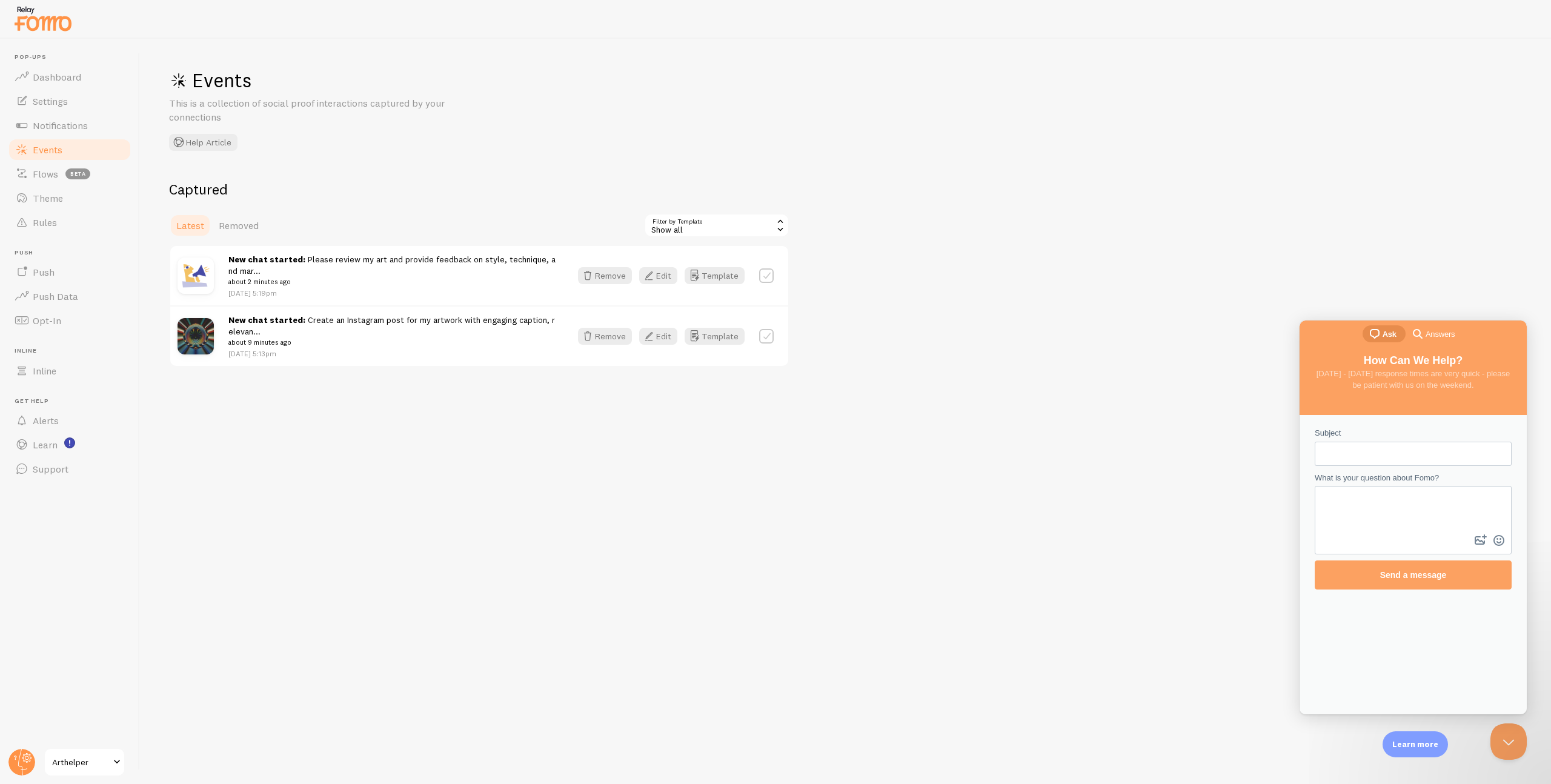
click at [1335, 446] on input "Subject" at bounding box center [1413, 454] width 178 height 22
click at [1471, 531] on button "image-plus" at bounding box center [1481, 540] width 18 height 19
click at [1425, 454] on input "I'm setting up our backend to send events via a webhook. In the documentation I…" at bounding box center [1413, 454] width 178 height 22
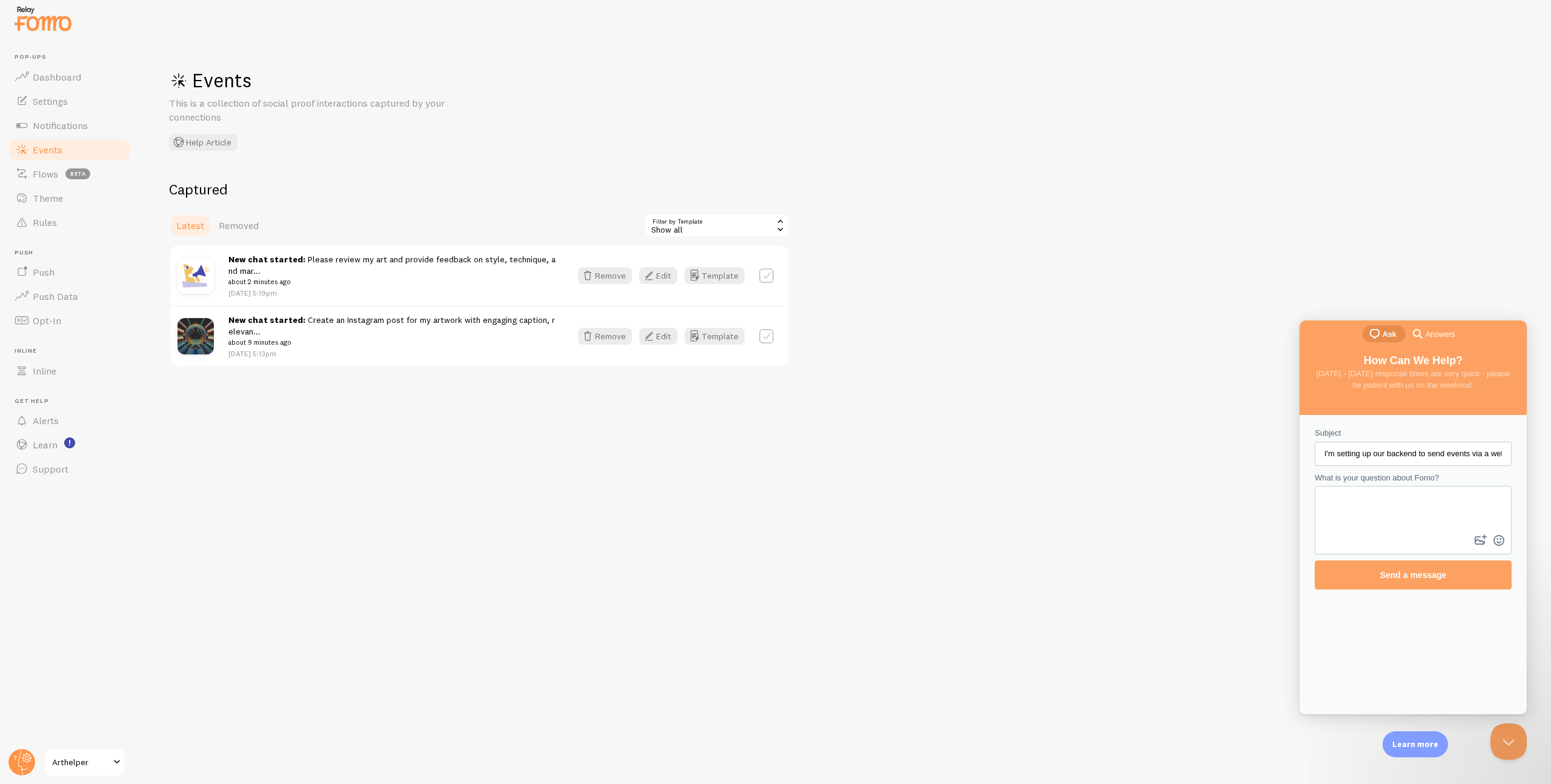
click at [1346, 455] on input "I'm setting up our backend to send events via a webhook. In the documentation I…" at bounding box center [1413, 454] width 178 height 22
type input "Event Environments"
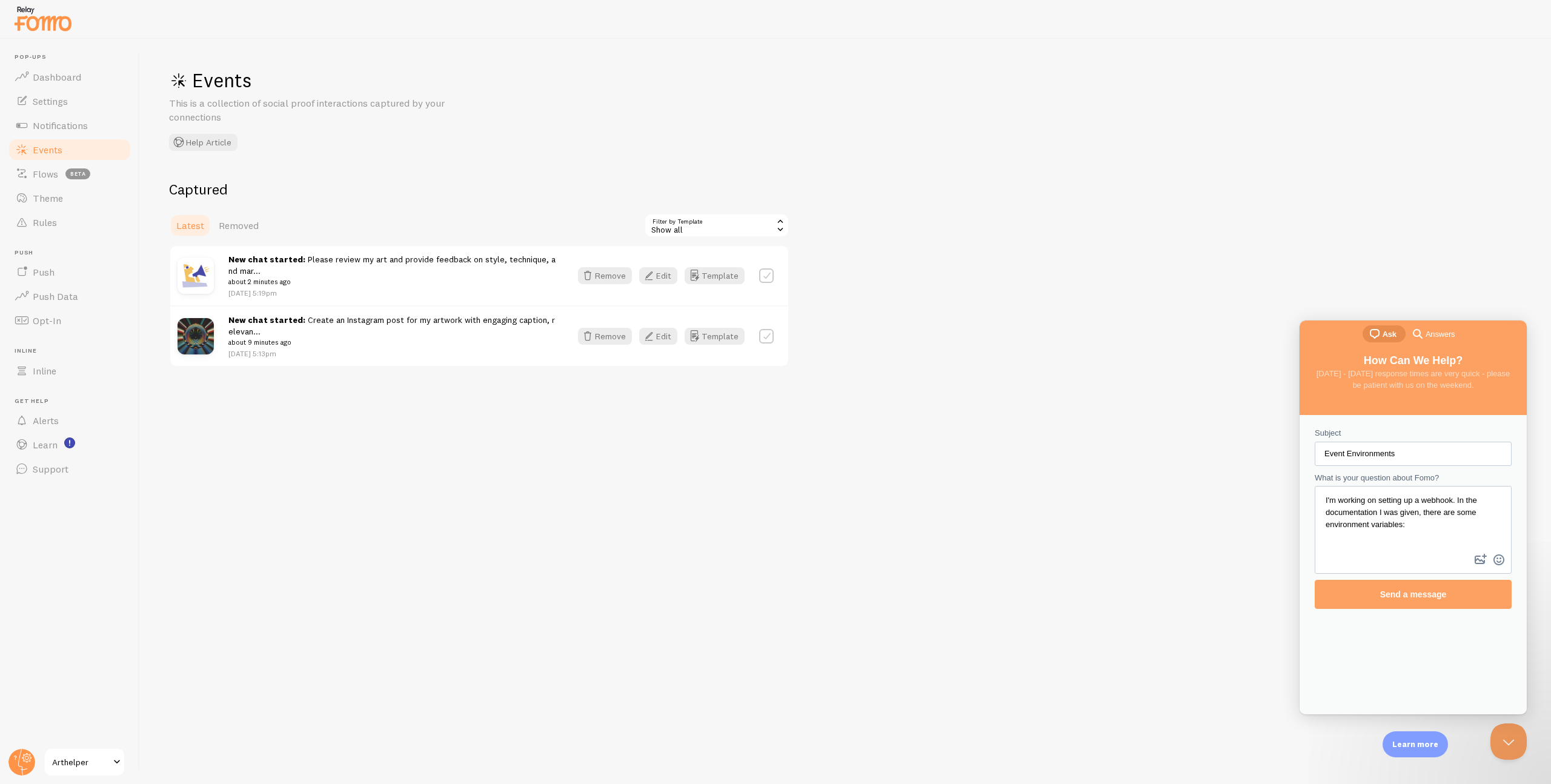
paste textarea "# Fomo Configuration FOMO_AUTH_TOKEN=your_auth_token_here FOMO_WEBHOOK_URL=http…"
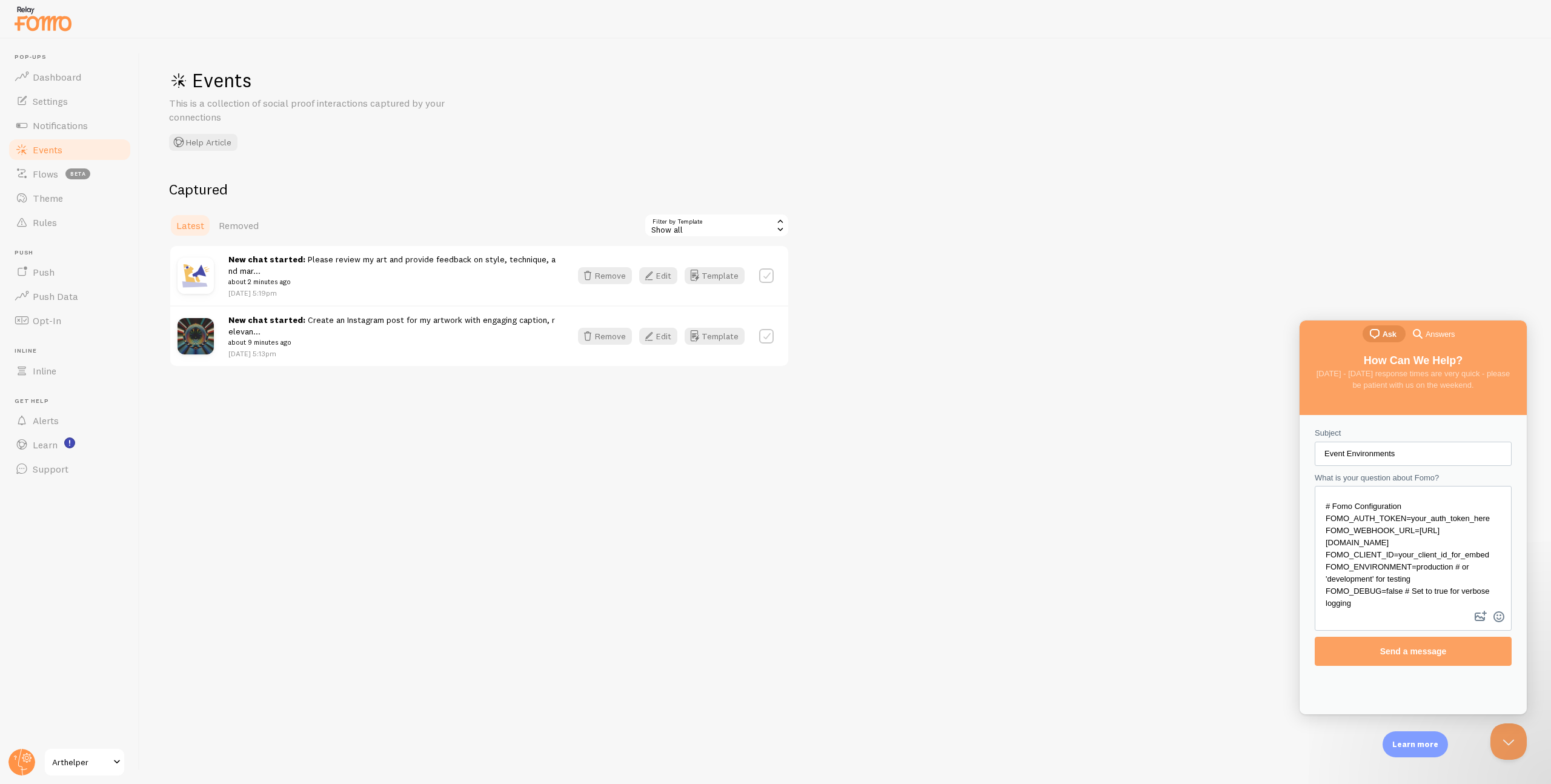
scroll to position [67, 0]
click at [1372, 545] on textarea "I'm working on setting up a webhook. In the documentation I was given, there ar…" at bounding box center [1413, 548] width 194 height 121
click at [1444, 603] on textarea "I'm working on setting up a webhook. In the documentation I was given, there ar…" at bounding box center [1413, 548] width 194 height 121
paste textarea "FOMO_ENVIRONMENT"
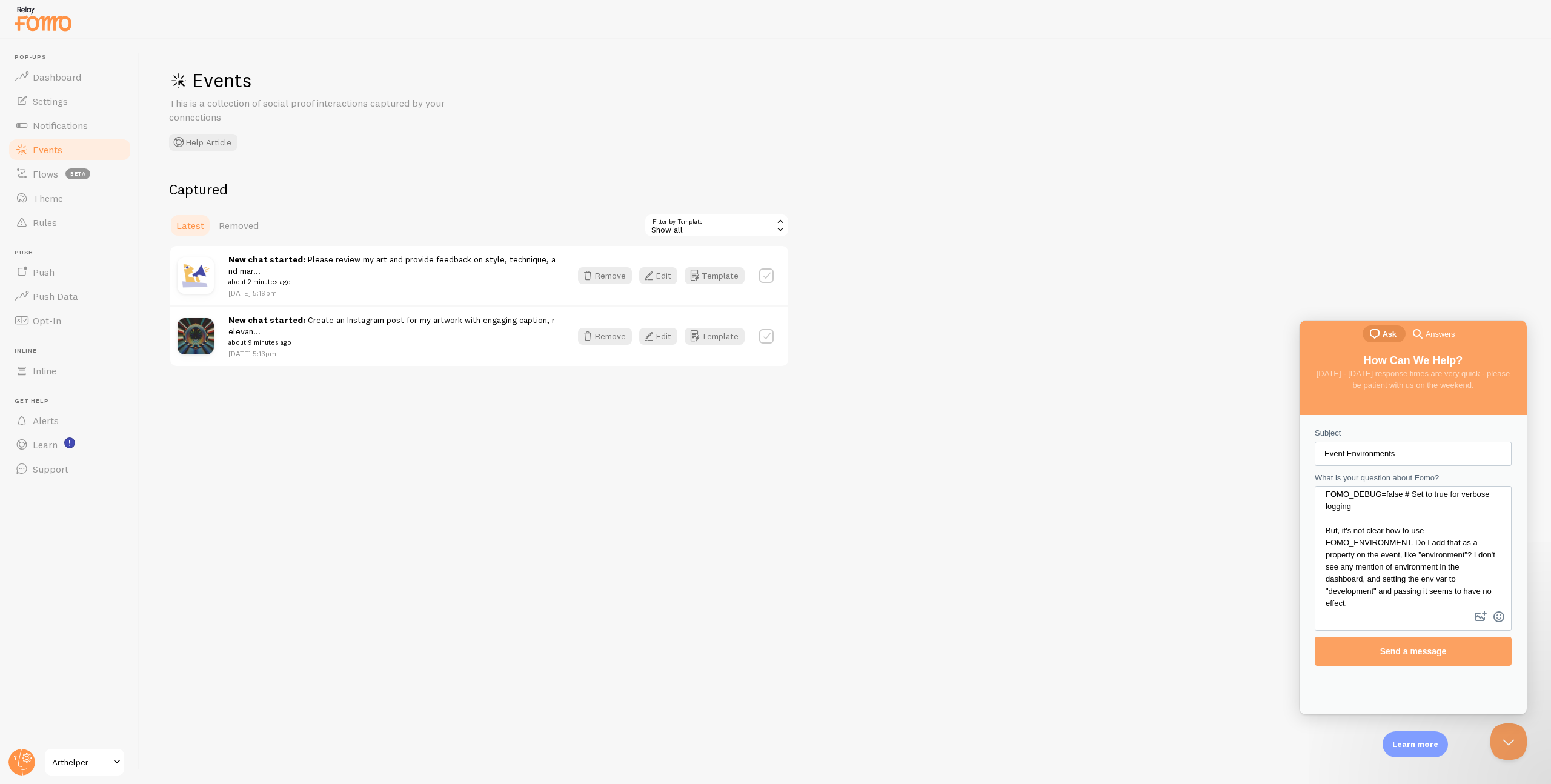
scroll to position [164, 0]
click at [1360, 581] on textarea "I'm working on setting up a webhook. In the documentation I was given, there ar…" at bounding box center [1413, 548] width 194 height 121
type textarea "I'm working on setting up a webhook. In the documentation I was given, there ar…"
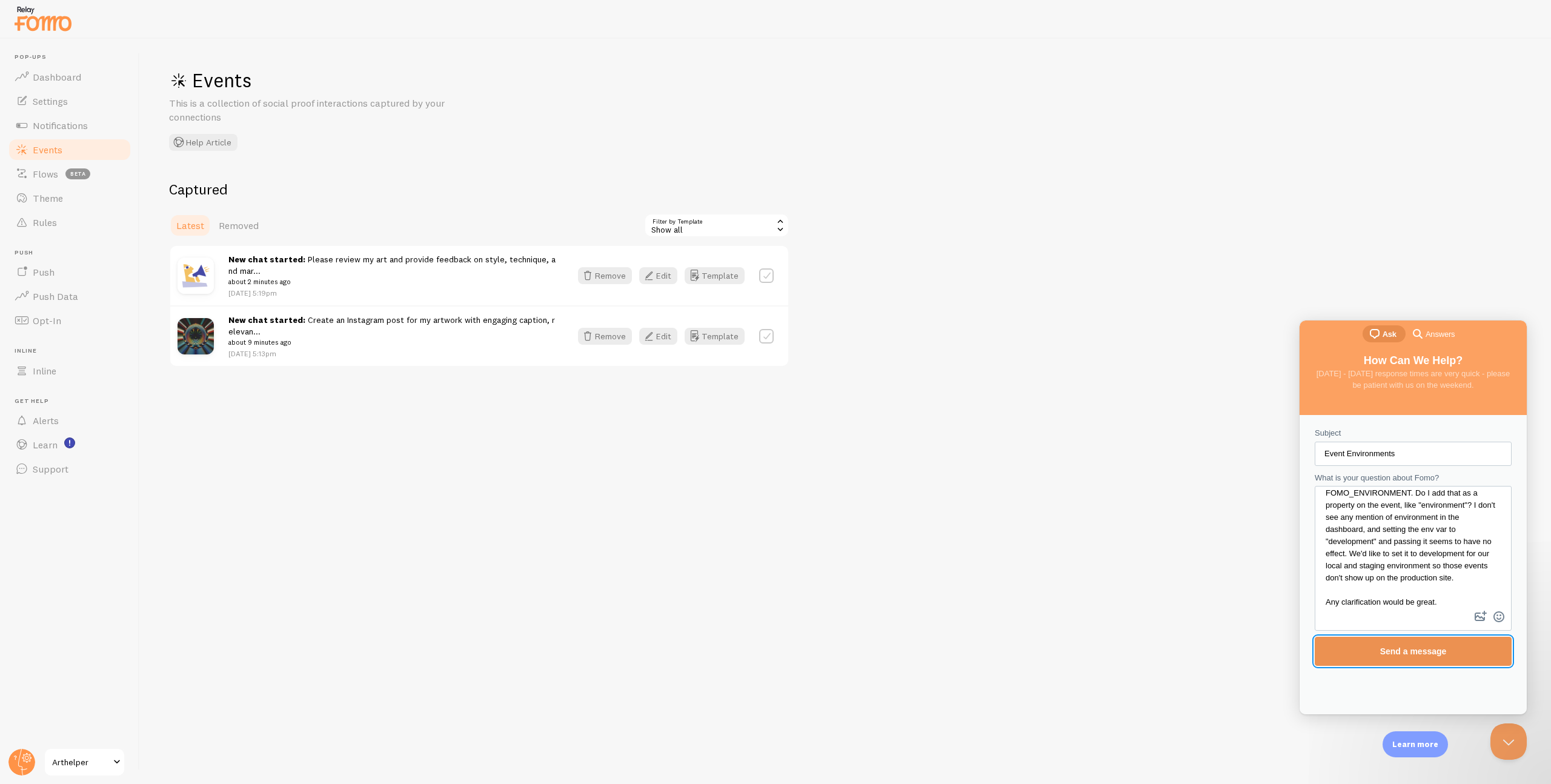
click at [1403, 659] on span "Send a message" at bounding box center [1413, 651] width 171 height 28
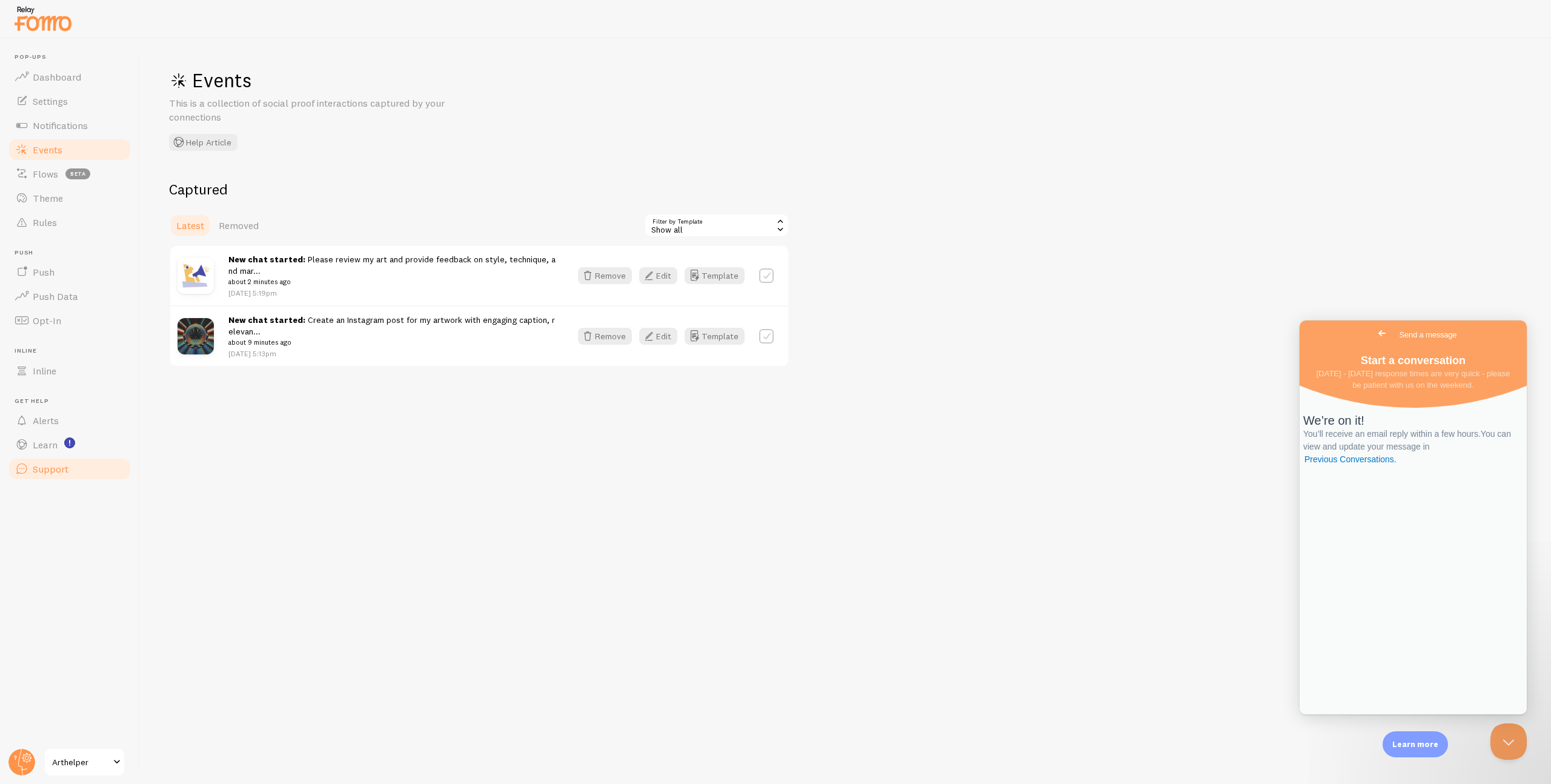
click at [48, 464] on span "Support" at bounding box center [51, 469] width 36 height 12
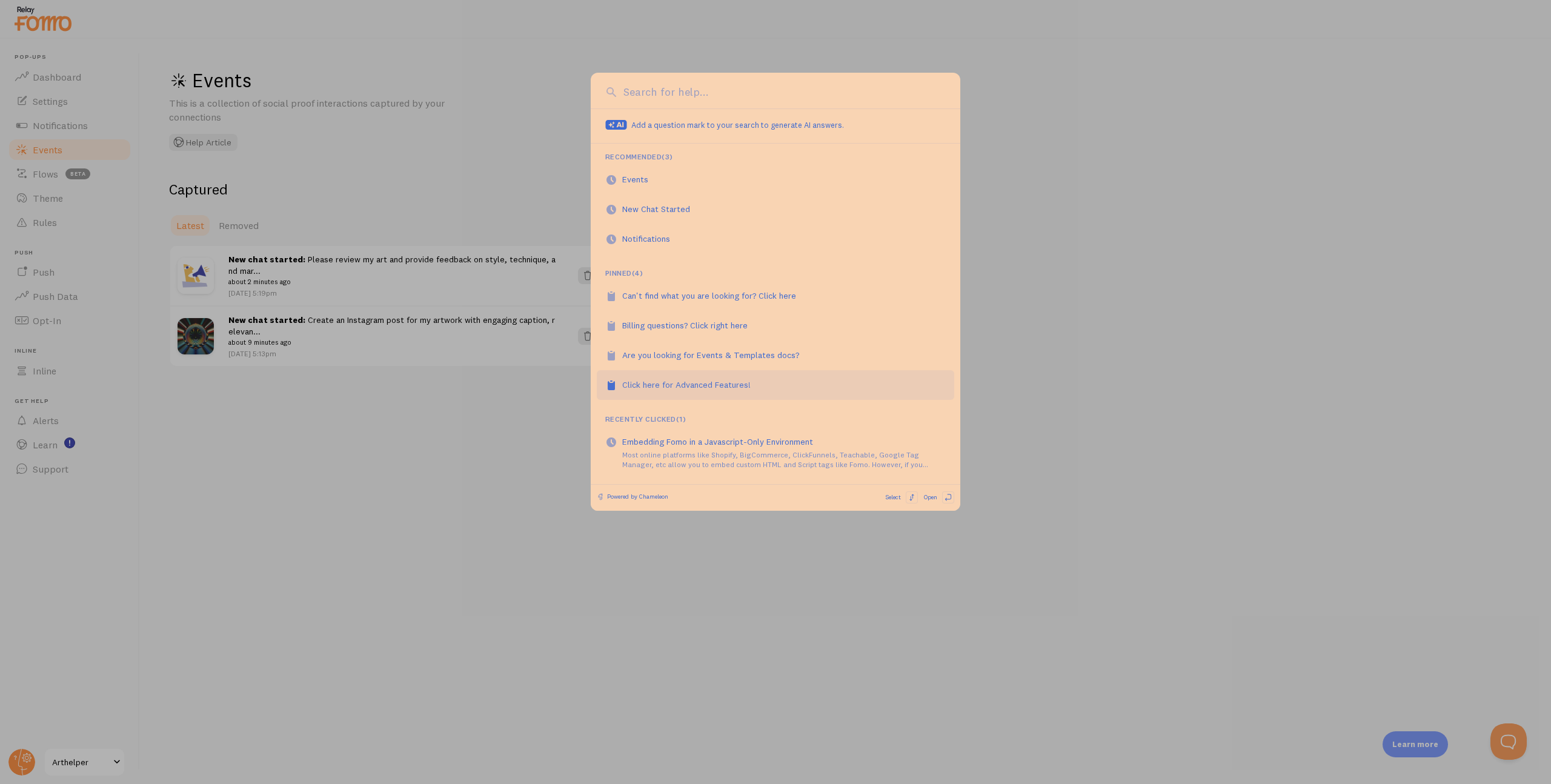
click at [709, 379] on div "Click here for Advanced Features!" at bounding box center [692, 385] width 142 height 12
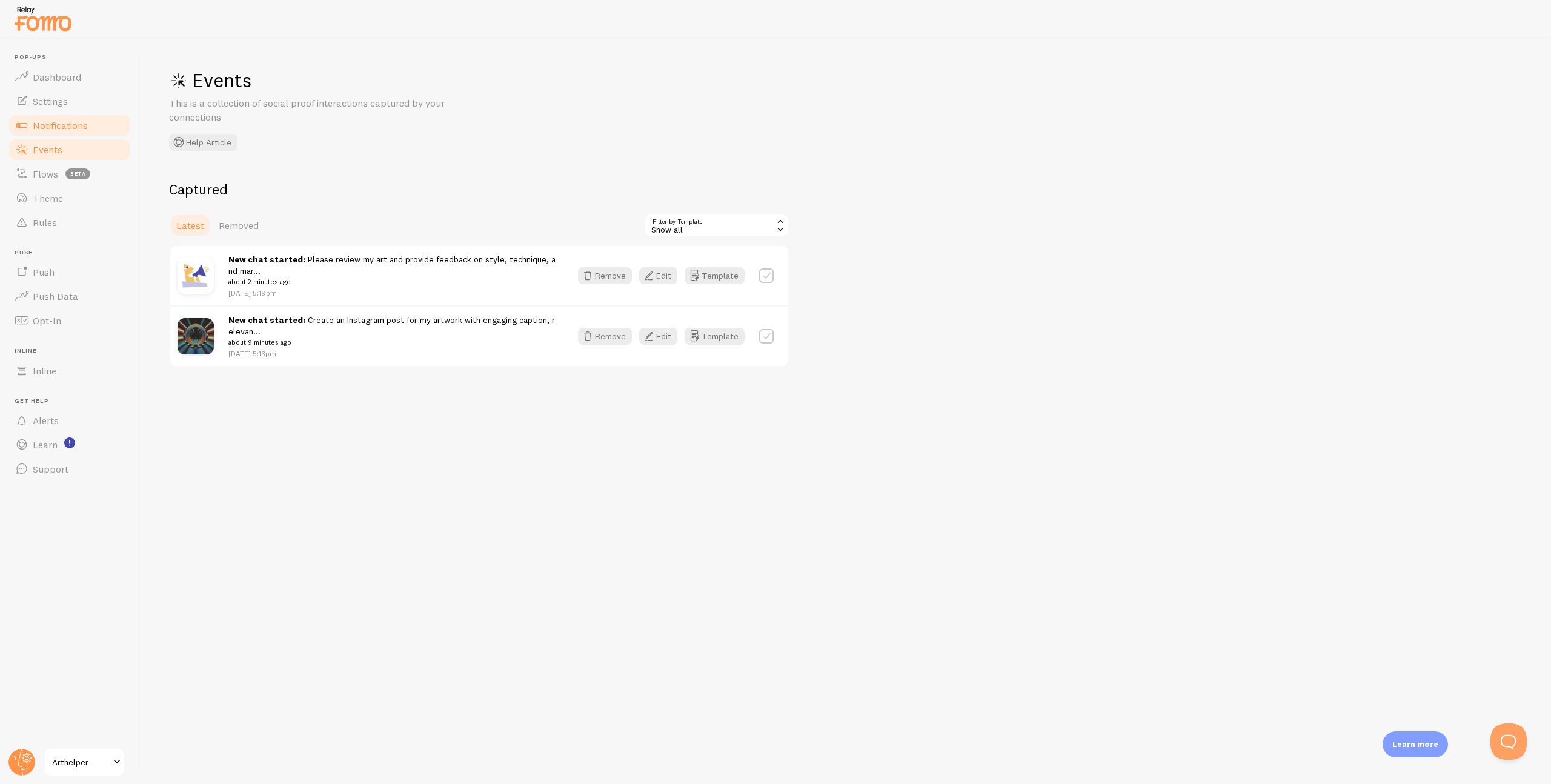
click at [60, 124] on span "Notifications" at bounding box center [60, 125] width 55 height 12
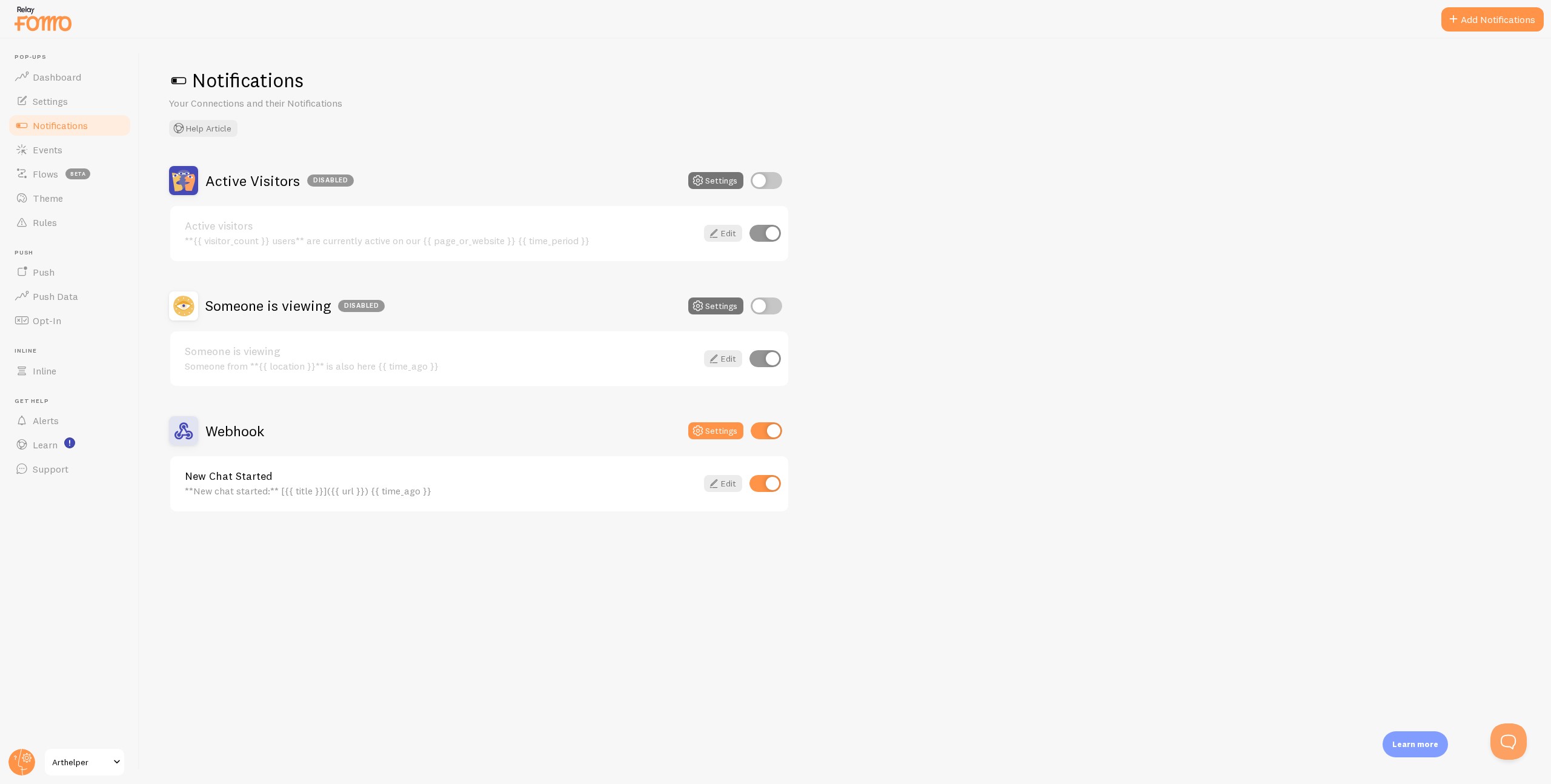
click at [245, 434] on h2 "Webhook" at bounding box center [234, 431] width 59 height 19
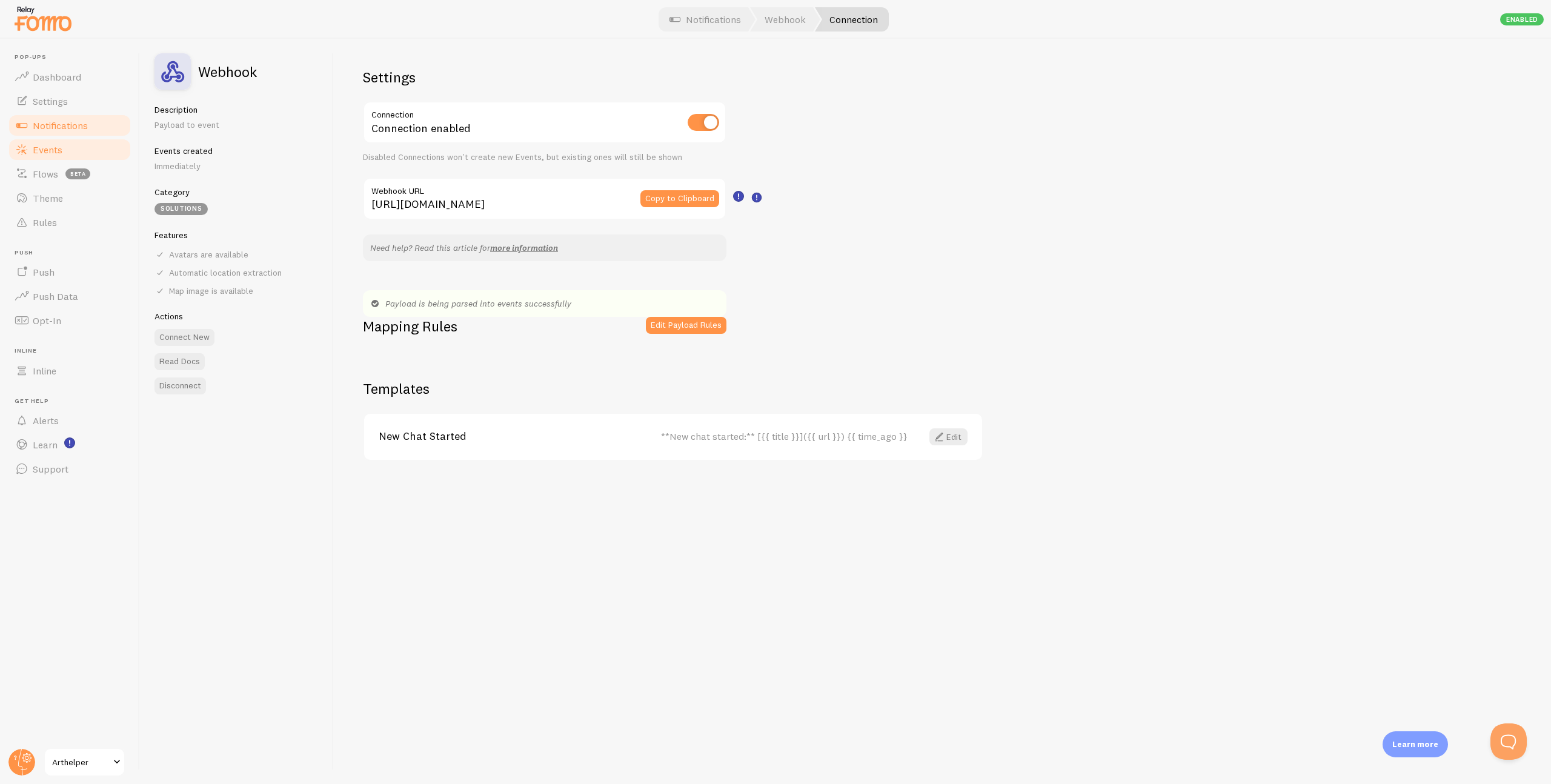
click at [41, 148] on span "Events" at bounding box center [47, 150] width 30 height 12
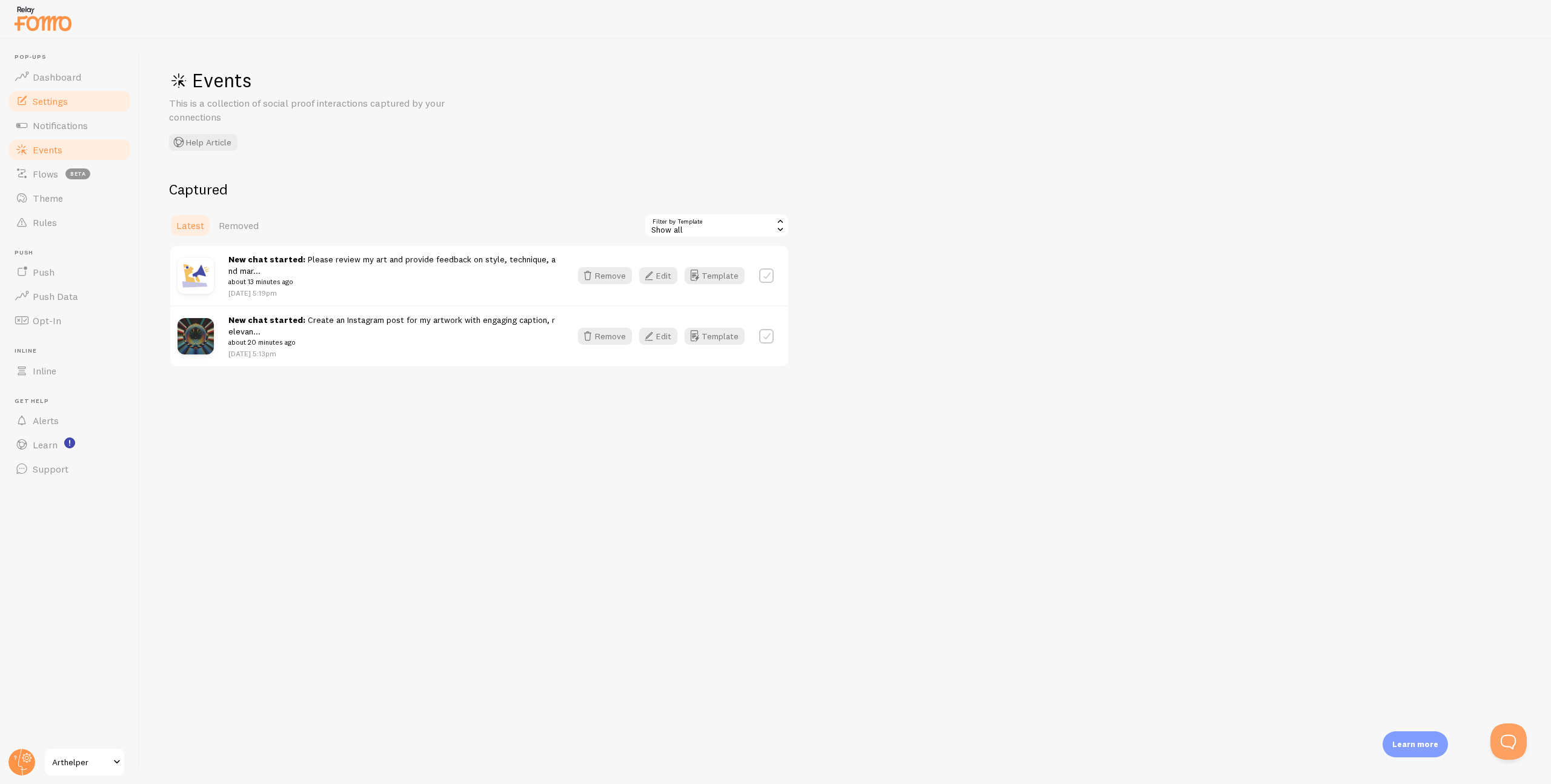
click at [42, 102] on span "Settings" at bounding box center [51, 101] width 35 height 12
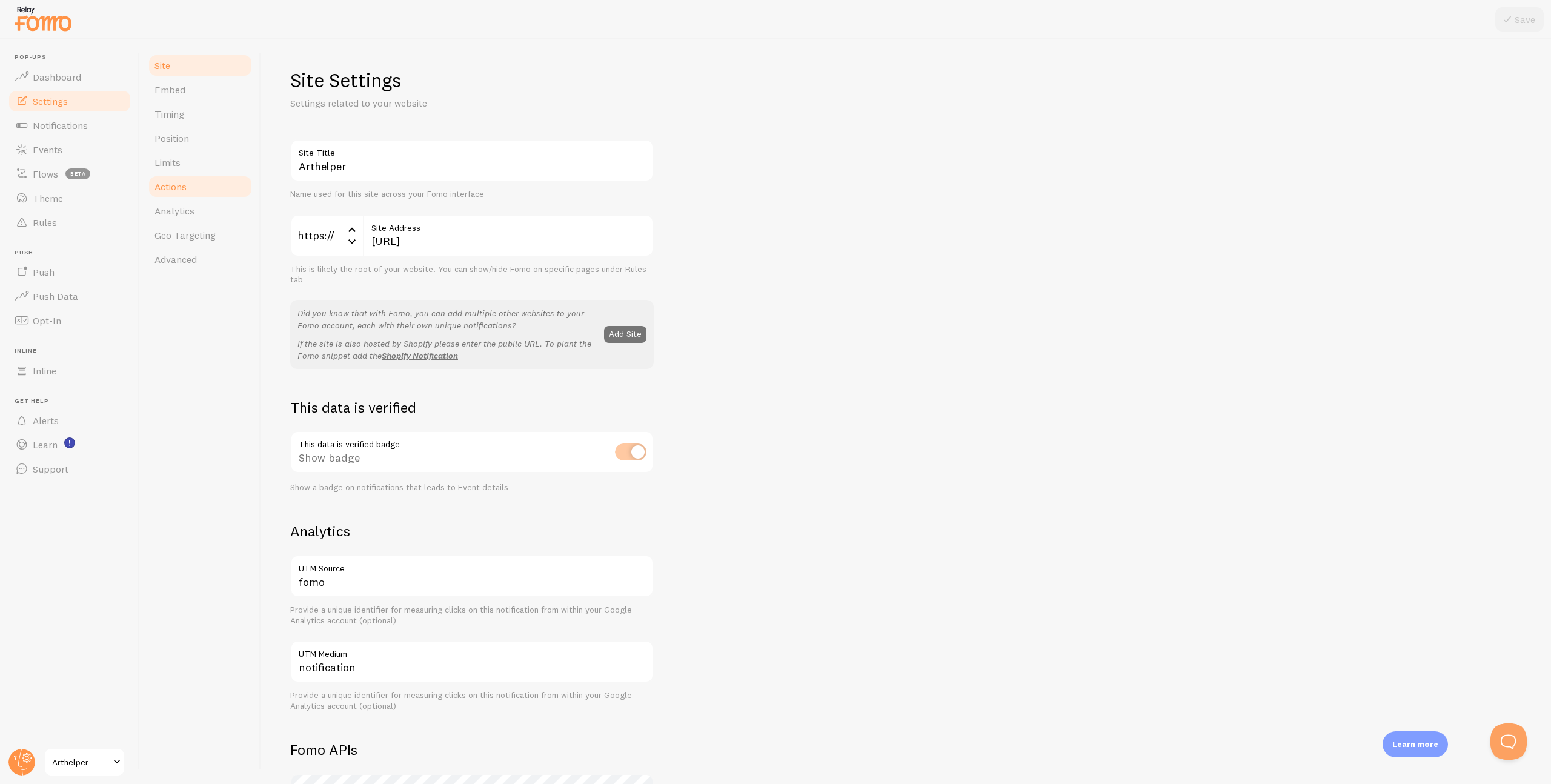
click at [168, 188] on span "Actions" at bounding box center [171, 187] width 32 height 12
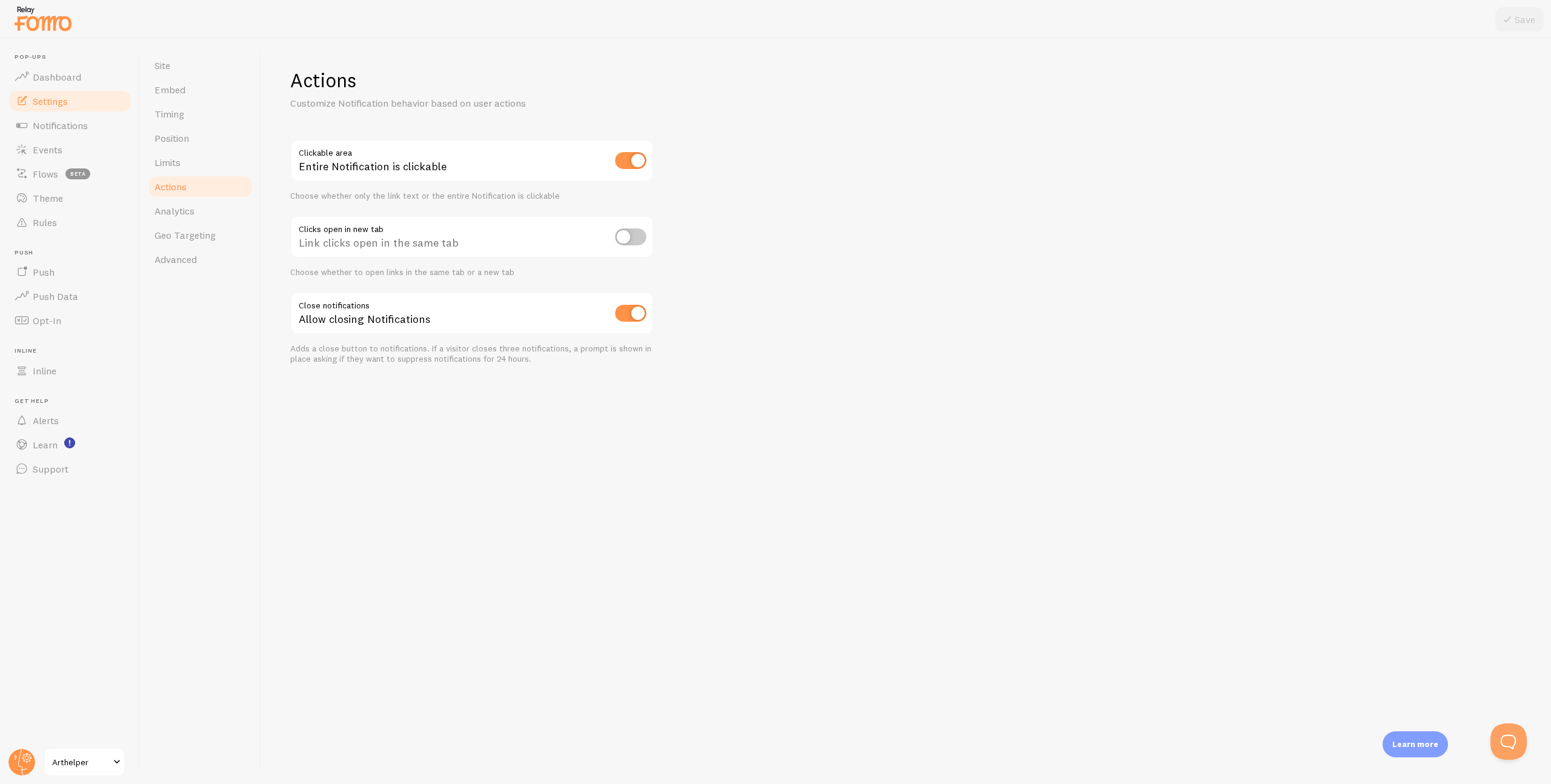
click at [633, 159] on input "checkbox" at bounding box center [631, 161] width 31 height 17
checkbox input "false"
click at [624, 236] on input "checkbox" at bounding box center [631, 237] width 31 height 17
checkbox input "true"
click at [627, 157] on input "checkbox" at bounding box center [631, 161] width 31 height 17
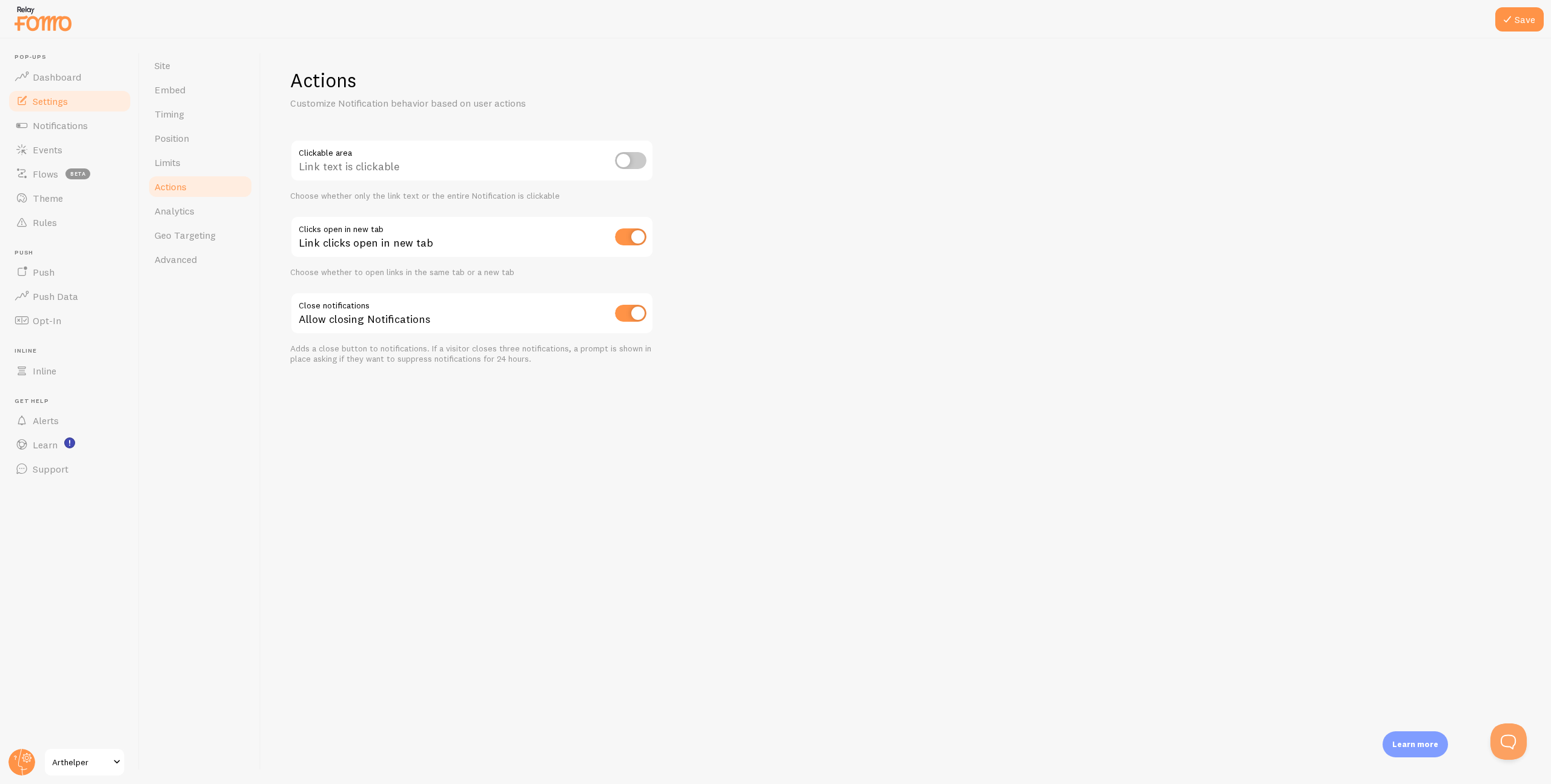
checkbox input "true"
click at [1511, 15] on icon at bounding box center [1507, 19] width 15 height 15
click at [201, 187] on link "Actions" at bounding box center [200, 187] width 106 height 24
click at [176, 257] on span "Advanced" at bounding box center [175, 259] width 42 height 12
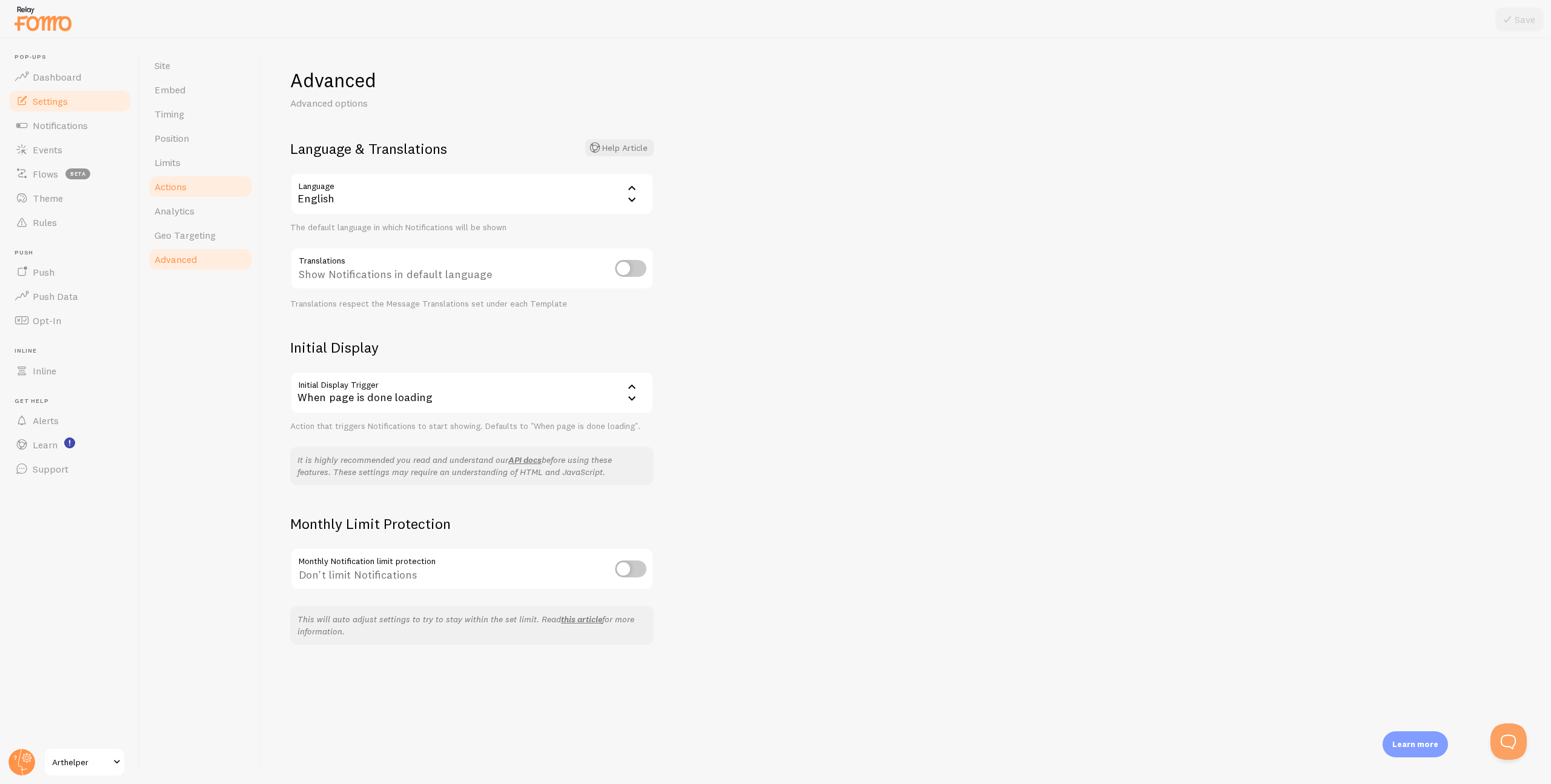
click at [179, 185] on span "Actions" at bounding box center [171, 187] width 32 height 12
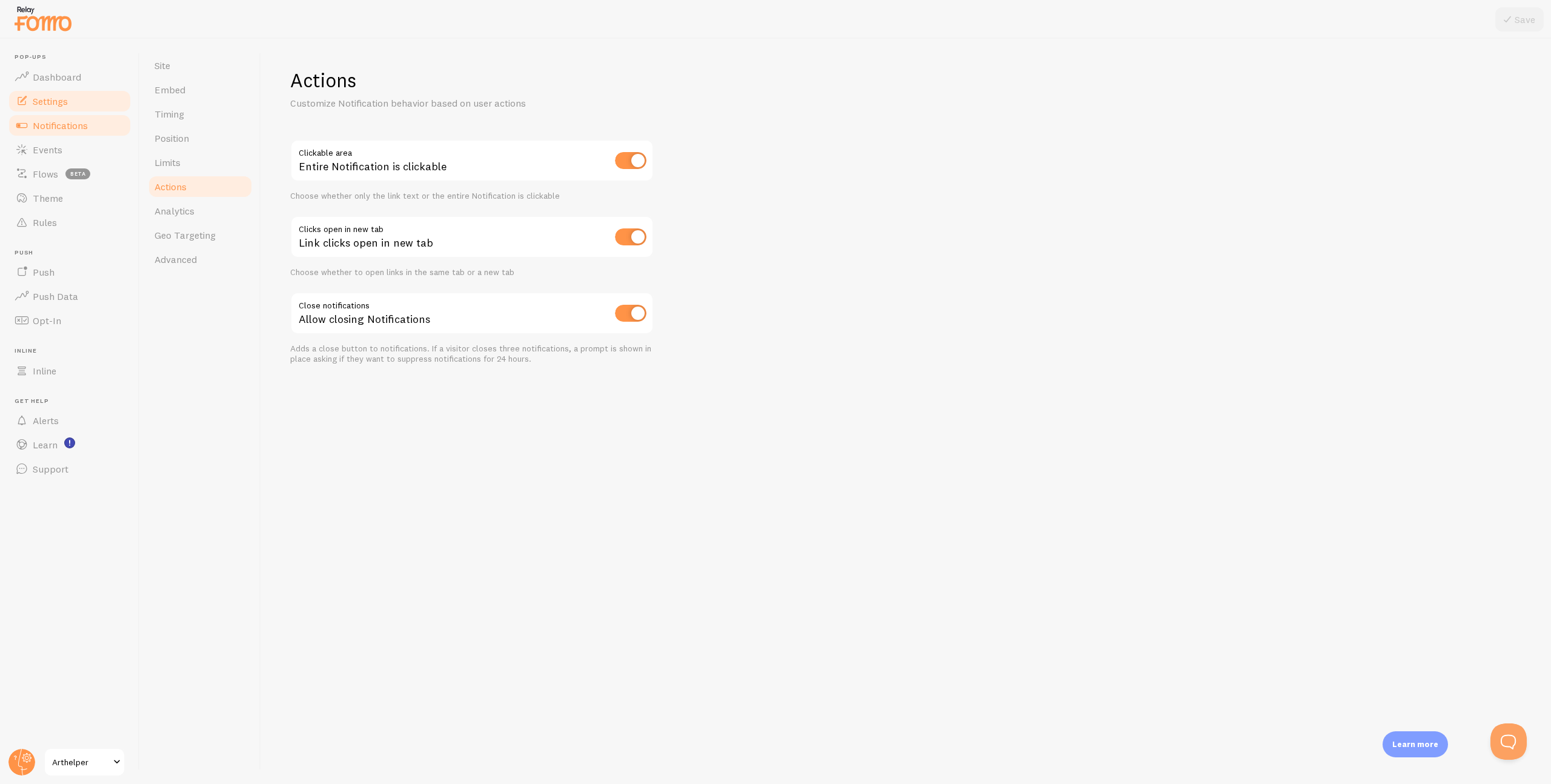
click at [70, 129] on span "Notifications" at bounding box center [60, 125] width 55 height 12
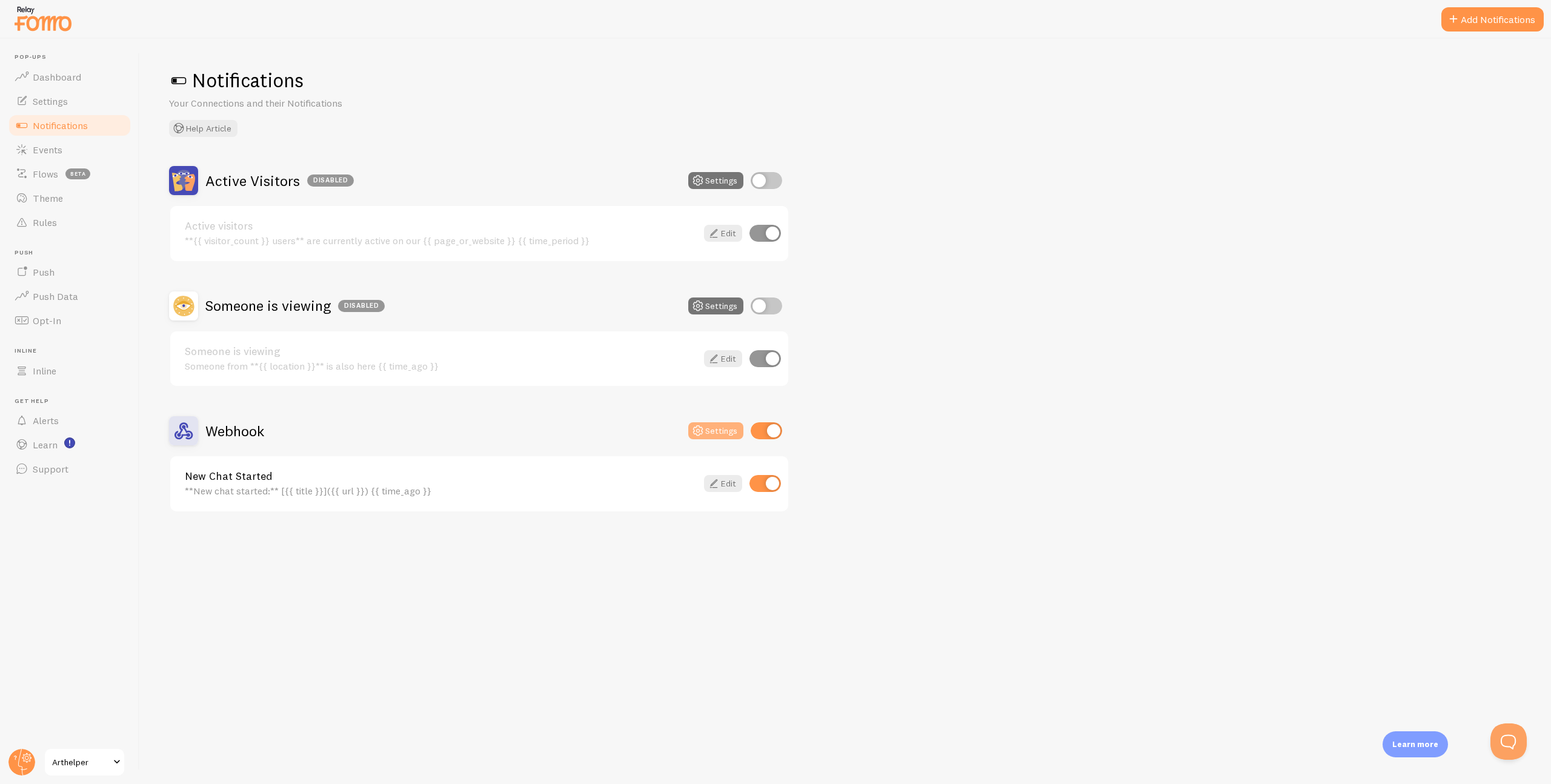
click at [698, 427] on icon at bounding box center [698, 431] width 15 height 15
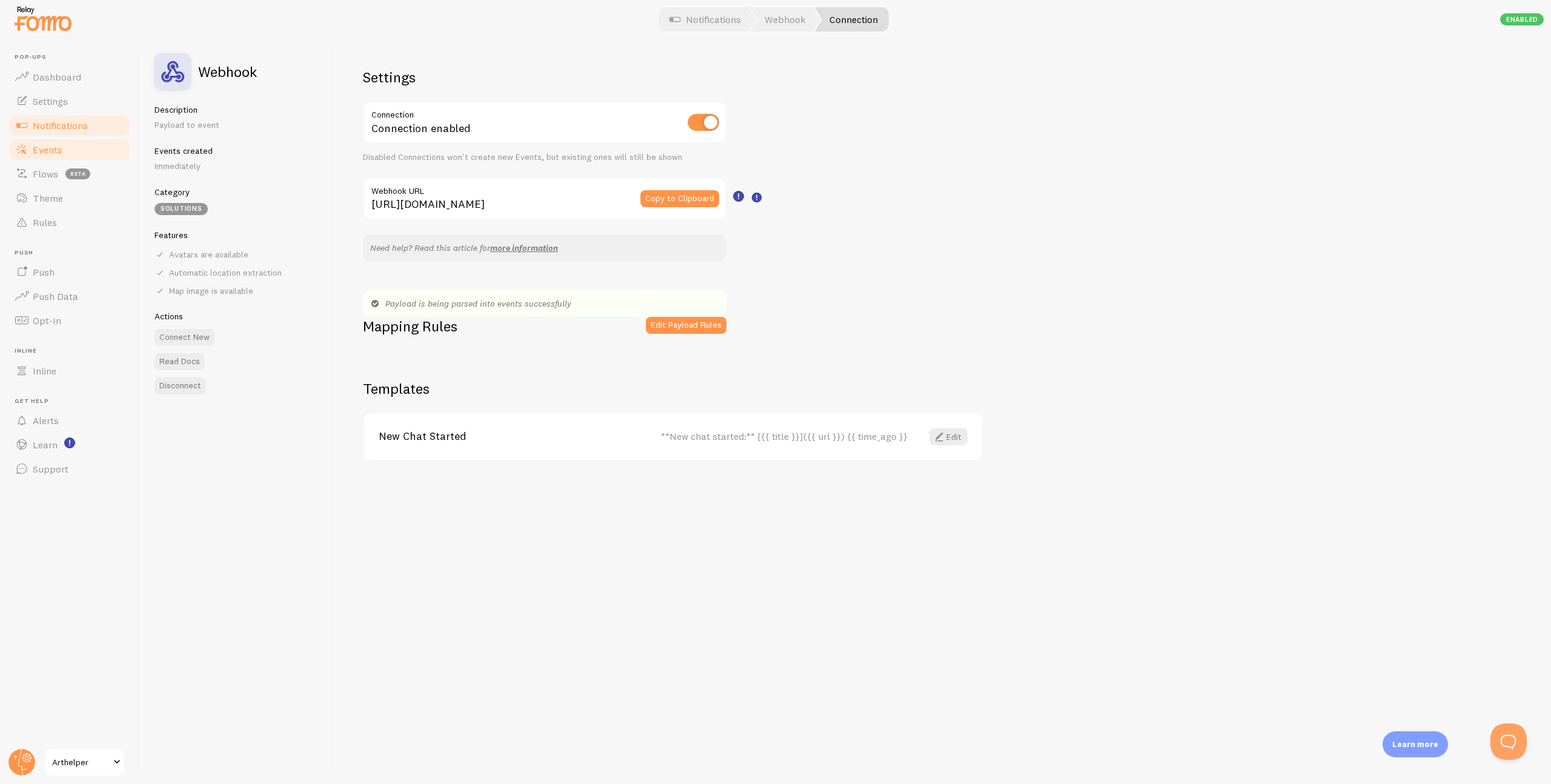
click at [45, 152] on span "Events" at bounding box center [47, 150] width 30 height 12
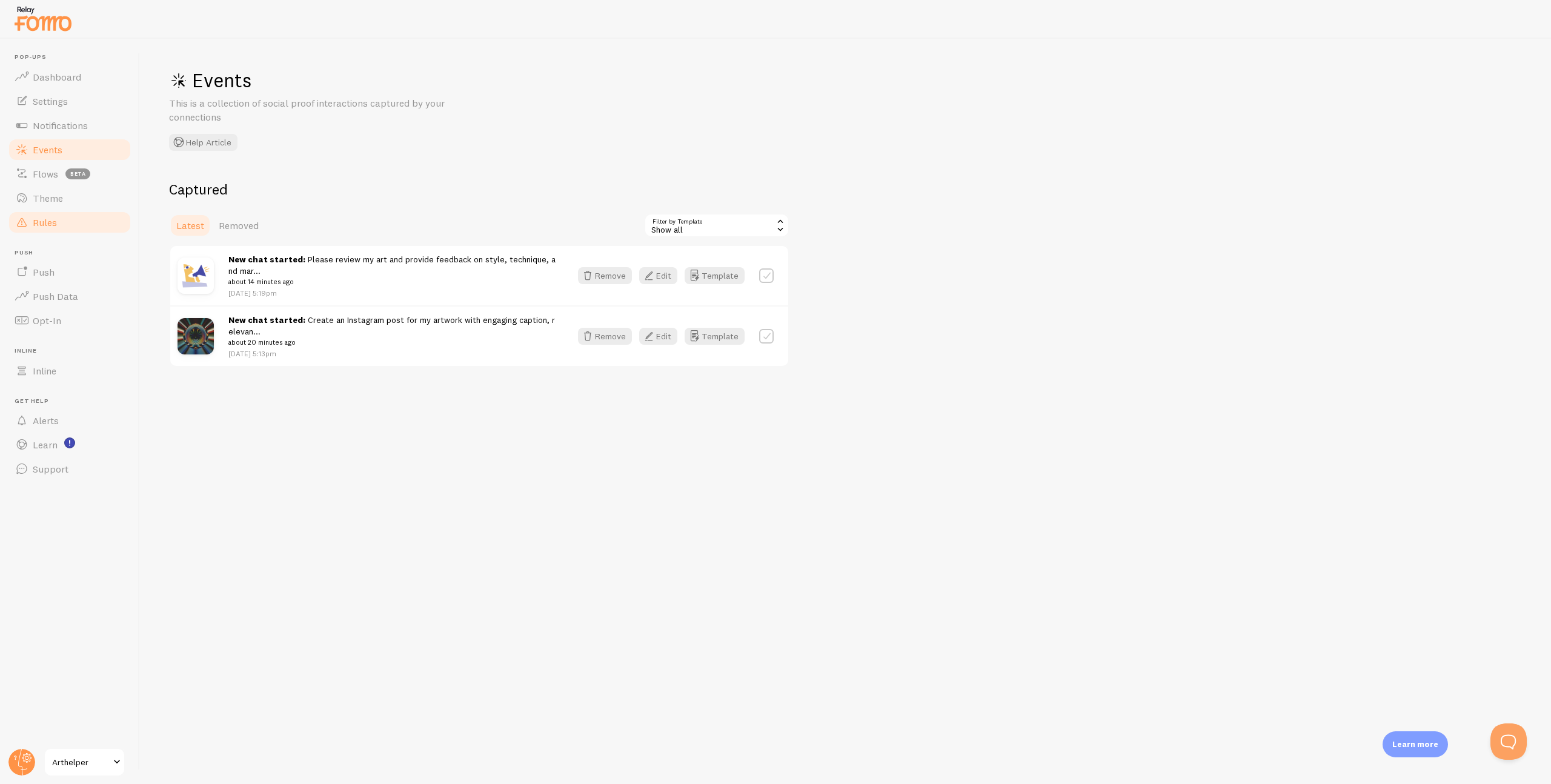
click at [51, 221] on span "Rules" at bounding box center [45, 223] width 24 height 12
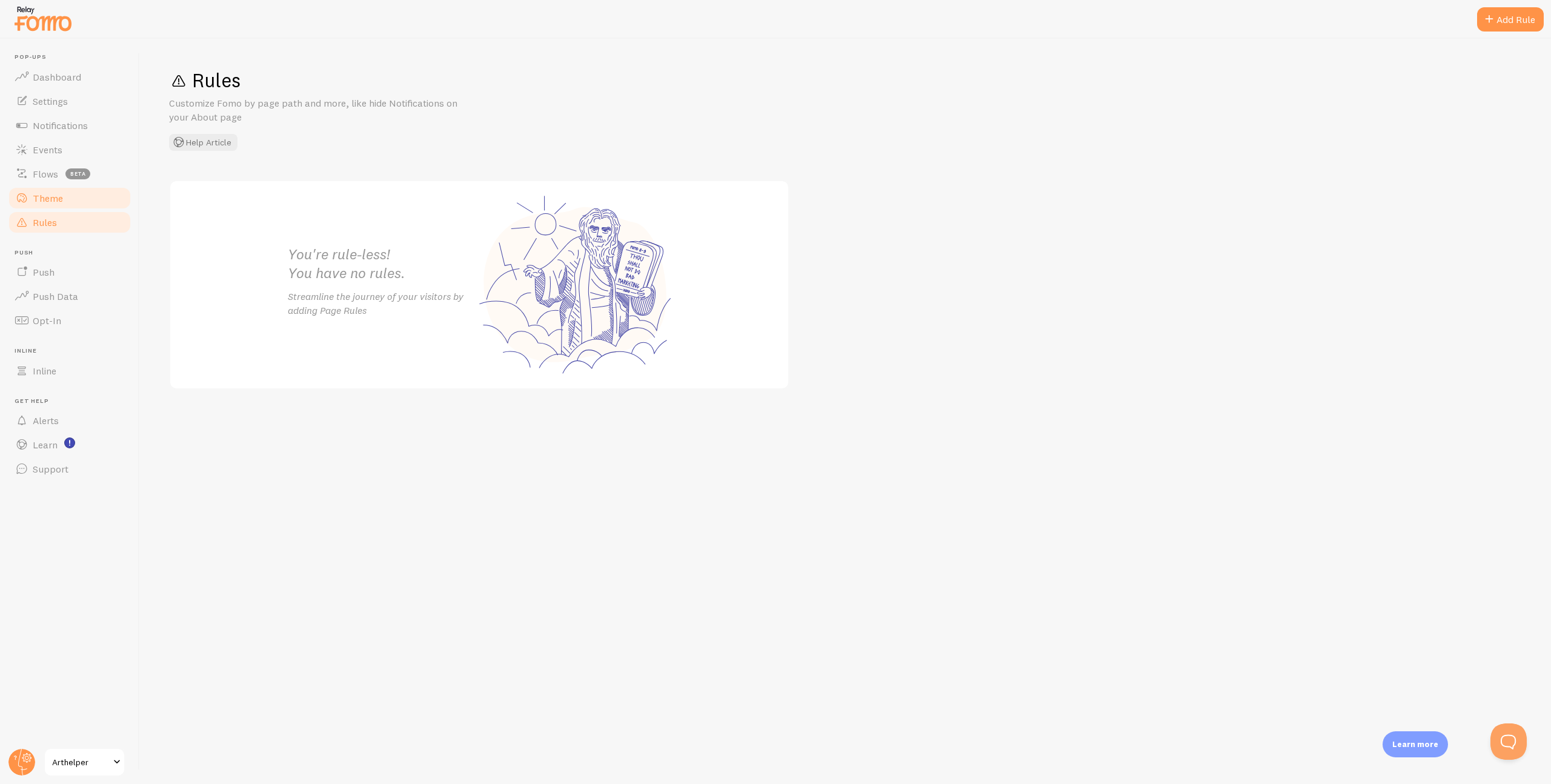
click at [49, 198] on span "Theme" at bounding box center [48, 198] width 31 height 12
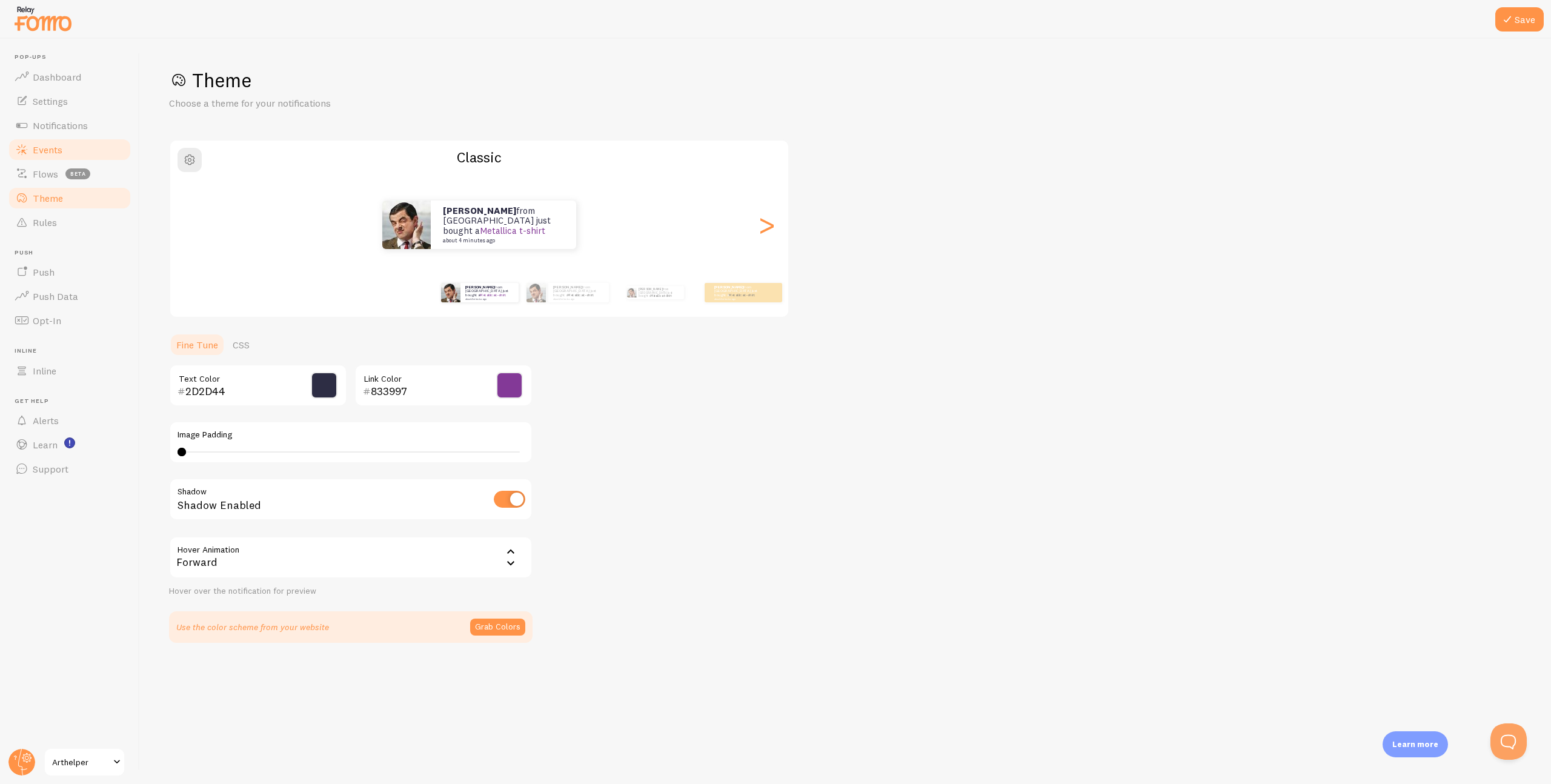
click at [50, 153] on span "Events" at bounding box center [47, 150] width 30 height 12
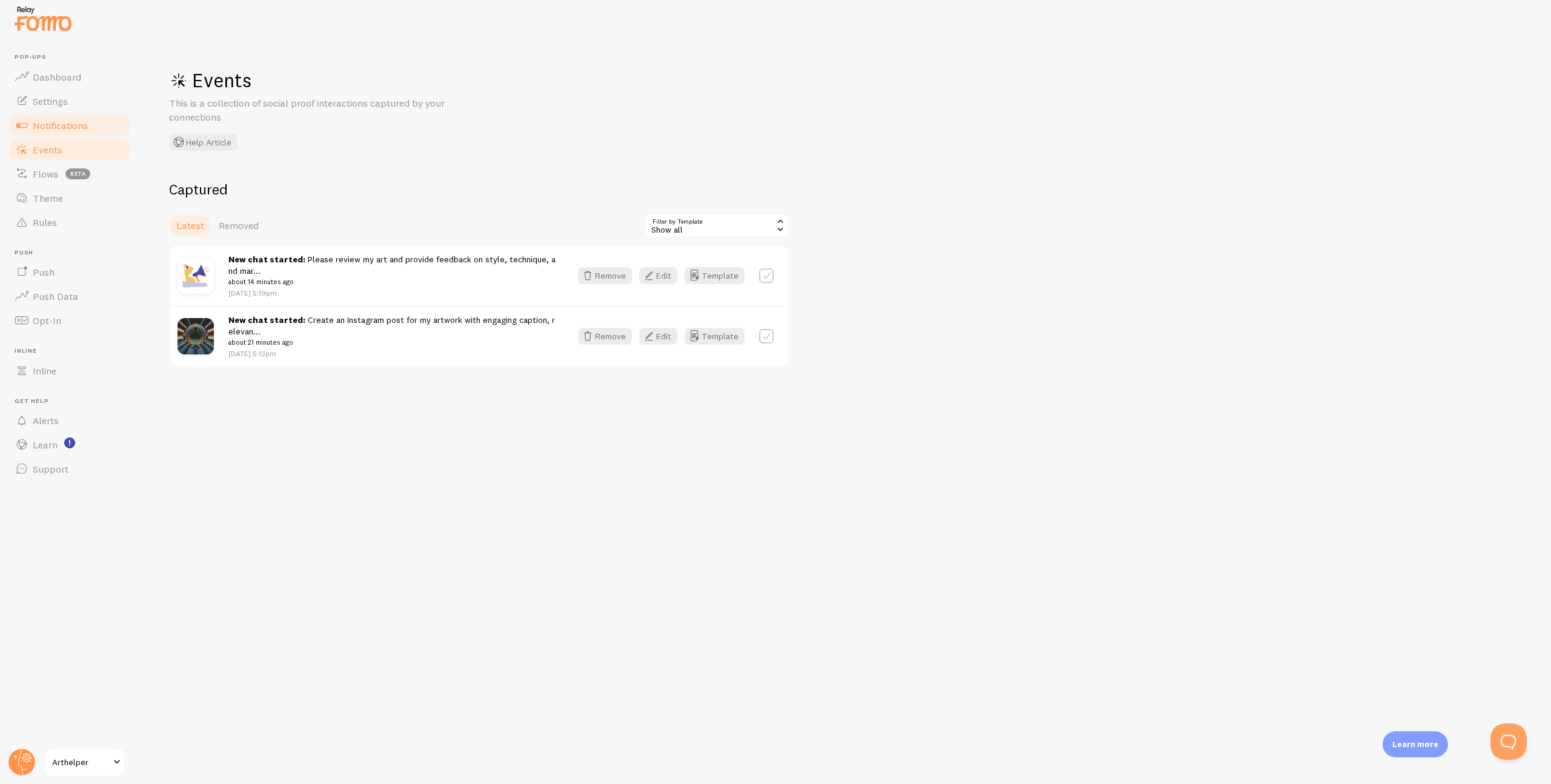
click at [56, 131] on span "Notifications" at bounding box center [60, 125] width 55 height 12
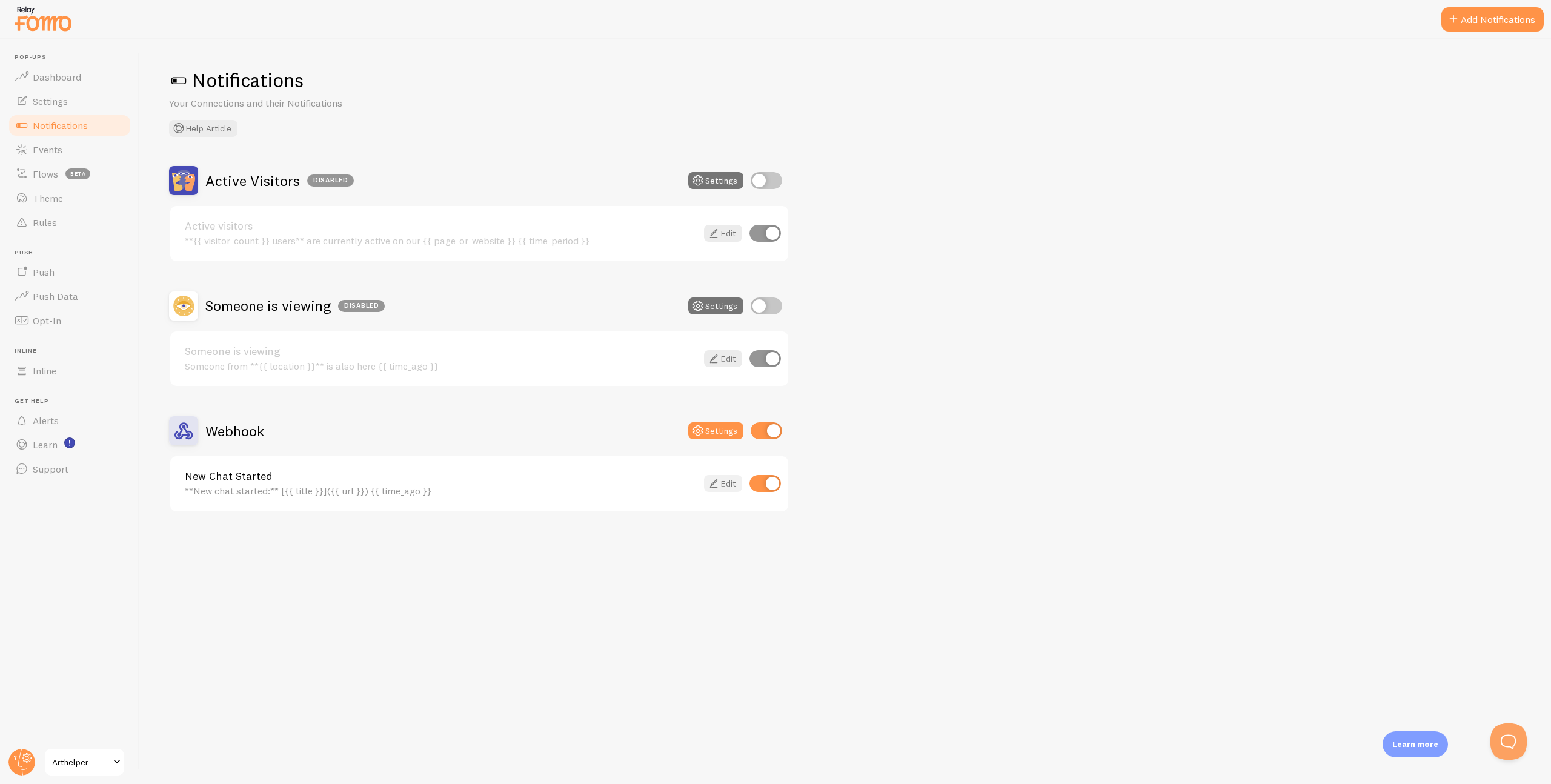
click at [716, 483] on icon at bounding box center [713, 483] width 15 height 15
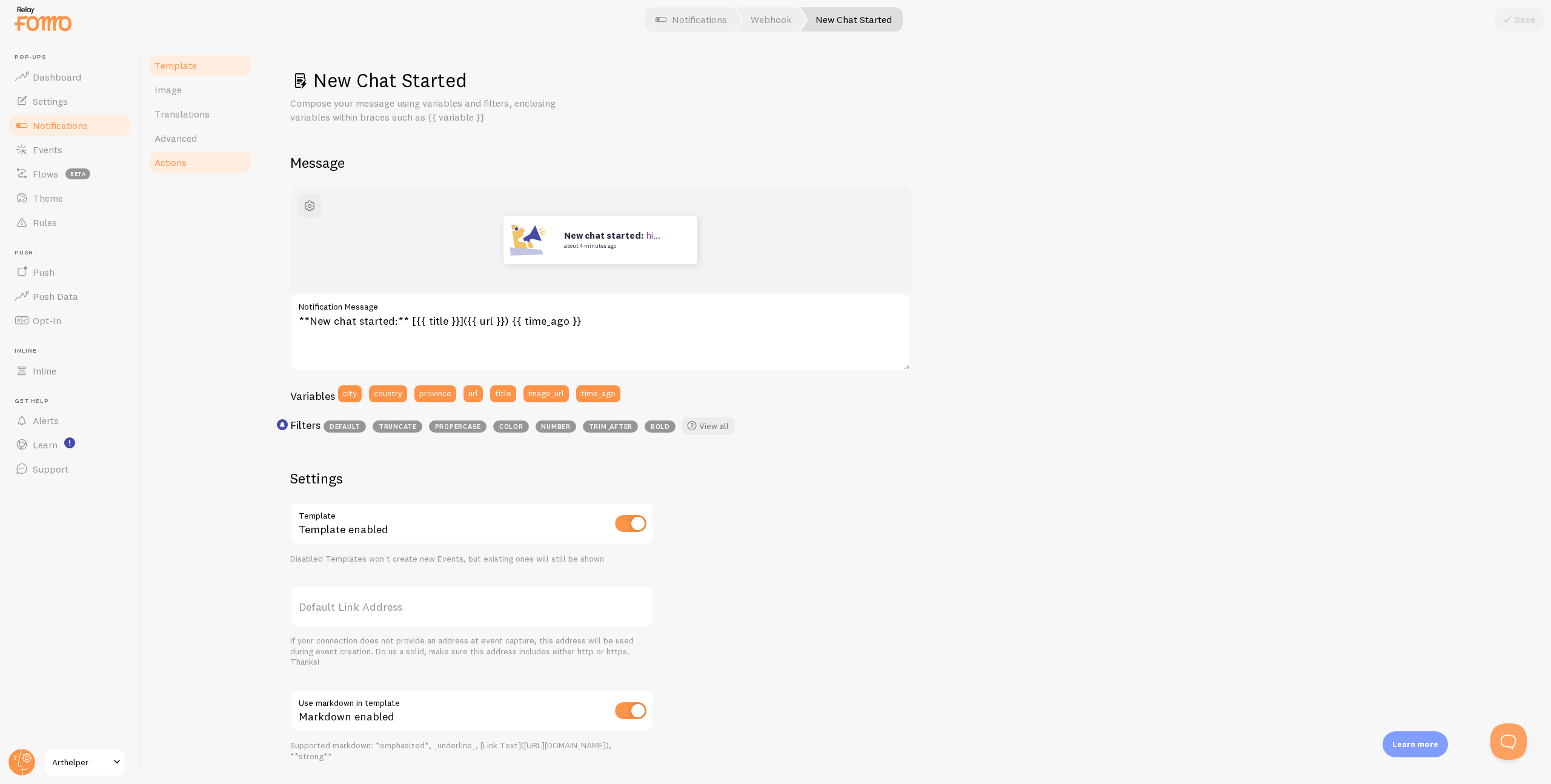
click at [185, 156] on span "Actions" at bounding box center [171, 162] width 32 height 12
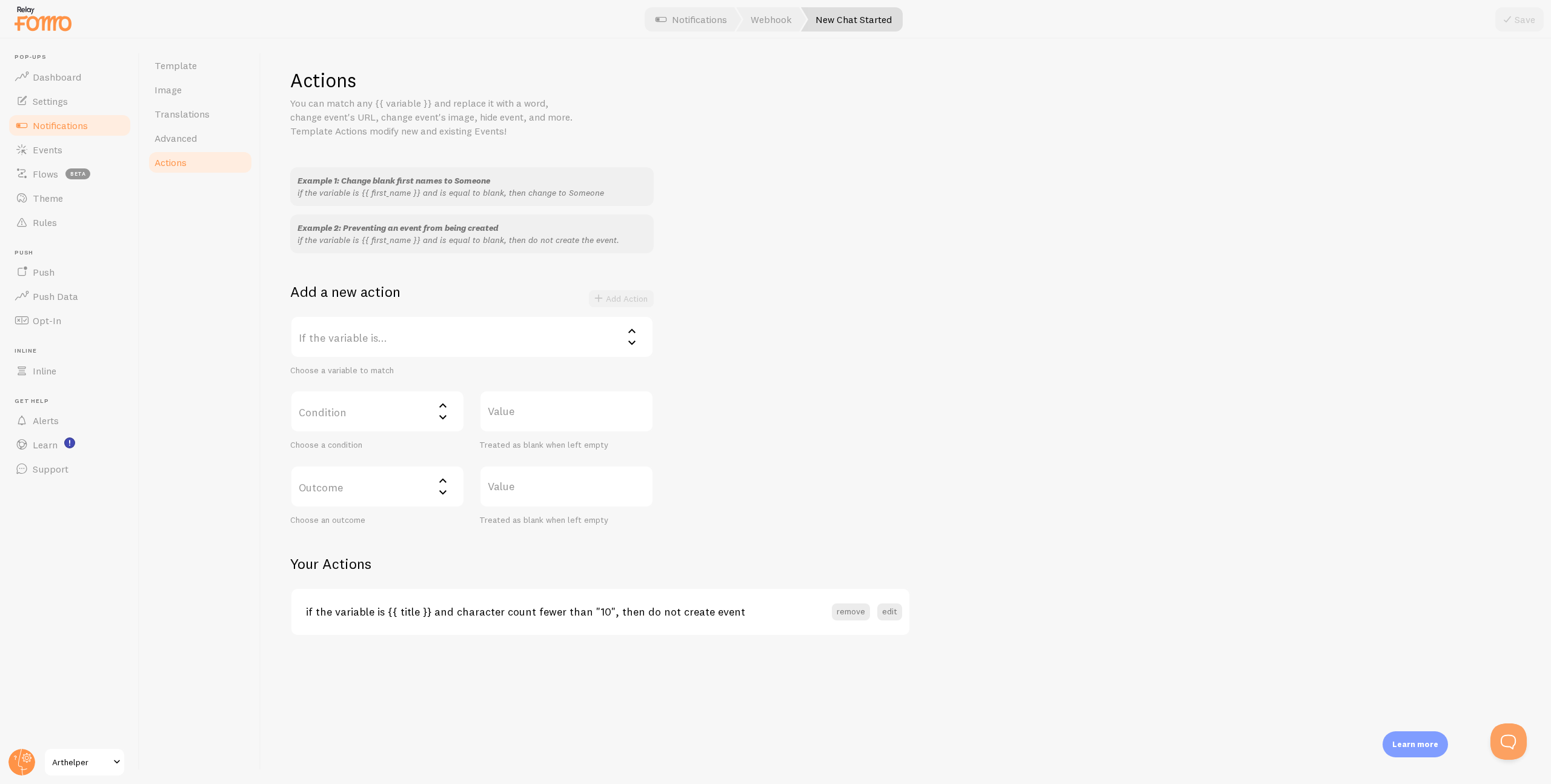
click at [526, 339] on label "If the variable is..." at bounding box center [471, 337] width 363 height 42
click at [771, 281] on div "Example 1: Change blank first names to Someone if the variable is {{ first_name…" at bounding box center [906, 346] width 1232 height 358
click at [1013, 366] on div "Example 1: Change blank first names to Someone if the variable is {{ first_name…" at bounding box center [906, 346] width 1232 height 358
click at [73, 104] on link "Settings" at bounding box center [70, 101] width 125 height 24
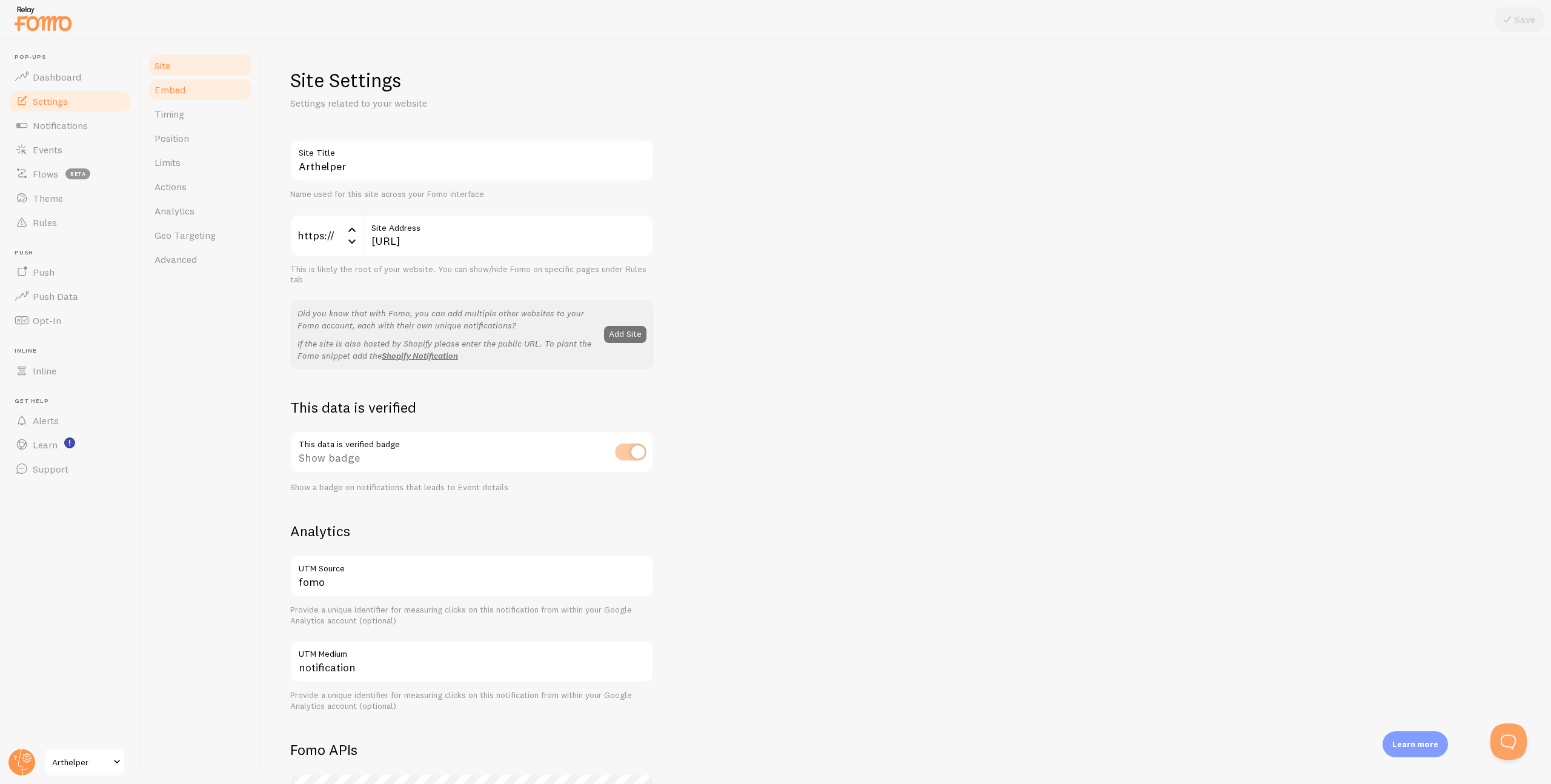
click at [186, 94] on link "Embed" at bounding box center [200, 89] width 106 height 24
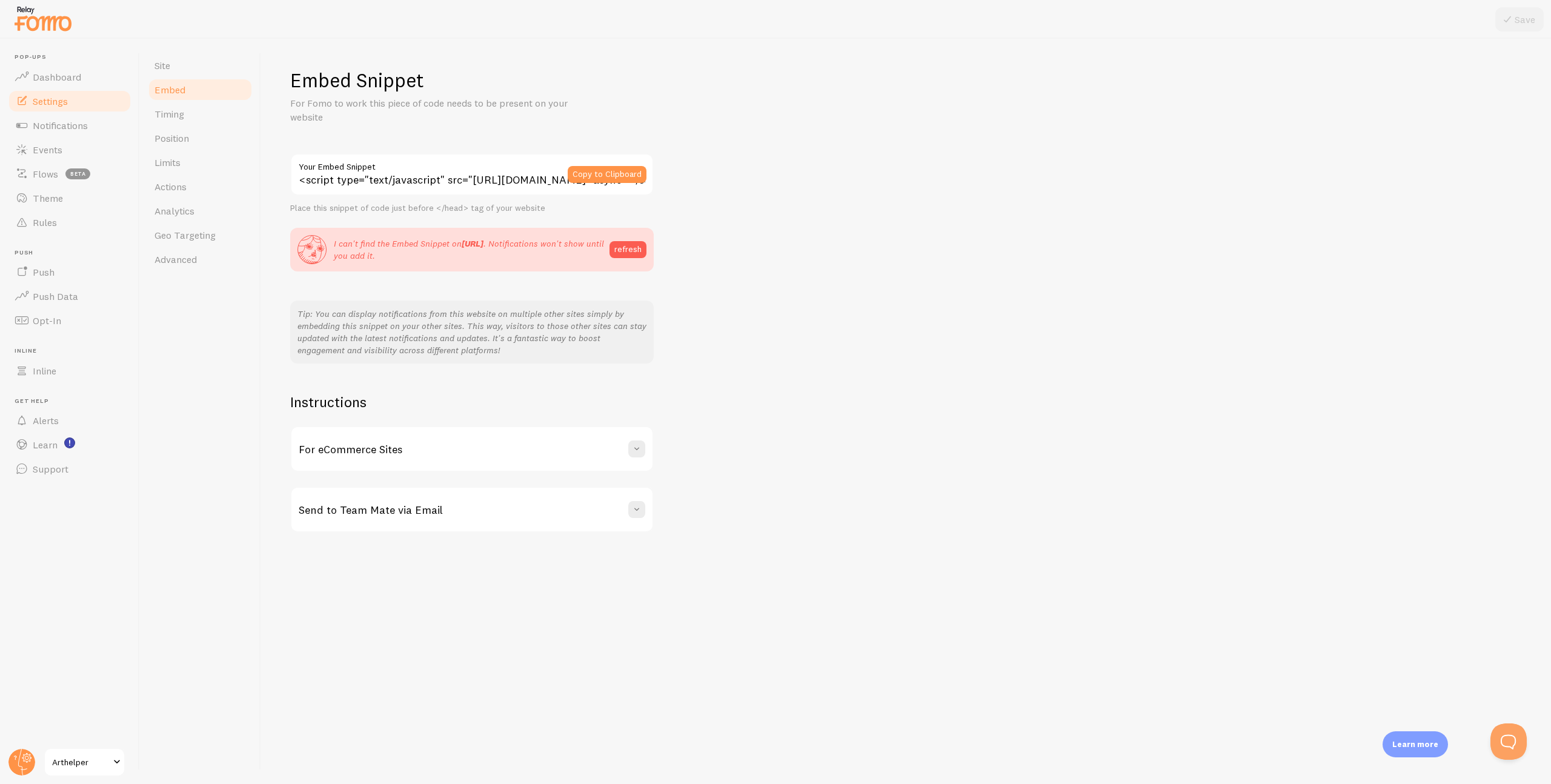
click at [400, 178] on input "<script type="text/javascript" src="https://load.fomo.com/api/v1/HkgaTHGngzzQML…" at bounding box center [471, 174] width 363 height 42
click at [634, 508] on span at bounding box center [637, 509] width 12 height 12
click at [449, 587] on label "Developer's email address" at bounding box center [472, 582] width 332 height 42
click at [449, 587] on input "Developer's email address" at bounding box center [472, 582] width 332 height 42
type input "matt@artstorefronts.com"
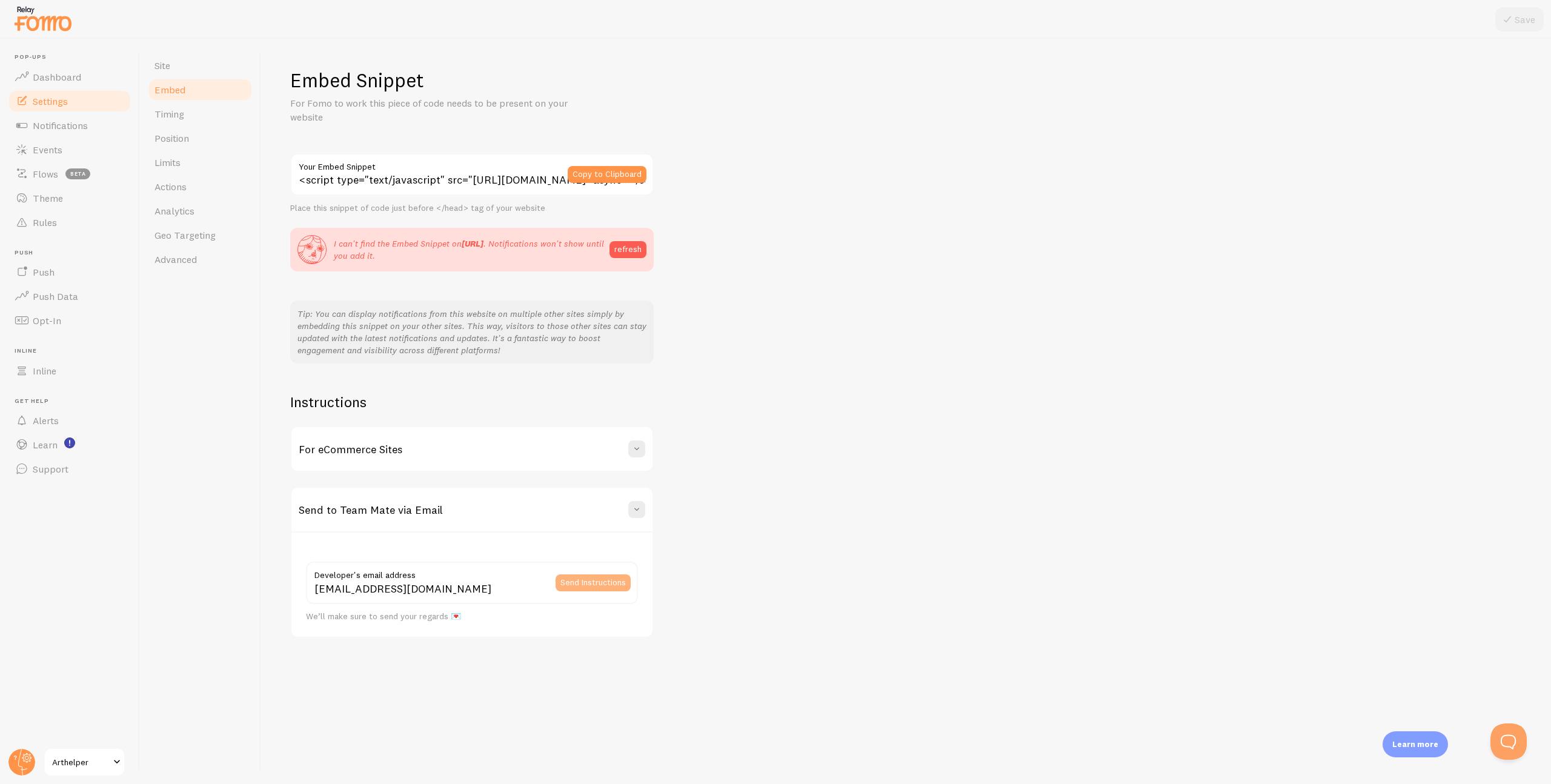
click at [572, 582] on button "Send Instructions" at bounding box center [593, 583] width 75 height 17
click at [591, 176] on button "Copy to Clipboard" at bounding box center [607, 174] width 79 height 17
click at [1122, 128] on div "Embed Snippet For Fomo to work this piece of code needs to be present on your w…" at bounding box center [906, 353] width 1232 height 570
click at [634, 249] on button "refresh" at bounding box center [628, 249] width 37 height 17
click at [639, 450] on span at bounding box center [637, 449] width 12 height 12
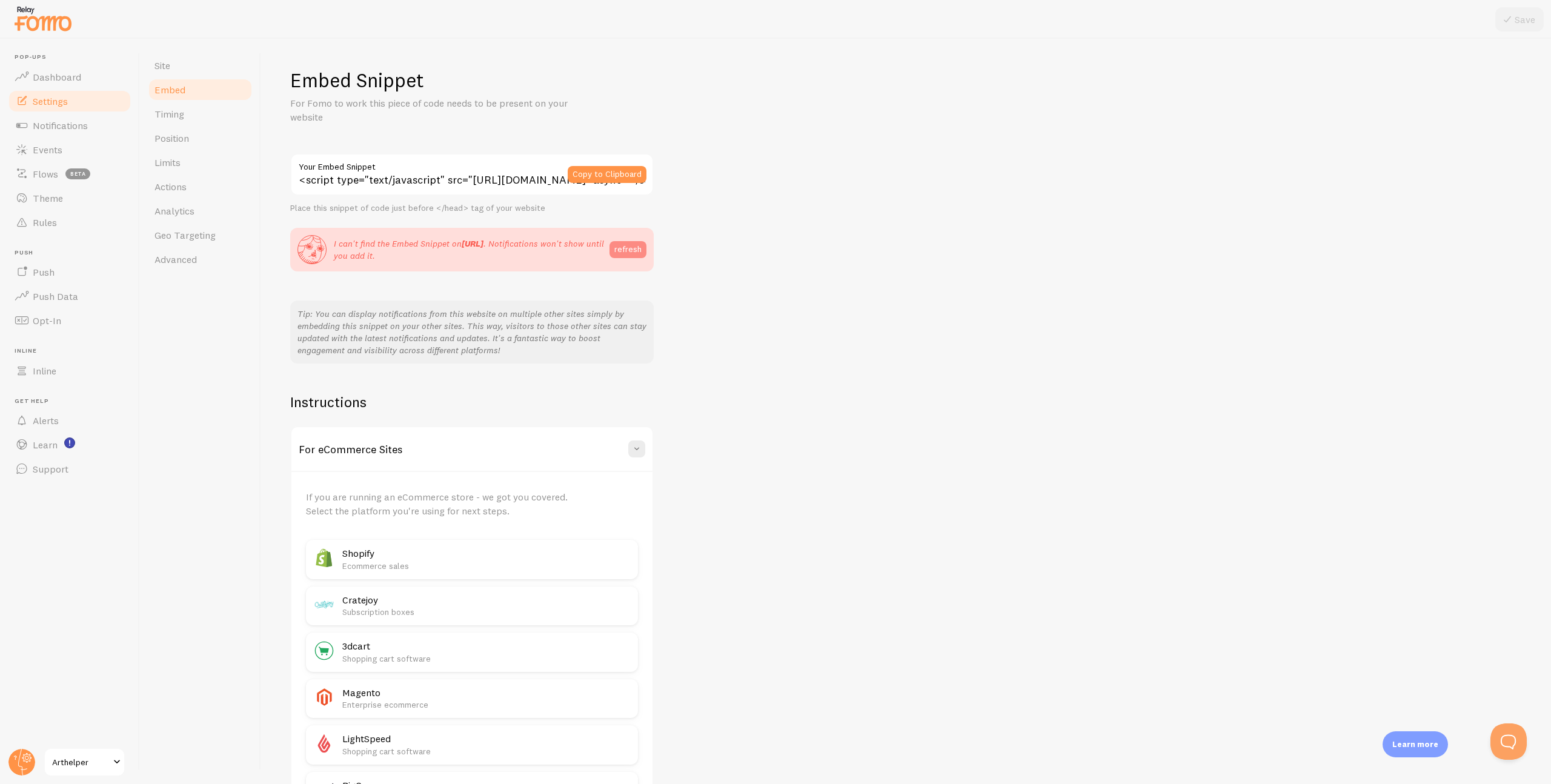
click at [627, 251] on button "refresh" at bounding box center [628, 249] width 37 height 17
click at [810, 319] on div "Embed Snippet For Fomo to work this piece of code needs to be present on your w…" at bounding box center [906, 669] width 1232 height 1202
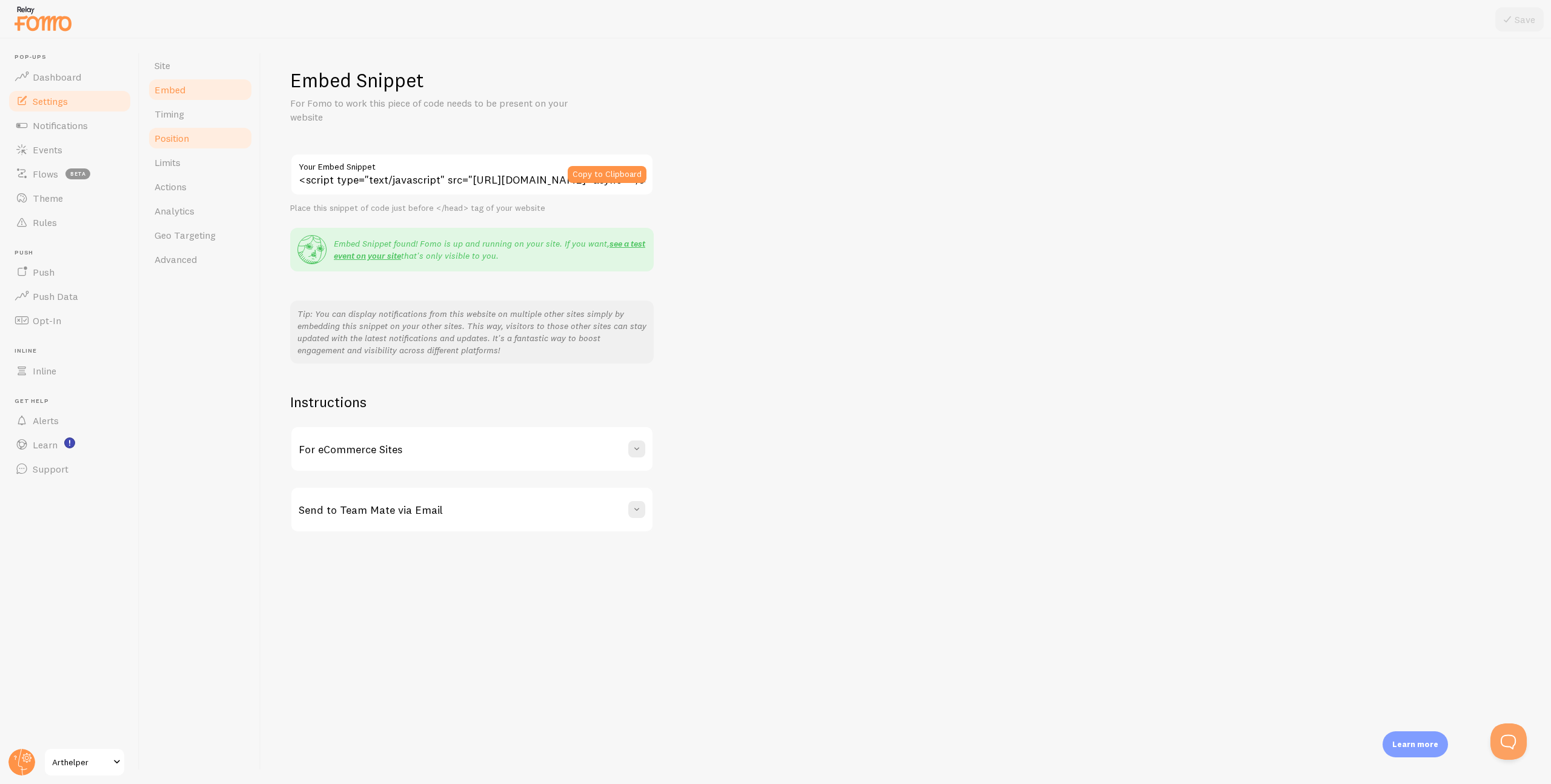
click at [173, 136] on span "Position" at bounding box center [171, 138] width 34 height 12
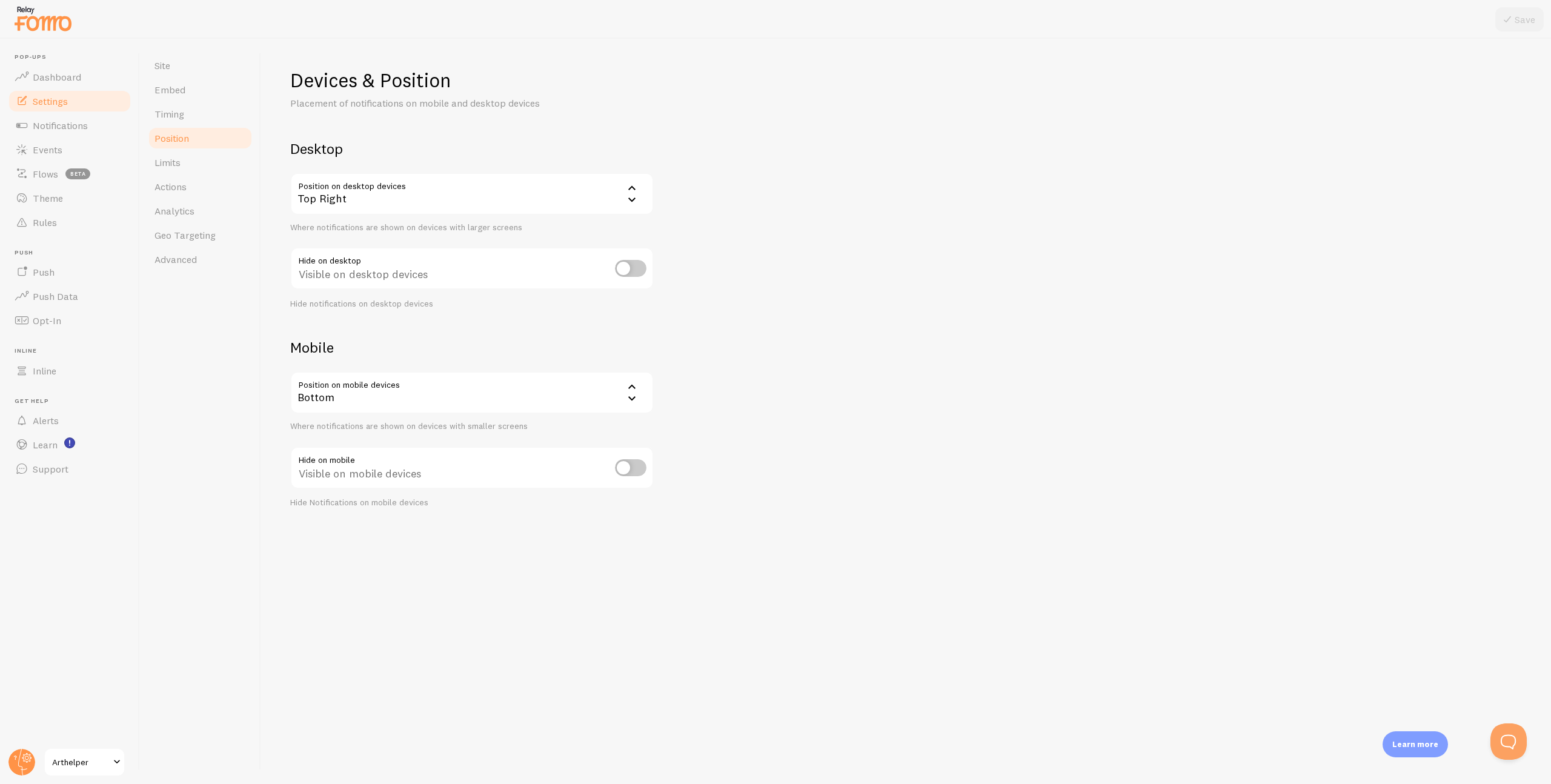
click at [468, 197] on div "Top Right" at bounding box center [471, 194] width 363 height 42
click at [430, 251] on li "Bottom Right" at bounding box center [472, 254] width 361 height 21
click at [1512, 22] on icon at bounding box center [1507, 19] width 15 height 15
click at [1511, 746] on button "Open Beacon popover" at bounding box center [1507, 739] width 37 height 37
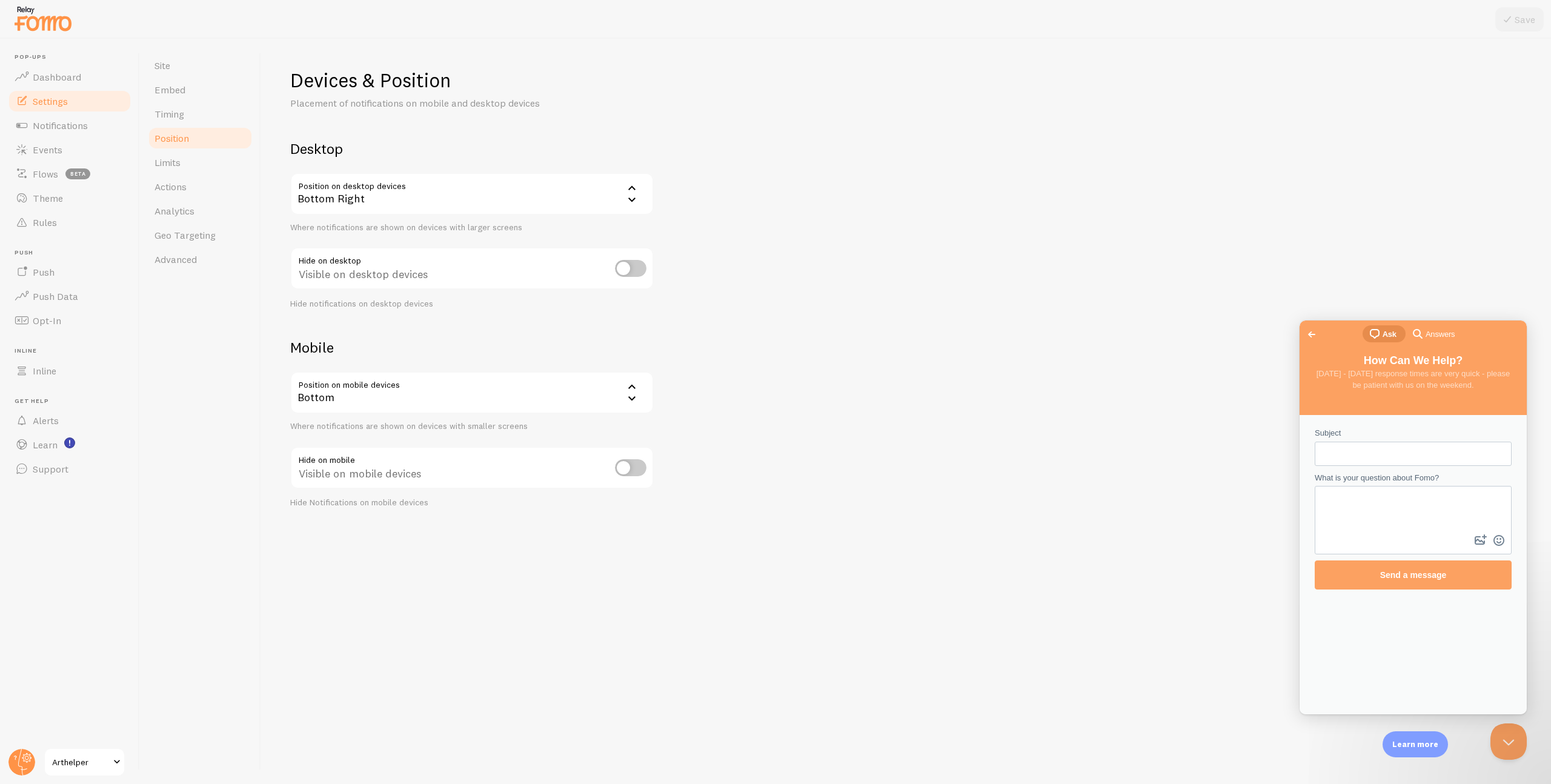
click at [1438, 331] on span "Answers" at bounding box center [1440, 334] width 29 height 12
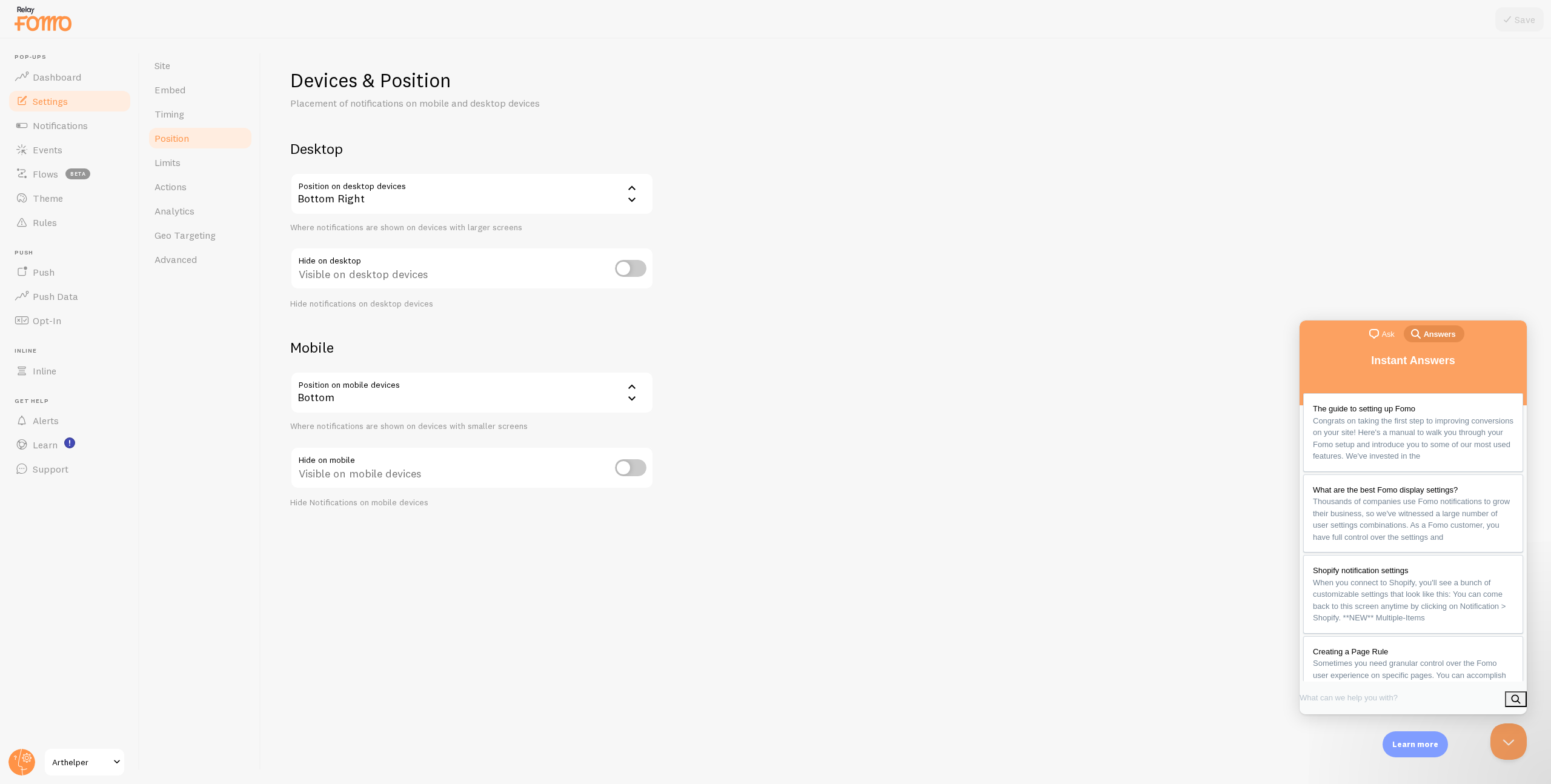
click at [1390, 334] on span "Ask" at bounding box center [1388, 334] width 13 height 12
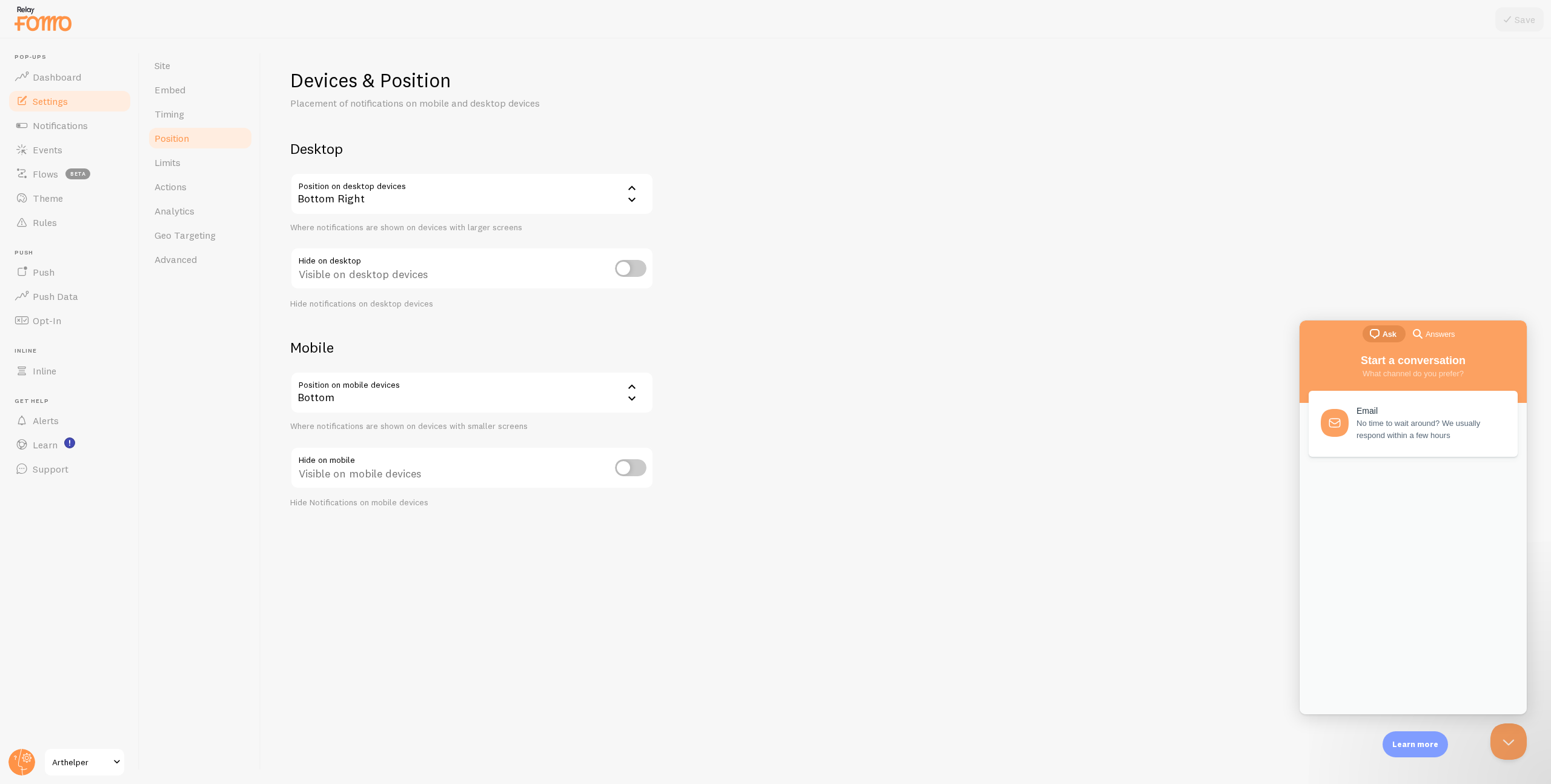
click at [1196, 301] on div "Devices & Position Placement of notifications on mobile and desktop devices Des…" at bounding box center [906, 288] width 1232 height 441
click at [1403, 514] on div at bounding box center [1413, 503] width 209 height 21
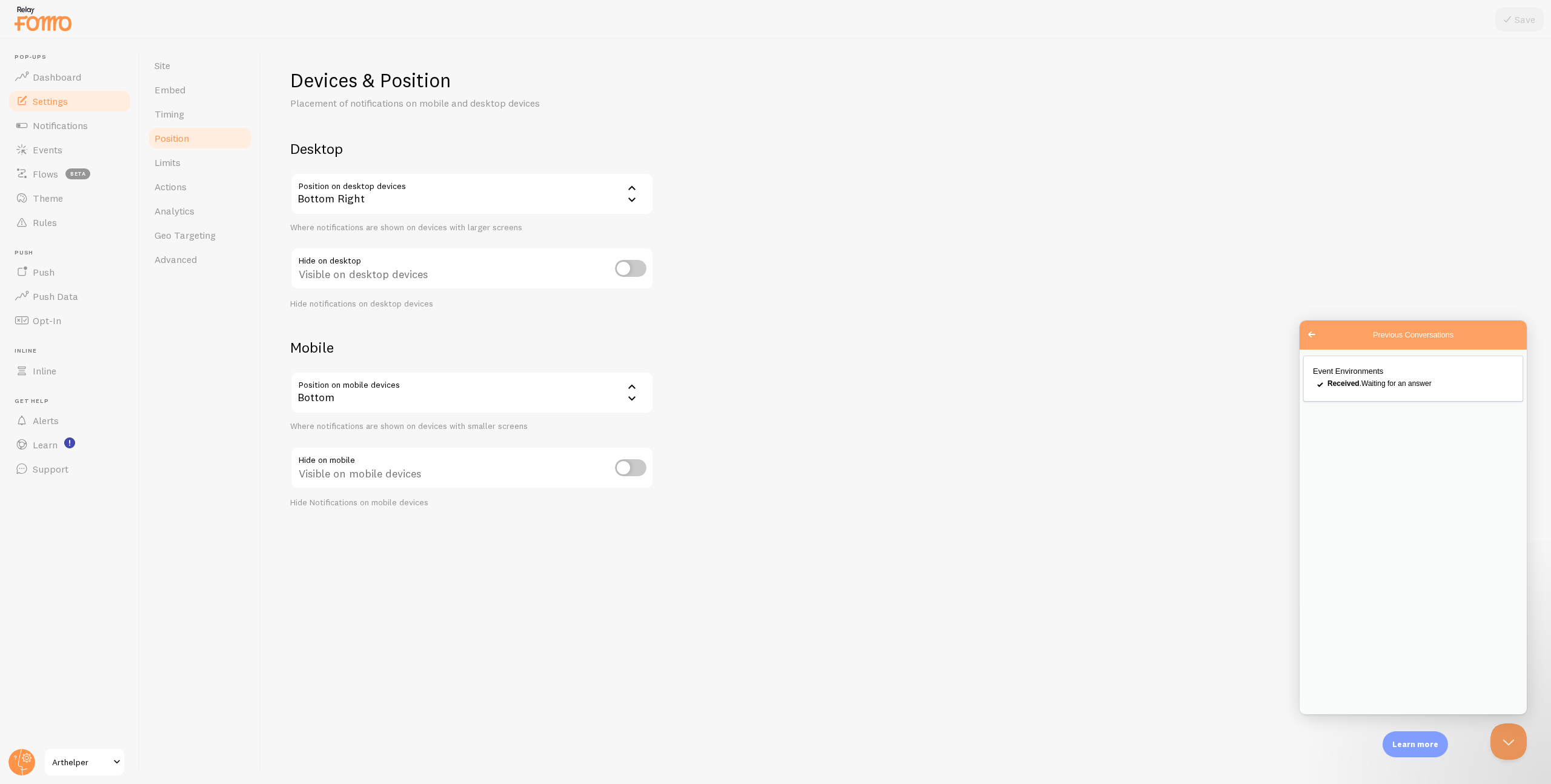
click at [1313, 333] on span "Go back" at bounding box center [1312, 334] width 15 height 15
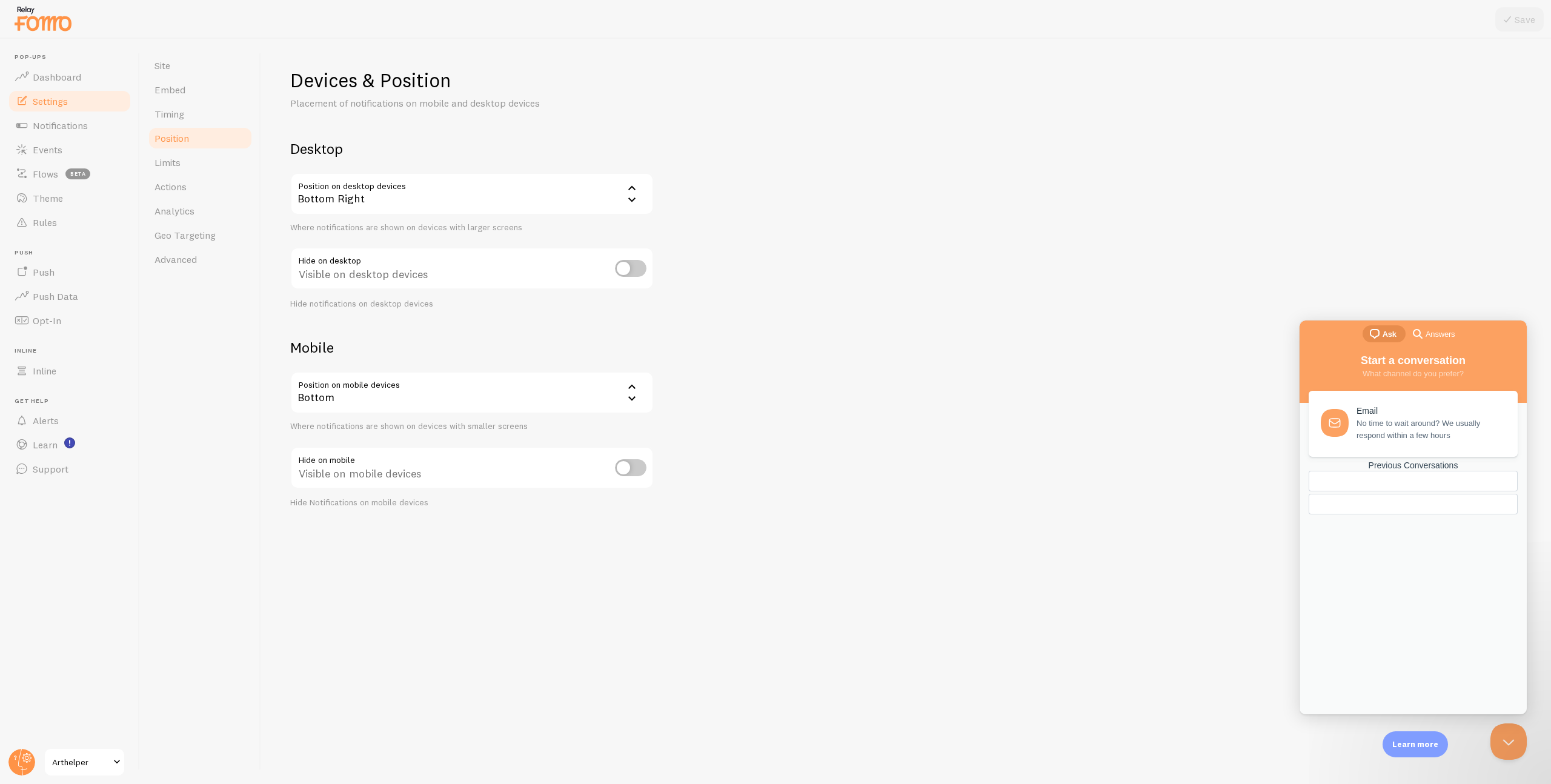
click at [1087, 296] on div "Devices & Position Placement of notifications on mobile and desktop devices Des…" at bounding box center [906, 288] width 1232 height 441
click at [966, 324] on div "Devices & Position Placement of notifications on mobile and desktop devices Des…" at bounding box center [906, 288] width 1232 height 441
click at [1520, 747] on button "Close Beacon popover" at bounding box center [1507, 739] width 37 height 37
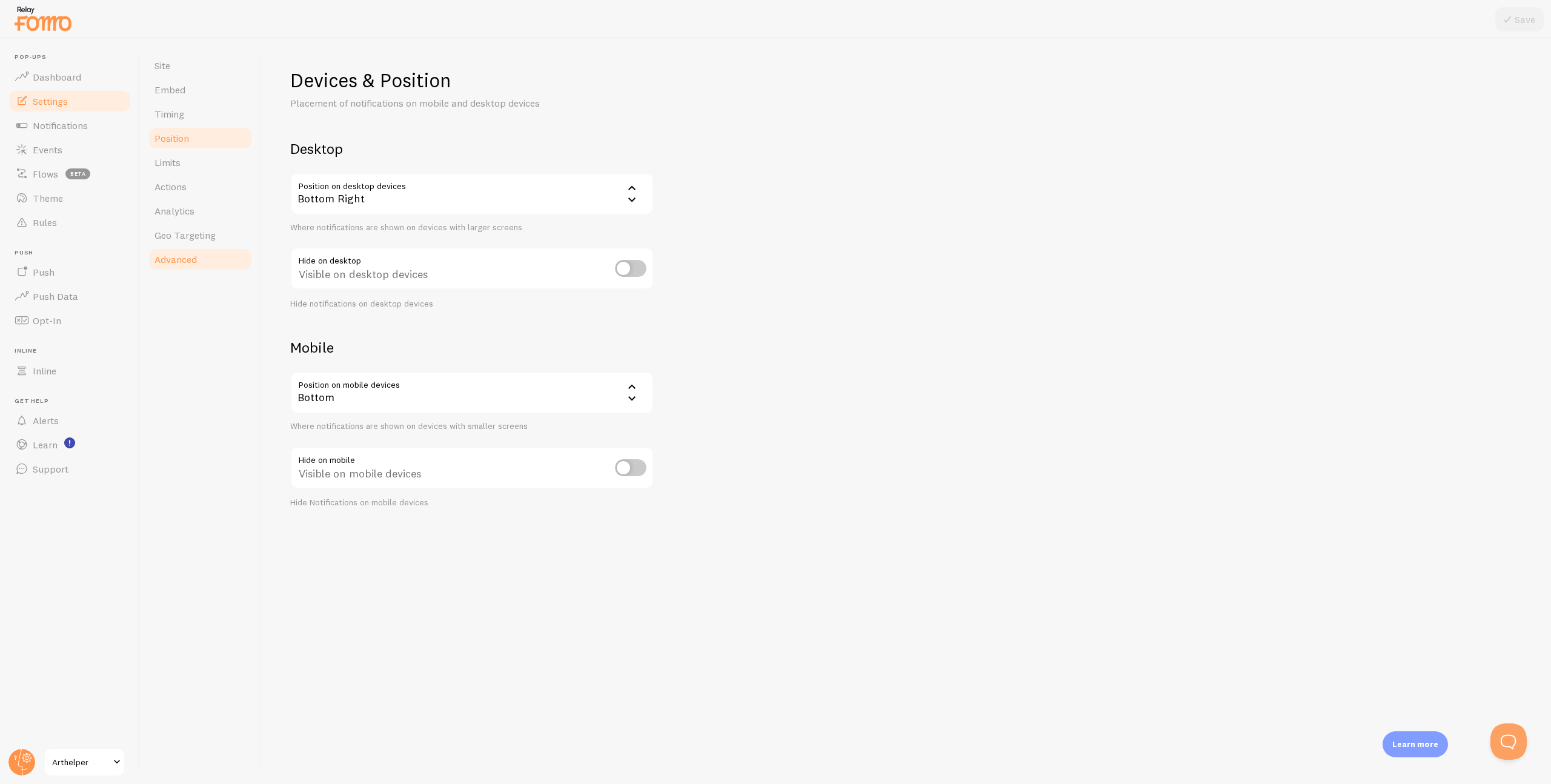
click at [191, 260] on span "Advanced" at bounding box center [175, 259] width 42 height 12
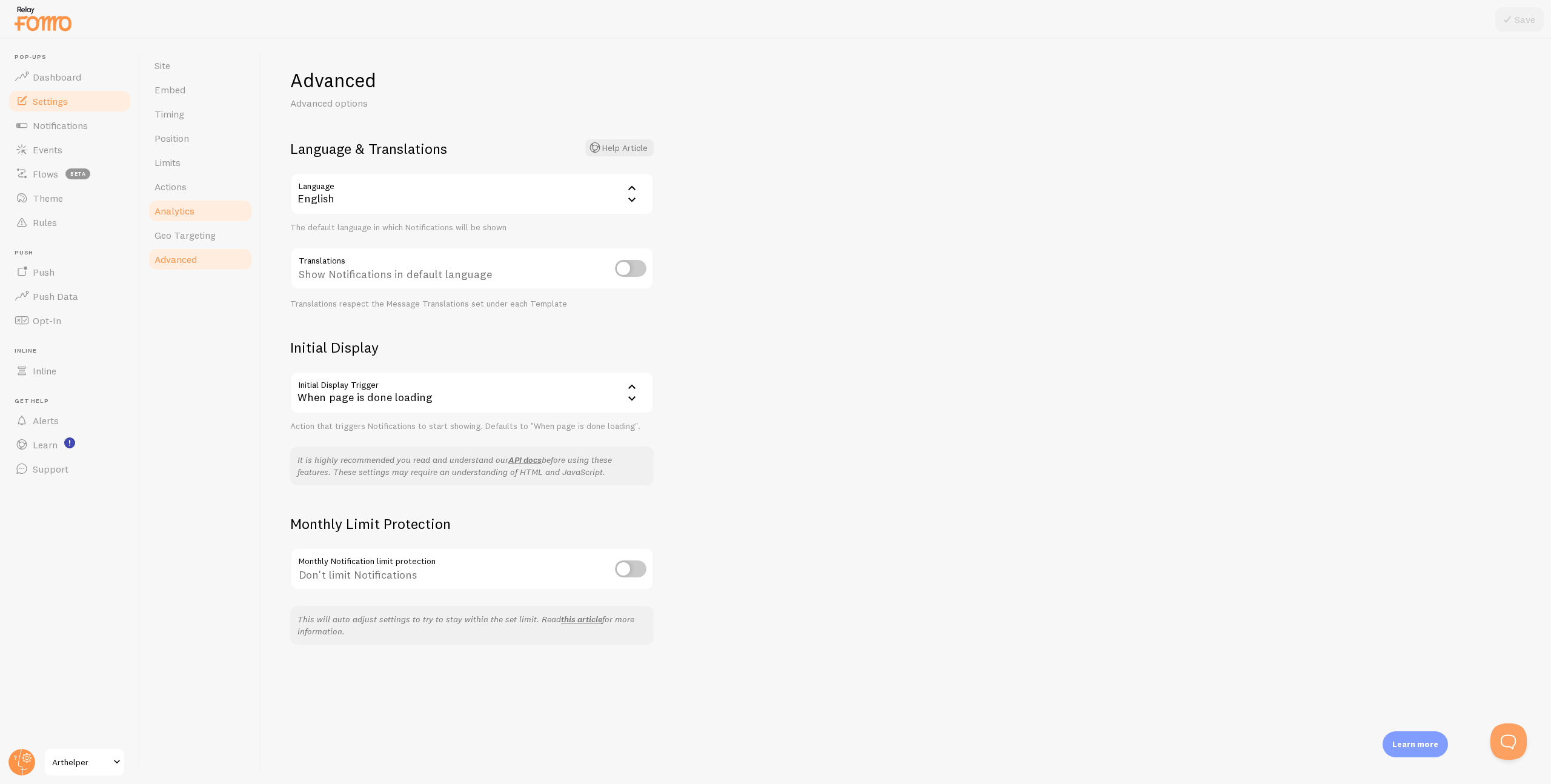
click at [181, 210] on span "Analytics" at bounding box center [174, 211] width 40 height 12
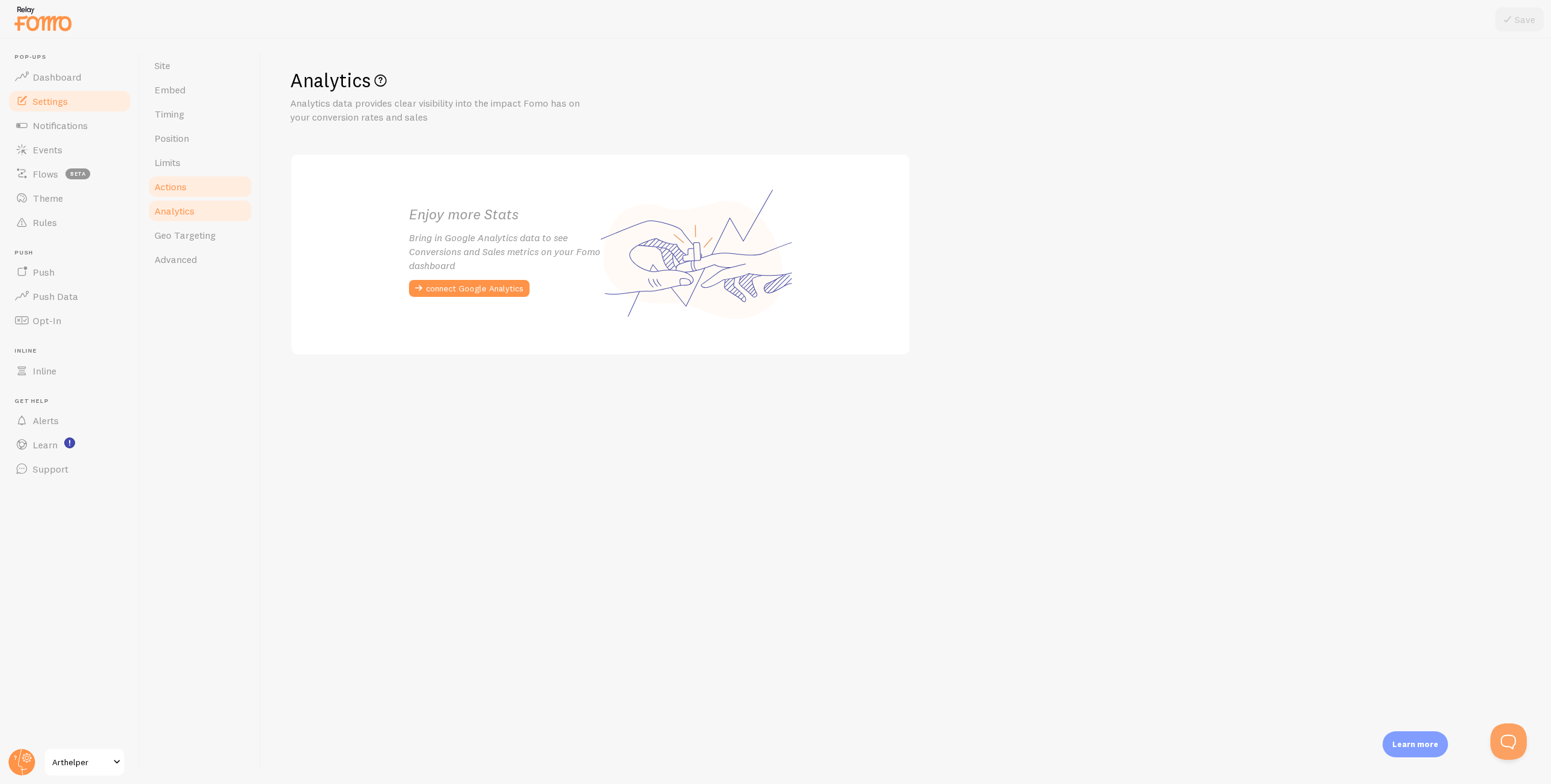
click at [175, 187] on span "Actions" at bounding box center [171, 187] width 32 height 12
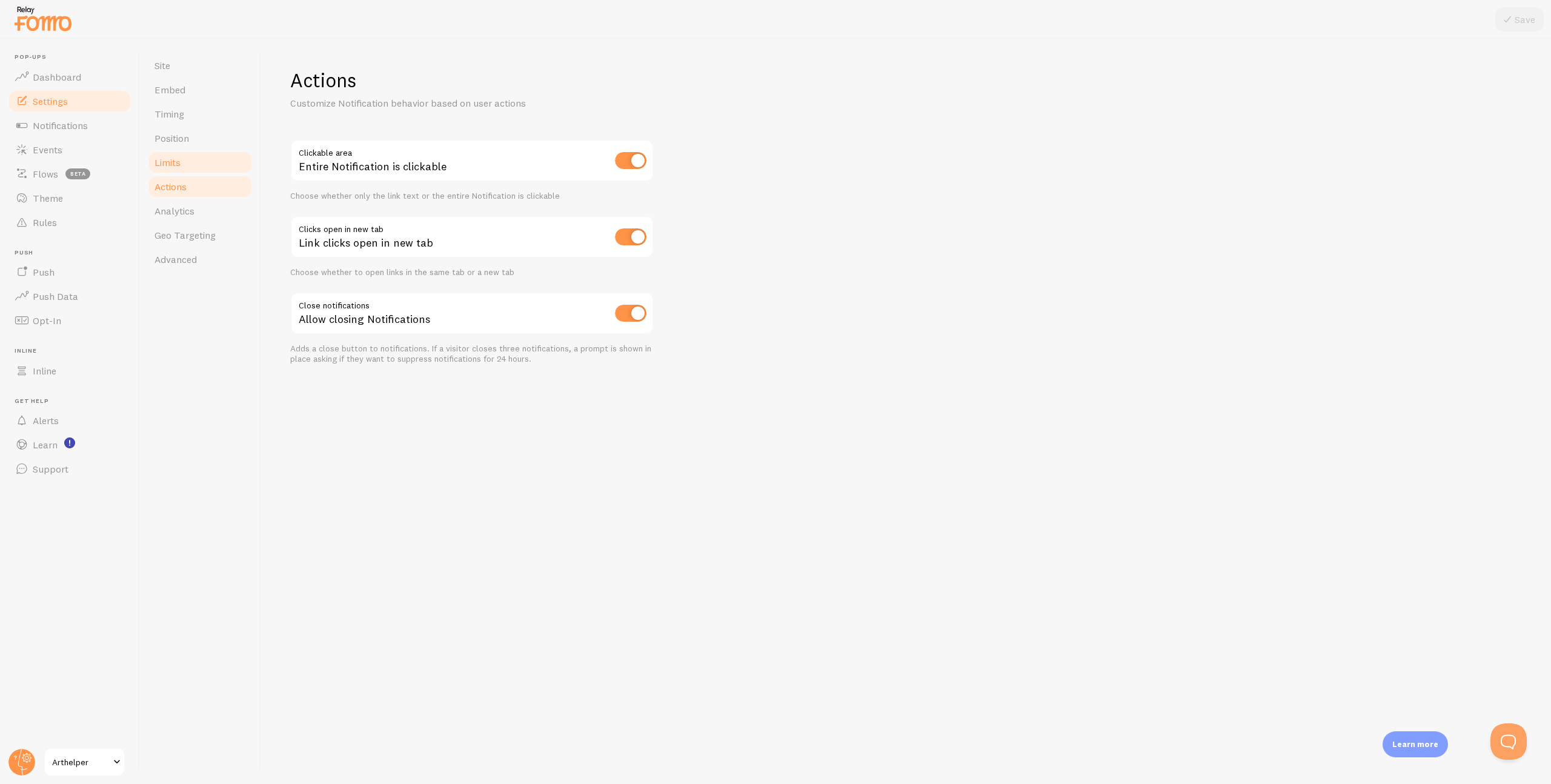
click at [174, 164] on span "Limits" at bounding box center [168, 162] width 26 height 12
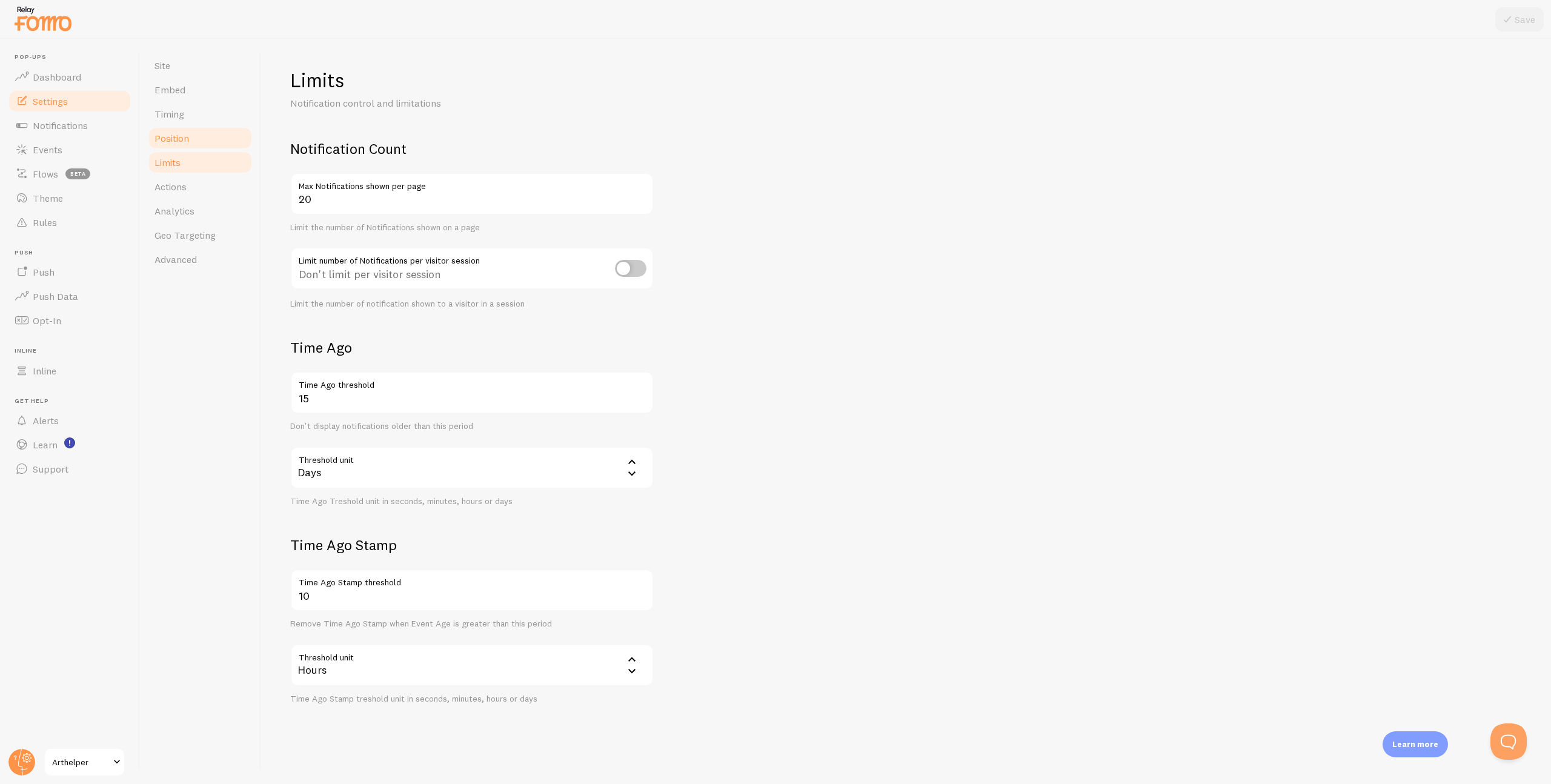
click at [180, 138] on span "Position" at bounding box center [171, 138] width 34 height 12
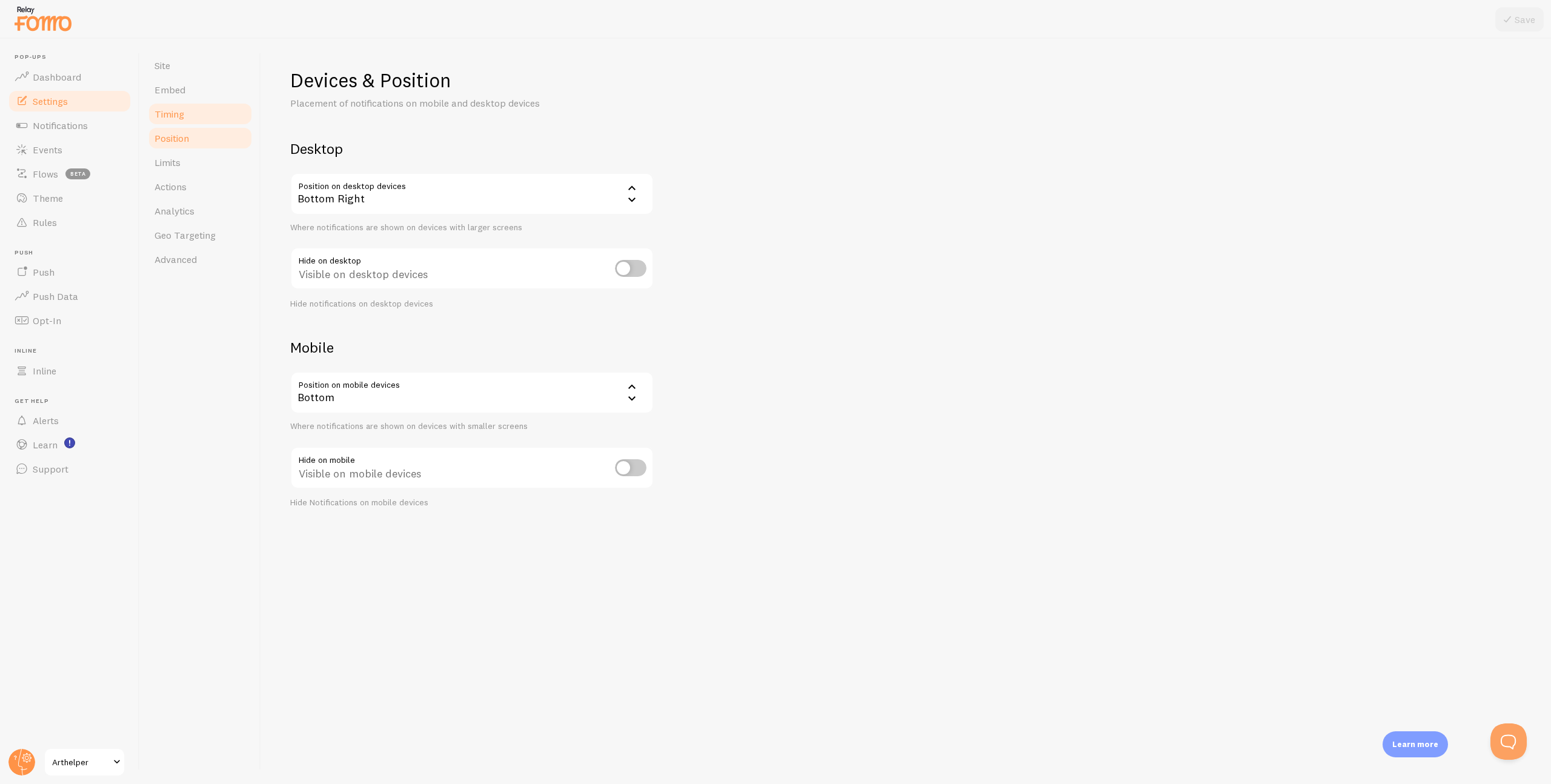
click at [185, 116] on link "Timing" at bounding box center [200, 114] width 106 height 24
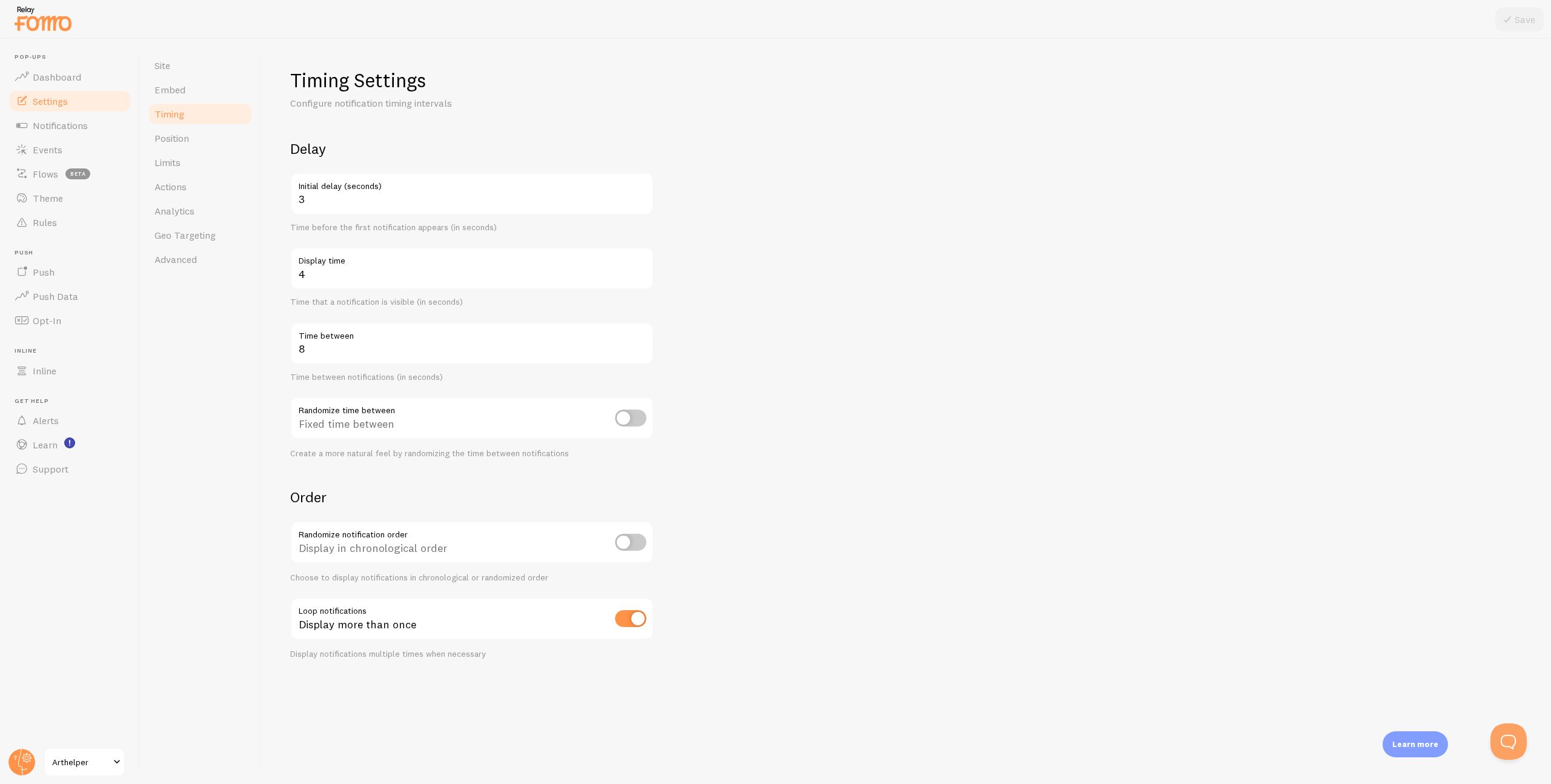
click at [622, 419] on input "checkbox" at bounding box center [631, 418] width 31 height 17
checkbox input "true"
click at [1509, 24] on icon at bounding box center [1507, 19] width 15 height 15
click at [168, 89] on span "Embed" at bounding box center [170, 89] width 31 height 12
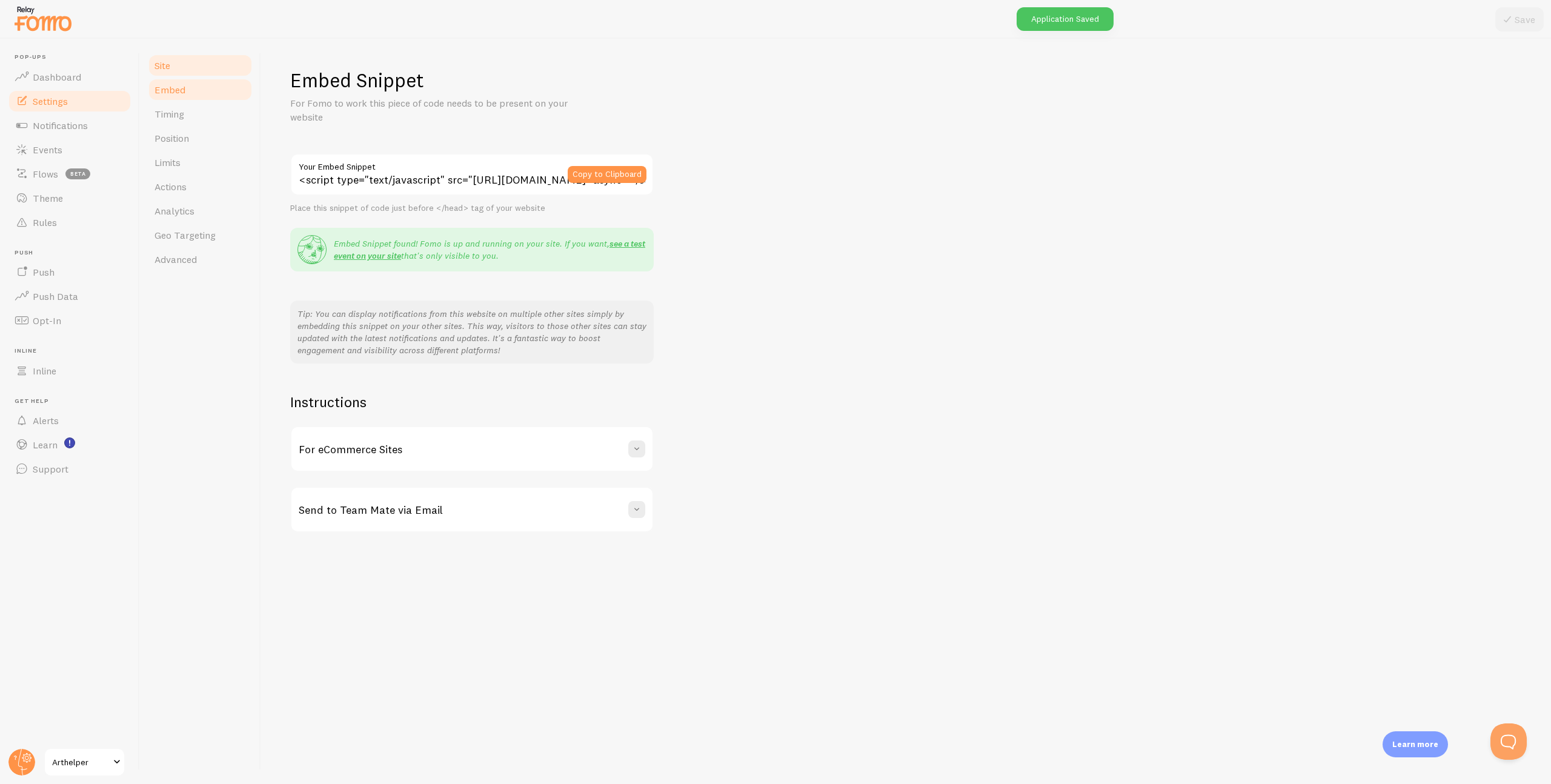
click at [173, 70] on link "Site" at bounding box center [200, 66] width 106 height 24
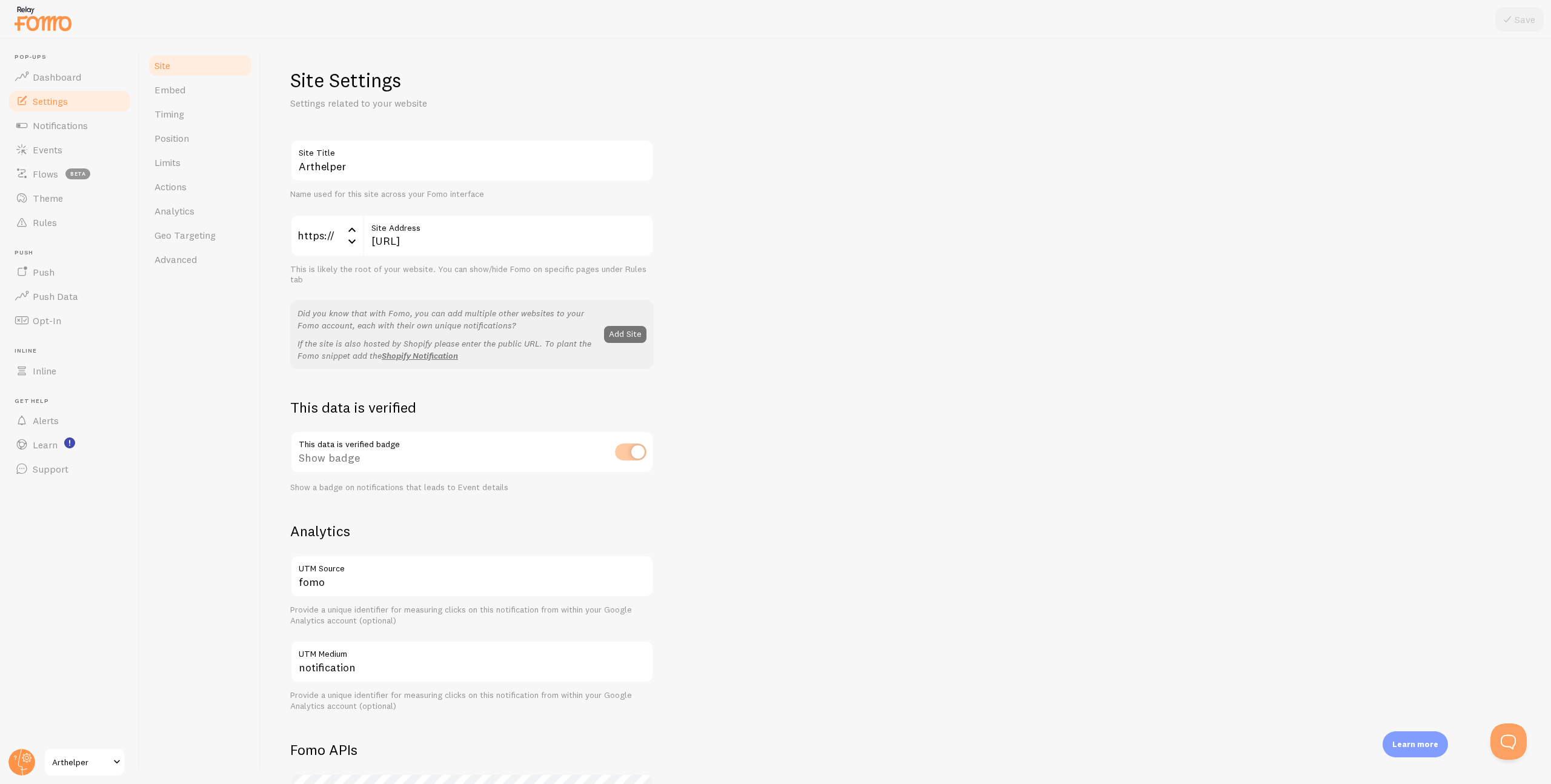
click at [640, 456] on div "This data is verified badge Show badge Show a badge on notifications that leads…" at bounding box center [471, 461] width 363 height 62
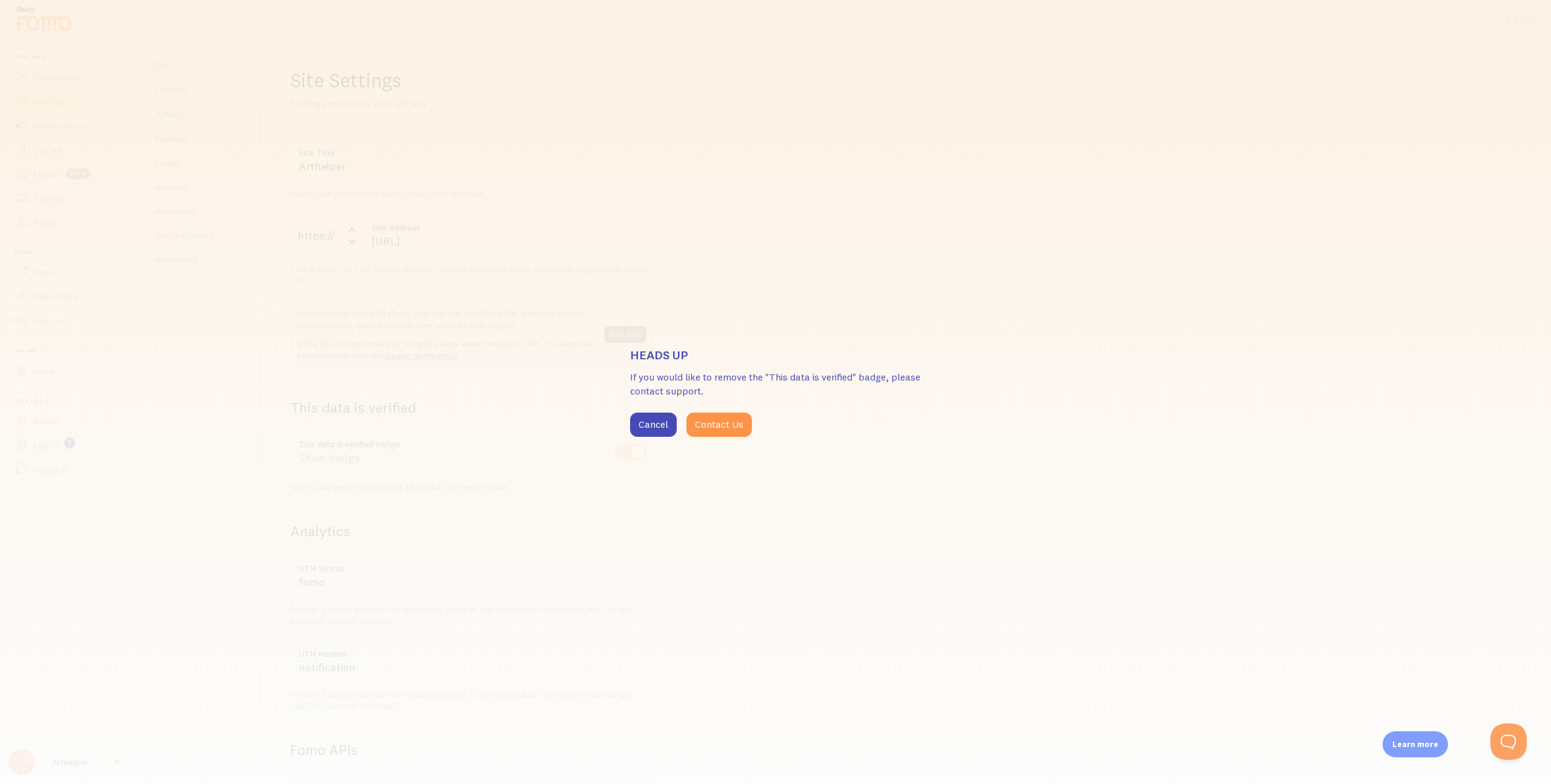
click at [636, 454] on div "Heads up If you would like to remove the "This data is verified" badge, please …" at bounding box center [775, 392] width 1551 height 784
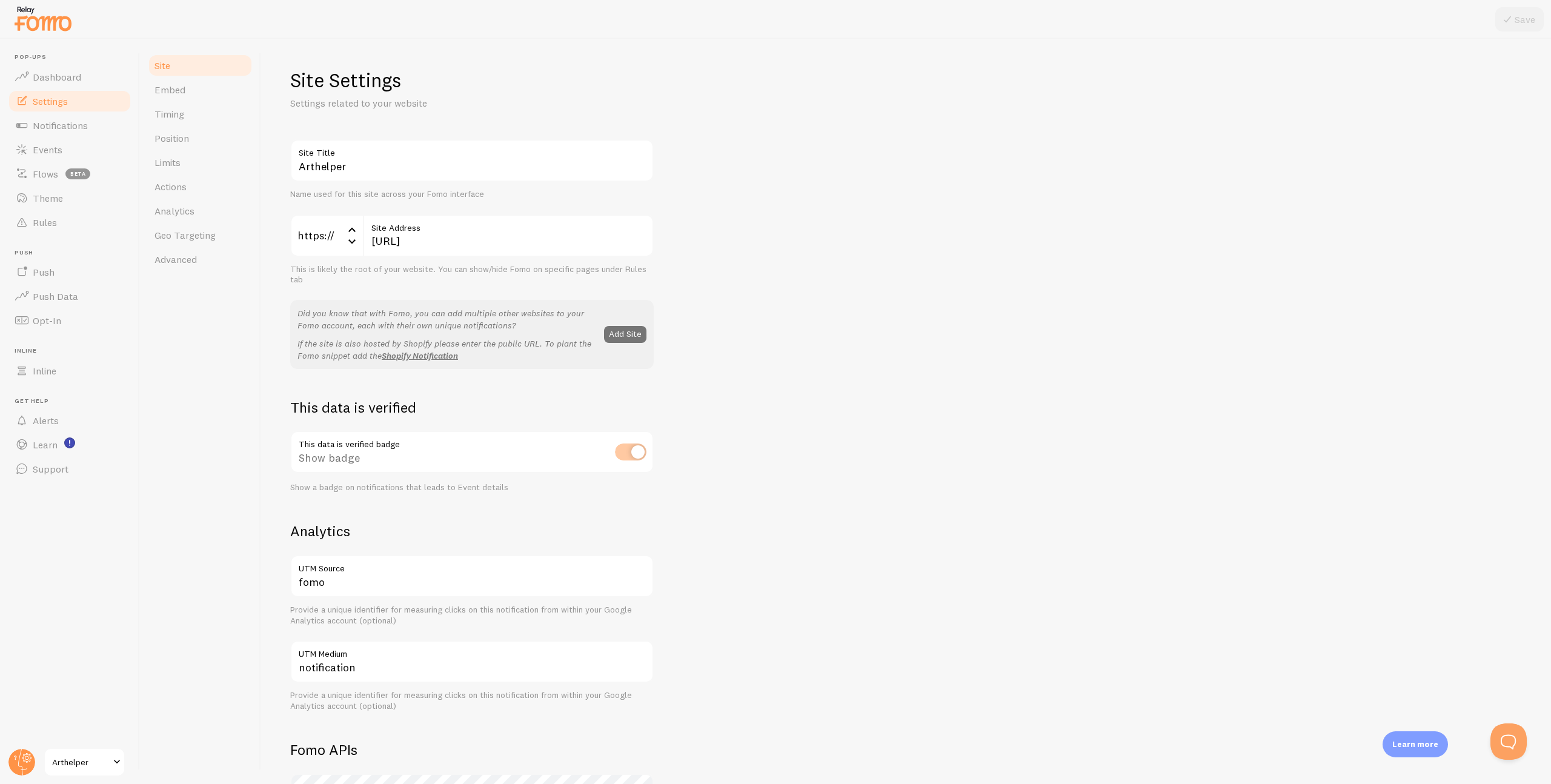
click at [637, 455] on div "This data is verified badge Show badge Show a badge on notifications that leads…" at bounding box center [471, 461] width 363 height 62
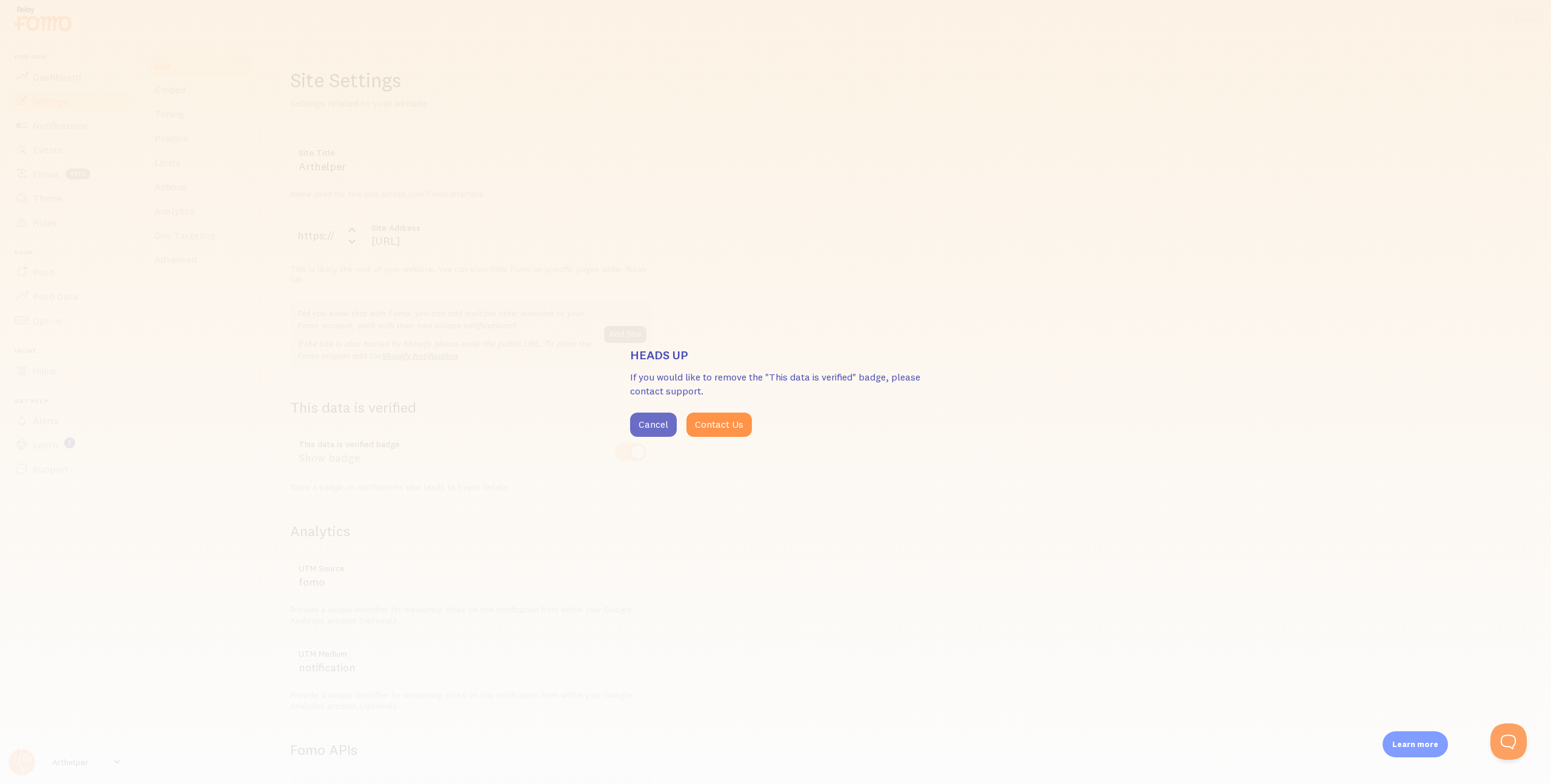
click at [648, 424] on button "Cancel" at bounding box center [653, 425] width 47 height 24
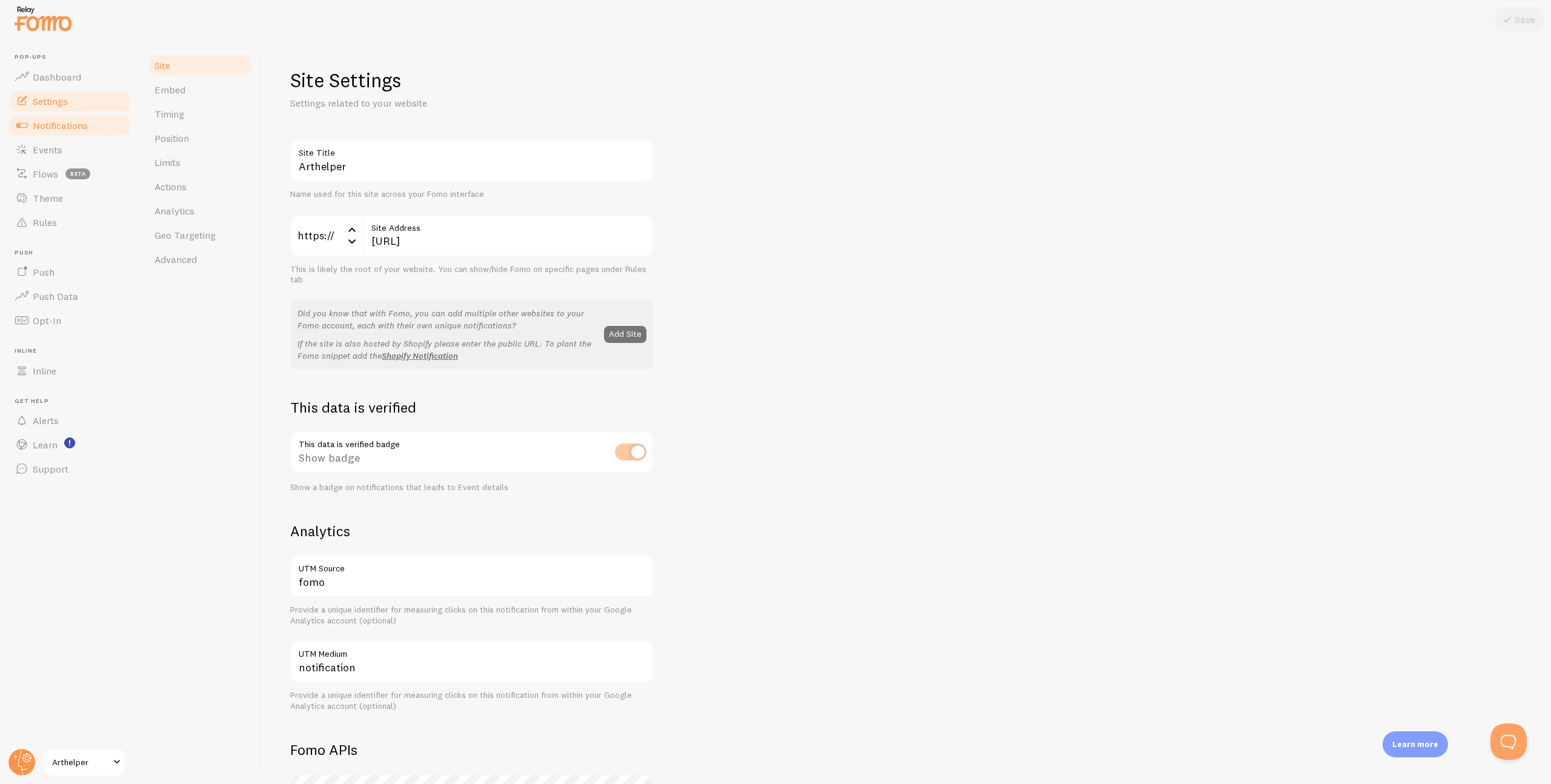
click at [56, 129] on span "Notifications" at bounding box center [60, 125] width 55 height 12
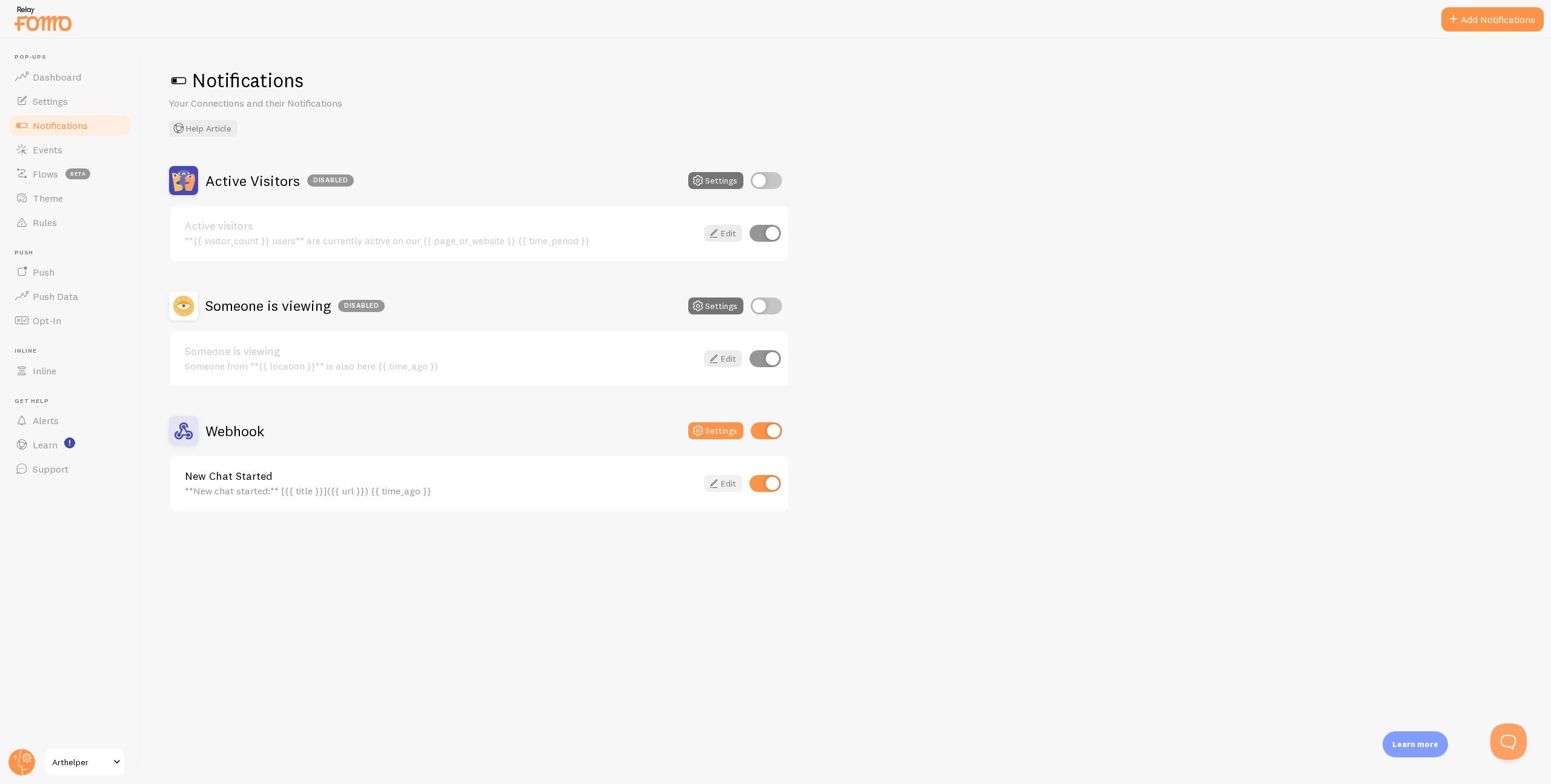
click at [725, 481] on link "Edit" at bounding box center [723, 483] width 38 height 17
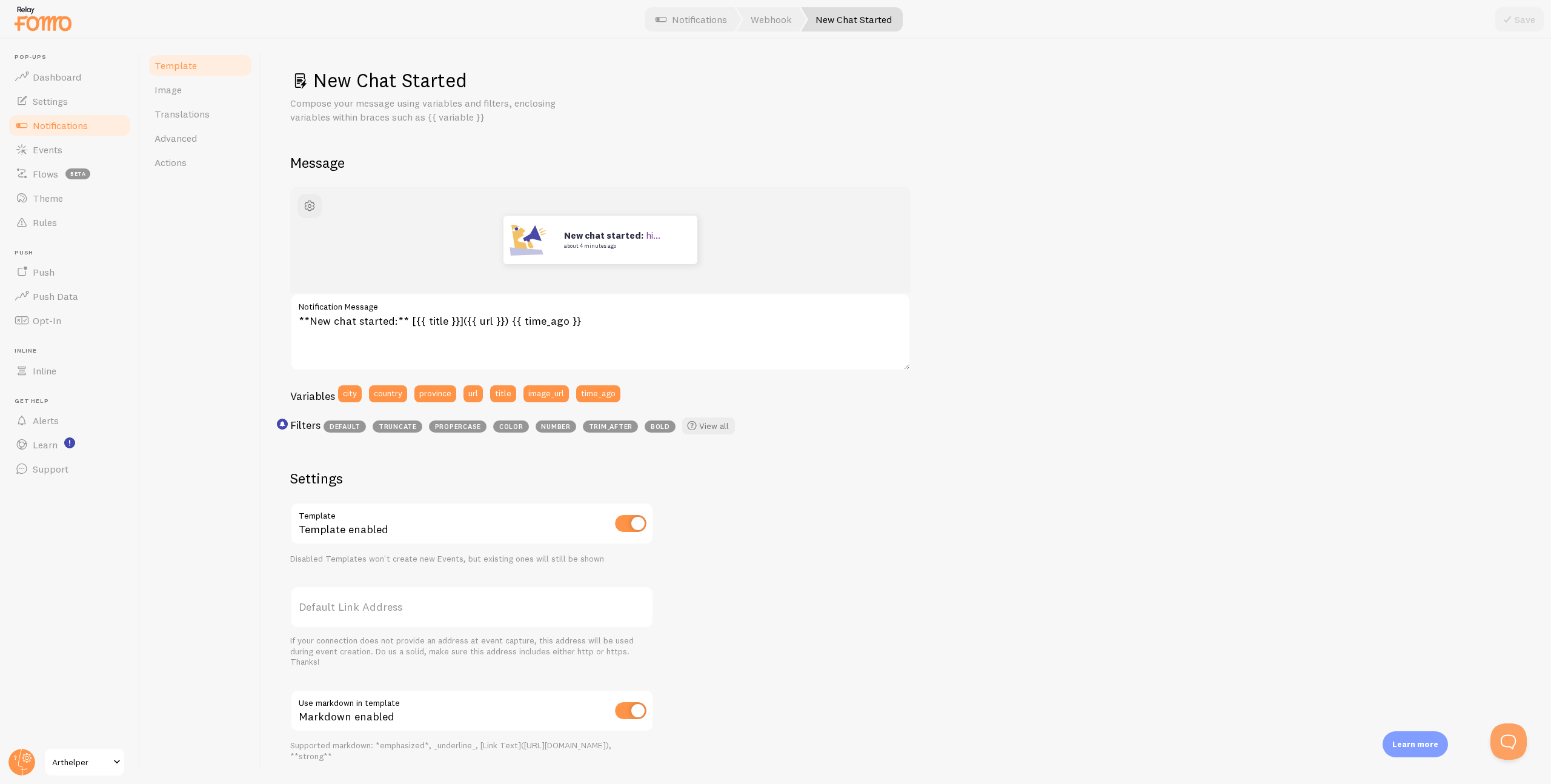
scroll to position [121, 0]
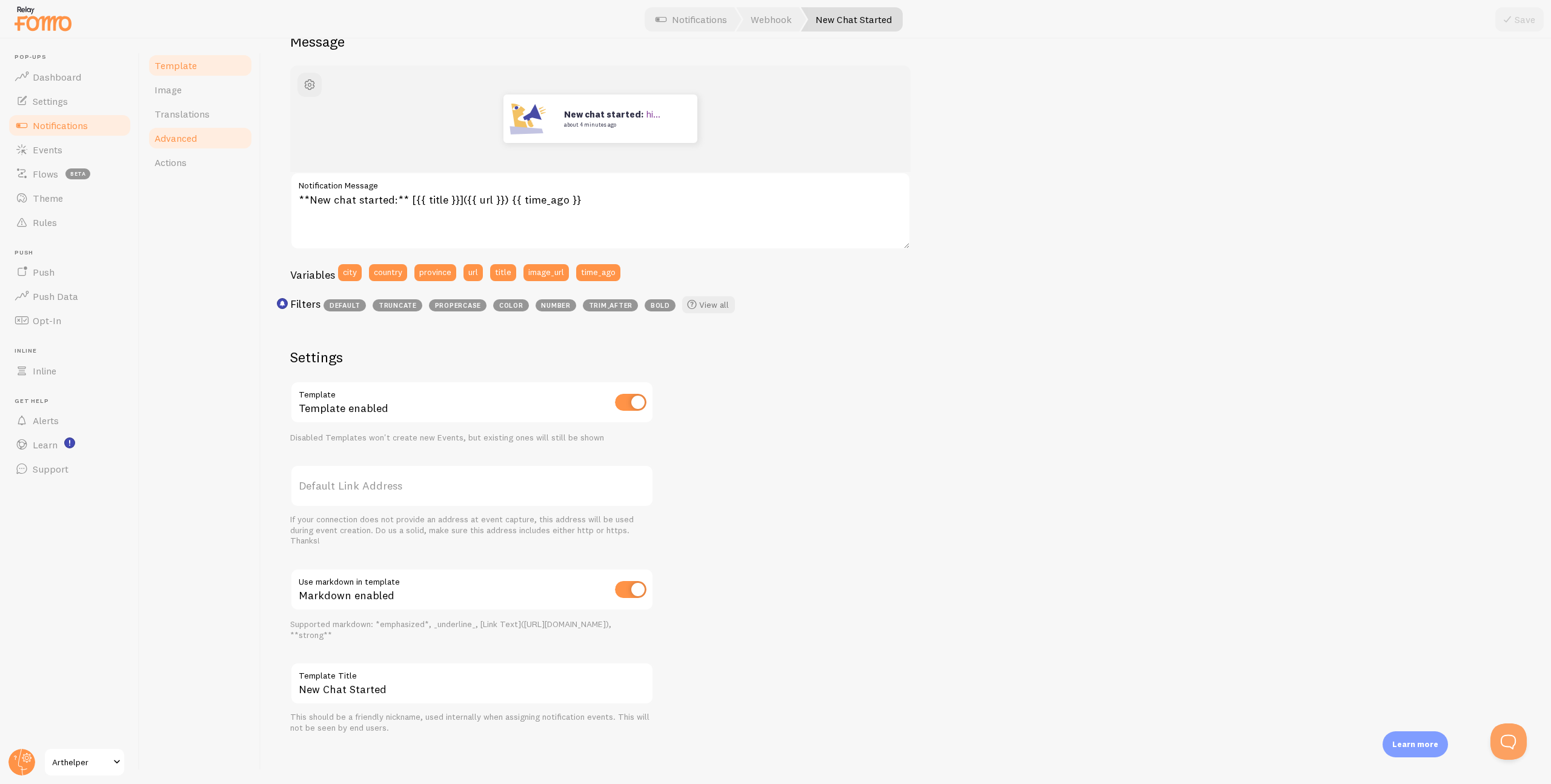
click at [188, 140] on span "Advanced" at bounding box center [175, 138] width 42 height 12
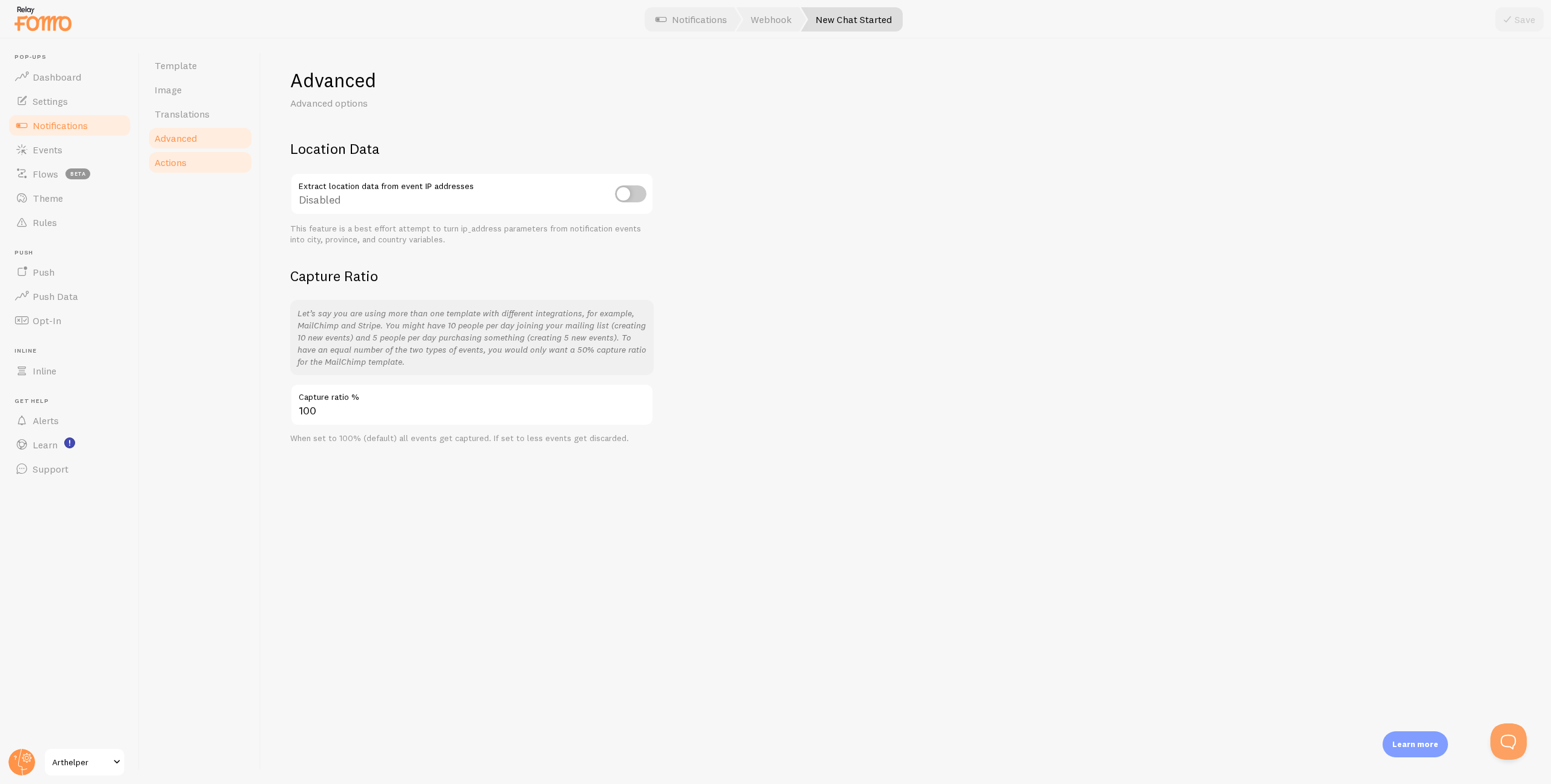
click at [181, 161] on span "Actions" at bounding box center [171, 162] width 32 height 12
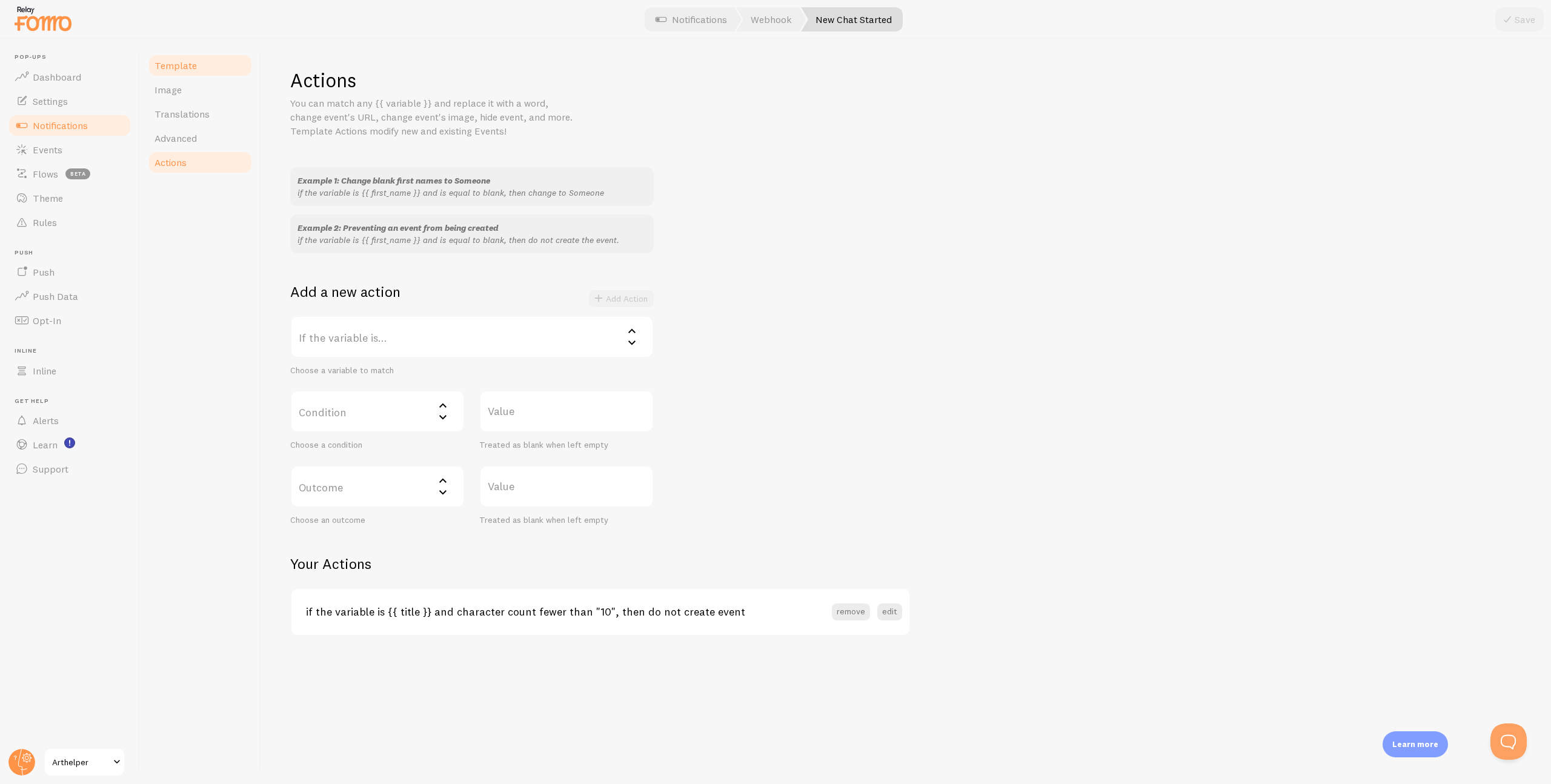
click at [179, 70] on span "Template" at bounding box center [175, 66] width 42 height 12
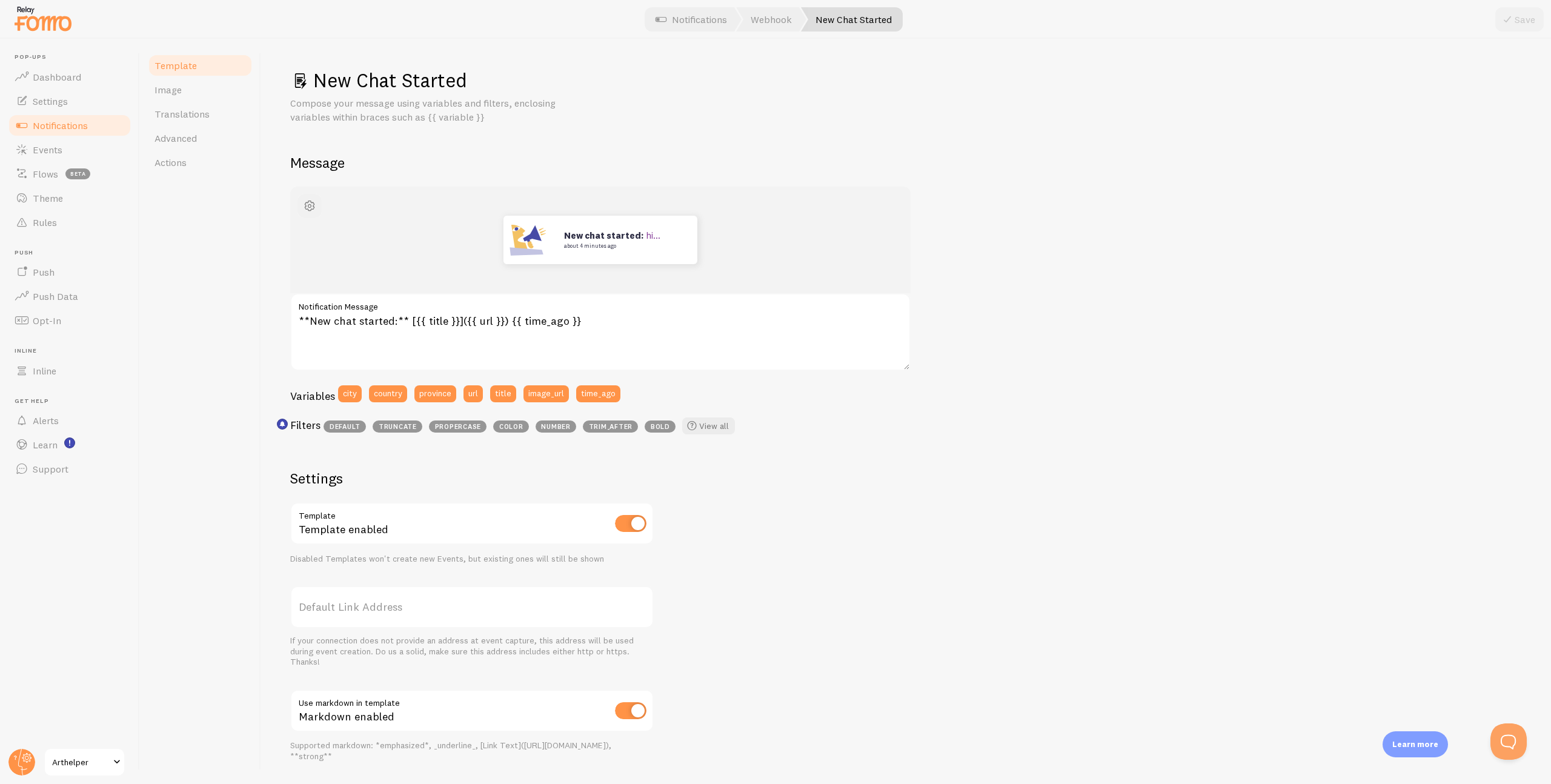
click at [313, 203] on span "button" at bounding box center [309, 206] width 15 height 15
click at [705, 427] on link "View all" at bounding box center [709, 426] width 53 height 17
click at [60, 145] on span "Events" at bounding box center [47, 150] width 30 height 12
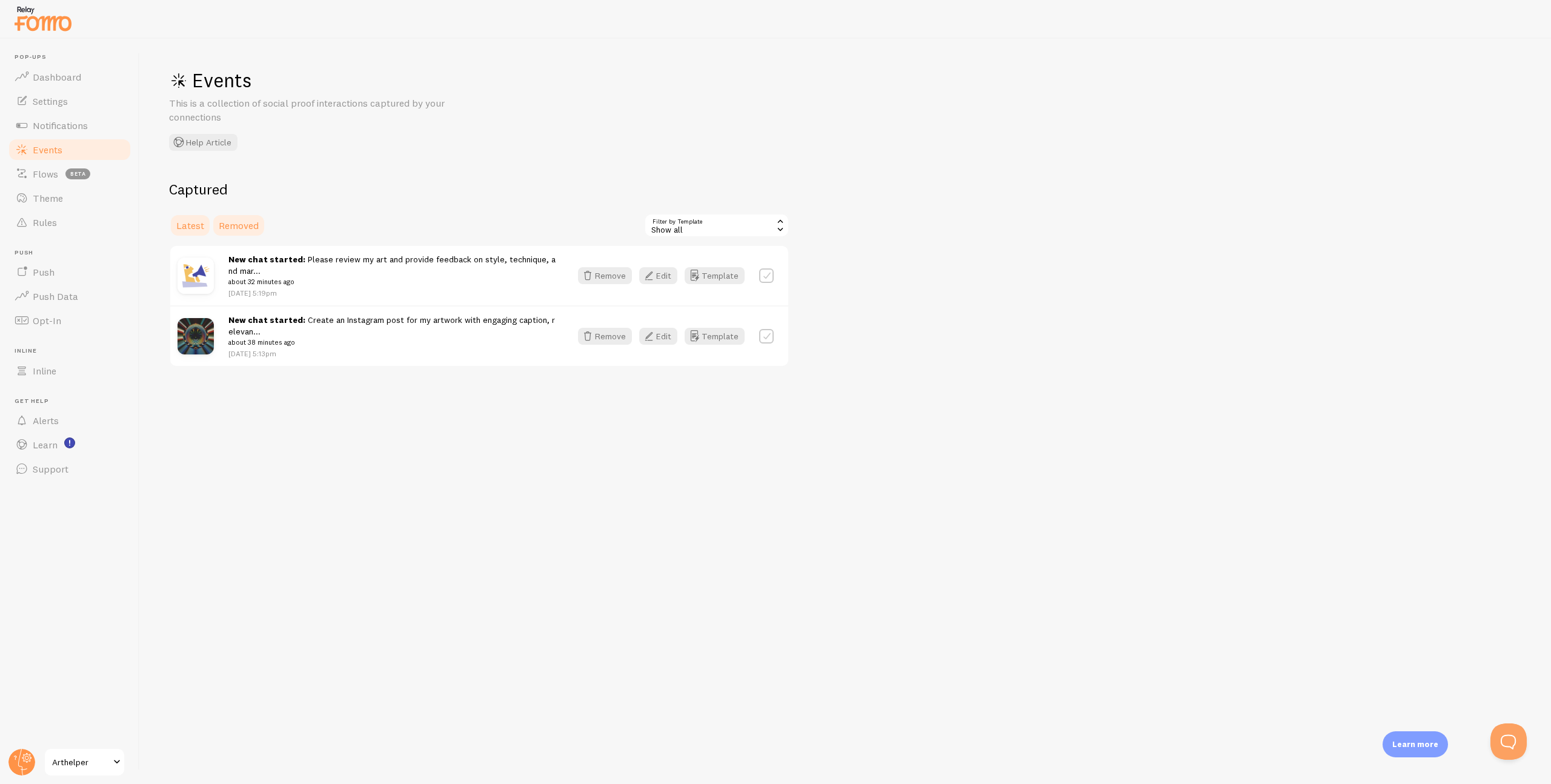
click at [212, 220] on link "Removed" at bounding box center [238, 226] width 54 height 24
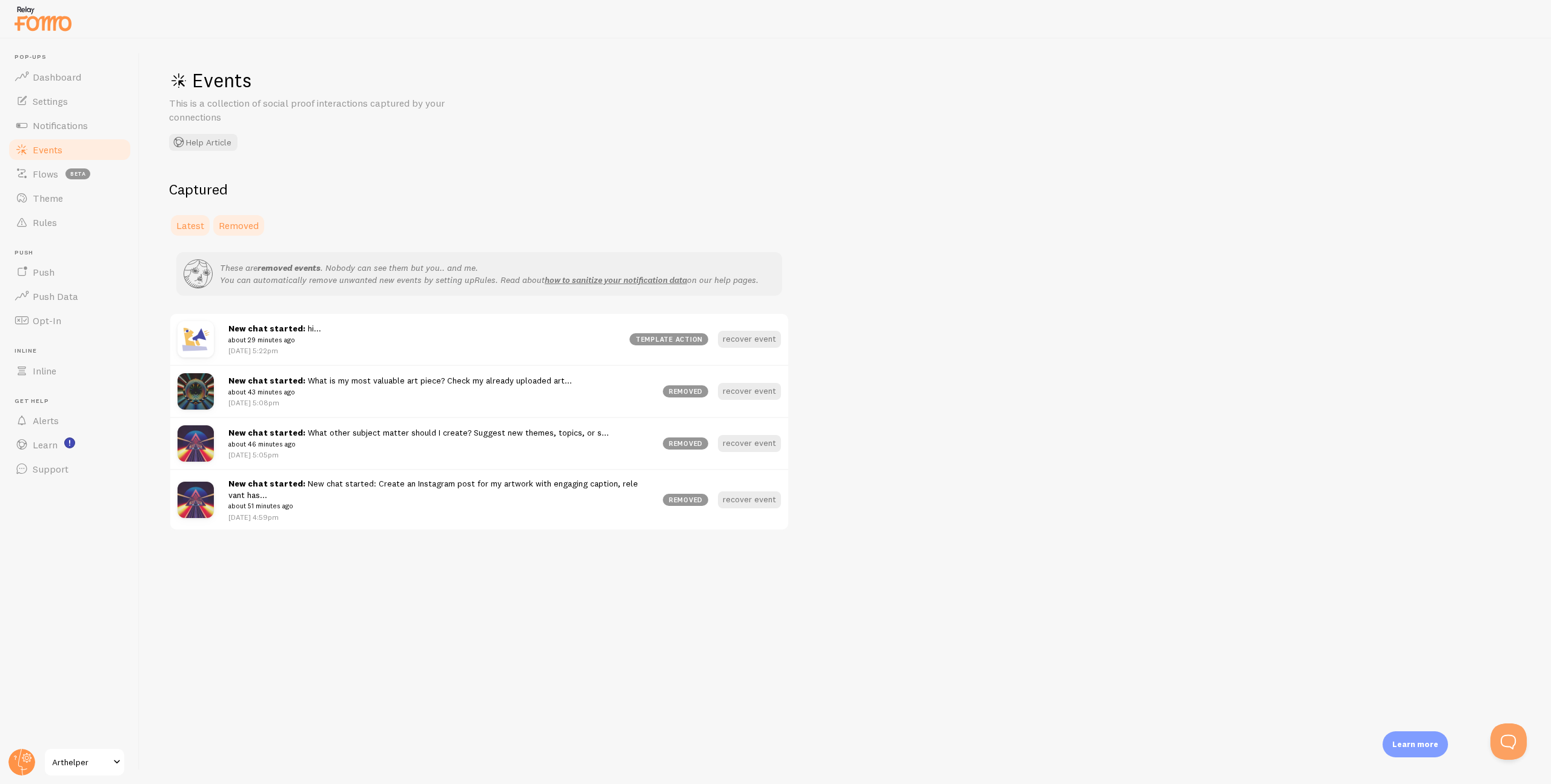
click at [200, 226] on span "Latest" at bounding box center [190, 226] width 28 height 12
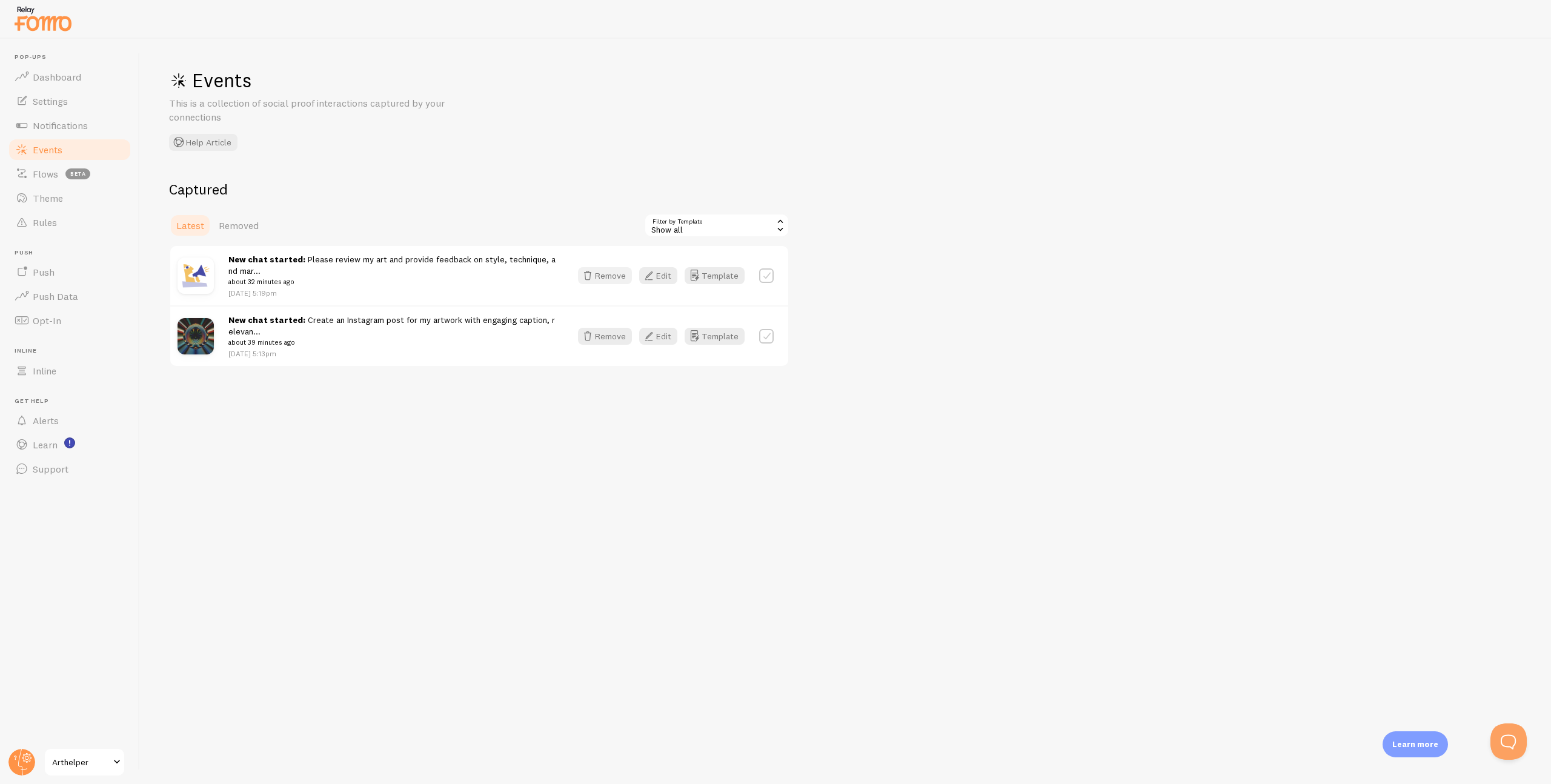
click at [611, 275] on button "Remove" at bounding box center [604, 275] width 54 height 17
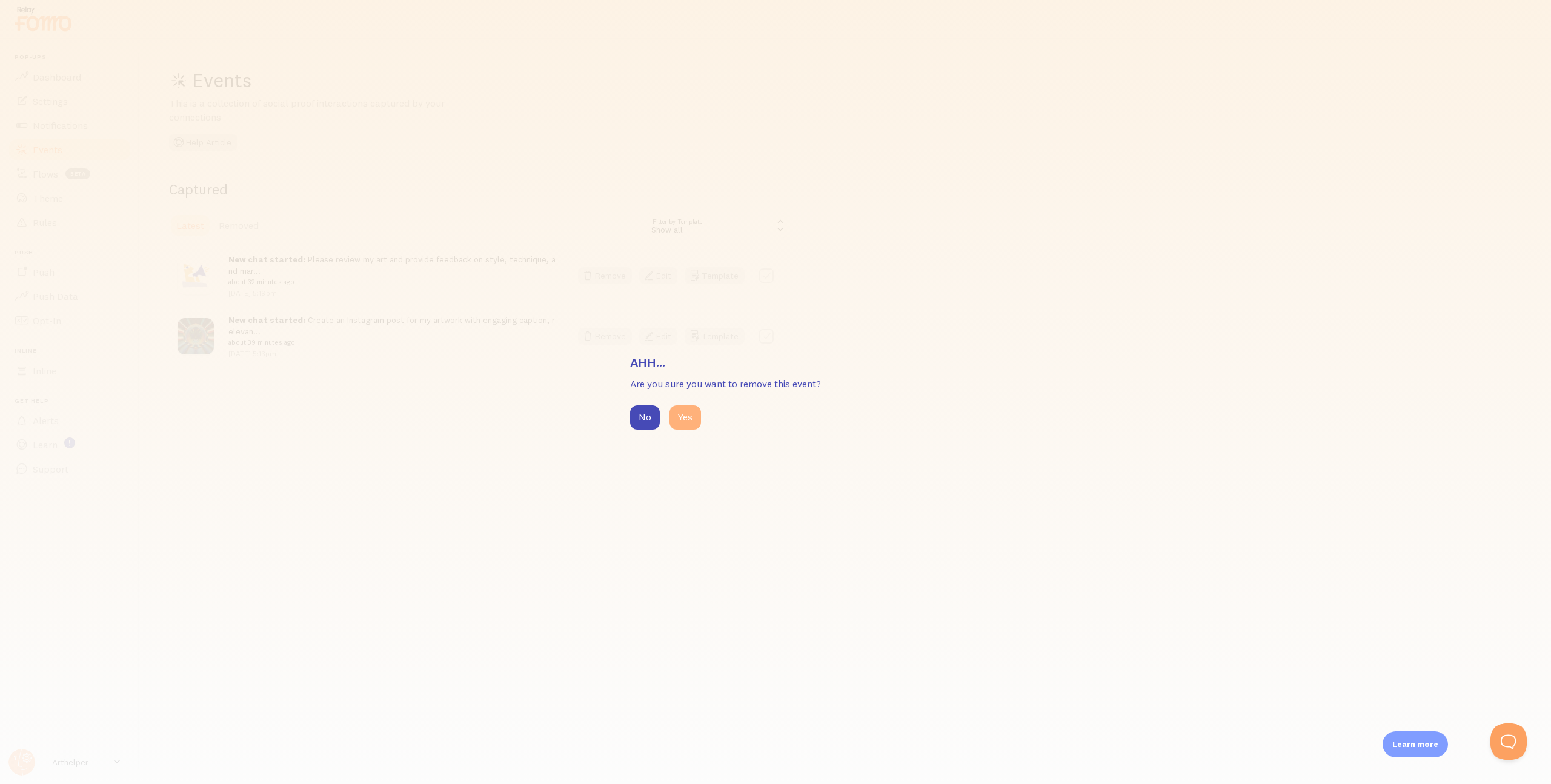
click at [695, 421] on button "Yes" at bounding box center [685, 418] width 31 height 24
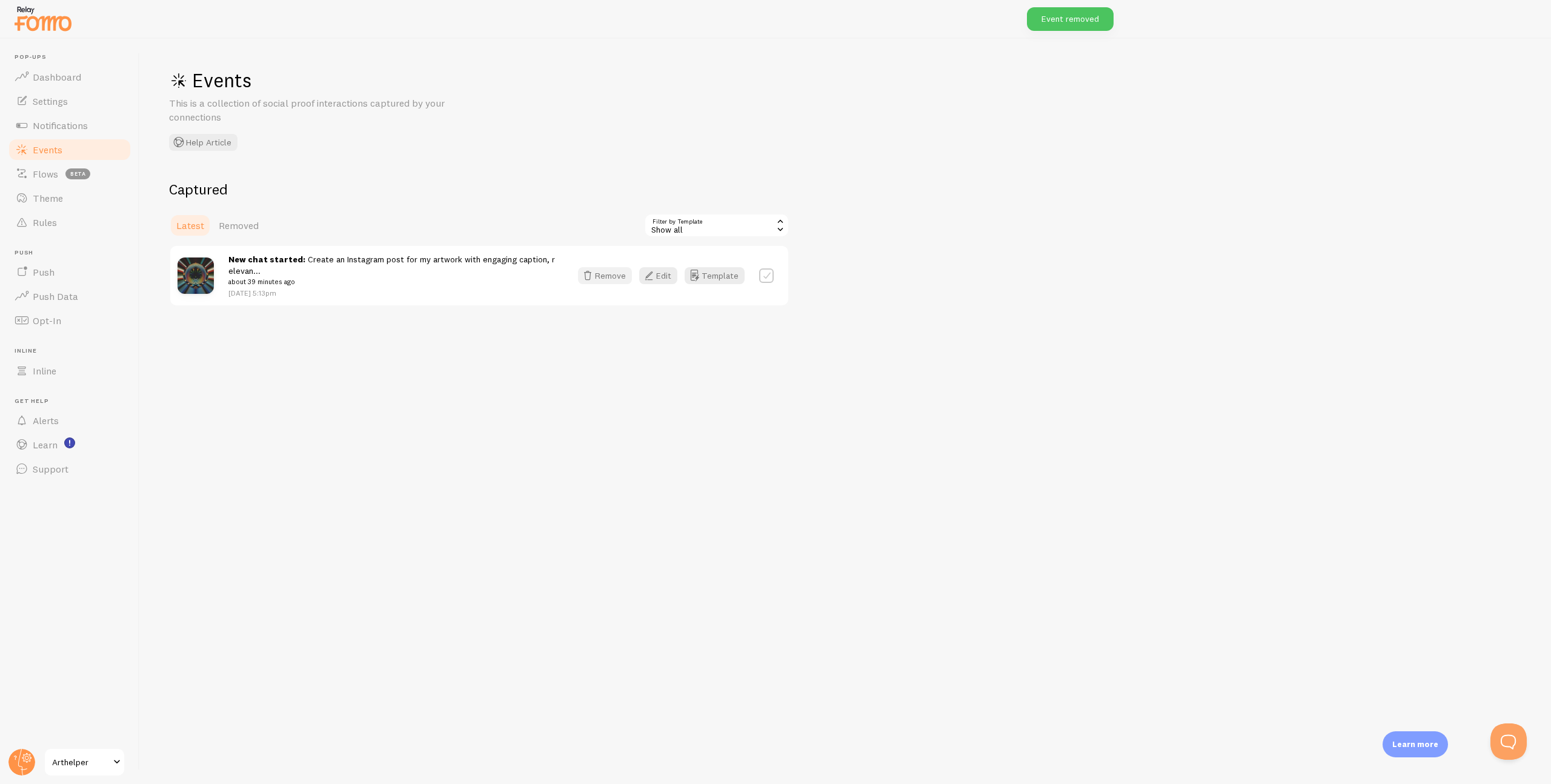
click at [601, 276] on button "Remove" at bounding box center [604, 275] width 54 height 17
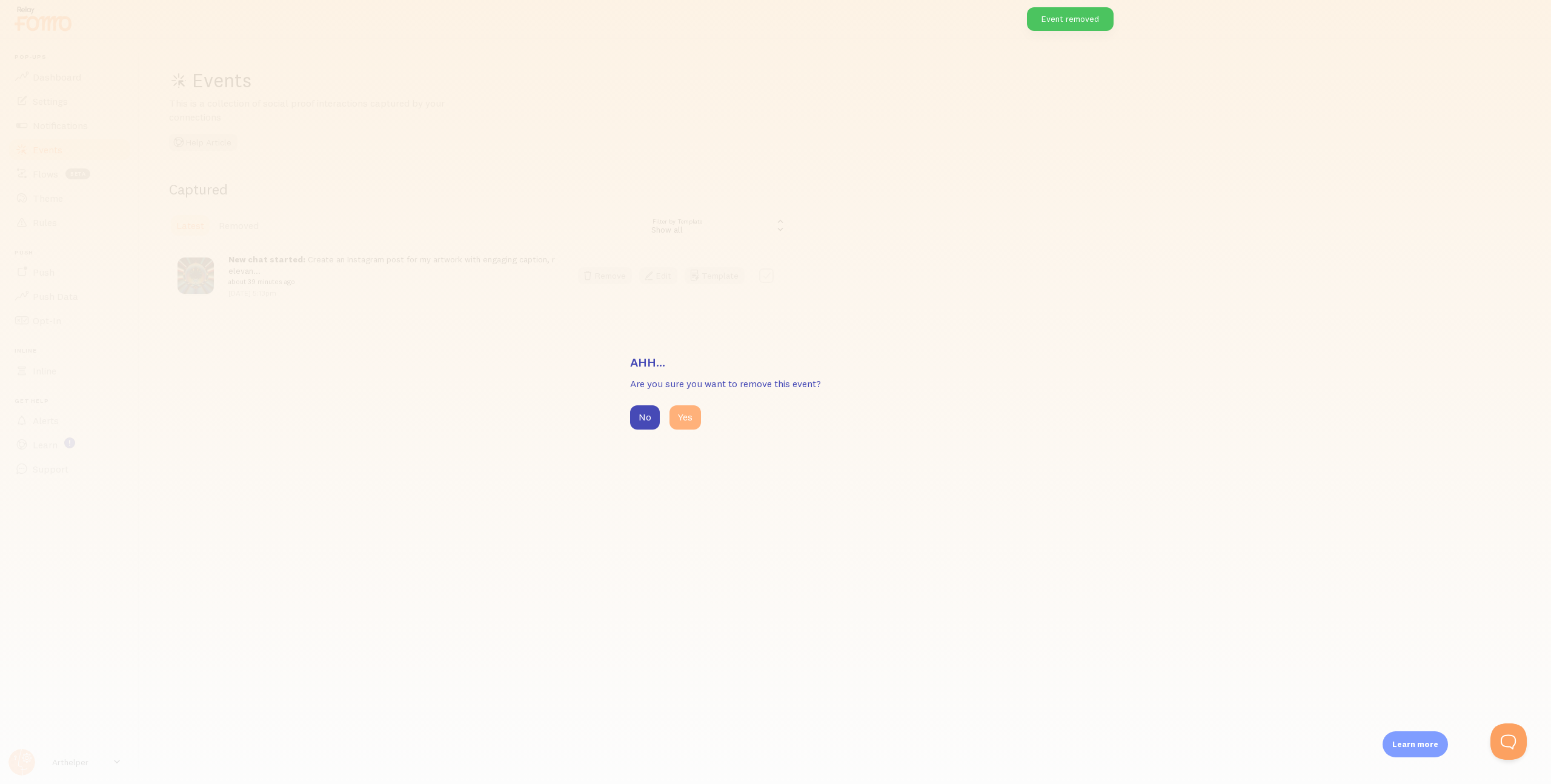
click at [691, 428] on button "Yes" at bounding box center [685, 418] width 31 height 24
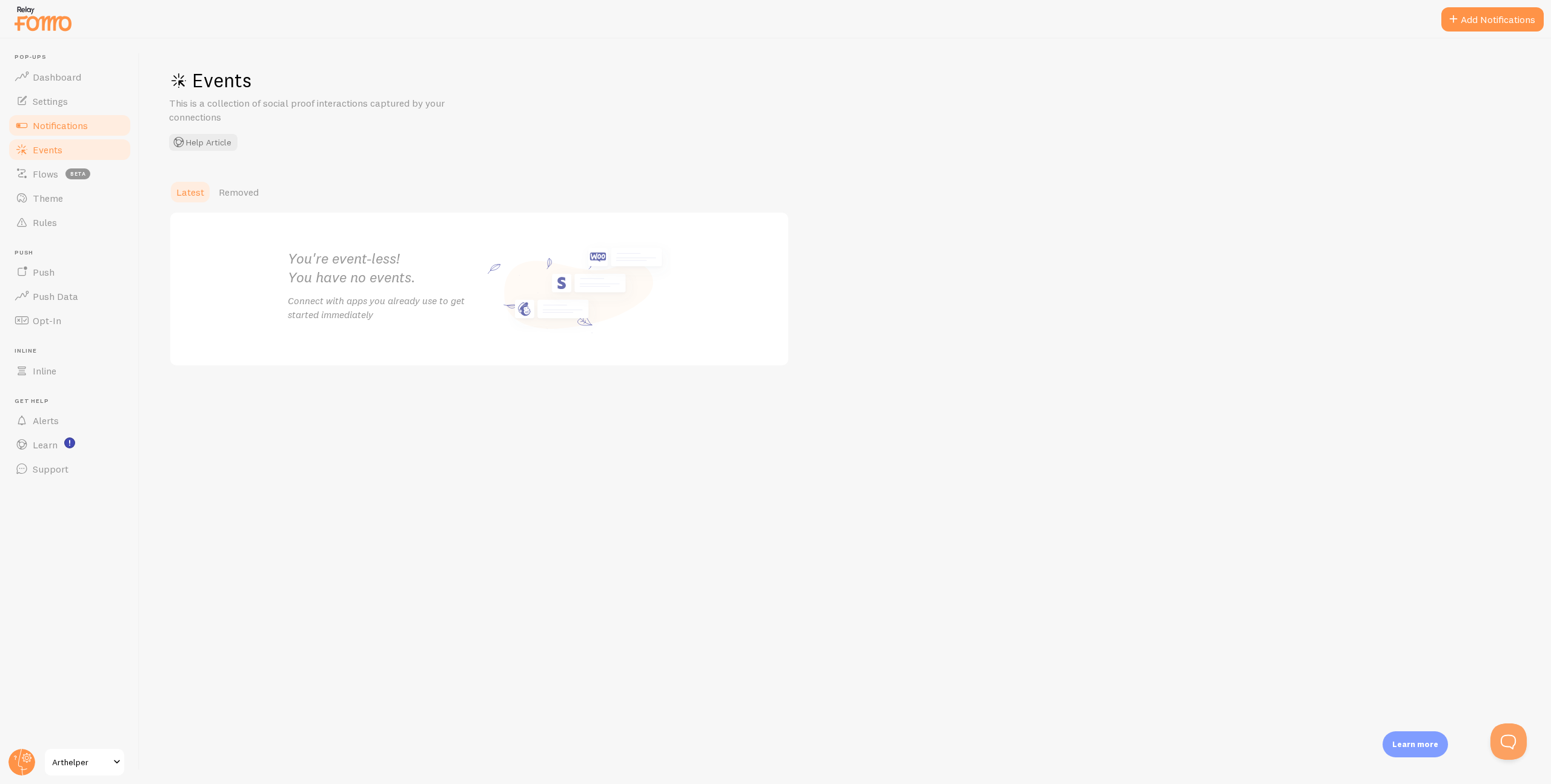
click at [77, 127] on span "Notifications" at bounding box center [60, 125] width 55 height 12
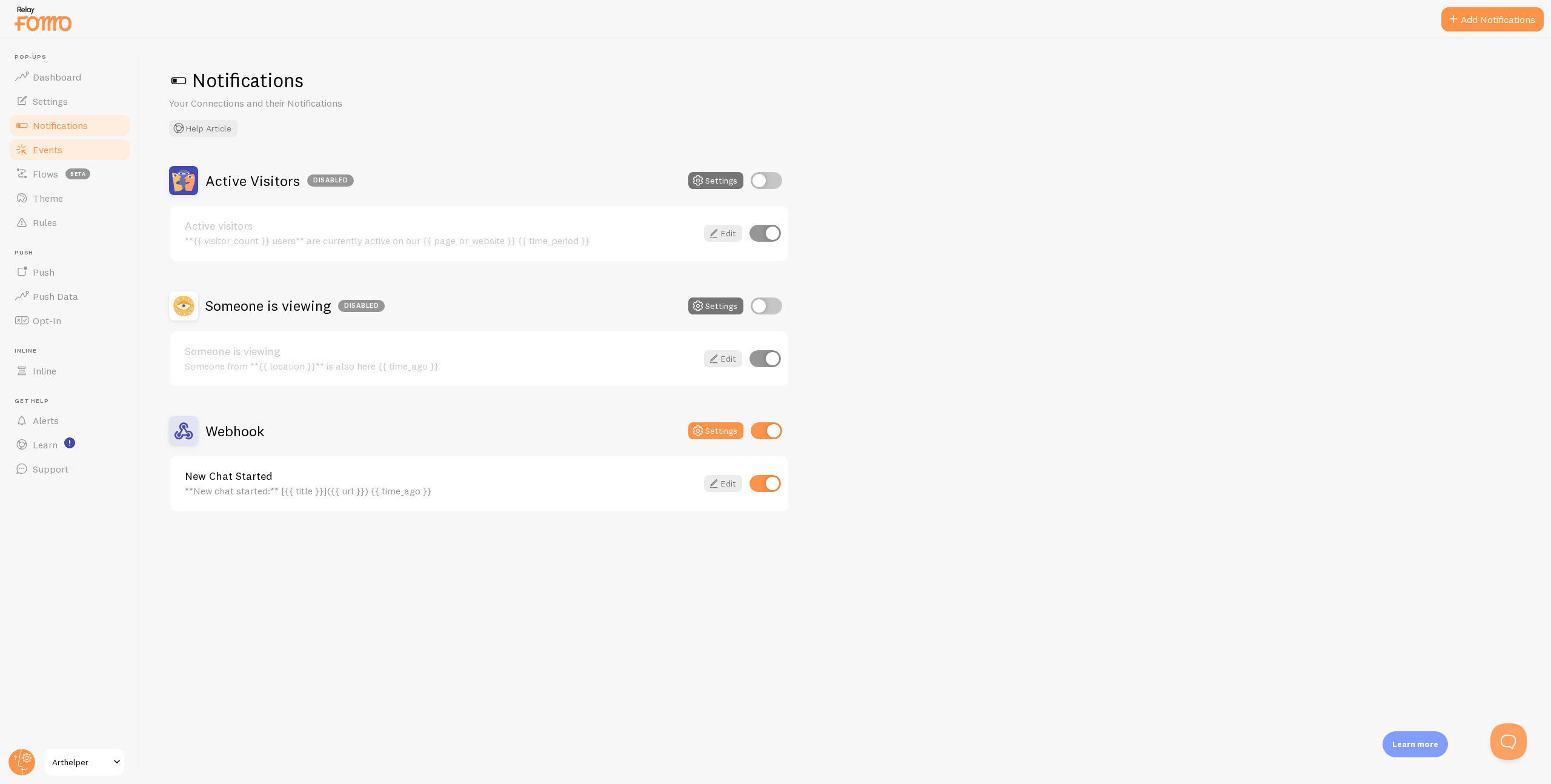
click at [54, 151] on span "Events" at bounding box center [47, 150] width 30 height 12
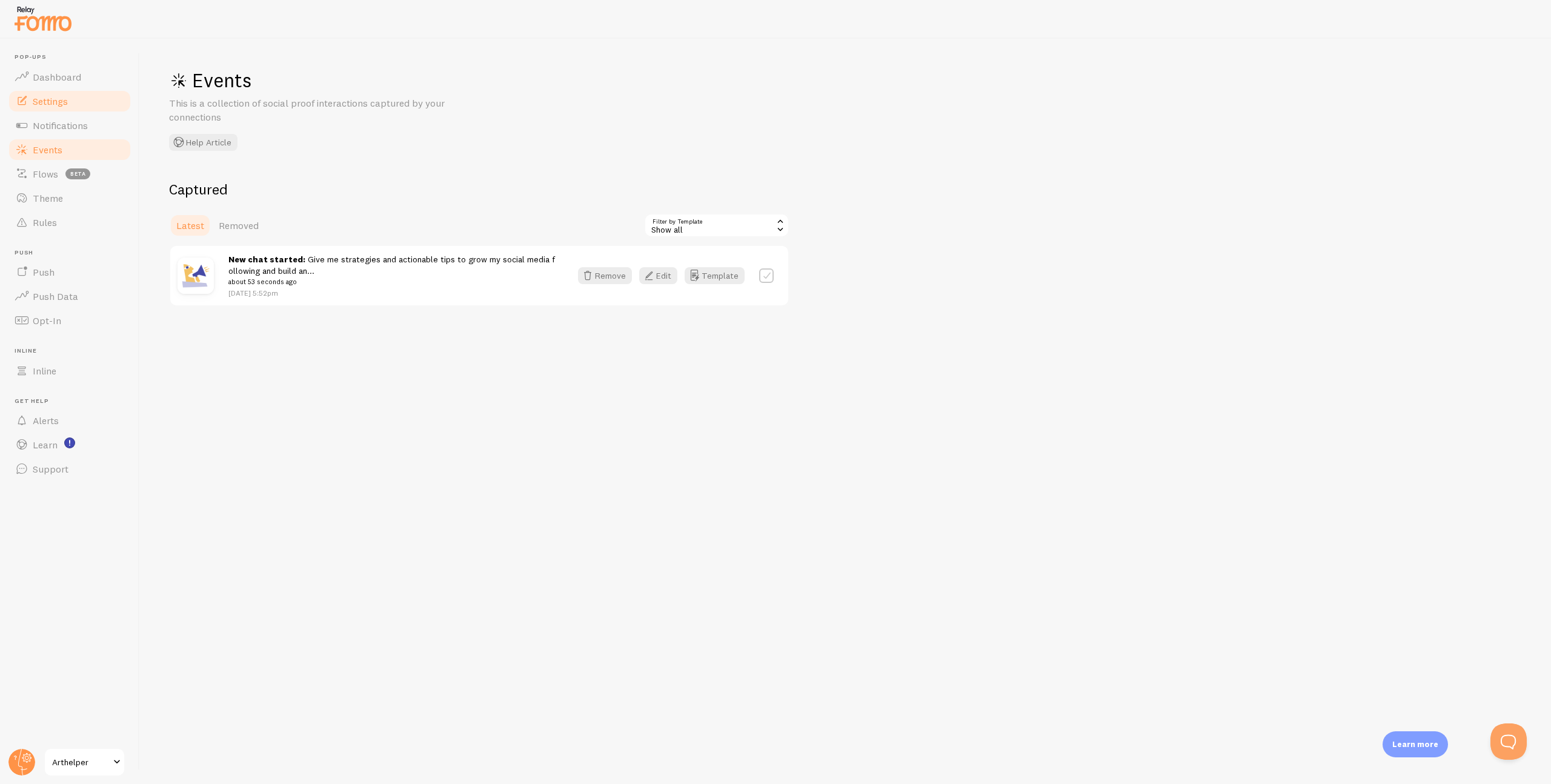
click at [56, 102] on span "Settings" at bounding box center [51, 101] width 35 height 12
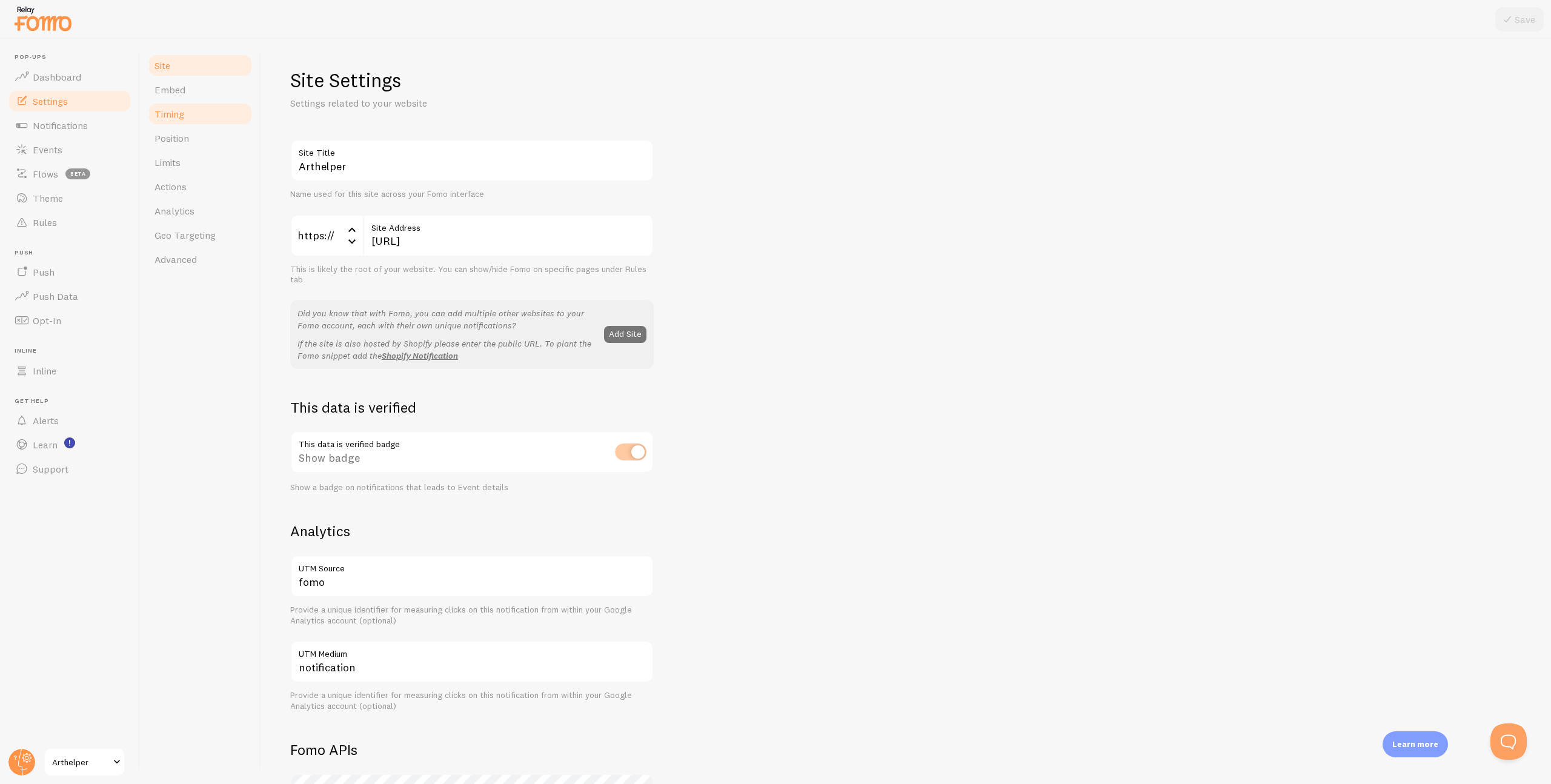
click at [170, 118] on span "Timing" at bounding box center [169, 114] width 30 height 12
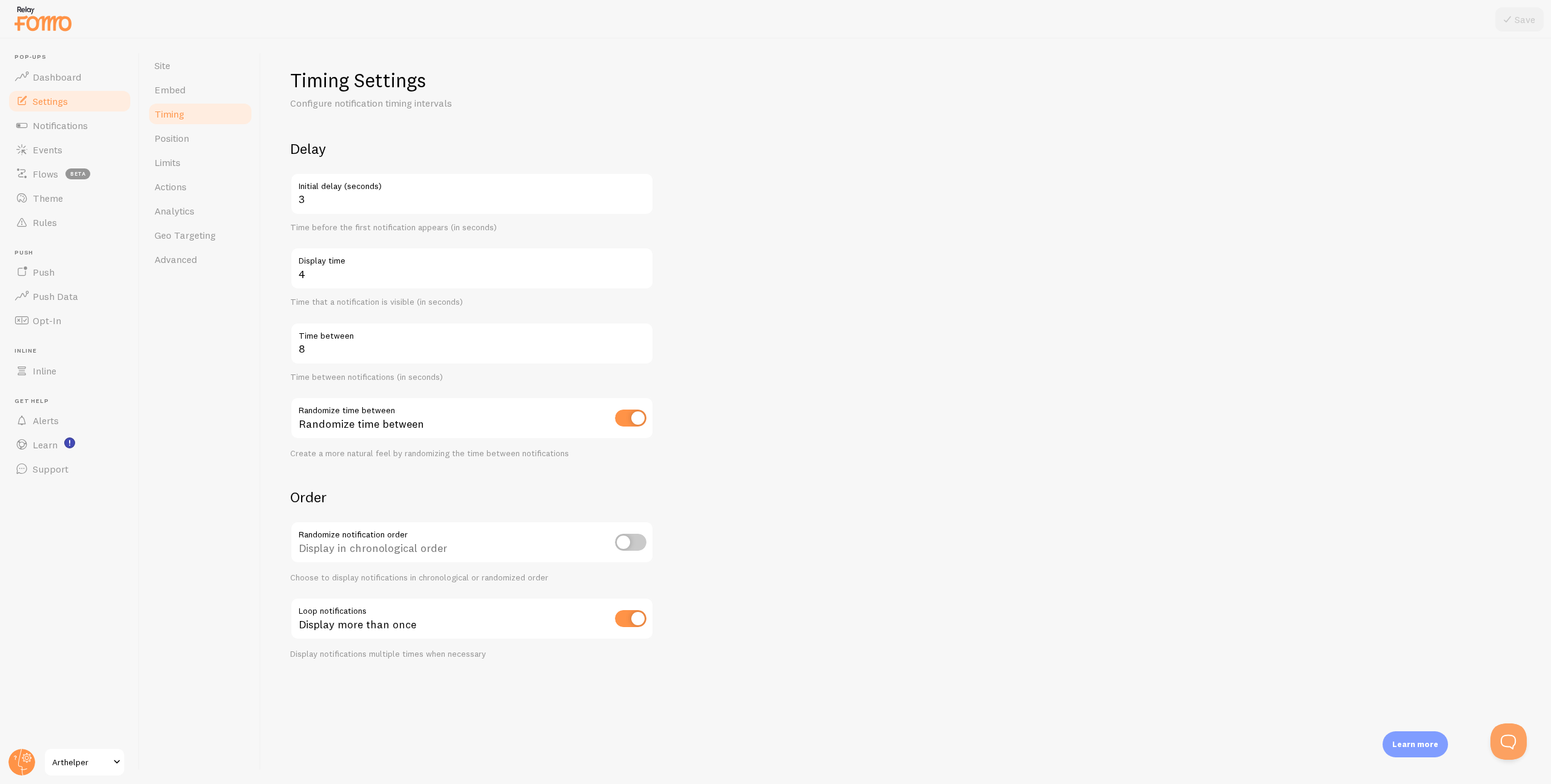
click at [637, 618] on input "checkbox" at bounding box center [631, 618] width 31 height 17
checkbox input "false"
click at [1512, 21] on icon at bounding box center [1507, 19] width 15 height 15
drag, startPoint x: 316, startPoint y: 275, endPoint x: 298, endPoint y: 275, distance: 18.0
click at [298, 275] on input "4" at bounding box center [471, 268] width 363 height 42
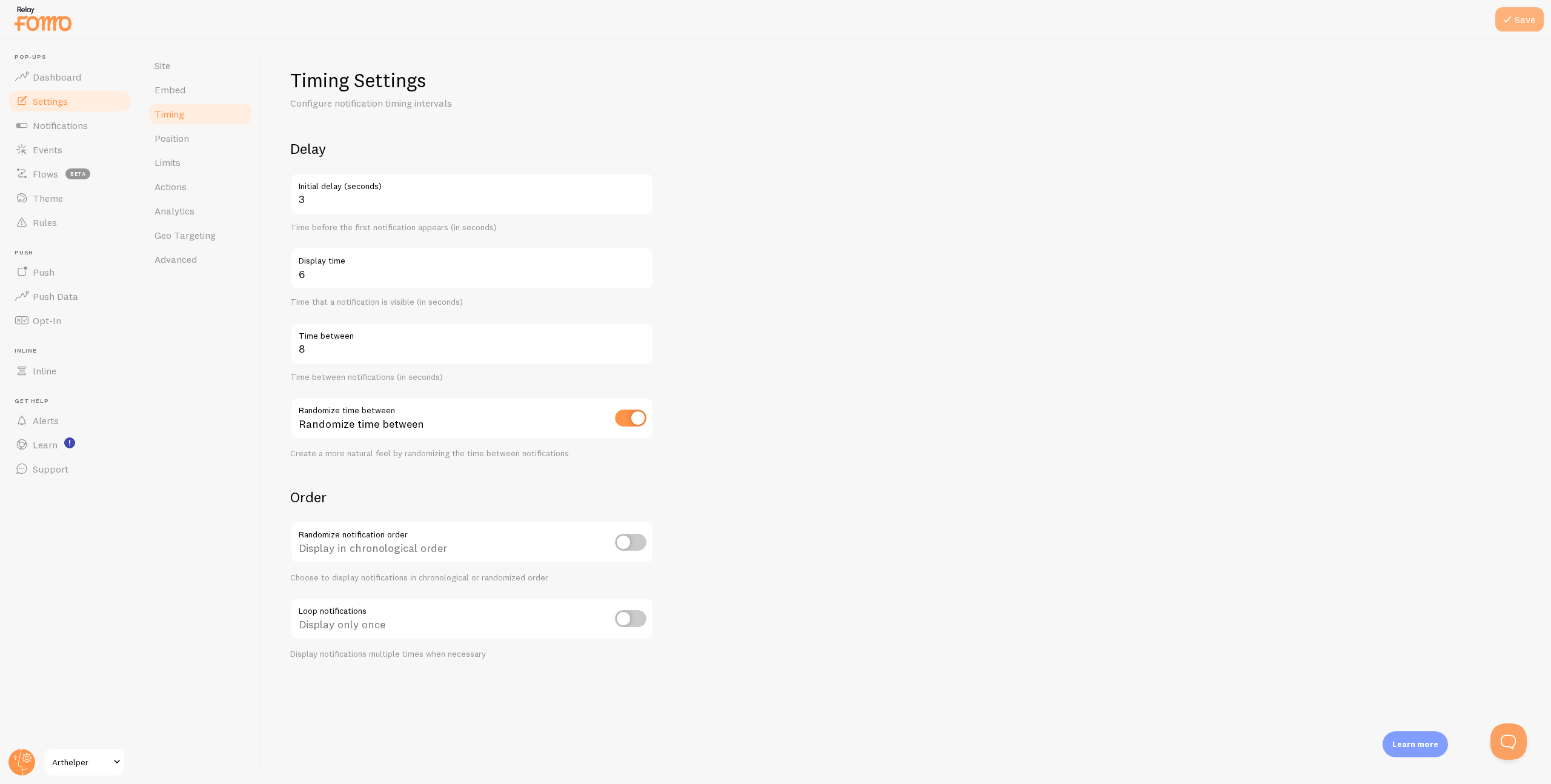
click at [1509, 15] on icon at bounding box center [1507, 19] width 15 height 15
drag, startPoint x: 406, startPoint y: 275, endPoint x: 224, endPoint y: 272, distance: 182.0
click at [224, 272] on div "Site Embed Timing Position Limits Actions Analytics Geo Targeting Advanced Timi…" at bounding box center [846, 412] width 1411 height 745
type input "8"
click at [1507, 30] on button "Save" at bounding box center [1519, 20] width 48 height 24
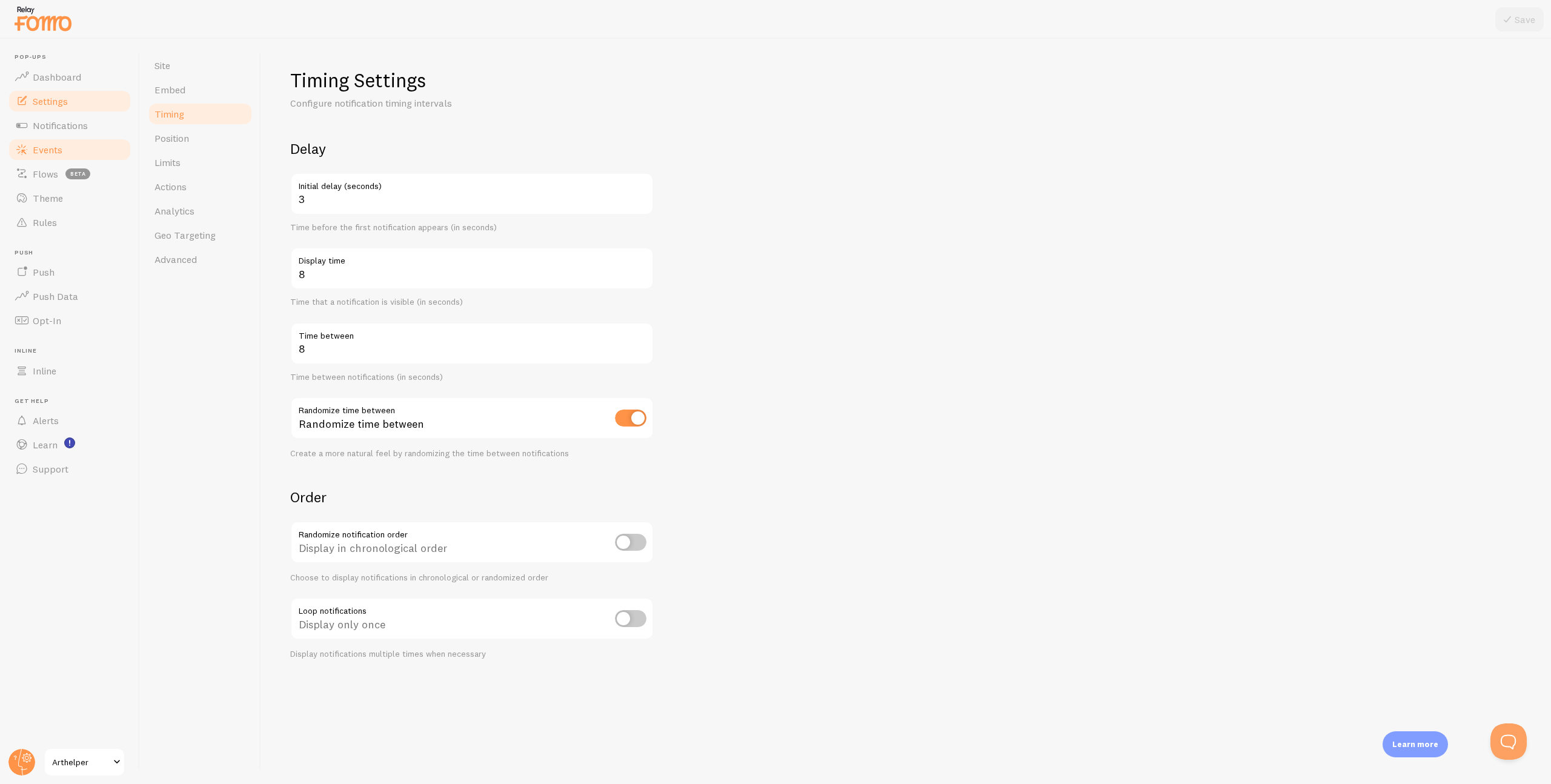
click at [67, 150] on link "Events" at bounding box center [70, 150] width 125 height 24
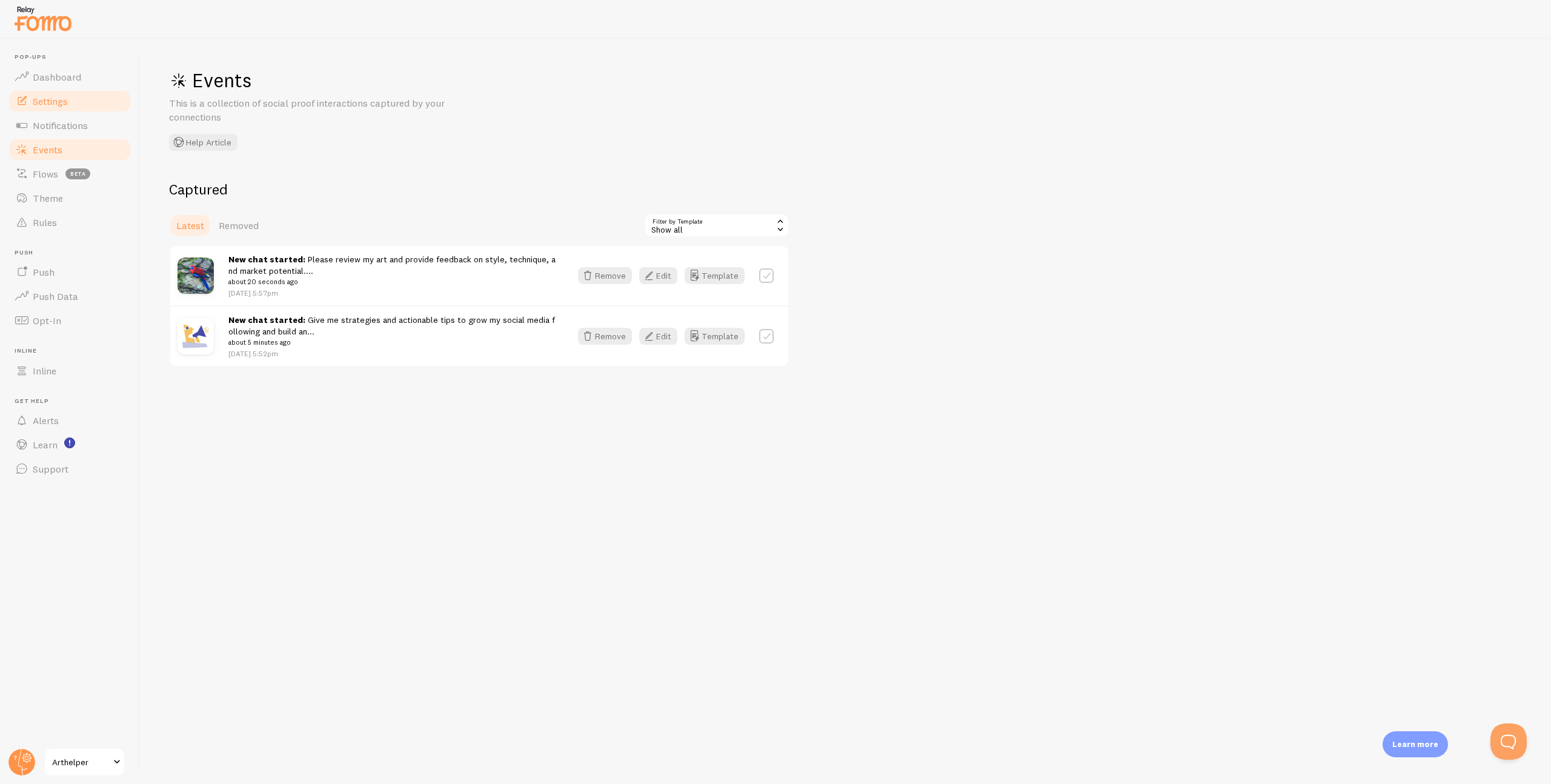
click at [51, 103] on span "Settings" at bounding box center [51, 101] width 35 height 12
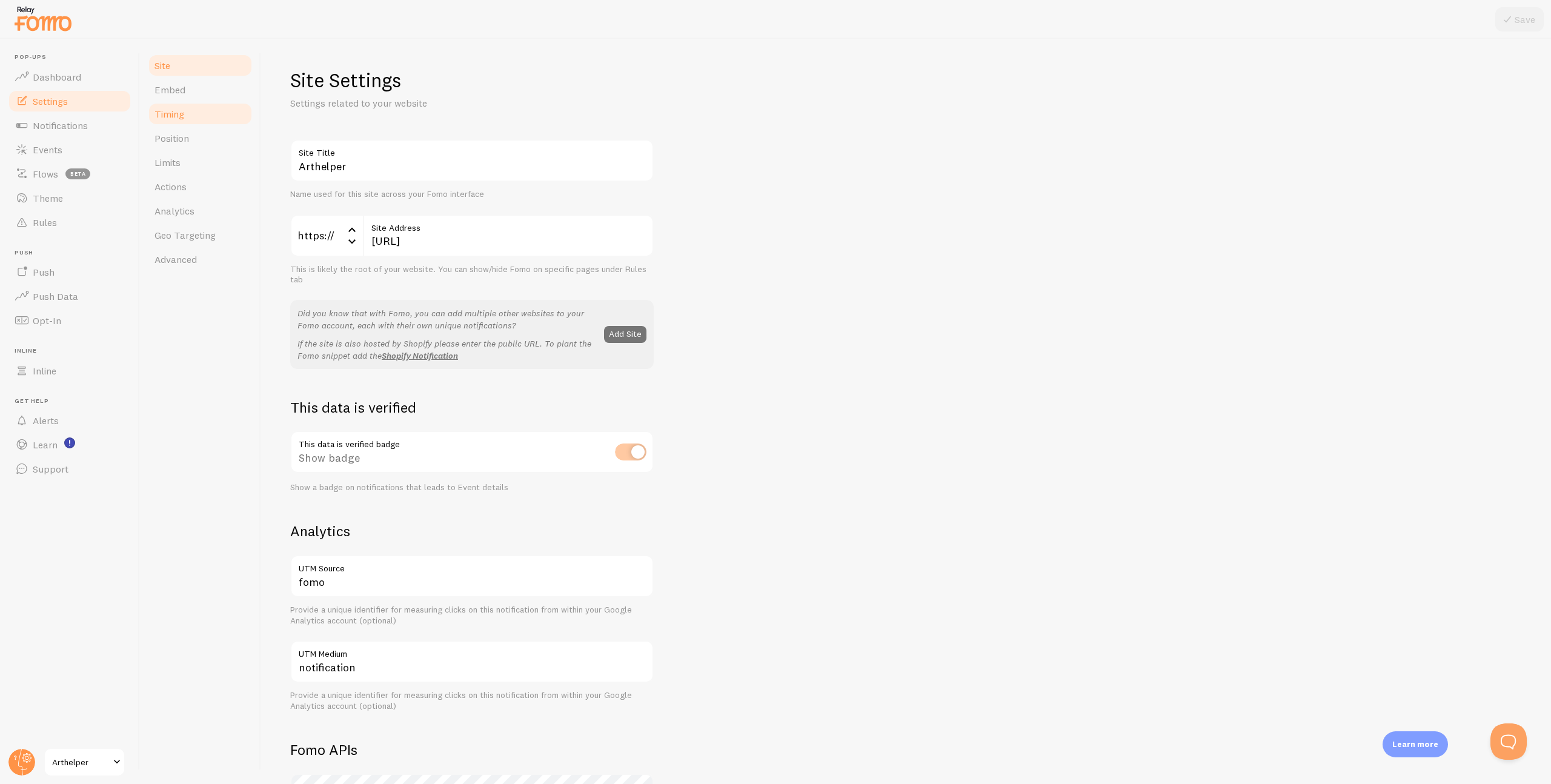
click at [176, 115] on span "Timing" at bounding box center [169, 114] width 30 height 12
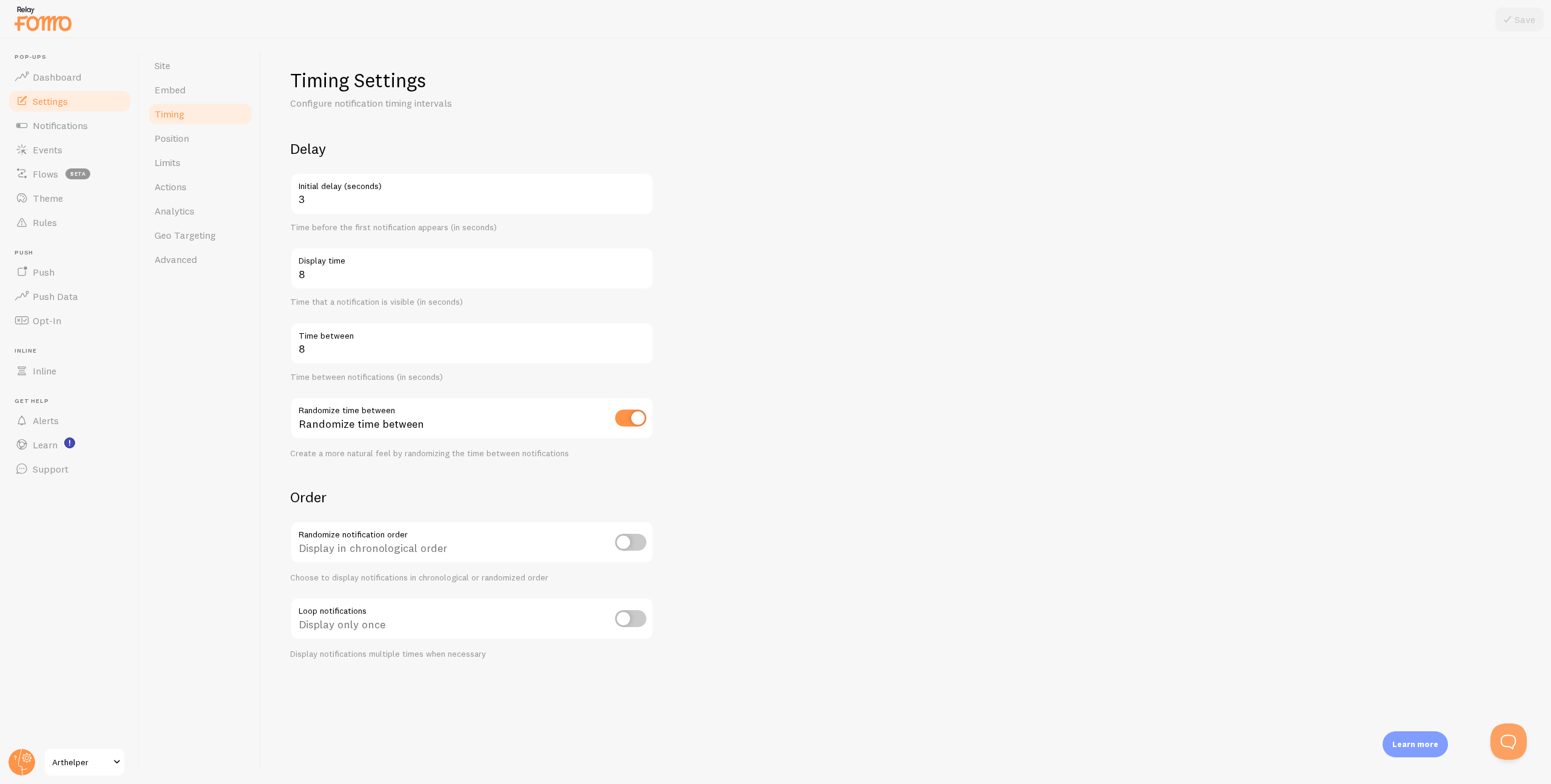
click at [628, 618] on input "checkbox" at bounding box center [631, 618] width 31 height 17
checkbox input "true"
click at [1521, 22] on button "Save" at bounding box center [1519, 20] width 48 height 24
click at [80, 122] on span "Notifications" at bounding box center [60, 125] width 55 height 12
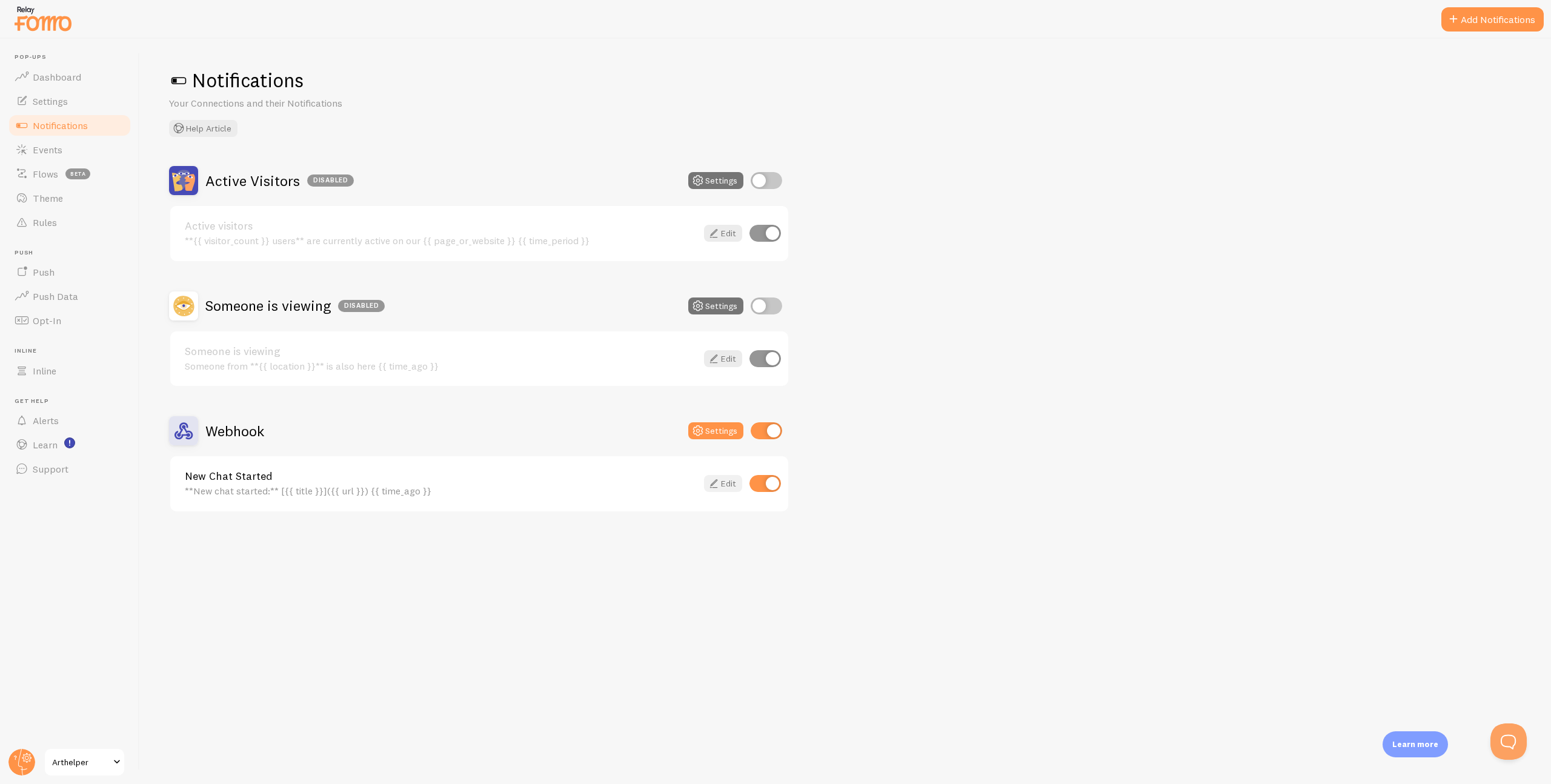
click at [725, 481] on link "Edit" at bounding box center [723, 483] width 38 height 17
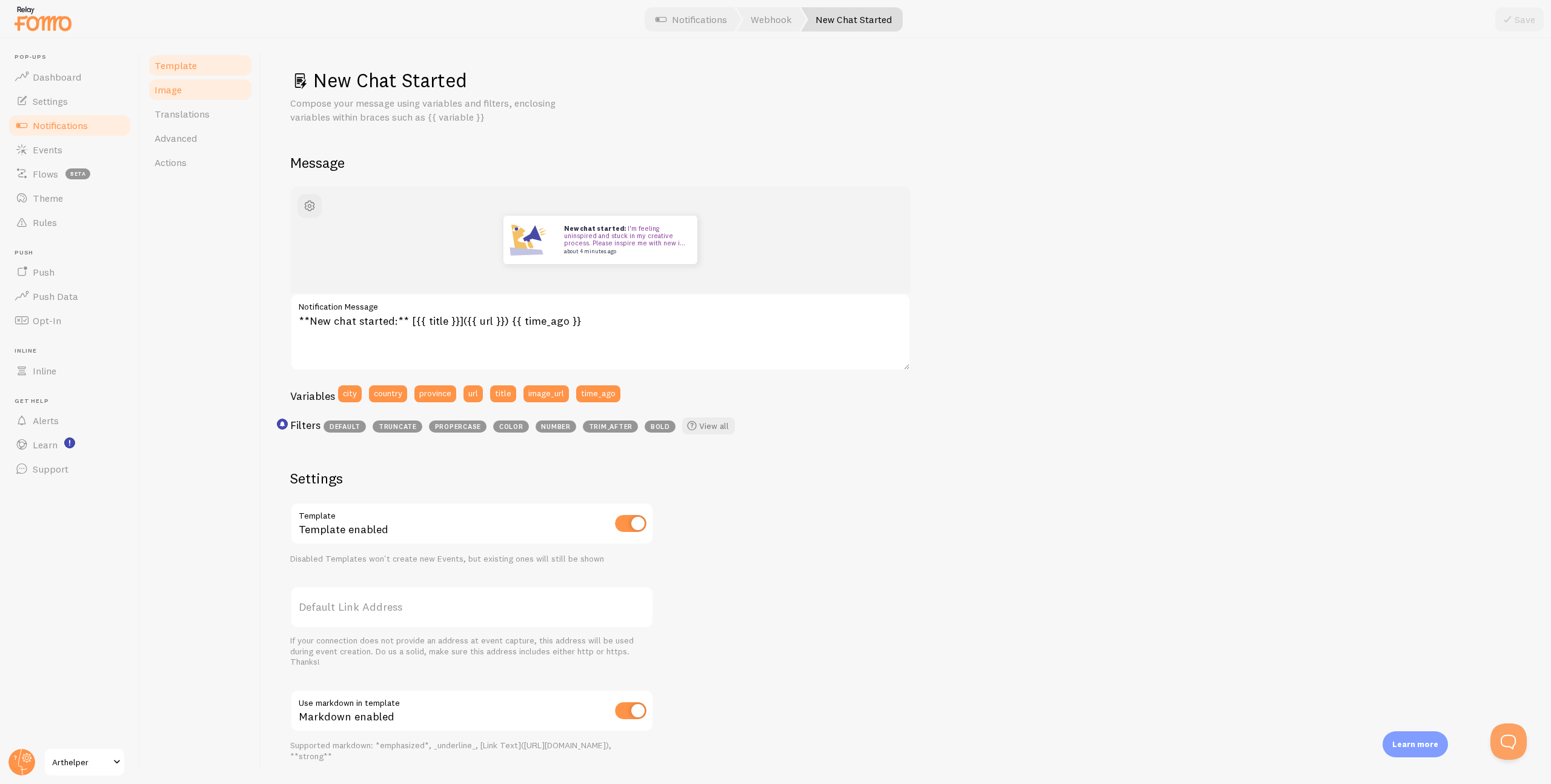
click at [187, 93] on link "Image" at bounding box center [200, 89] width 106 height 24
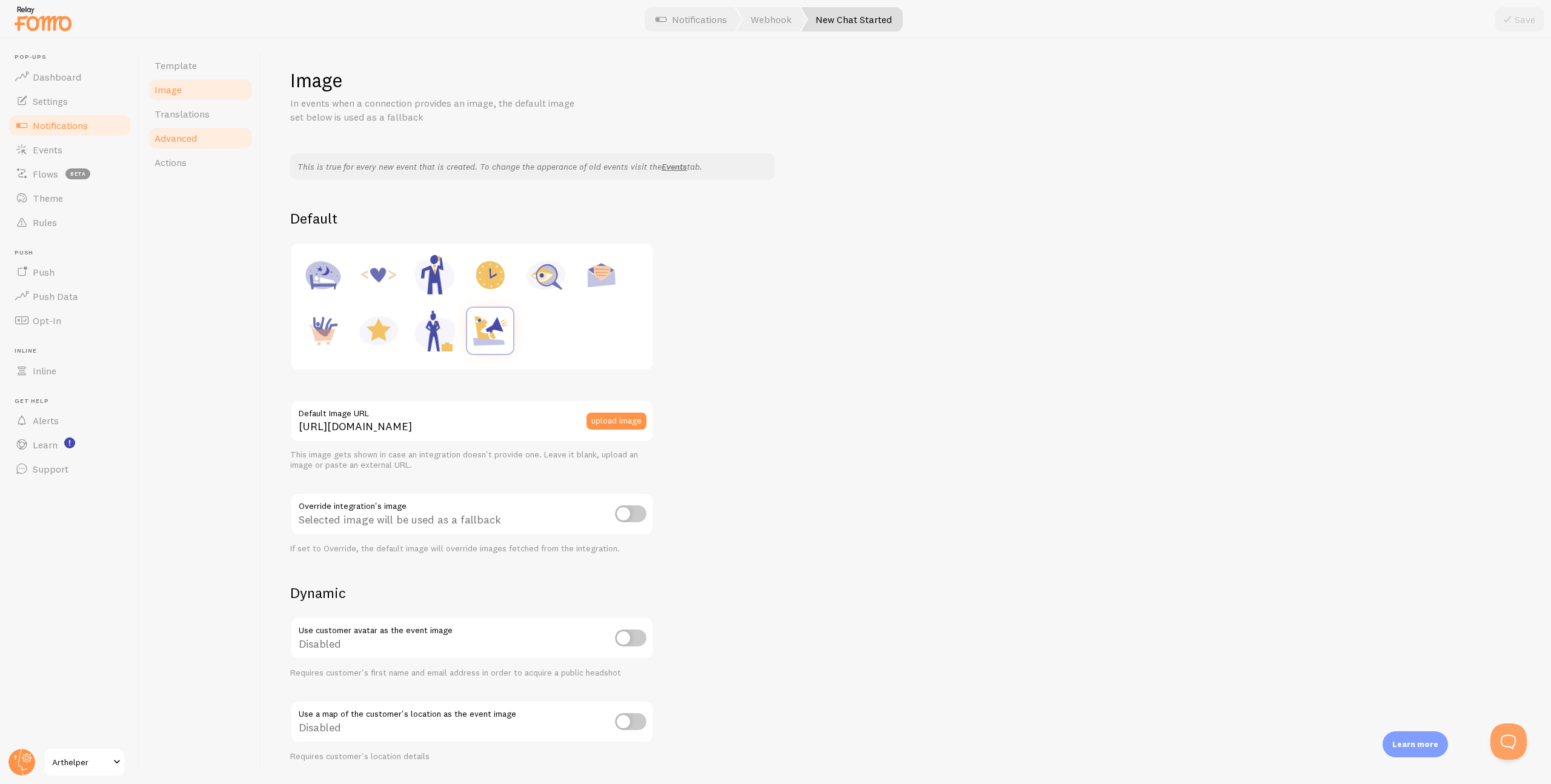
click at [186, 135] on span "Advanced" at bounding box center [175, 138] width 42 height 12
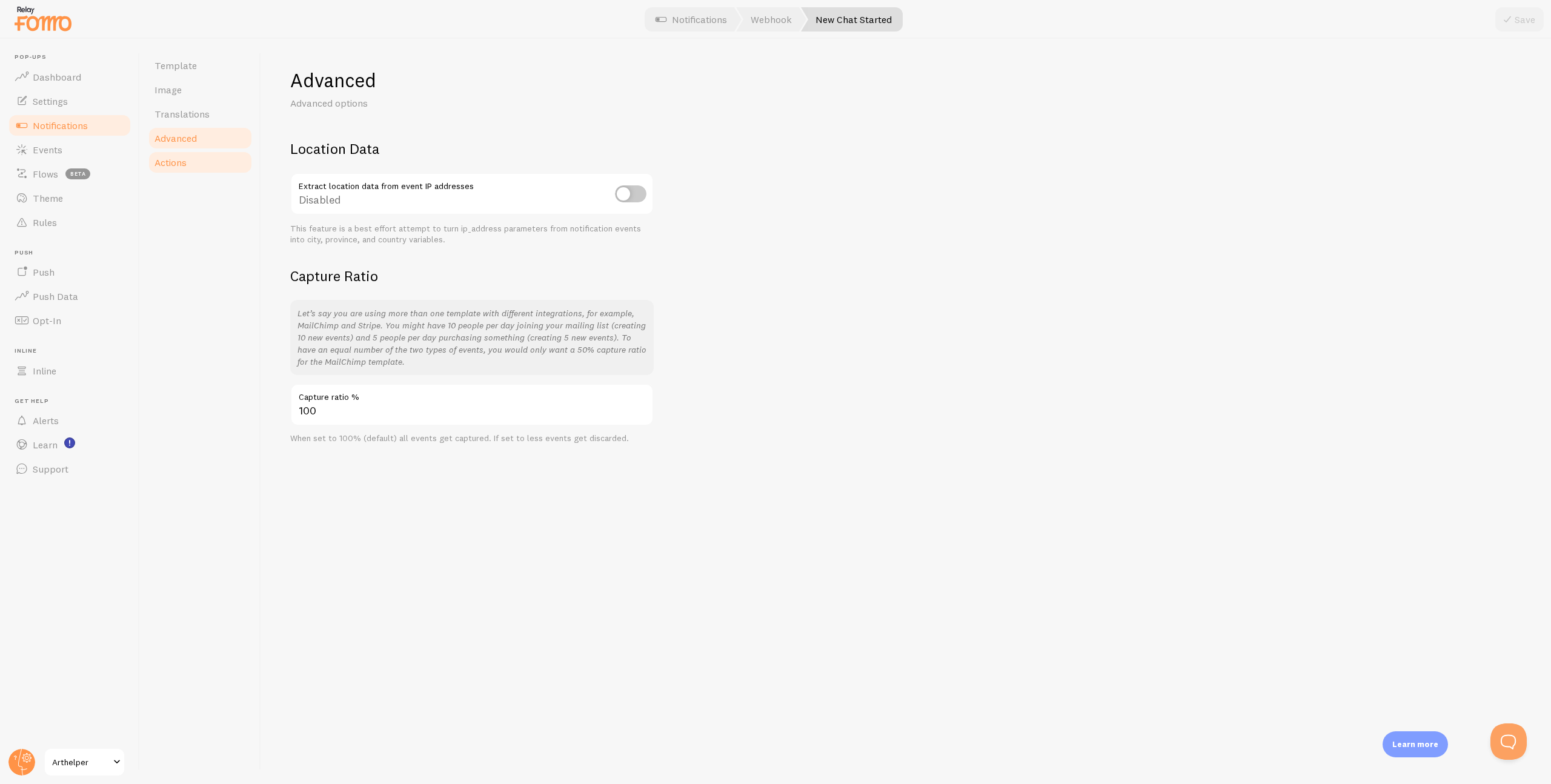
click at [185, 153] on link "Actions" at bounding box center [200, 162] width 106 height 24
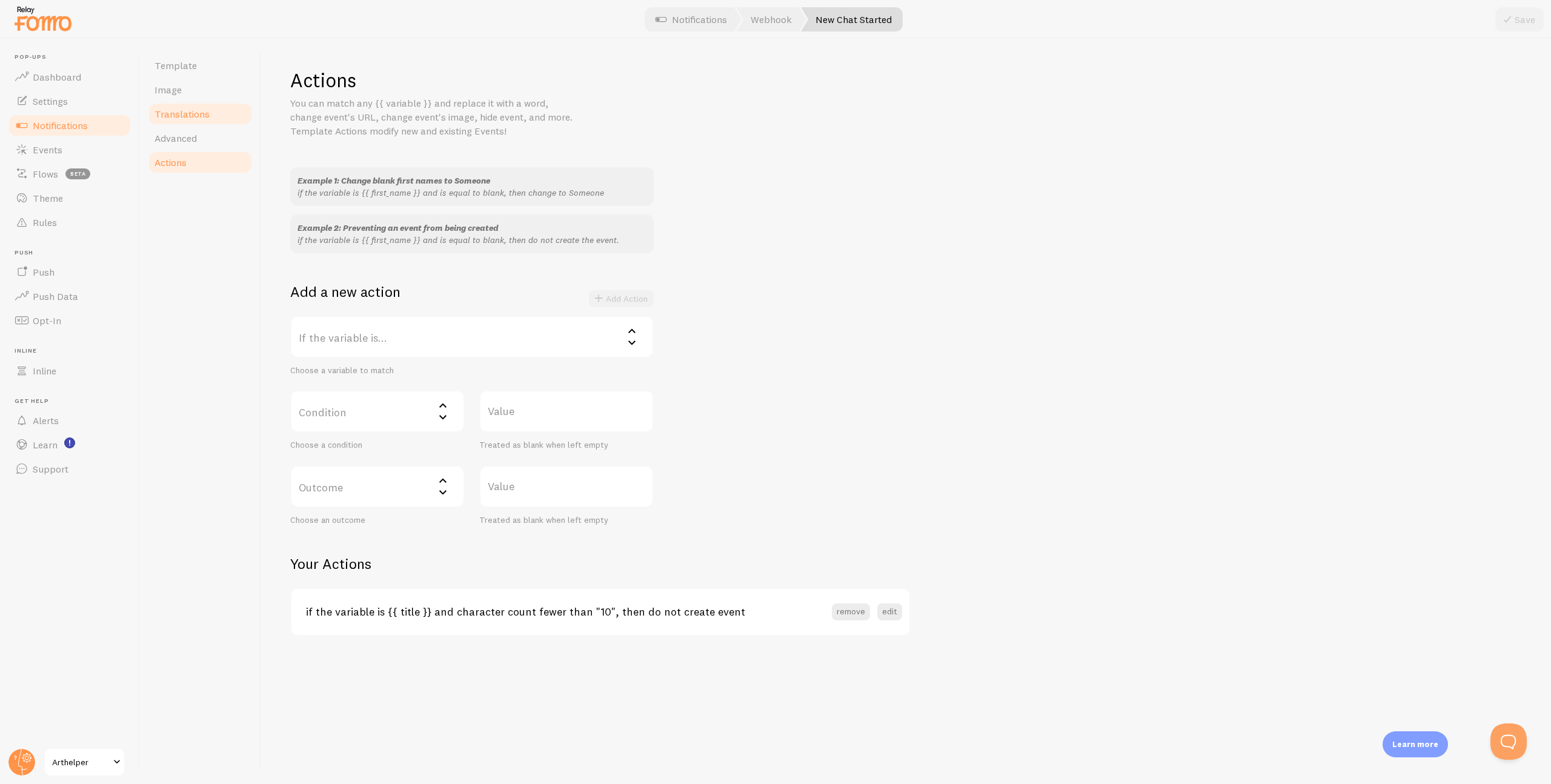
click at [190, 113] on span "Translations" at bounding box center [182, 114] width 55 height 12
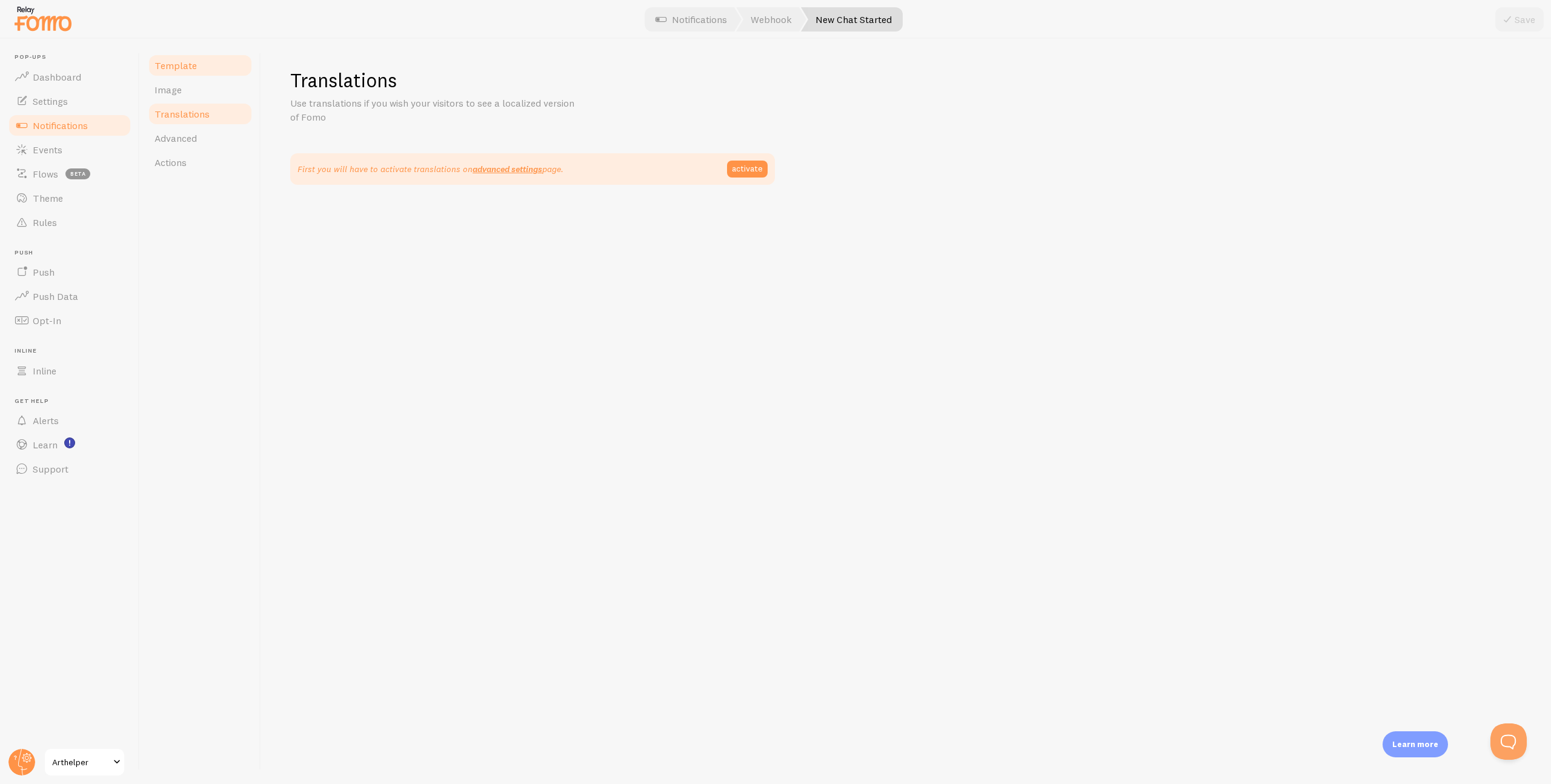
click at [196, 68] on link "Template" at bounding box center [200, 66] width 106 height 24
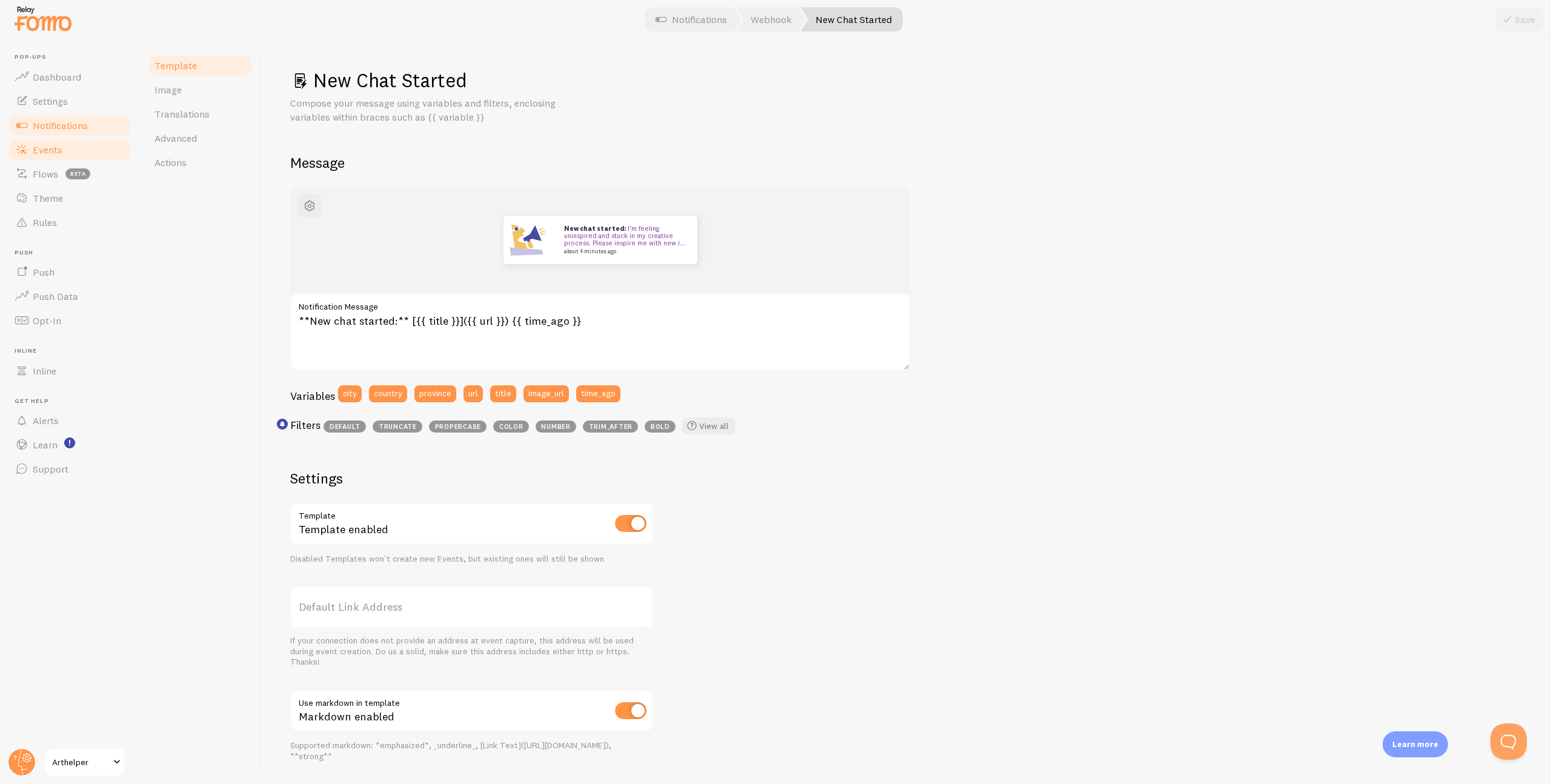
click at [54, 150] on span "Events" at bounding box center [47, 150] width 30 height 12
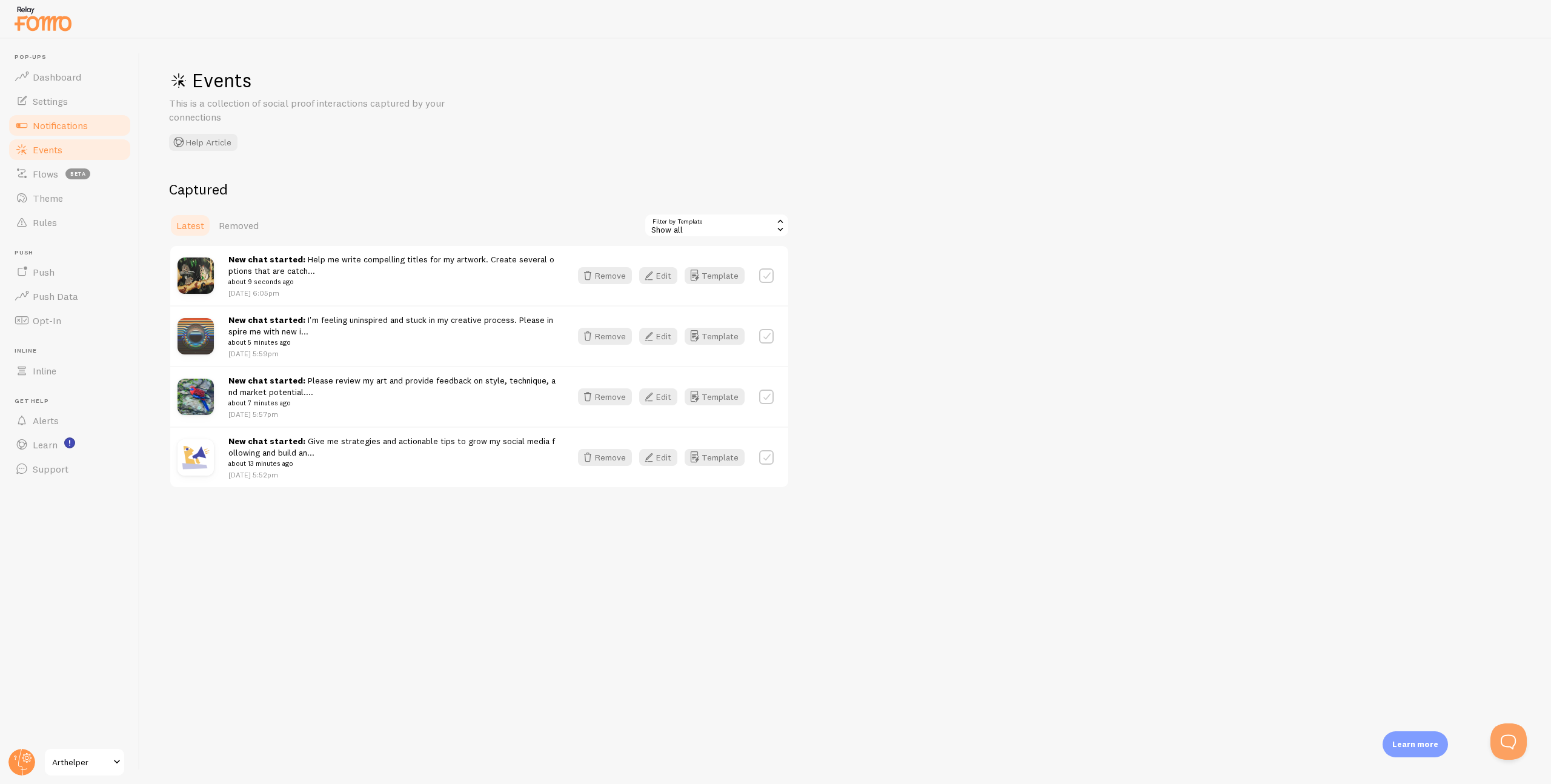
click at [55, 126] on span "Notifications" at bounding box center [60, 125] width 55 height 12
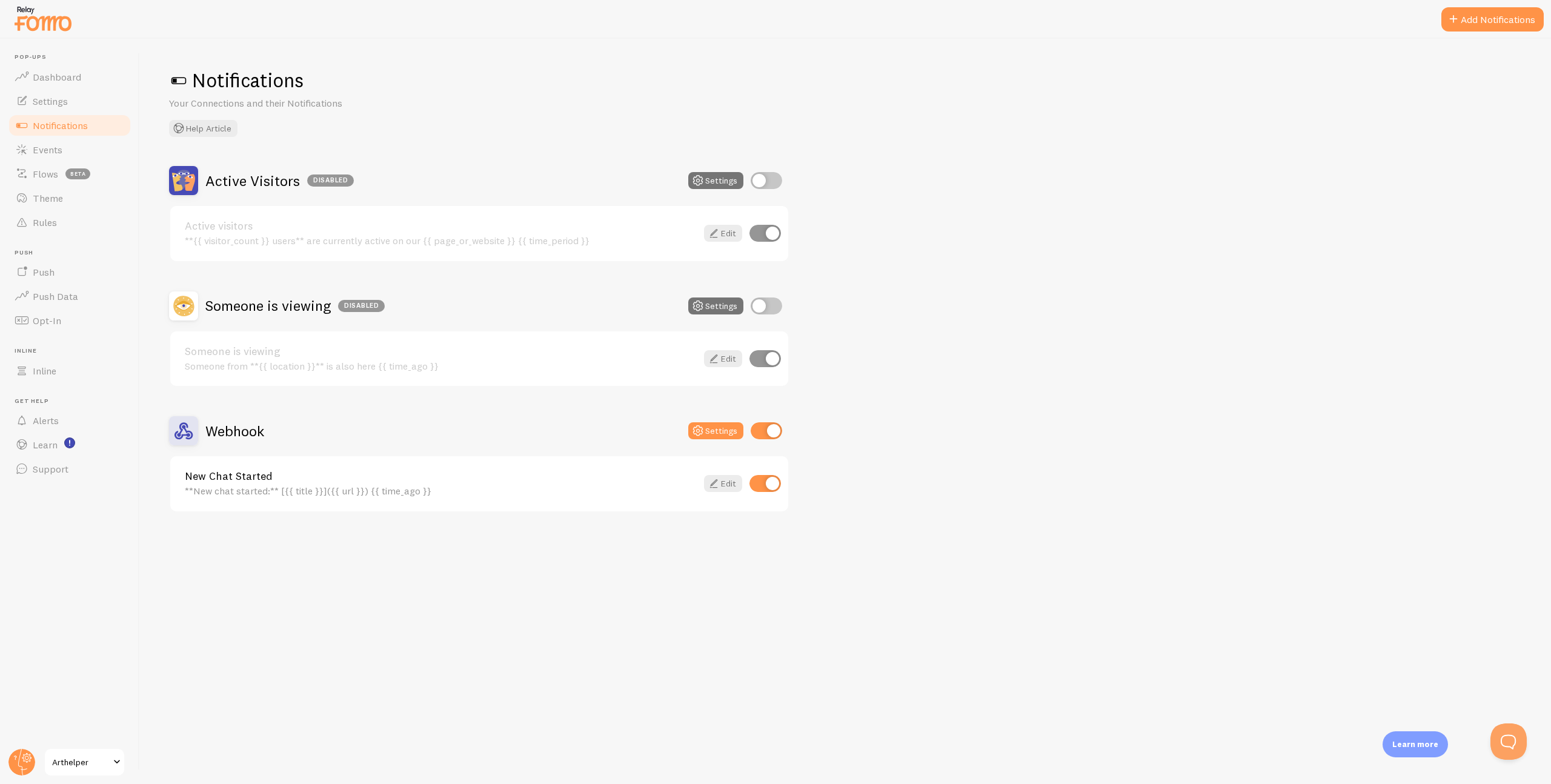
click at [769, 431] on input "checkbox" at bounding box center [766, 431] width 31 height 17
click at [1103, 247] on div "Active Visitors Disabled Settings Active visitors **{{ visitor_count }} users**…" at bounding box center [846, 339] width 1353 height 346
click at [761, 431] on input "checkbox" at bounding box center [766, 431] width 31 height 17
checkbox input "true"
click at [55, 92] on link "Settings" at bounding box center [70, 101] width 125 height 24
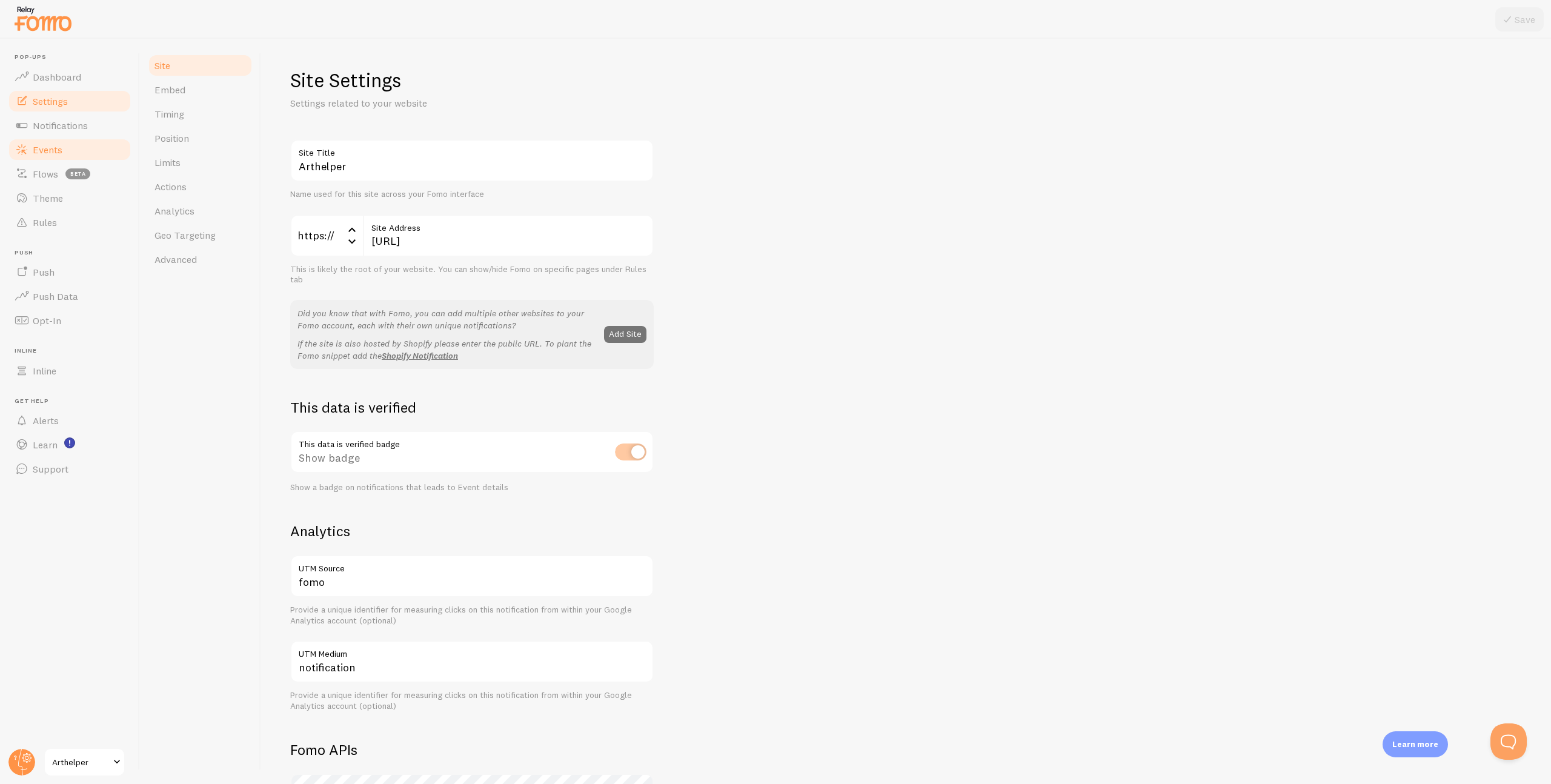
click at [74, 155] on link "Events" at bounding box center [70, 150] width 125 height 24
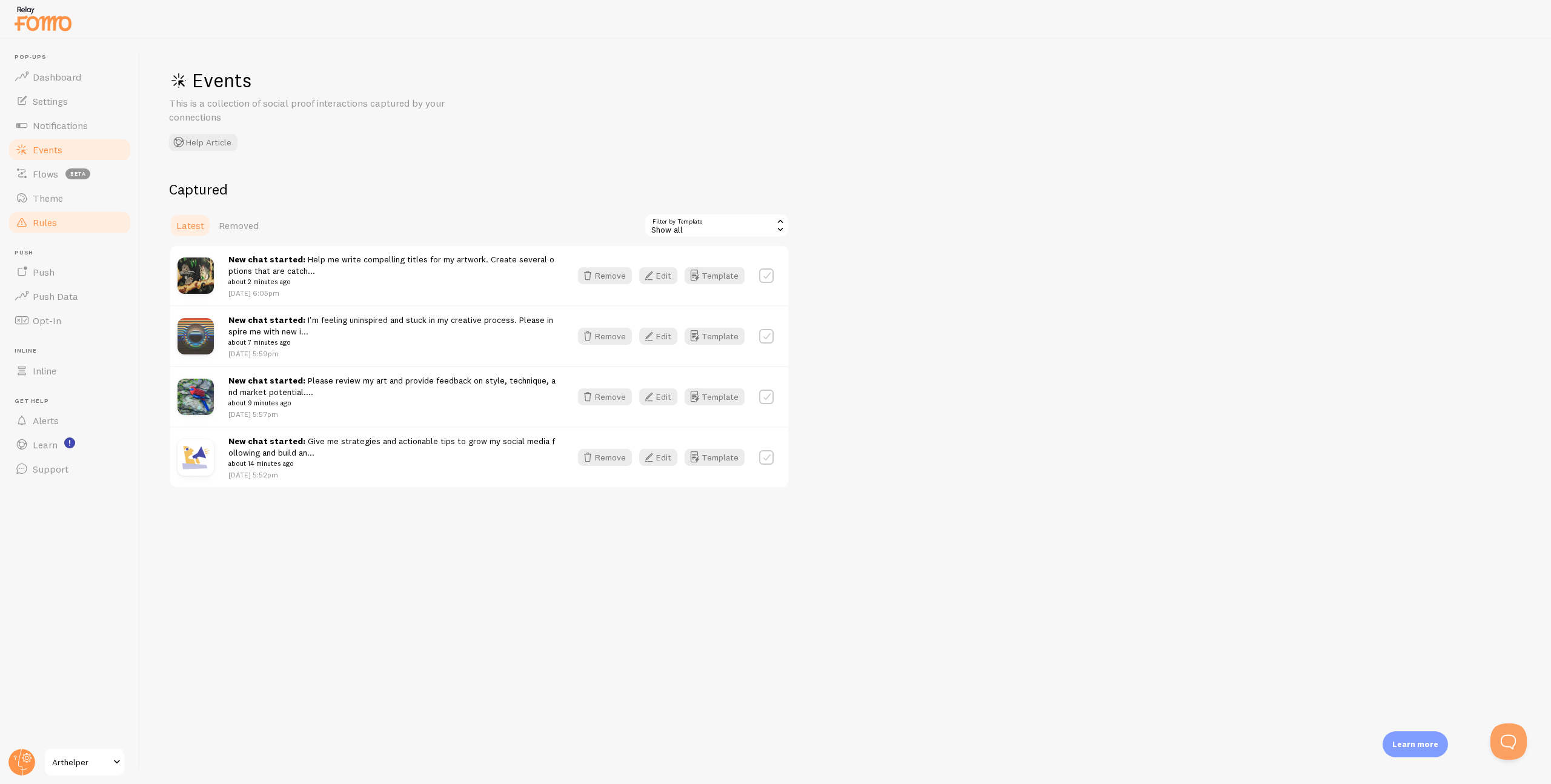
click at [51, 216] on span "Rules" at bounding box center [45, 223] width 24 height 12
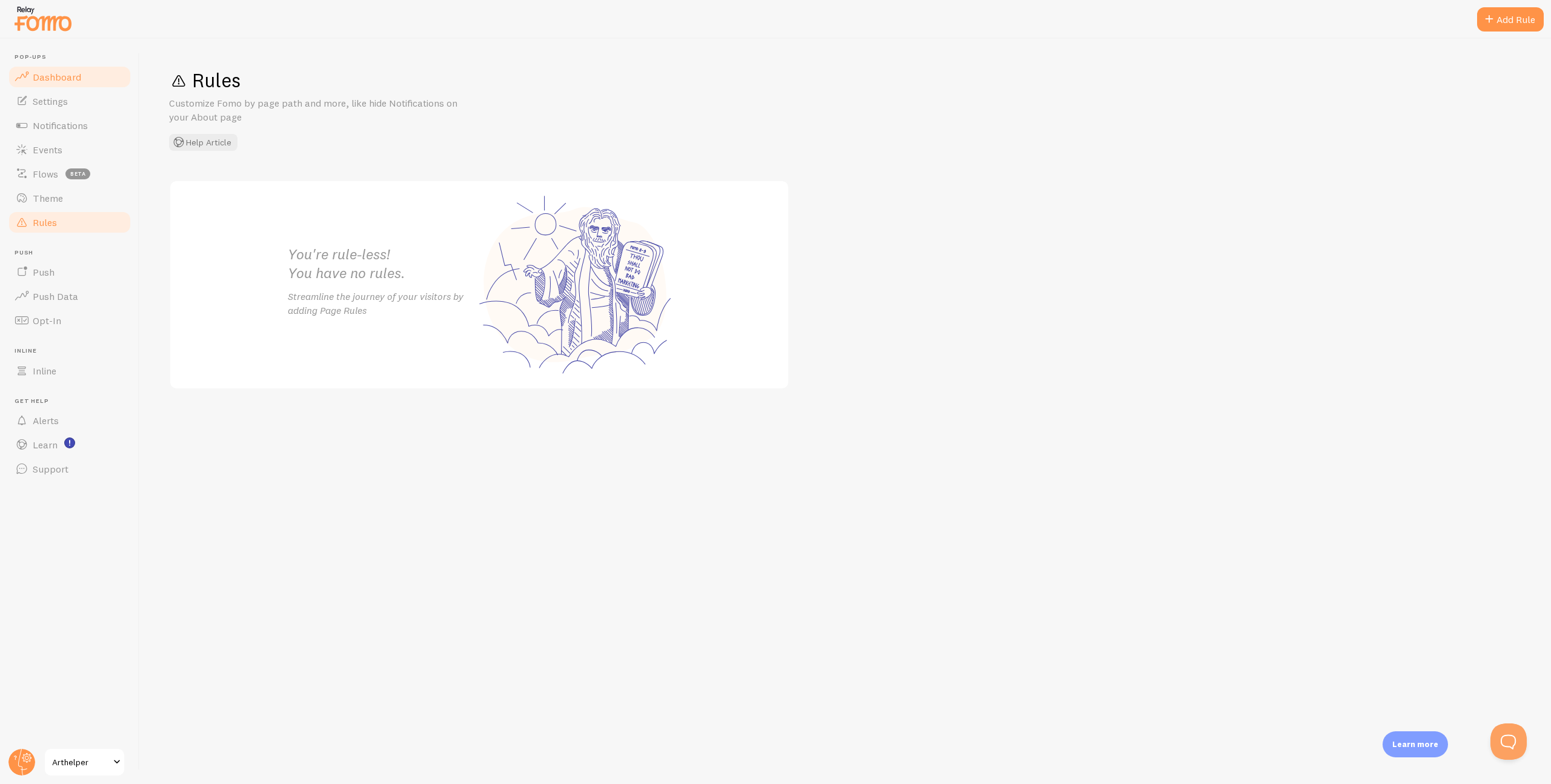
click at [48, 77] on span "Dashboard" at bounding box center [57, 77] width 48 height 12
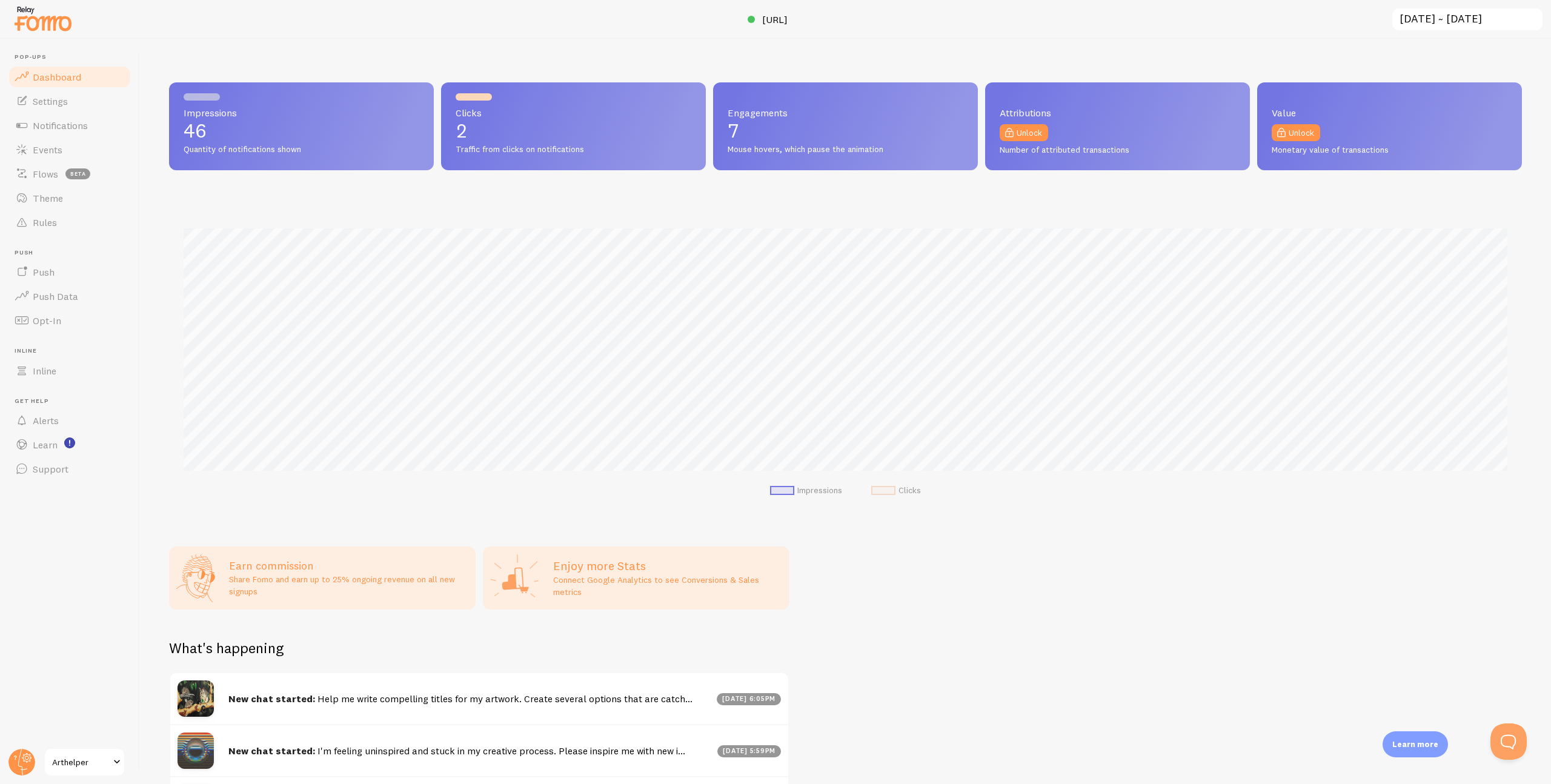
scroll to position [318, 1353]
click at [42, 148] on span "Events" at bounding box center [47, 150] width 30 height 12
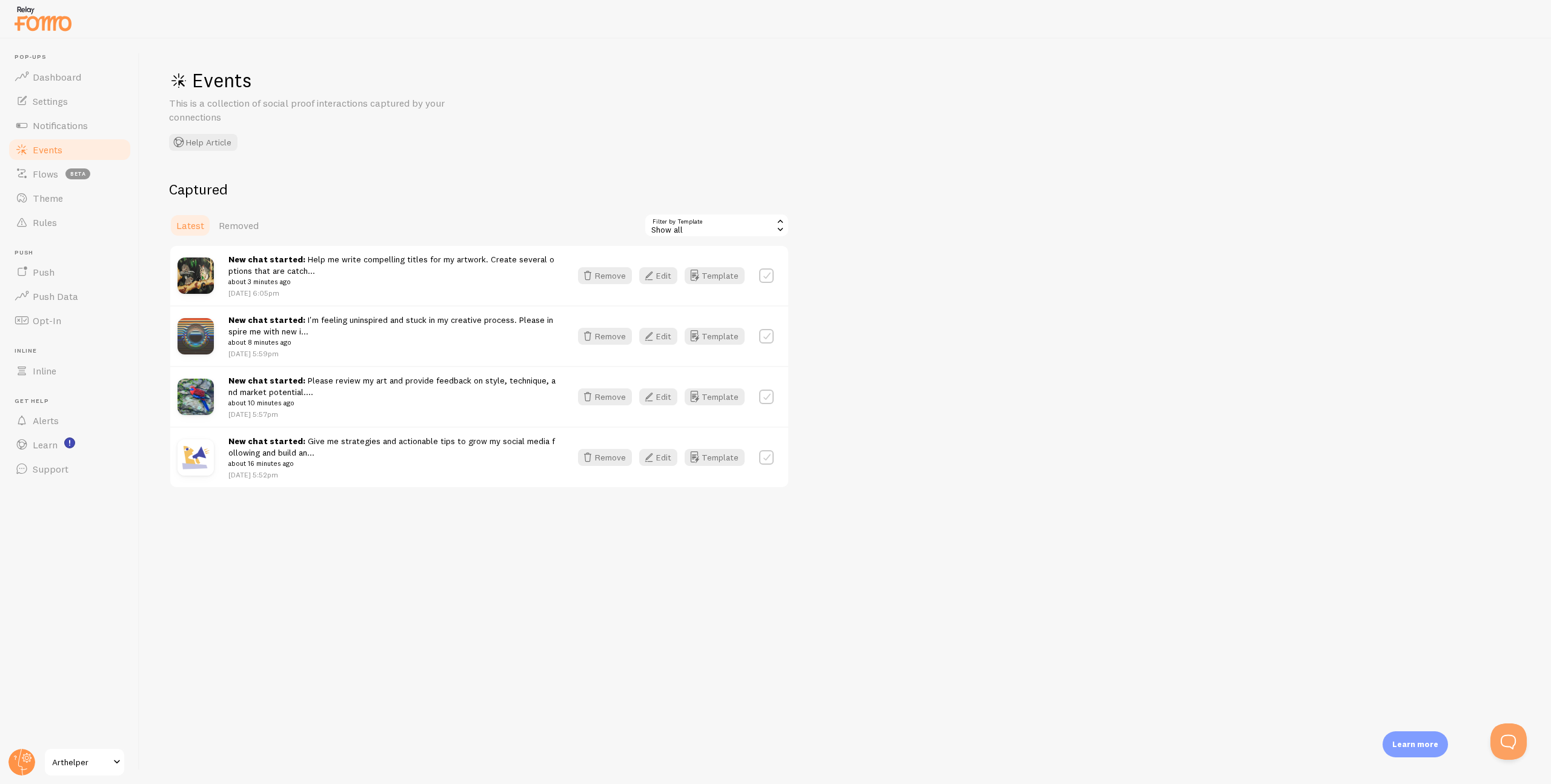
click at [715, 229] on div "Show all" at bounding box center [717, 226] width 145 height 24
click at [598, 133] on div "Events This is a collection of social proof interactions captured by your conne…" at bounding box center [846, 412] width 1411 height 745
click at [770, 278] on label at bounding box center [766, 275] width 15 height 15
checkbox input "true"
click at [665, 220] on button "Select All" at bounding box center [668, 225] width 47 height 17
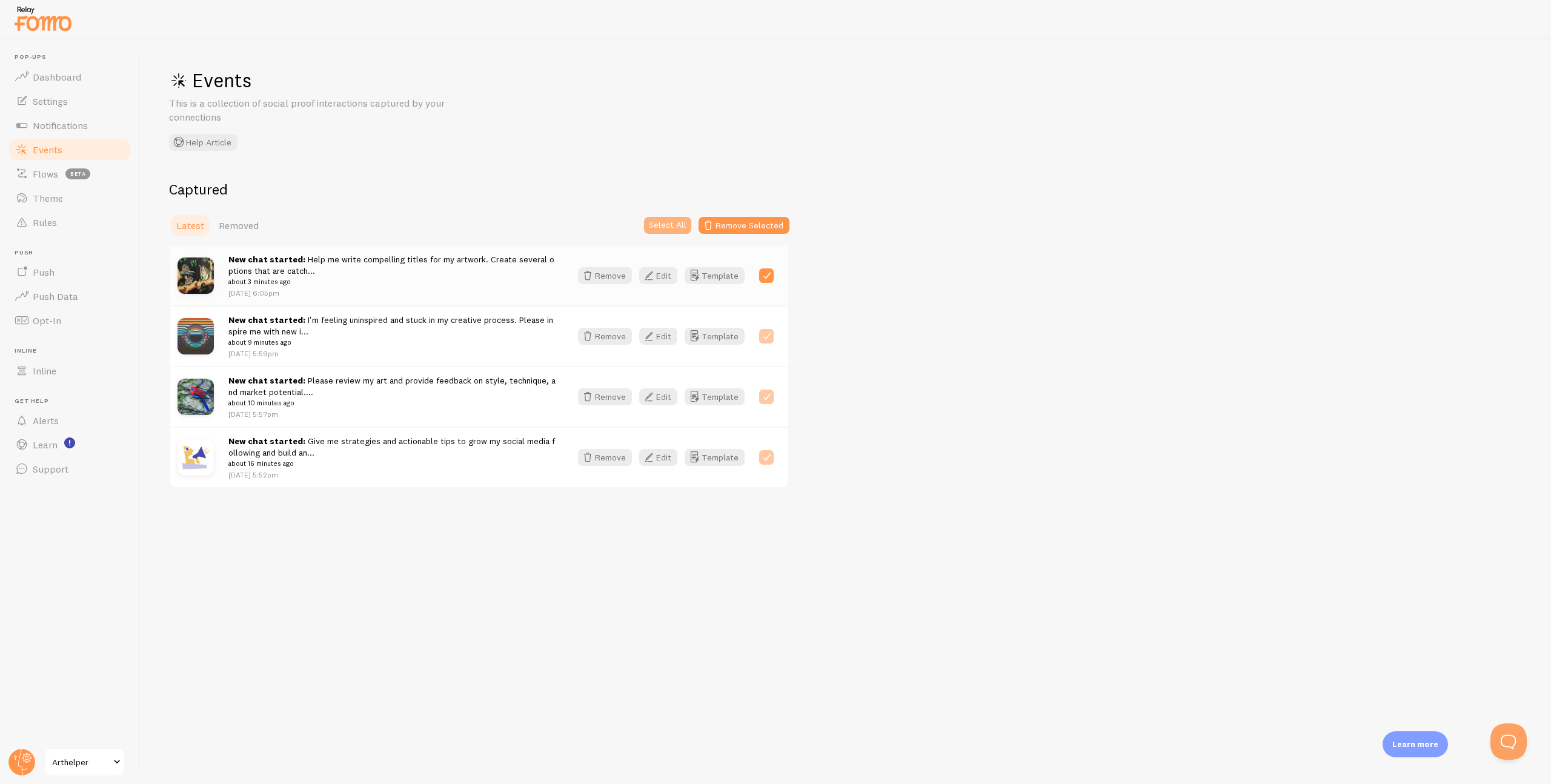
checkbox input "true"
click at [60, 82] on span "Dashboard" at bounding box center [57, 77] width 48 height 12
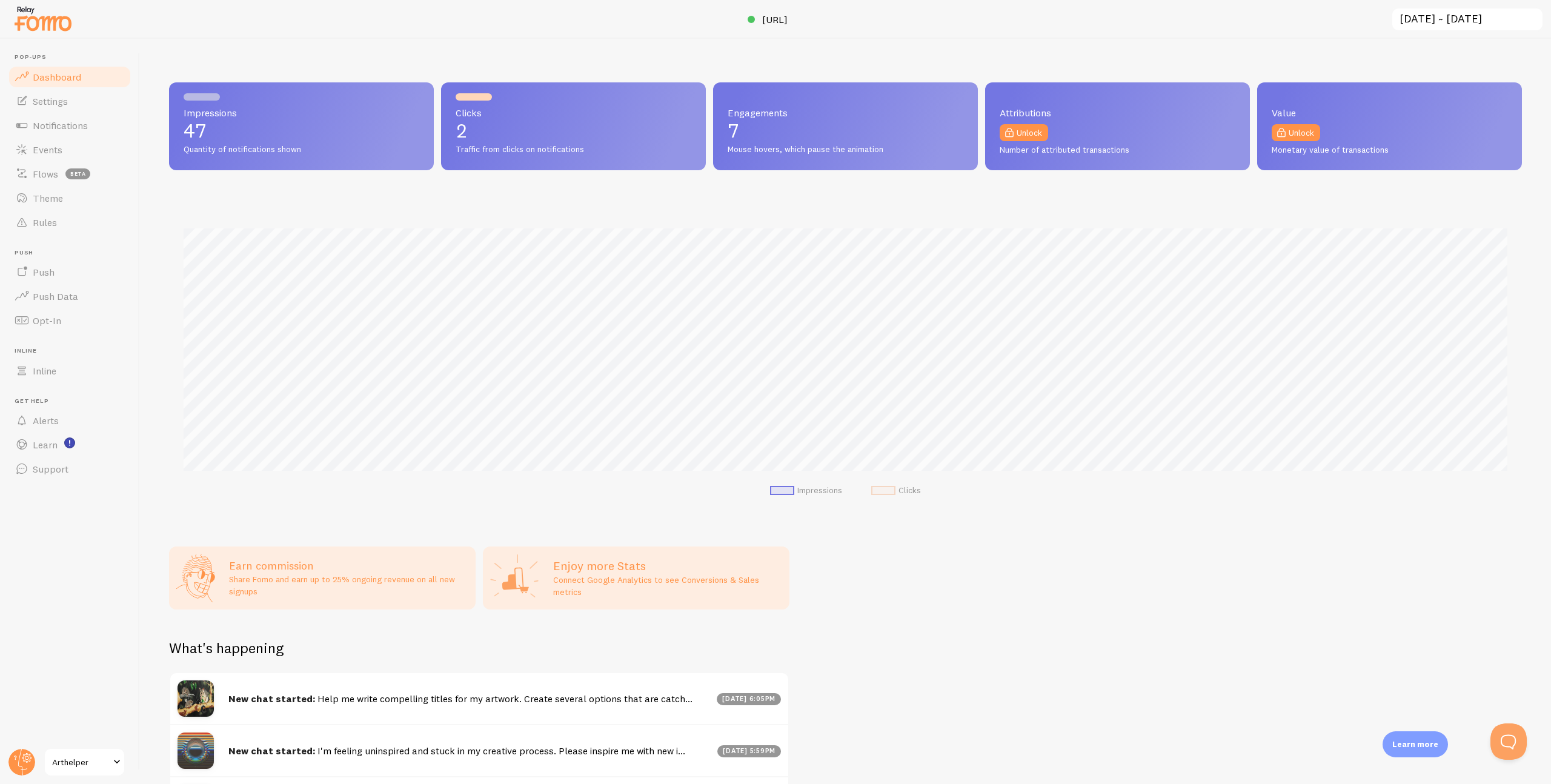
scroll to position [318, 1353]
